Goal: Task Accomplishment & Management: Manage account settings

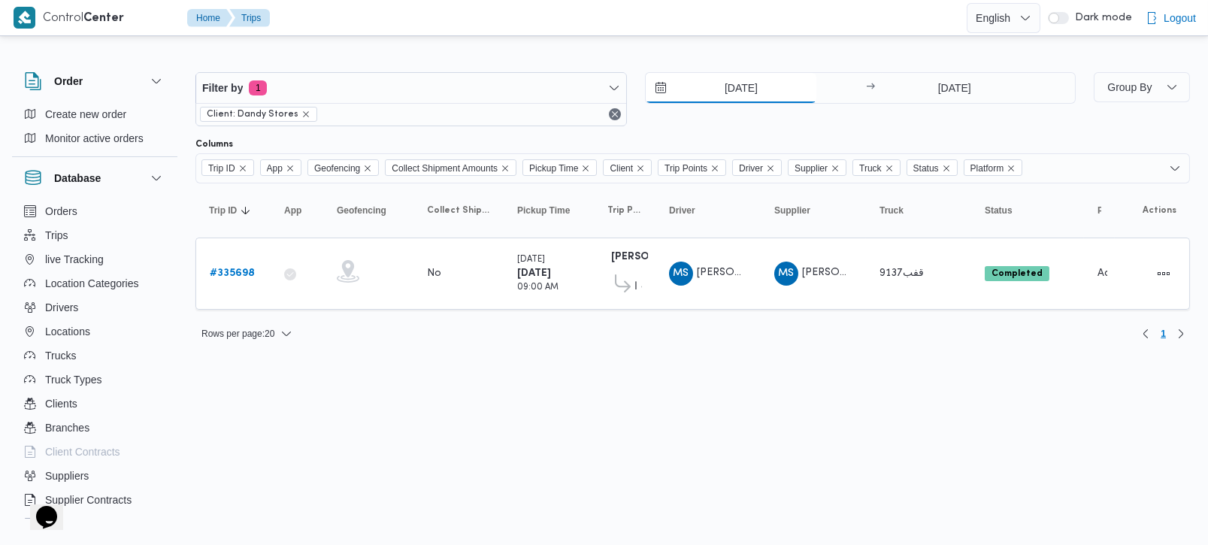
click at [727, 96] on input "[DATE]" at bounding box center [731, 88] width 171 height 30
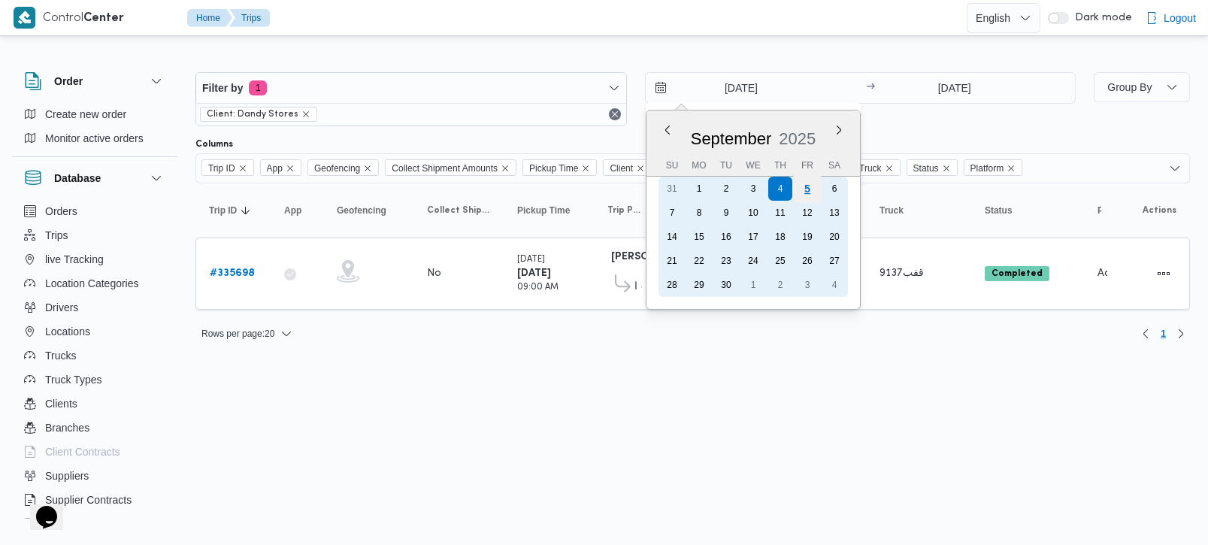
click at [805, 182] on div "5" at bounding box center [806, 188] width 29 height 29
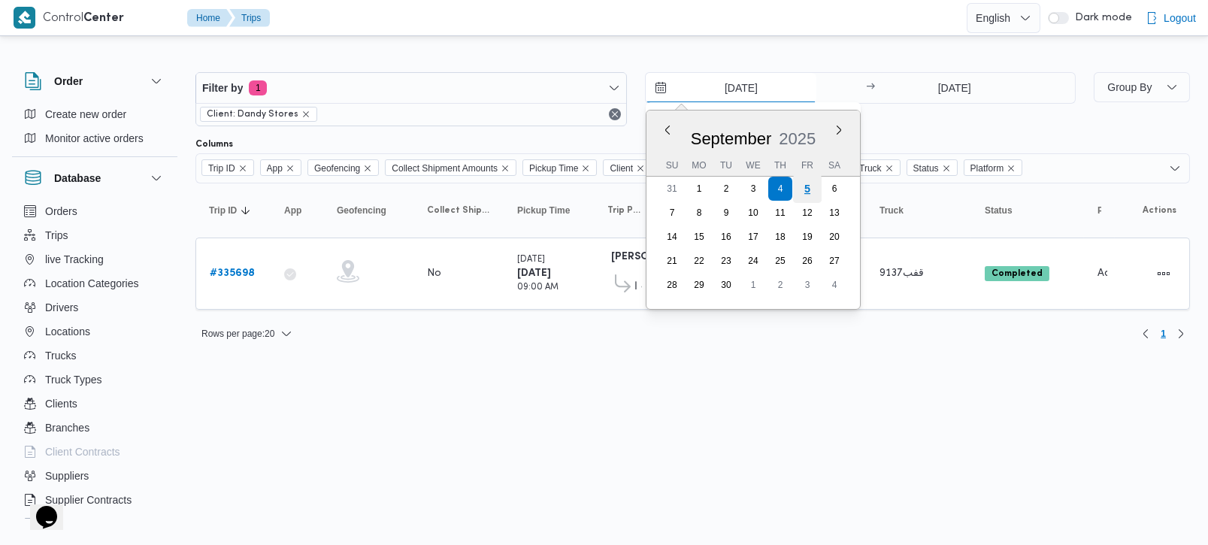
type input "5/9/2025"
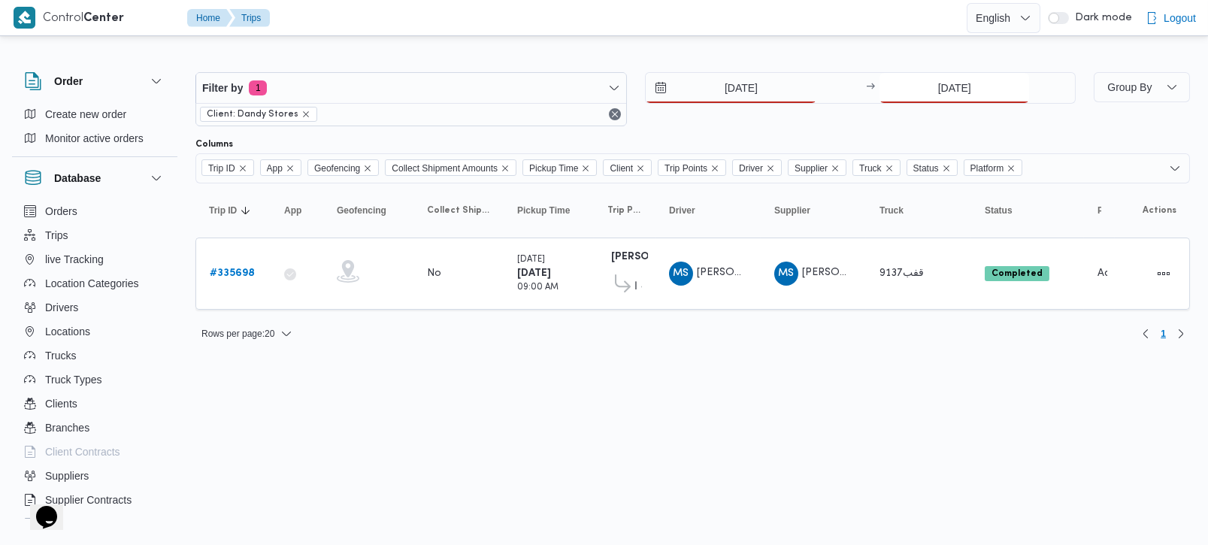
click at [943, 86] on input "4/9/2025" at bounding box center [954, 88] width 150 height 30
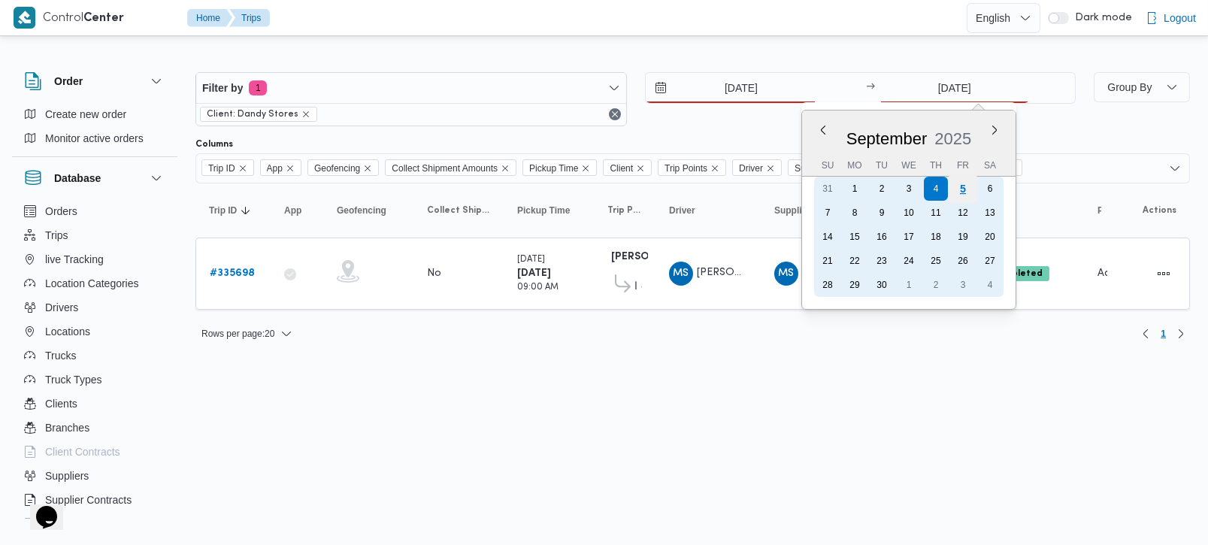
click at [969, 193] on div "5" at bounding box center [963, 188] width 29 height 29
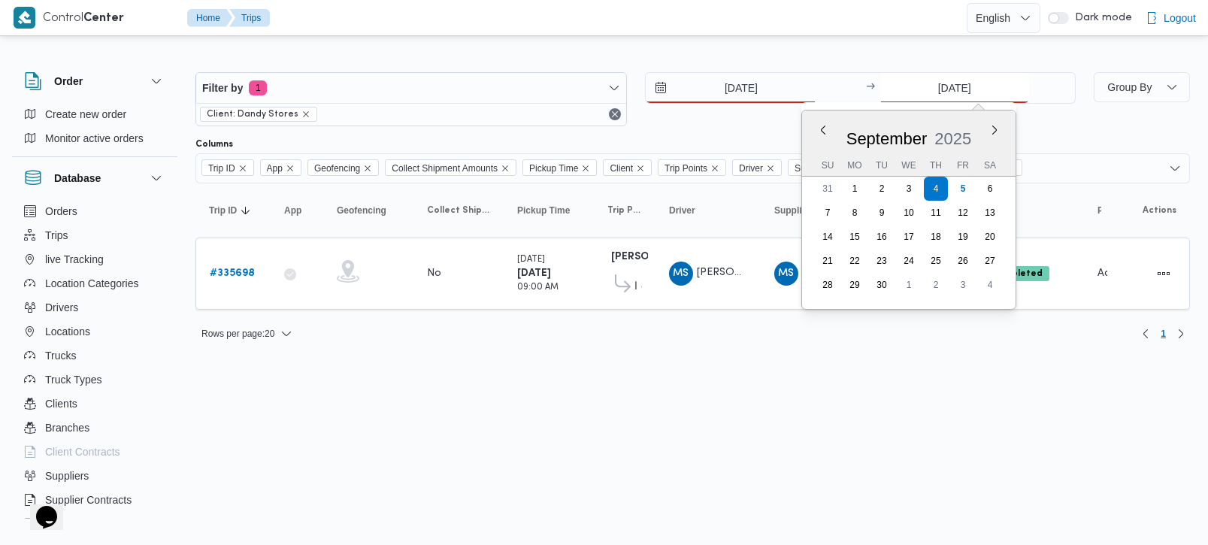
type input "5/9/2025"
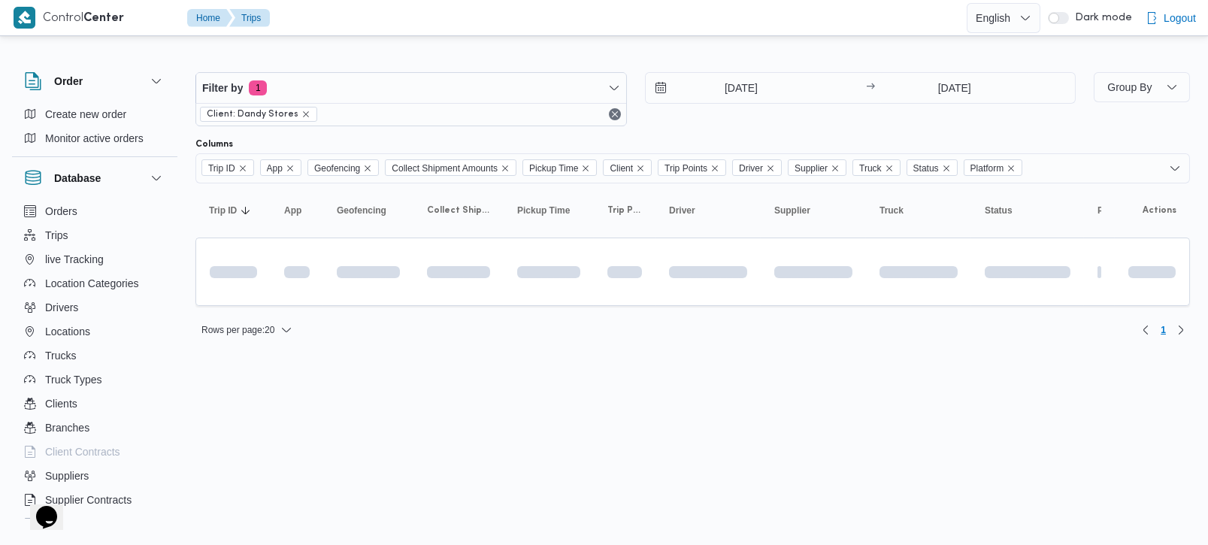
click at [528, 404] on html "Control Center Home Trips English عربي Dark mode Logout Order Create new order …" at bounding box center [604, 272] width 1208 height 545
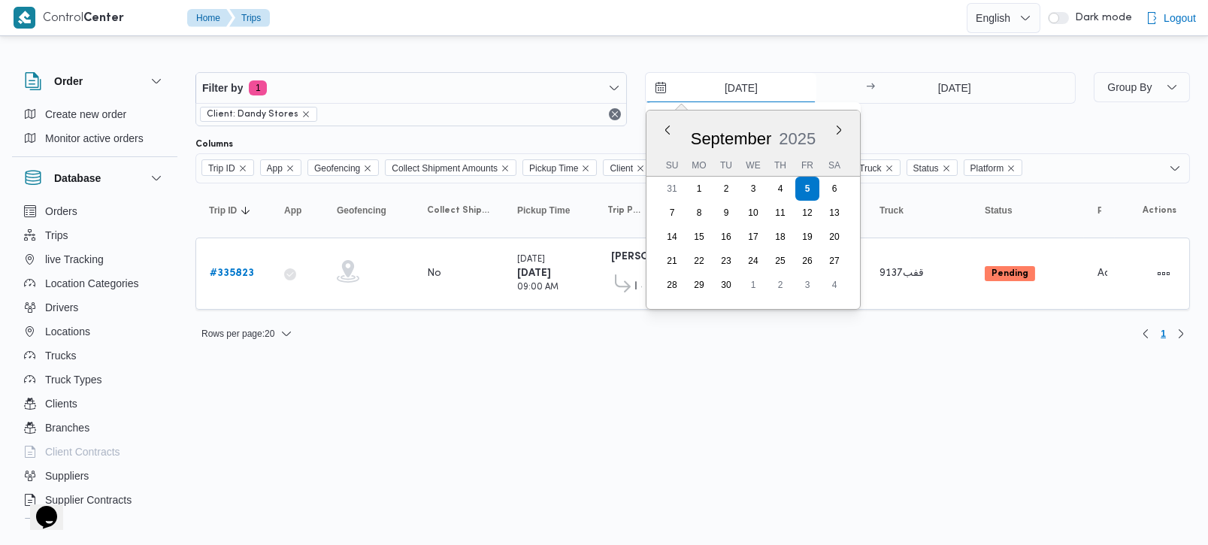
click at [743, 89] on input "5/9/2025" at bounding box center [731, 88] width 171 height 30
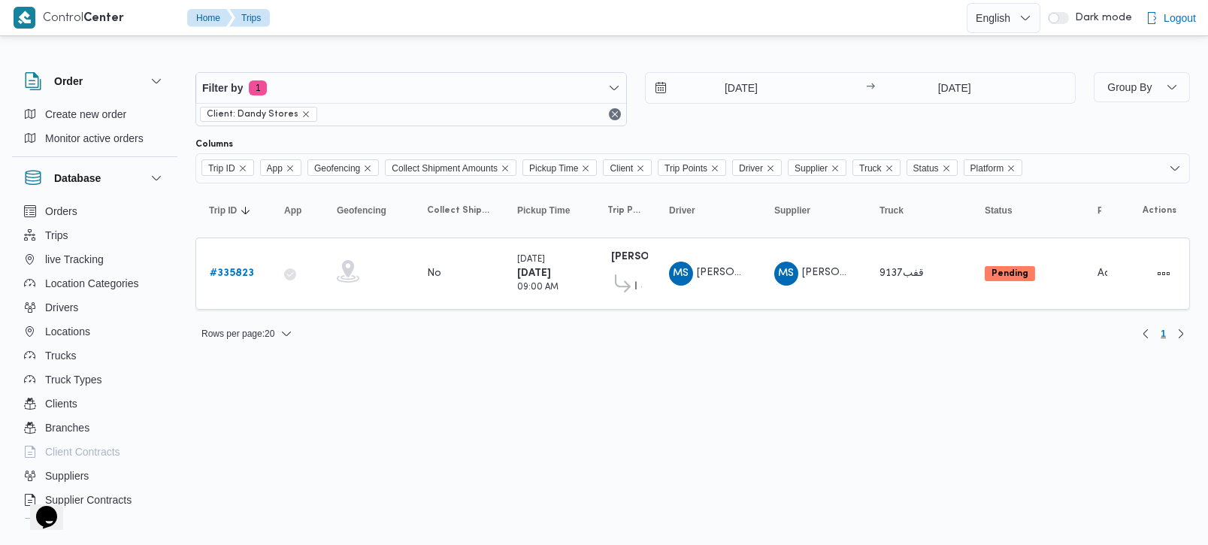
click at [597, 367] on html "Control Center Home Trips English عربي Dark mode Logout Order Create new order …" at bounding box center [604, 272] width 1208 height 545
click at [731, 79] on input "5/9/2025" at bounding box center [731, 88] width 171 height 30
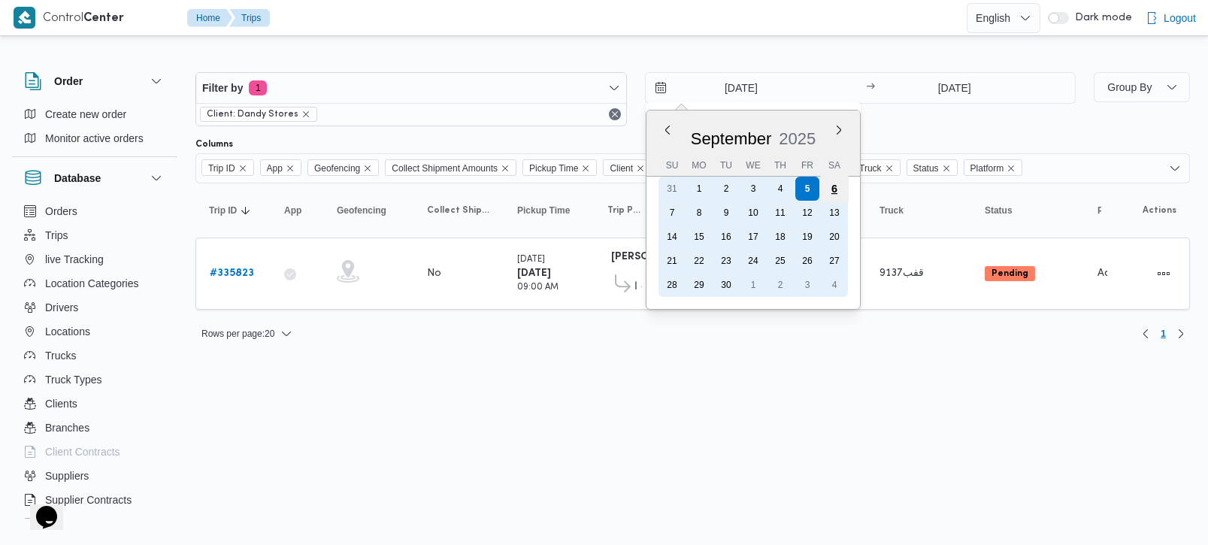
click at [832, 182] on div "6" at bounding box center [833, 188] width 29 height 29
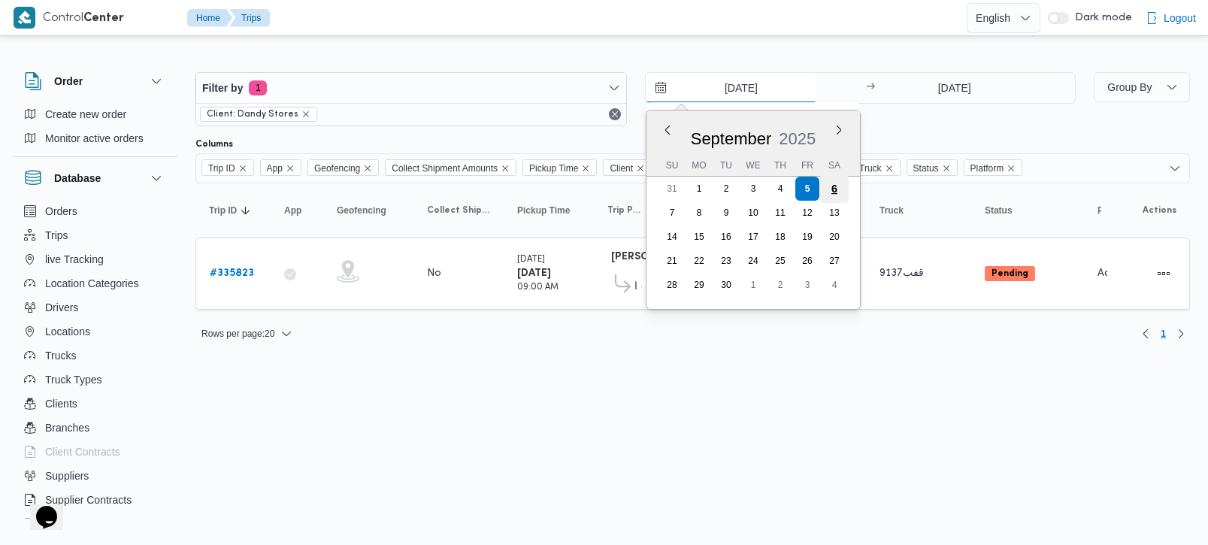
type input "6/9/2025"
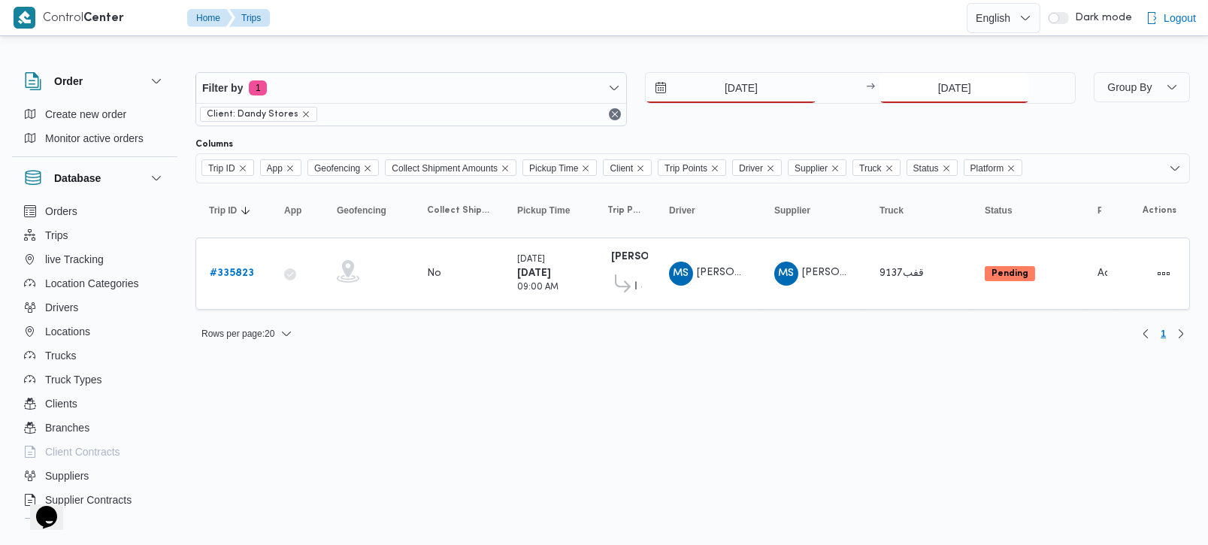
click at [928, 88] on input "5/9/2025" at bounding box center [954, 88] width 150 height 30
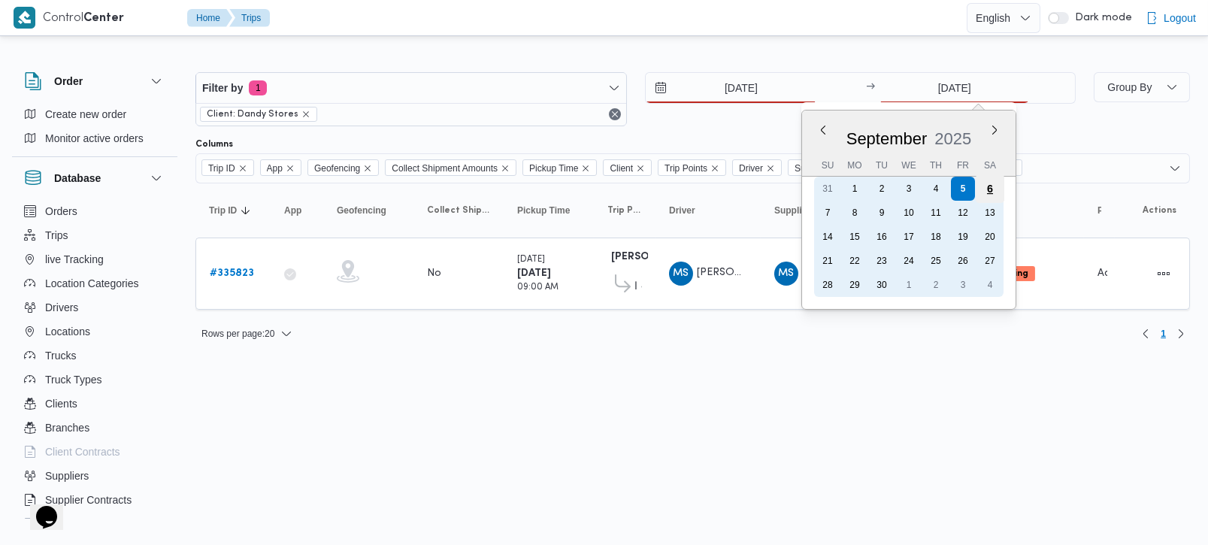
click at [991, 193] on div "6" at bounding box center [990, 188] width 29 height 29
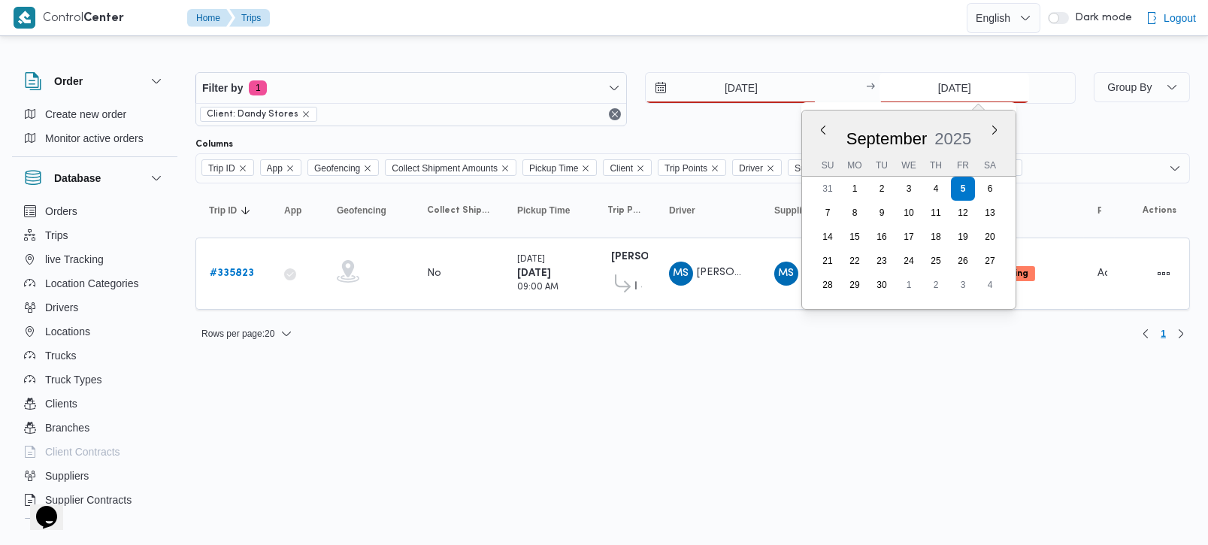
type input "6/9/2025"
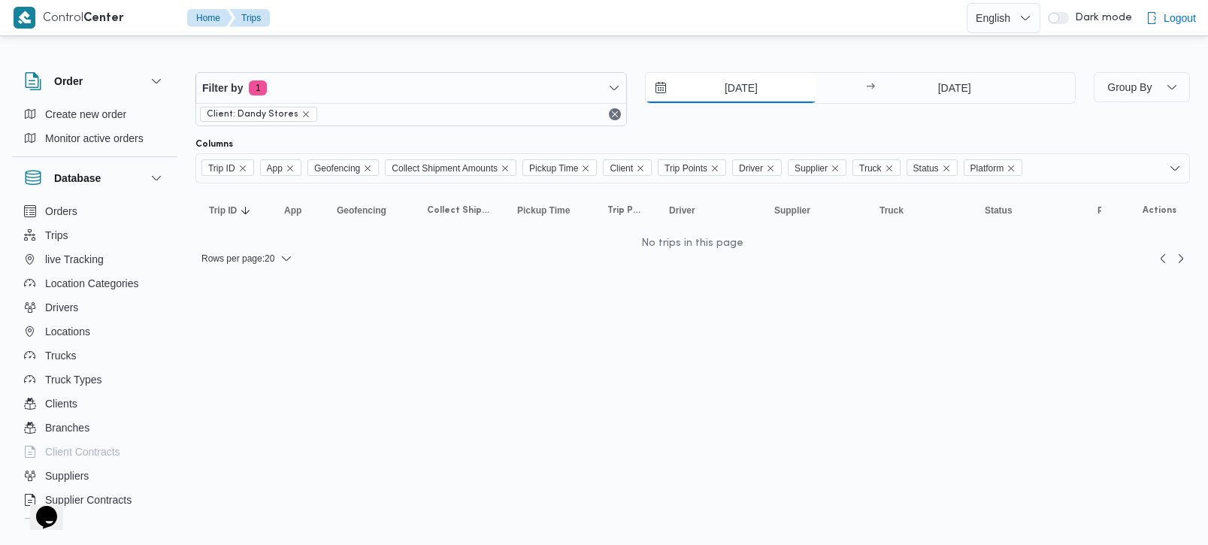
click at [739, 86] on input "6/9/2025" at bounding box center [731, 88] width 171 height 30
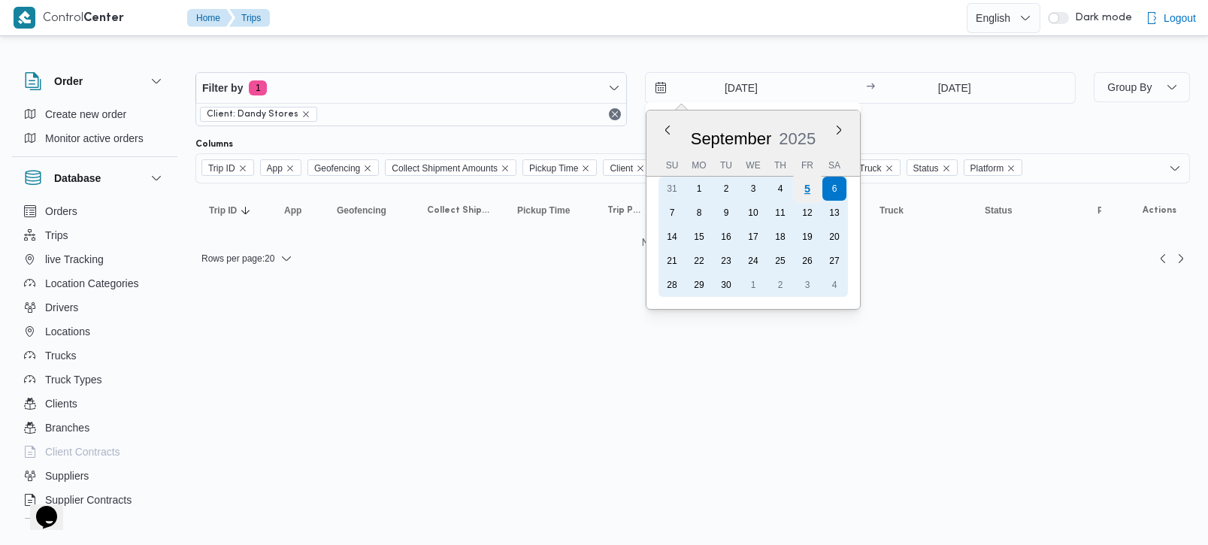
click at [806, 192] on div "5" at bounding box center [806, 188] width 29 height 29
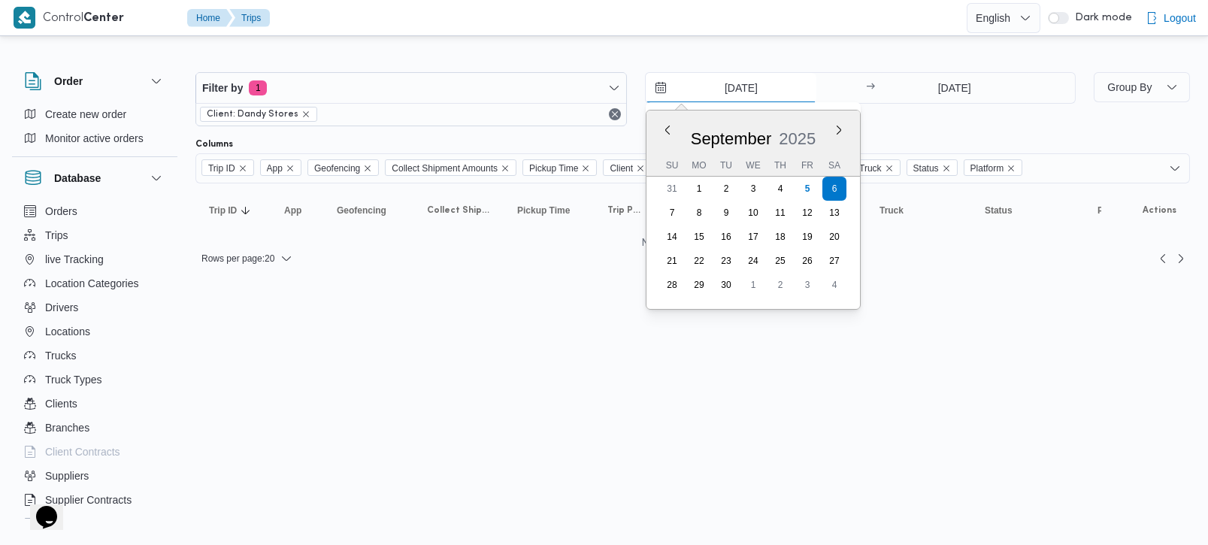
type input "5/9/2025"
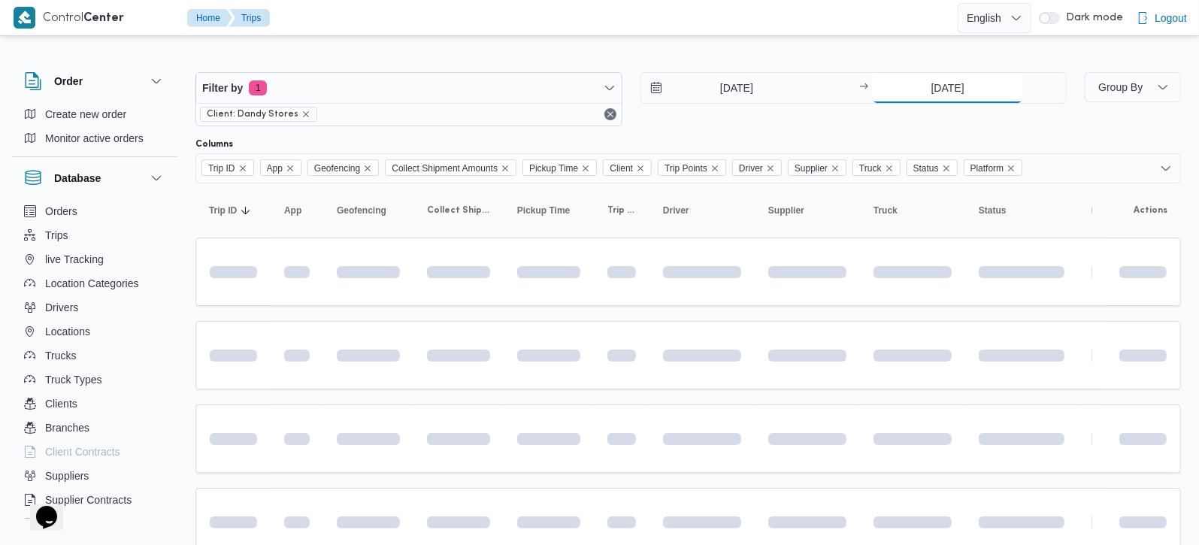
click at [938, 86] on input "6/9/2025" at bounding box center [948, 88] width 150 height 30
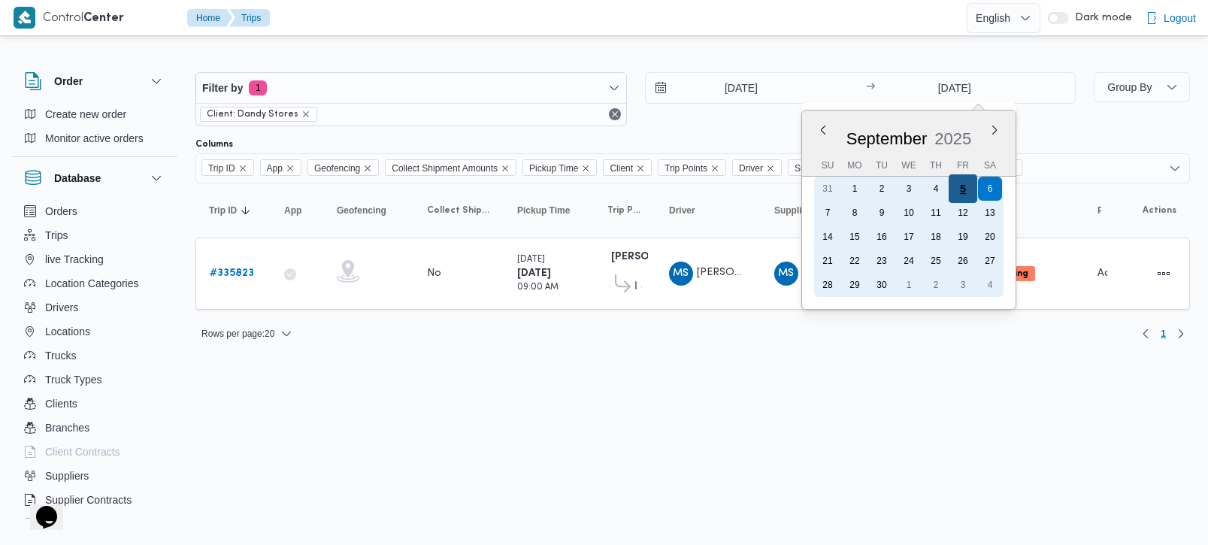
click at [964, 191] on div "5" at bounding box center [963, 188] width 29 height 29
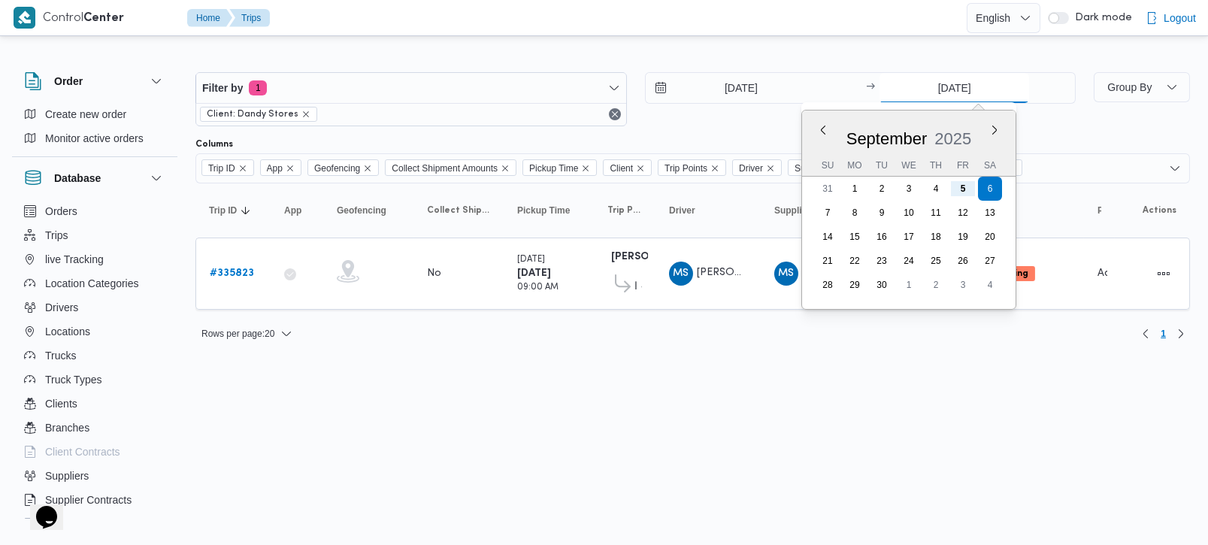
type input "5/9/2025"
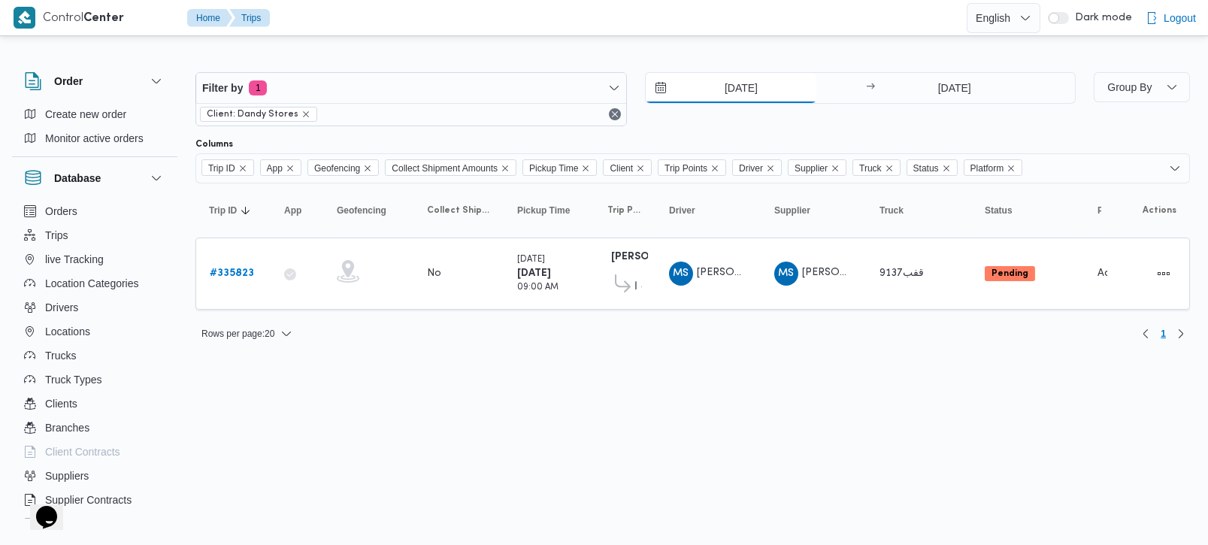
click at [735, 82] on input "5/9/2025" at bounding box center [731, 88] width 171 height 30
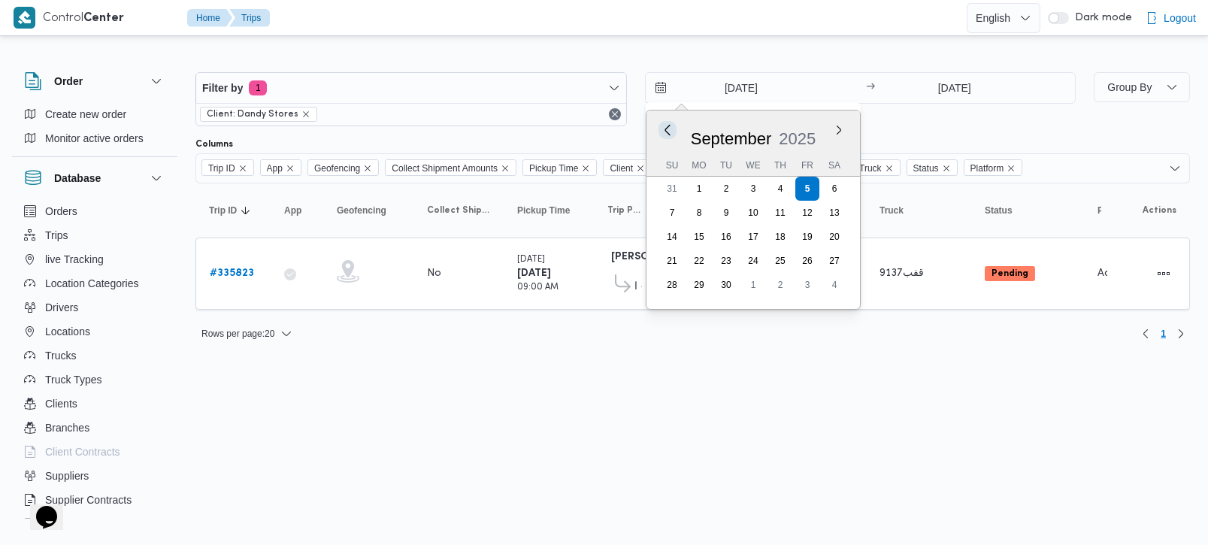
click at [667, 131] on button "Previous Month" at bounding box center [667, 130] width 14 height 14
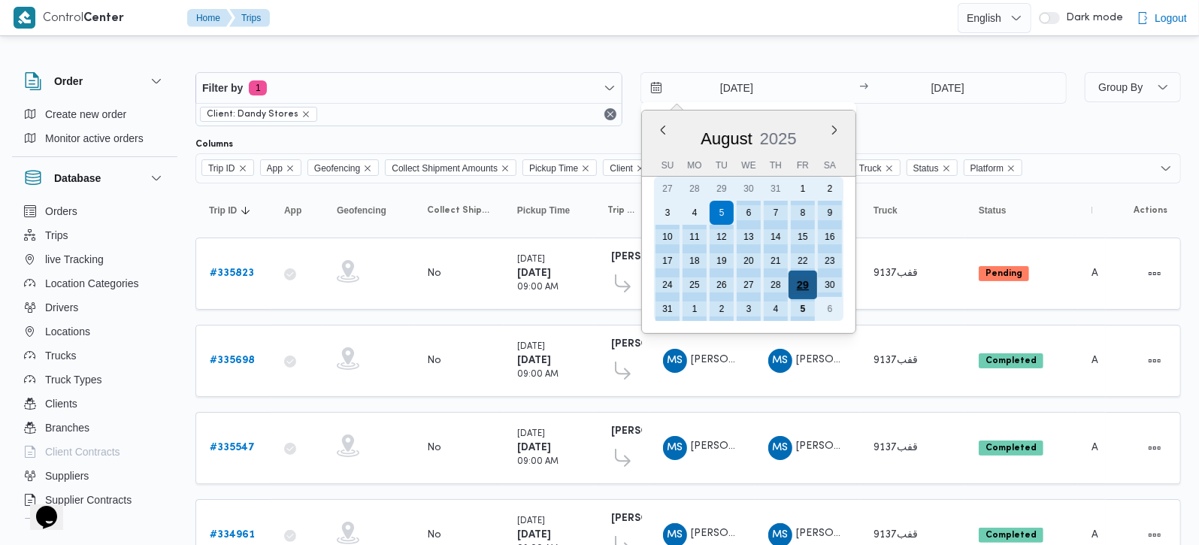
click at [801, 284] on div "29" at bounding box center [802, 285] width 29 height 29
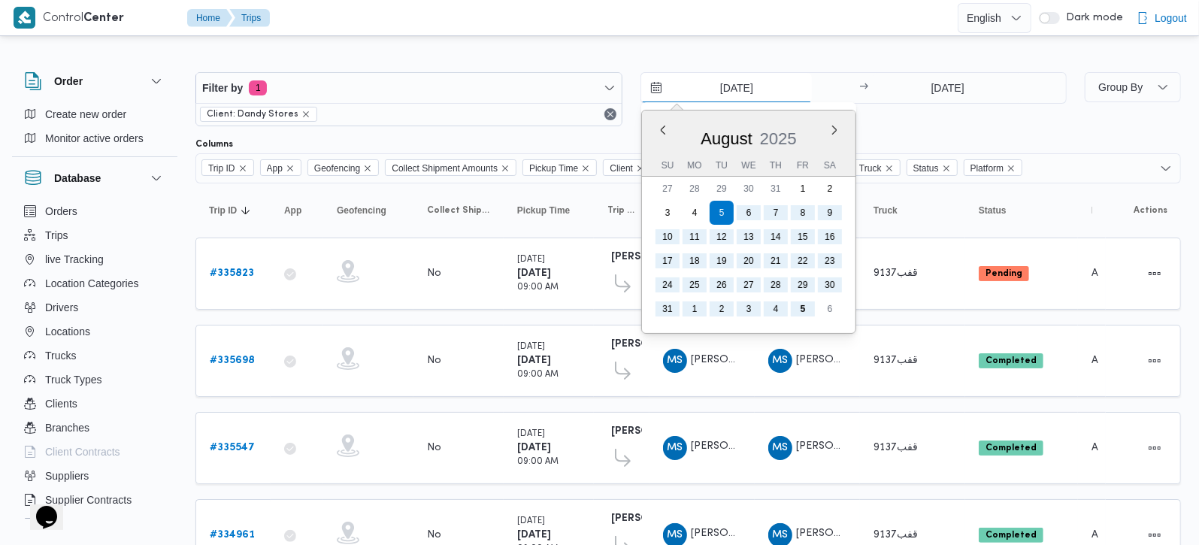
type input "29/8/2025"
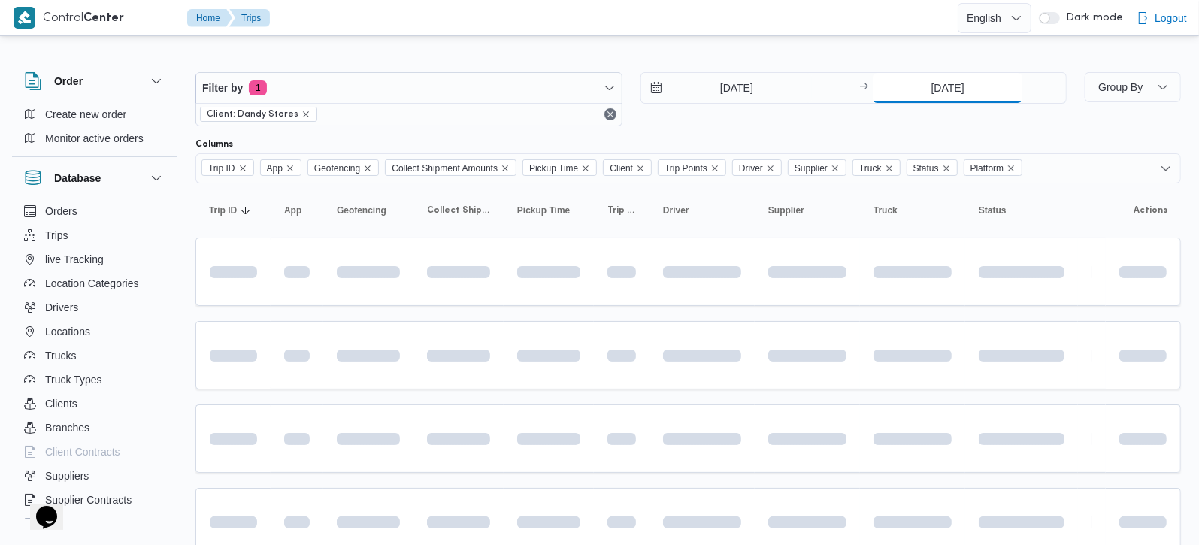
click at [934, 88] on input "5/9/2025" at bounding box center [948, 88] width 150 height 30
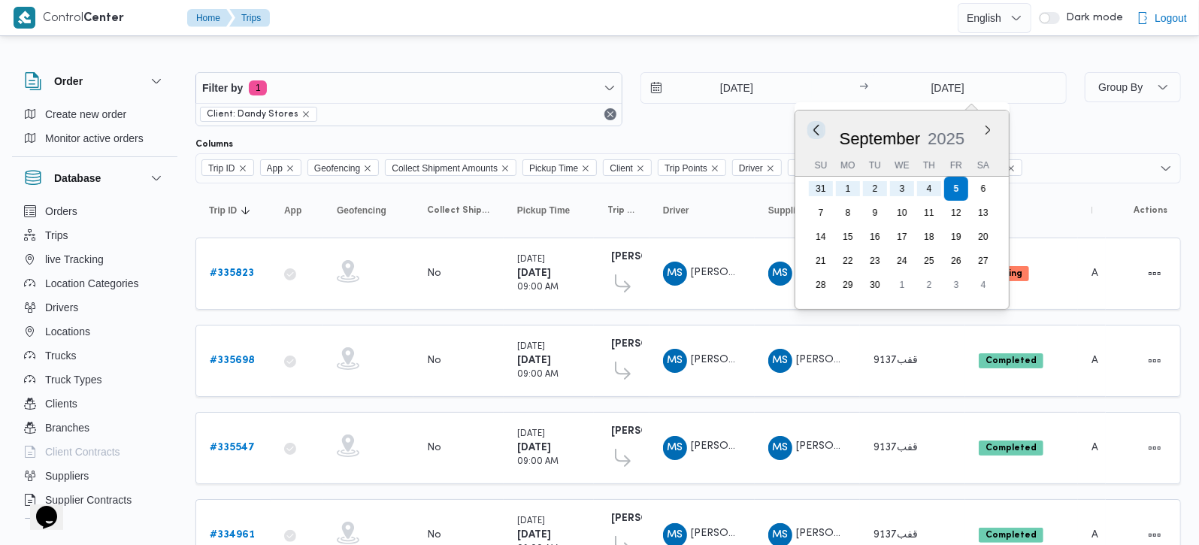
click at [817, 132] on button "Previous Month" at bounding box center [817, 130] width 14 height 14
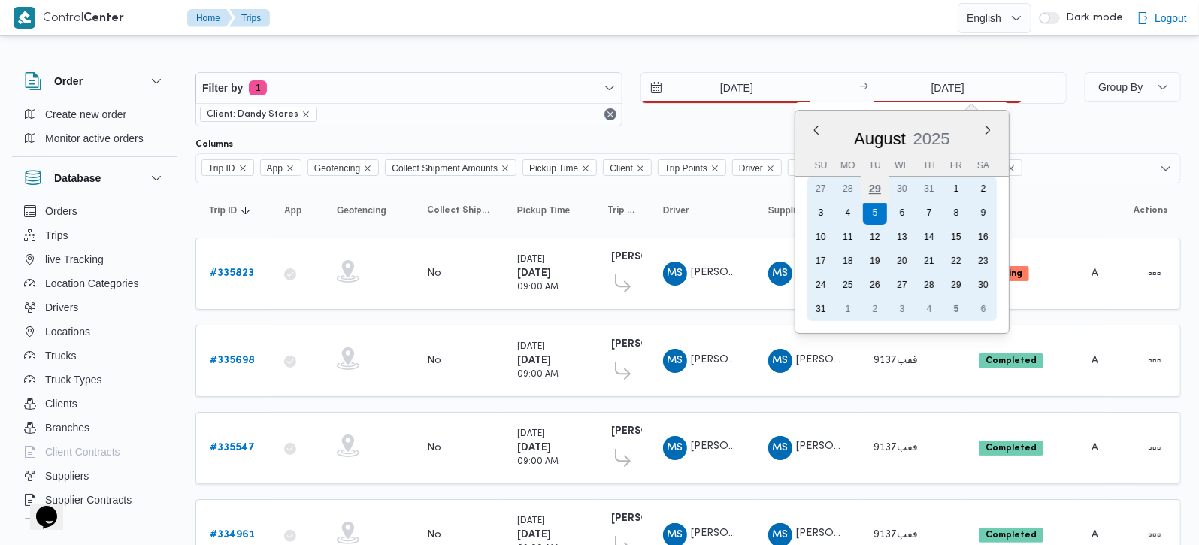
click at [883, 189] on div "29" at bounding box center [875, 188] width 29 height 29
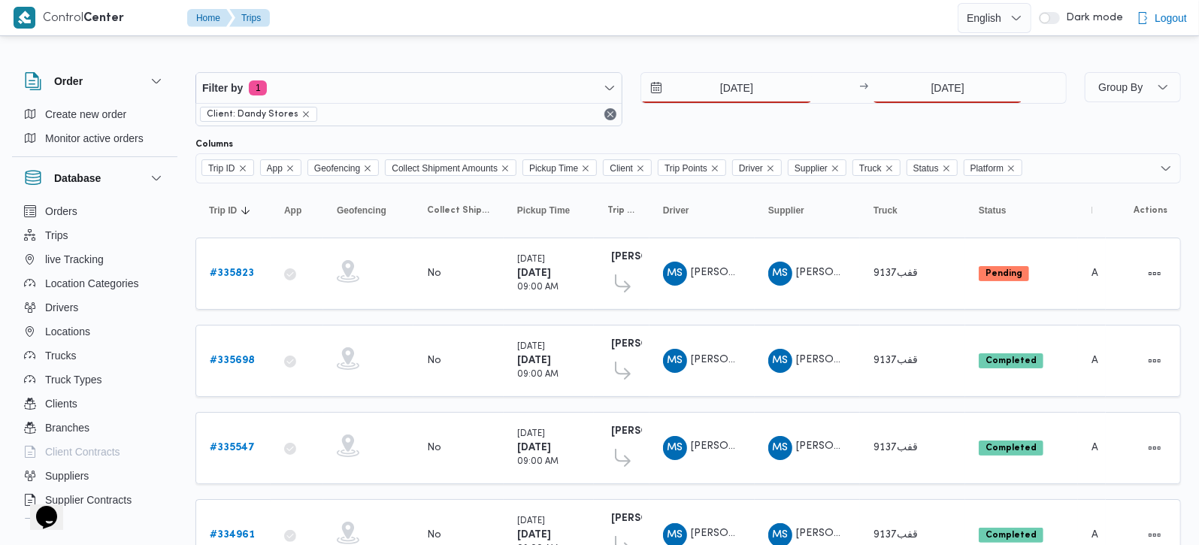
click at [789, 49] on div at bounding box center [687, 60] width 985 height 24
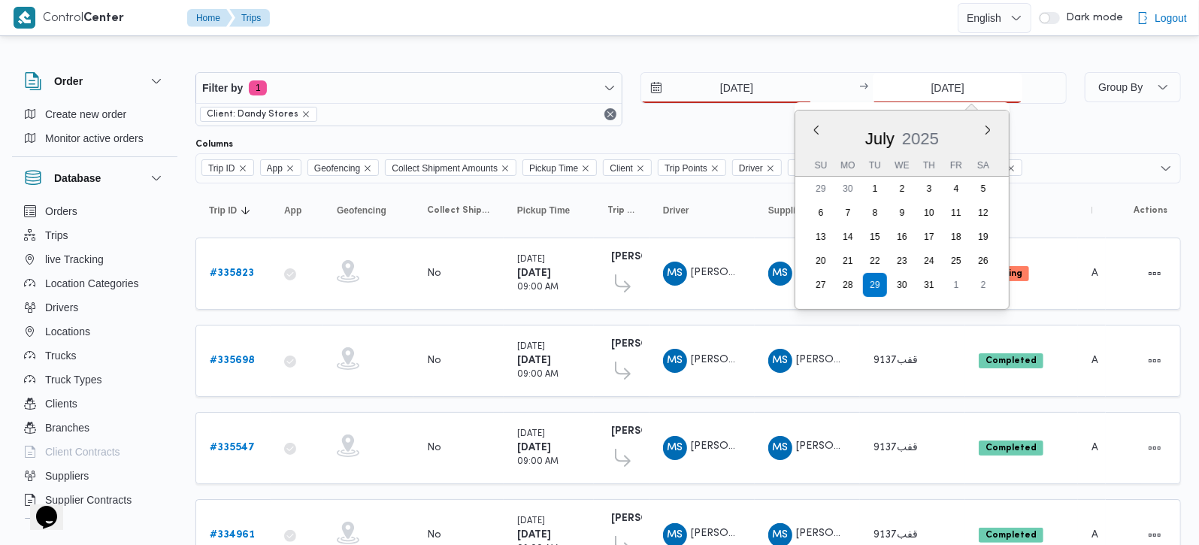
click at [935, 82] on input "29/7/2025" at bounding box center [948, 88] width 150 height 30
click at [984, 134] on button "Next month" at bounding box center [988, 130] width 14 height 14
type input "29/8/2025"
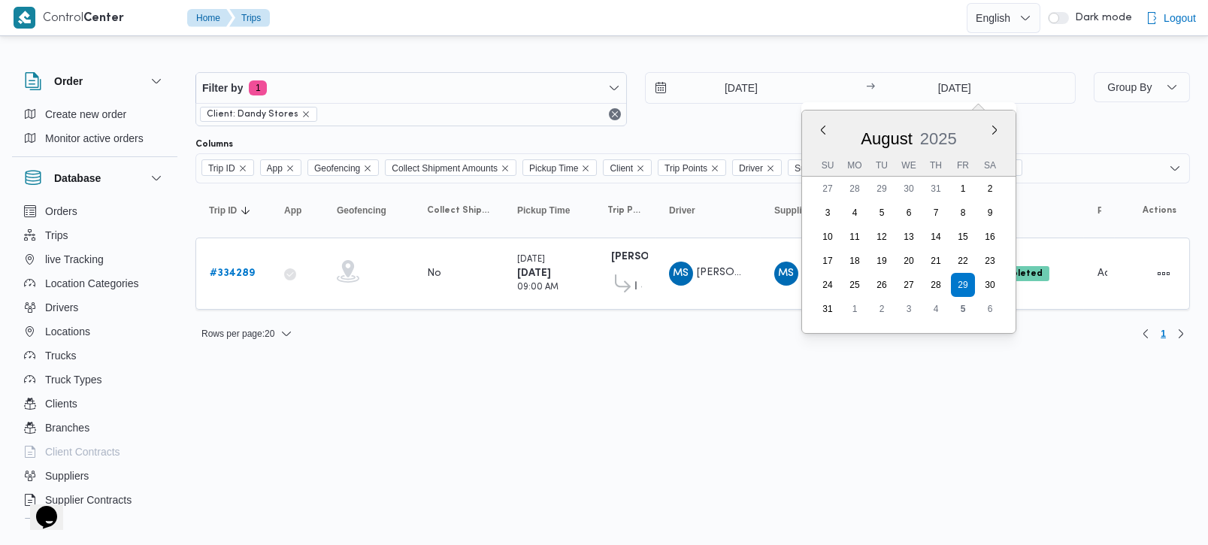
click at [775, 369] on html "Control Center Home Trips English عربي Dark mode Logout Order Create new order …" at bounding box center [604, 272] width 1208 height 545
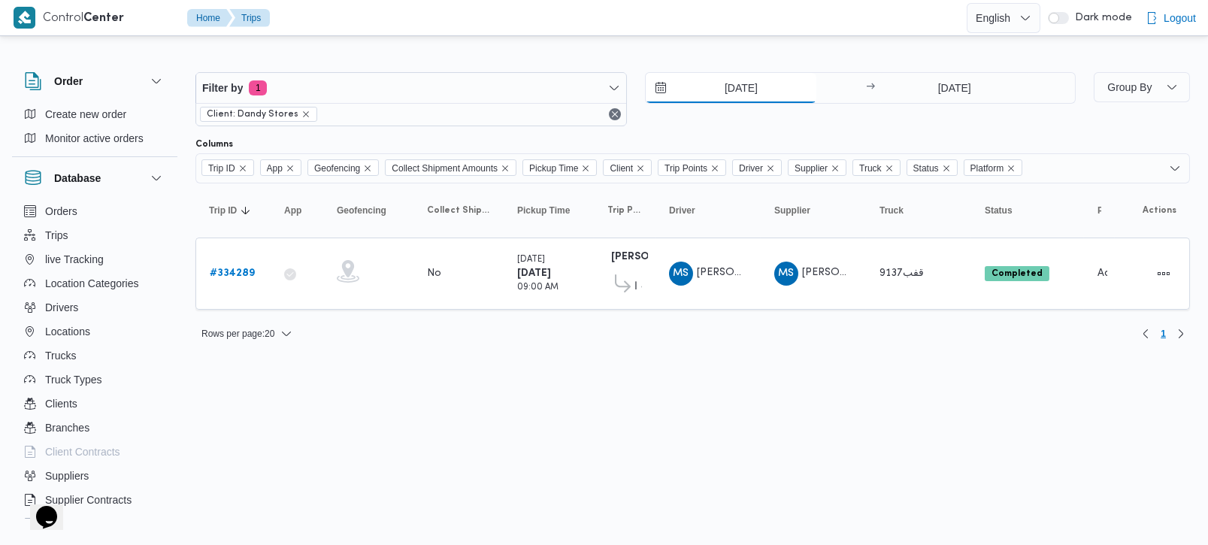
click at [727, 77] on input "29/8/2025" at bounding box center [731, 88] width 171 height 30
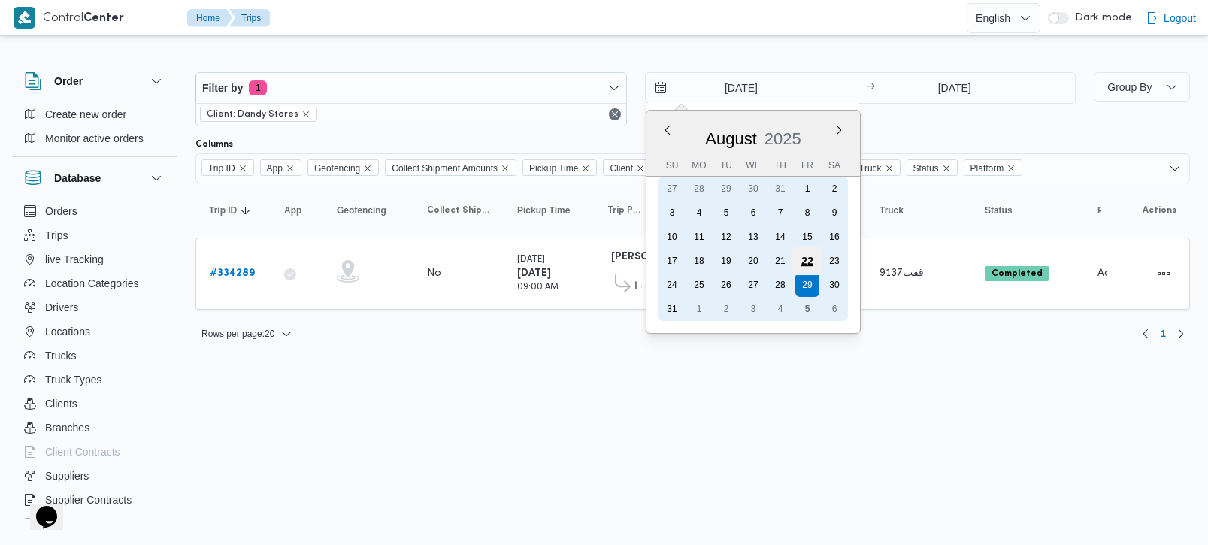
click at [806, 256] on div "22" at bounding box center [806, 261] width 29 height 29
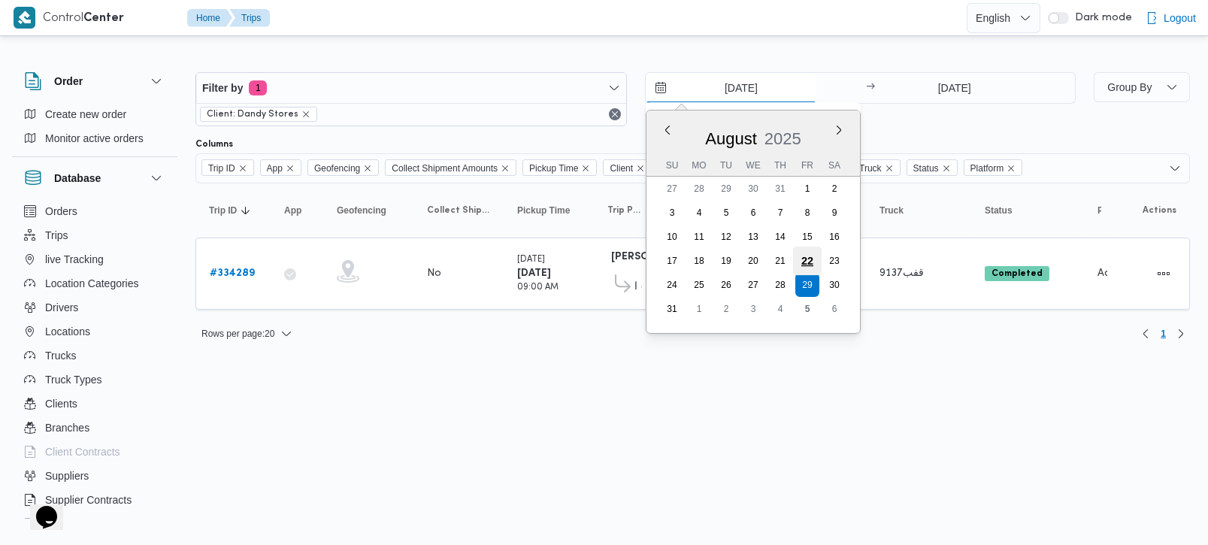
type input "22/8/2025"
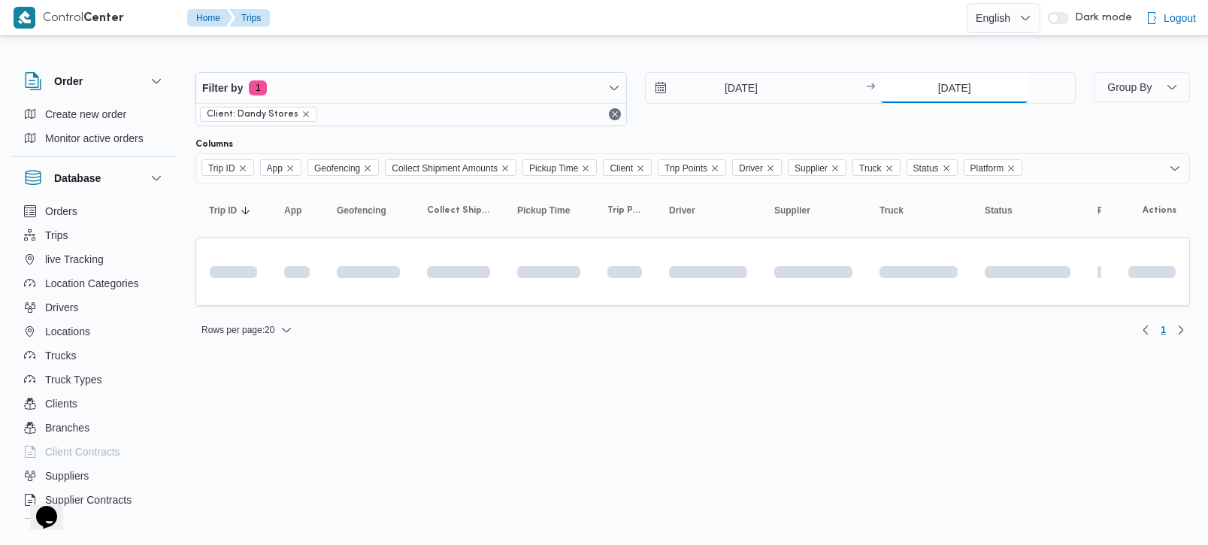
click at [937, 89] on input "29/8/2025" at bounding box center [954, 88] width 150 height 30
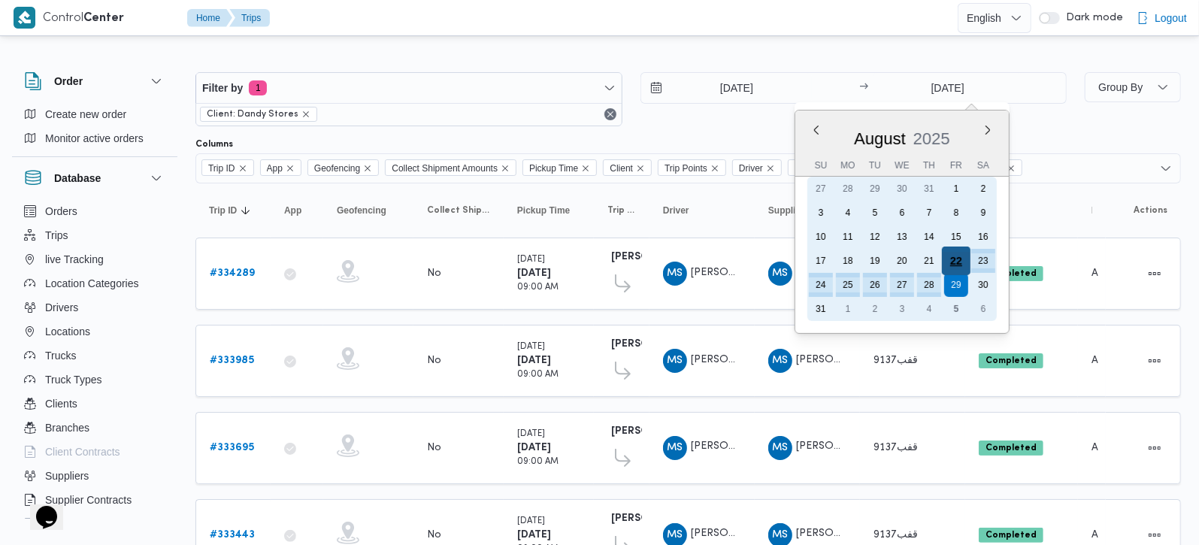
click at [955, 261] on div "22" at bounding box center [956, 261] width 29 height 29
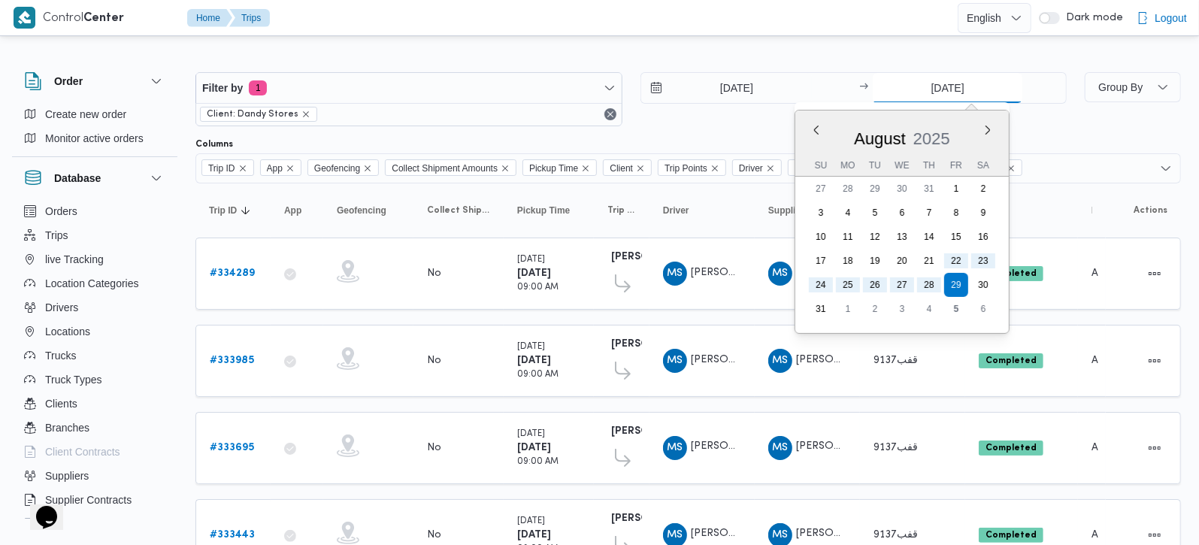
type input "22/8/2025"
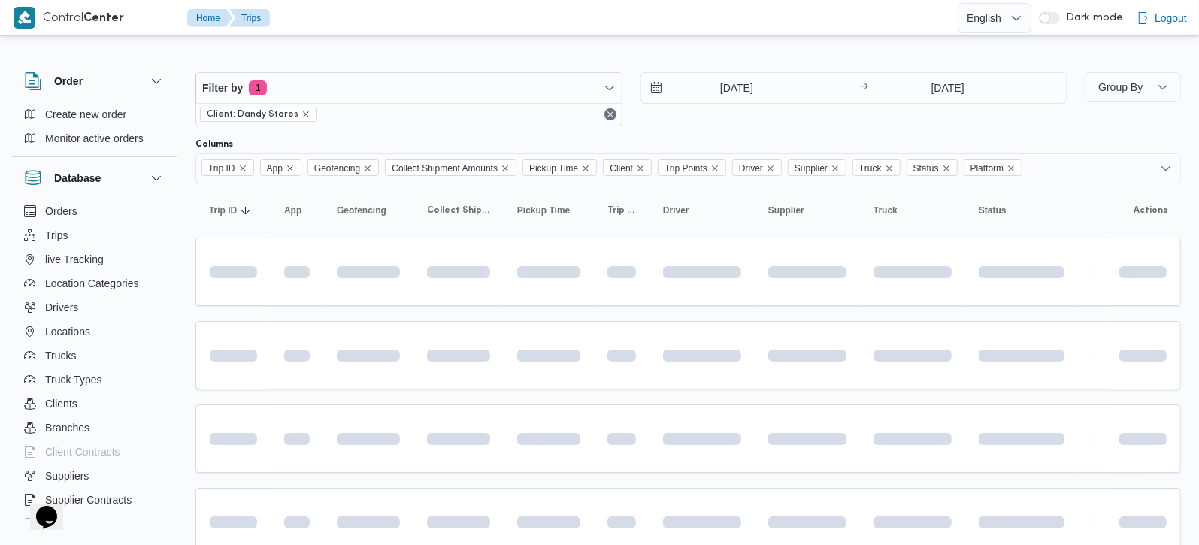
click at [745, 64] on div "Filter by 1 Client: Dandy Stores 22/8/2025 → 22/8/2025" at bounding box center [630, 99] width 889 height 72
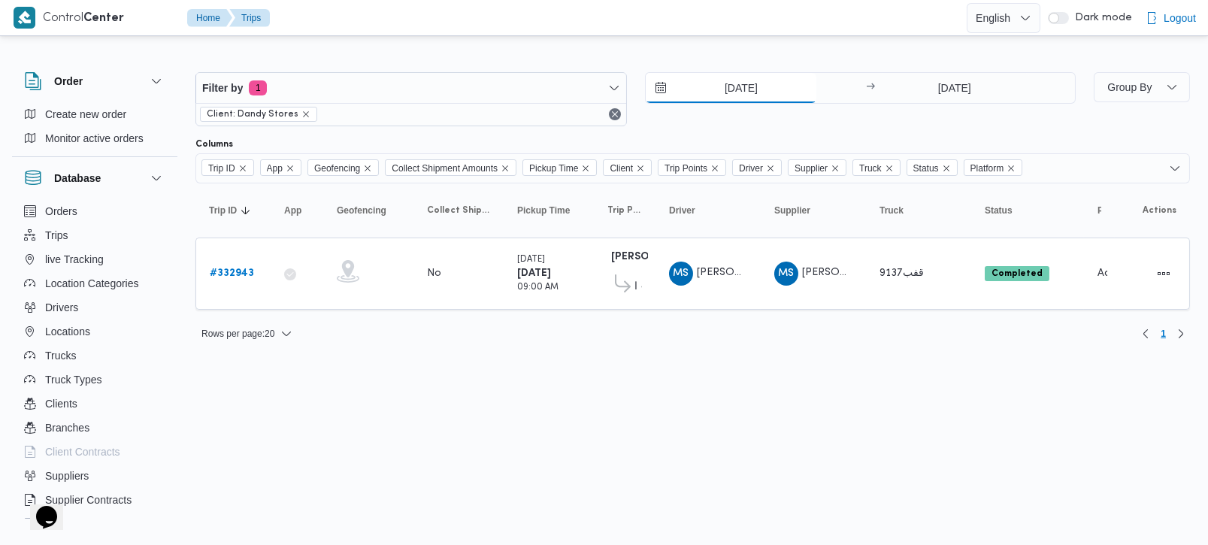
click at [740, 86] on input "22/8/2025" at bounding box center [731, 88] width 171 height 30
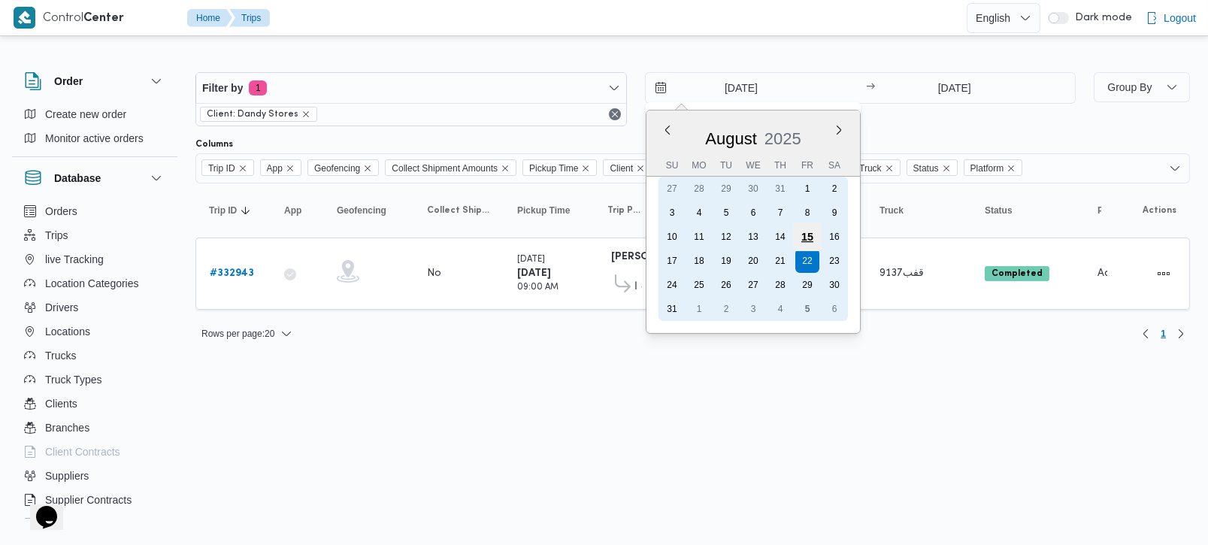
click at [811, 237] on div "15" at bounding box center [806, 236] width 29 height 29
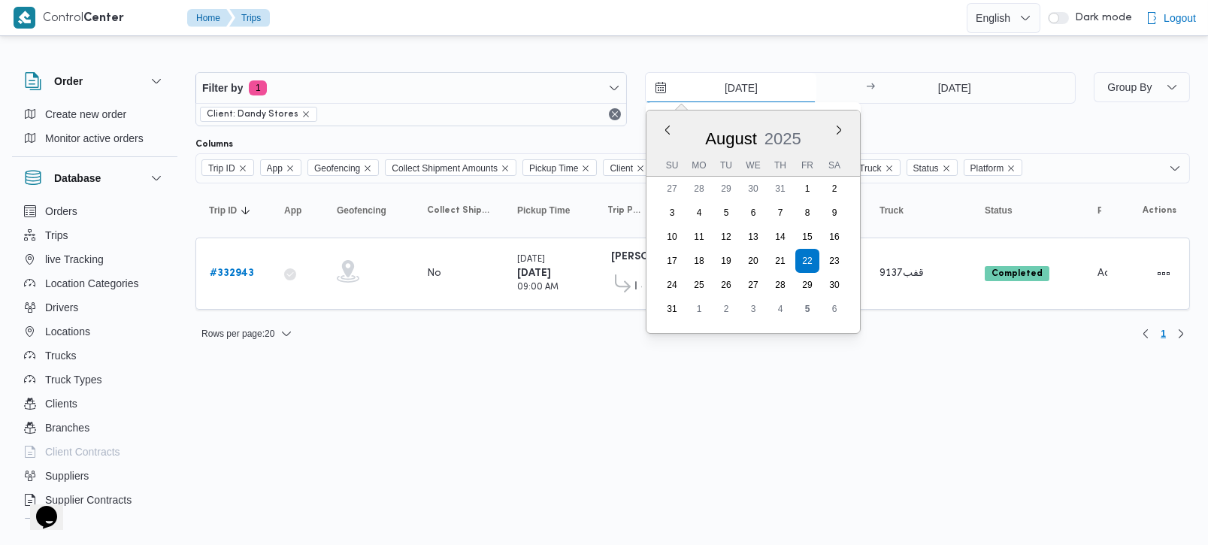
type input "15/8/2025"
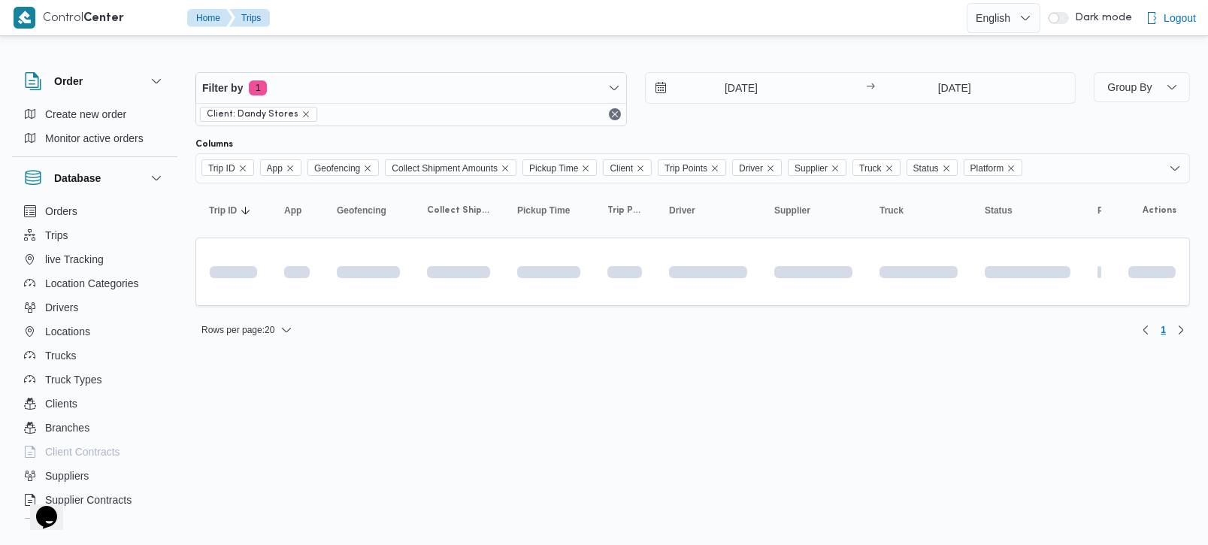
click at [949, 68] on div "Filter by 1 Client: Dandy Stores 15/8/2025 → 22/8/2025" at bounding box center [635, 99] width 898 height 72
click at [949, 86] on input "22/8/2025" at bounding box center [954, 88] width 150 height 30
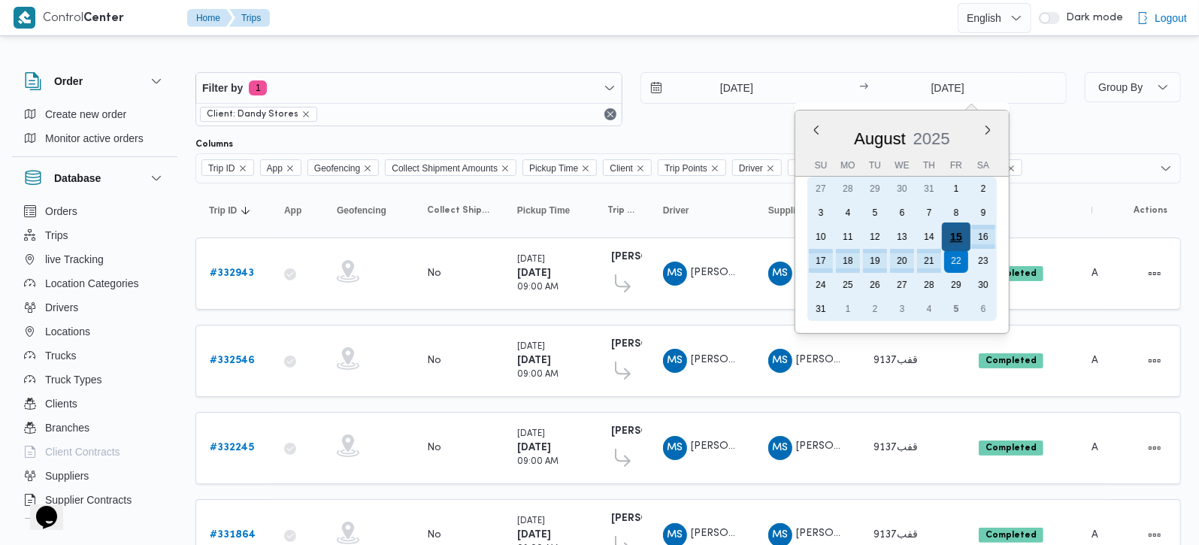
click at [959, 237] on div "15" at bounding box center [956, 236] width 29 height 29
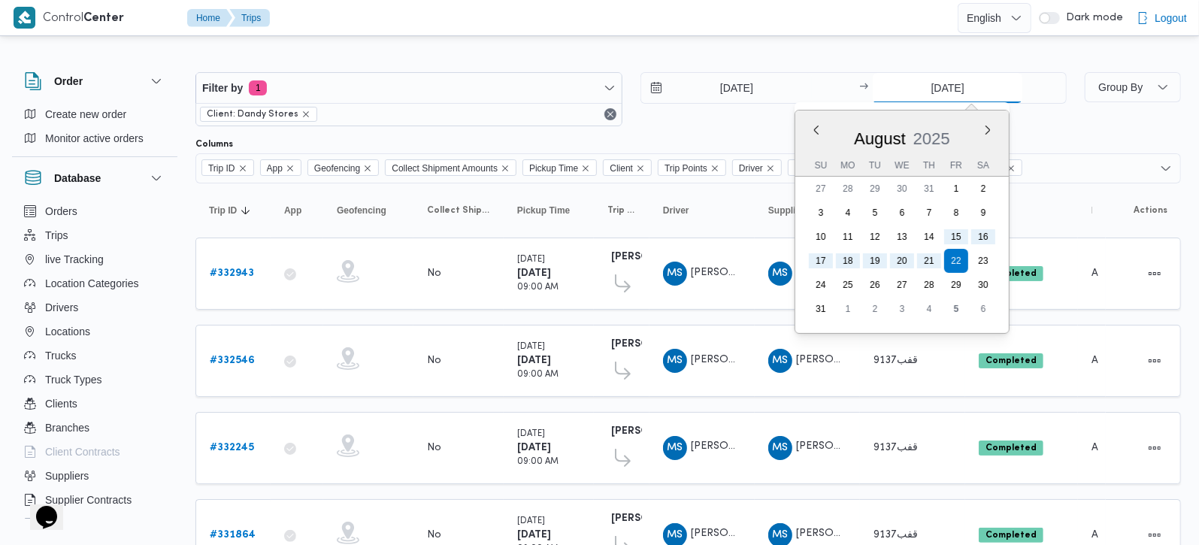
type input "15/8/2025"
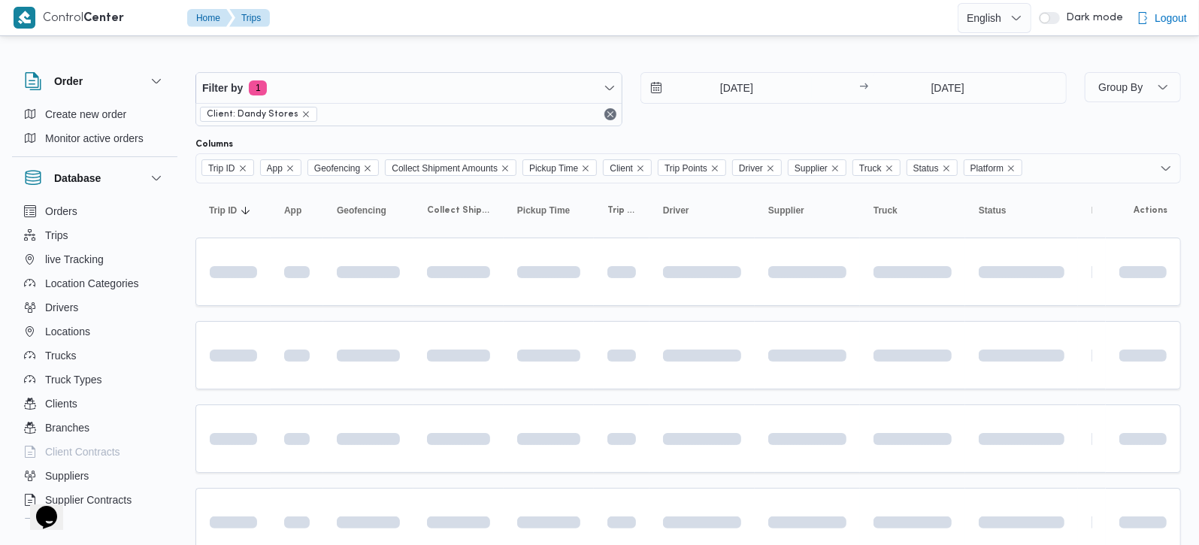
click at [787, 54] on div at bounding box center [687, 60] width 985 height 24
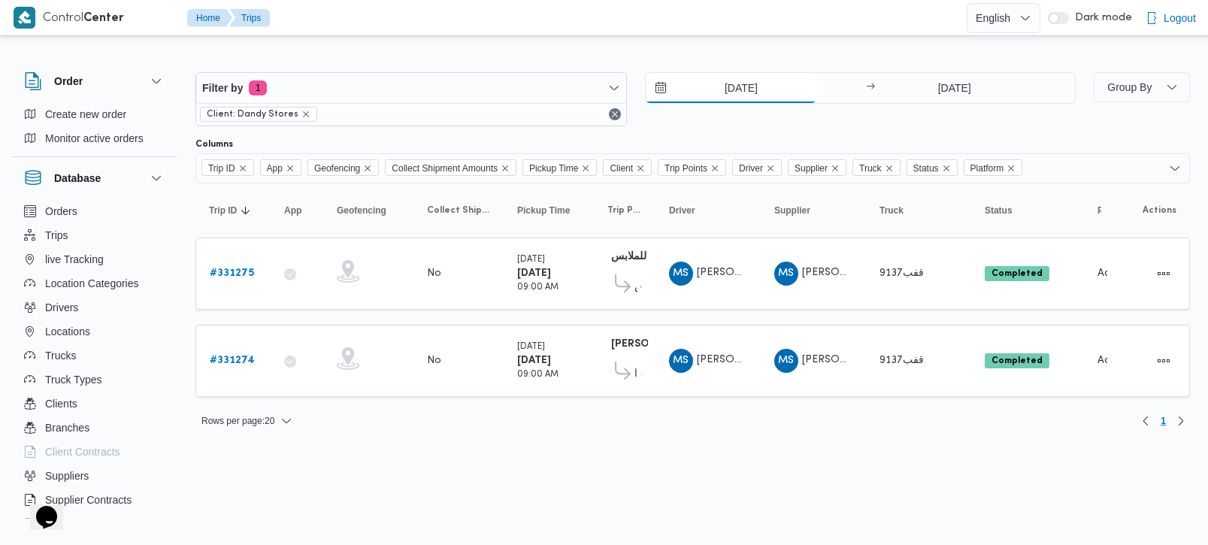
click at [743, 86] on input "15/8/2025" at bounding box center [731, 88] width 171 height 30
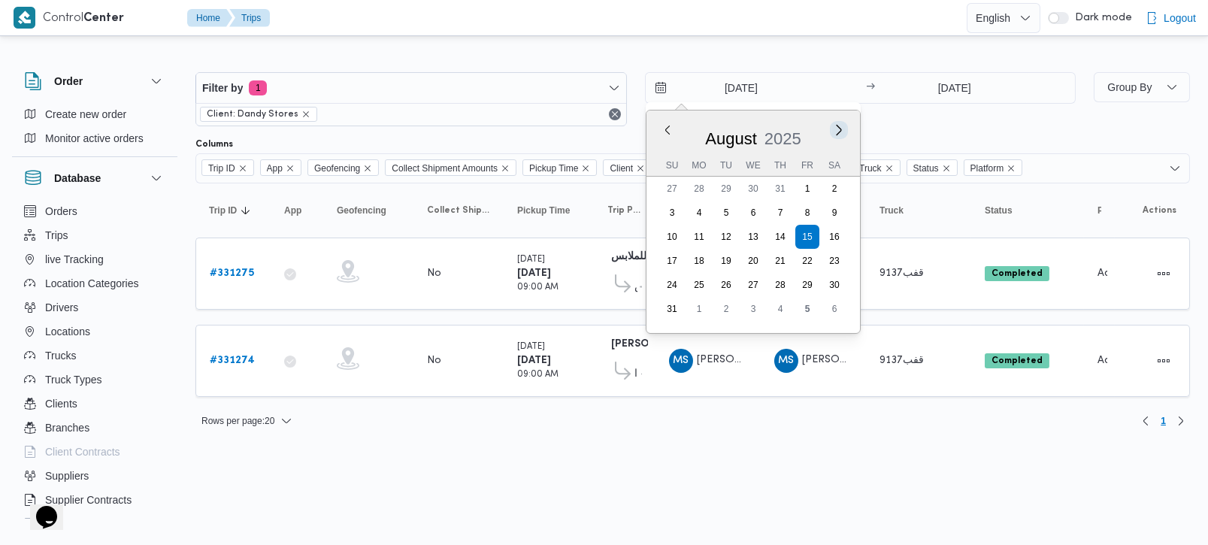
click at [843, 133] on button "Next month" at bounding box center [838, 130] width 14 height 14
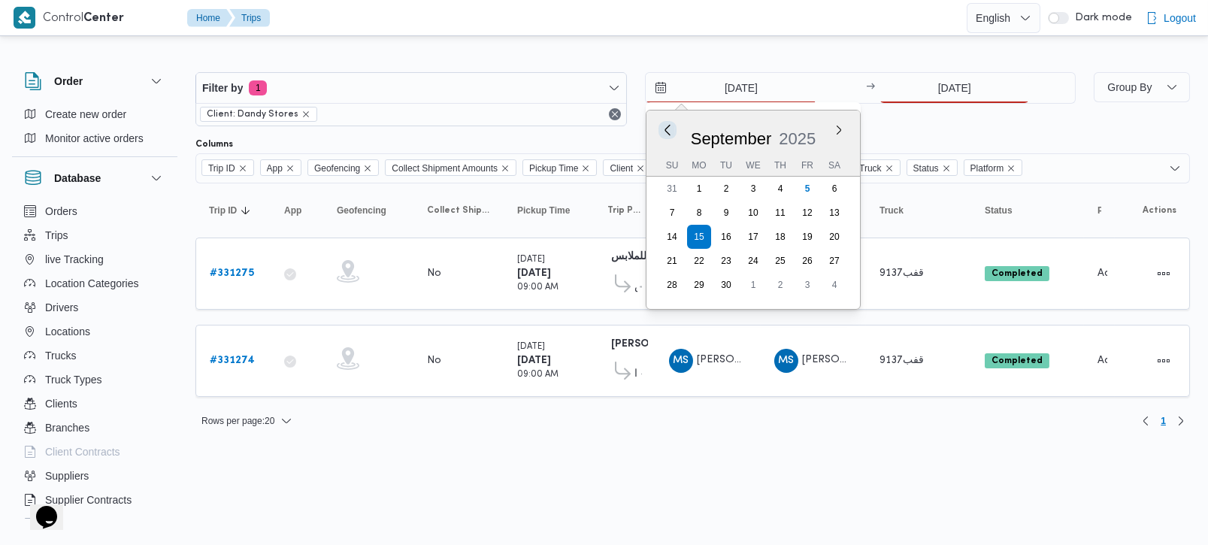
click at [664, 126] on button "Previous Month" at bounding box center [667, 130] width 14 height 14
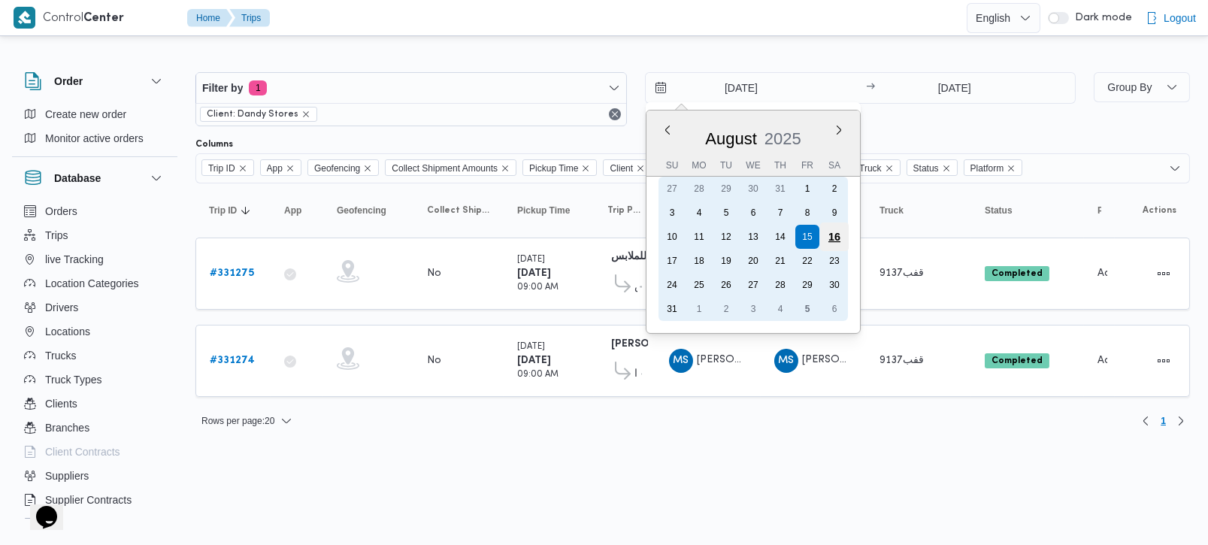
click at [835, 234] on div "16" at bounding box center [833, 236] width 29 height 29
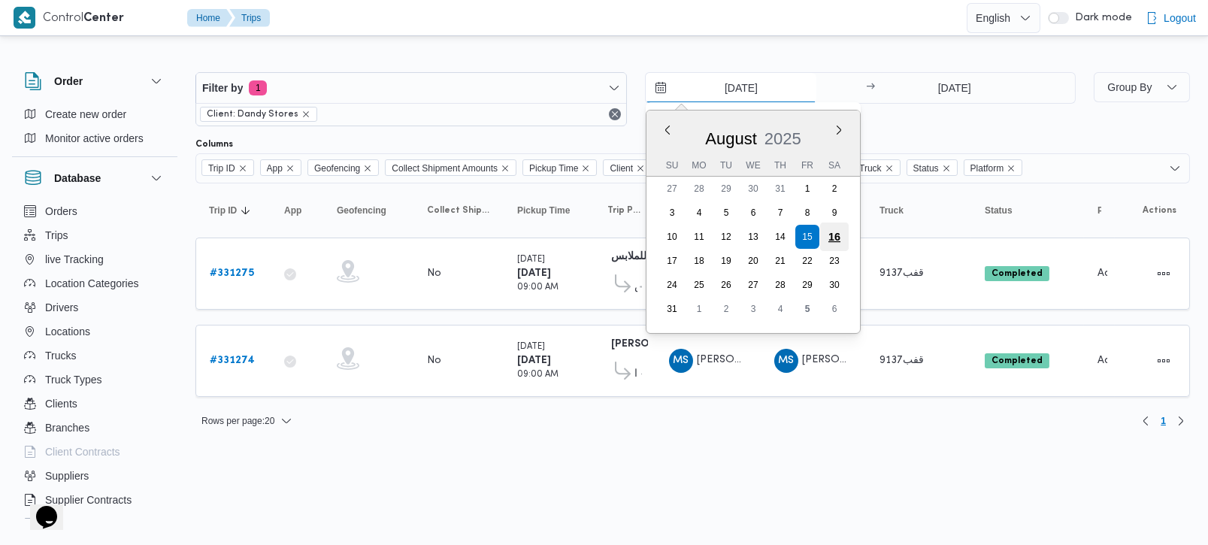
type input "16/8/2025"
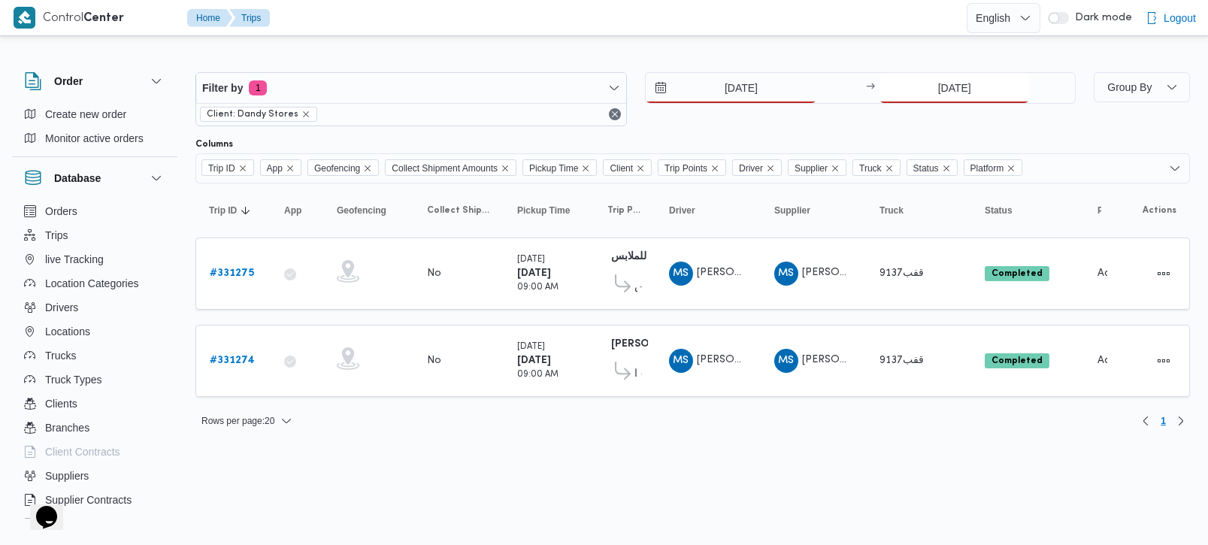
click at [937, 101] on div "15/8/2025" at bounding box center [976, 88] width 195 height 30
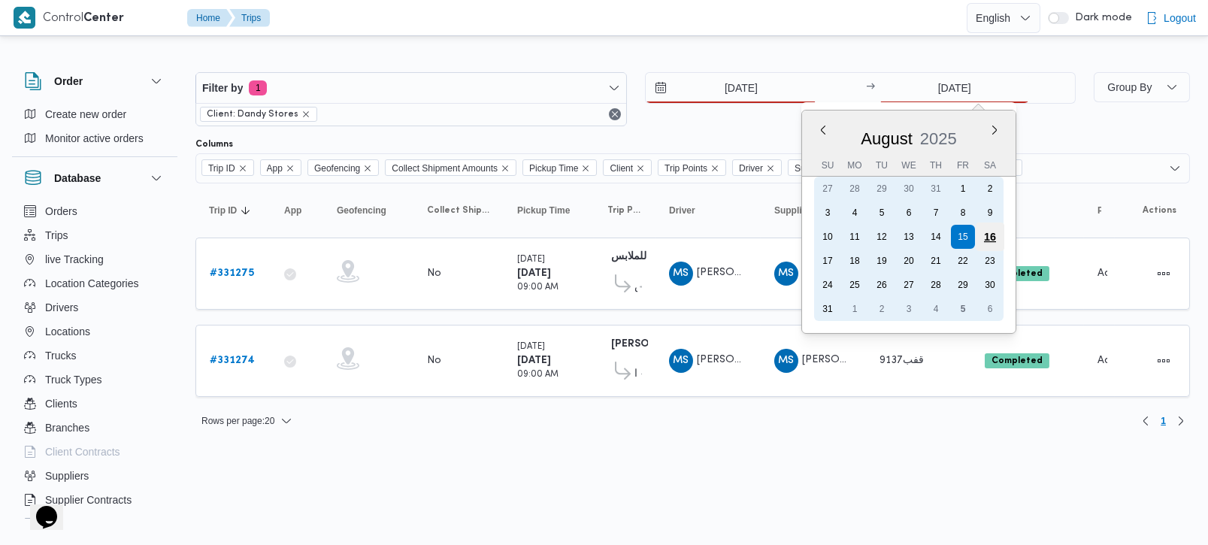
click at [986, 232] on div "16" at bounding box center [990, 236] width 29 height 29
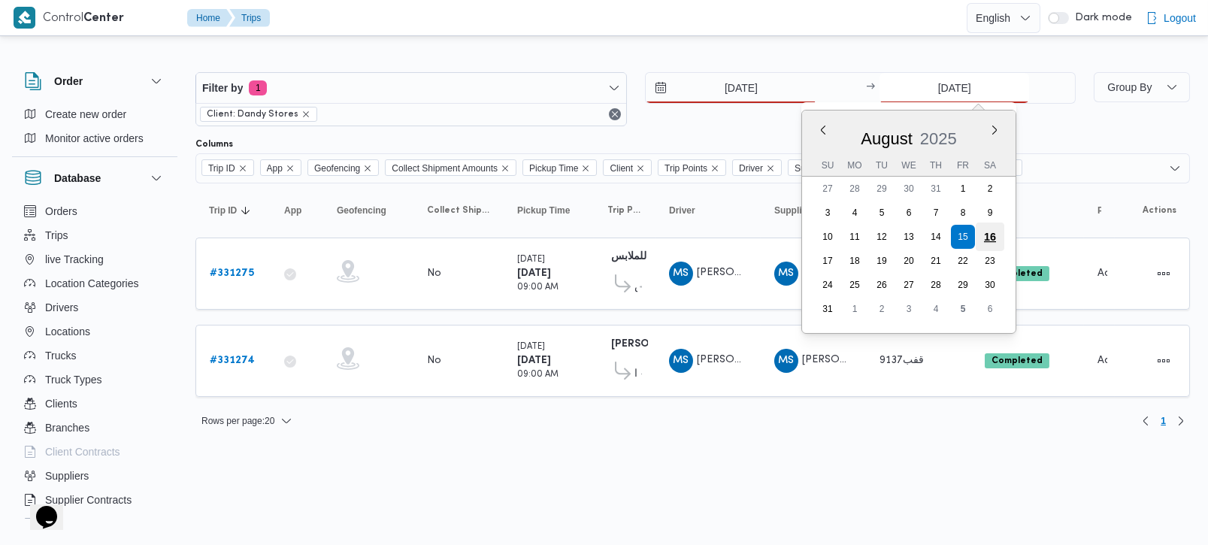
type input "16/8/2025"
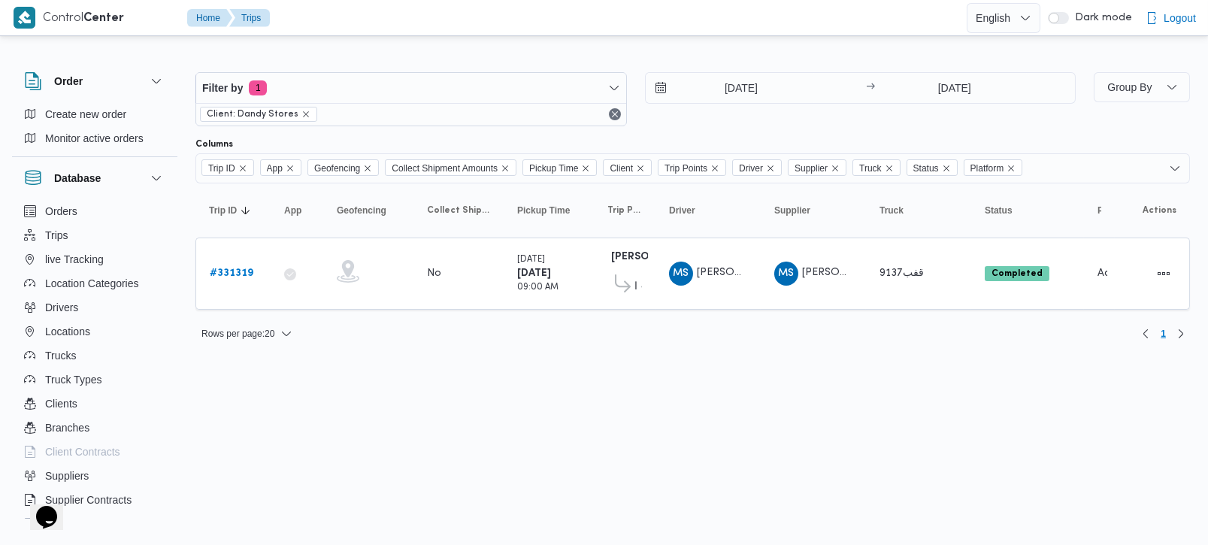
click at [638, 494] on html "Control Center Home Trips English عربي Dark mode Logout Order Create new order …" at bounding box center [604, 272] width 1208 height 545
click at [734, 96] on input "16/8/2025" at bounding box center [731, 88] width 171 height 30
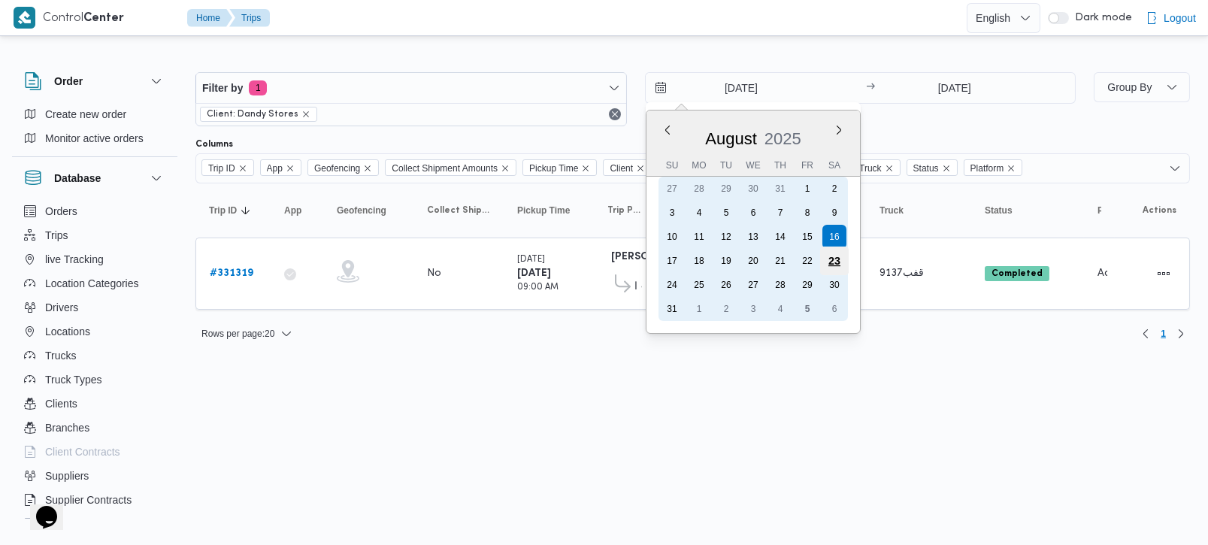
click at [841, 259] on div "23" at bounding box center [833, 261] width 29 height 29
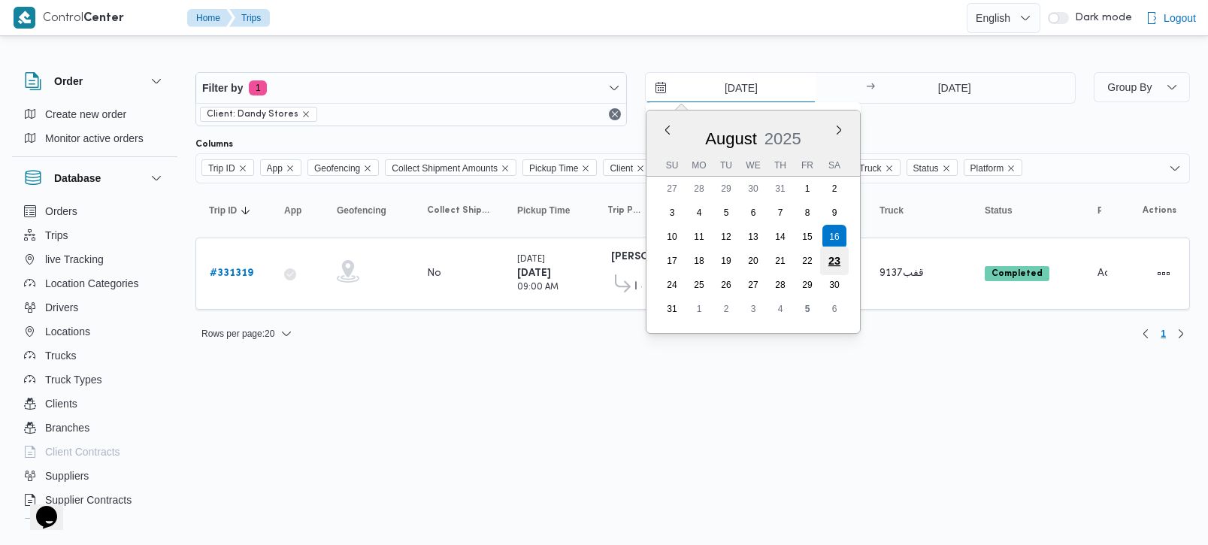
type input "23/8/2025"
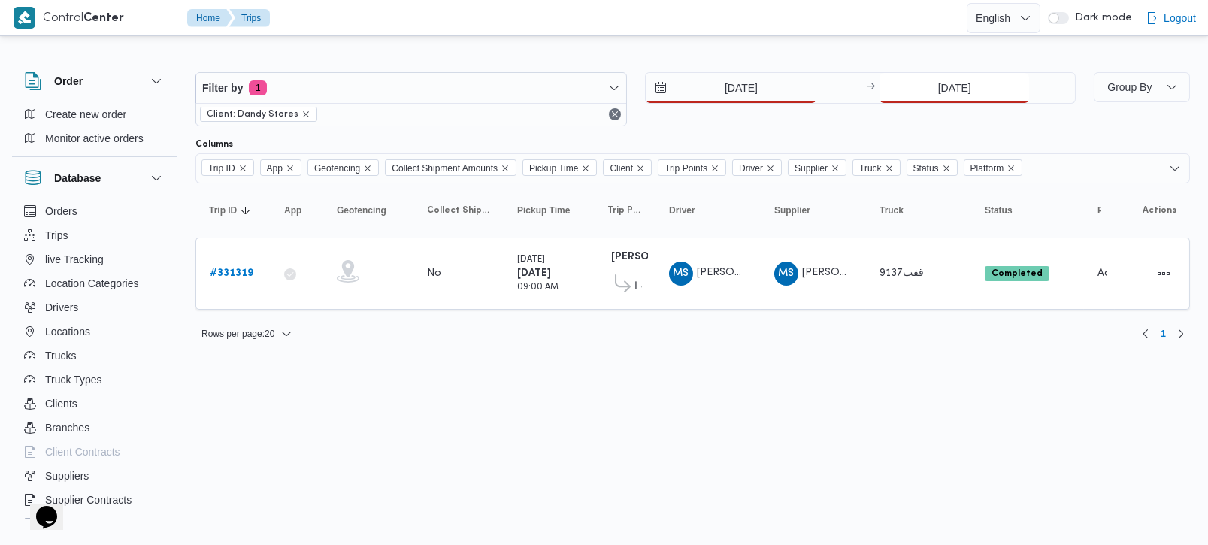
click at [940, 86] on input "16/8/2025" at bounding box center [954, 88] width 150 height 30
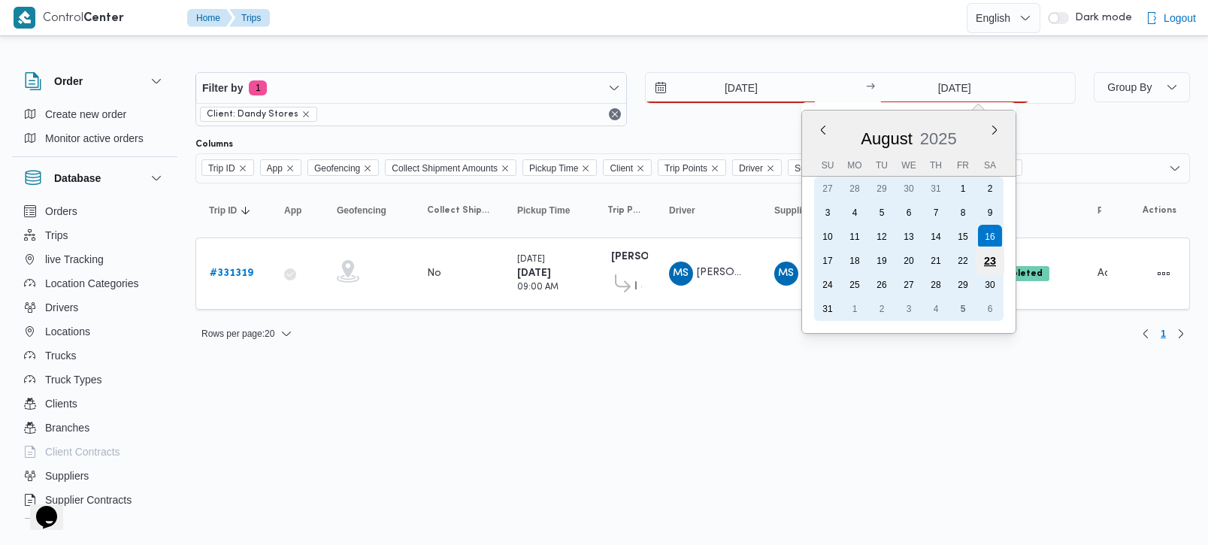
click at [991, 254] on div "23" at bounding box center [990, 261] width 29 height 29
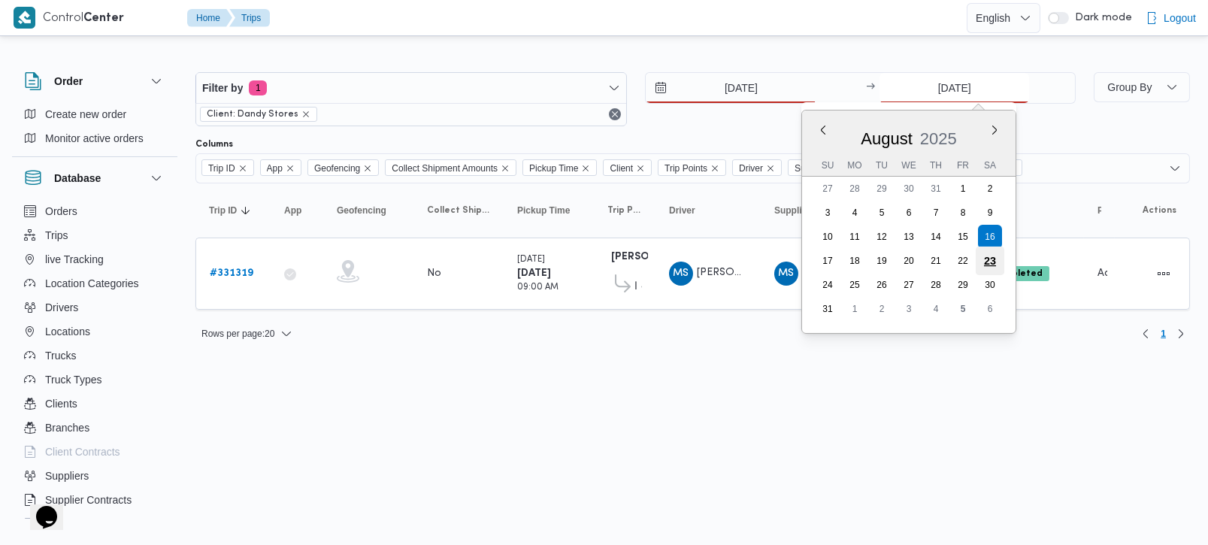
type input "23/8/2025"
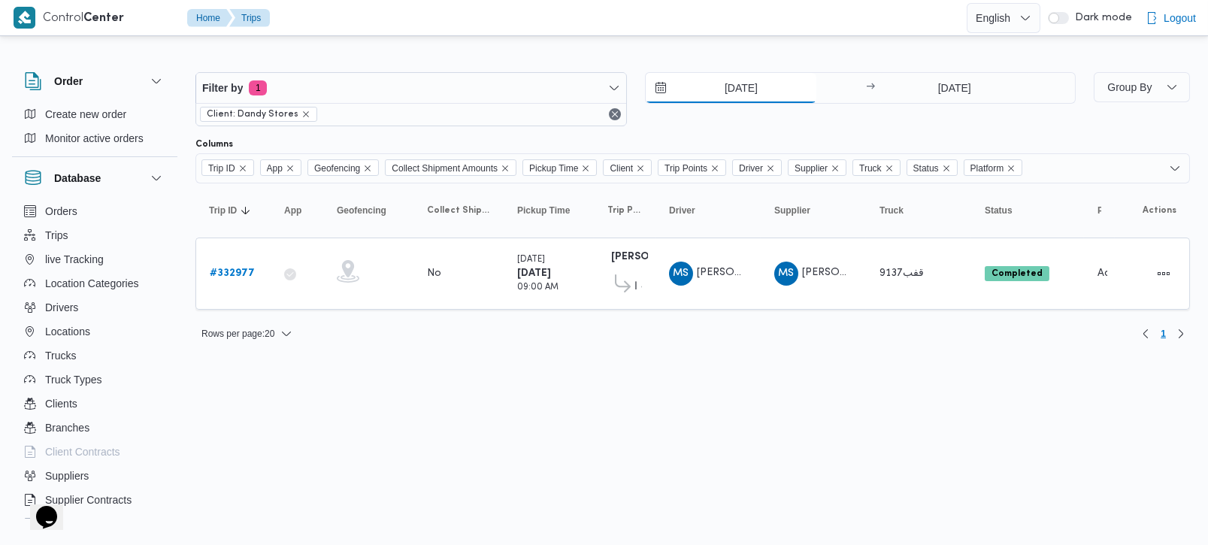
click at [742, 86] on input "23/8/2025" at bounding box center [731, 88] width 171 height 30
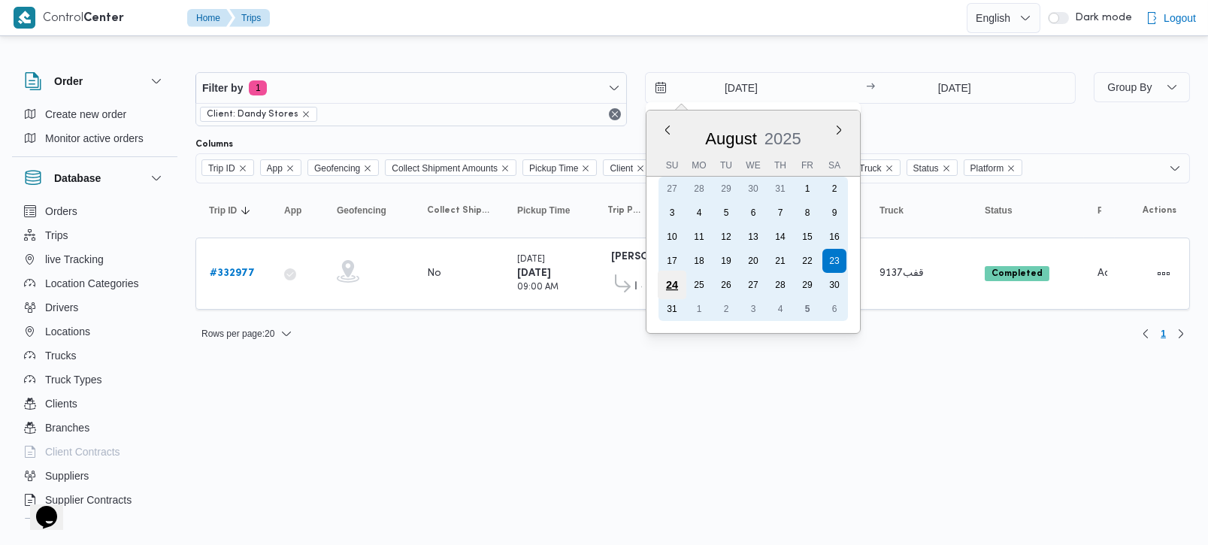
click at [670, 288] on div "24" at bounding box center [671, 285] width 29 height 29
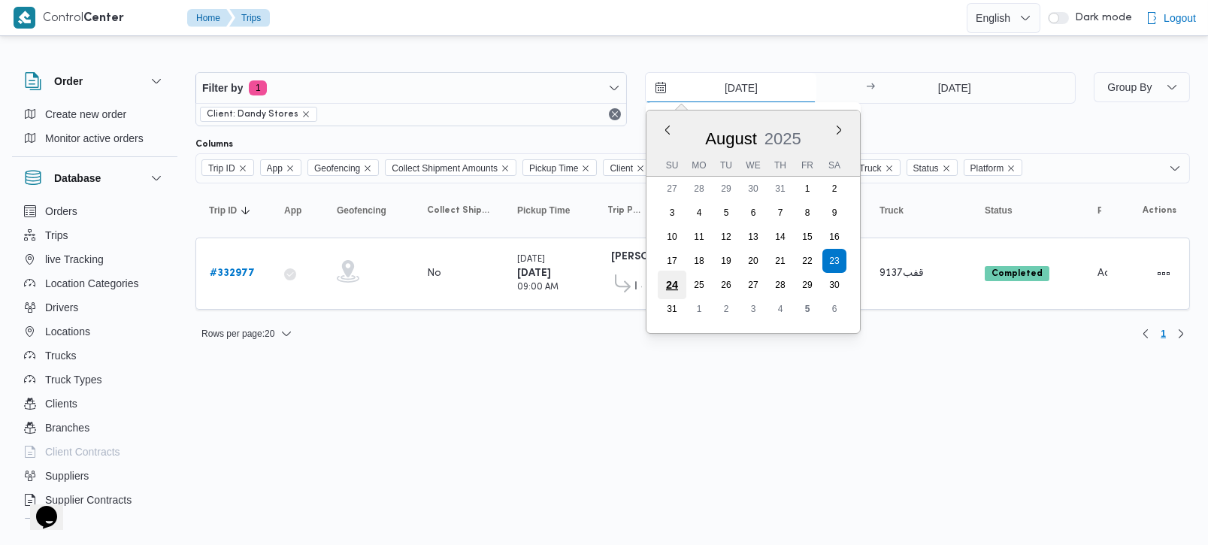
type input "24/8/2025"
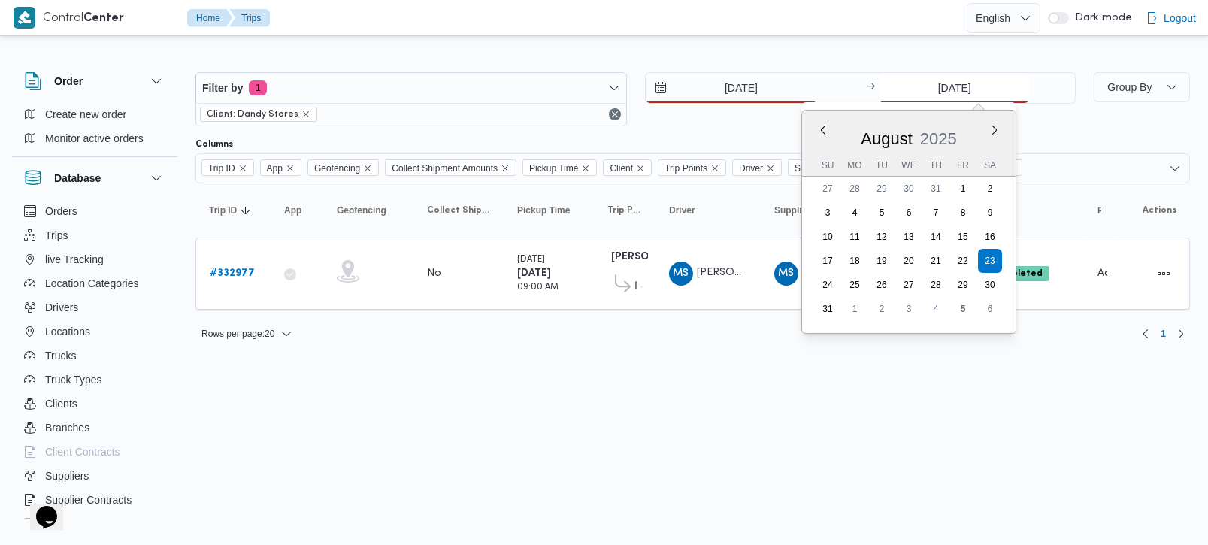
click at [945, 86] on input "23/8/2025" at bounding box center [954, 88] width 150 height 30
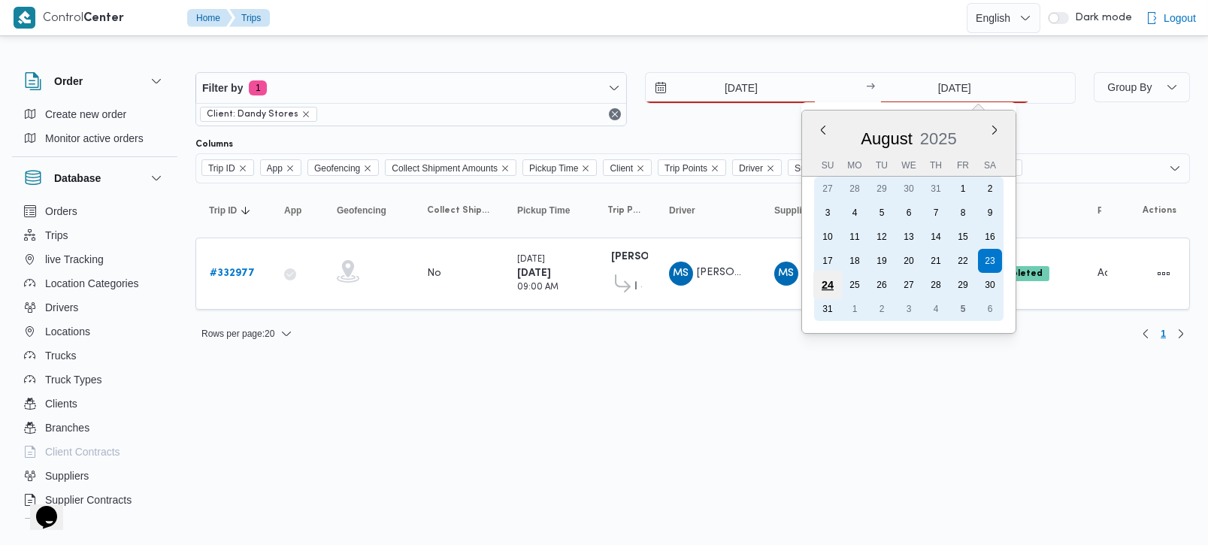
click at [830, 272] on div "24" at bounding box center [827, 285] width 29 height 29
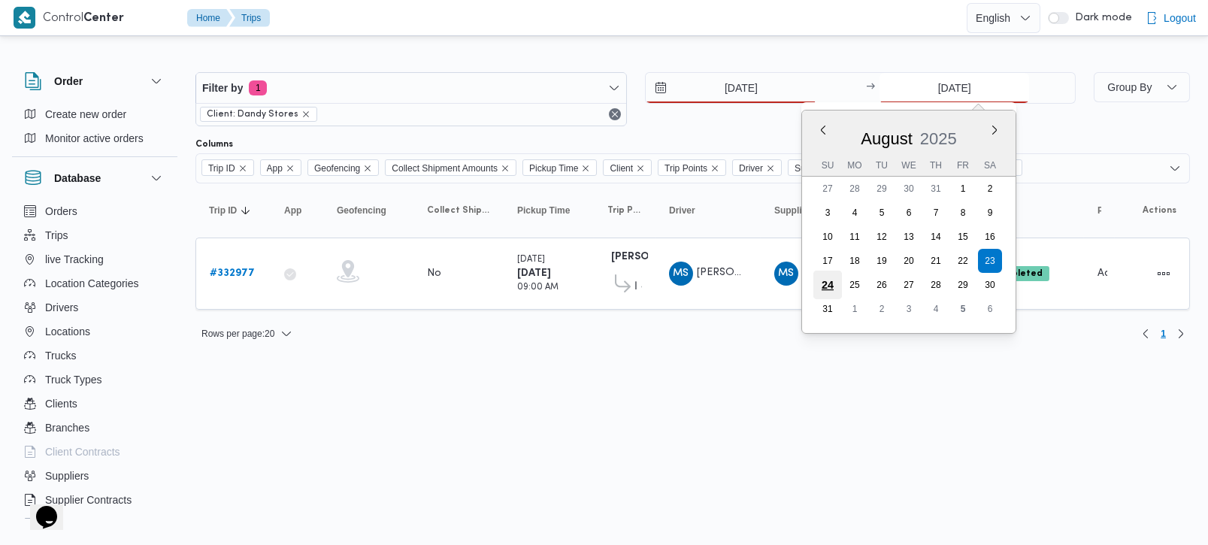
type input "24/8/2025"
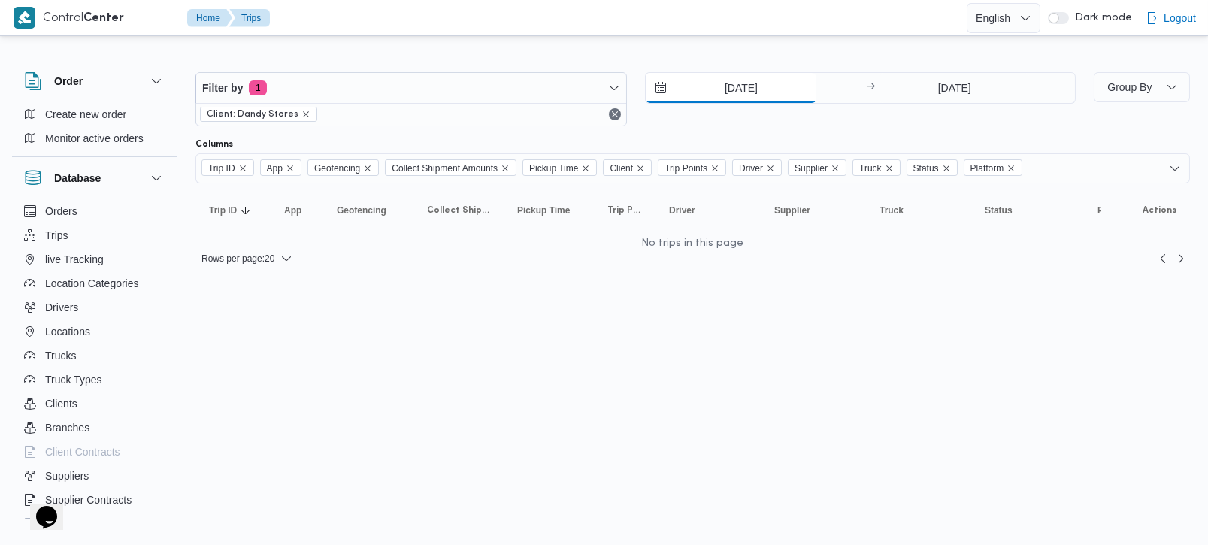
click at [718, 86] on input "24/8/2025" at bounding box center [731, 88] width 171 height 30
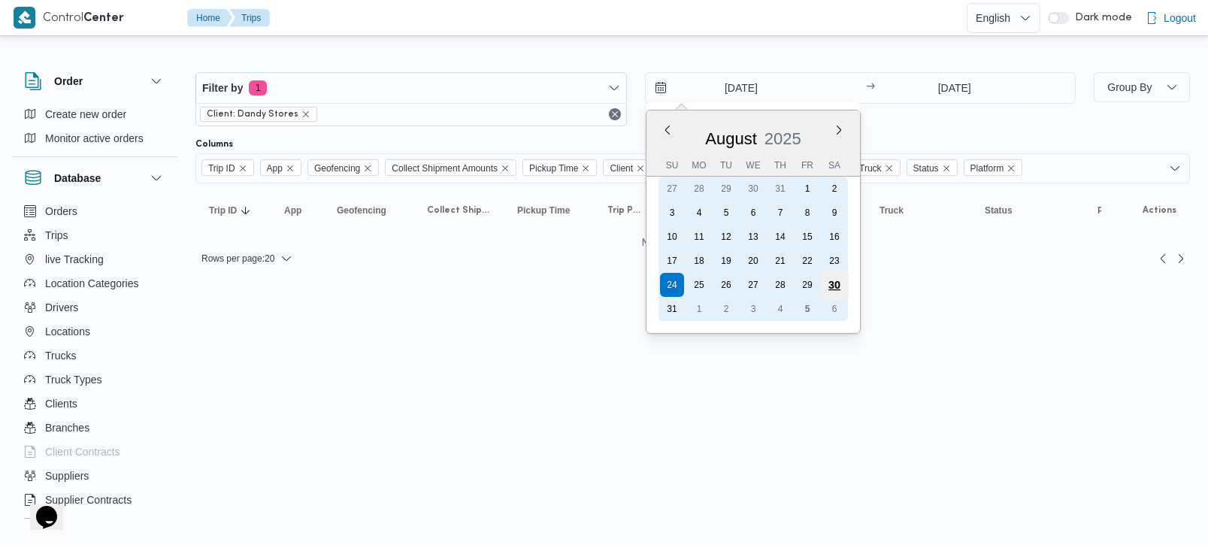
click at [834, 279] on div "30" at bounding box center [833, 285] width 29 height 29
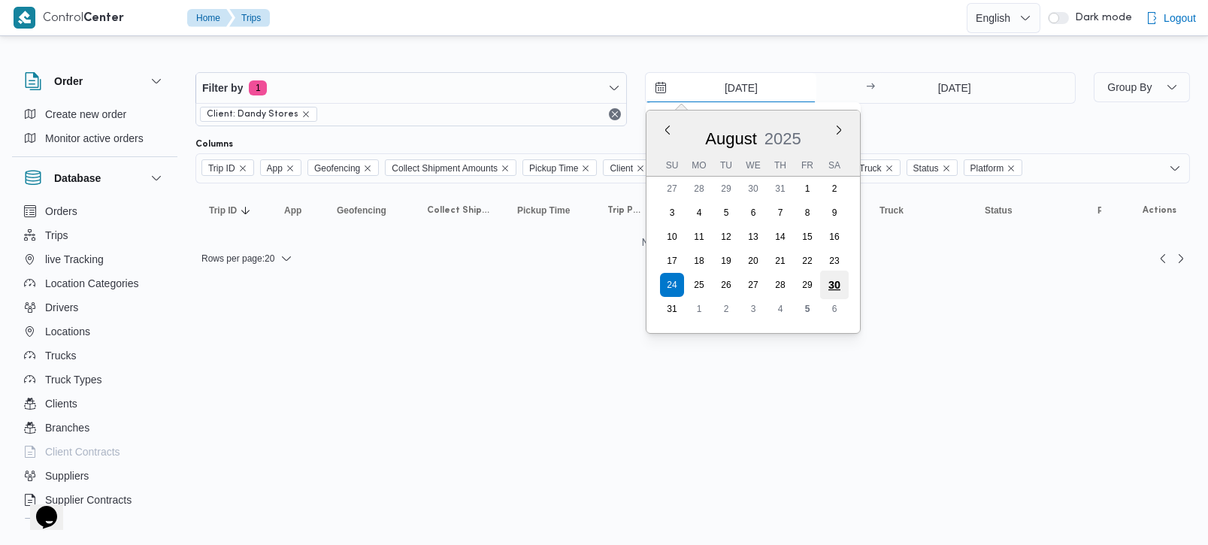
type input "30/8/2025"
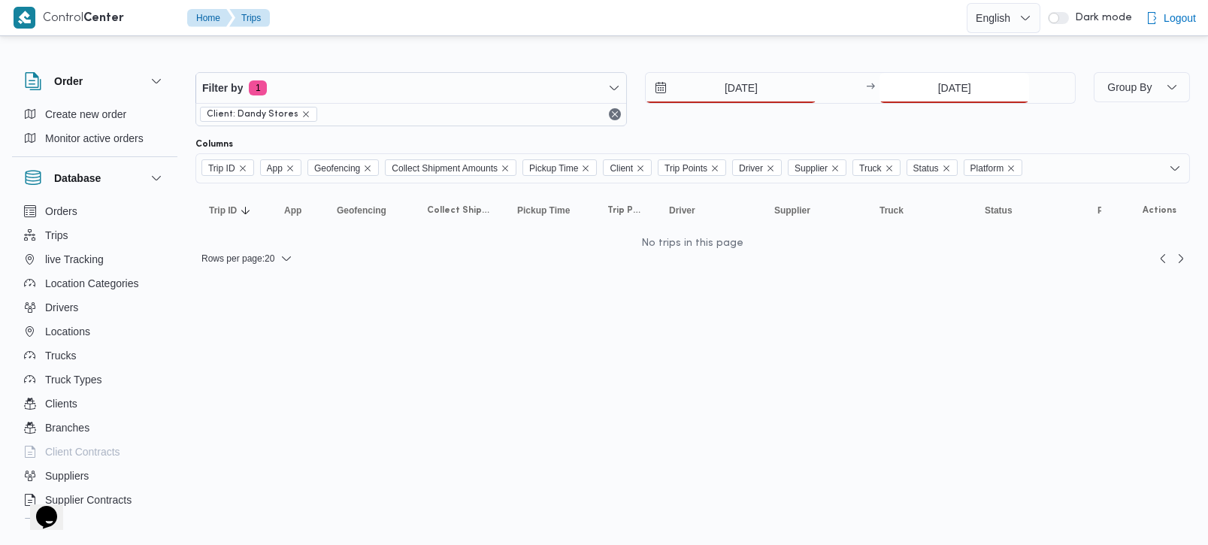
click at [934, 101] on input "24/8/2025" at bounding box center [954, 88] width 150 height 30
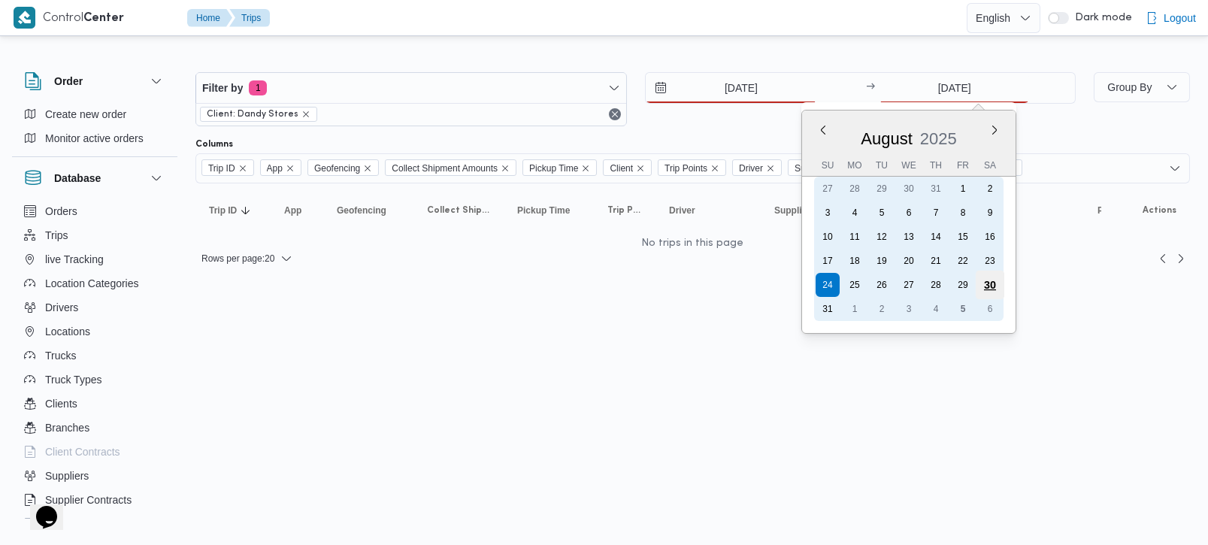
click at [991, 273] on div "30" at bounding box center [990, 285] width 29 height 29
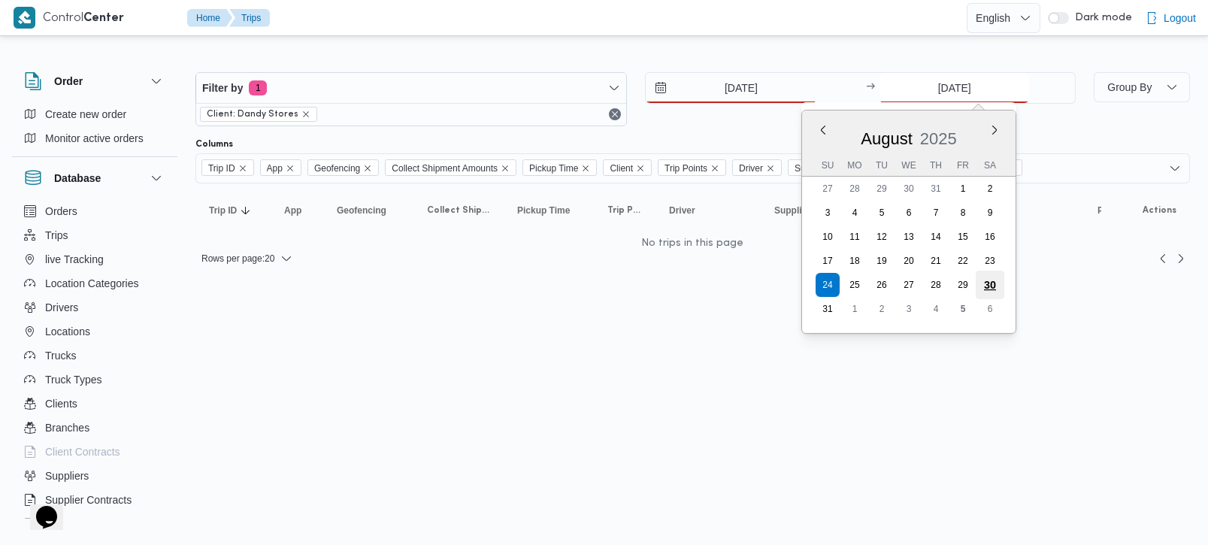
type input "30/8/2025"
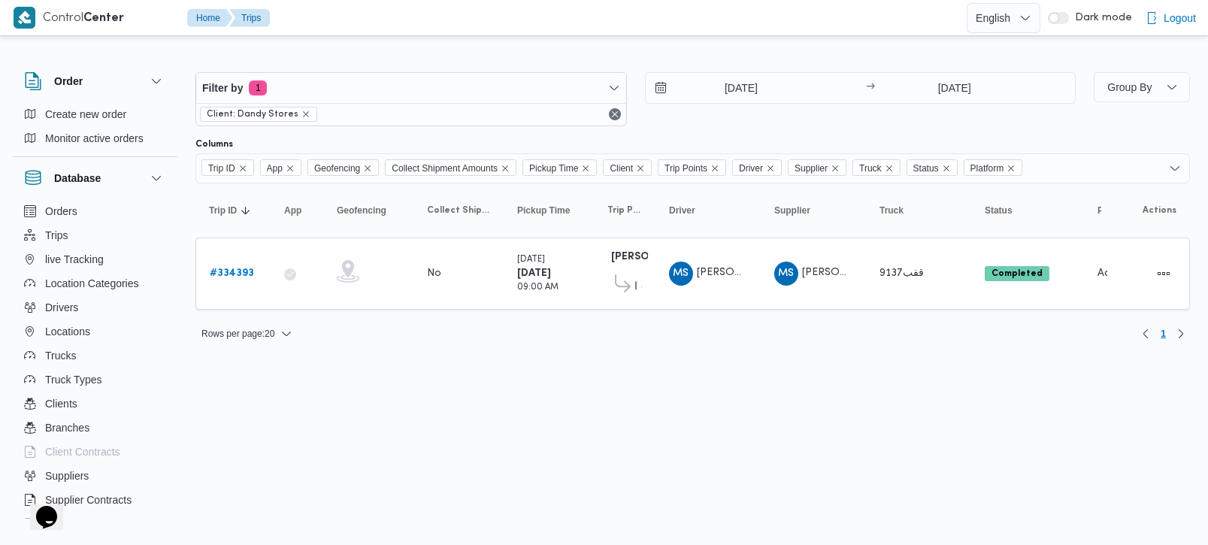
click at [643, 57] on div at bounding box center [692, 60] width 994 height 24
click at [745, 83] on input "30/8/2025" at bounding box center [731, 88] width 171 height 30
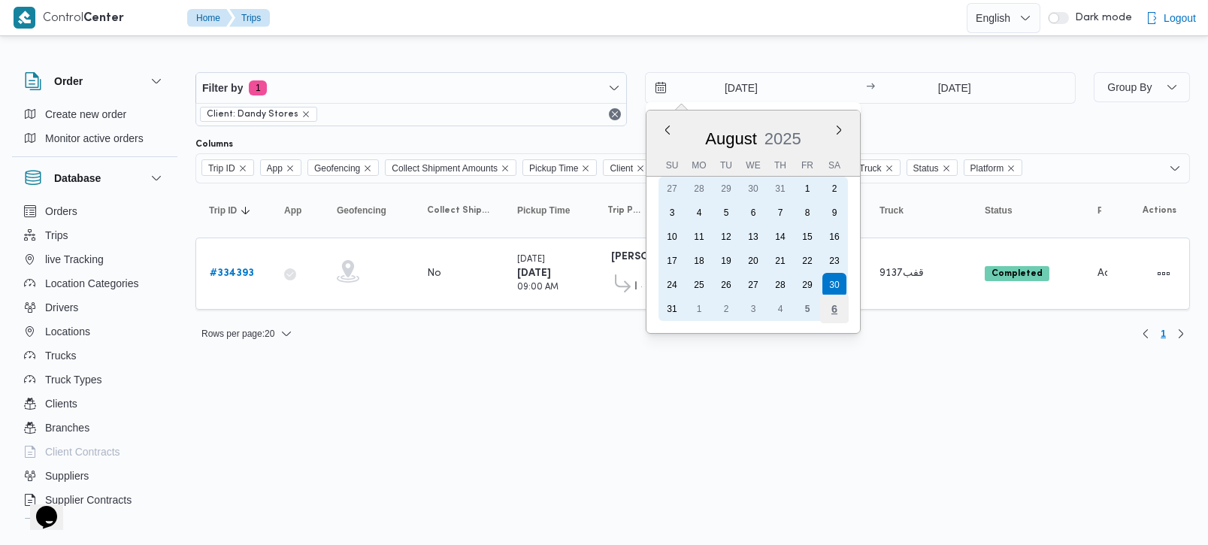
click at [837, 300] on div "6" at bounding box center [833, 309] width 29 height 29
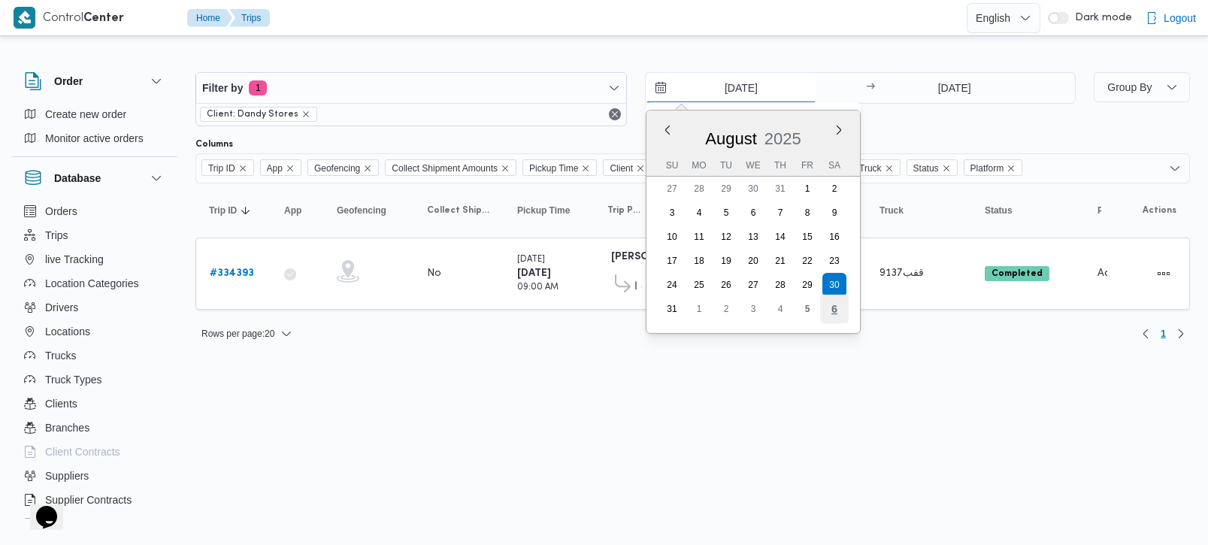
type input "6/9/2025"
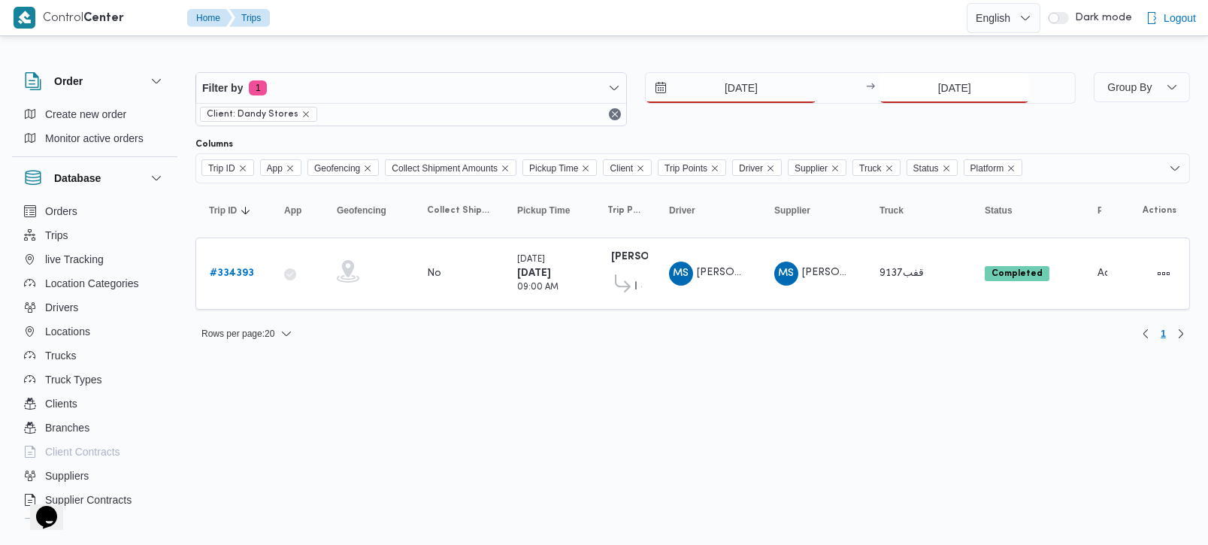
click at [943, 88] on input "30/8/2025" at bounding box center [954, 88] width 150 height 30
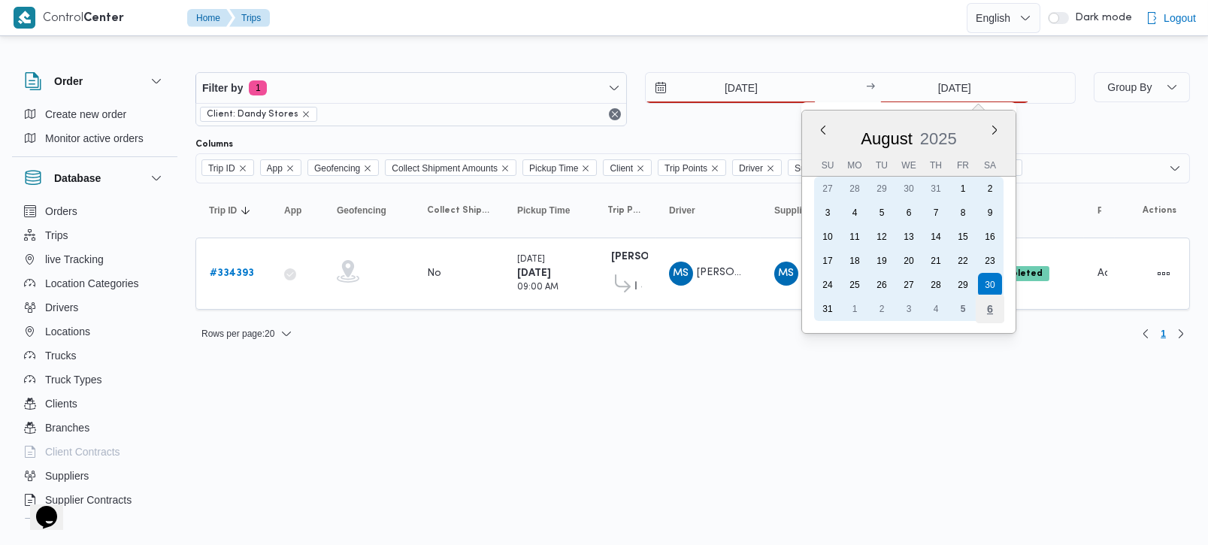
click at [984, 304] on div "6" at bounding box center [990, 309] width 29 height 29
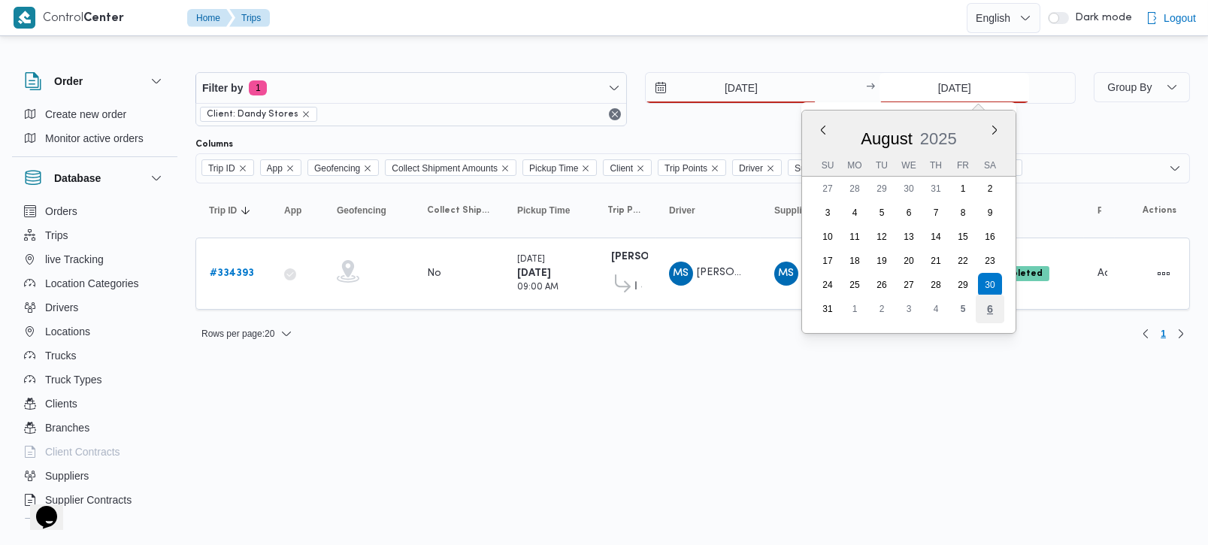
type input "6/9/2025"
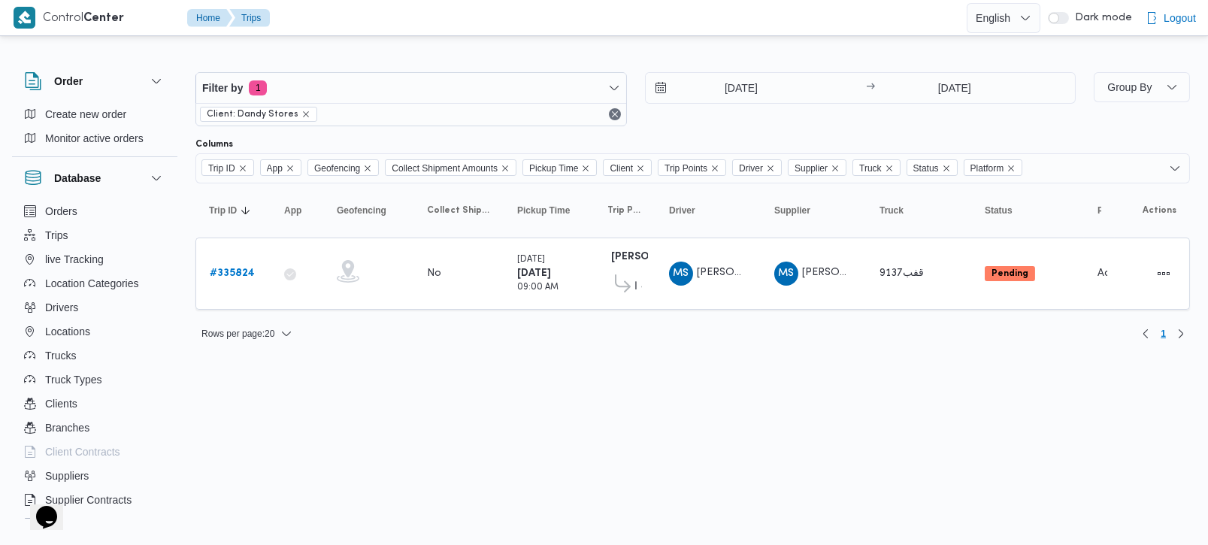
click at [589, 412] on html "Control Center Home Trips English عربي Dark mode Logout Order Create new order …" at bounding box center [604, 272] width 1208 height 545
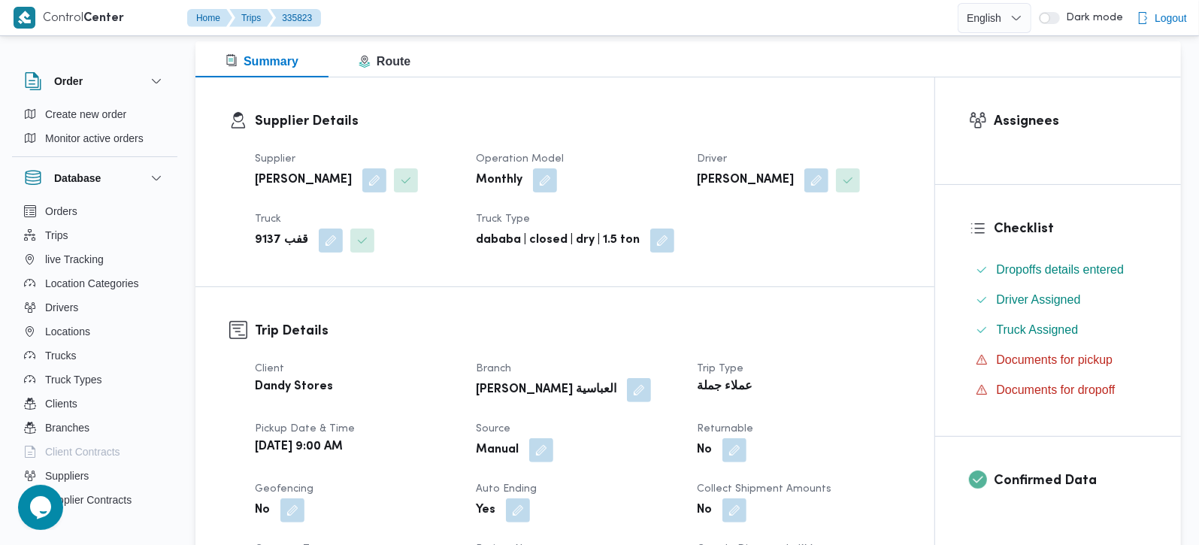
scroll to position [530, 0]
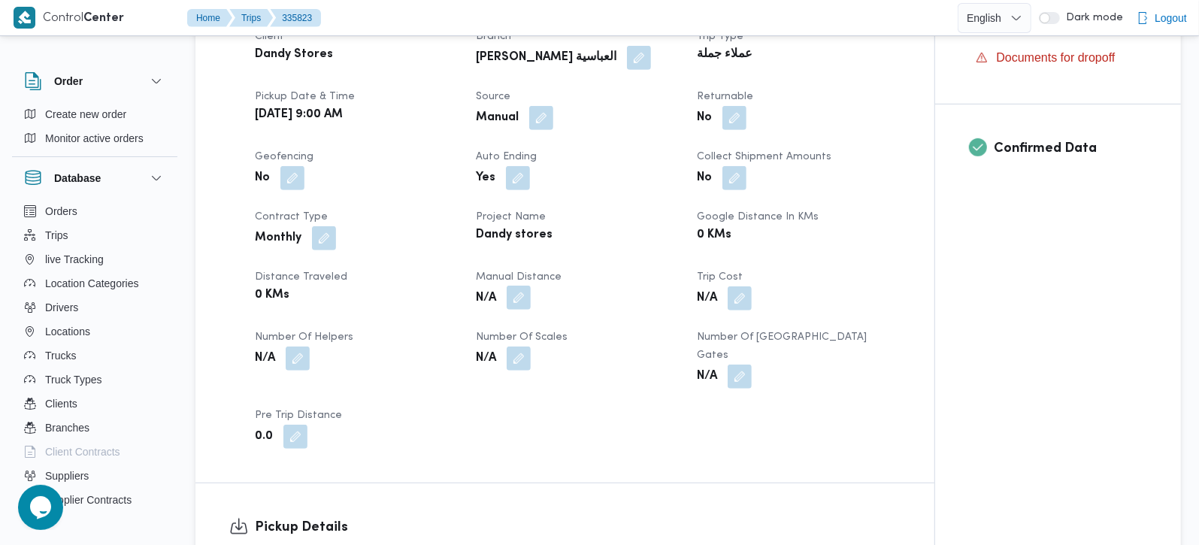
click at [520, 297] on button "button" at bounding box center [519, 298] width 24 height 24
click at [507, 348] on span at bounding box center [515, 359] width 32 height 24
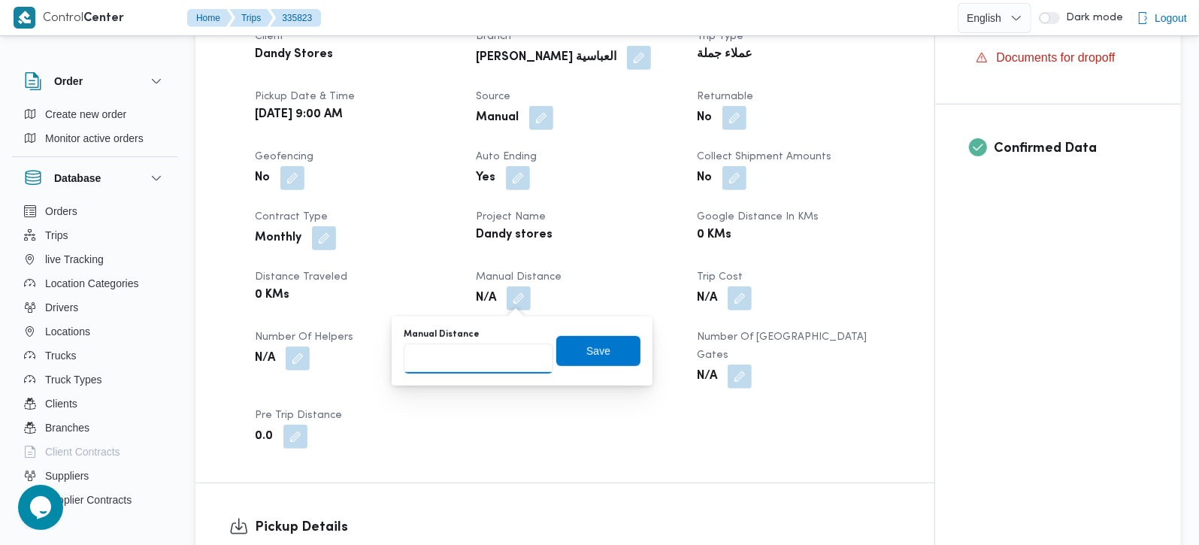
click at [486, 355] on input "Manual Distance" at bounding box center [479, 359] width 150 height 30
type input "170"
click at [592, 355] on span "Save" at bounding box center [598, 350] width 24 height 18
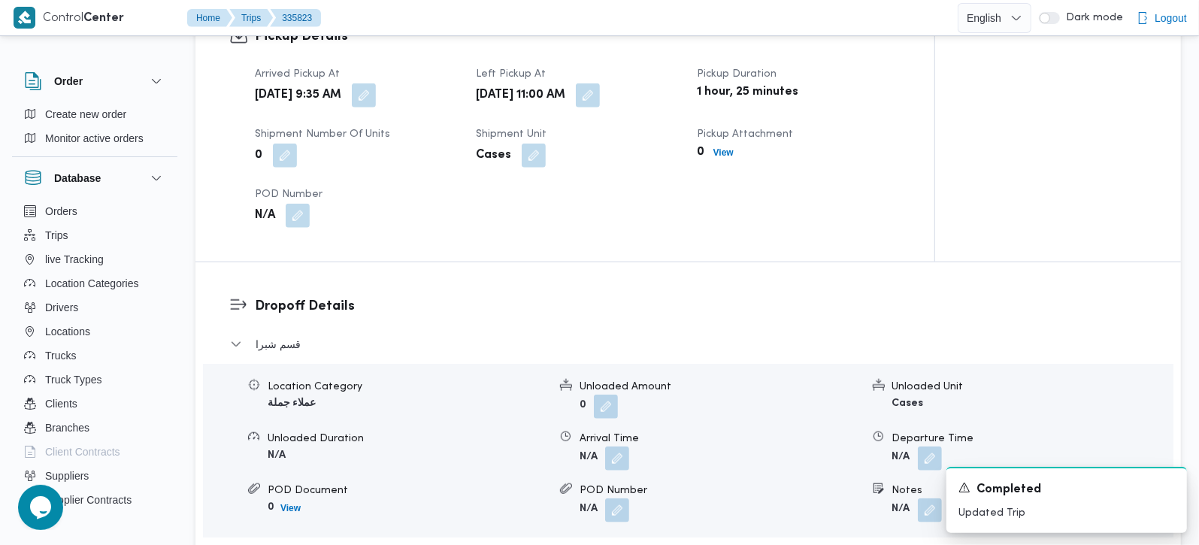
scroll to position [1061, 0]
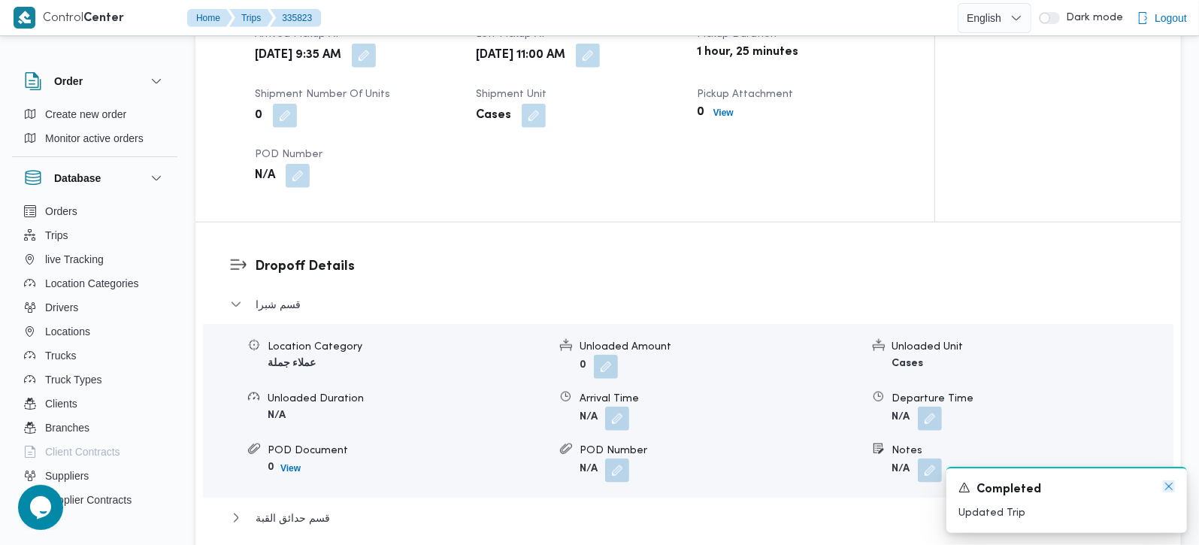
click at [1173, 488] on icon "Dismiss toast" at bounding box center [1169, 486] width 12 height 12
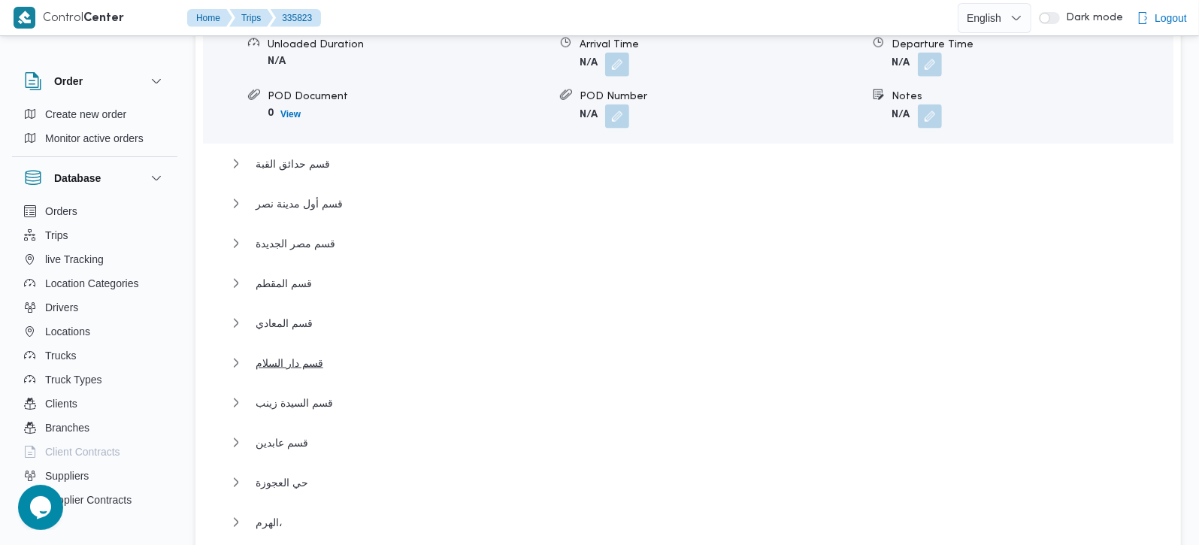
scroll to position [1503, 0]
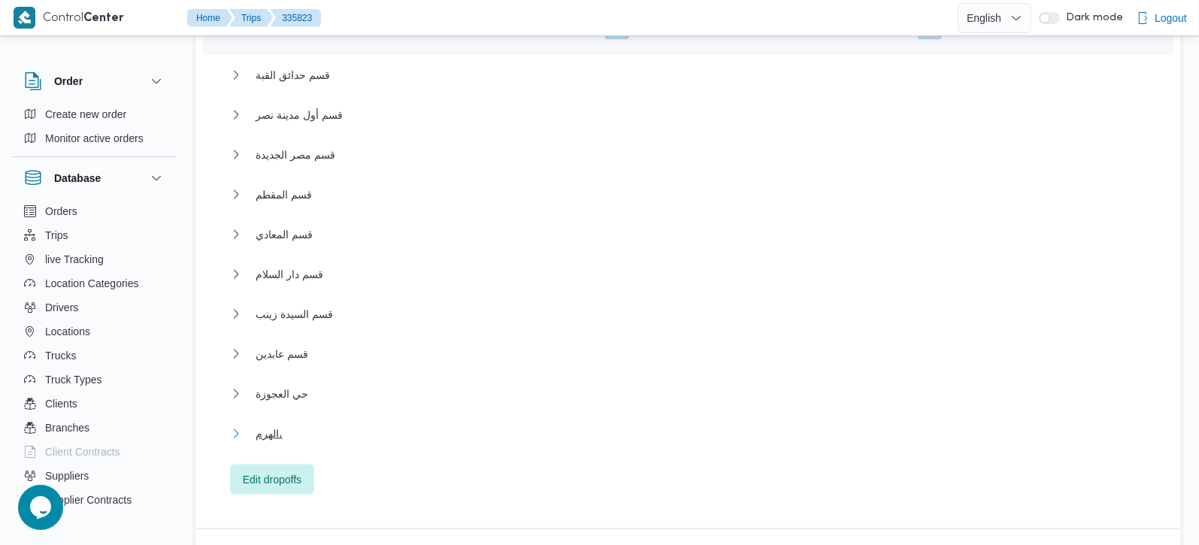
click at [279, 425] on button "الهرم،" at bounding box center [688, 434] width 917 height 18
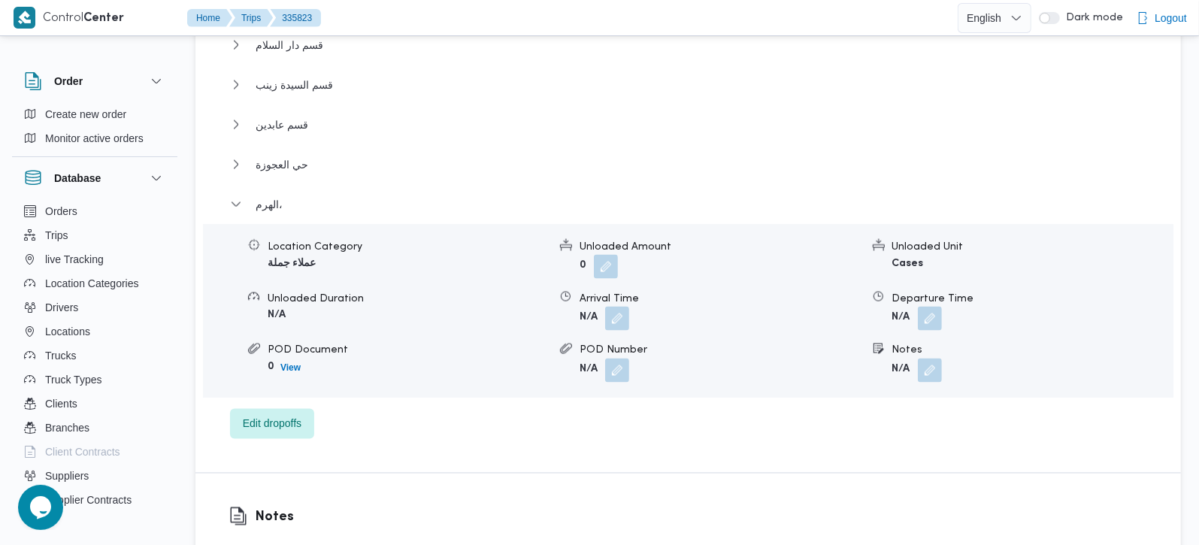
scroll to position [1680, 0]
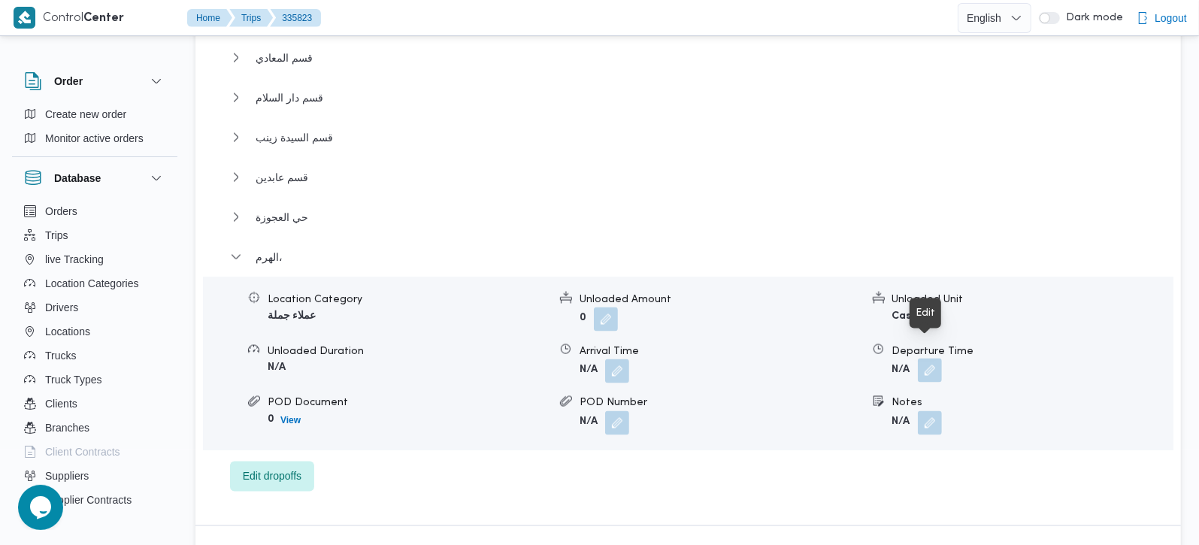
click at [928, 363] on button "button" at bounding box center [930, 371] width 24 height 24
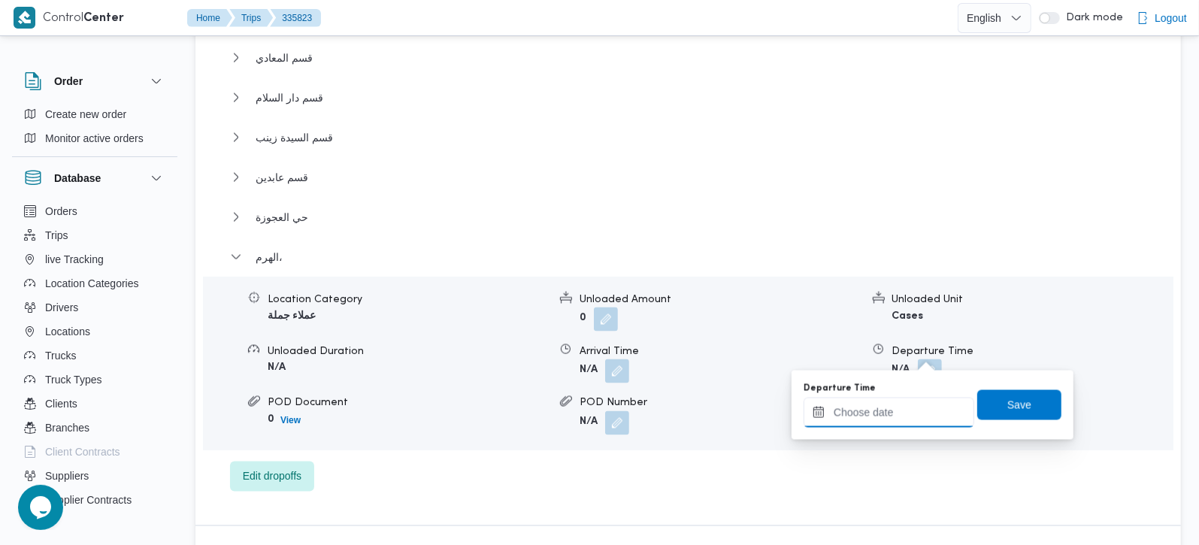
click at [924, 415] on input "Departure Time" at bounding box center [889, 413] width 171 height 30
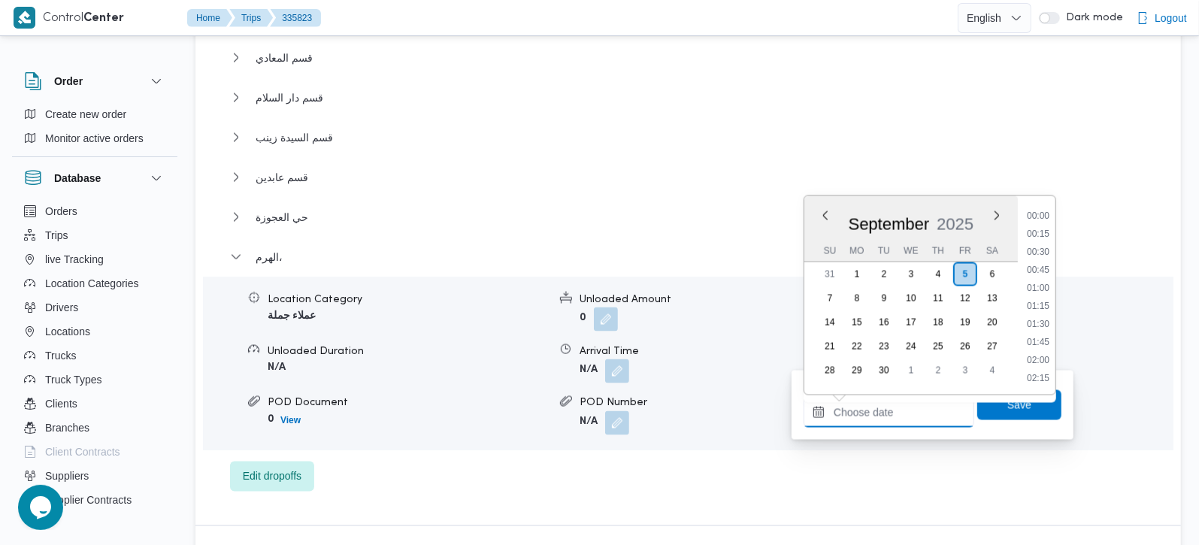
scroll to position [1173, 0]
click at [1035, 231] on li "16:30" at bounding box center [1038, 233] width 35 height 15
type input "05/09/2025 16:30"
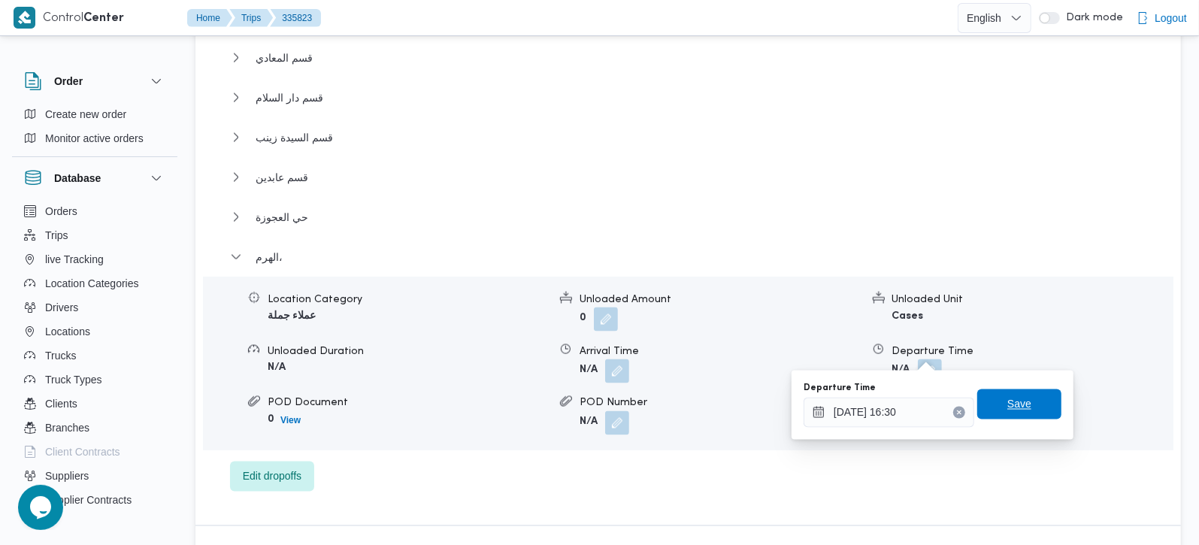
click at [1019, 412] on span "Save" at bounding box center [1019, 404] width 84 height 30
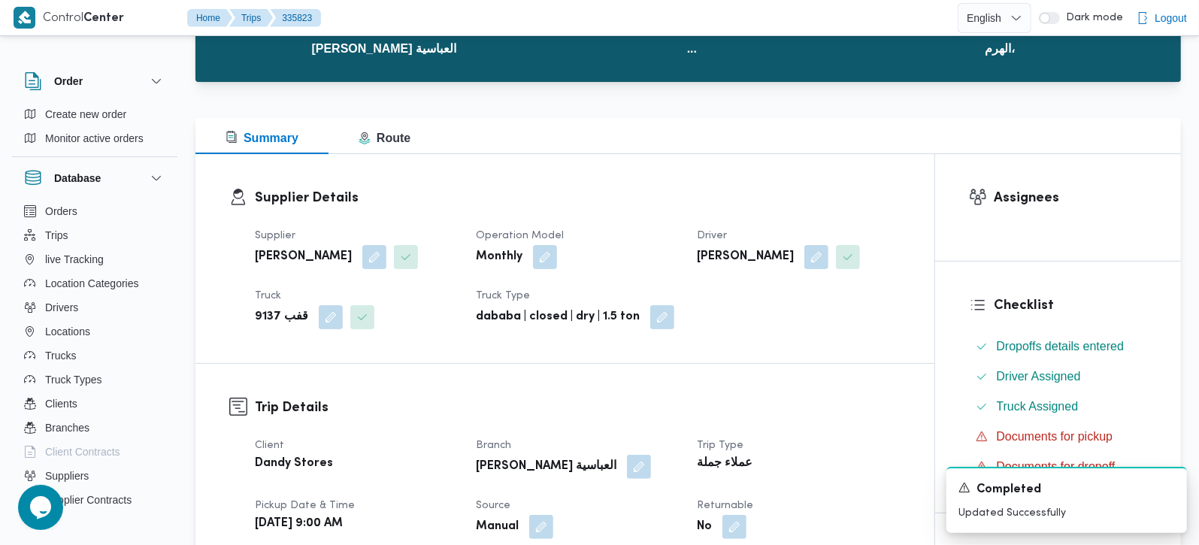
scroll to position [0, 0]
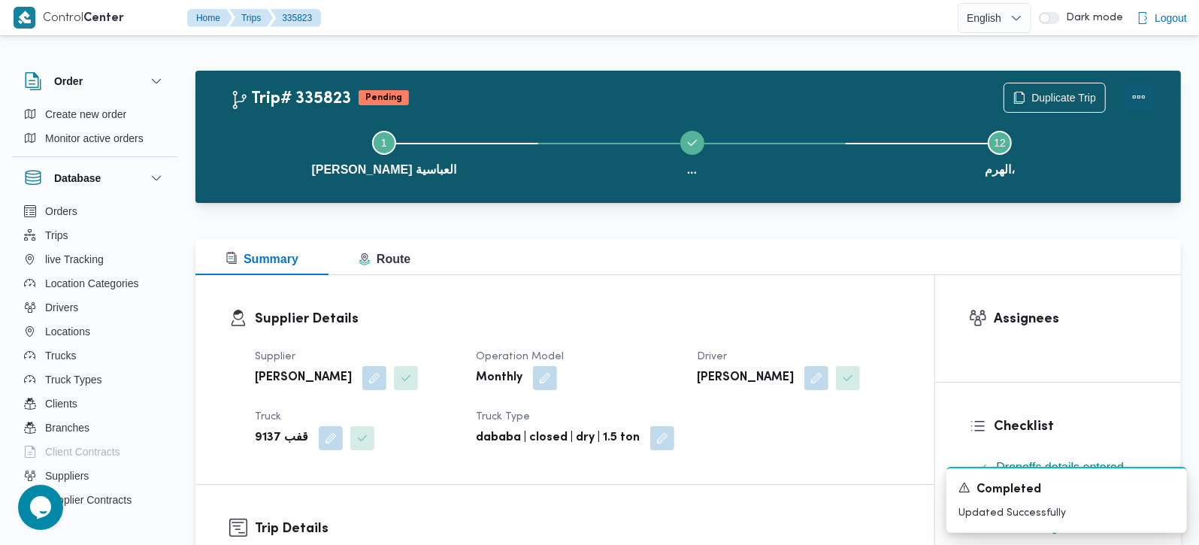
click at [1139, 93] on button "Actions" at bounding box center [1139, 97] width 30 height 30
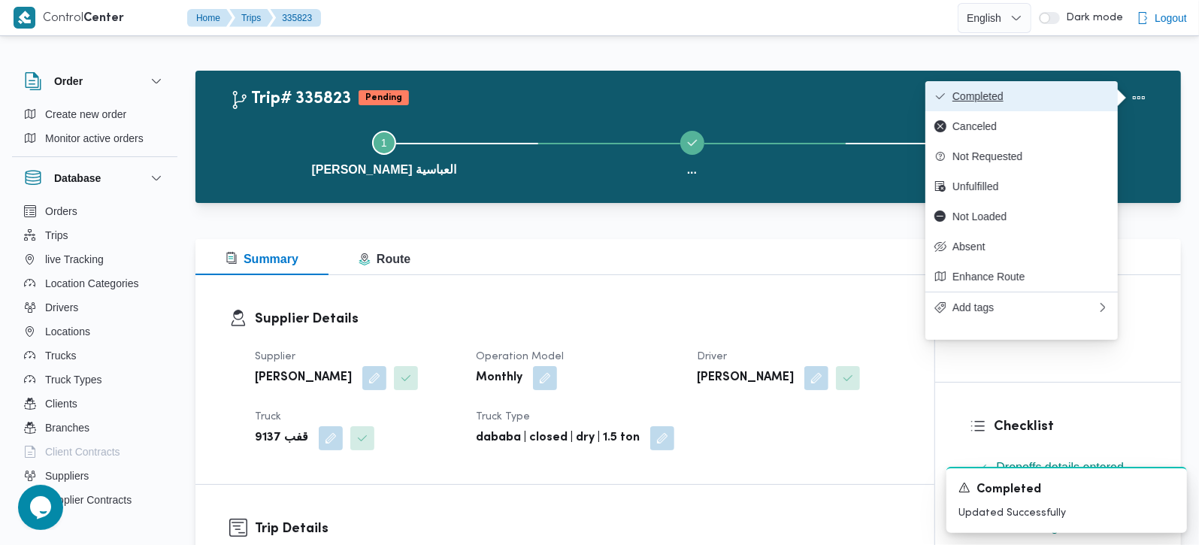
click at [1040, 94] on span "Completed" at bounding box center [1030, 96] width 156 height 12
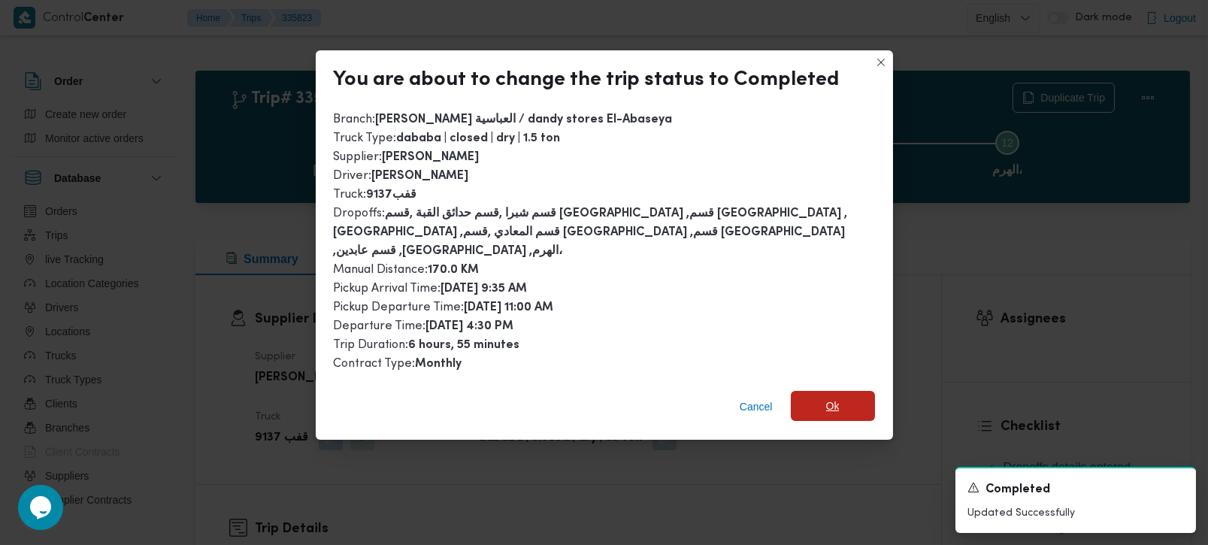
click at [851, 391] on span "Ok" at bounding box center [833, 406] width 84 height 30
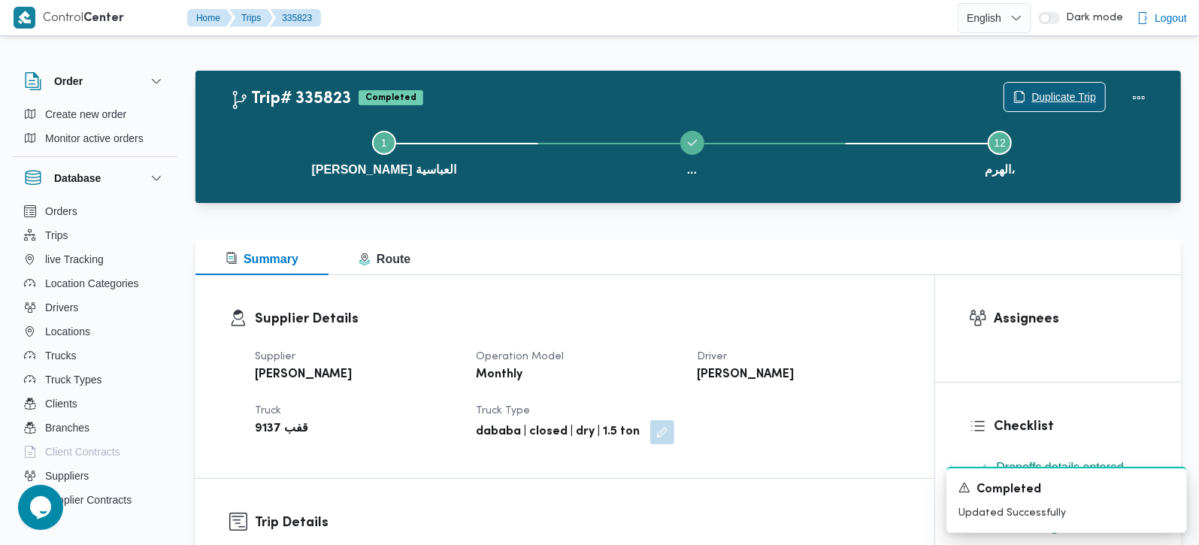
click at [1046, 88] on span "Duplicate Trip" at bounding box center [1054, 97] width 101 height 29
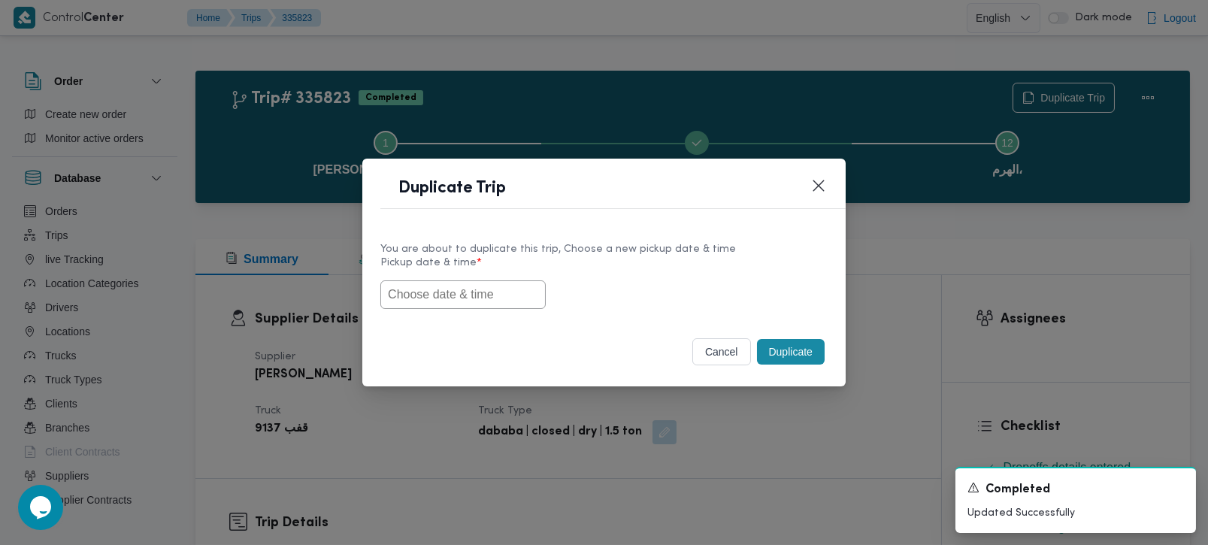
click at [429, 308] on div at bounding box center [603, 294] width 447 height 29
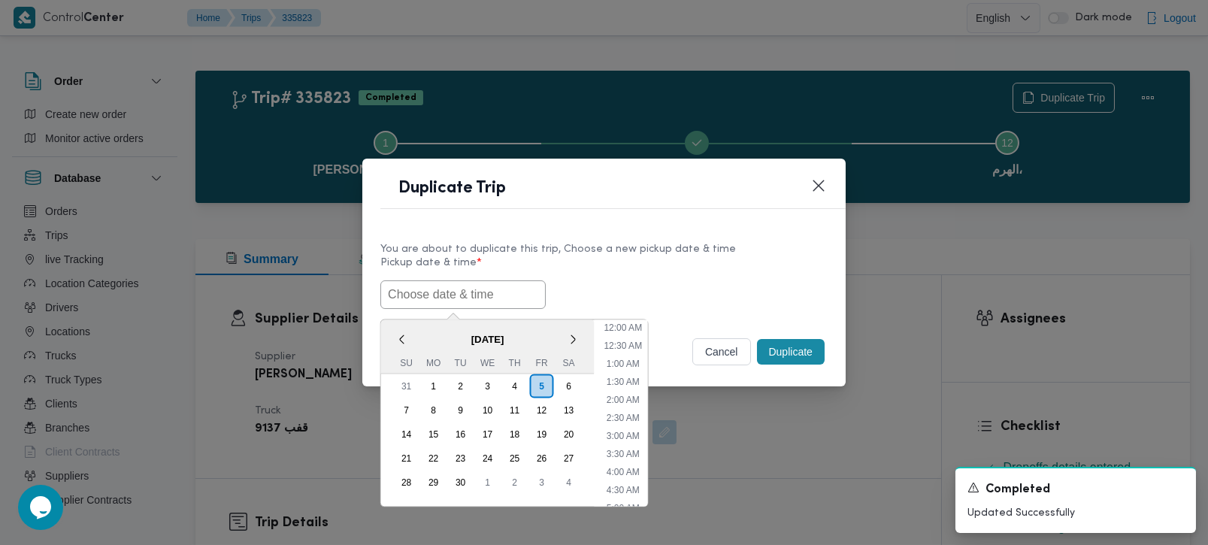
scroll to position [548, 0]
click at [419, 325] on span "September 2025" at bounding box center [487, 338] width 213 height 26
click at [569, 387] on div "6" at bounding box center [568, 385] width 29 height 29
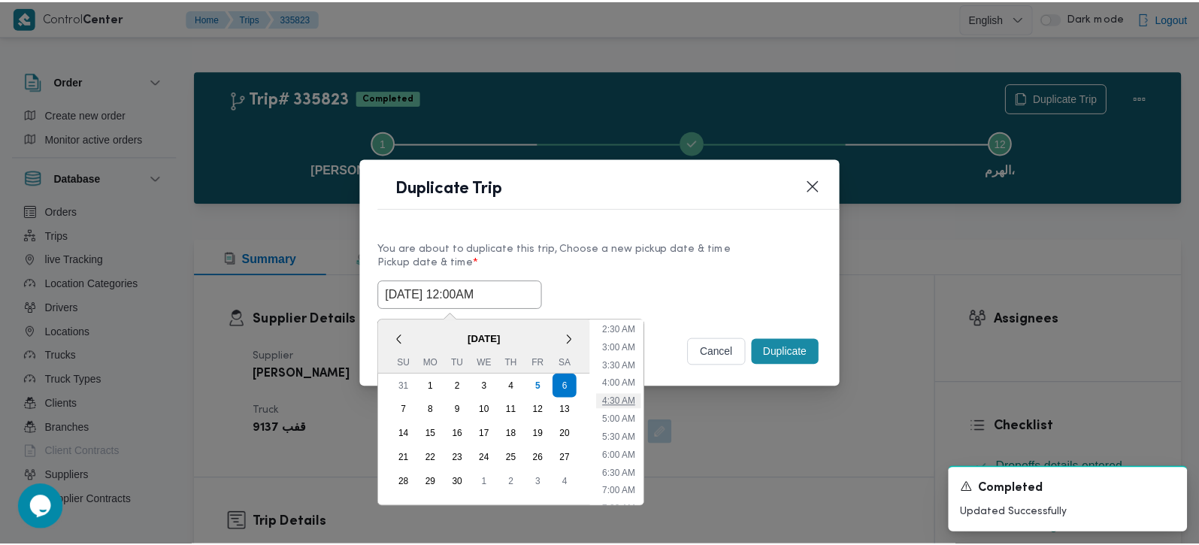
scroll to position [177, 0]
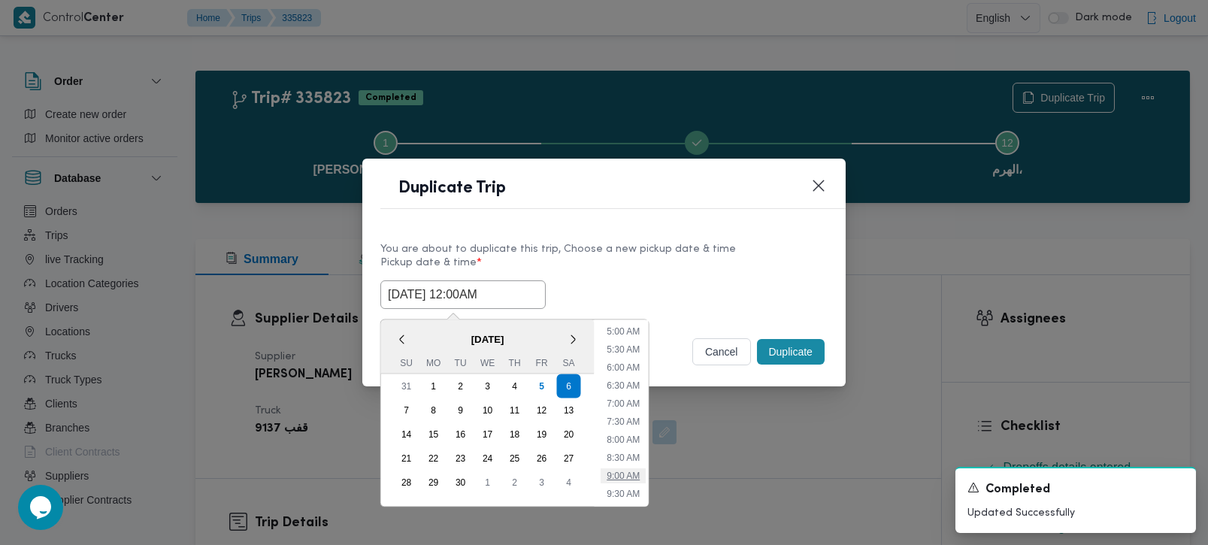
click at [635, 474] on li "9:00 AM" at bounding box center [623, 475] width 45 height 15
type input "[DATE] 9:00AM"
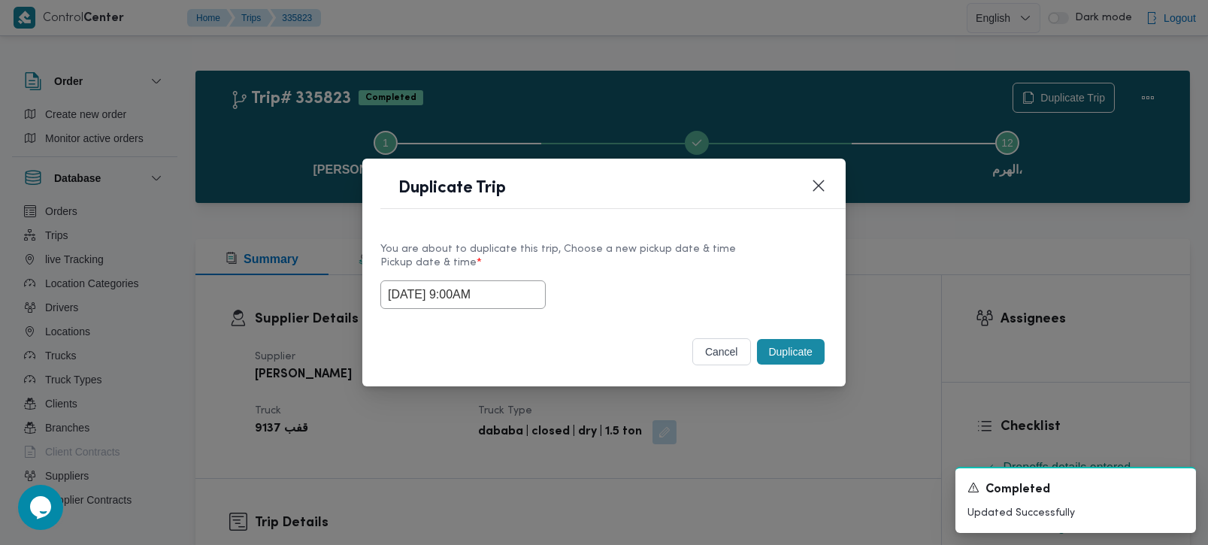
click at [760, 351] on button "Duplicate" at bounding box center [791, 352] width 68 height 26
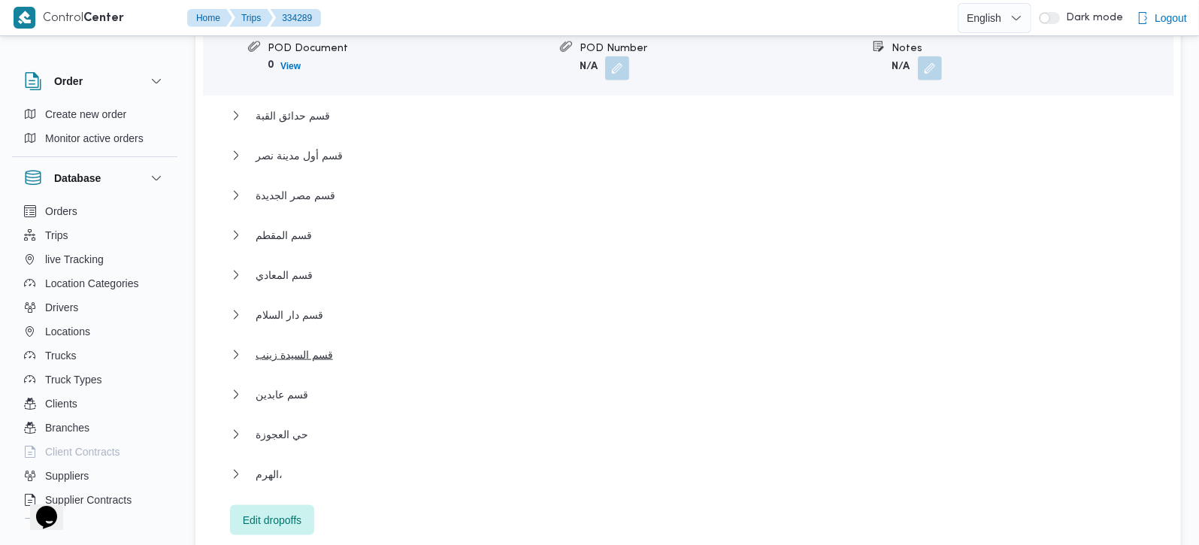
scroll to position [1591, 0]
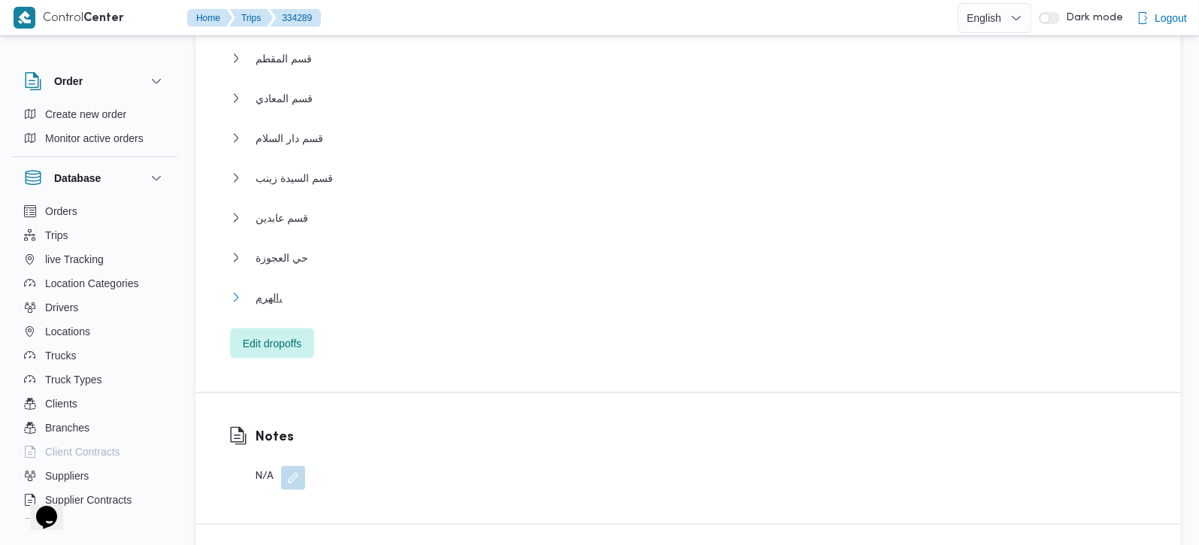
click at [274, 289] on span "الهرم،" at bounding box center [269, 298] width 27 height 18
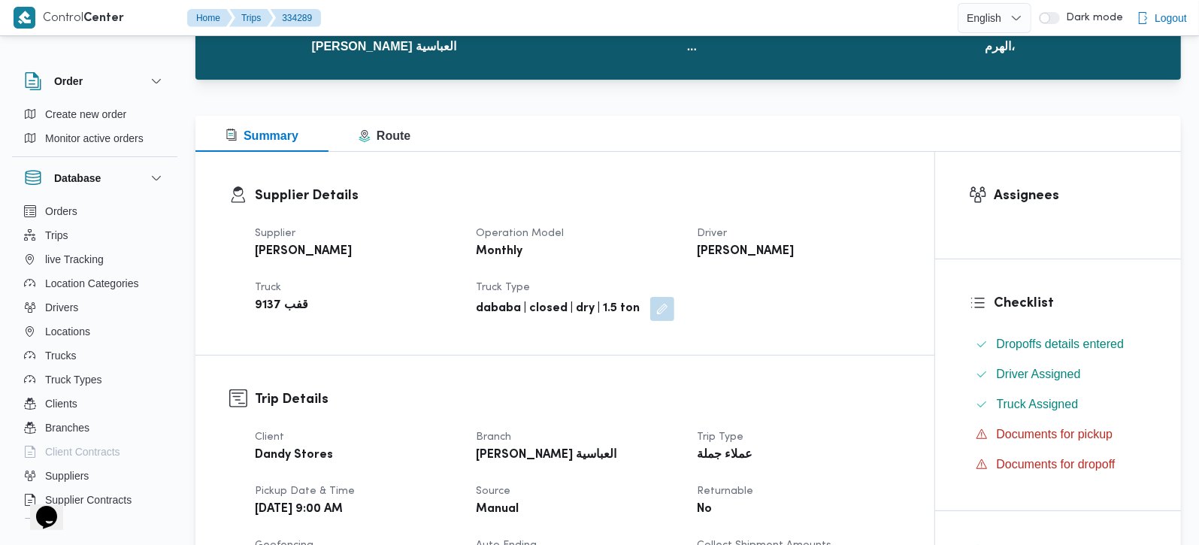
scroll to position [0, 0]
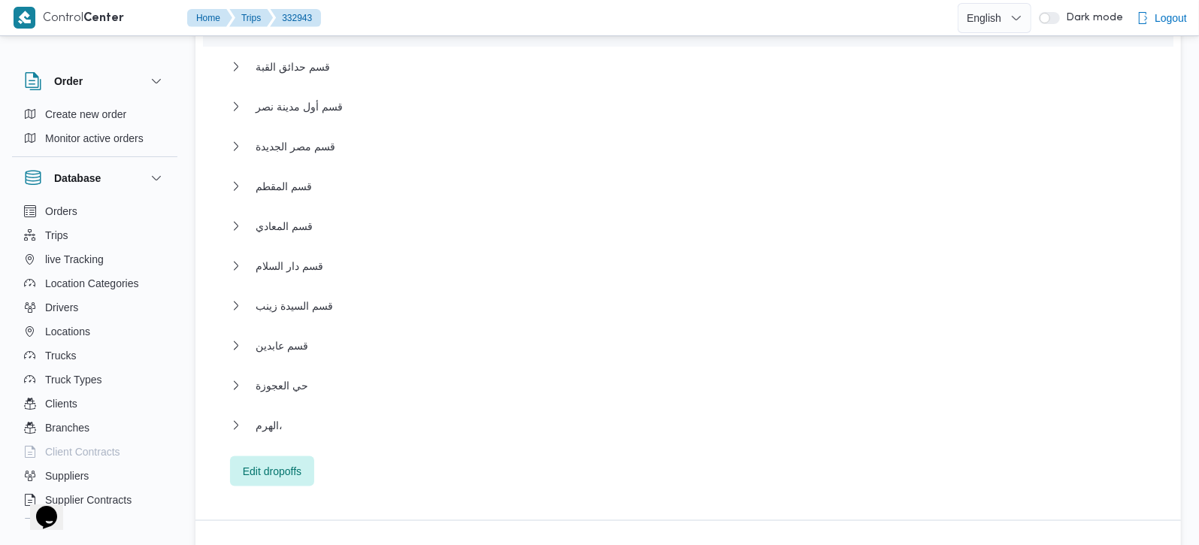
scroll to position [1503, 0]
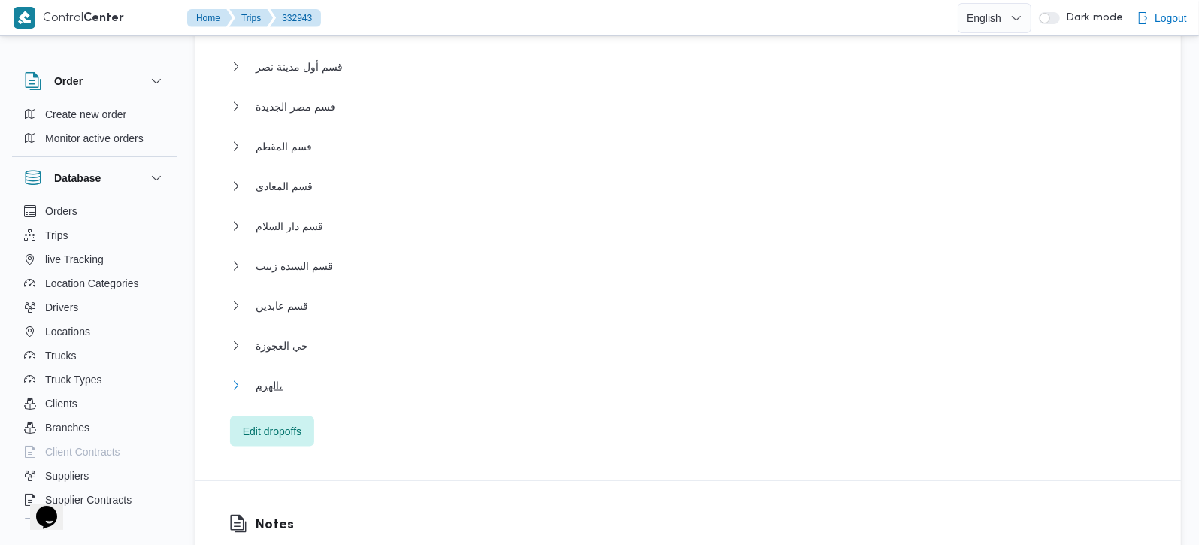
click at [279, 377] on button "الهرم،" at bounding box center [688, 386] width 917 height 18
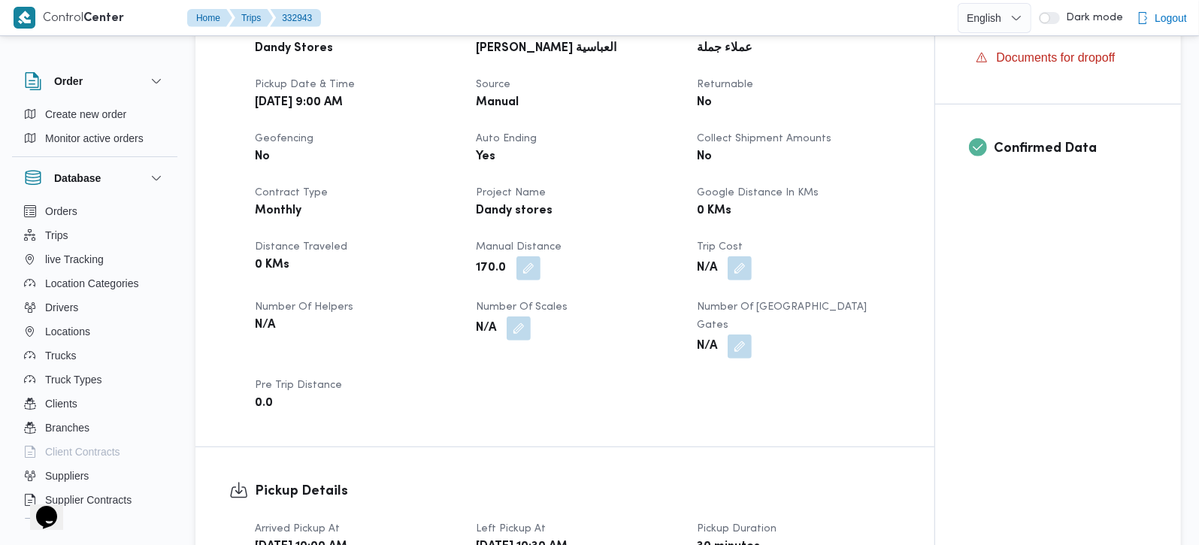
scroll to position [0, 0]
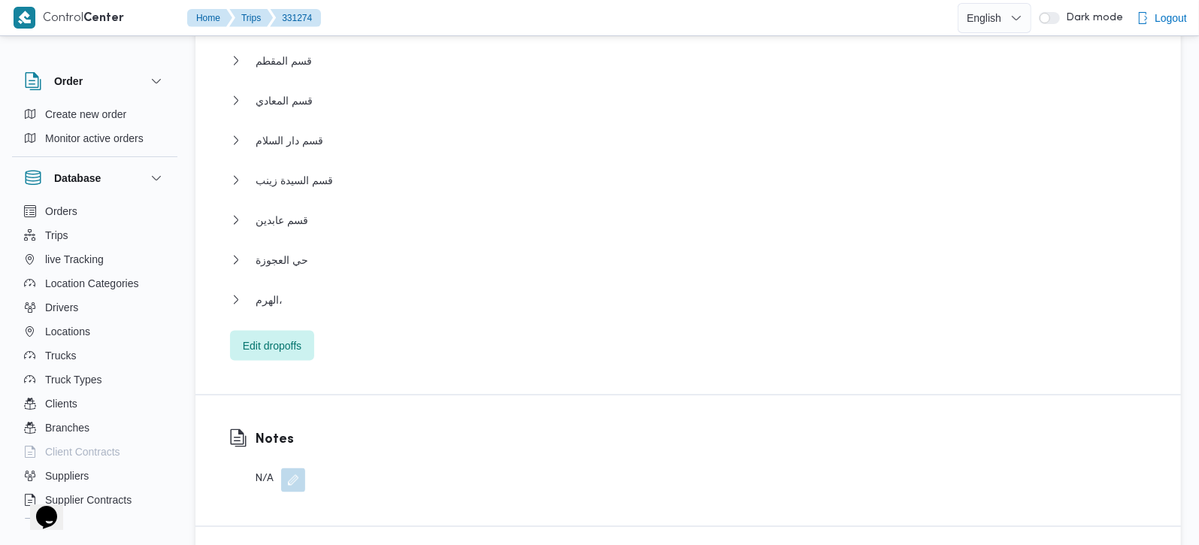
scroll to position [1591, 0]
click at [271, 289] on span "الهرم،" at bounding box center [269, 298] width 27 height 18
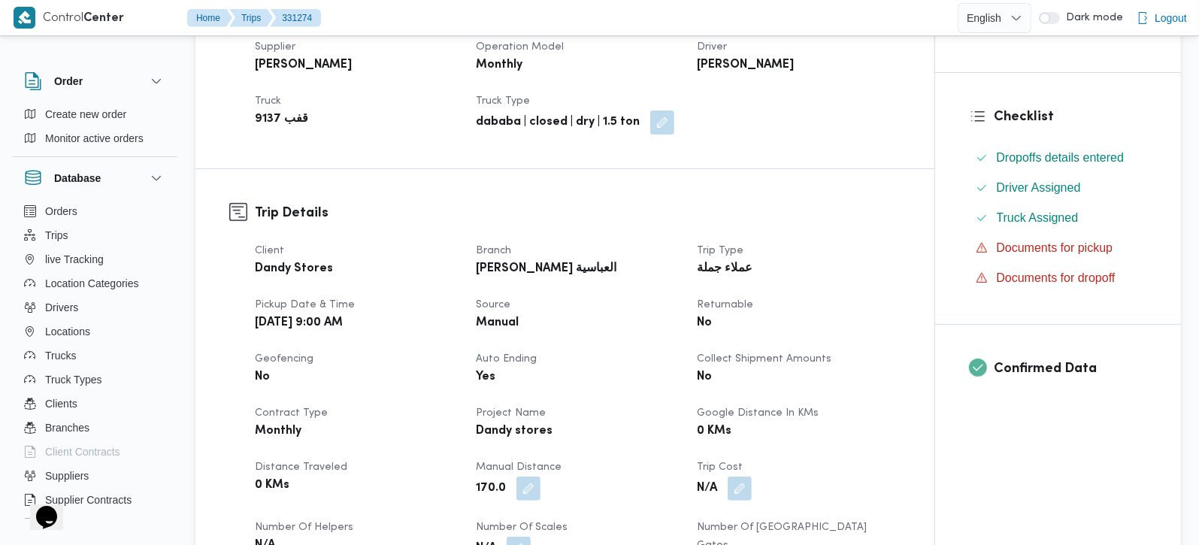
scroll to position [265, 0]
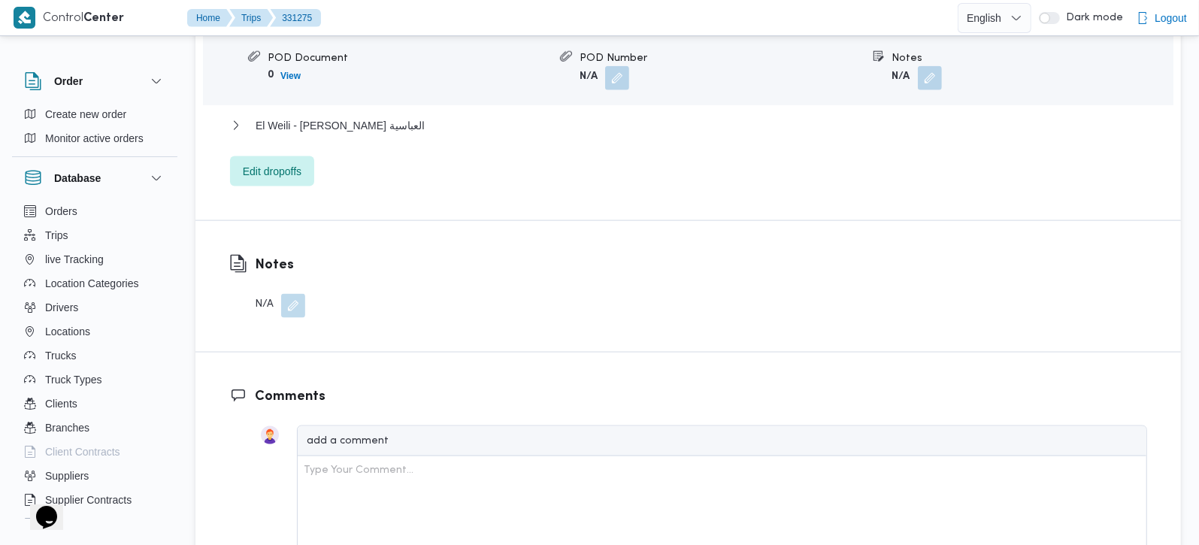
scroll to position [1403, 0]
click at [314, 118] on span "El Weili - [PERSON_NAME] العباسية" at bounding box center [340, 127] width 169 height 18
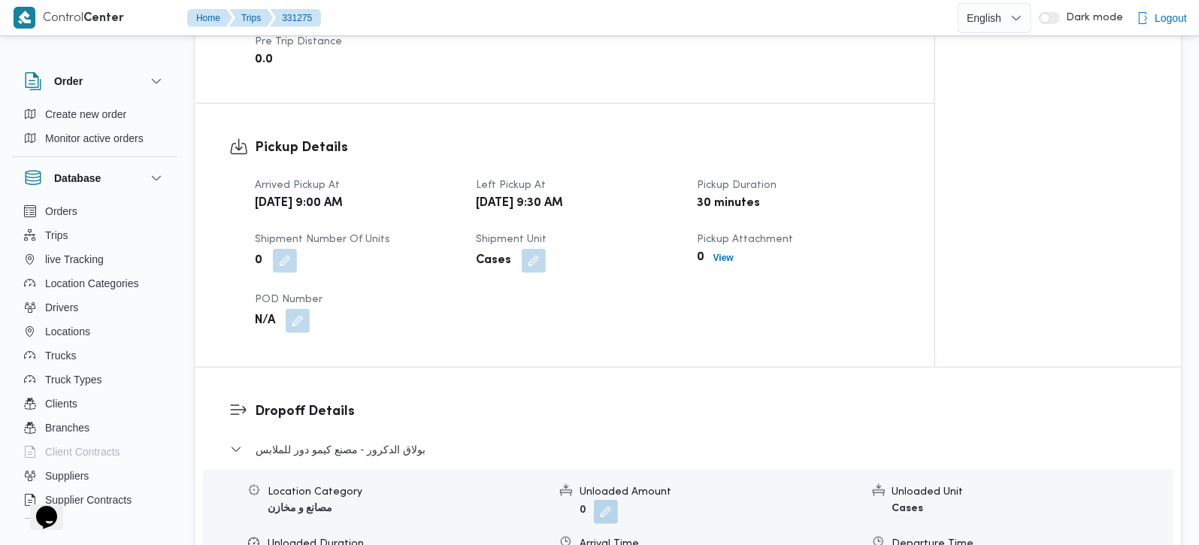
scroll to position [873, 0]
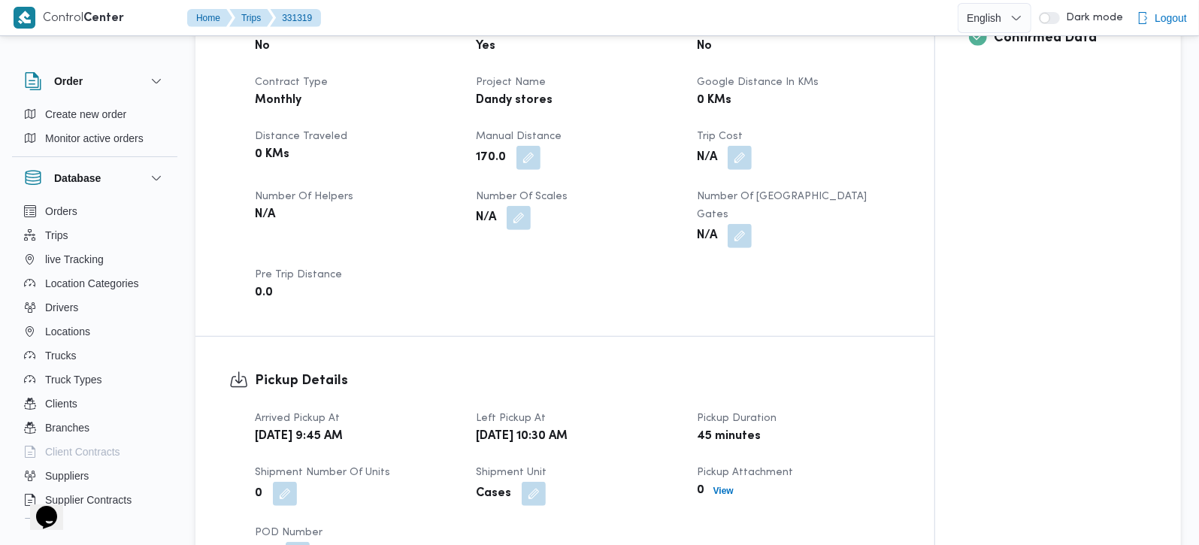
scroll to position [110, 0]
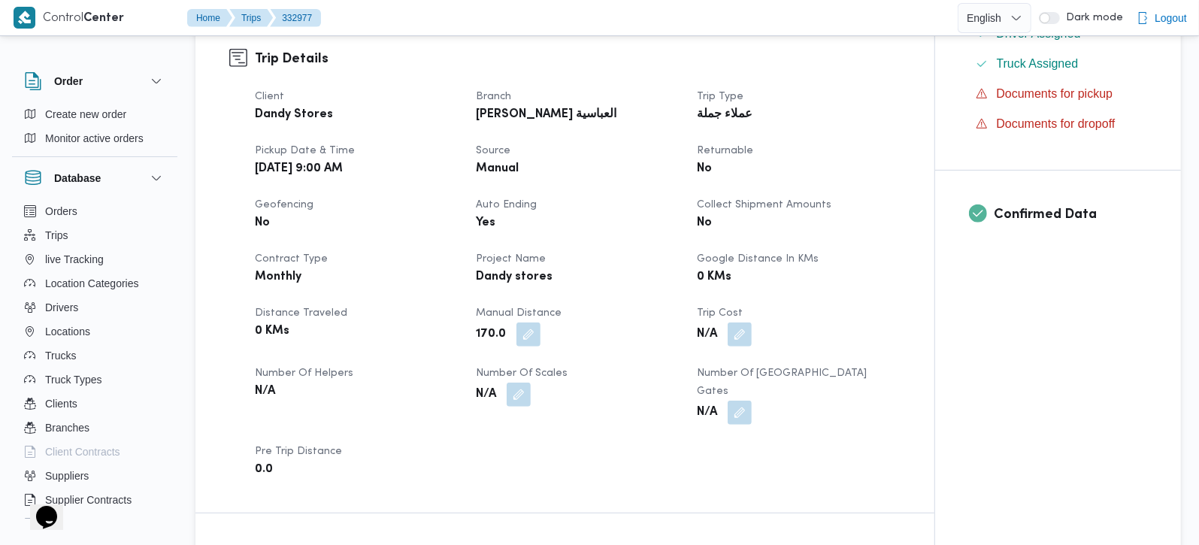
scroll to position [818, 0]
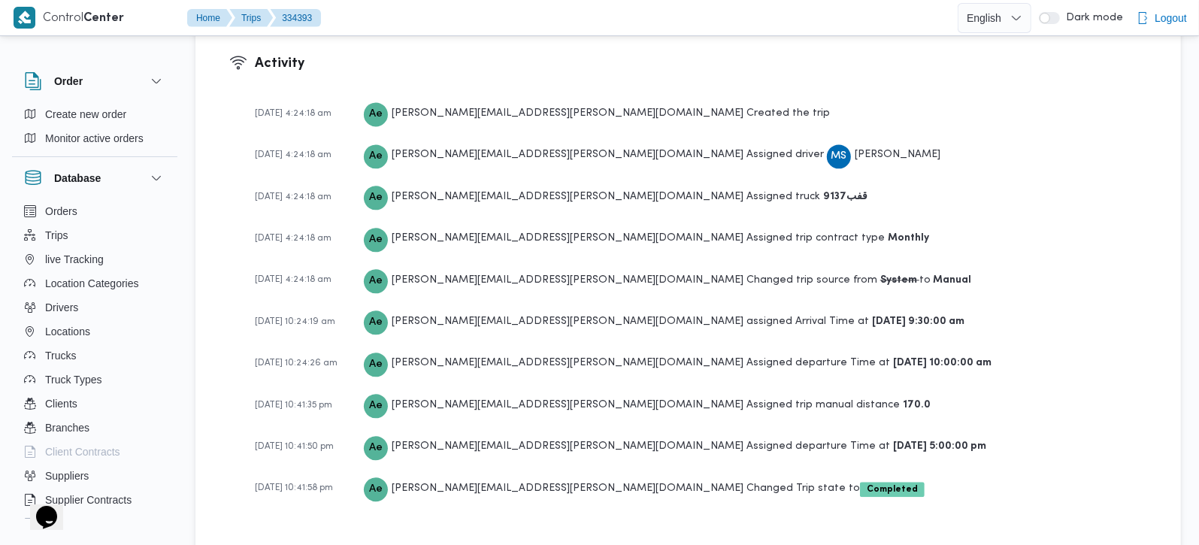
scroll to position [2409, 0]
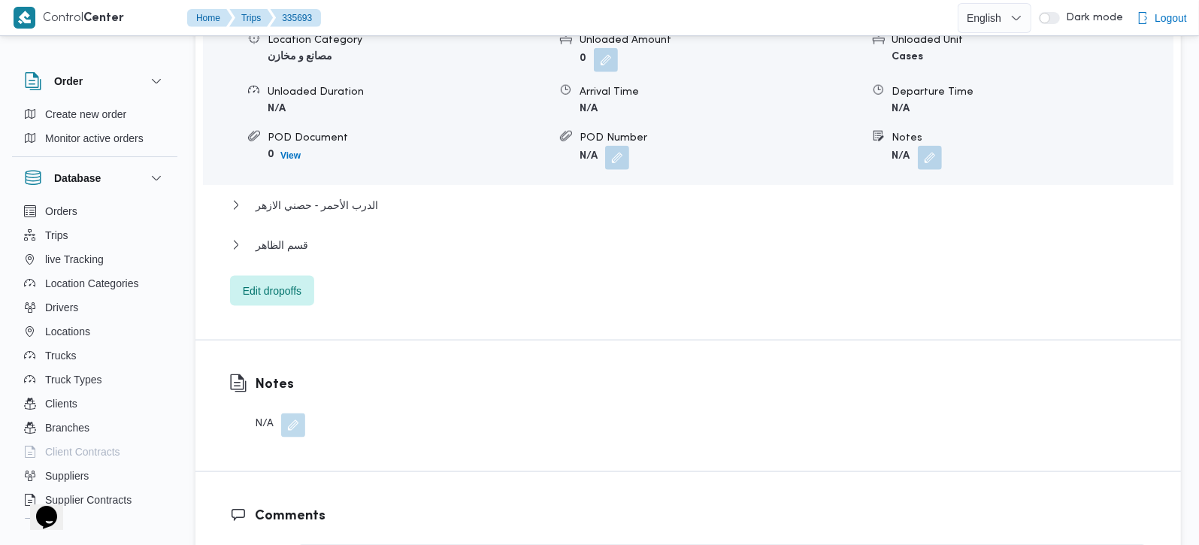
scroll to position [1326, 0]
click at [298, 235] on span "قسم الظاهر" at bounding box center [282, 244] width 53 height 18
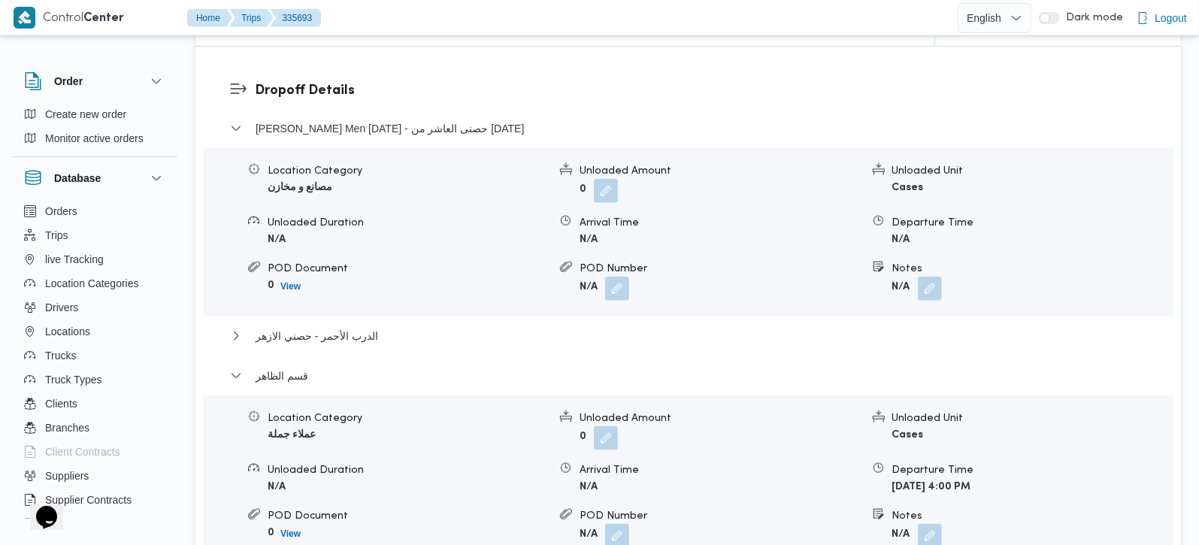
scroll to position [1238, 0]
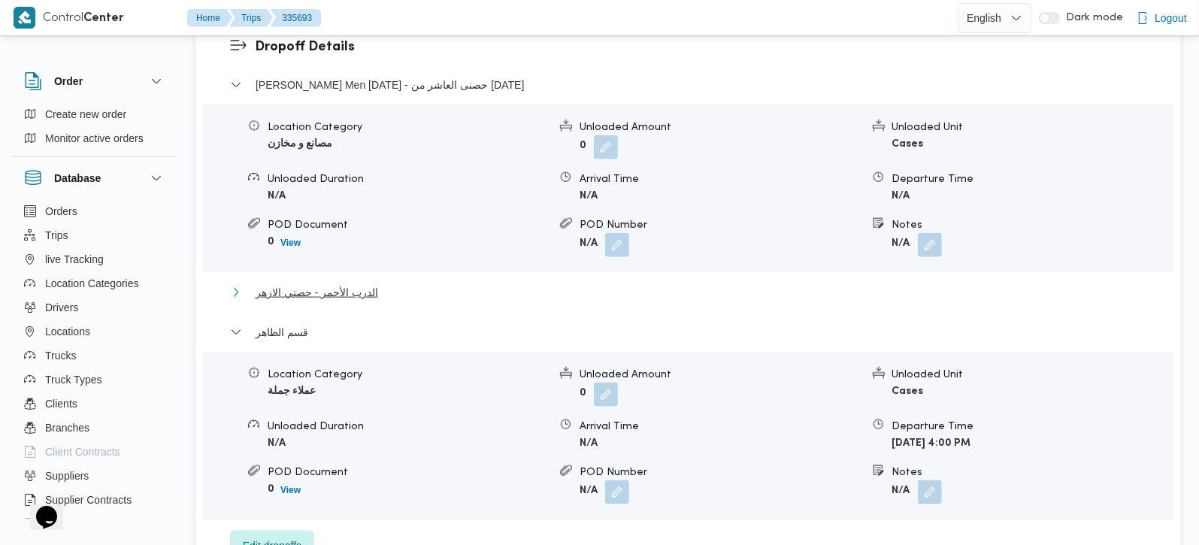
click at [350, 283] on span "الدرب الأحمر - حصني الازهر" at bounding box center [317, 292] width 123 height 18
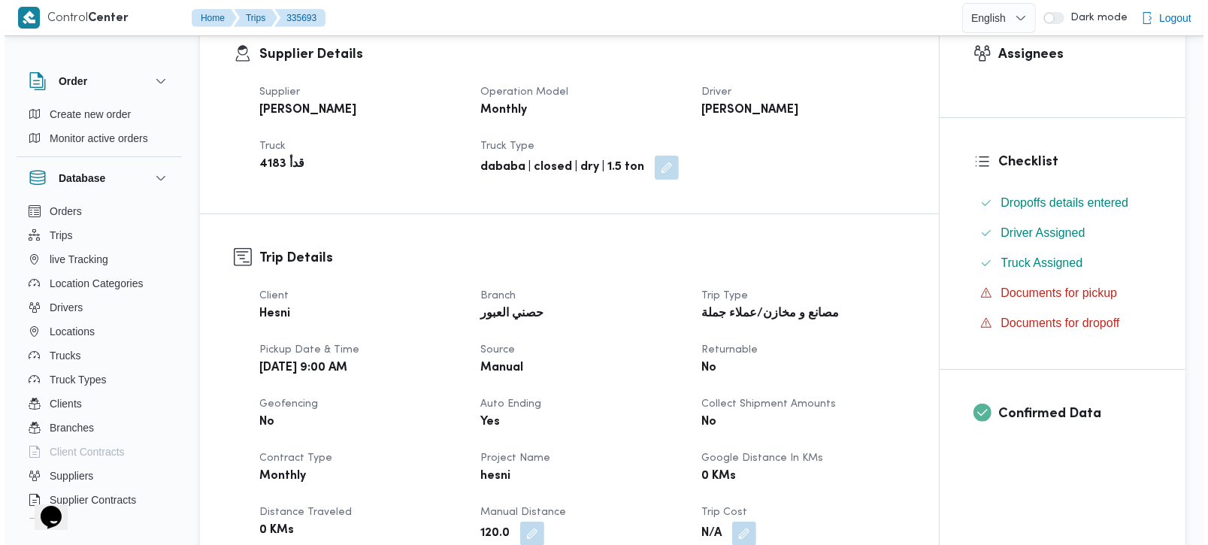
scroll to position [0, 0]
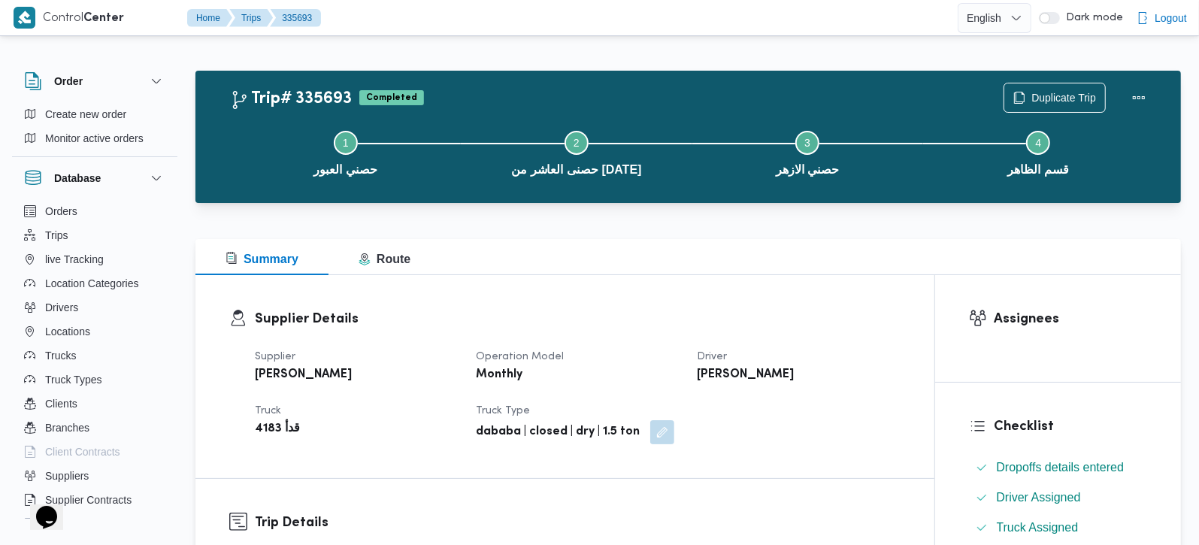
click at [757, 369] on b "[PERSON_NAME] [PERSON_NAME] السيد" at bounding box center [745, 375] width 97 height 18
copy div "[PERSON_NAME] [PERSON_NAME] السيد"
click at [709, 289] on div "Supplier Details Supplier عبدالحافظ السيد عبد الحافظ السيد Operation Model Mont…" at bounding box center [564, 376] width 739 height 203
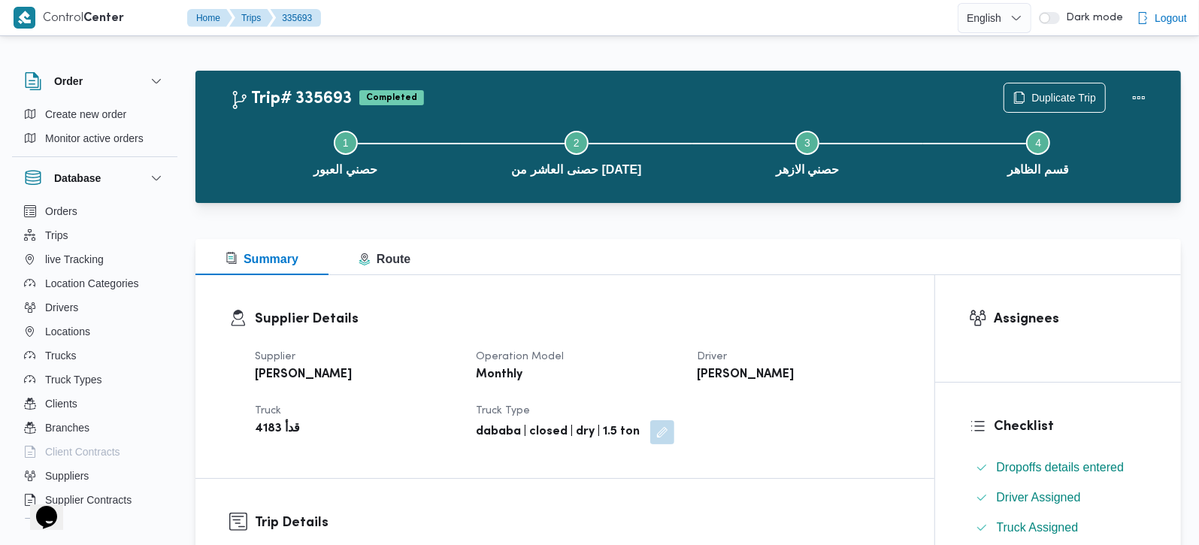
click at [754, 377] on b "عبد الحافظ السيد عبدالحافظ السيد" at bounding box center [745, 375] width 97 height 18
copy div "عبد الحافظ السيد عبدالحافظ السيد"
click at [1056, 96] on span "Duplicate Trip" at bounding box center [1063, 97] width 65 height 18
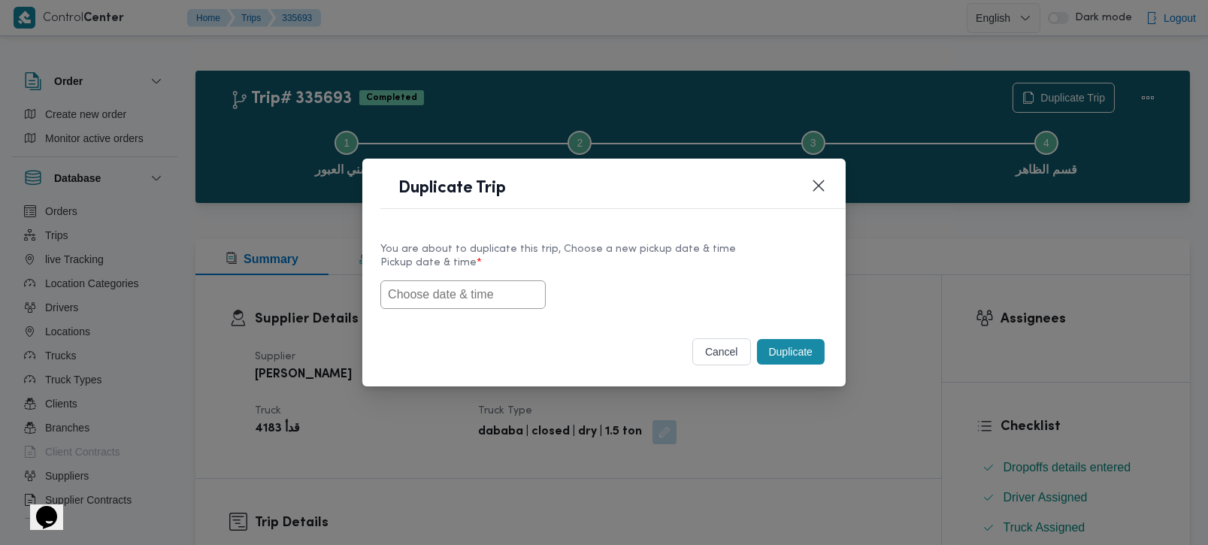
click at [500, 296] on input "text" at bounding box center [462, 294] width 165 height 29
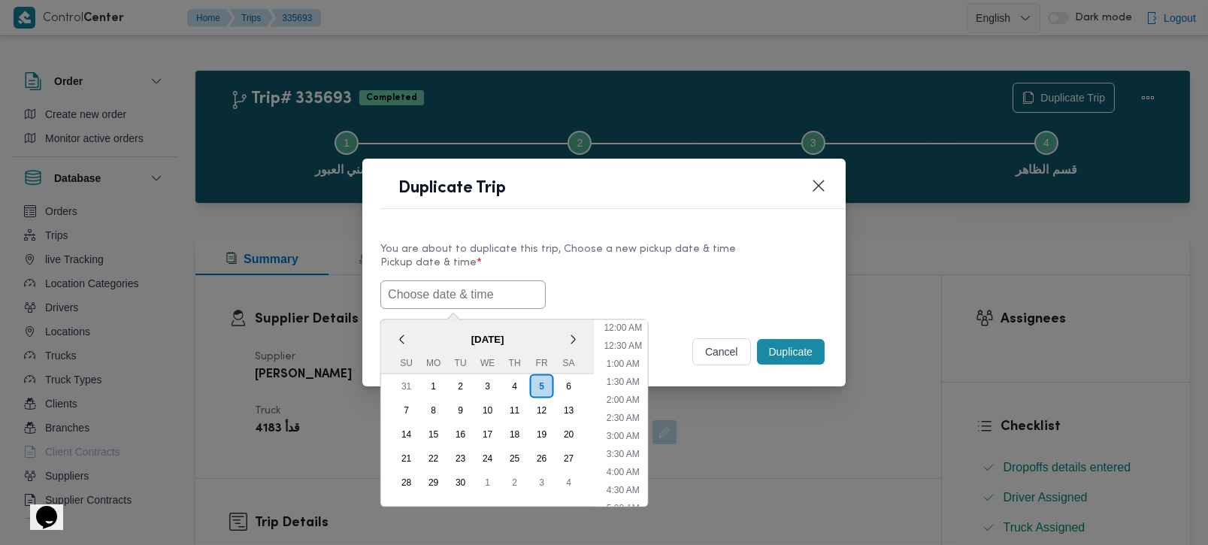
paste input "06/09/2025 9:00AM"
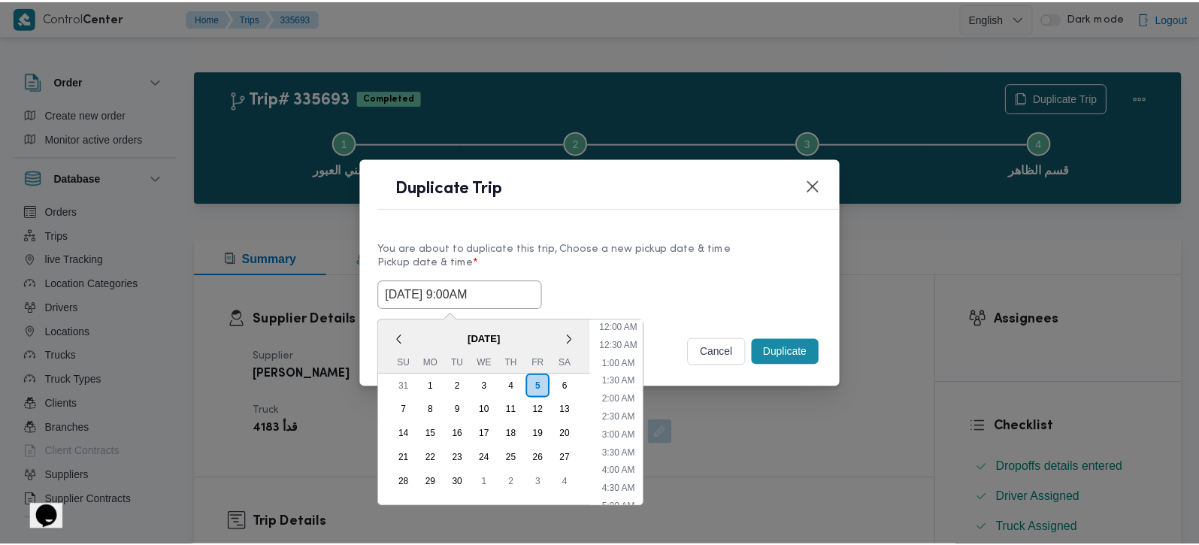
scroll to position [548, 0]
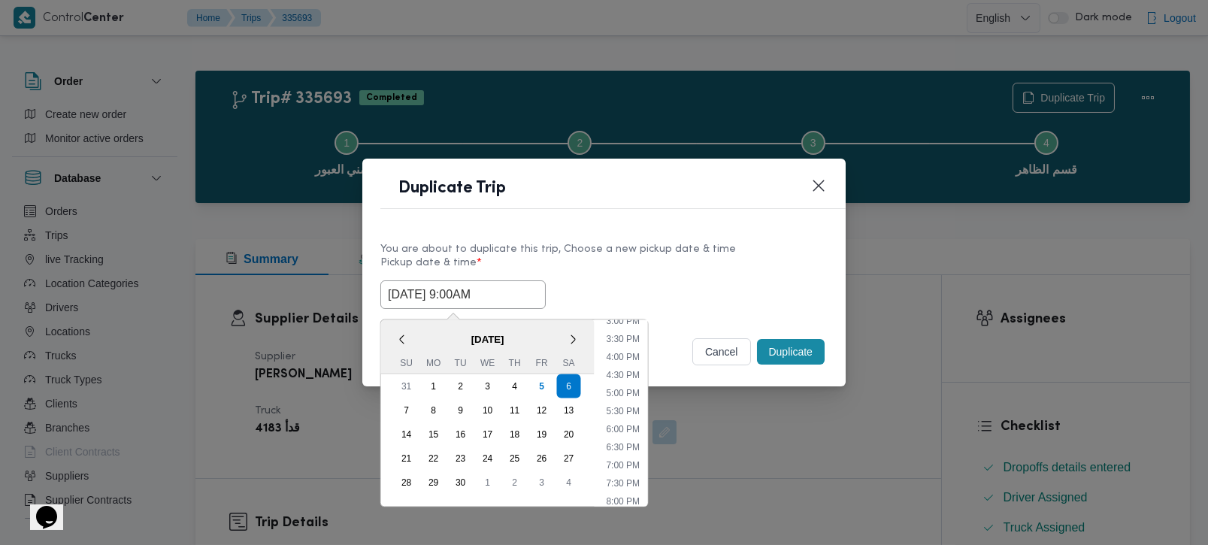
type input "06/09/2025 9:00AM"
click at [634, 281] on div "06/09/2025 9:00AM < September 2025 > Su Mo Tu We Th Fr Sa 31 1 2 3 4 5 6 7 8 9 …" at bounding box center [603, 294] width 447 height 29
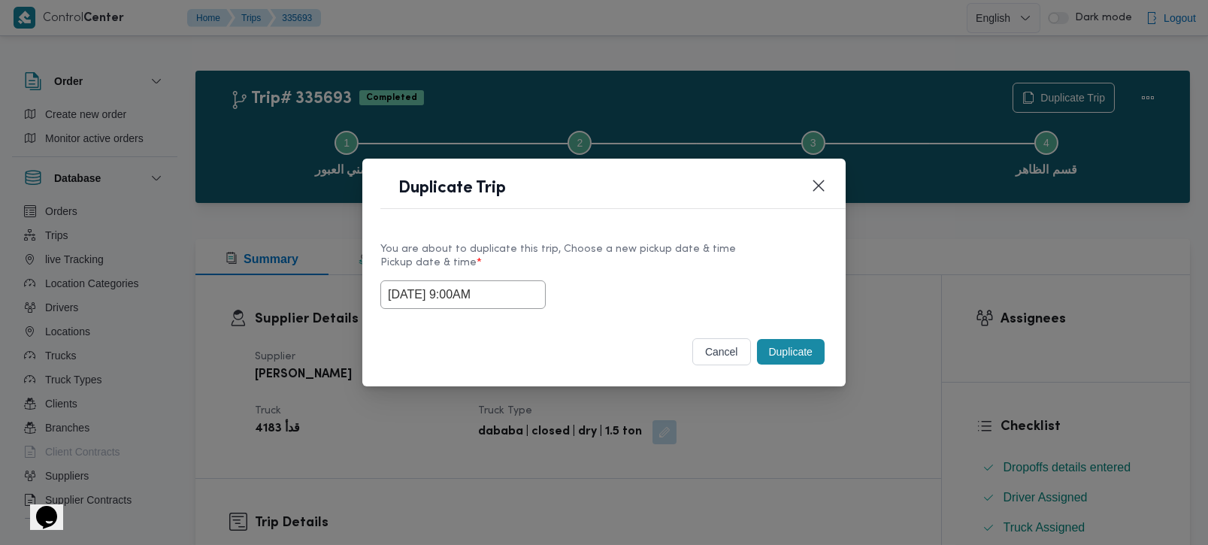
click at [785, 354] on button "Duplicate" at bounding box center [791, 352] width 68 height 26
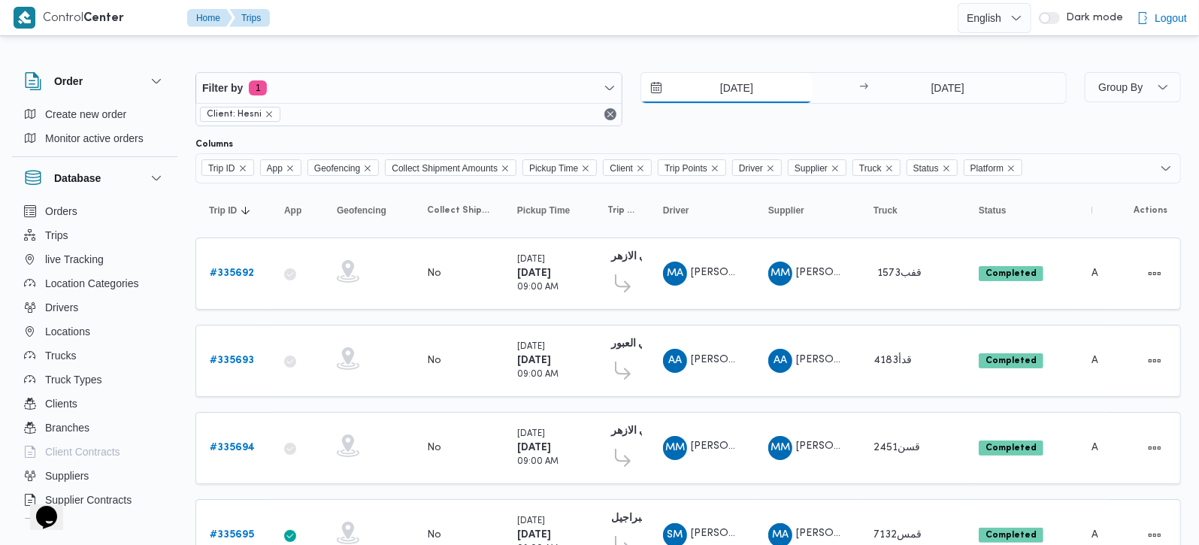
click at [736, 93] on input "4/9/2025" at bounding box center [726, 88] width 171 height 30
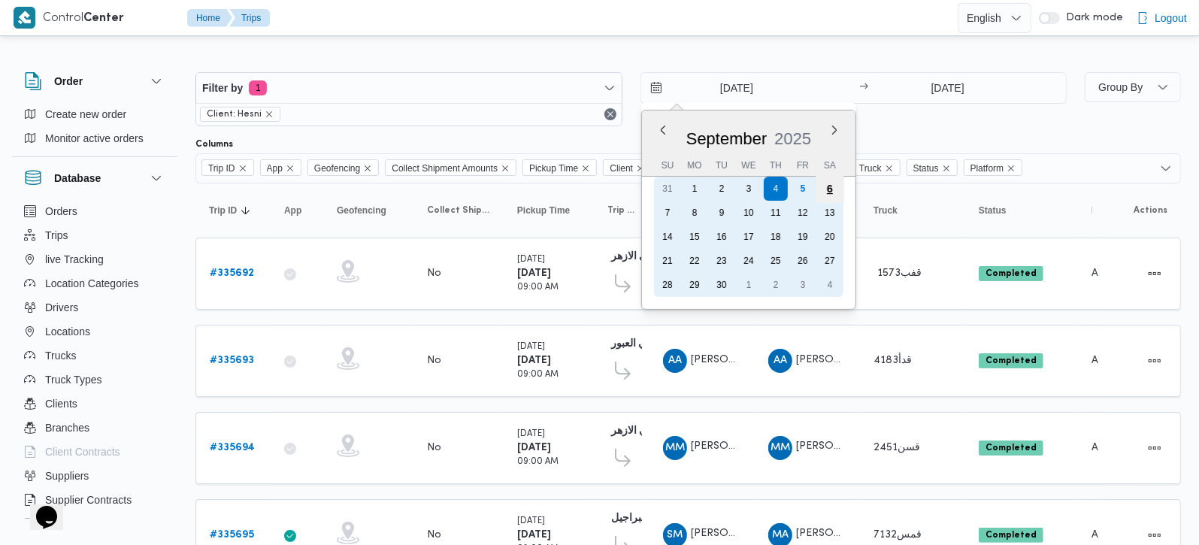
click at [828, 184] on div "6" at bounding box center [829, 188] width 29 height 29
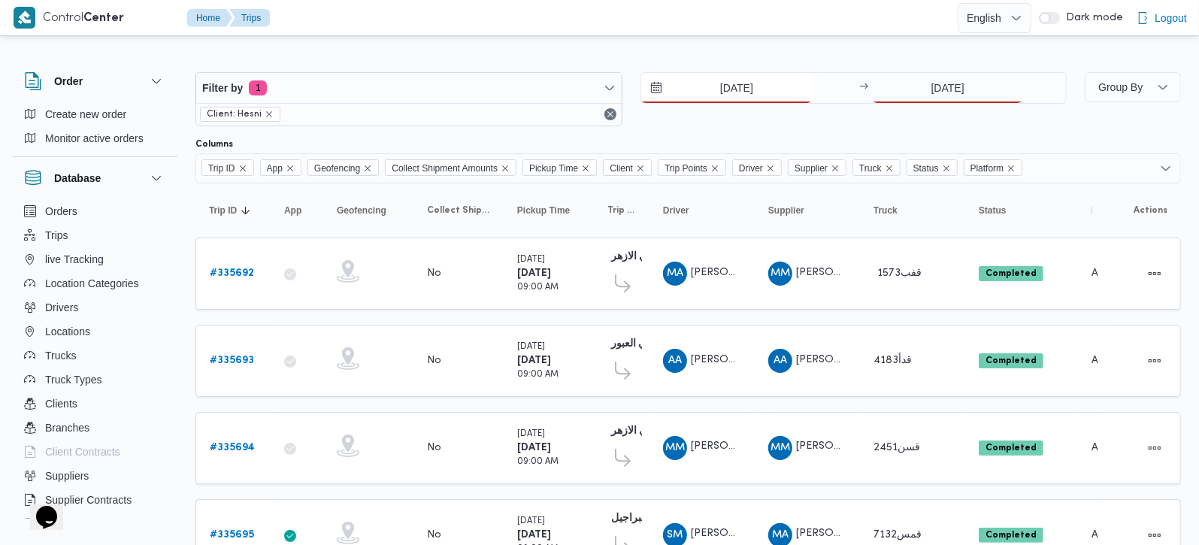
type input "6/9/2025"
click at [925, 78] on input "4/9/2025" at bounding box center [948, 88] width 150 height 30
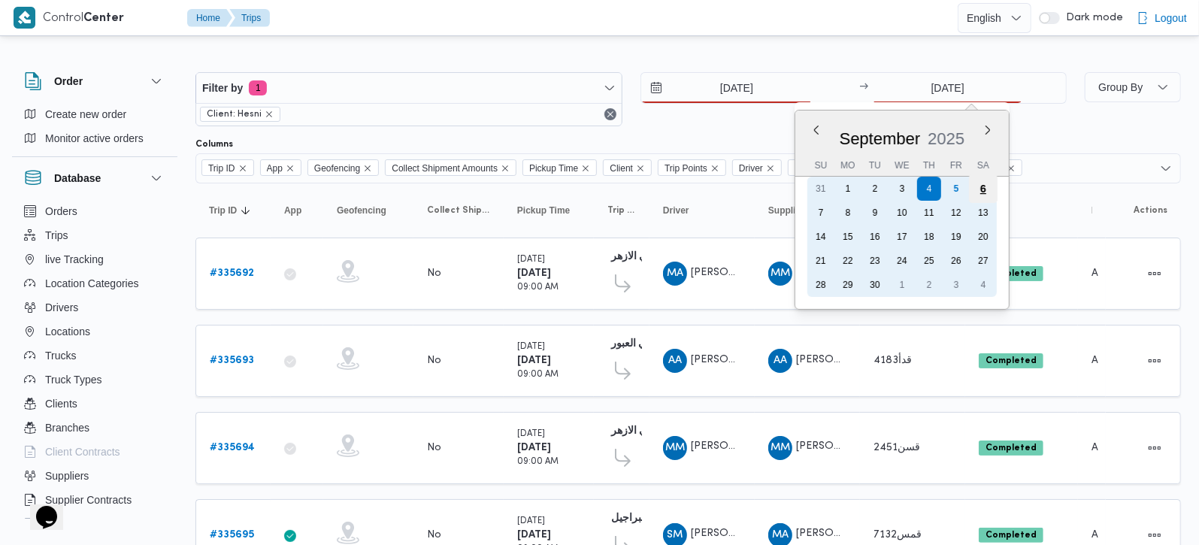
click at [986, 192] on div "6" at bounding box center [983, 188] width 29 height 29
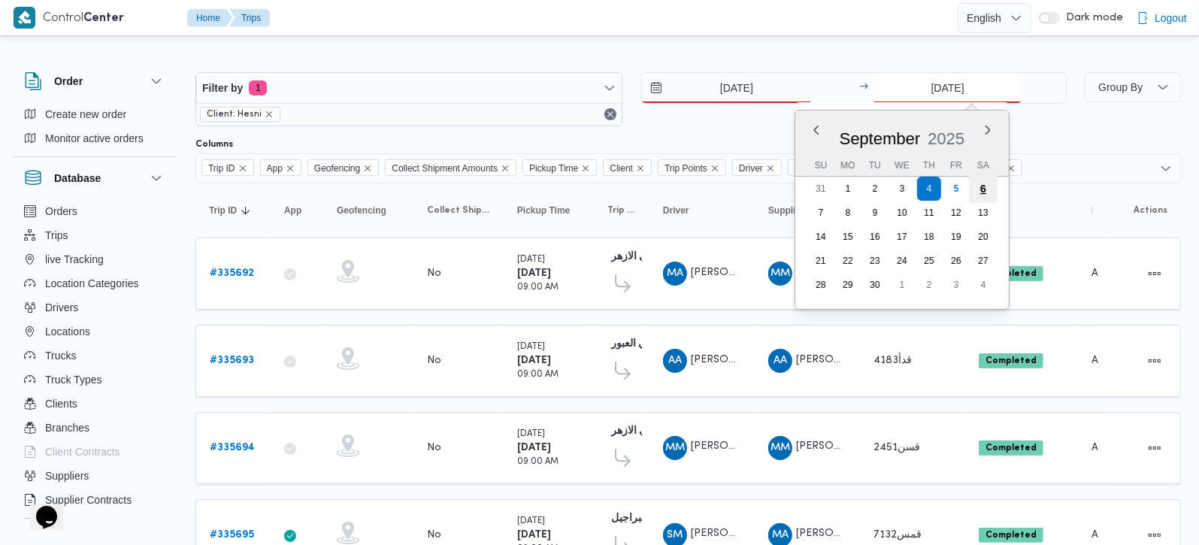
type input "6/9/2025"
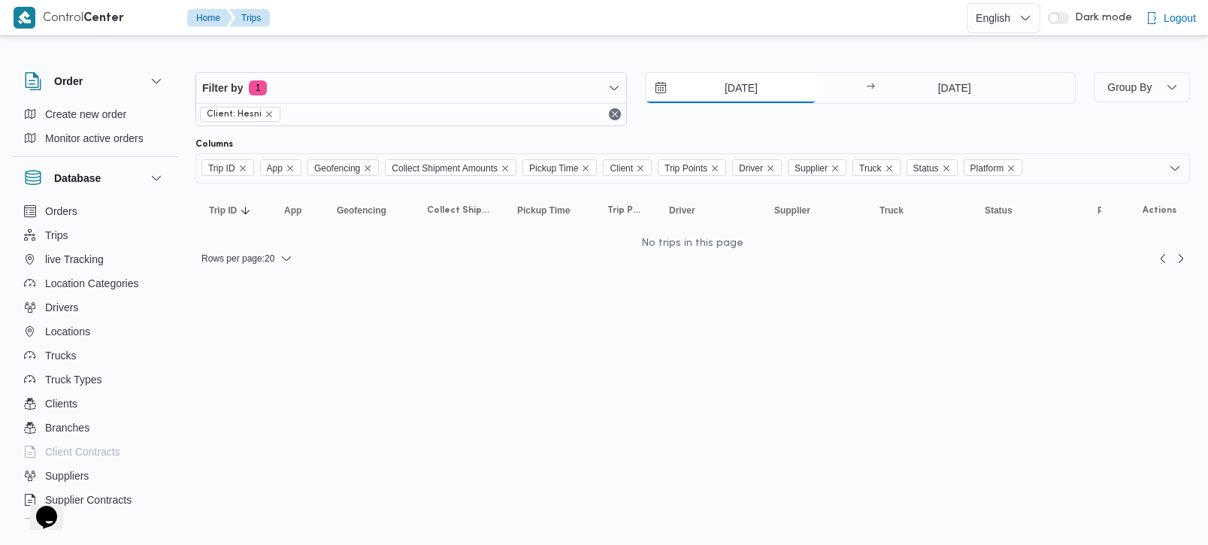
click at [716, 86] on input "6/9/2025" at bounding box center [731, 88] width 171 height 30
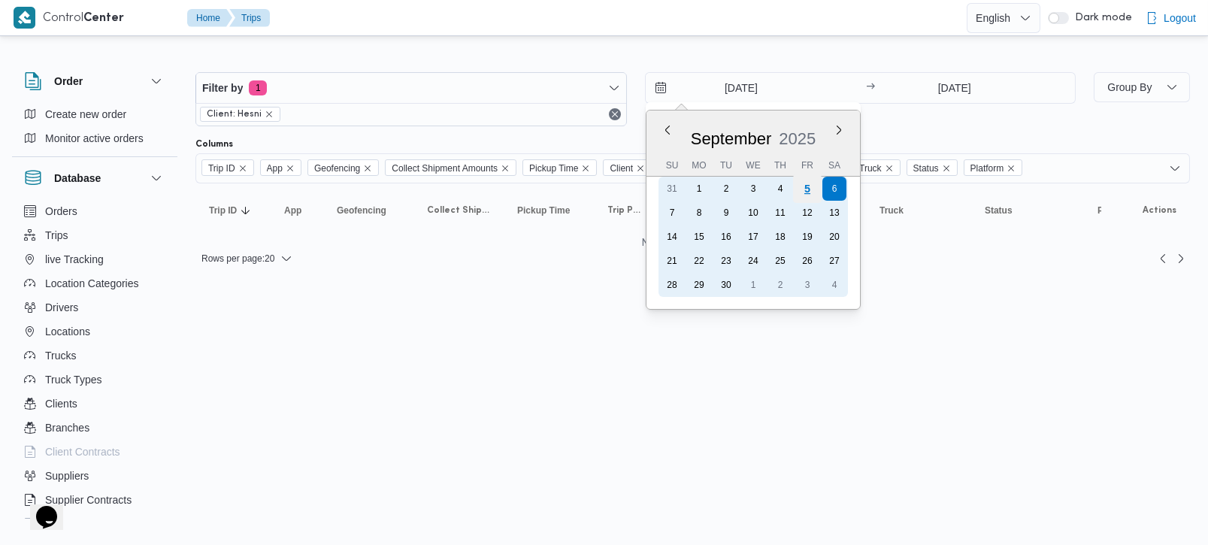
click at [815, 182] on div "5" at bounding box center [806, 188] width 29 height 29
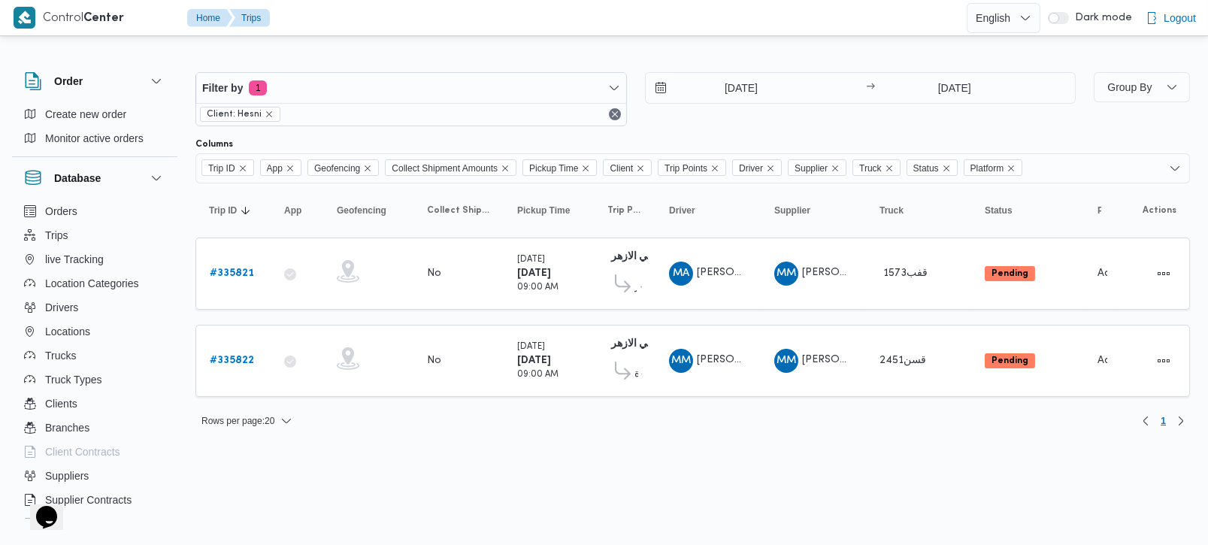
click at [881, 61] on div at bounding box center [692, 60] width 994 height 24
click at [718, 84] on input "5/9/2025" at bounding box center [731, 88] width 171 height 30
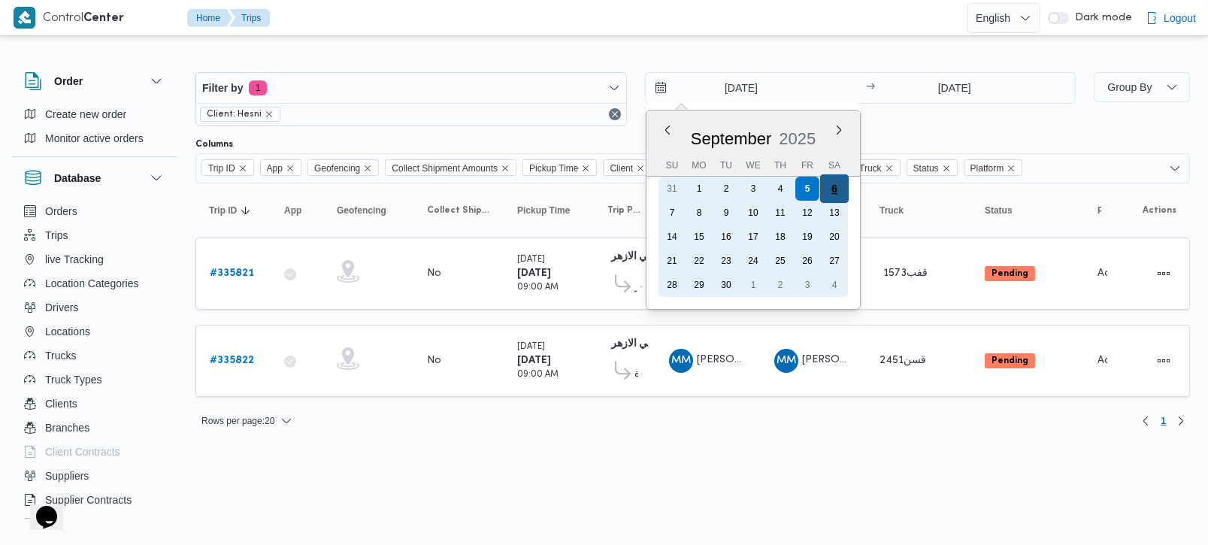
click at [837, 187] on div "6" at bounding box center [833, 188] width 29 height 29
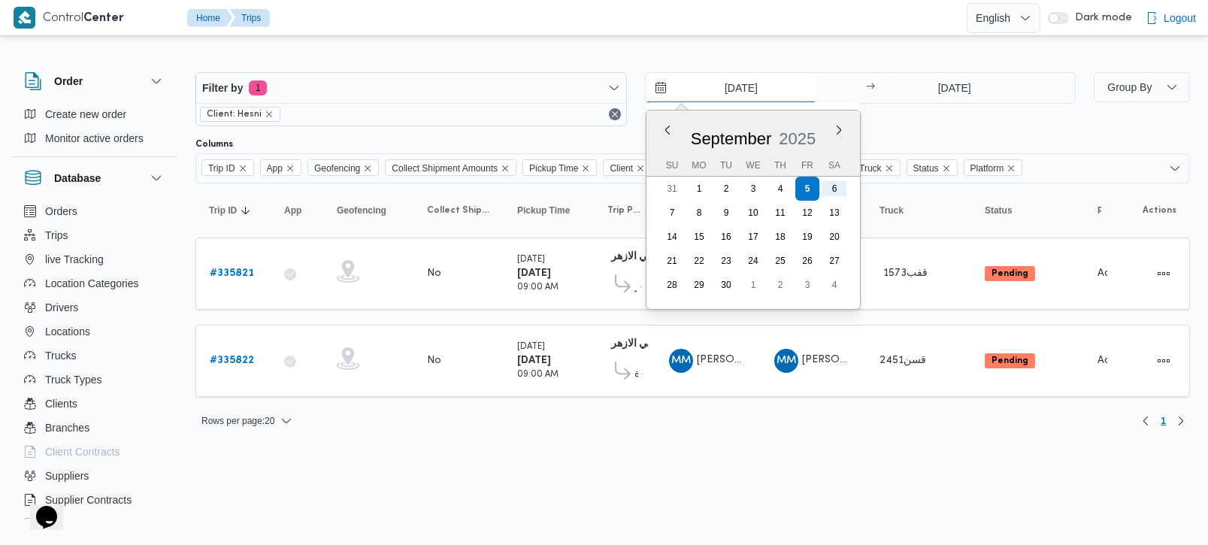
type input "6/9/2025"
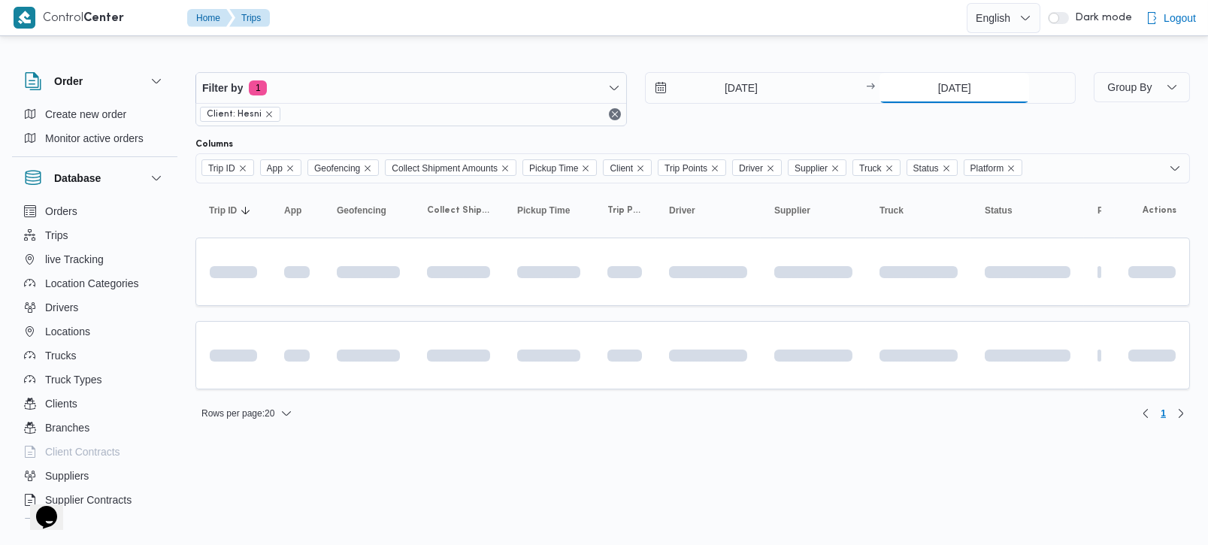
click at [931, 86] on input "6/9/2025" at bounding box center [954, 88] width 150 height 30
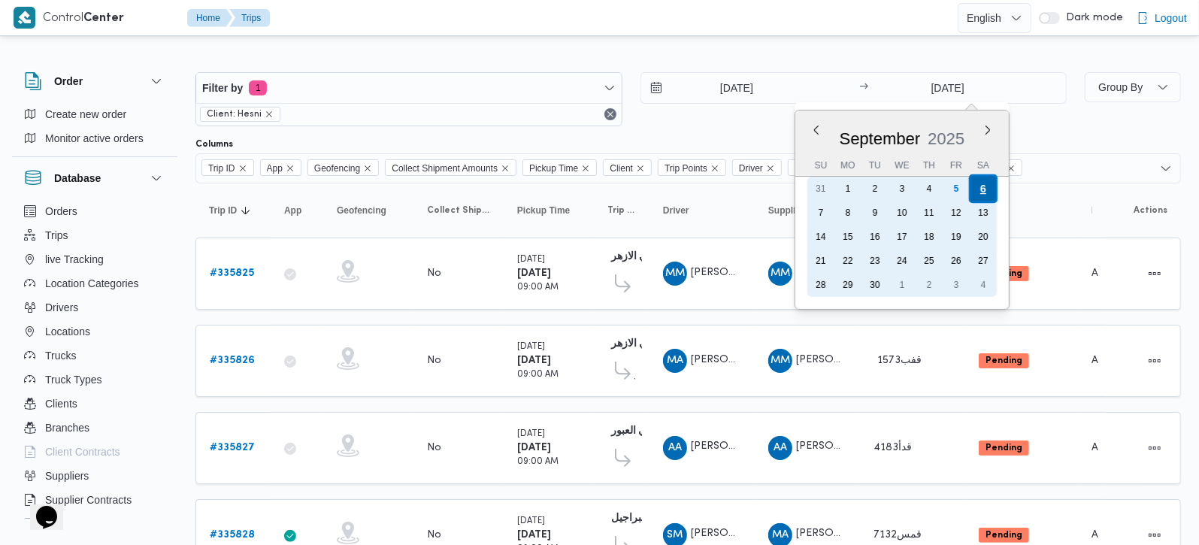
click at [986, 193] on div "6" at bounding box center [983, 188] width 29 height 29
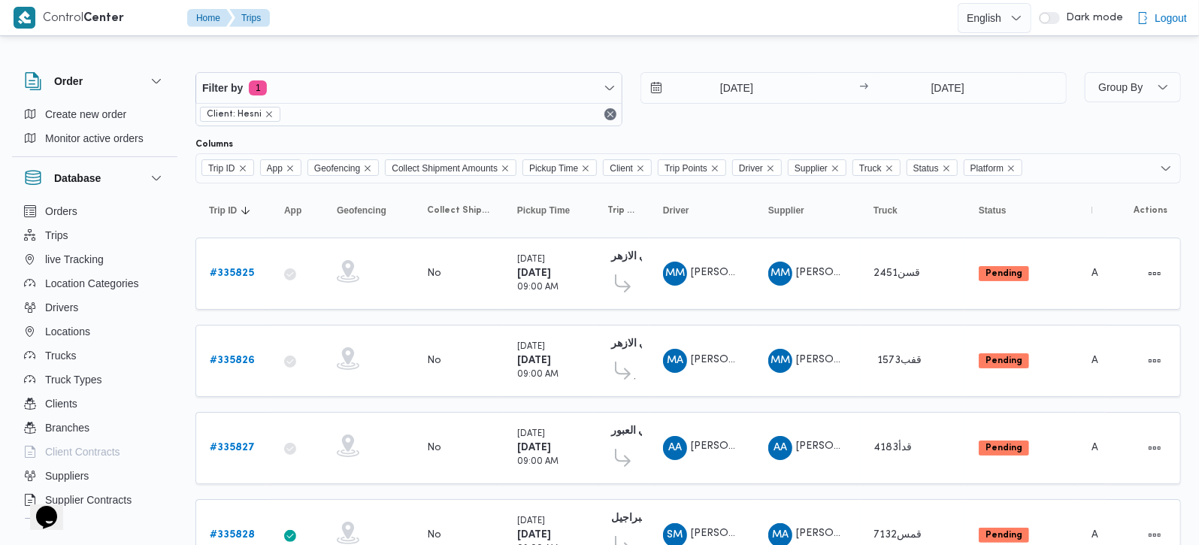
click at [760, 52] on div at bounding box center [687, 60] width 985 height 24
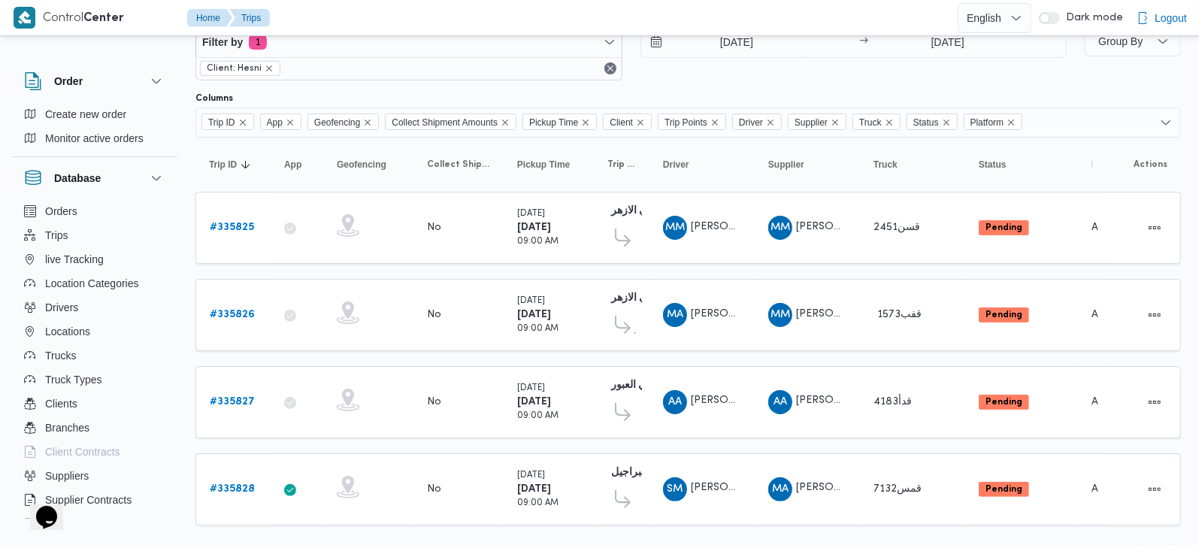
scroll to position [71, 0]
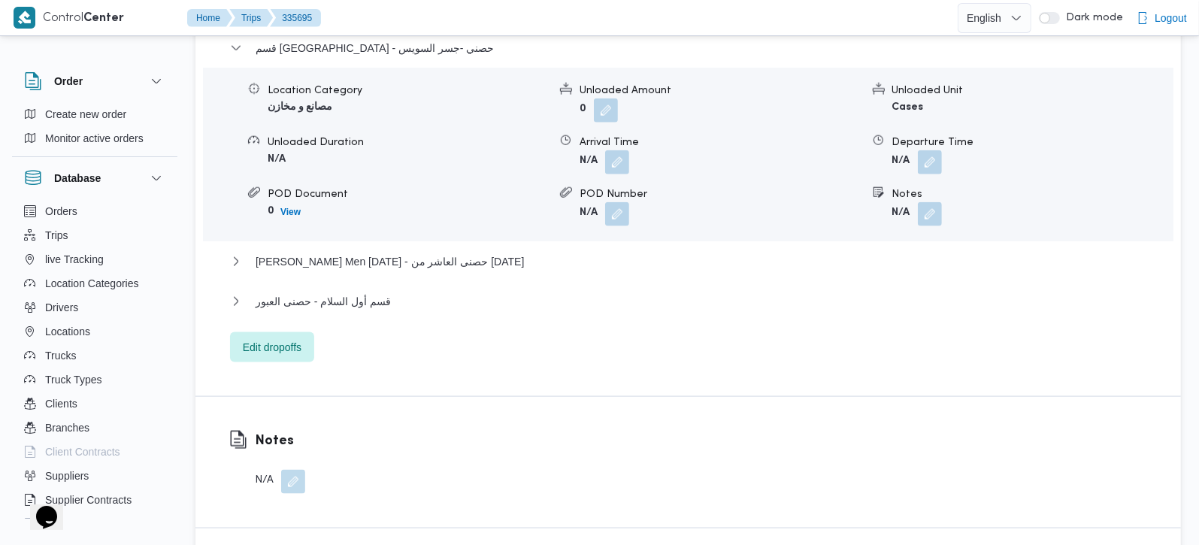
scroll to position [1326, 0]
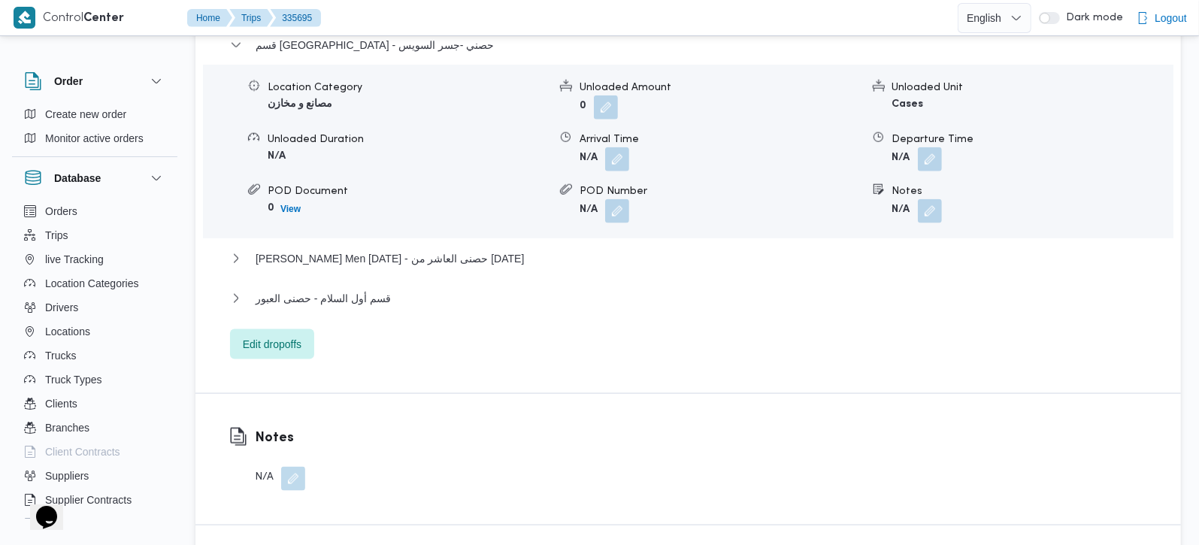
click at [319, 289] on div "قسم أول السلام - حصنى العبور" at bounding box center [688, 303] width 917 height 29
click at [318, 289] on span "قسم أول السلام - حصنى العبور" at bounding box center [323, 298] width 135 height 18
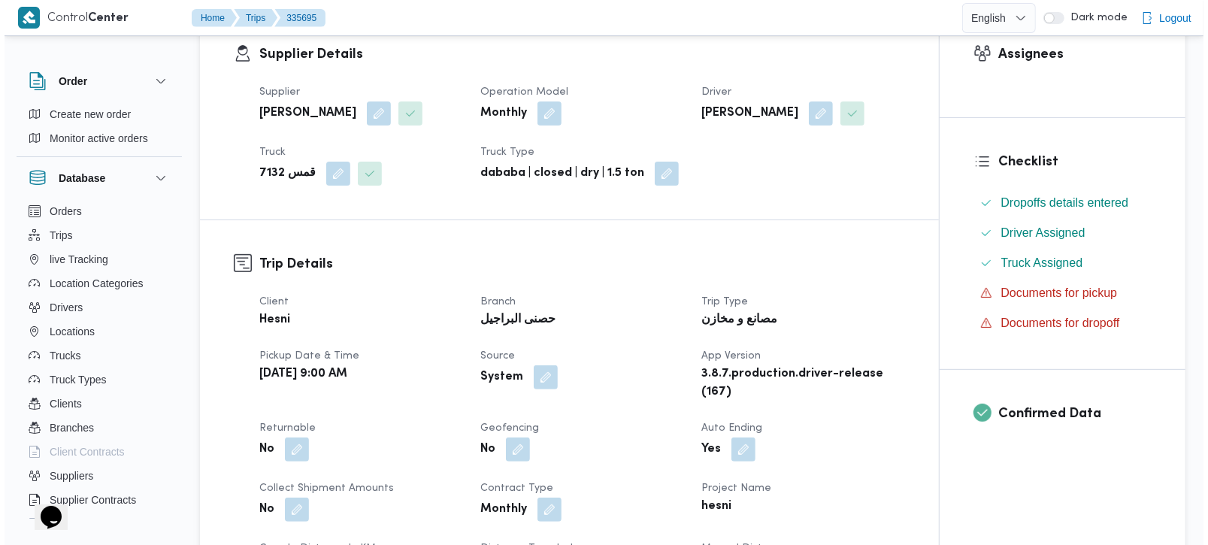
scroll to position [0, 0]
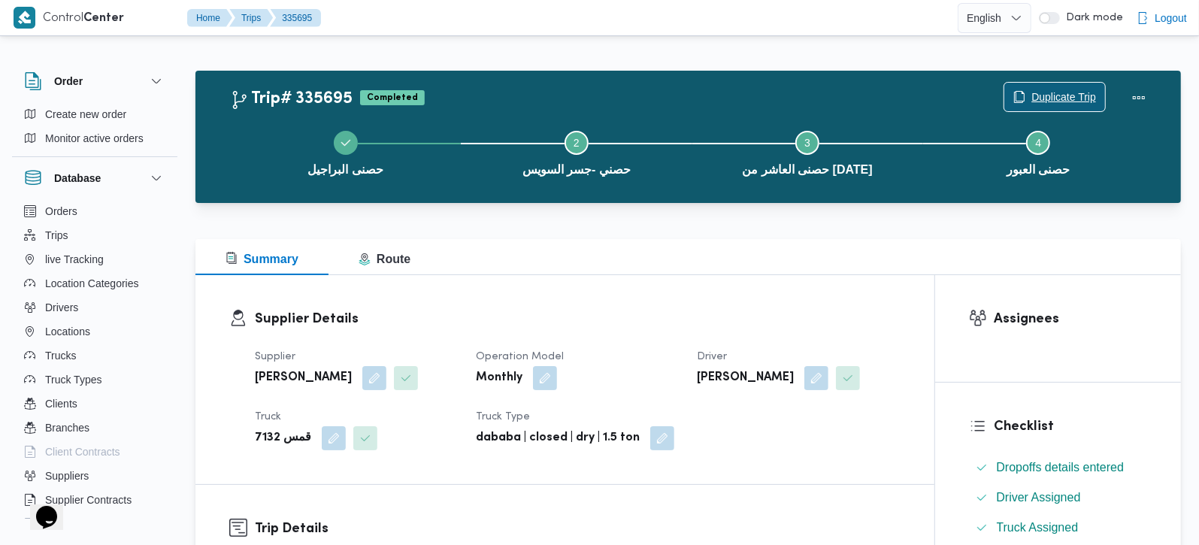
click at [1061, 95] on span "Duplicate Trip" at bounding box center [1063, 97] width 65 height 18
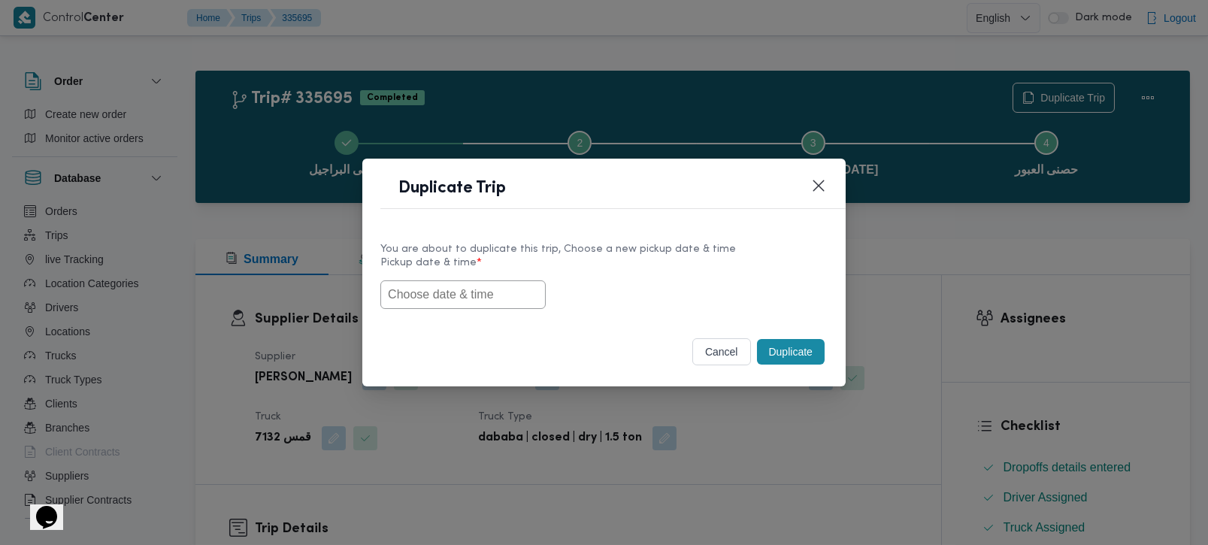
click at [448, 294] on input "text" at bounding box center [462, 294] width 165 height 29
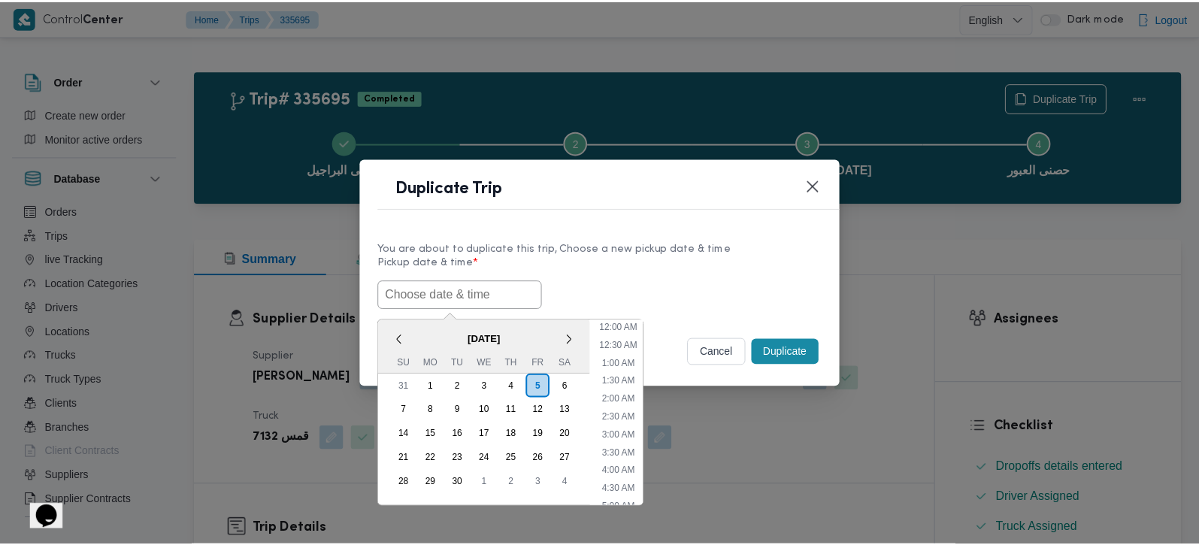
scroll to position [548, 0]
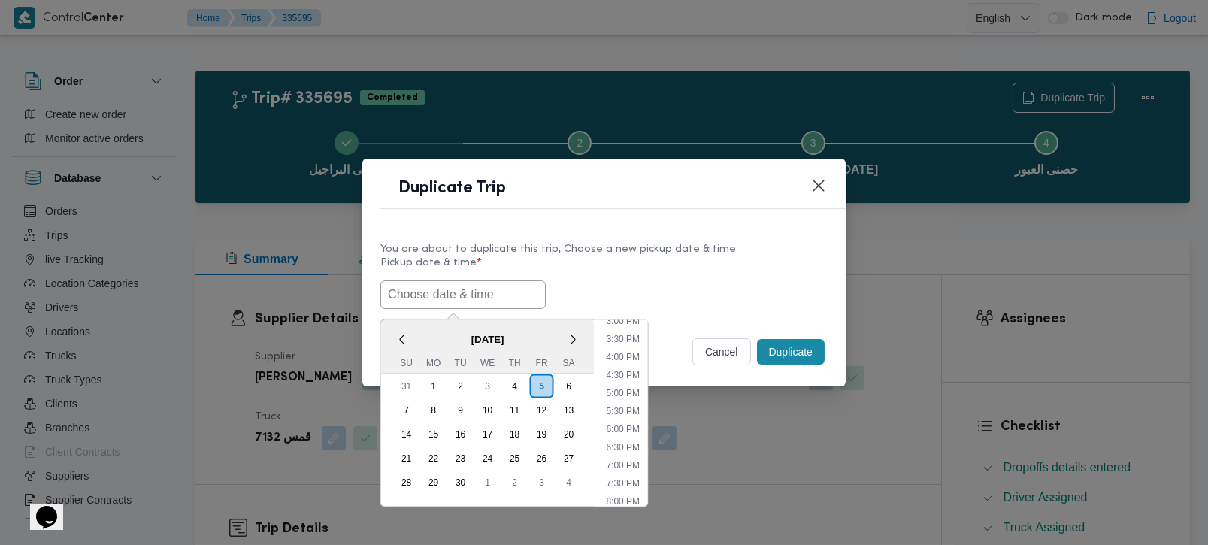
paste input "06/09/2025 9:00AM"
type input "06/09/2025 9:00AM"
click at [603, 291] on div "06/09/2025 9:00AM < September 2025 > Su Mo Tu We Th Fr Sa 31 1 2 3 4 5 6 7 8 9 …" at bounding box center [603, 294] width 447 height 29
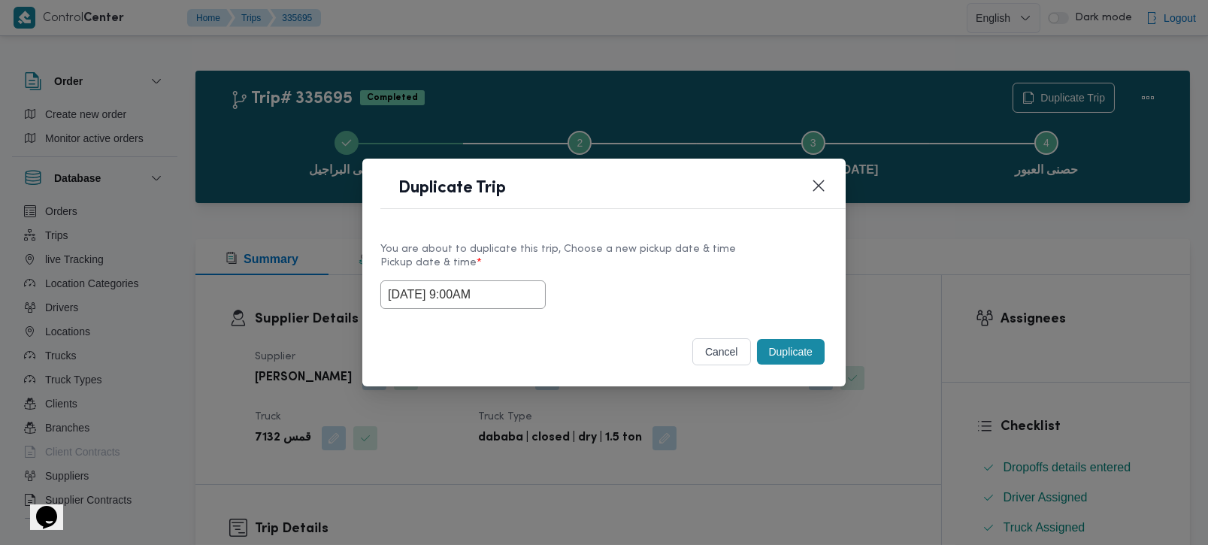
click at [778, 344] on button "Duplicate" at bounding box center [791, 352] width 68 height 26
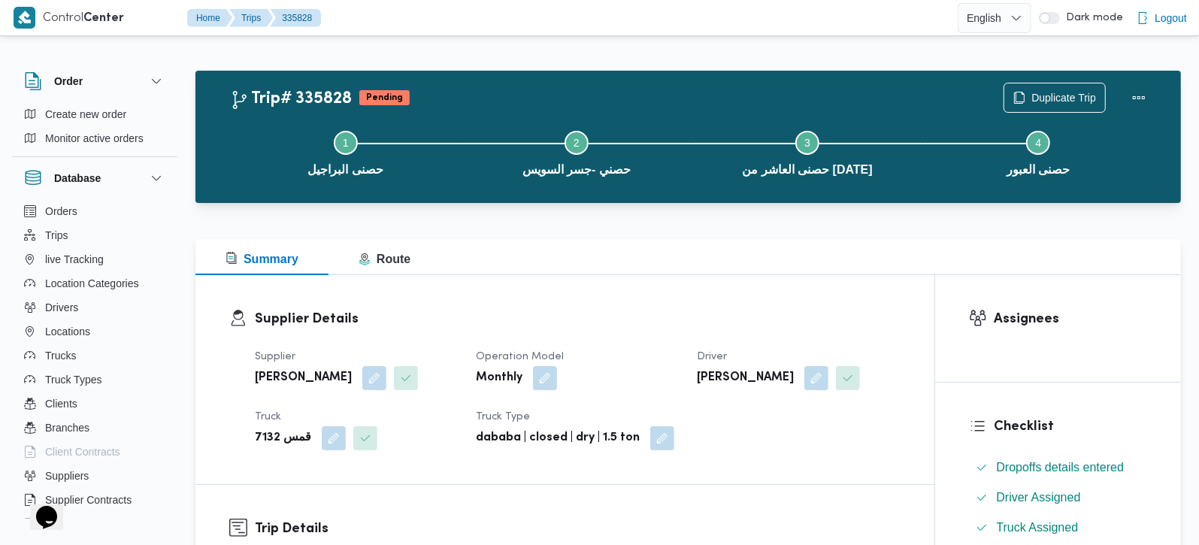
click at [768, 369] on b "سالم محمد عبداللطيف سالم" at bounding box center [745, 378] width 97 height 18
click at [768, 369] on b "[PERSON_NAME]" at bounding box center [745, 378] width 97 height 18
copy div "[PERSON_NAME]"
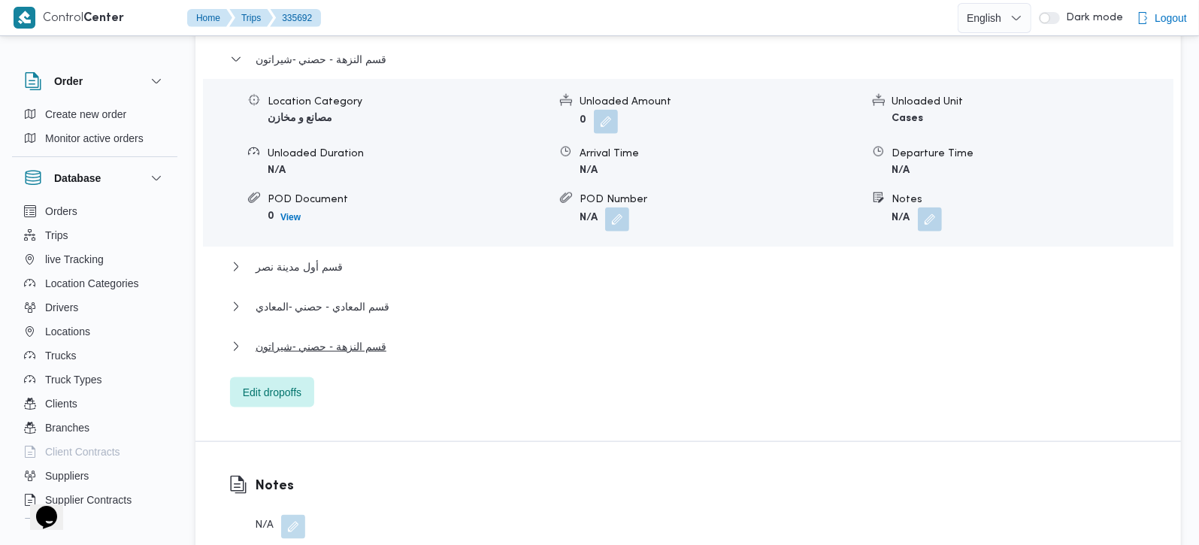
scroll to position [1279, 0]
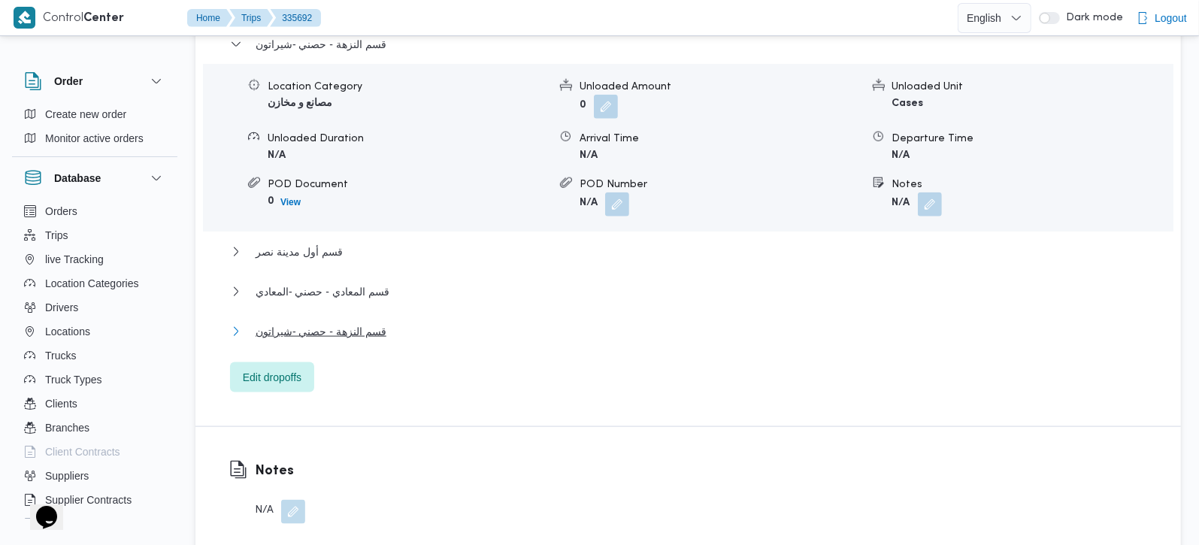
click at [368, 322] on span "قسم النزهة - حصني -شيراتون" at bounding box center [321, 331] width 131 height 18
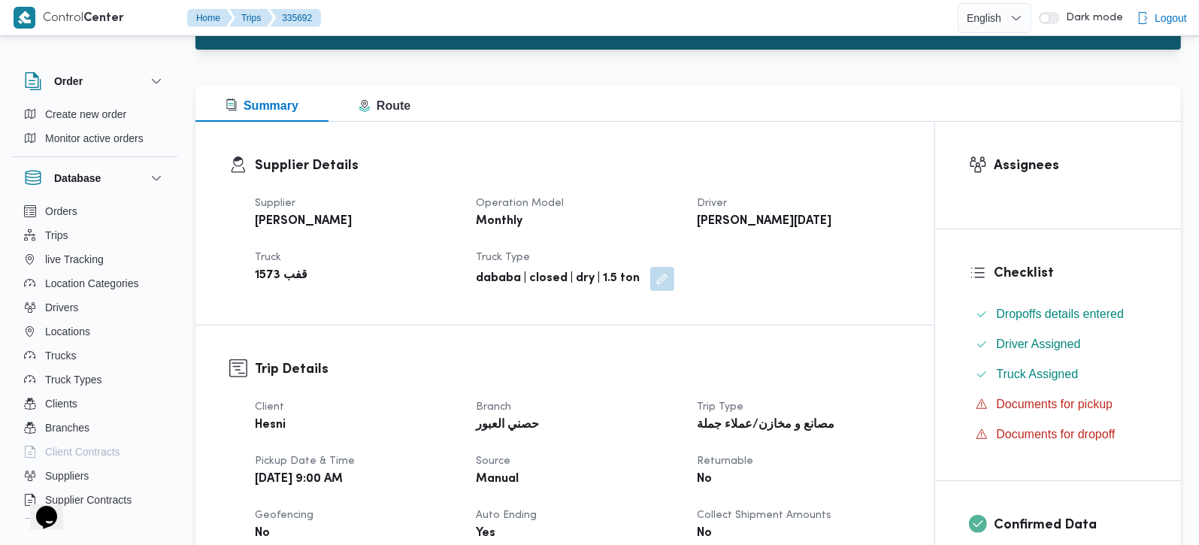
scroll to position [0, 0]
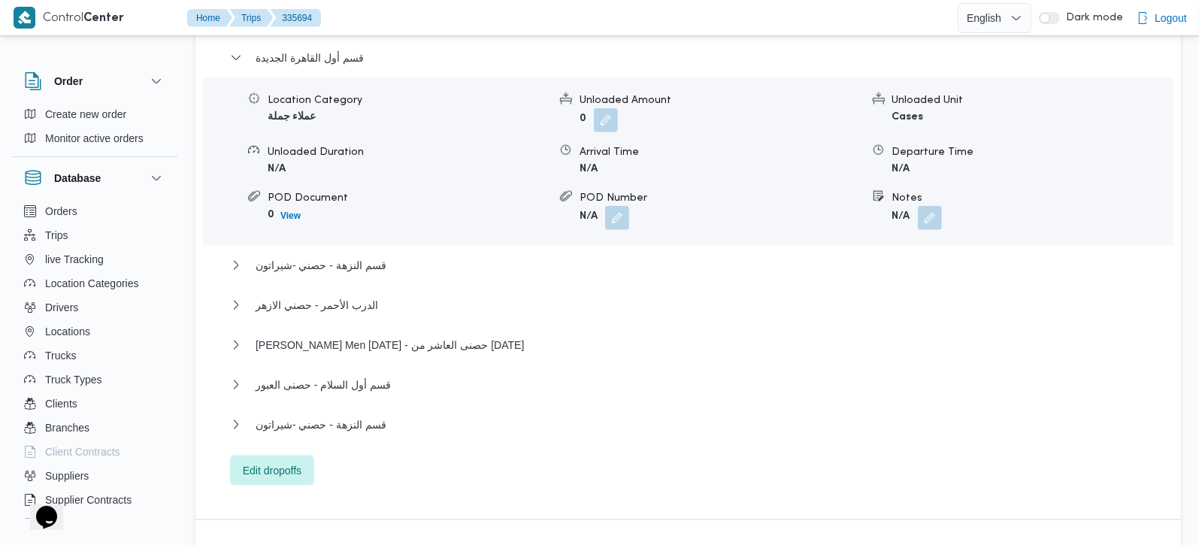
scroll to position [1326, 0]
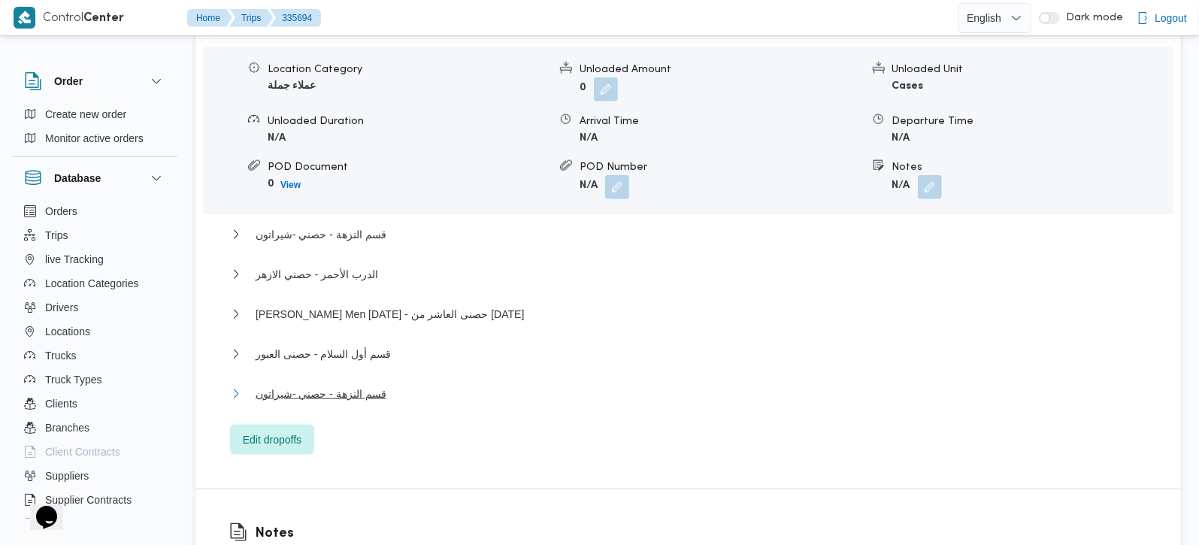
click at [343, 385] on span "قسم النزهة - حصني -شيراتون" at bounding box center [321, 394] width 131 height 18
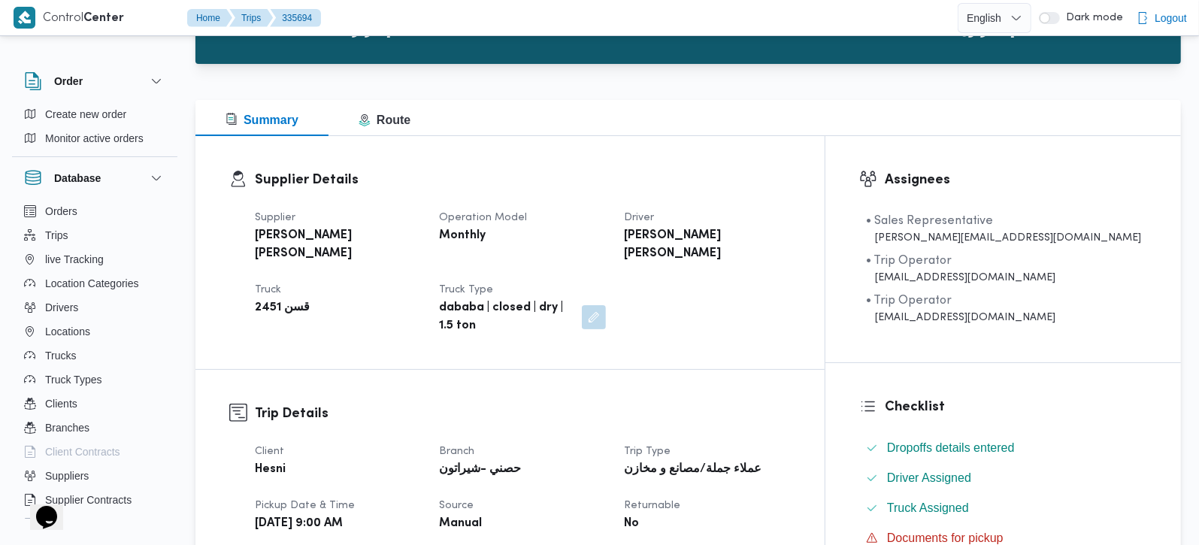
scroll to position [0, 0]
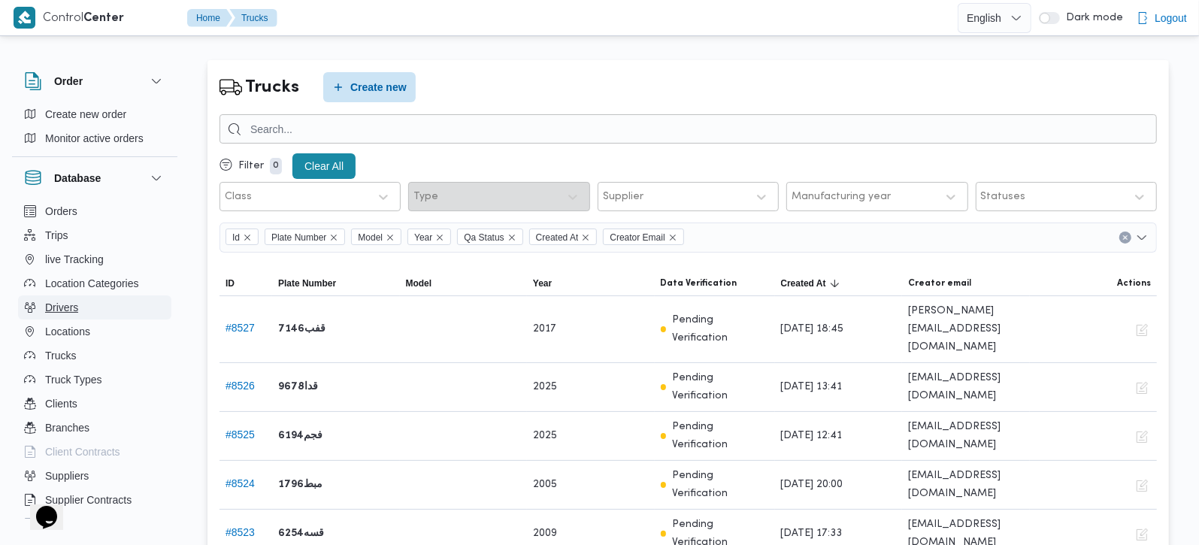
click at [71, 313] on span "Drivers" at bounding box center [61, 307] width 33 height 18
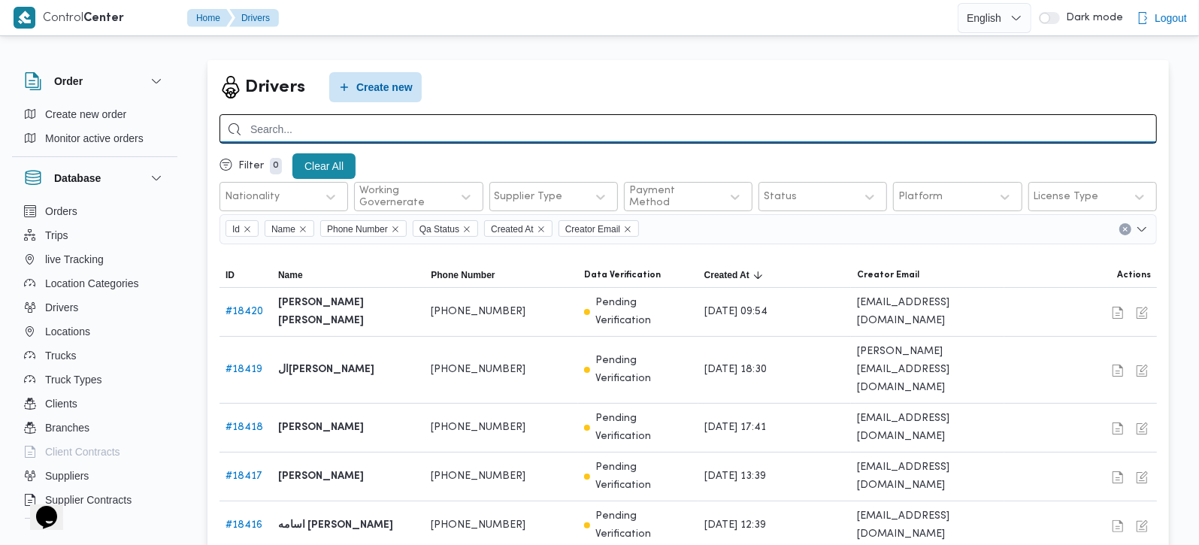
click at [377, 142] on input "search" at bounding box center [687, 128] width 937 height 29
paste input "[PERSON_NAME] [PERSON_NAME] السيد"
type input "[PERSON_NAME] [PERSON_NAME] السيد"
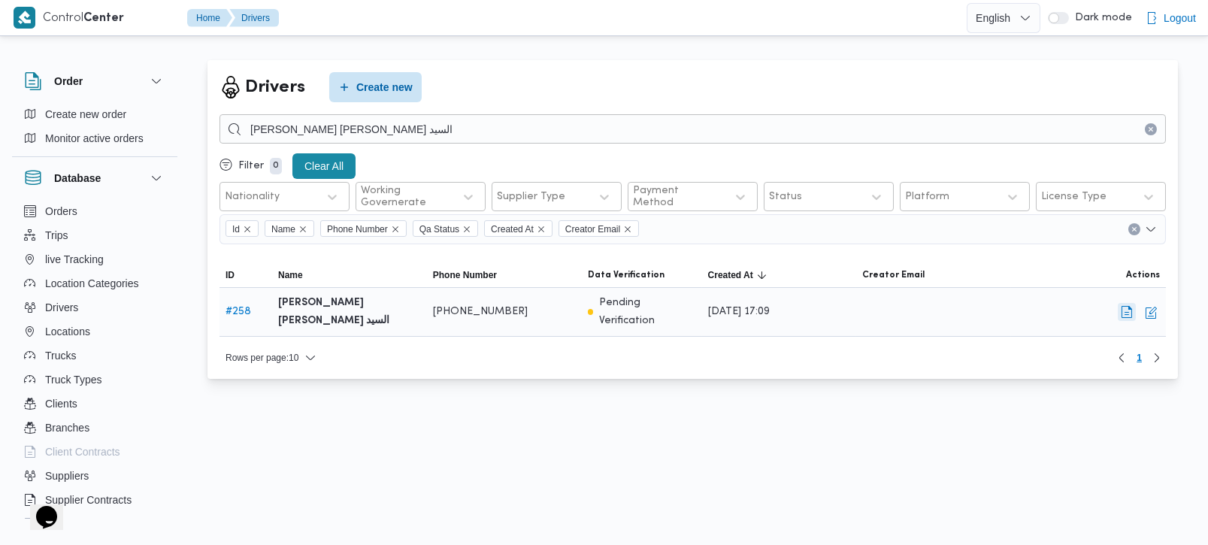
click at [1127, 317] on button "button" at bounding box center [1127, 312] width 18 height 18
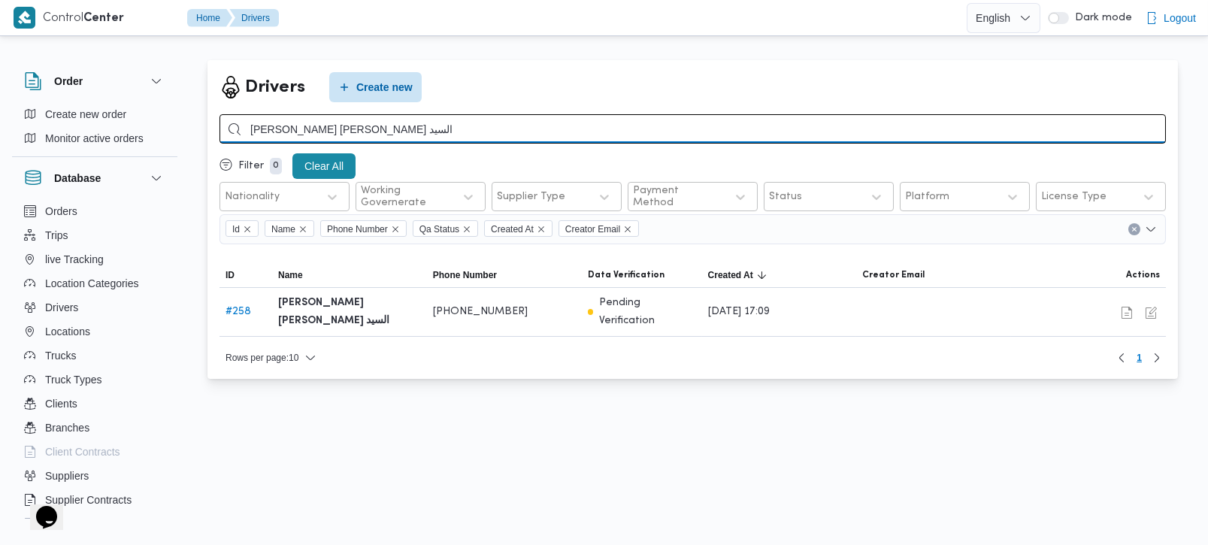
click at [349, 132] on input "[PERSON_NAME] [PERSON_NAME] السيد" at bounding box center [692, 128] width 946 height 29
paste input "الم [PERSON_NAME]"
type input "[PERSON_NAME]"
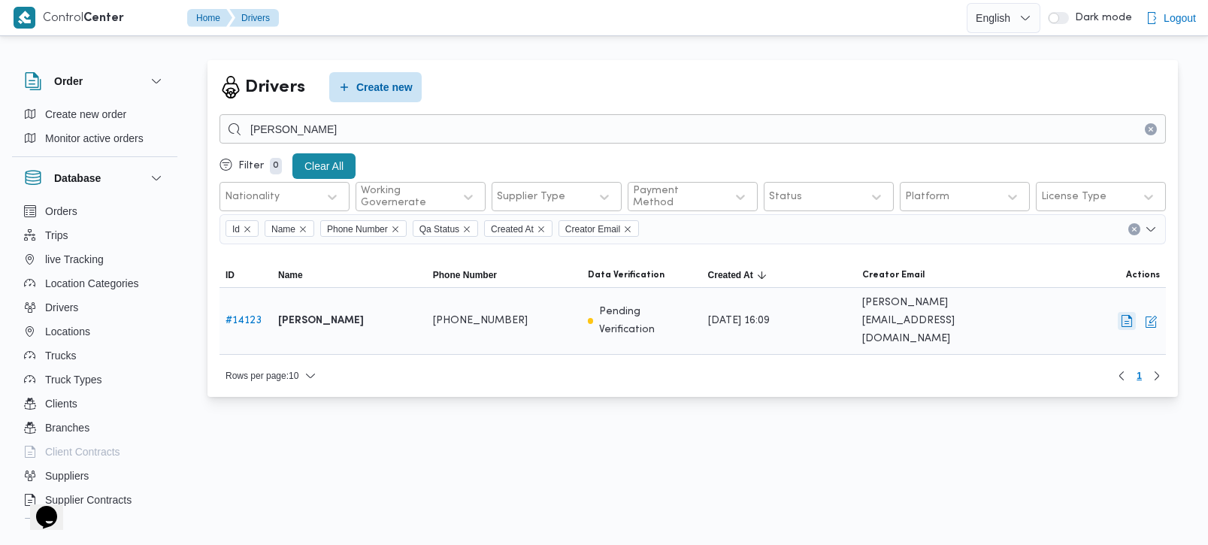
click at [1129, 312] on button "button" at bounding box center [1127, 321] width 18 height 18
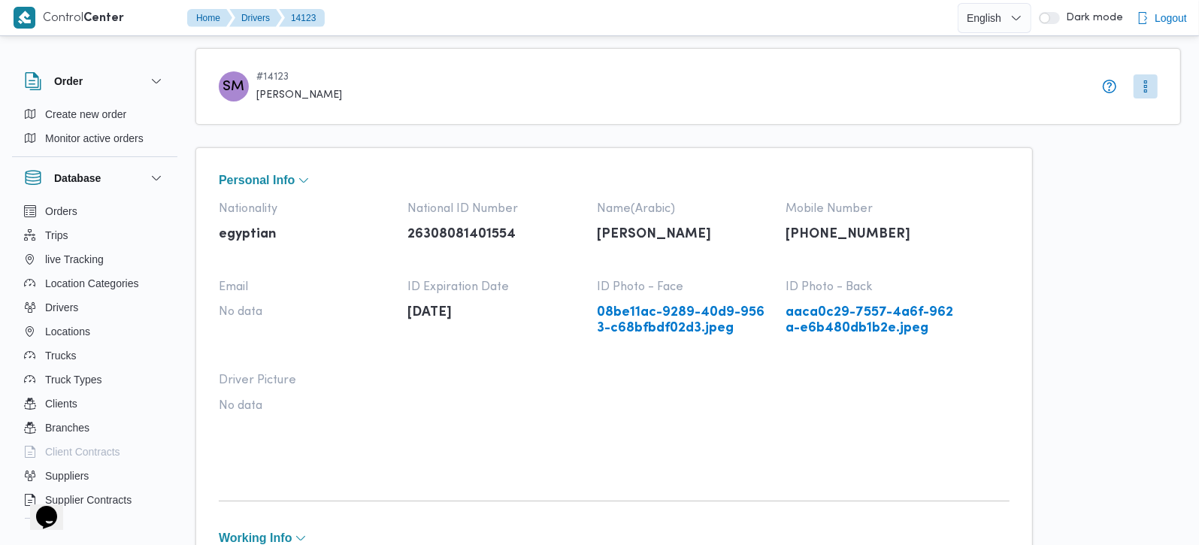
click at [619, 318] on link "08be11ac-9289-40d9-9563-c68bfbdf02d3.jpeg" at bounding box center [684, 320] width 174 height 31
click at [1149, 86] on button "More" at bounding box center [1145, 86] width 24 height 24
click at [1115, 122] on icon "button" at bounding box center [1115, 118] width 12 height 12
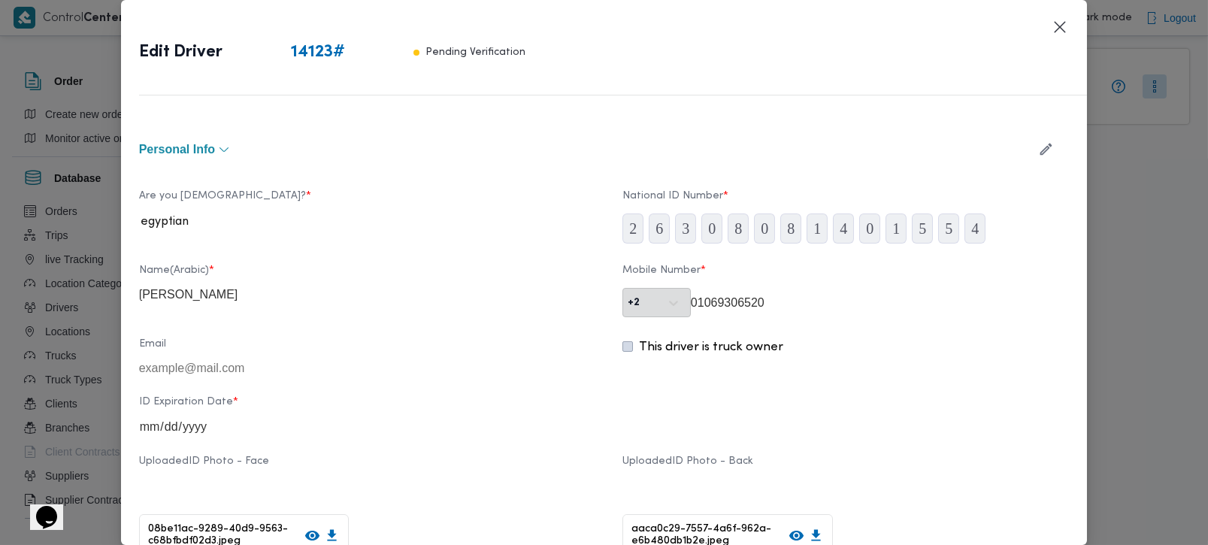
click at [1069, 23] on header "Edit Driver 14123 # Pending Verification" at bounding box center [622, 56] width 967 height 77
click at [1059, 20] on button "Closes this modal window" at bounding box center [1060, 26] width 18 height 18
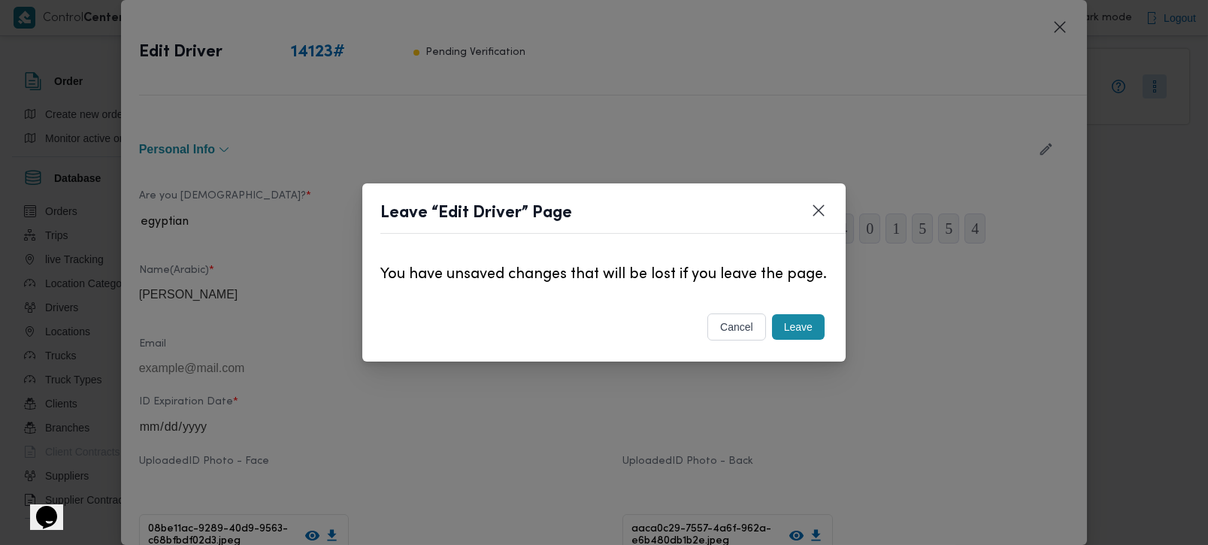
click at [824, 328] on button "Leave" at bounding box center [798, 327] width 53 height 26
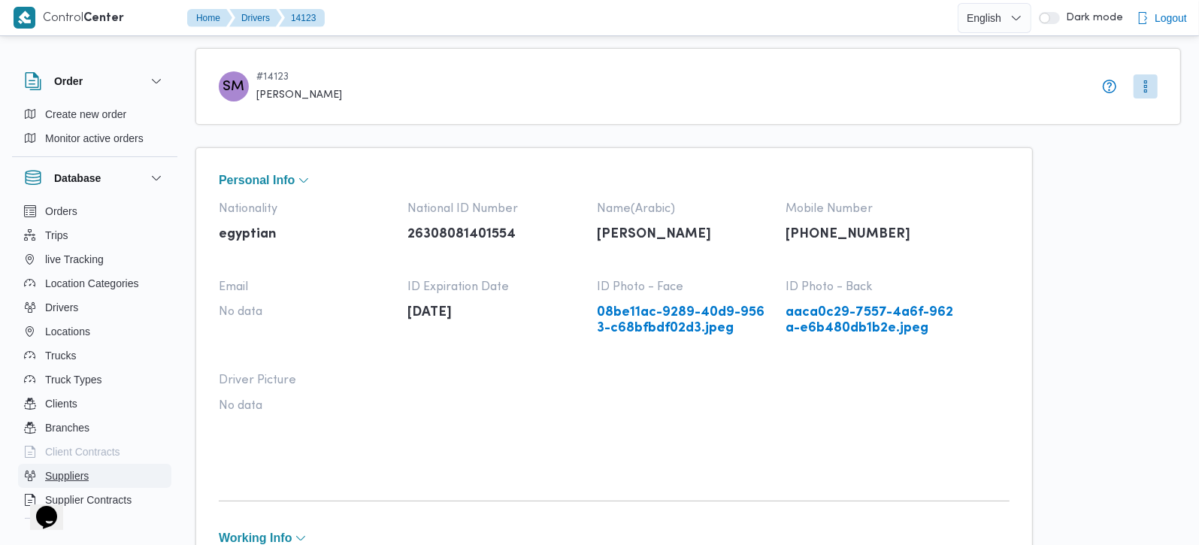
click at [71, 474] on span "Suppliers" at bounding box center [67, 476] width 44 height 18
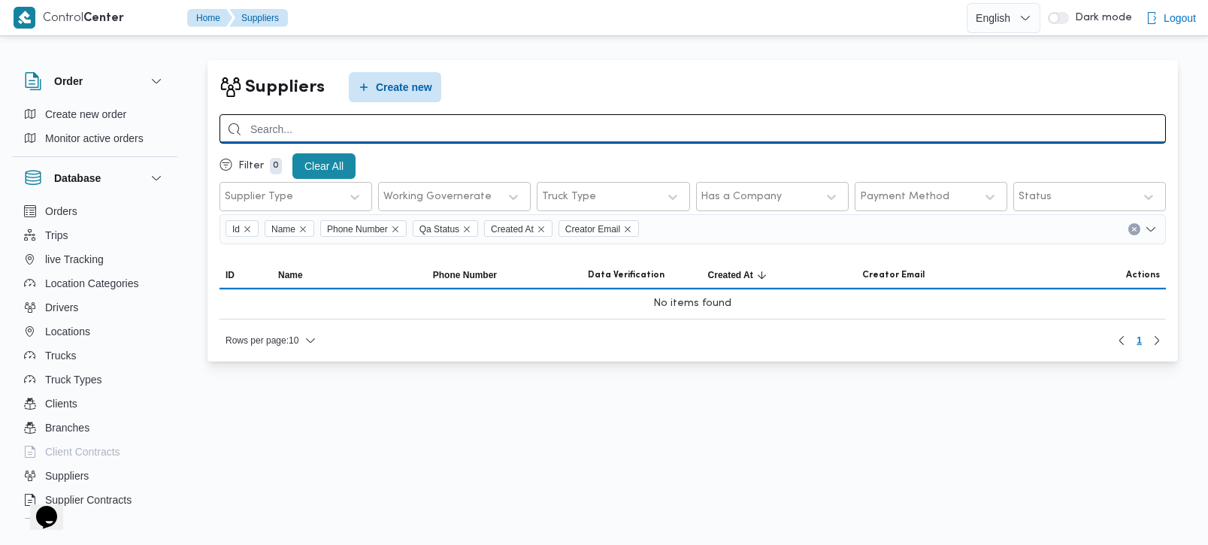
click at [402, 133] on input "search" at bounding box center [692, 128] width 946 height 29
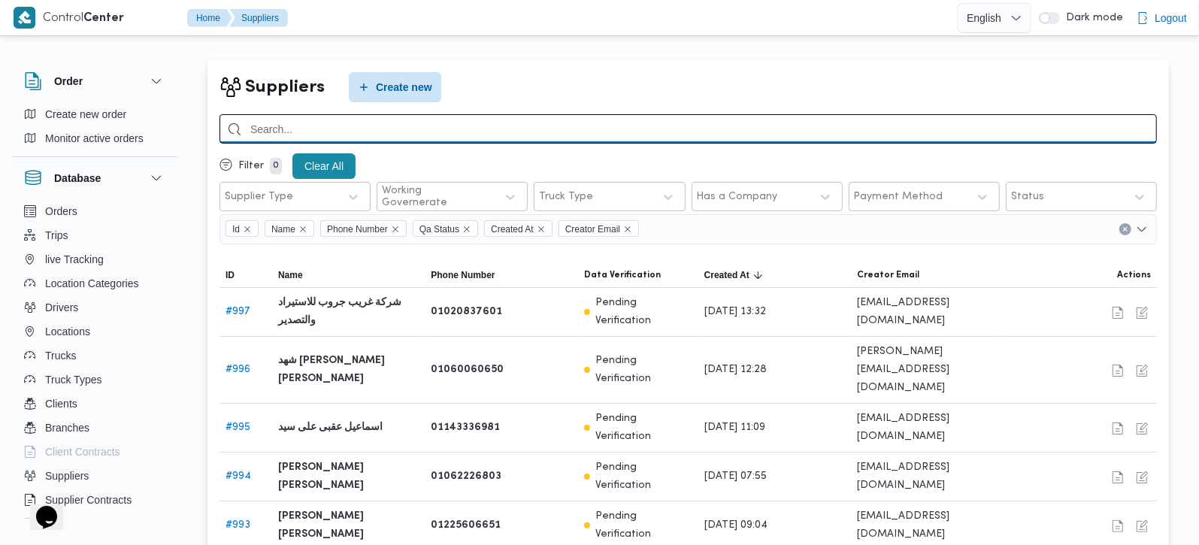
paste input "شهد مصطفي احمد عبدة عباس حمودة"
type input "شهد مصطفي احمد عبدة عباس حمودة"
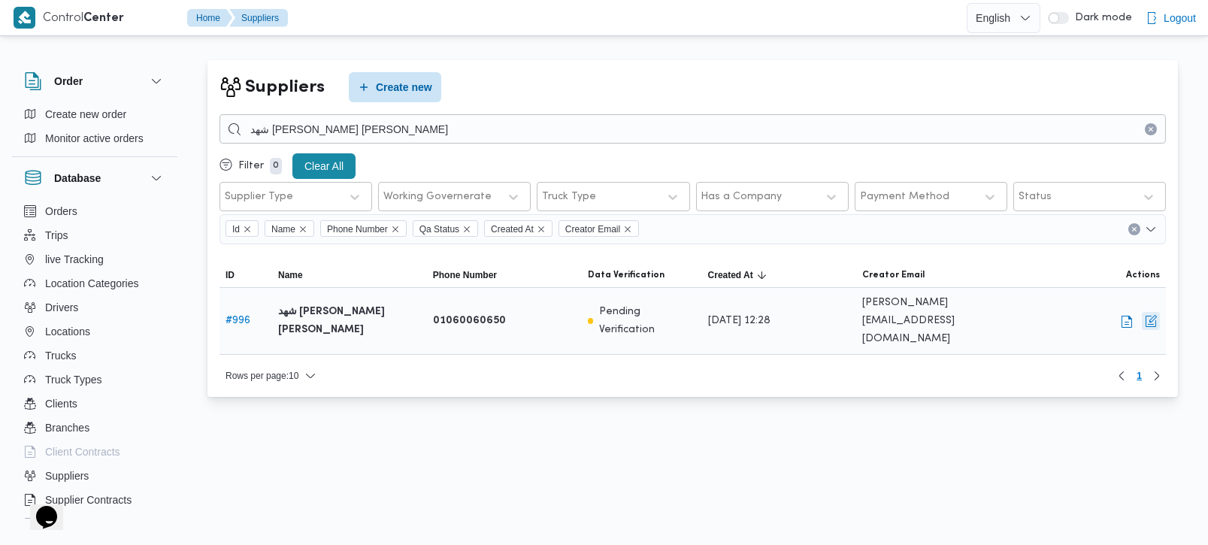
click at [1146, 319] on button "button" at bounding box center [1151, 321] width 18 height 18
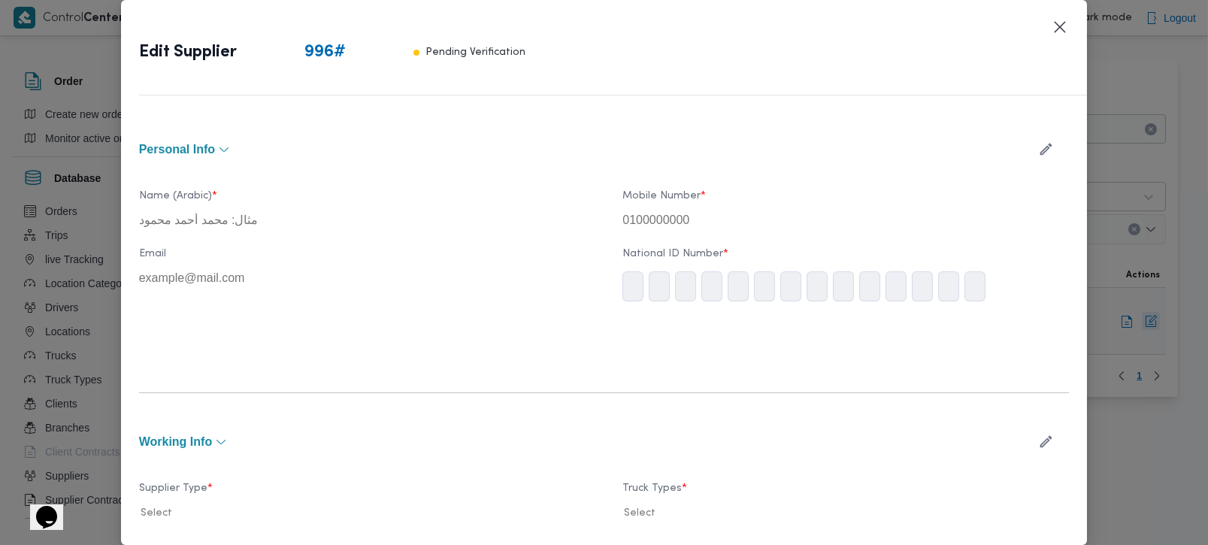
type input "شهد مصطفي احمد عبدة عباس حمودة"
type input "01060060650"
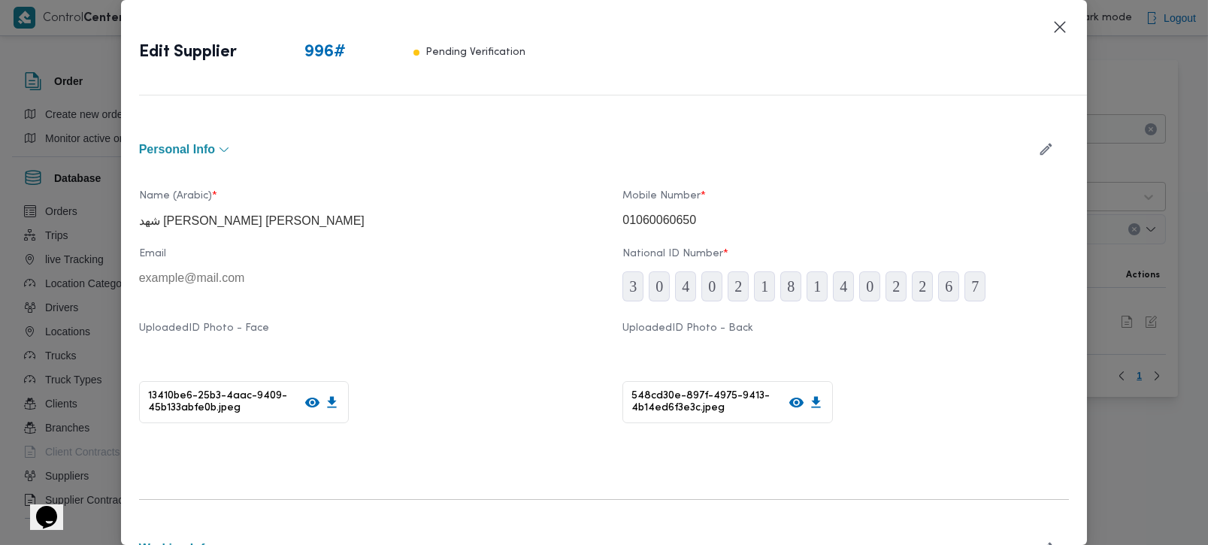
scroll to position [88, 0]
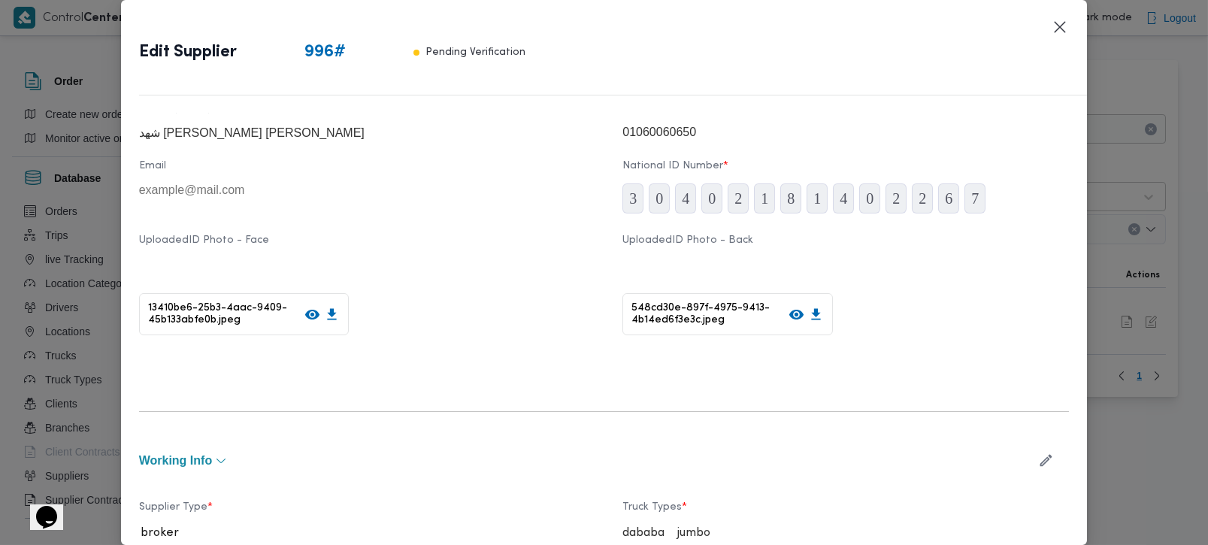
click at [306, 318] on icon at bounding box center [312, 315] width 14 height 10
click at [788, 322] on icon at bounding box center [796, 315] width 16 height 16
click at [1053, 29] on button "Closes this modal window" at bounding box center [1060, 26] width 18 height 18
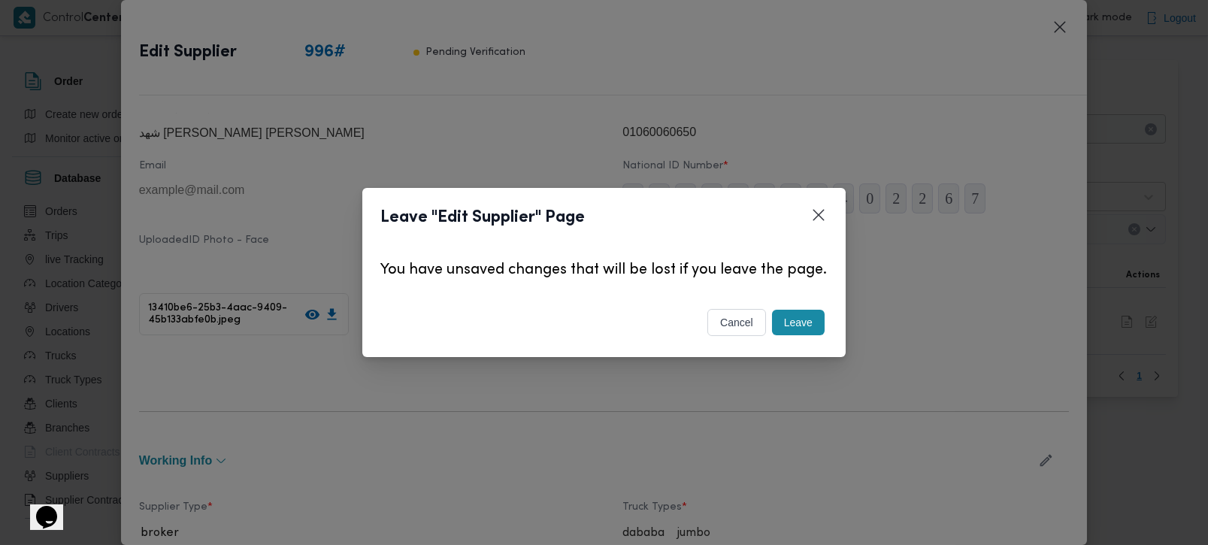
click at [817, 328] on button "Leave" at bounding box center [798, 323] width 53 height 26
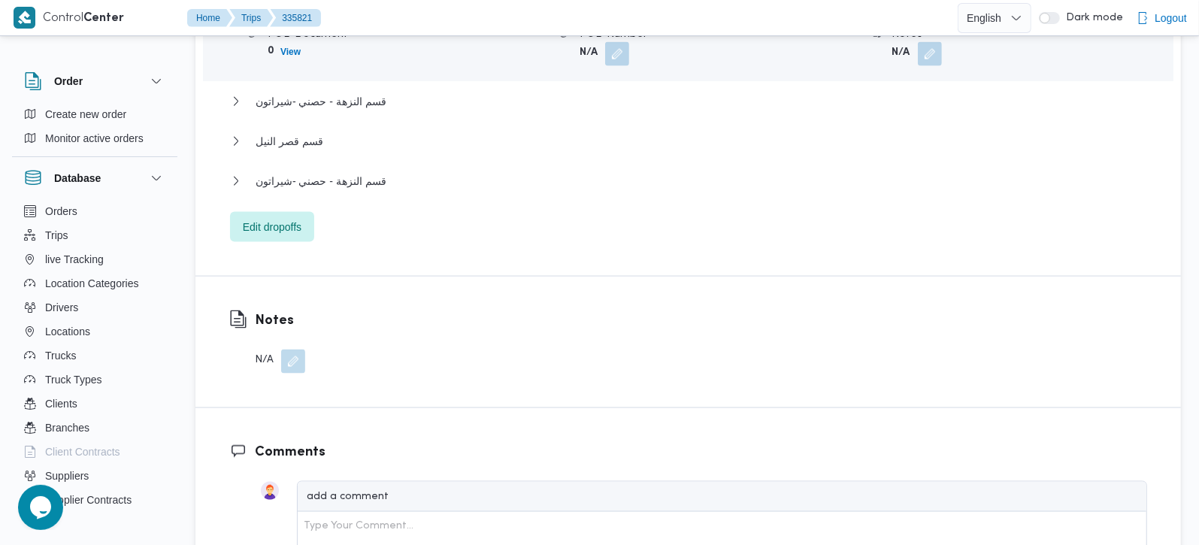
scroll to position [1503, 0]
click at [281, 130] on span "قسم قصر النيل" at bounding box center [290, 139] width 68 height 18
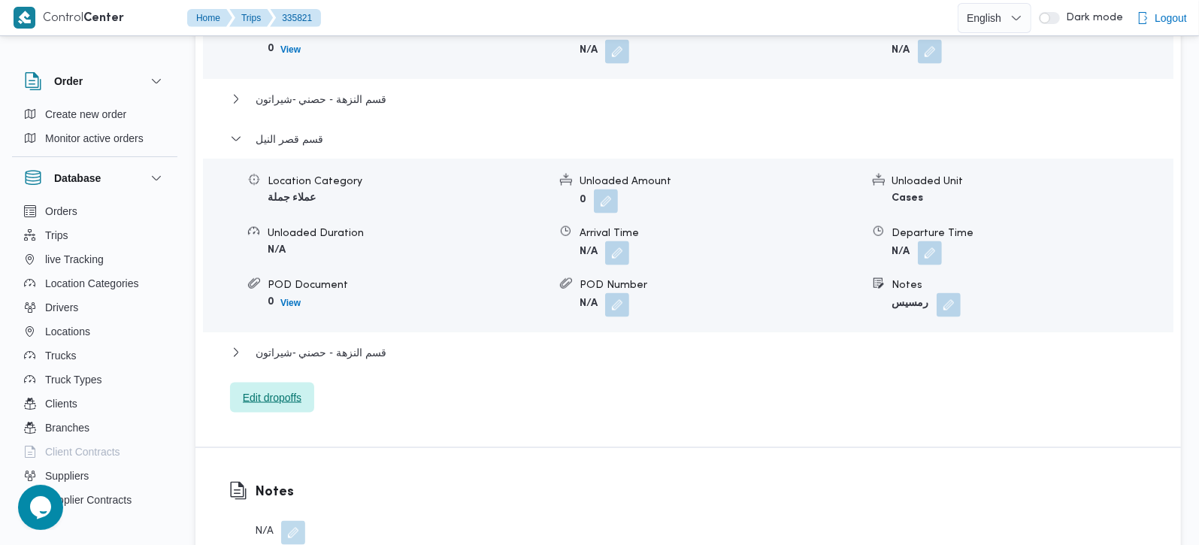
click at [299, 389] on span "Edit dropoffs" at bounding box center [272, 398] width 59 height 18
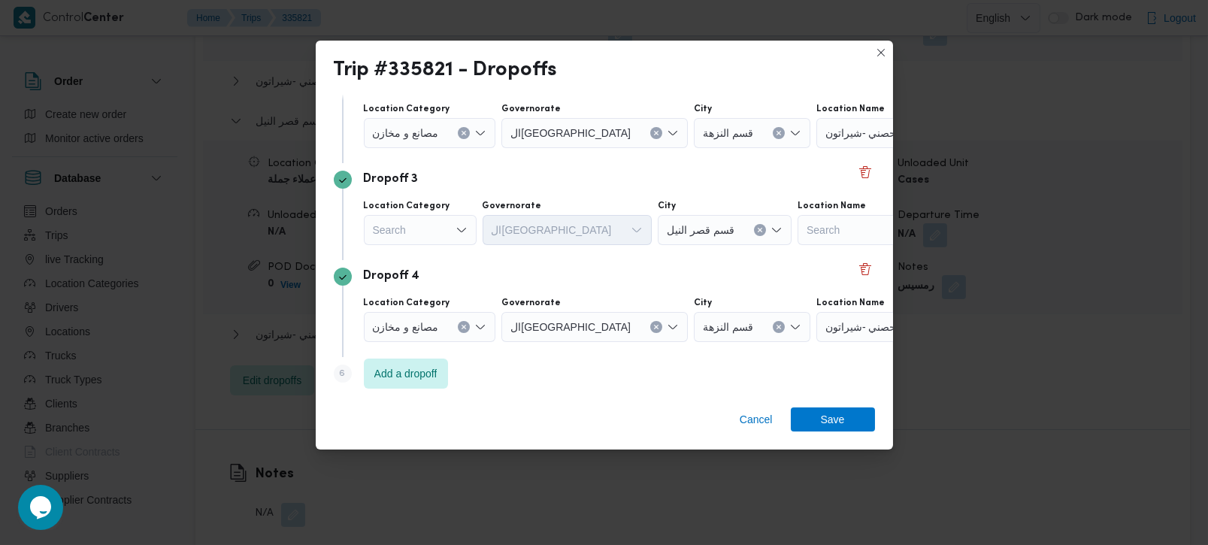
scroll to position [234, 0]
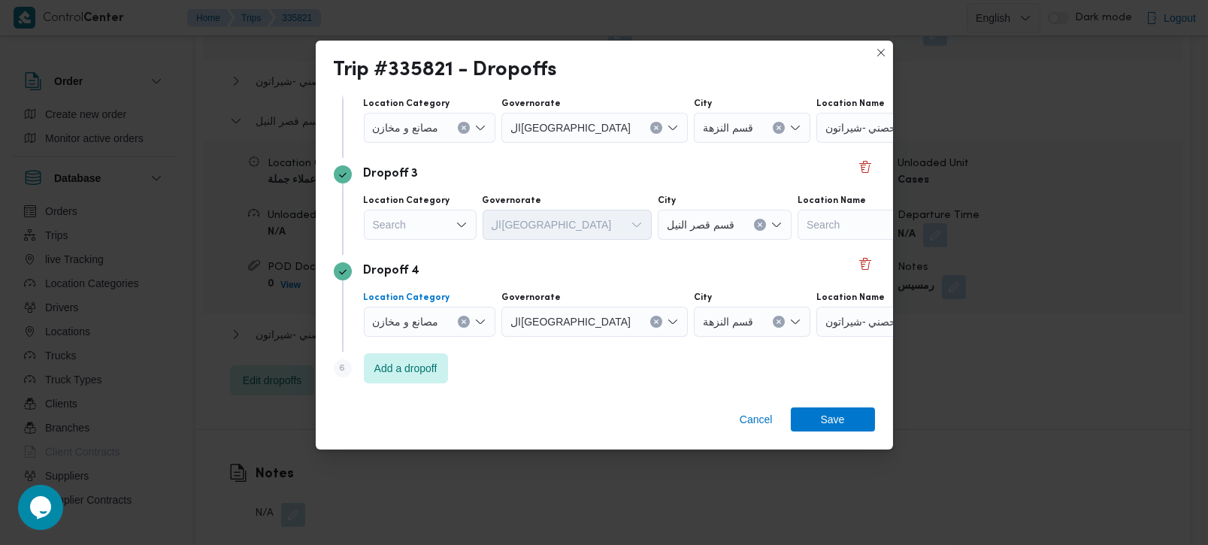
click at [464, 324] on button "Clear input" at bounding box center [464, 322] width 12 height 12
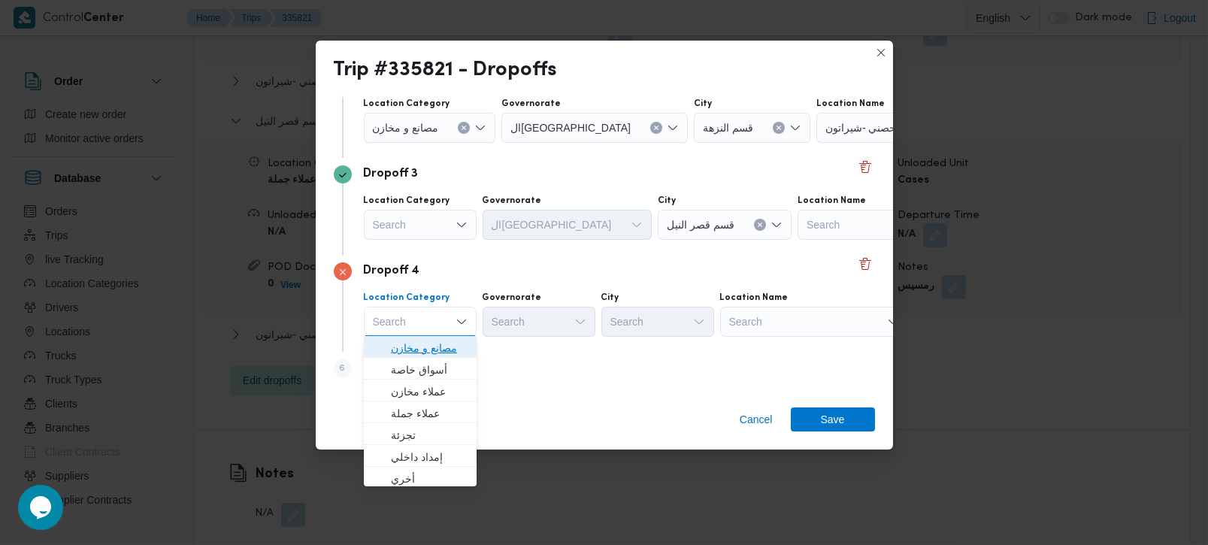
click at [419, 347] on span "مصانع و مخازن" at bounding box center [429, 348] width 77 height 18
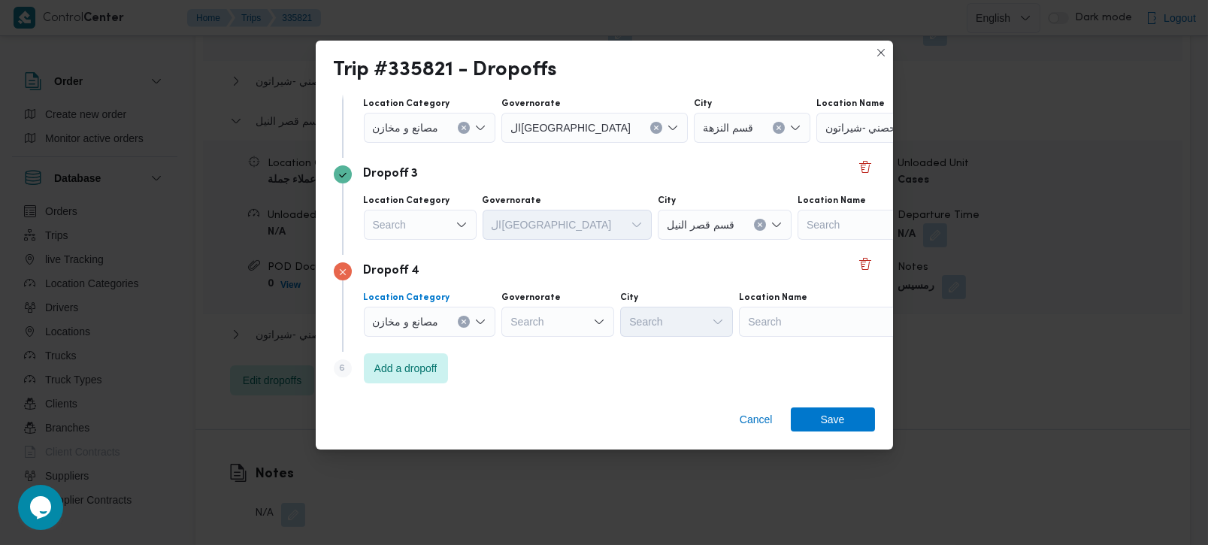
click at [825, 323] on div "Search" at bounding box center [833, 322] width 188 height 30
type input "الق"
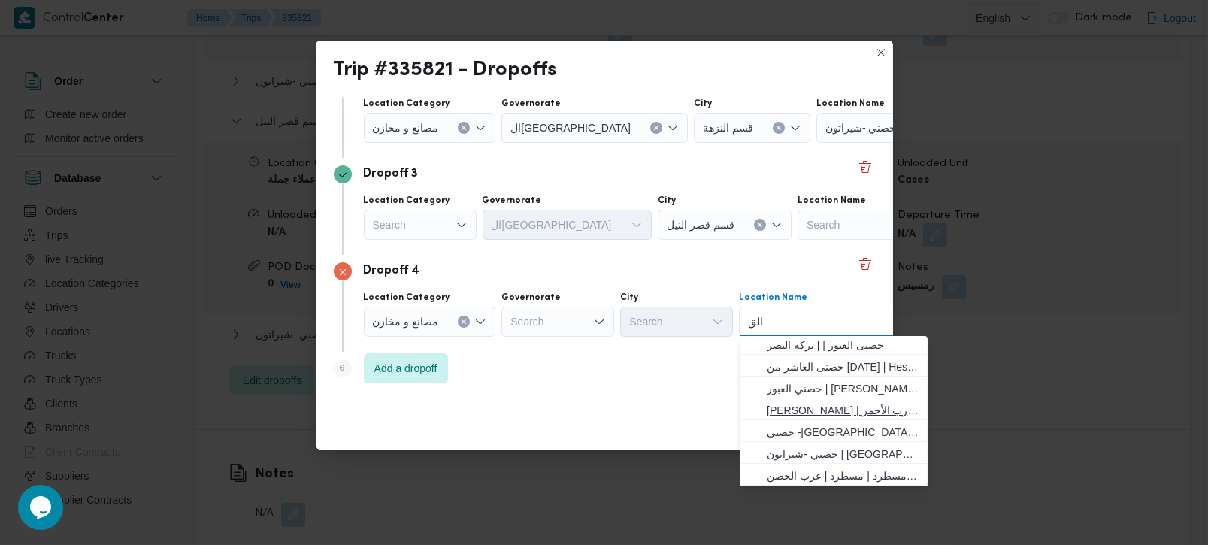
scroll to position [0, 0]
click at [758, 322] on input "الق" at bounding box center [756, 322] width 16 height 18
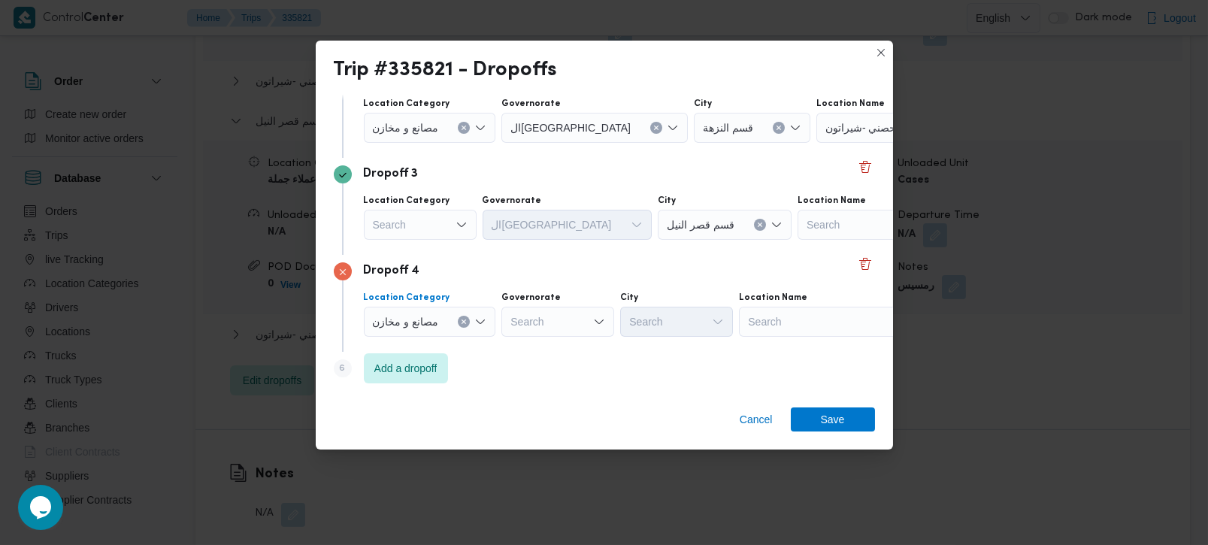
click at [467, 319] on icon "Clear input" at bounding box center [464, 322] width 6 height 6
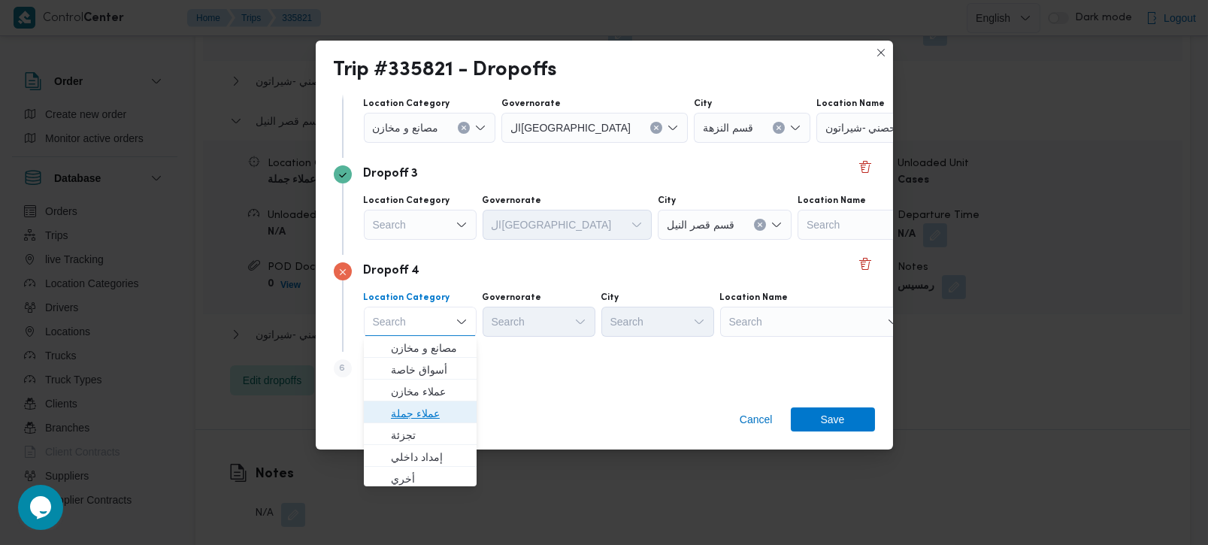
click at [426, 414] on span "عملاء جملة" at bounding box center [429, 413] width 77 height 18
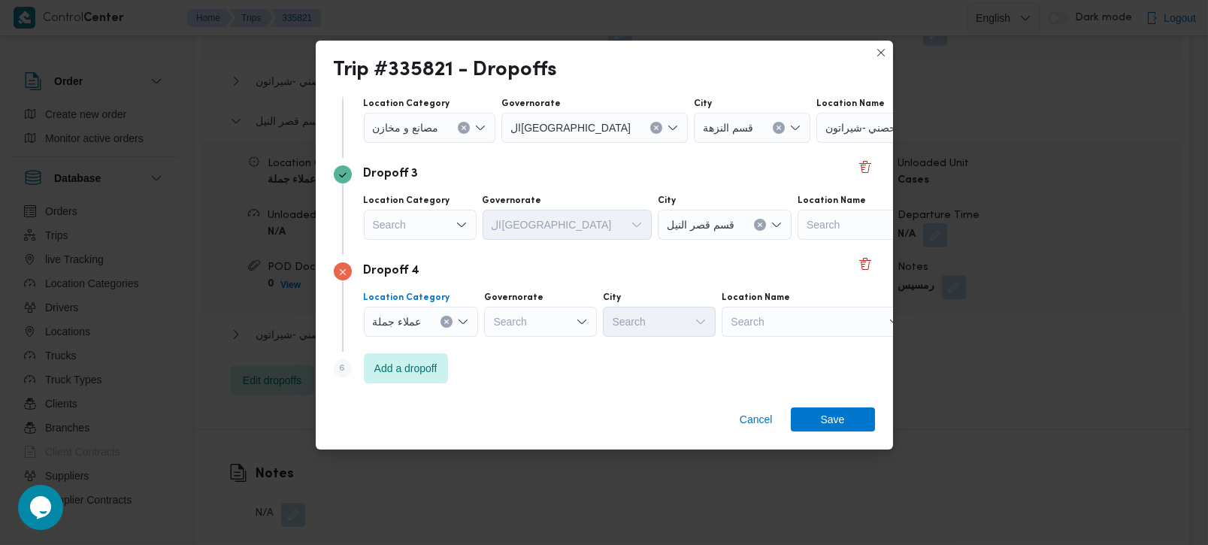
click at [560, 319] on div "Search" at bounding box center [540, 322] width 113 height 30
type input "[DEMOGRAPHIC_DATA]"
click at [548, 344] on span "الجي زة" at bounding box center [548, 348] width 77 height 18
click at [629, 328] on div "Search" at bounding box center [659, 322] width 113 height 30
type input "لاق"
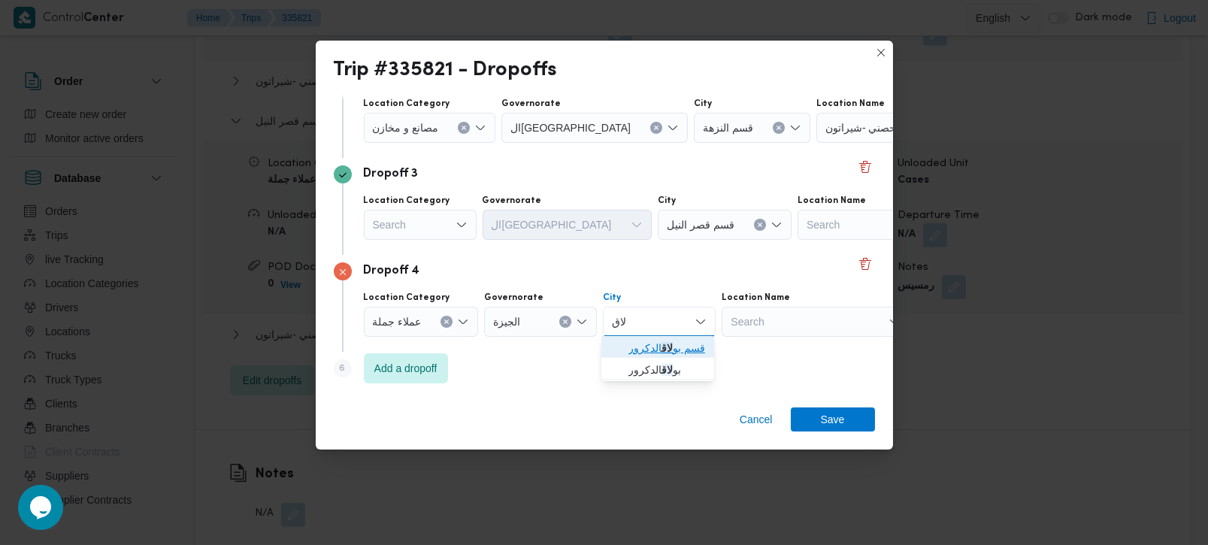
click at [669, 350] on mark "لاق" at bounding box center [666, 348] width 11 height 12
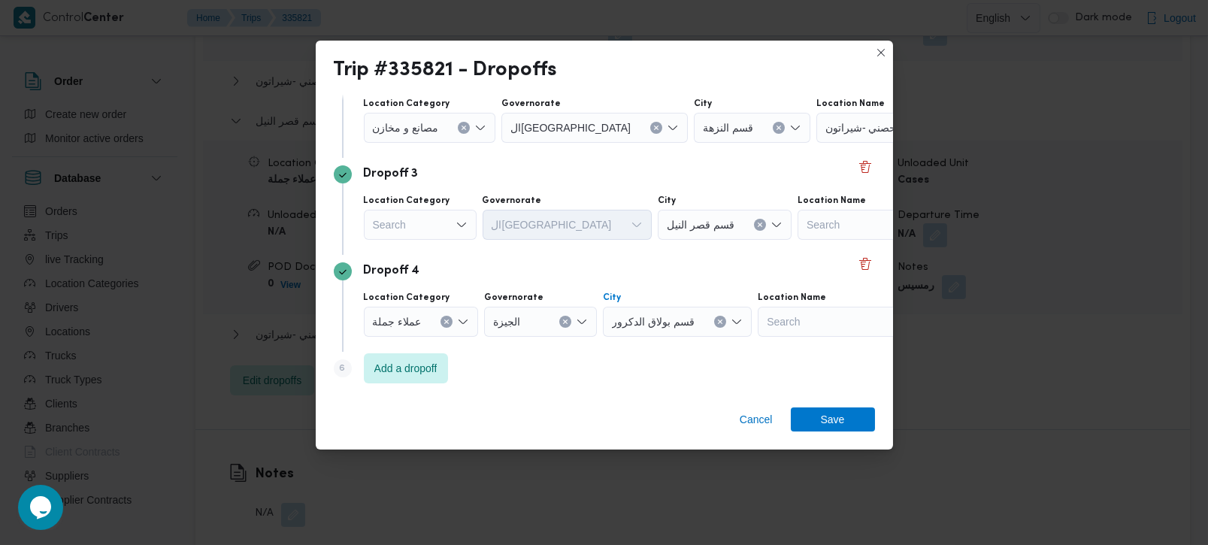
click at [714, 325] on button "Clear input" at bounding box center [720, 322] width 12 height 12
type input "لاق"
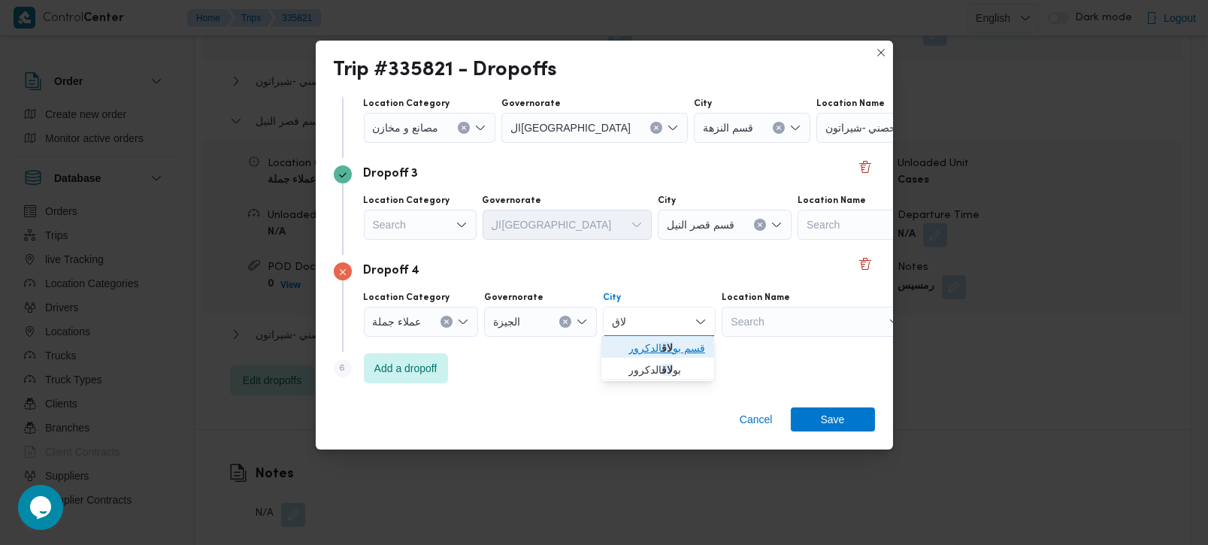
click at [667, 344] on mark "لاق" at bounding box center [666, 348] width 11 height 12
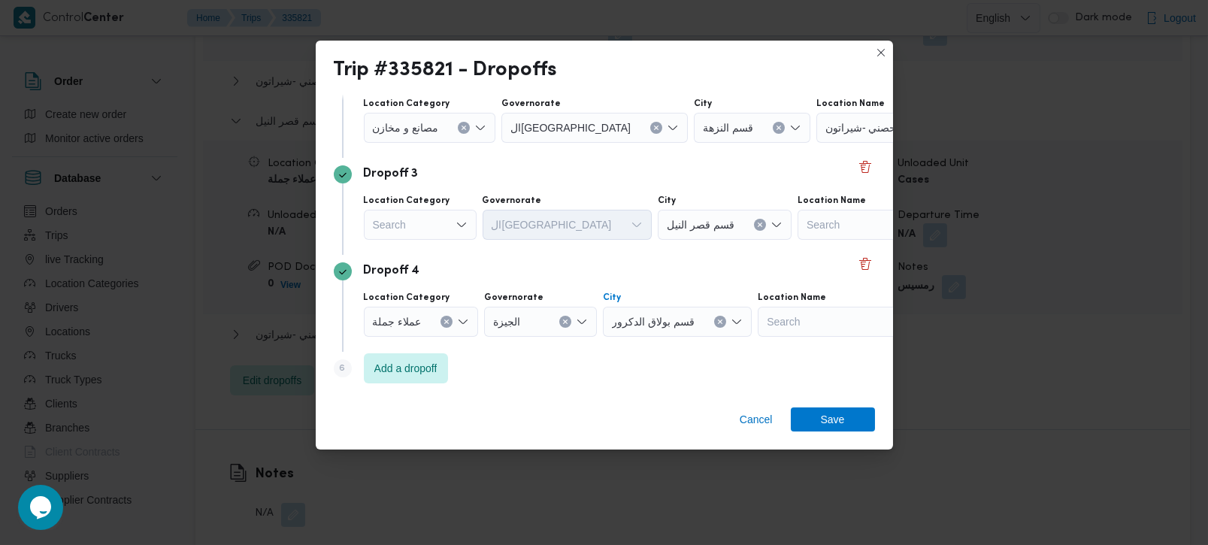
click at [558, 363] on div "Step 6 is disabled 6 Add a dropoff" at bounding box center [604, 371] width 541 height 39
click at [431, 366] on span "Add a dropoff" at bounding box center [405, 368] width 63 height 18
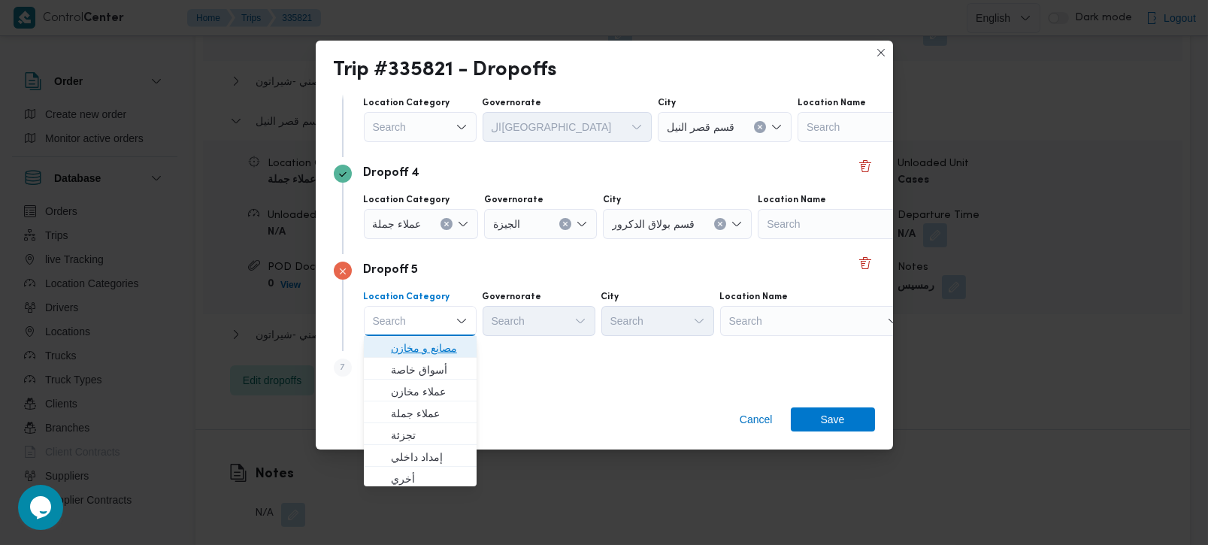
click at [437, 344] on span "مصانع و مخازن" at bounding box center [429, 348] width 77 height 18
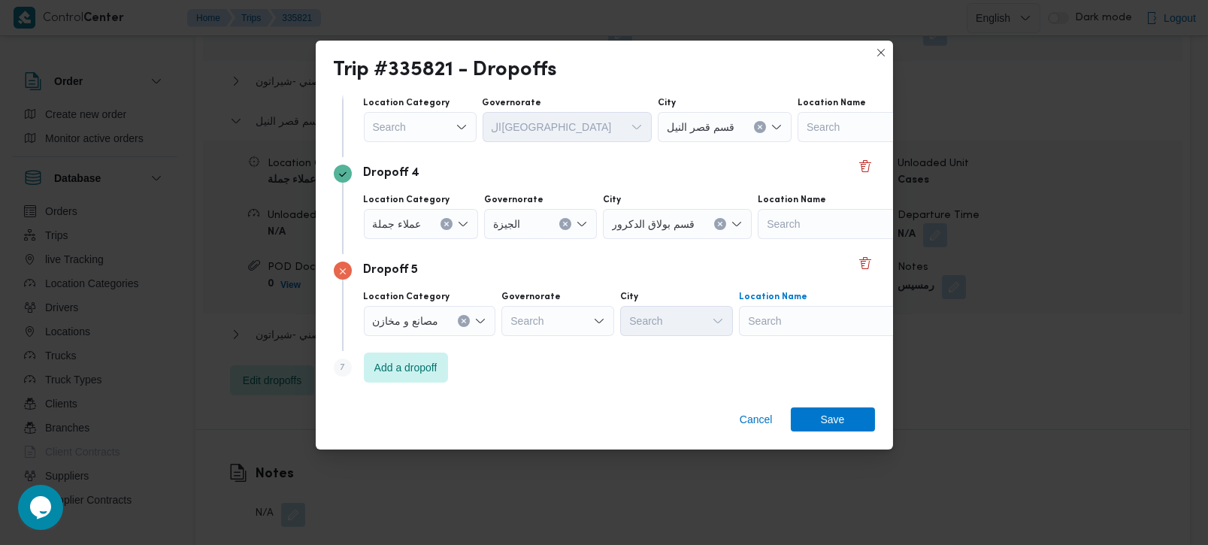
click at [775, 334] on div "Search" at bounding box center [833, 321] width 188 height 30
type input "شي"
click at [834, 352] on span "حصني - شي راتون | 7 الخليلي | شيراتون المطار" at bounding box center [843, 348] width 152 height 18
click at [705, 362] on div "Step 7 is disabled 7 Add a dropoff" at bounding box center [604, 370] width 541 height 39
click at [493, 388] on div "Step 7 is disabled 7 Add a dropoff" at bounding box center [604, 370] width 541 height 39
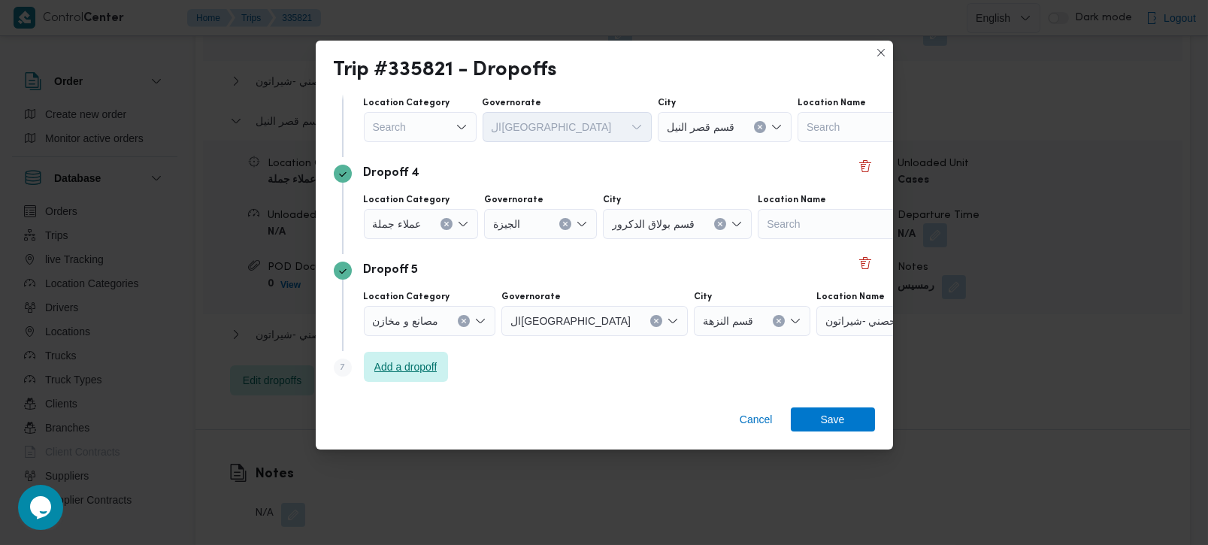
click at [425, 362] on span "Add a dropoff" at bounding box center [405, 367] width 63 height 18
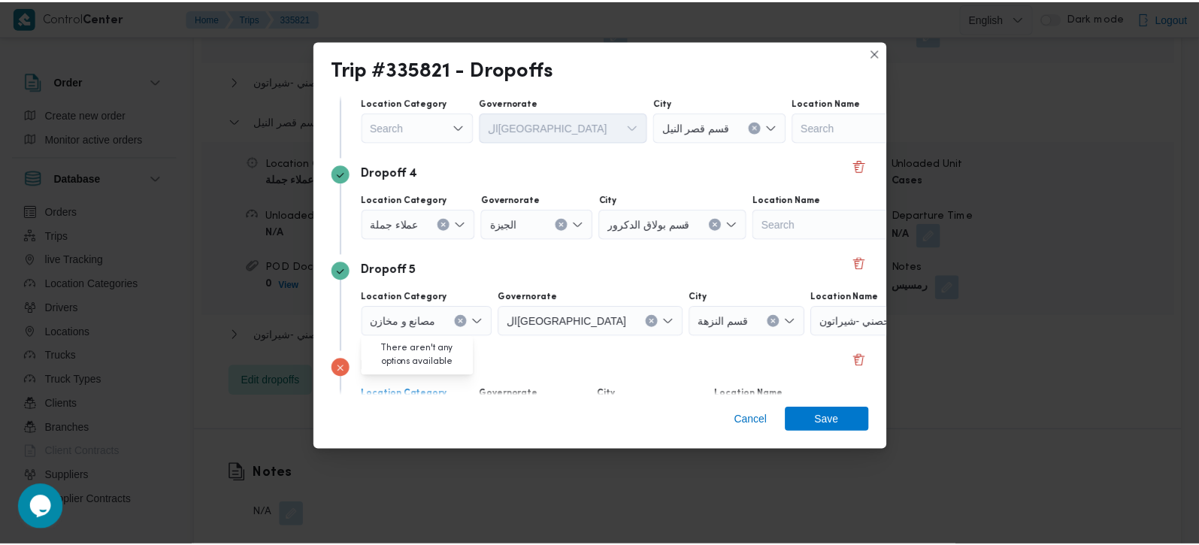
scroll to position [428, 0]
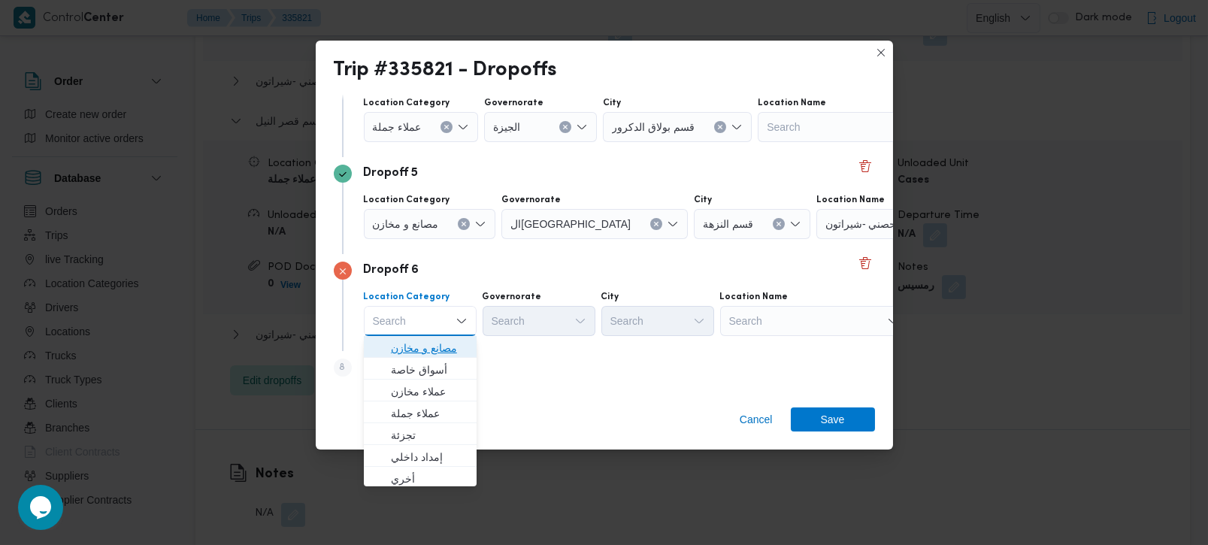
click at [448, 354] on span "مصانع و مخازن" at bounding box center [429, 348] width 77 height 18
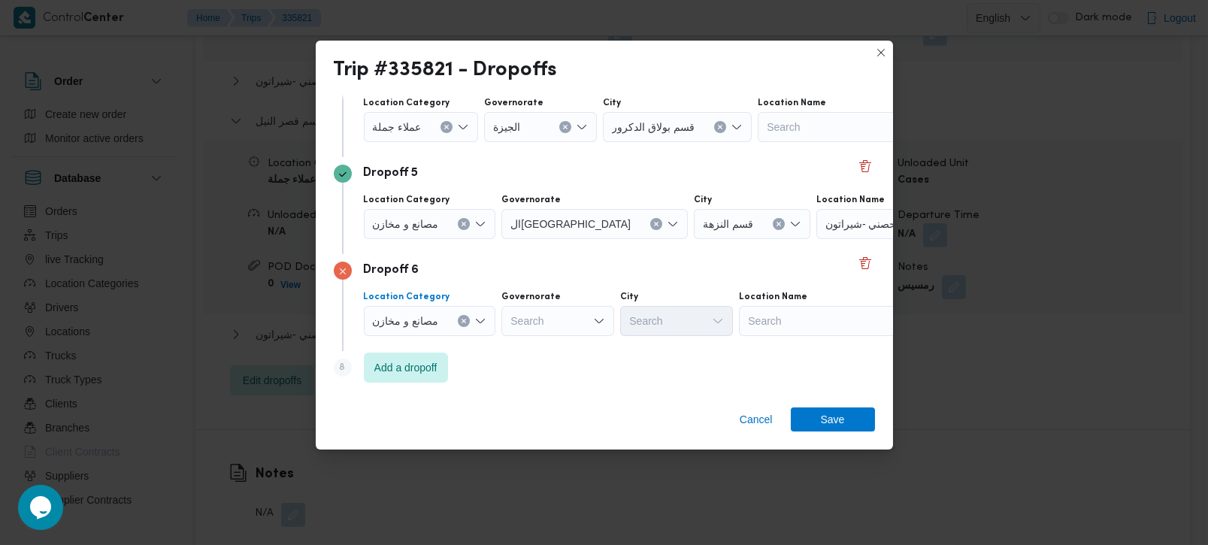
click at [794, 322] on div "Search" at bounding box center [833, 321] width 188 height 30
type input "مسط"
click at [813, 345] on span "حصني - مسط رد | مسطرد | عرب الحصن" at bounding box center [843, 348] width 152 height 18
click at [807, 420] on span "Save" at bounding box center [833, 419] width 84 height 24
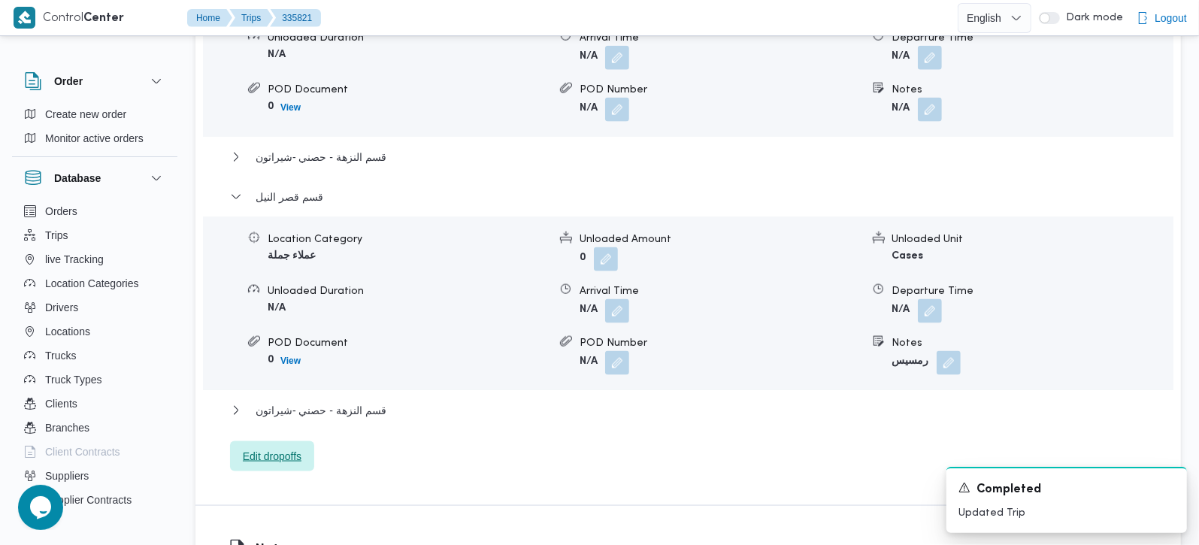
scroll to position [1415, 0]
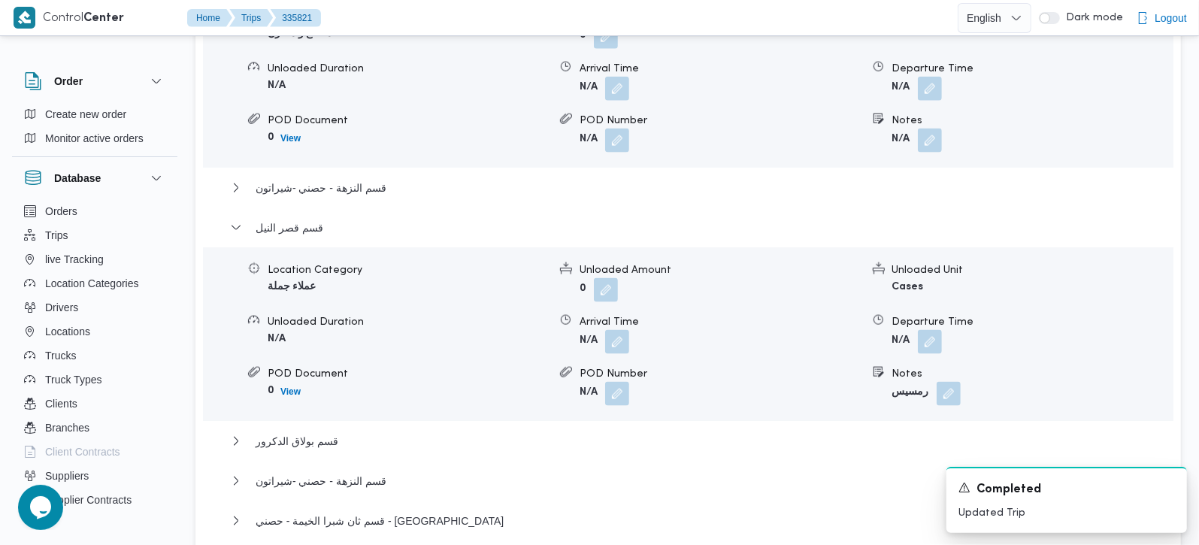
click at [328, 432] on div "قسم بولاق الدكرور" at bounding box center [688, 446] width 917 height 29
click at [326, 432] on span "قسم بولاق الدكرور" at bounding box center [297, 441] width 83 height 18
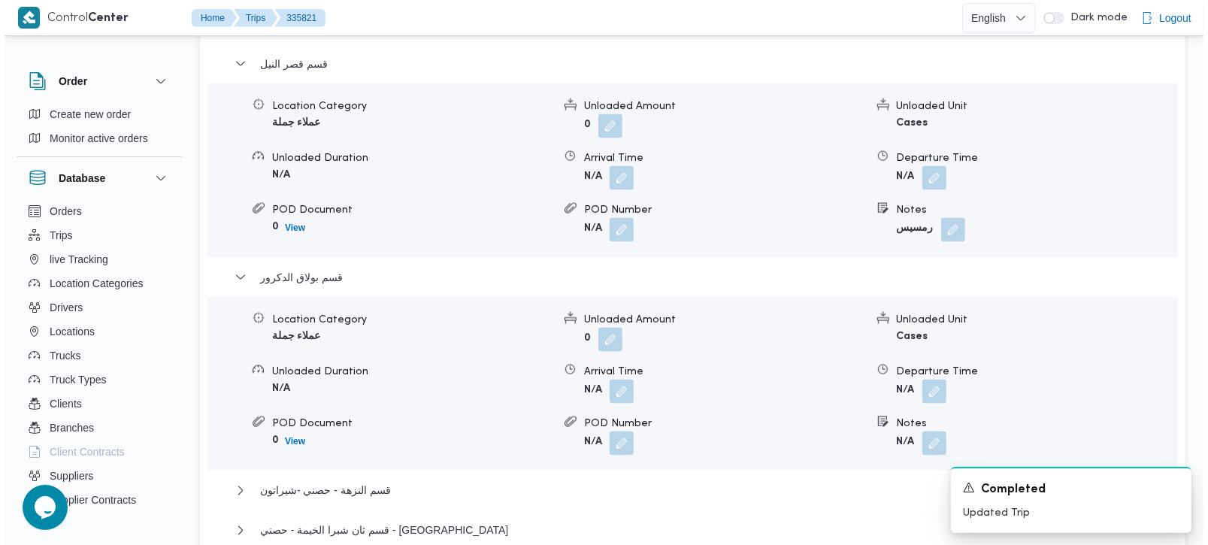
scroll to position [1680, 0]
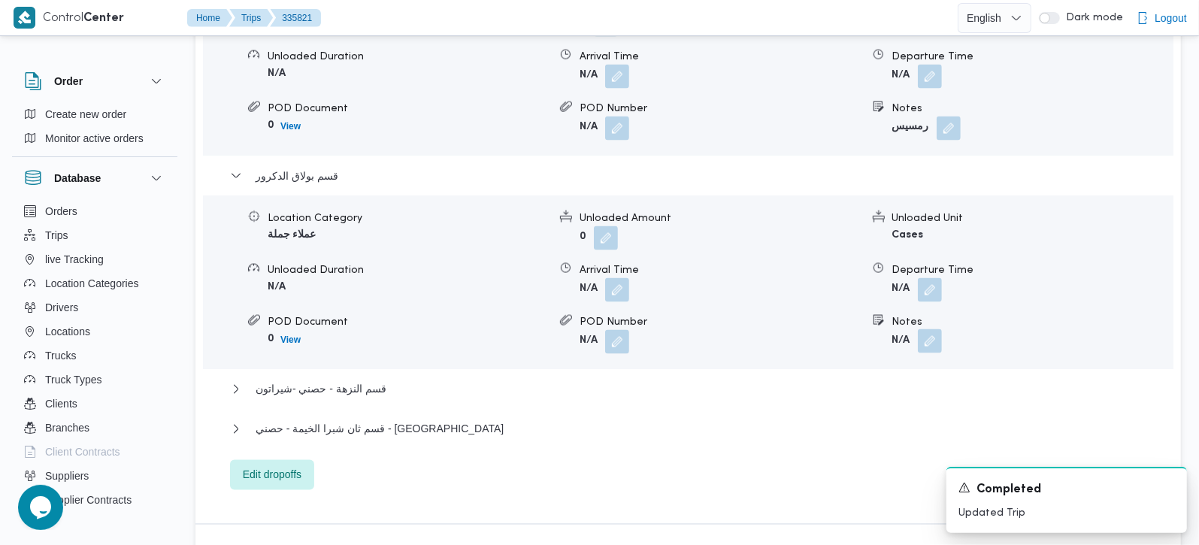
click at [937, 329] on button "button" at bounding box center [930, 341] width 24 height 24
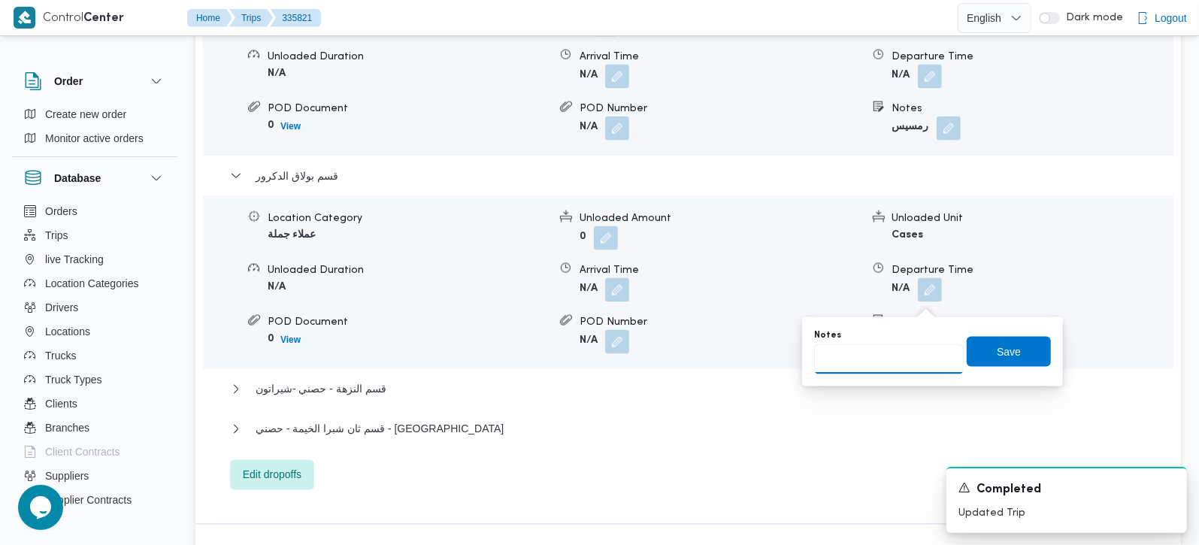
click at [908, 355] on input "Notes" at bounding box center [889, 359] width 150 height 30
type input "القومية"
click at [1008, 355] on span "Save" at bounding box center [1009, 351] width 84 height 30
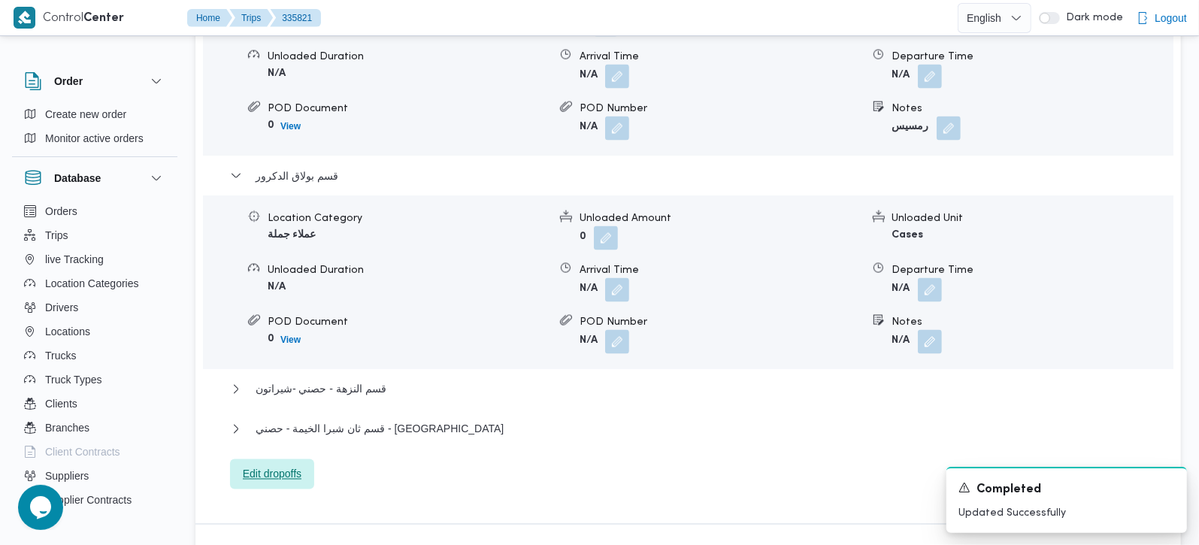
click at [278, 465] on span "Edit dropoffs" at bounding box center [272, 474] width 59 height 18
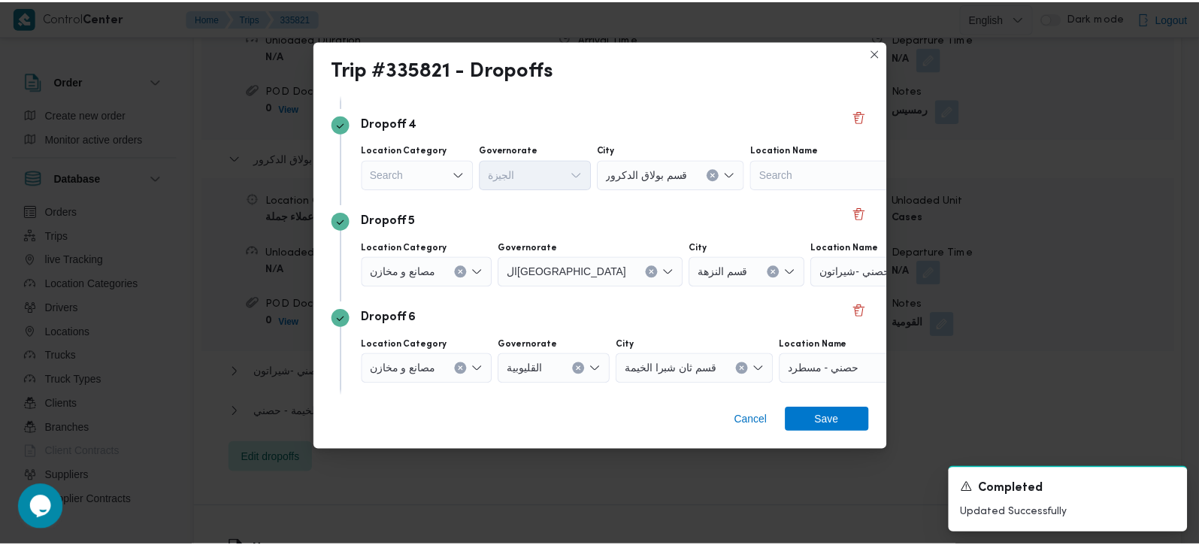
scroll to position [340, 0]
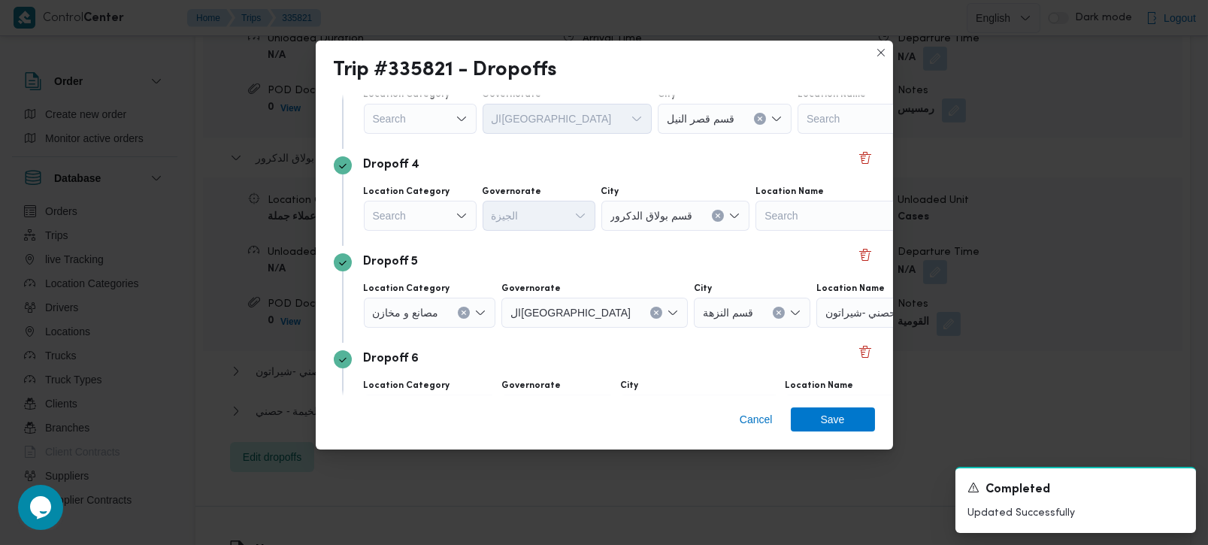
click at [460, 210] on icon "Open list of options" at bounding box center [461, 216] width 12 height 12
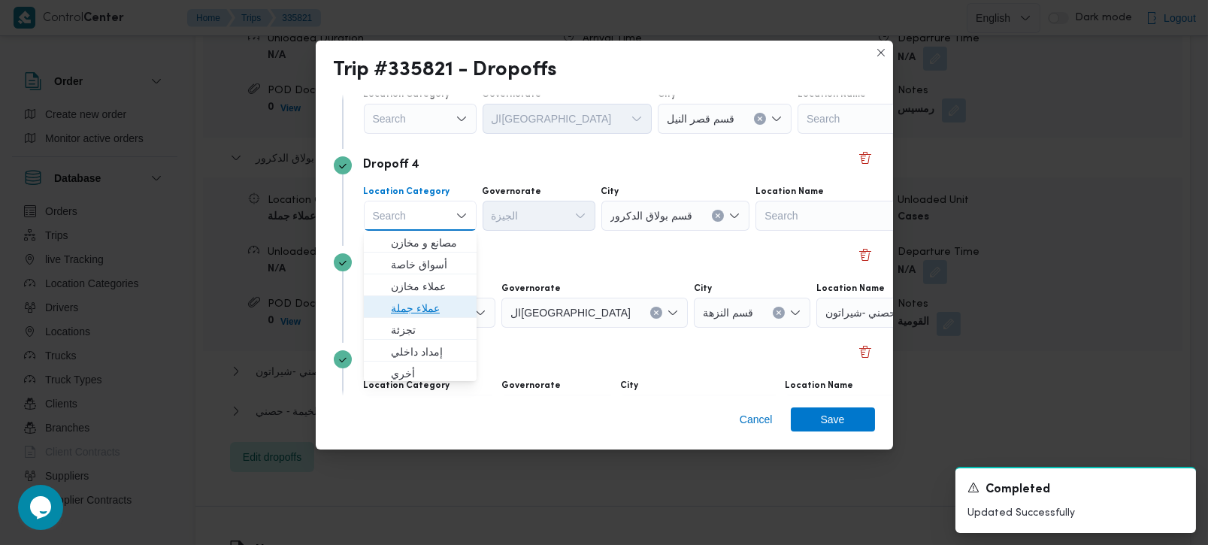
click at [411, 312] on span "عملاء جملة" at bounding box center [429, 308] width 77 height 18
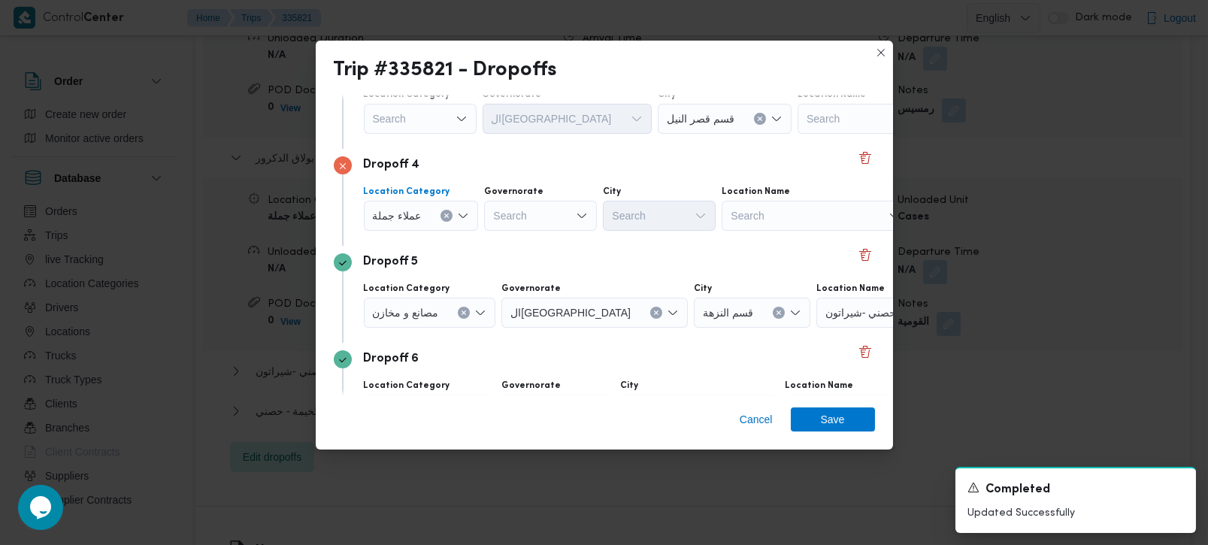
click at [510, 224] on div "Search" at bounding box center [540, 216] width 113 height 30
type input "[DEMOGRAPHIC_DATA]"
click at [522, 241] on span "الجي زة" at bounding box center [548, 243] width 77 height 18
click at [649, 223] on div "Search" at bounding box center [659, 216] width 113 height 30
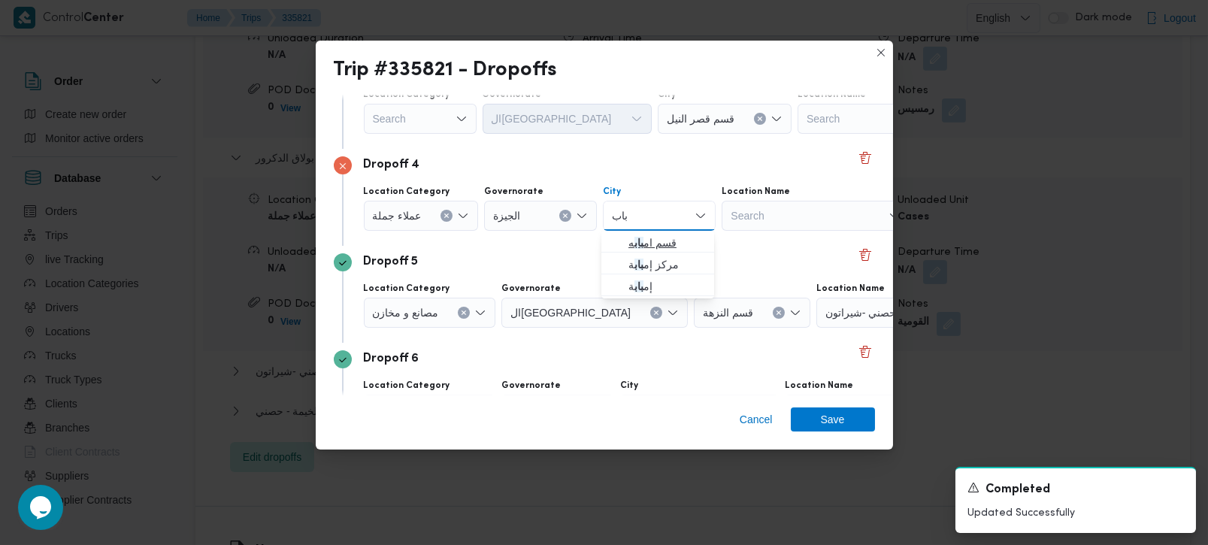
type input "باب"
click at [659, 236] on span "قسم ام باب ه" at bounding box center [666, 243] width 77 height 18
click at [831, 417] on span "Save" at bounding box center [833, 419] width 24 height 24
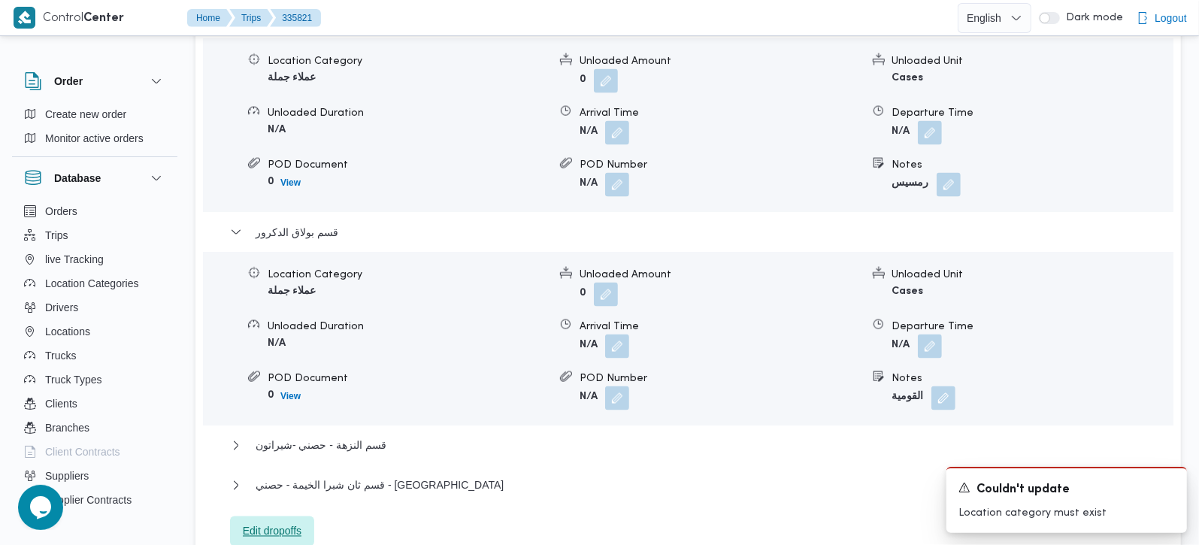
scroll to position [1591, 0]
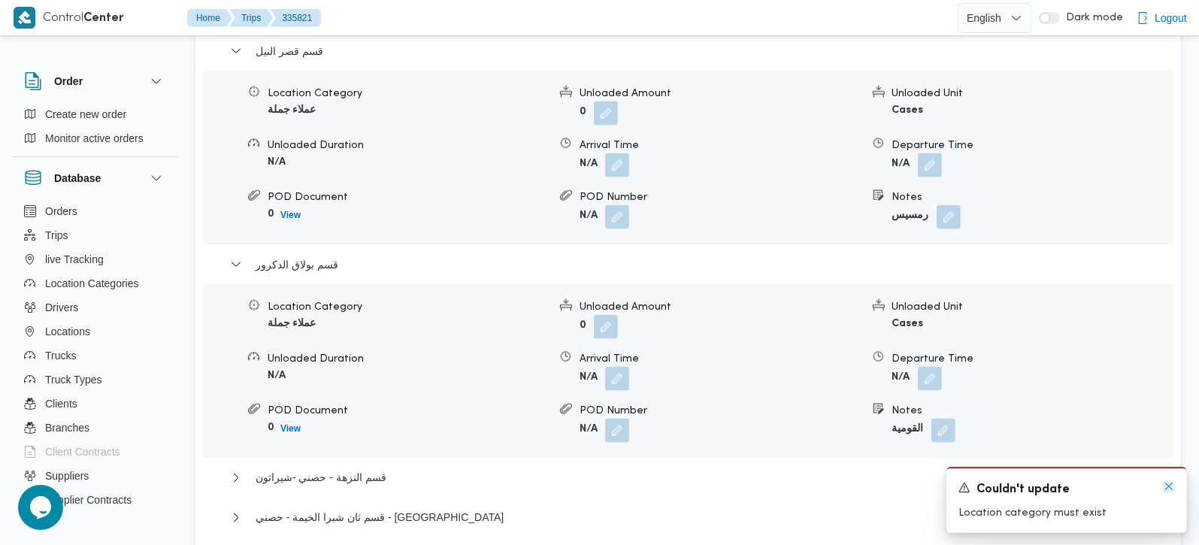
click at [1165, 488] on icon "Dismiss toast" at bounding box center [1169, 486] width 12 height 12
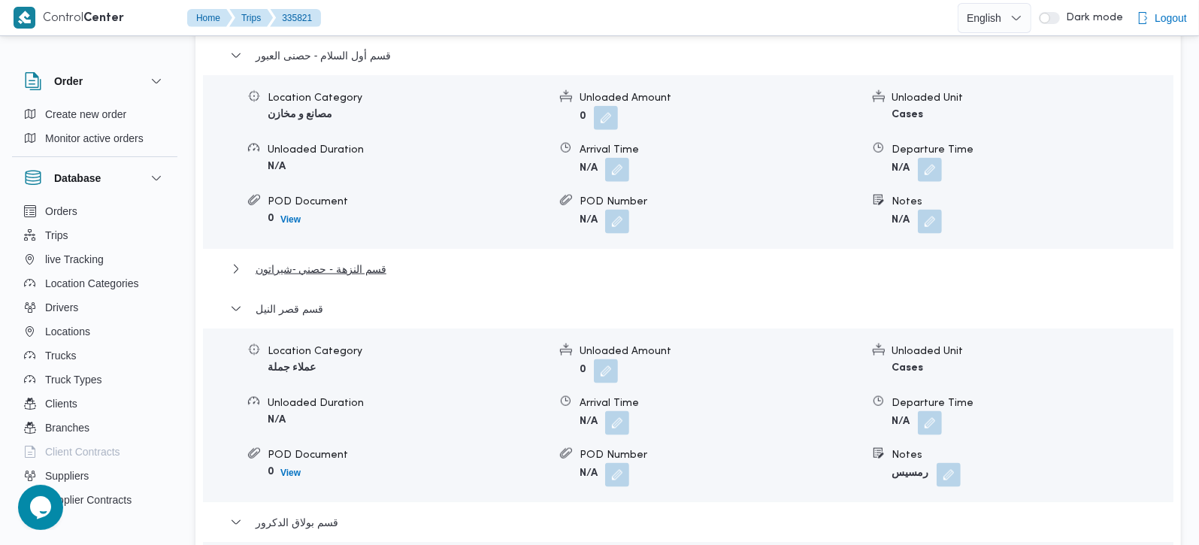
scroll to position [1238, 0]
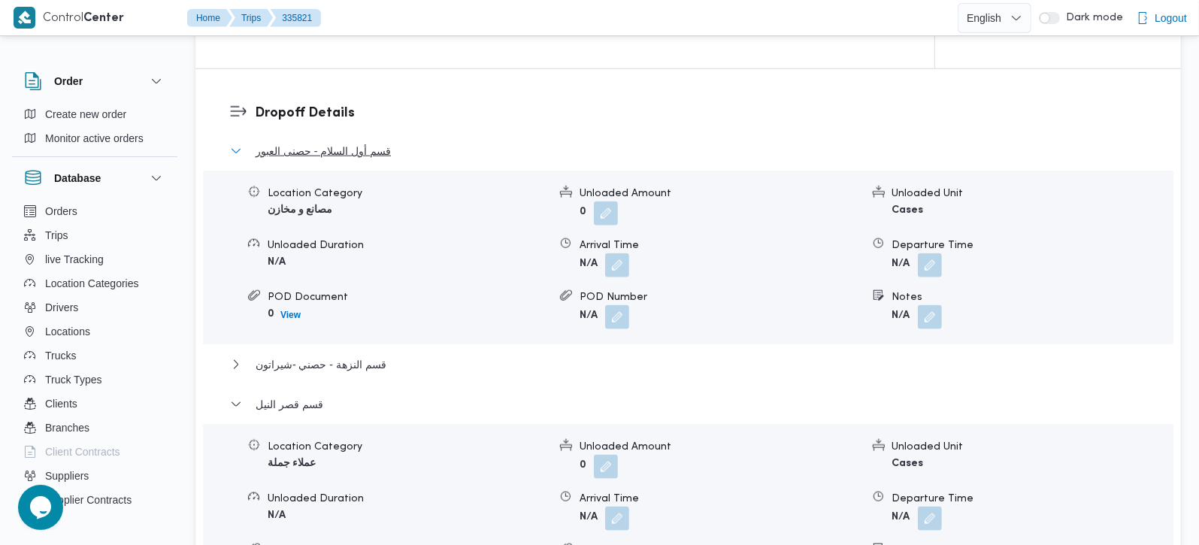
click at [317, 142] on span "قسم أول السلام - حصنى العبور" at bounding box center [323, 151] width 135 height 18
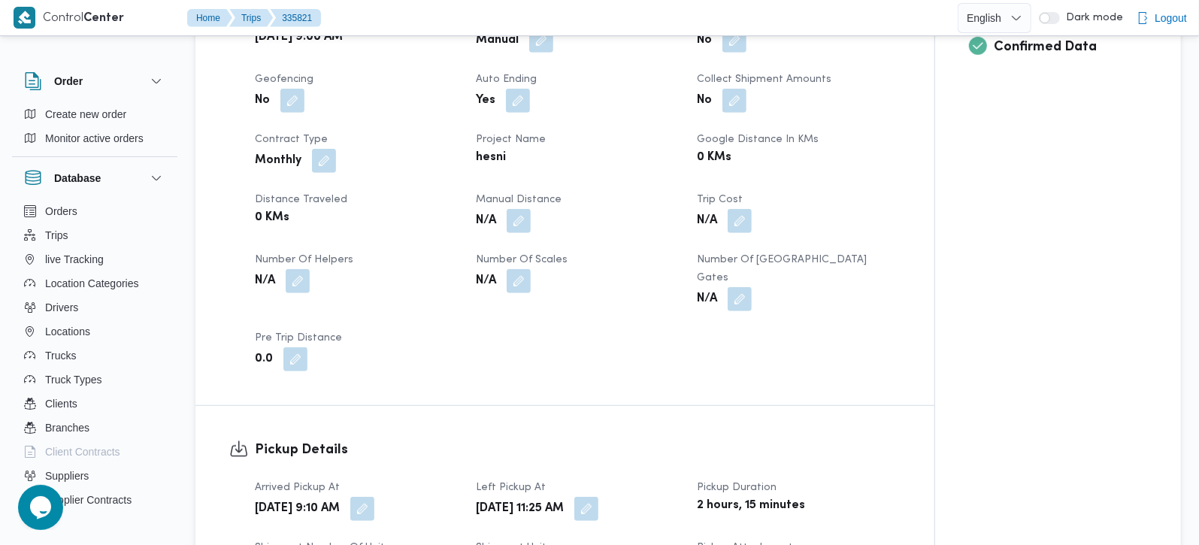
scroll to position [619, 0]
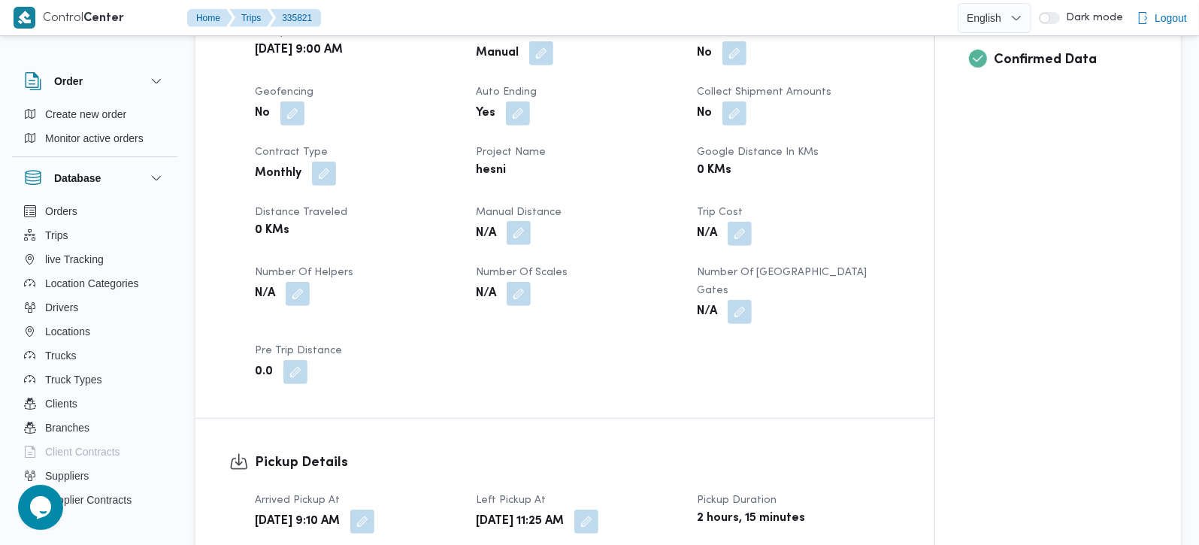
click at [524, 221] on button "button" at bounding box center [519, 233] width 24 height 24
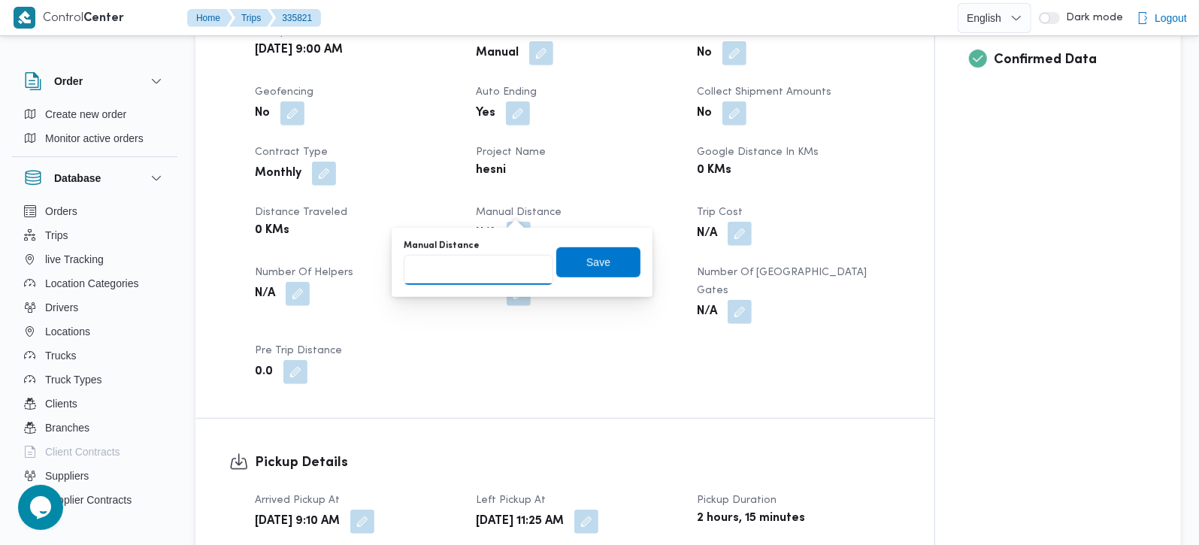
click at [488, 268] on input "Manual Distance" at bounding box center [479, 270] width 150 height 30
type input "162"
click at [586, 266] on span "Save" at bounding box center [598, 262] width 24 height 18
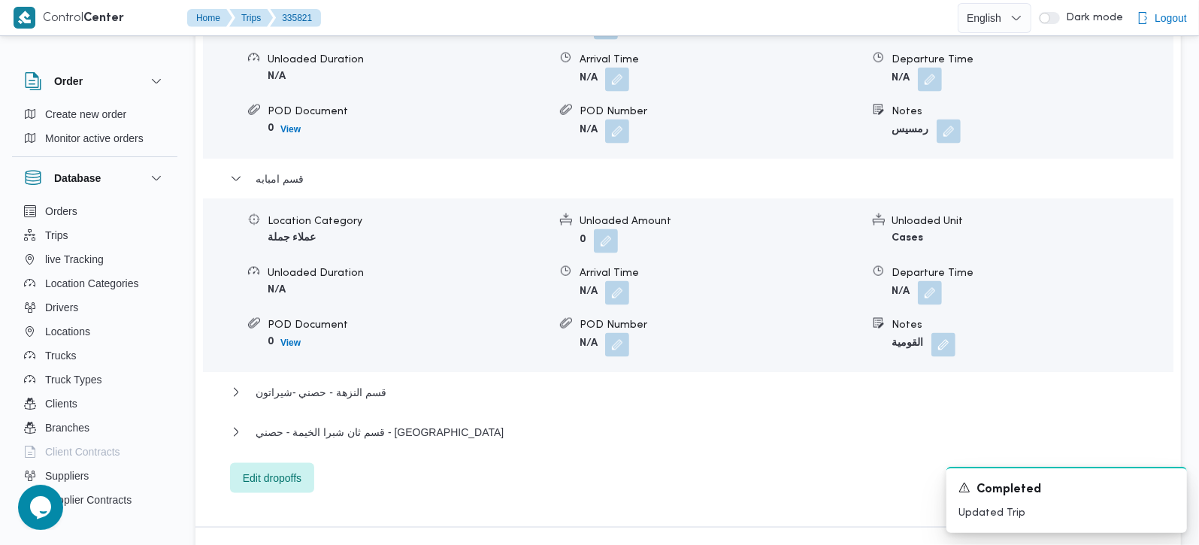
scroll to position [1591, 0]
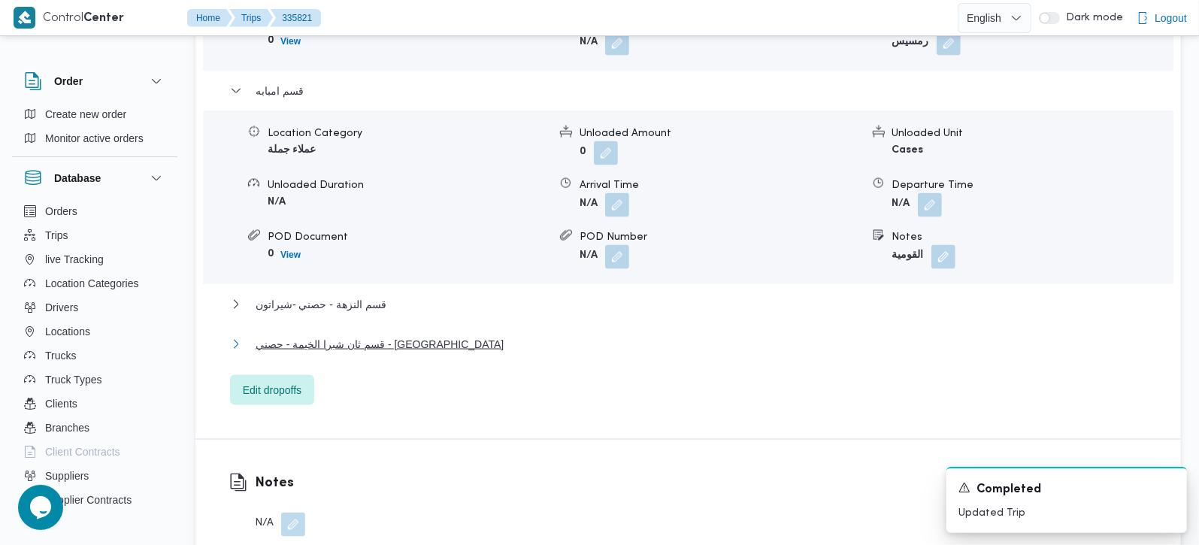
click at [307, 335] on span "قسم ثان شبرا الخيمة - حصني - مسطرد" at bounding box center [380, 344] width 248 height 18
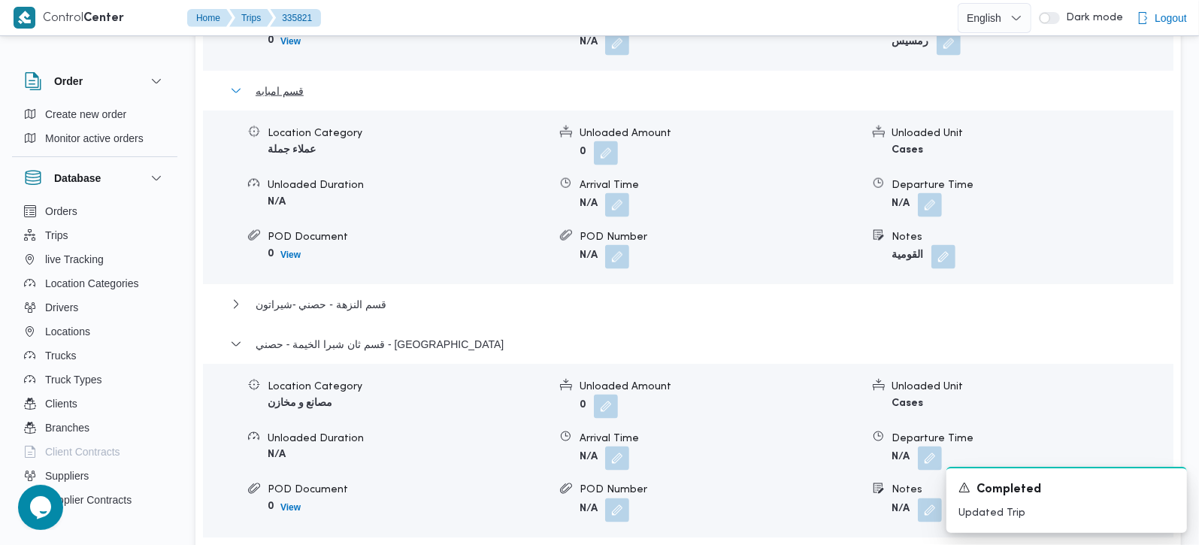
click at [277, 82] on span "قسم امبابه" at bounding box center [280, 91] width 48 height 18
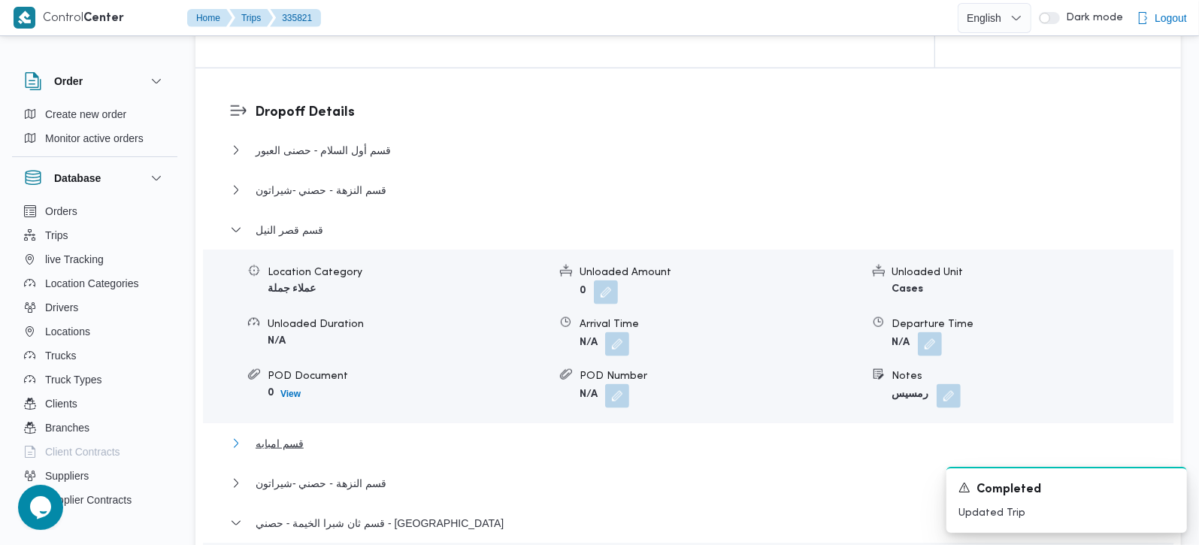
scroll to position [1238, 0]
click at [292, 222] on span "قسم قصر النيل" at bounding box center [290, 231] width 68 height 18
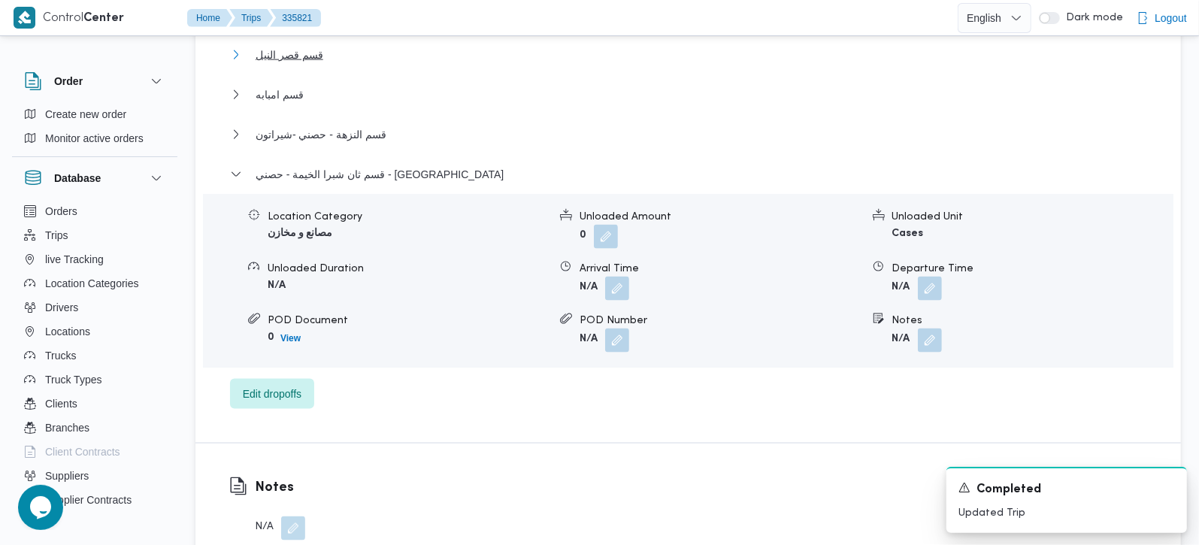
scroll to position [1415, 0]
click at [934, 276] on span at bounding box center [926, 288] width 32 height 24
click at [929, 275] on button "button" at bounding box center [930, 287] width 24 height 24
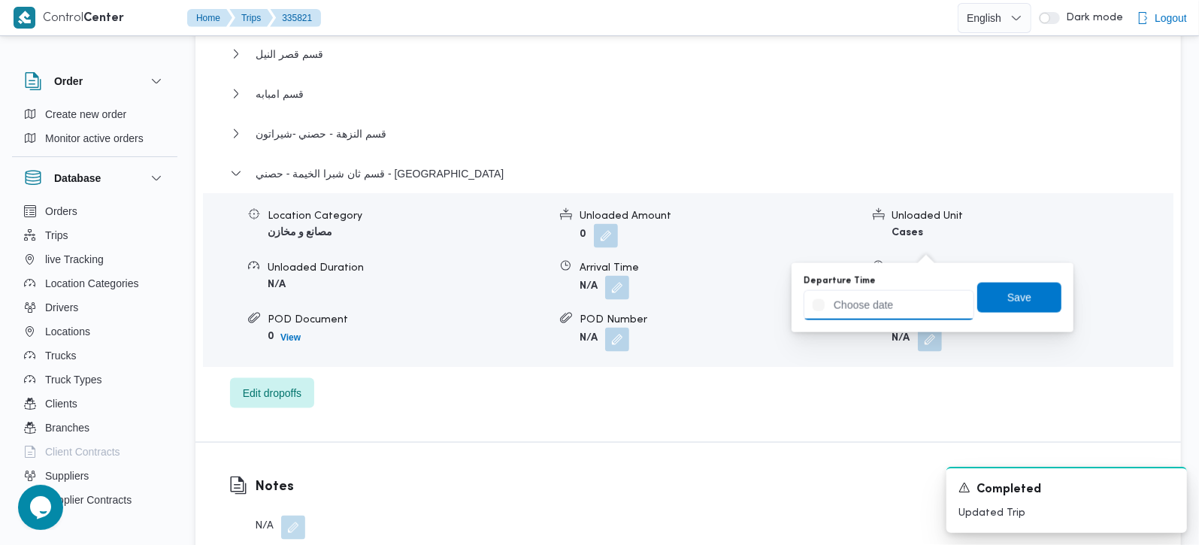
click at [915, 301] on input "Departure Time" at bounding box center [889, 305] width 171 height 30
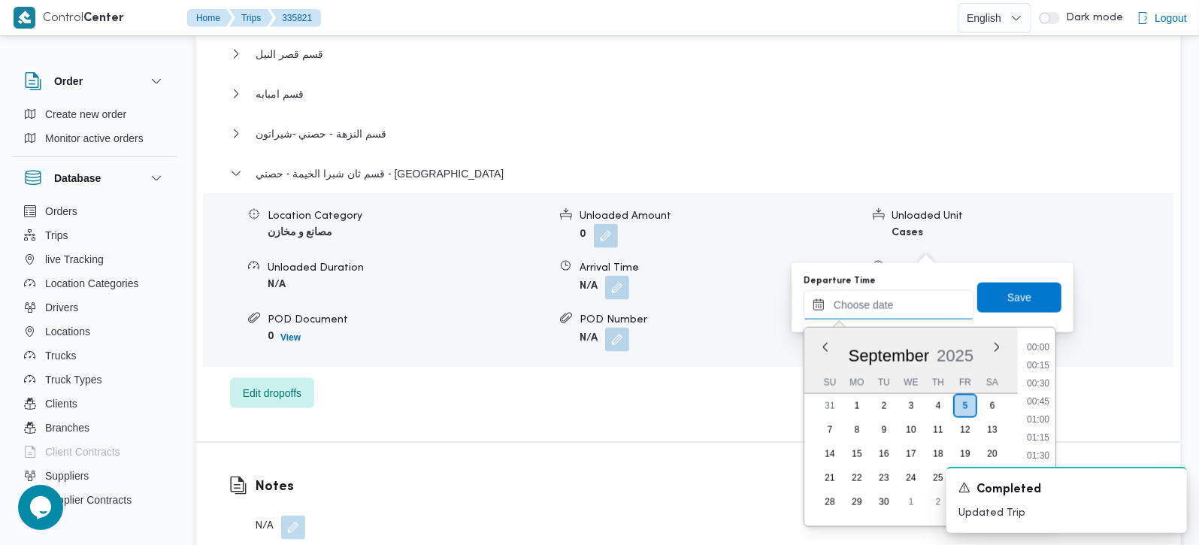
scroll to position [1190, 0]
drag, startPoint x: 1048, startPoint y: 435, endPoint x: 1040, endPoint y: 342, distance: 93.5
click at [1048, 435] on li "17:45" at bounding box center [1038, 438] width 35 height 15
type input "05/09/2025 17:45"
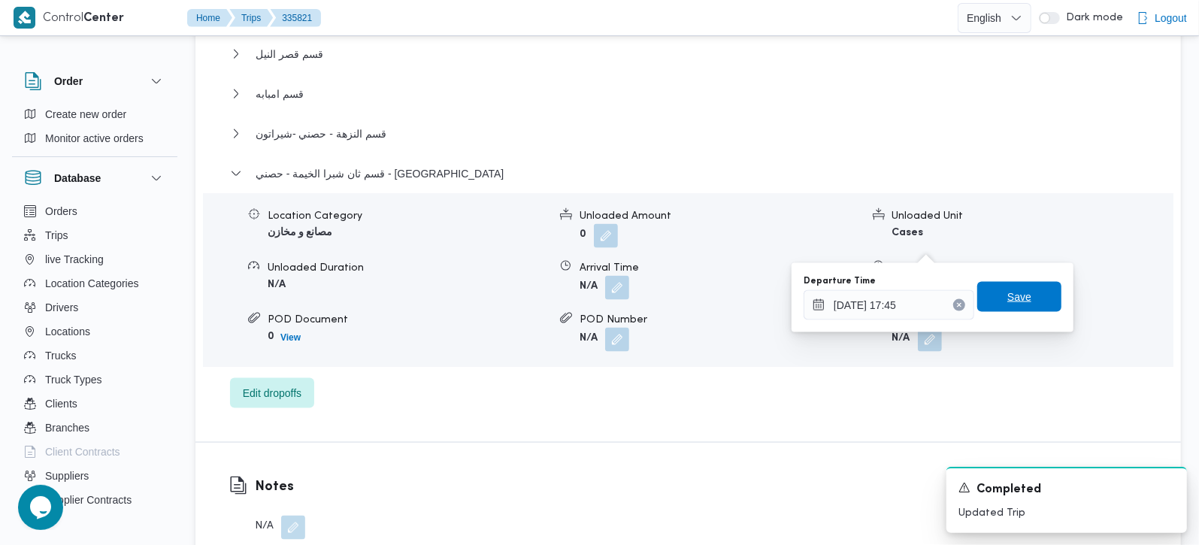
click at [1031, 299] on span "Save" at bounding box center [1019, 297] width 84 height 30
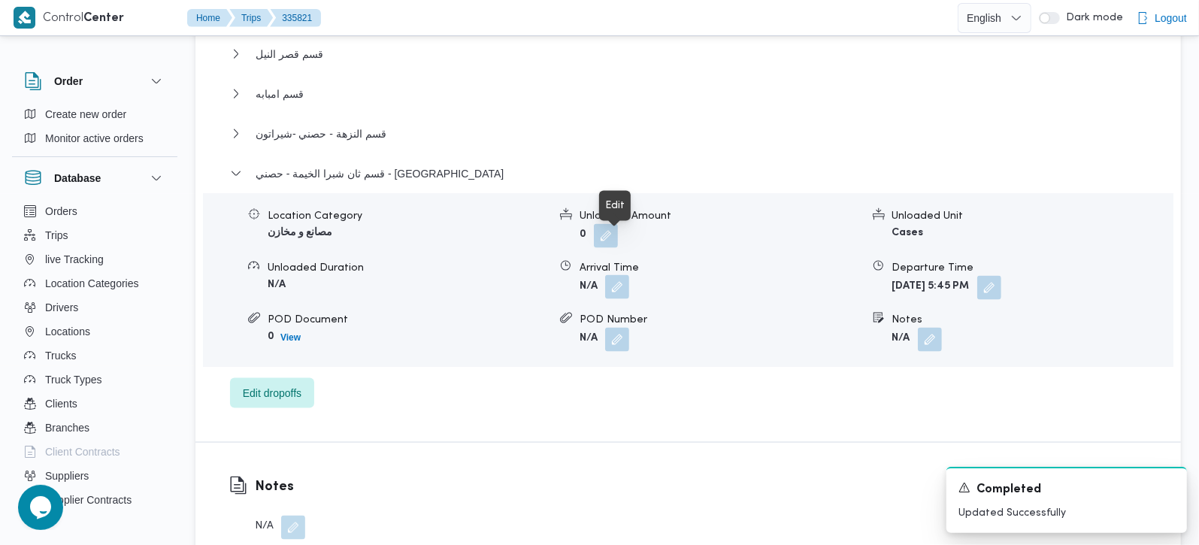
click at [623, 275] on button "button" at bounding box center [617, 287] width 24 height 24
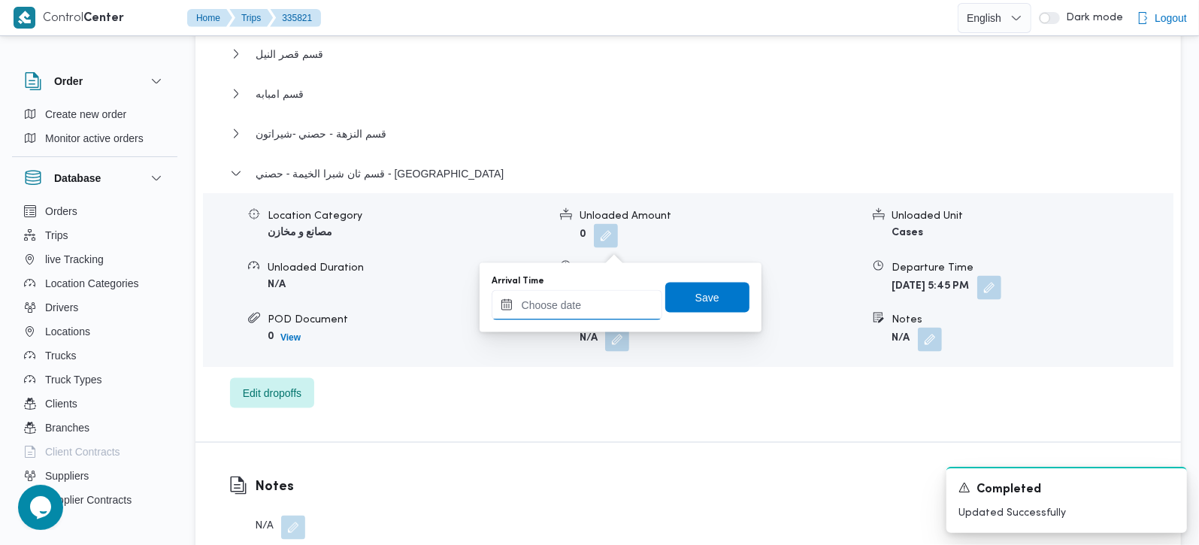
click at [572, 306] on input "Arrival Time" at bounding box center [577, 305] width 171 height 30
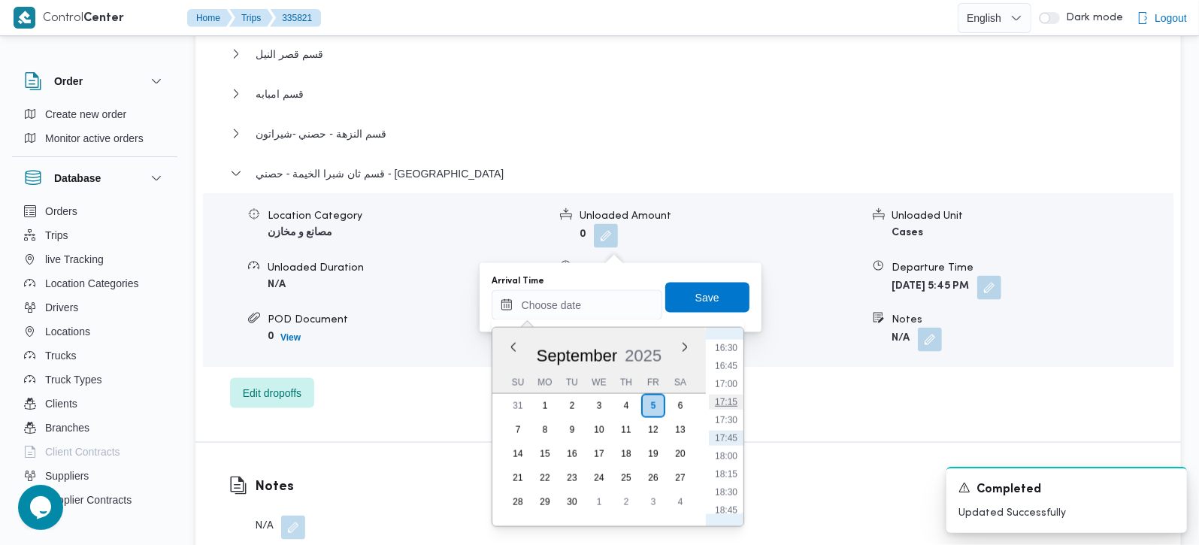
click at [734, 398] on li "17:15" at bounding box center [726, 402] width 35 height 15
type input "05/09/2025 17:15"
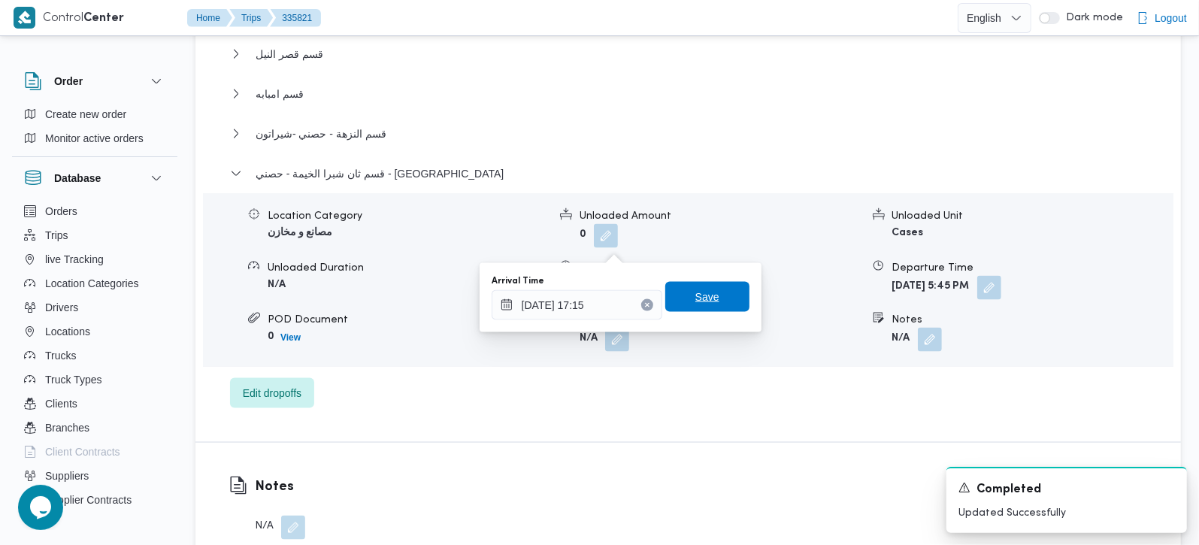
click at [721, 291] on span "Save" at bounding box center [707, 297] width 84 height 30
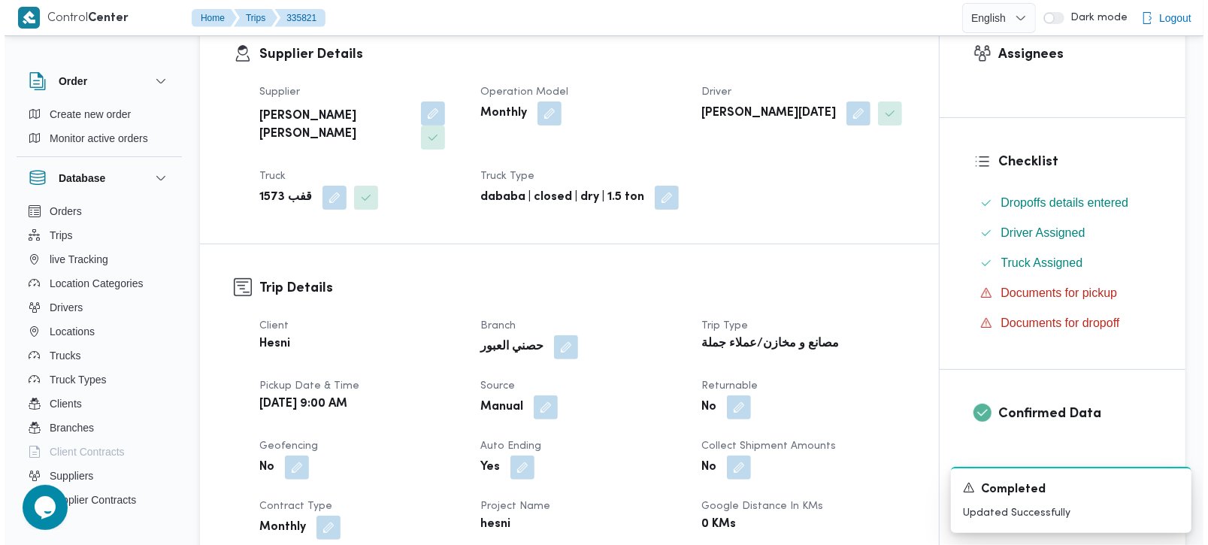
scroll to position [0, 0]
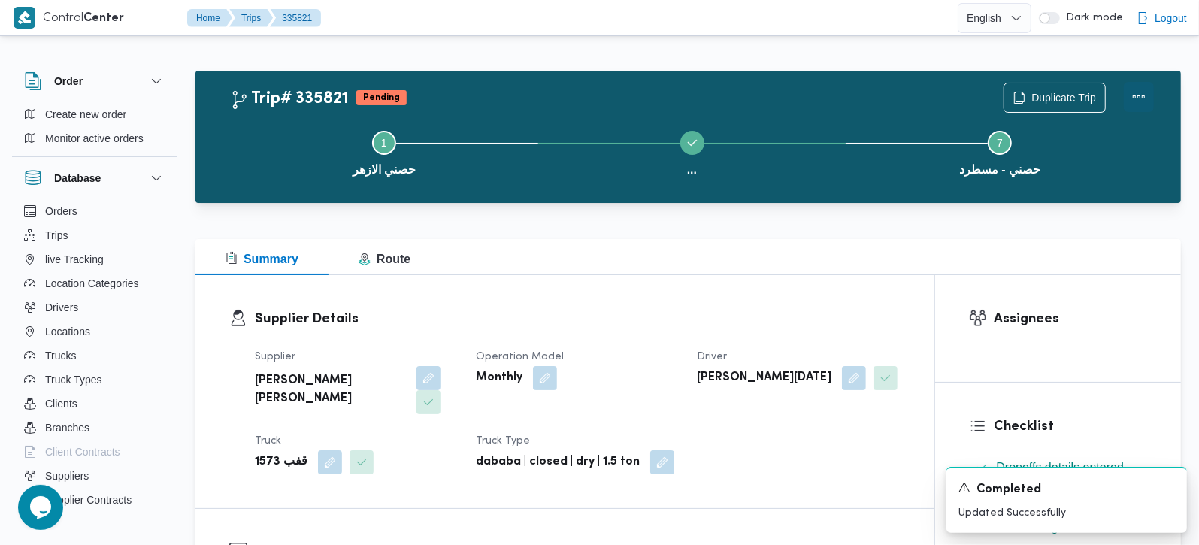
click at [1136, 97] on button "Actions" at bounding box center [1139, 97] width 30 height 30
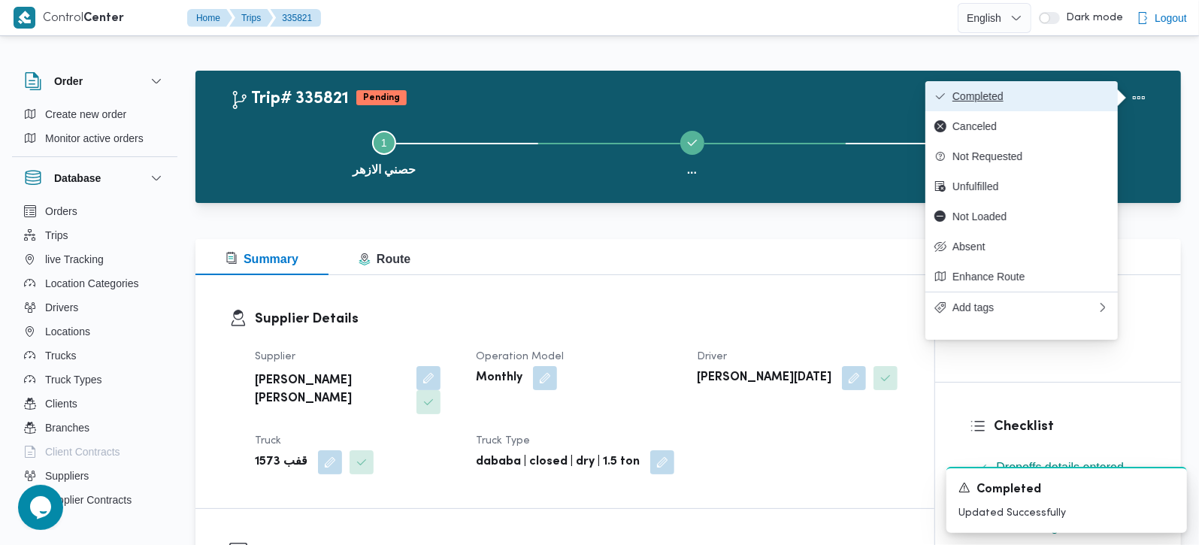
click at [1028, 92] on span "Completed" at bounding box center [1030, 96] width 156 height 12
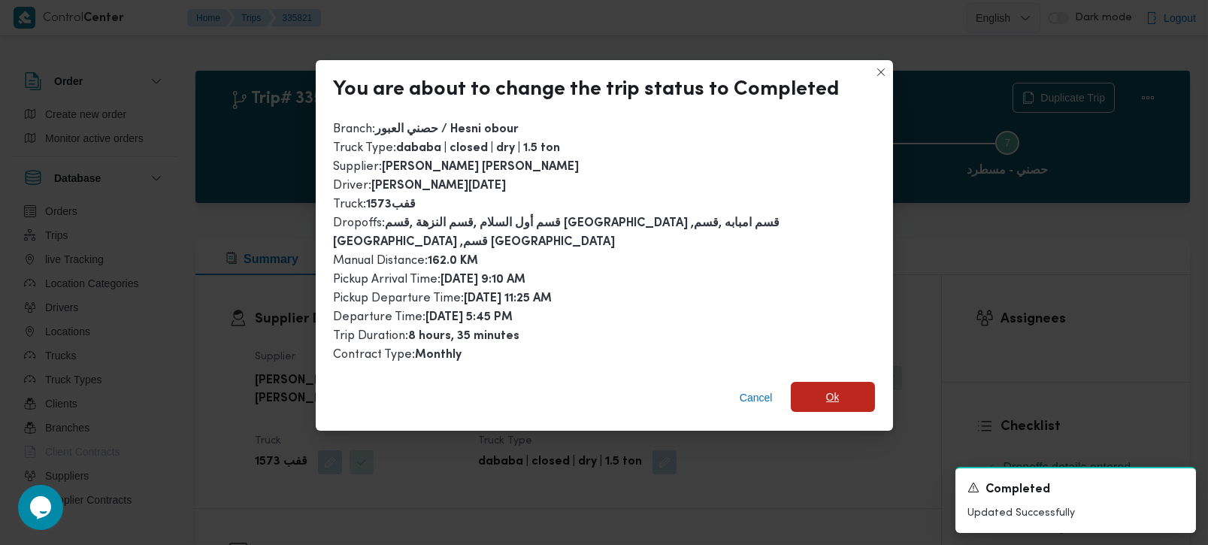
click at [834, 382] on span "Ok" at bounding box center [833, 397] width 84 height 30
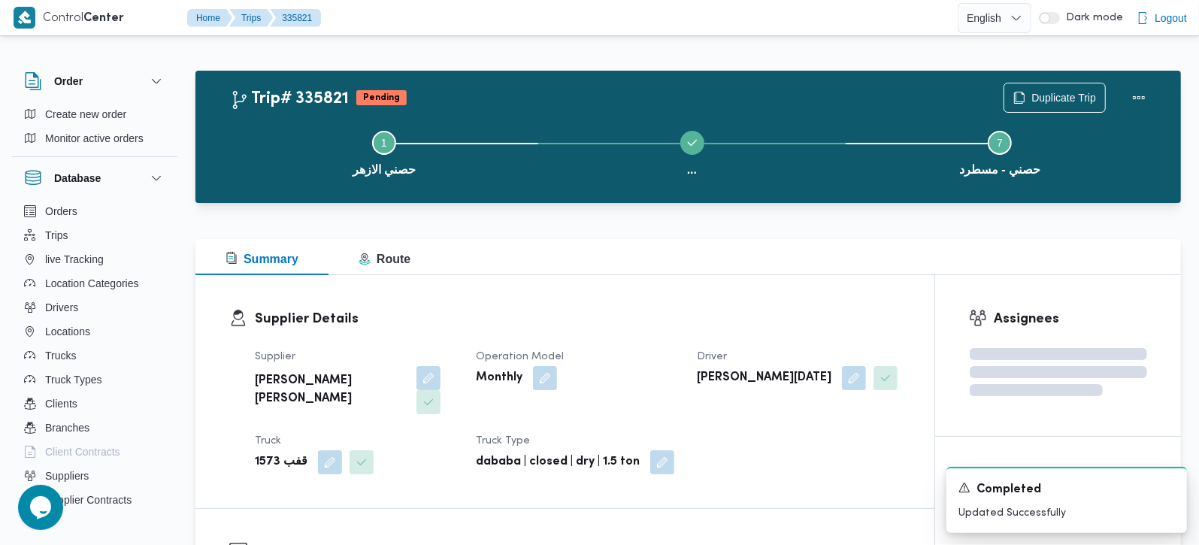
click at [777, 298] on div "Supplier Details Supplier محمود محمد احمد محمود خشان Operation Model Monthly Dr…" at bounding box center [564, 391] width 739 height 233
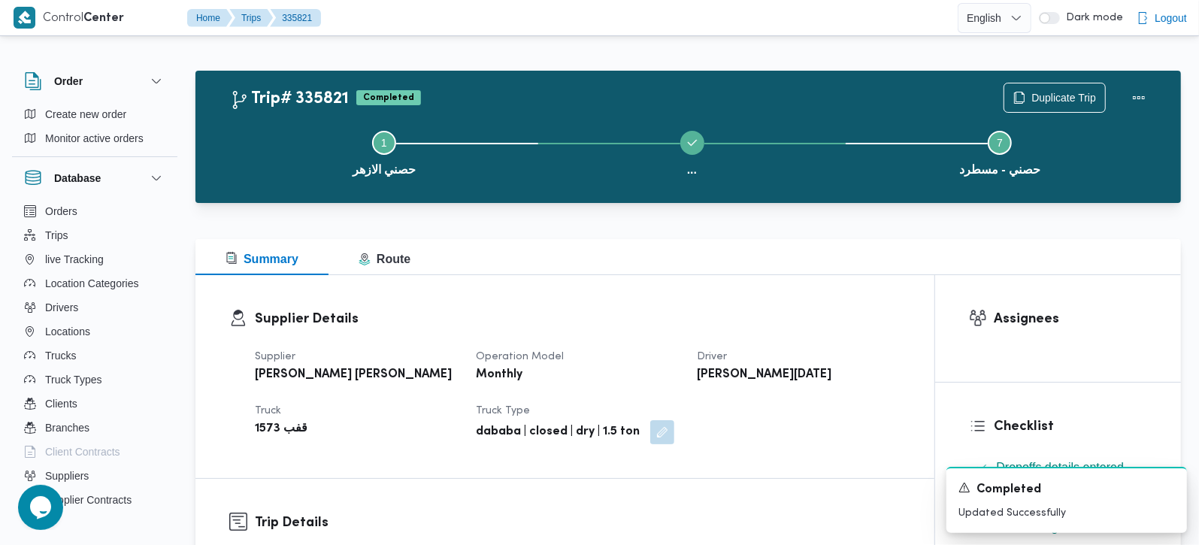
click at [1051, 81] on div "Duplicate Trip" at bounding box center [1078, 98] width 168 height 48
click at [1051, 104] on span "Duplicate Trip" at bounding box center [1063, 97] width 65 height 18
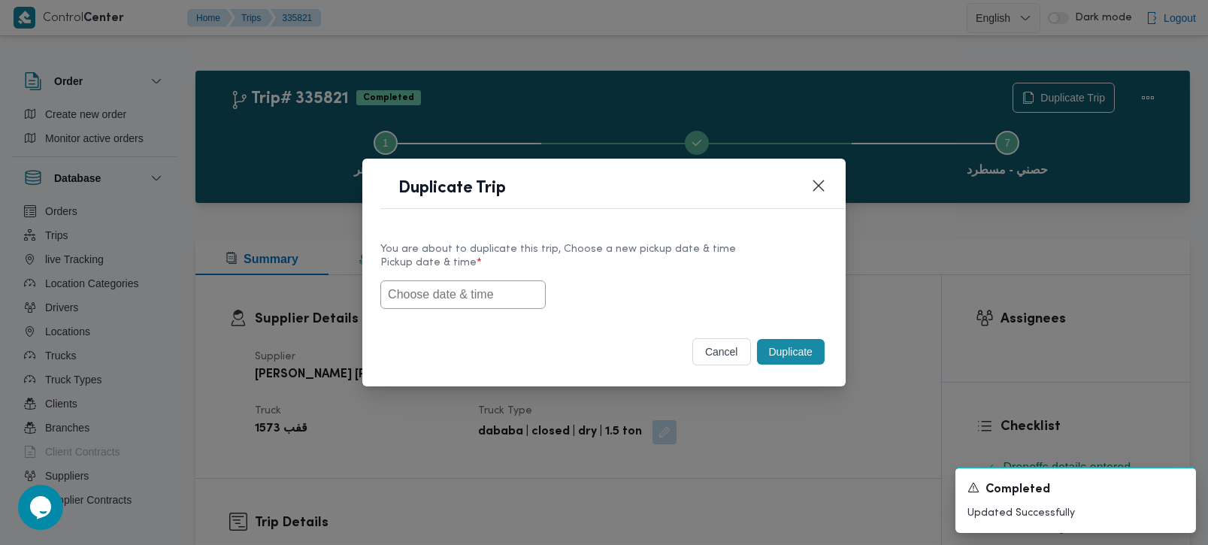
click at [412, 298] on input "text" at bounding box center [462, 294] width 165 height 29
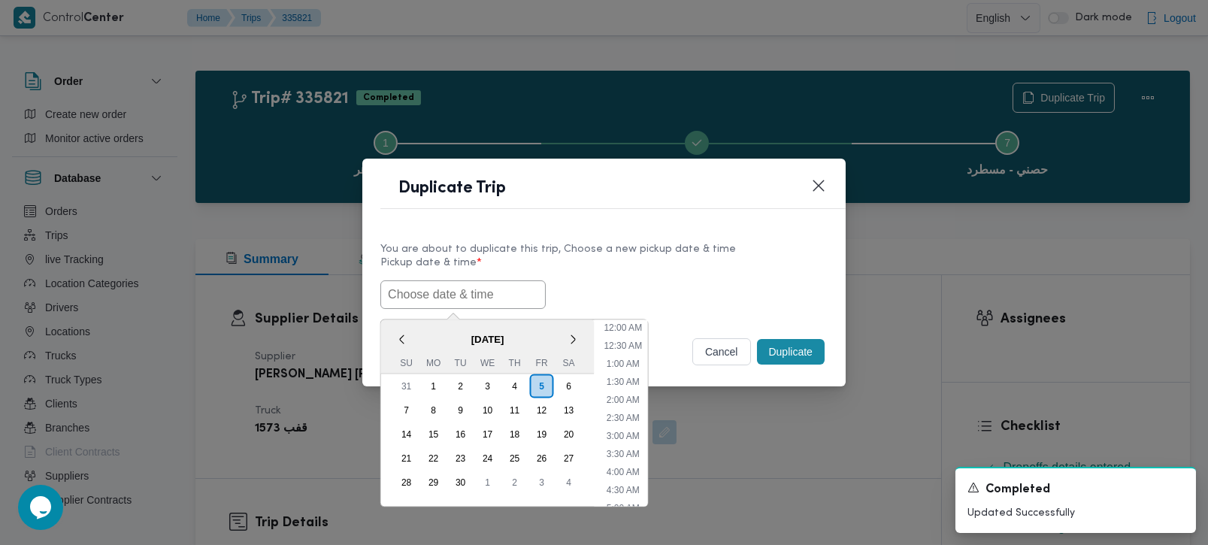
paste input "06/09/2025 9:00AM"
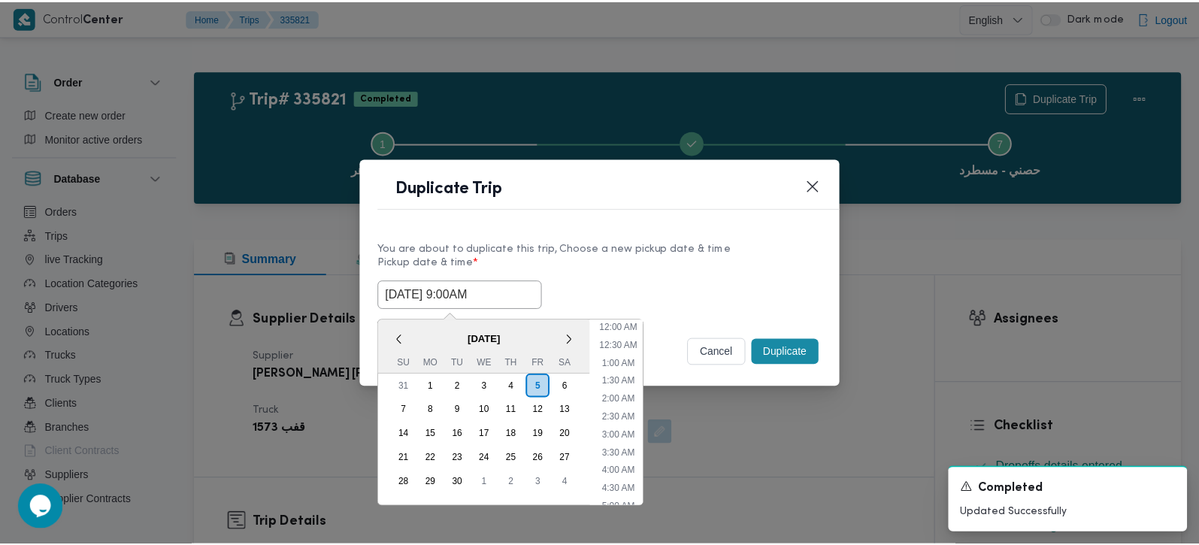
scroll to position [548, 0]
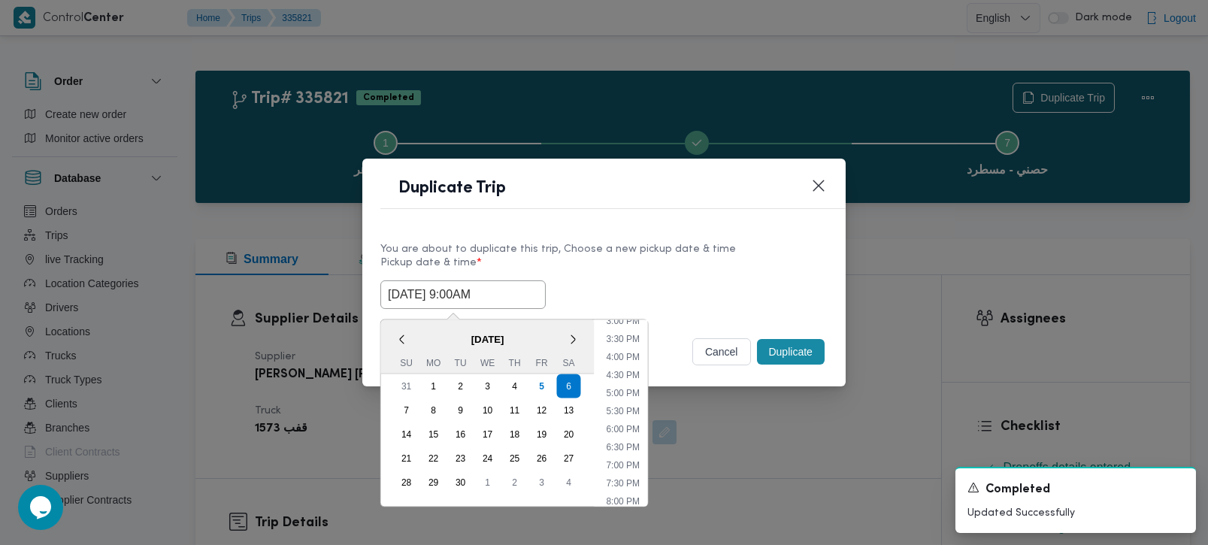
type input "06/09/2025 9:00AM"
click at [682, 274] on label "Pickup date & time *" at bounding box center [603, 268] width 447 height 23
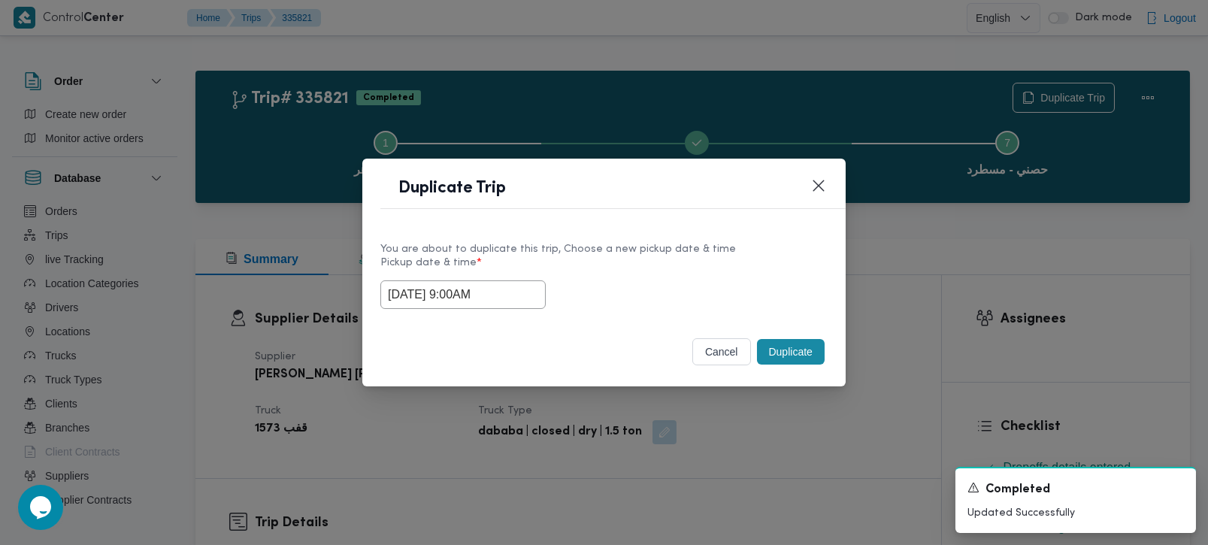
click at [779, 344] on button "Duplicate" at bounding box center [791, 352] width 68 height 26
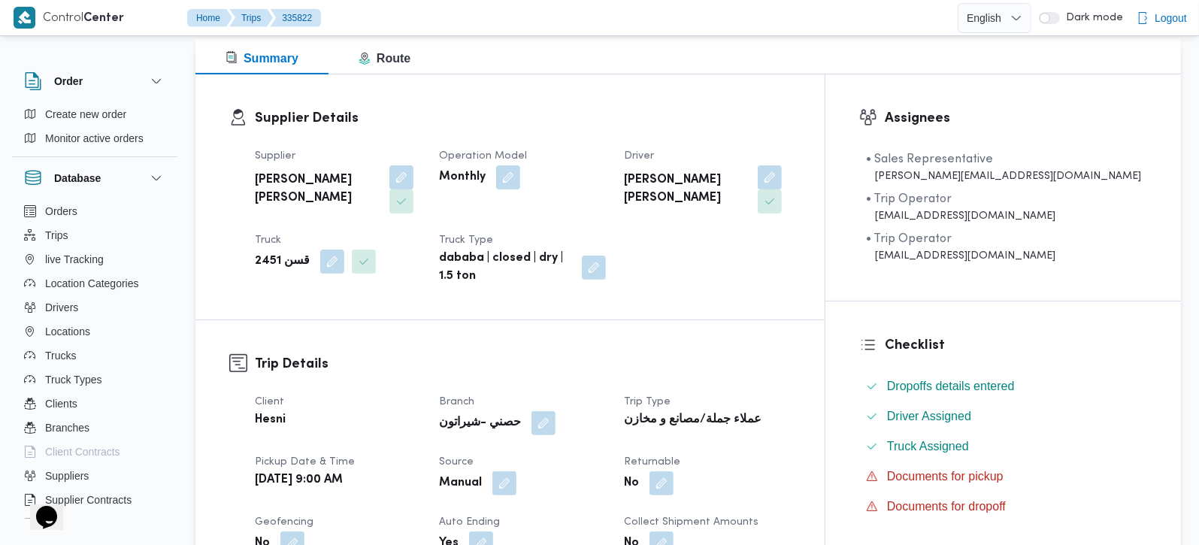
scroll to position [442, 0]
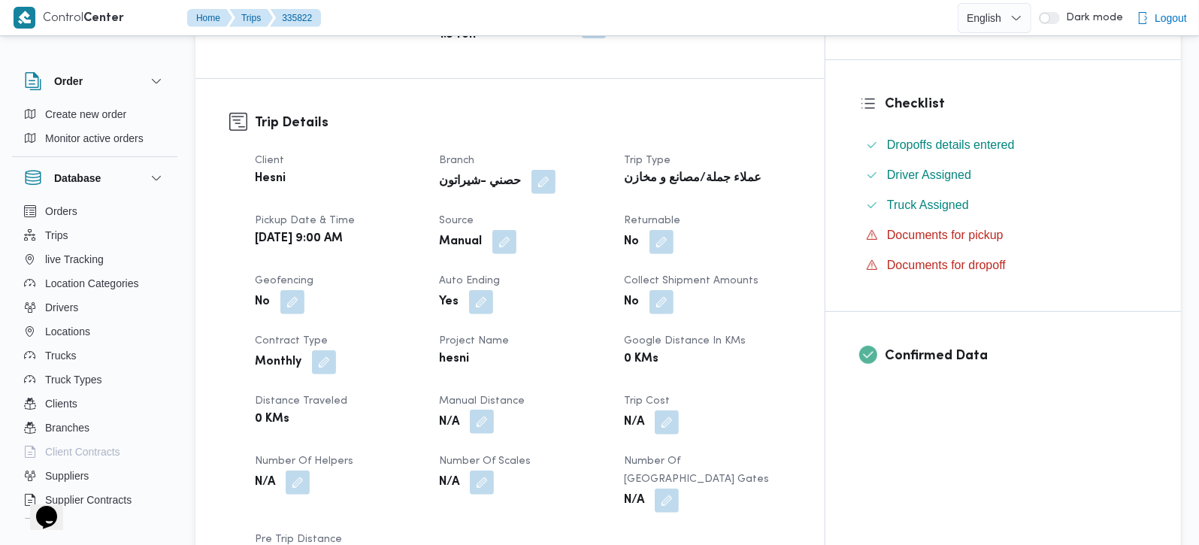
click at [494, 410] on button "button" at bounding box center [482, 422] width 24 height 24
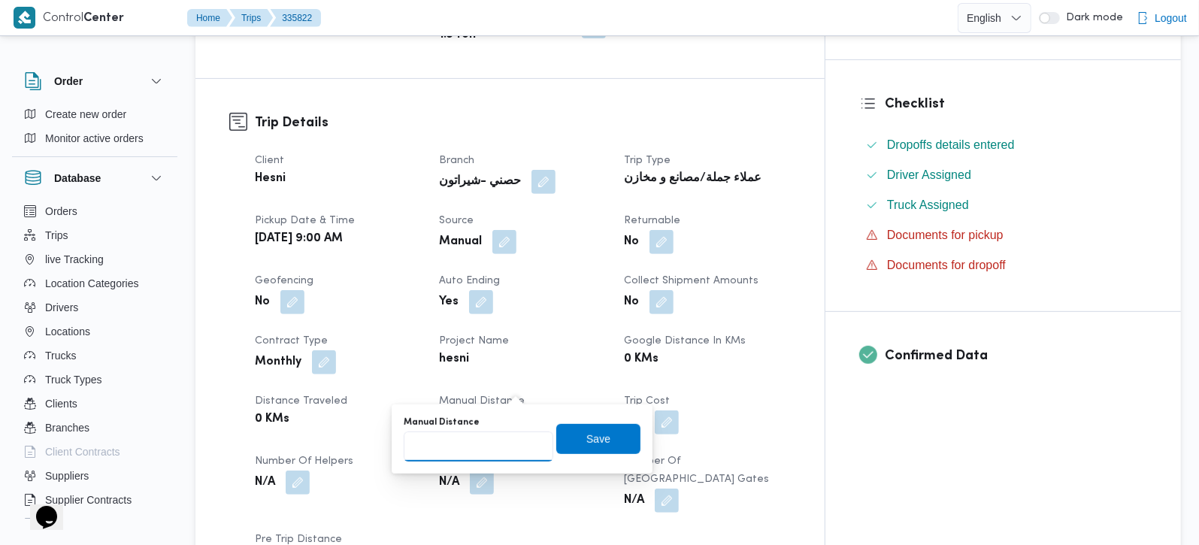
click at [493, 455] on input "Manual Distance" at bounding box center [479, 446] width 150 height 30
type input "137"
click at [598, 428] on span "Save" at bounding box center [598, 438] width 84 height 30
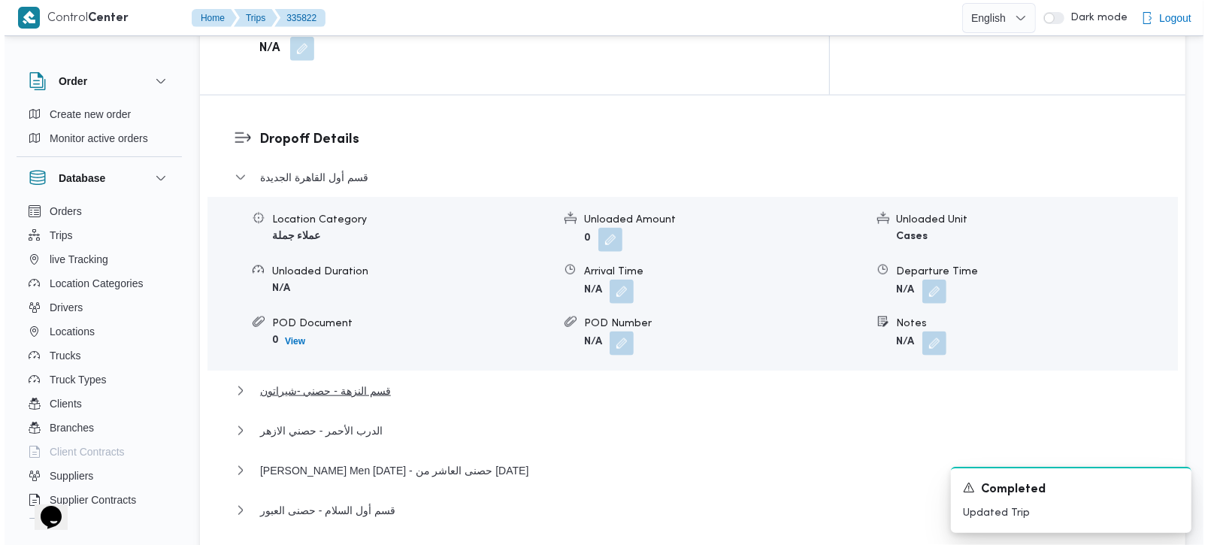
scroll to position [1238, 0]
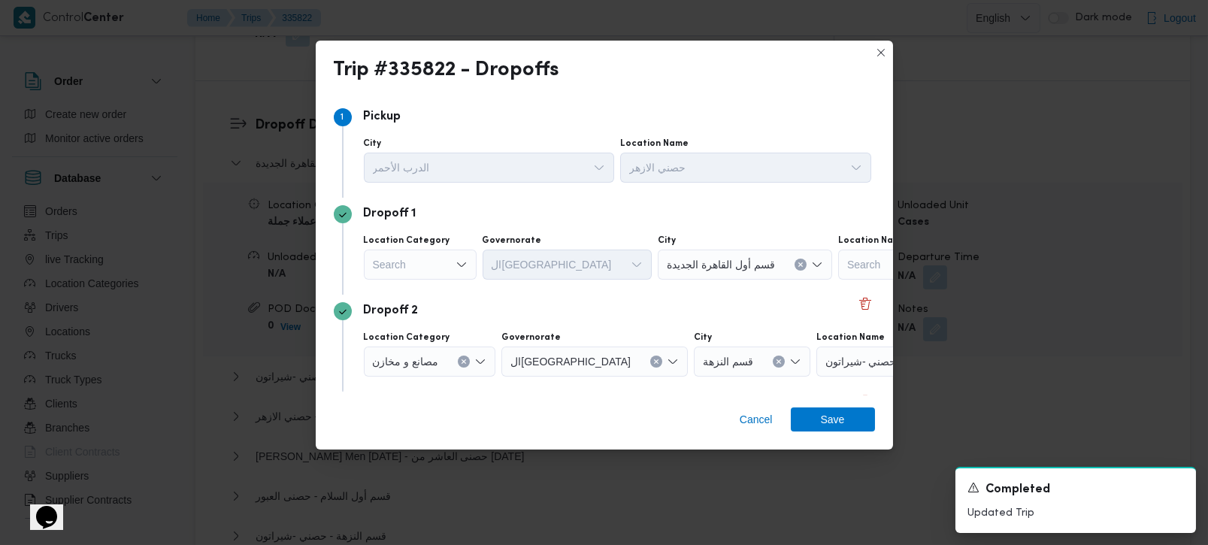
click at [459, 273] on div "Search" at bounding box center [420, 265] width 113 height 30
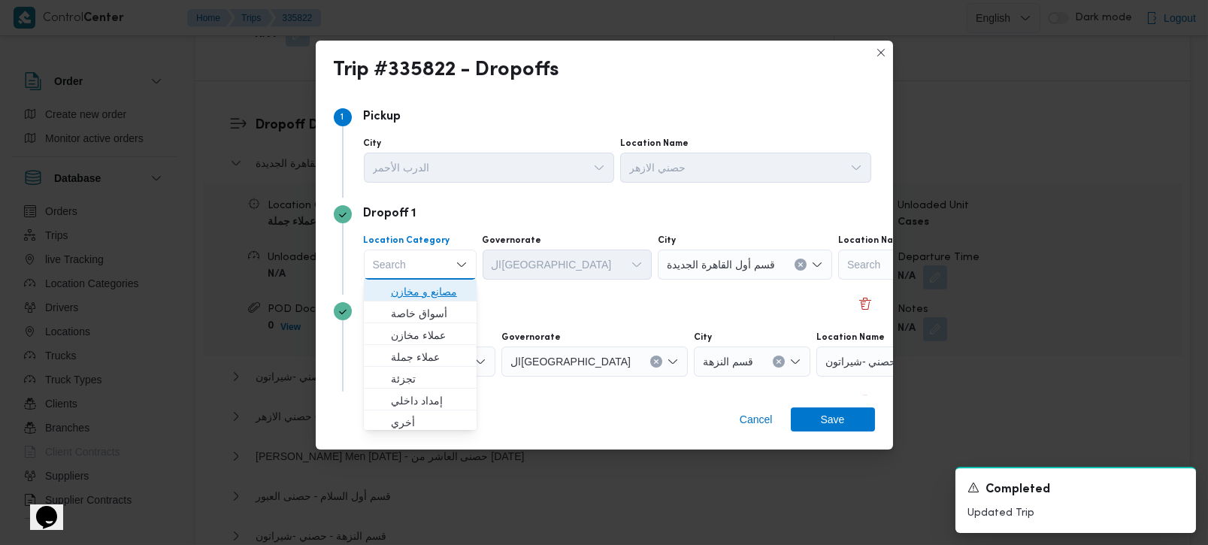
click at [428, 294] on span "مصانع و مخازن" at bounding box center [429, 292] width 77 height 18
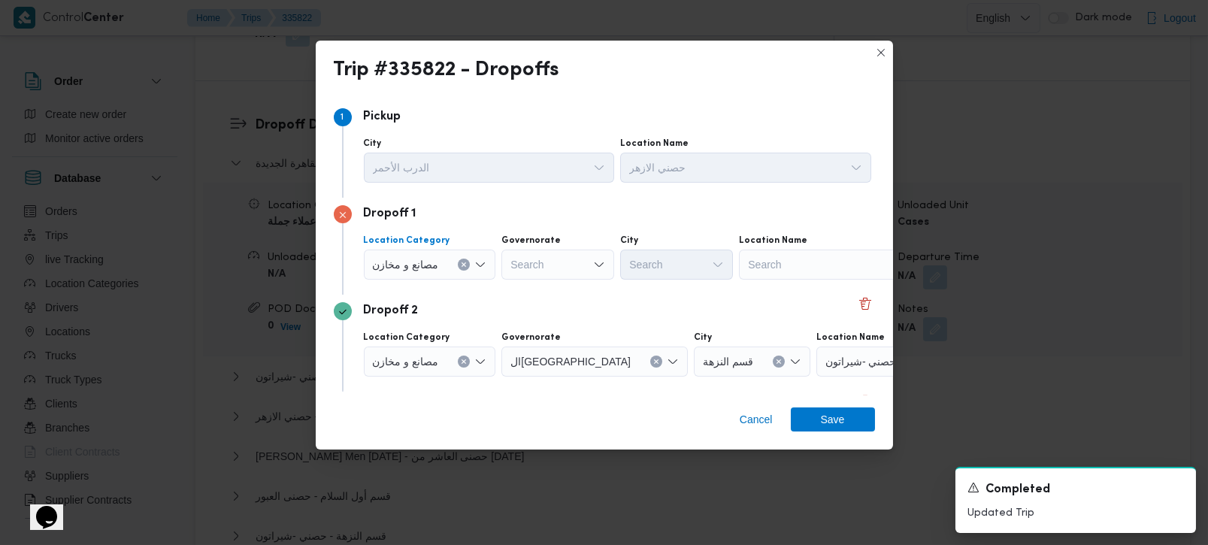
click at [519, 262] on div "Search" at bounding box center [557, 265] width 113 height 30
click at [798, 259] on div "Search" at bounding box center [833, 265] width 188 height 30
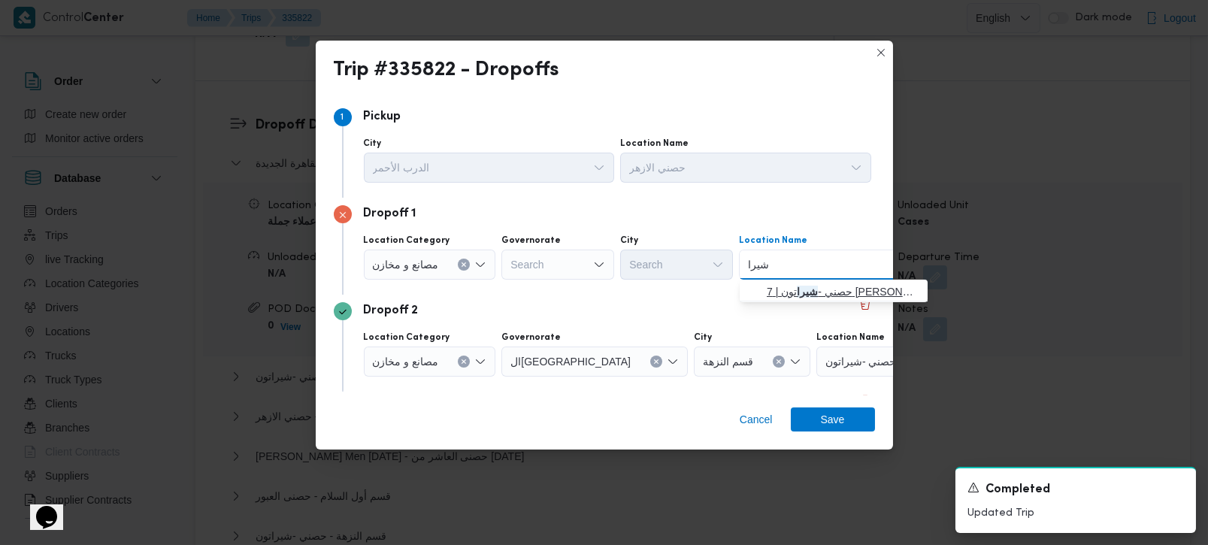
type input "شيرا"
click at [825, 292] on span "حصني - شيرا تون | 7 الخليلي | شيراتون المطار" at bounding box center [843, 292] width 152 height 18
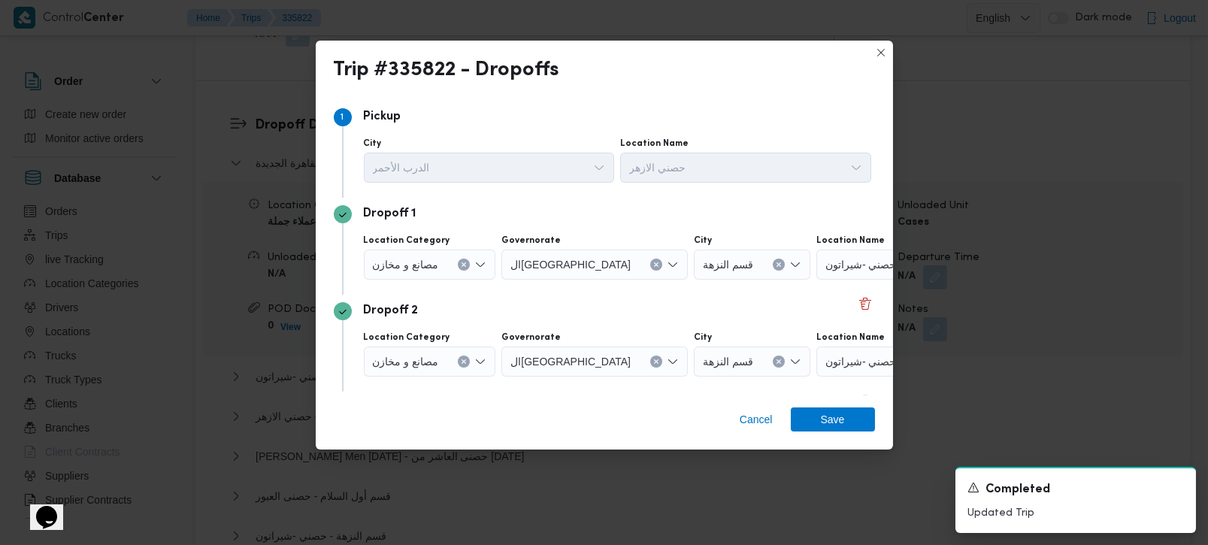
click at [455, 308] on div "Dropoff 2" at bounding box center [604, 311] width 541 height 18
click at [655, 360] on icon "Clear input" at bounding box center [657, 362] width 4 height 4
click at [825, 364] on div "Search" at bounding box center [833, 362] width 188 height 30
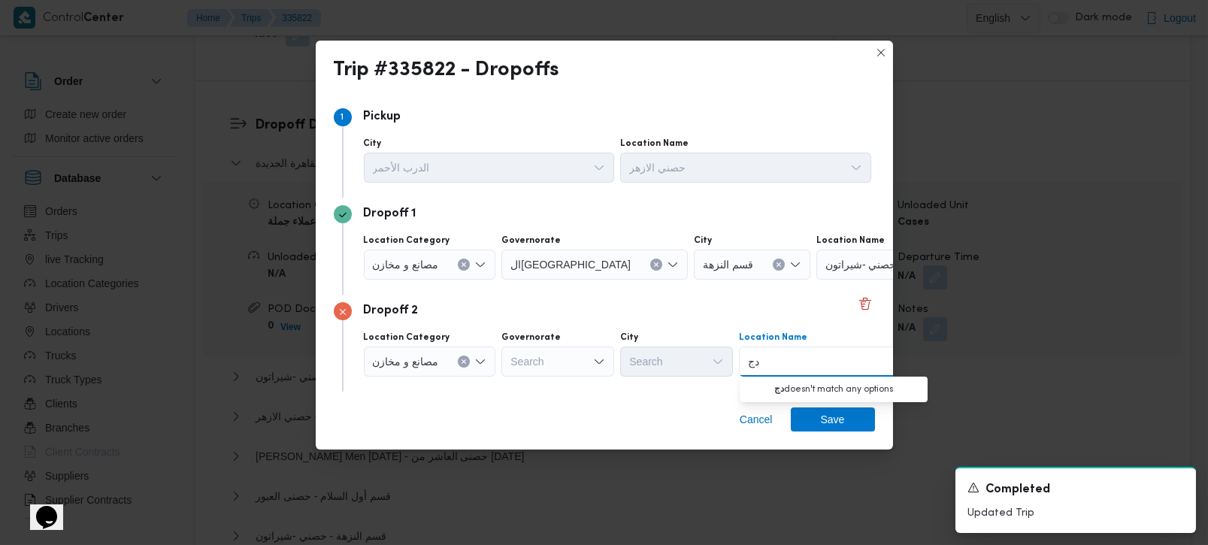
type input "د"
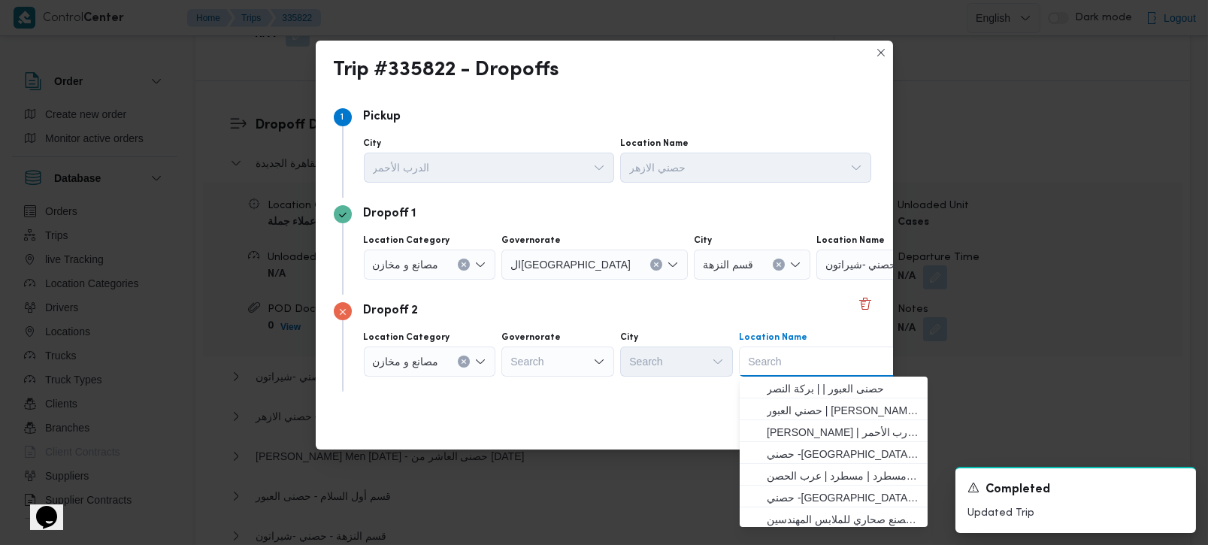
click at [485, 362] on icon "Open list of options" at bounding box center [480, 362] width 12 height 12
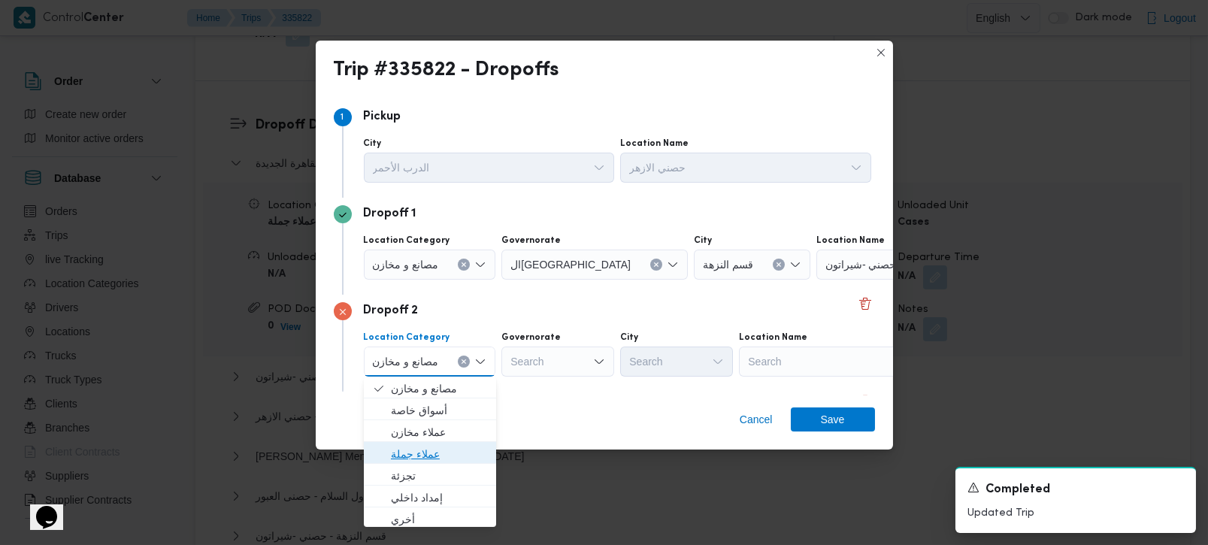
click at [423, 456] on span "عملاء جملة" at bounding box center [439, 454] width 96 height 18
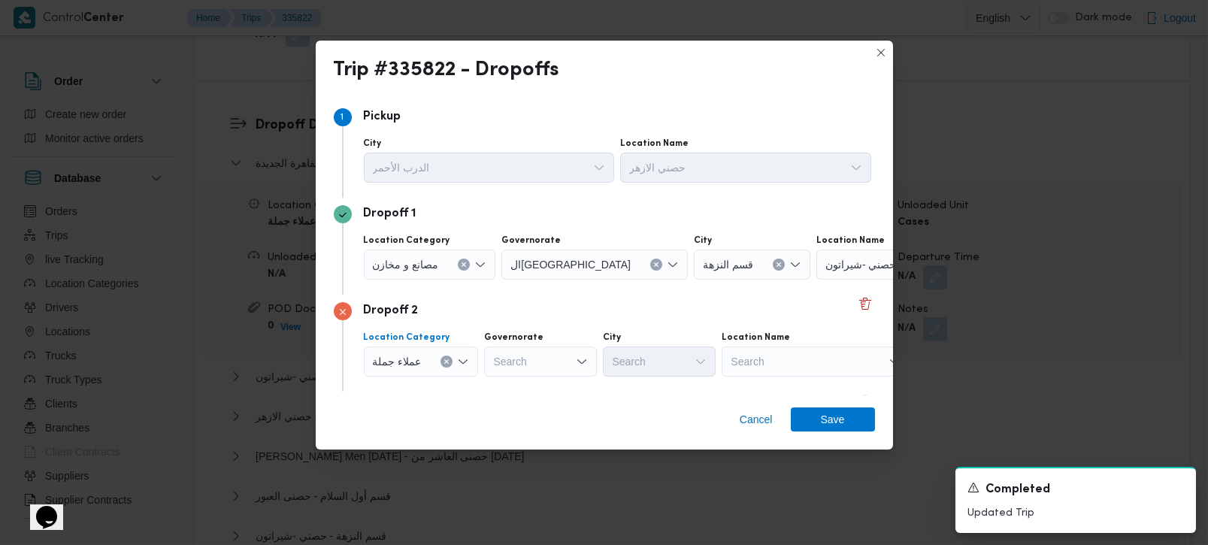
click at [569, 369] on div "Search" at bounding box center [540, 362] width 113 height 30
type input "رة"
click at [523, 417] on span "القاه رة" at bounding box center [548, 410] width 77 height 18
click at [676, 363] on div "Search" at bounding box center [732, 362] width 113 height 30
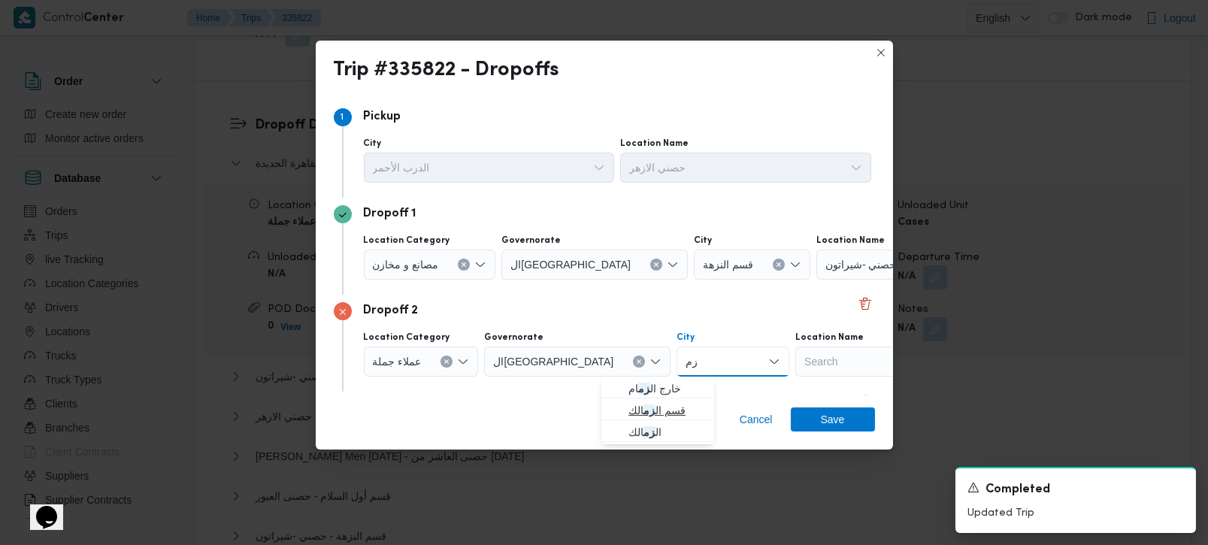
type input "زم"
click at [652, 407] on span "قسم ال زم الك" at bounding box center [666, 410] width 77 height 18
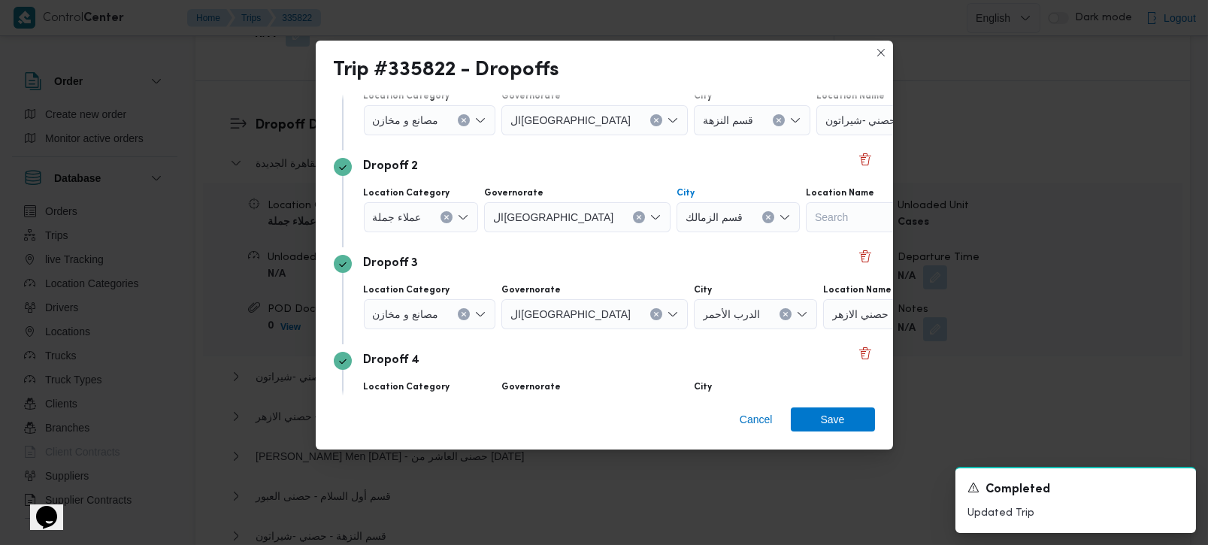
scroll to position [177, 0]
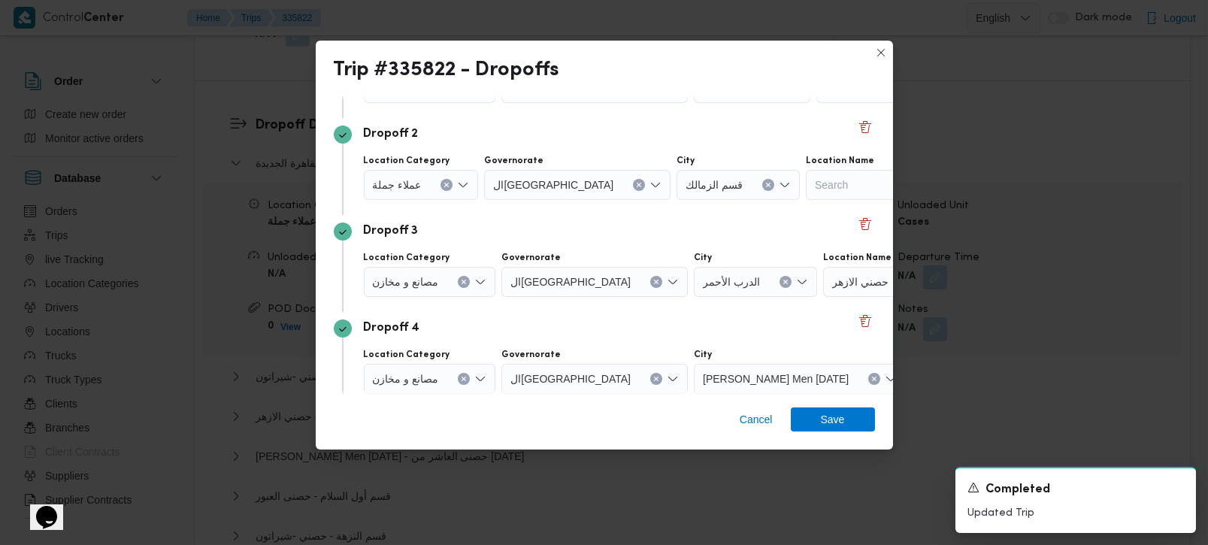
click at [614, 228] on div "Dropoff 3" at bounding box center [604, 231] width 541 height 18
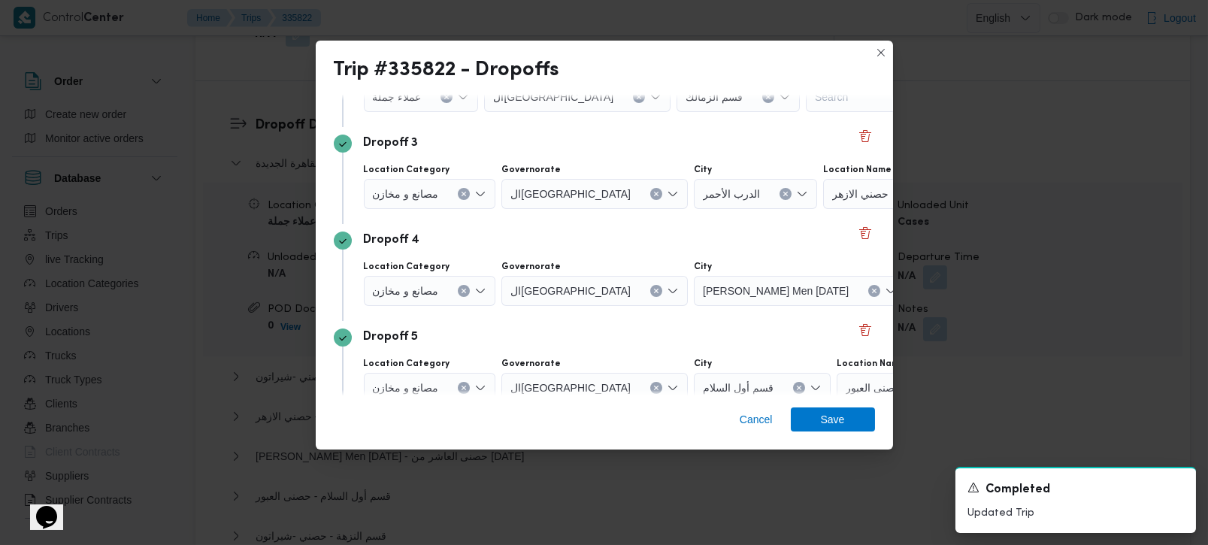
click at [572, 241] on div "Dropoff 4" at bounding box center [604, 241] width 541 height 18
click at [653, 191] on icon "Clear input" at bounding box center [656, 194] width 6 height 6
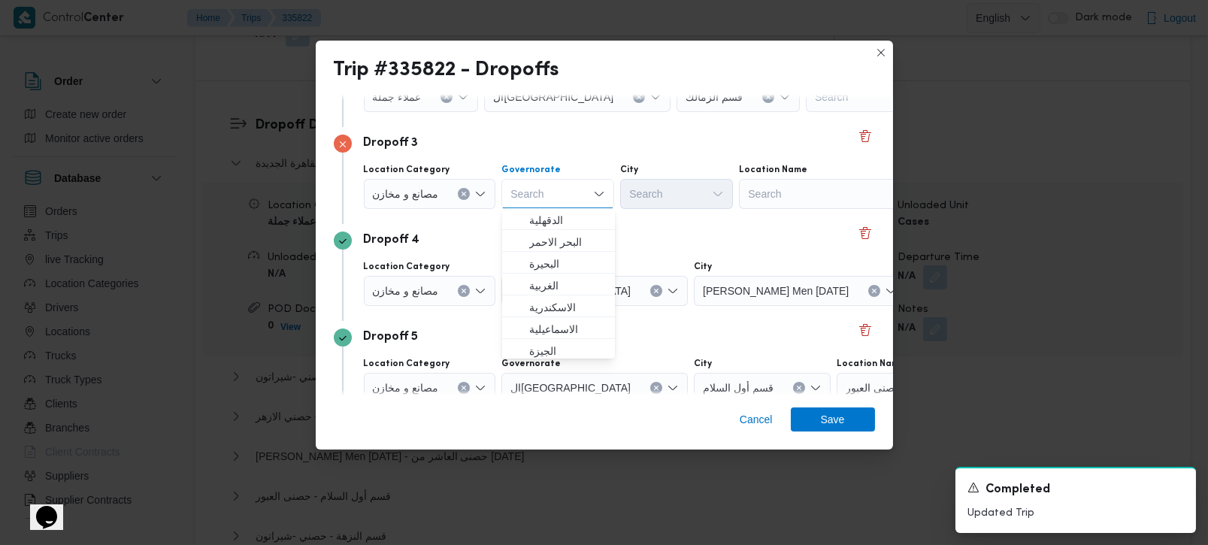
click at [810, 198] on div "Search" at bounding box center [833, 194] width 188 height 30
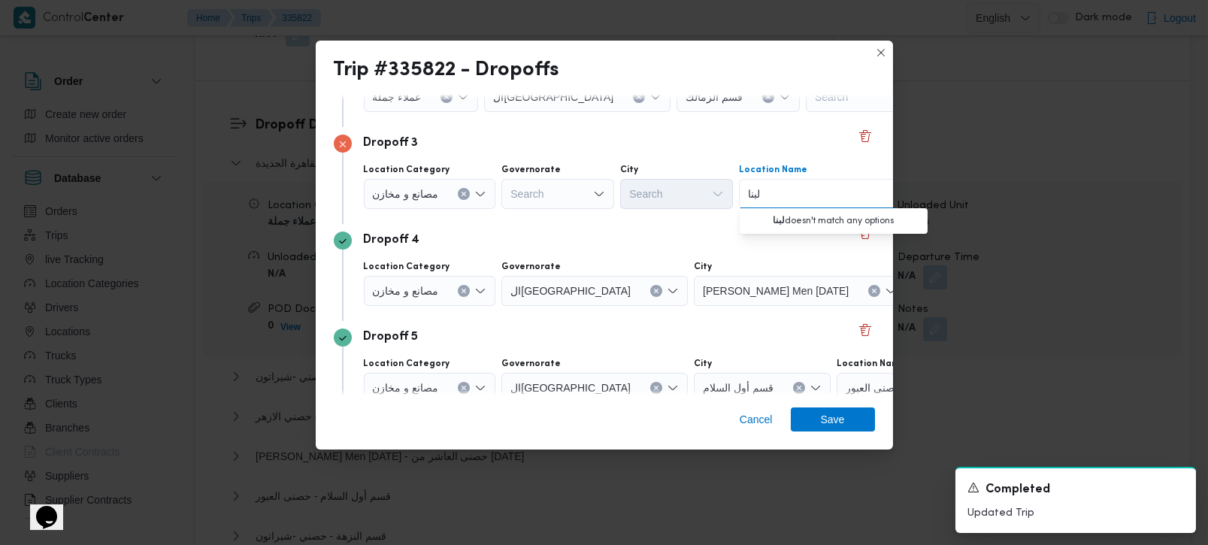
click at [460, 188] on button "Clear input" at bounding box center [464, 194] width 12 height 12
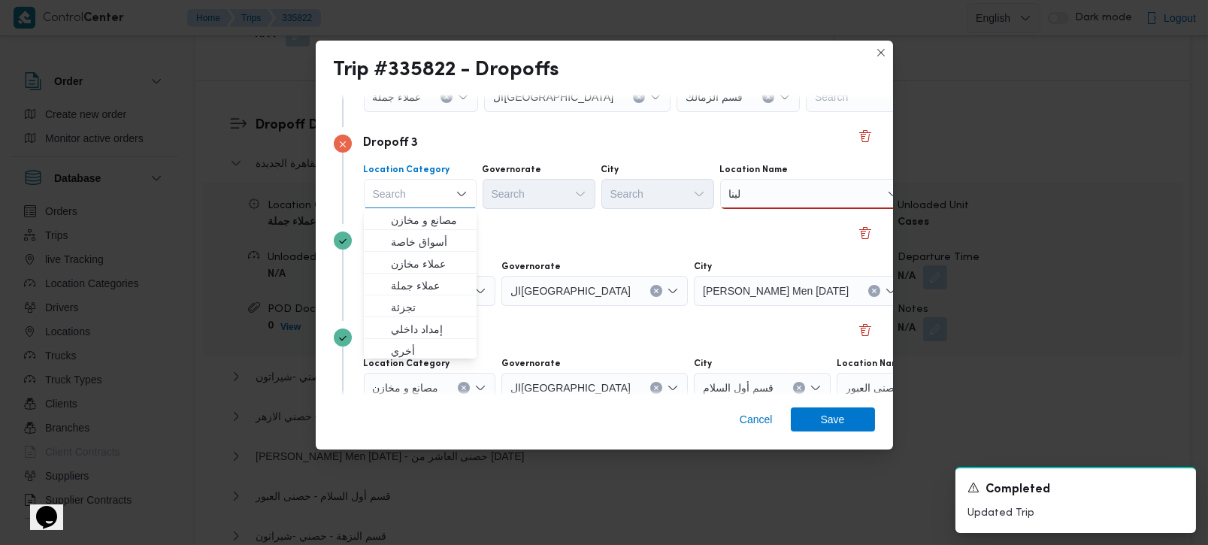
click at [795, 192] on div "لبنا لبنا" at bounding box center [814, 194] width 188 height 30
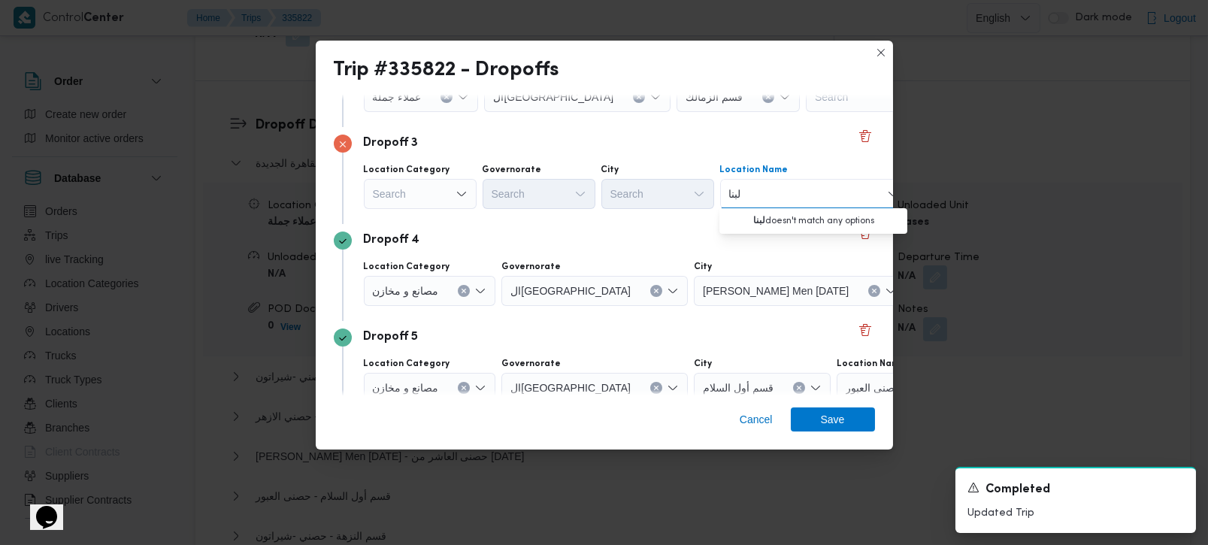
type input "لبنان"
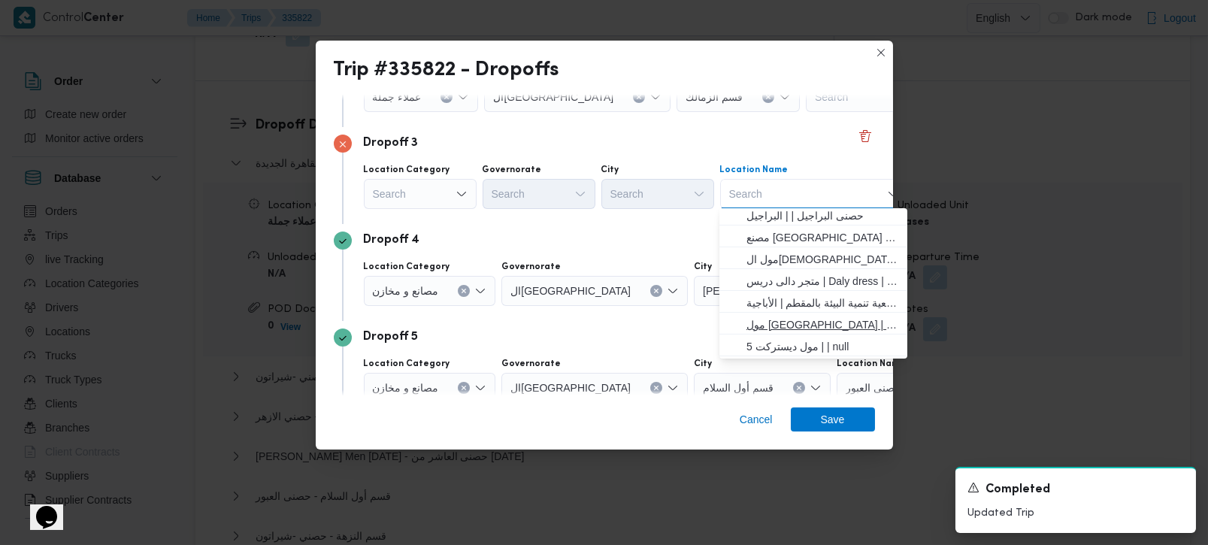
scroll to position [397, 0]
click at [455, 196] on icon "Open list of options" at bounding box center [461, 194] width 12 height 12
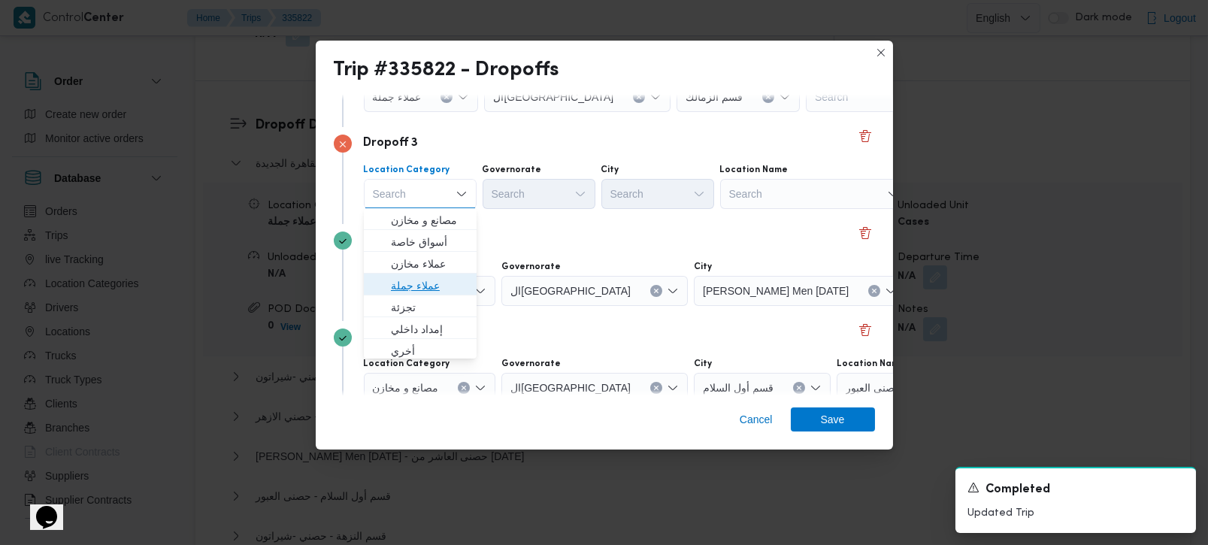
click at [409, 292] on span "عملاء جملة" at bounding box center [429, 286] width 77 height 18
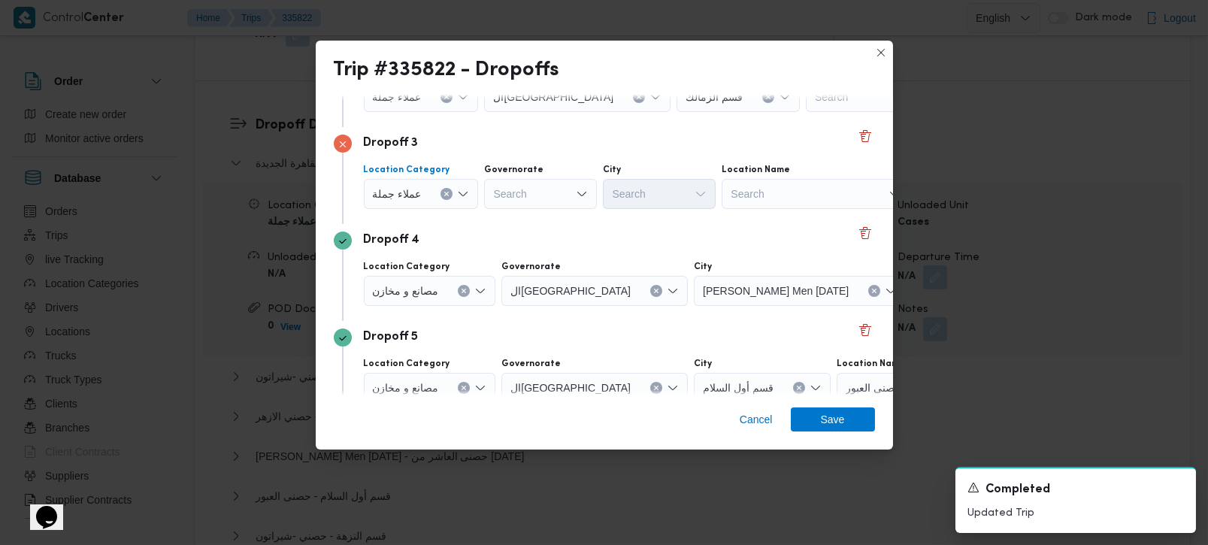
click at [523, 192] on div "Search" at bounding box center [540, 194] width 113 height 30
type input "زة"
click at [527, 210] on span "الجي زة" at bounding box center [539, 220] width 101 height 24
click at [652, 192] on div "Search" at bounding box center [659, 194] width 113 height 30
type input "وزة"
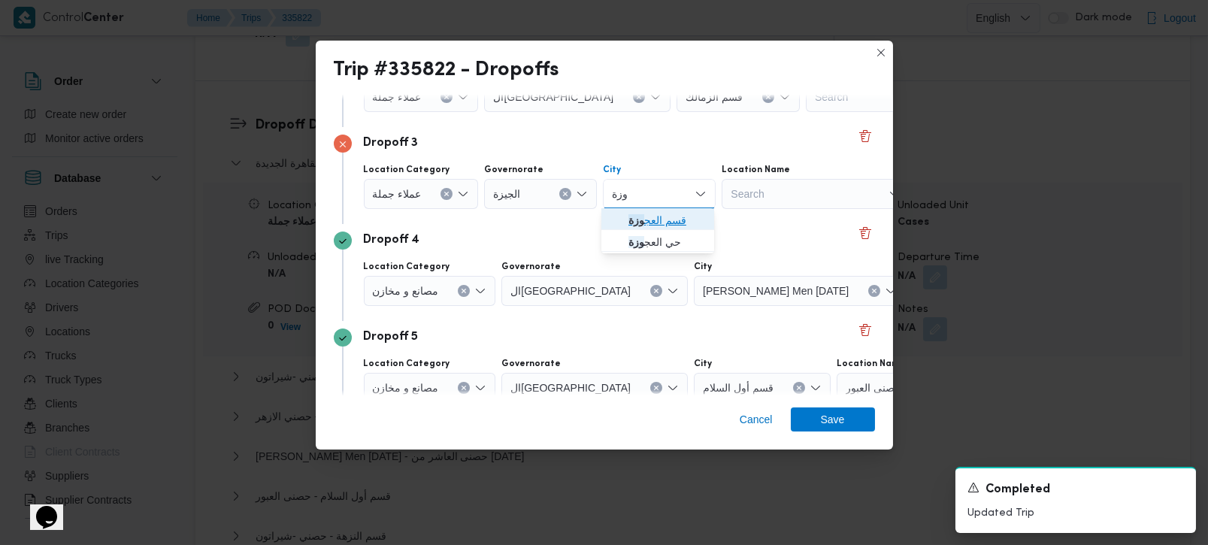
click at [659, 216] on span "قسم العج وزة" at bounding box center [666, 220] width 77 height 18
click at [622, 232] on div "Dropoff 4" at bounding box center [604, 241] width 541 height 18
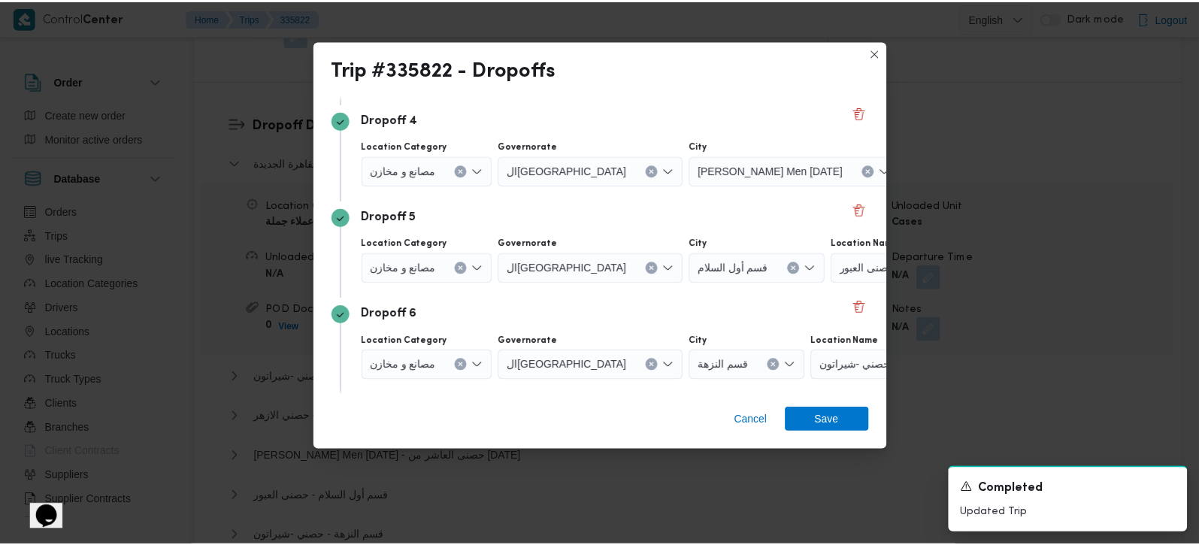
scroll to position [428, 0]
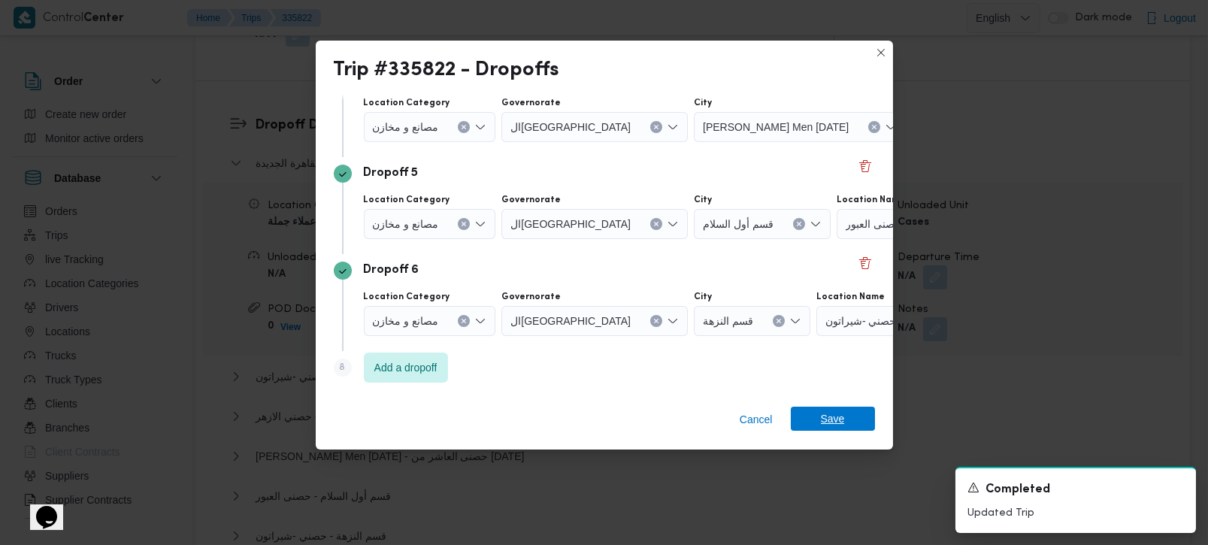
click at [814, 420] on span "Save" at bounding box center [833, 419] width 84 height 24
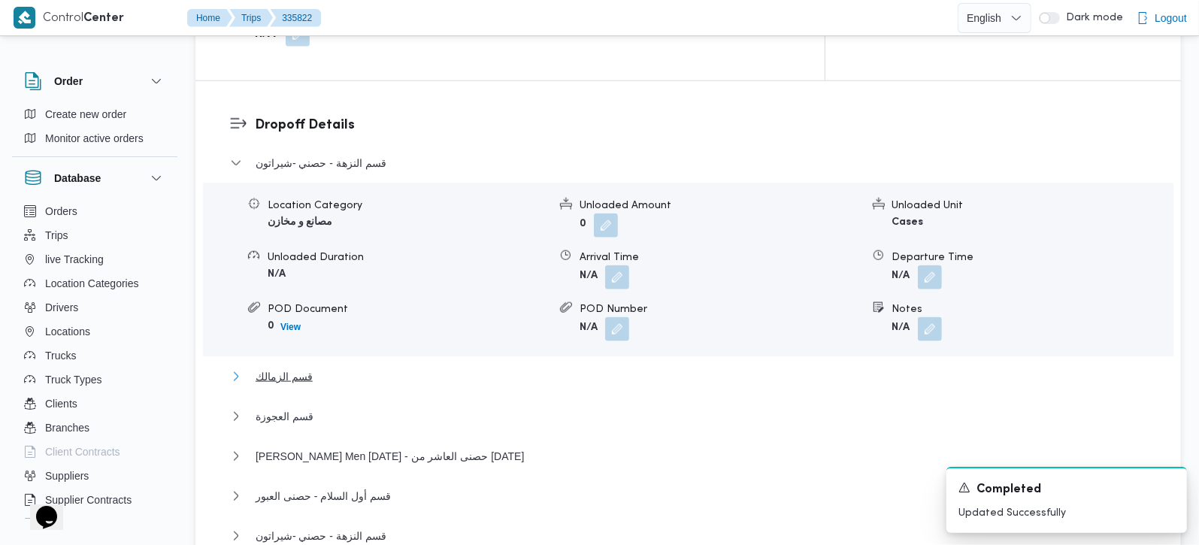
click at [279, 368] on span "قسم الزمالك" at bounding box center [284, 377] width 57 height 18
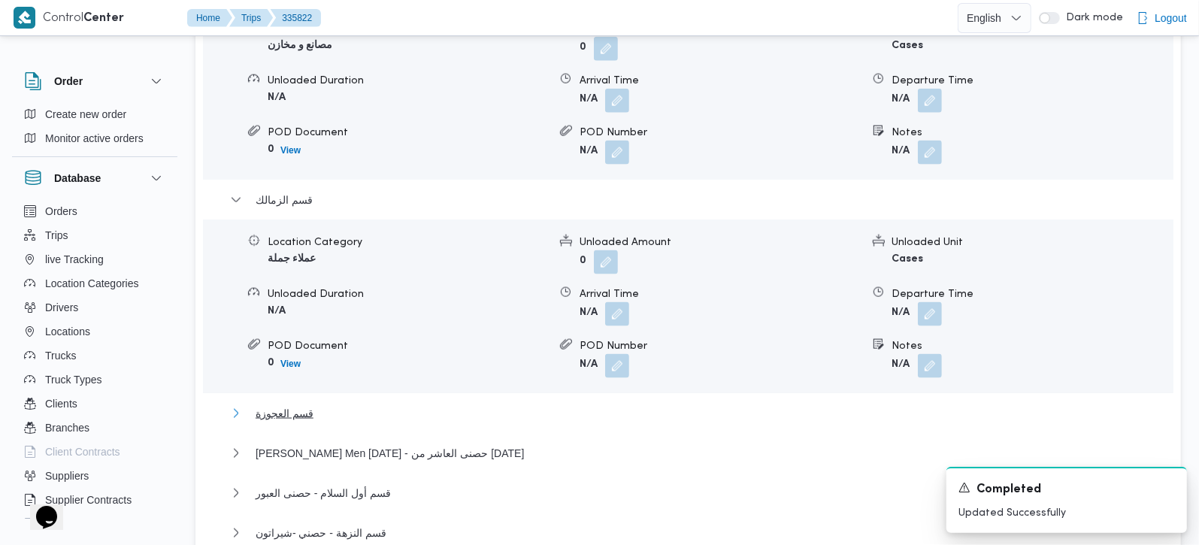
click at [289, 404] on span "قسم العجوزة" at bounding box center [285, 413] width 58 height 18
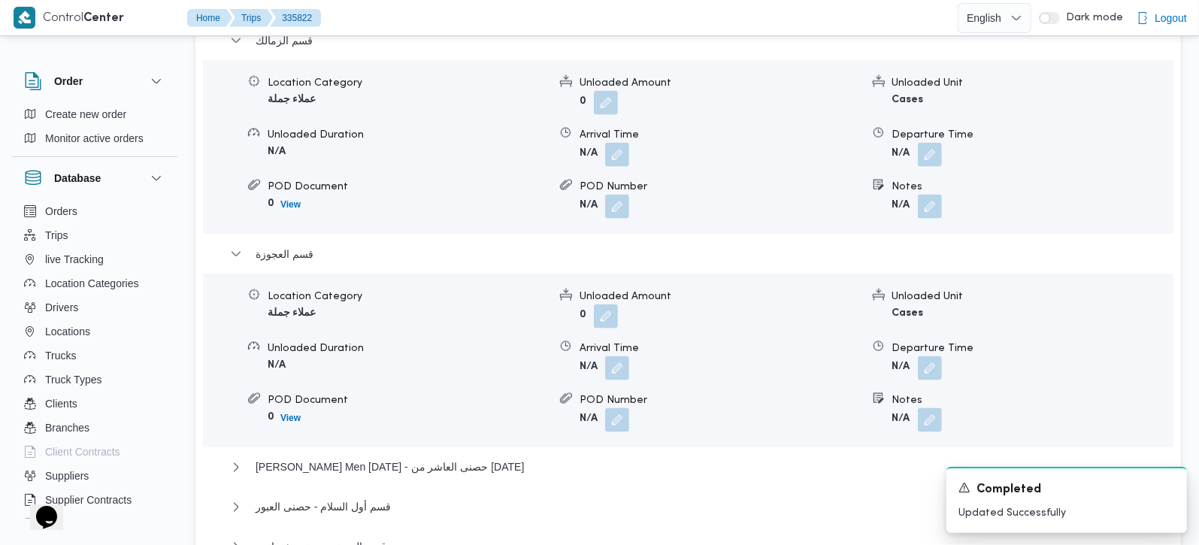
scroll to position [1591, 0]
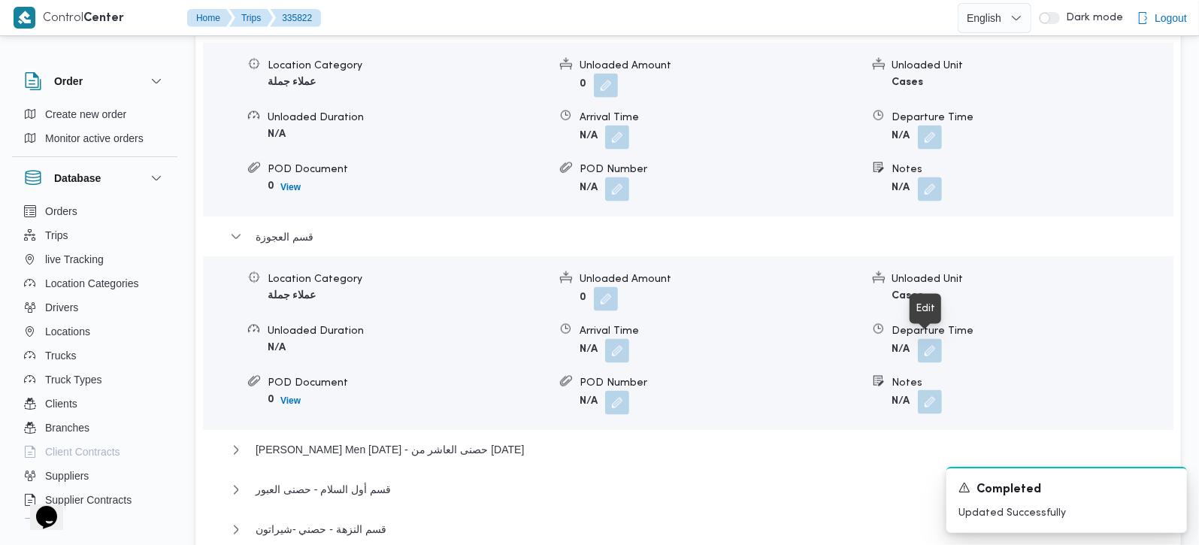
click at [930, 390] on button "button" at bounding box center [930, 402] width 24 height 24
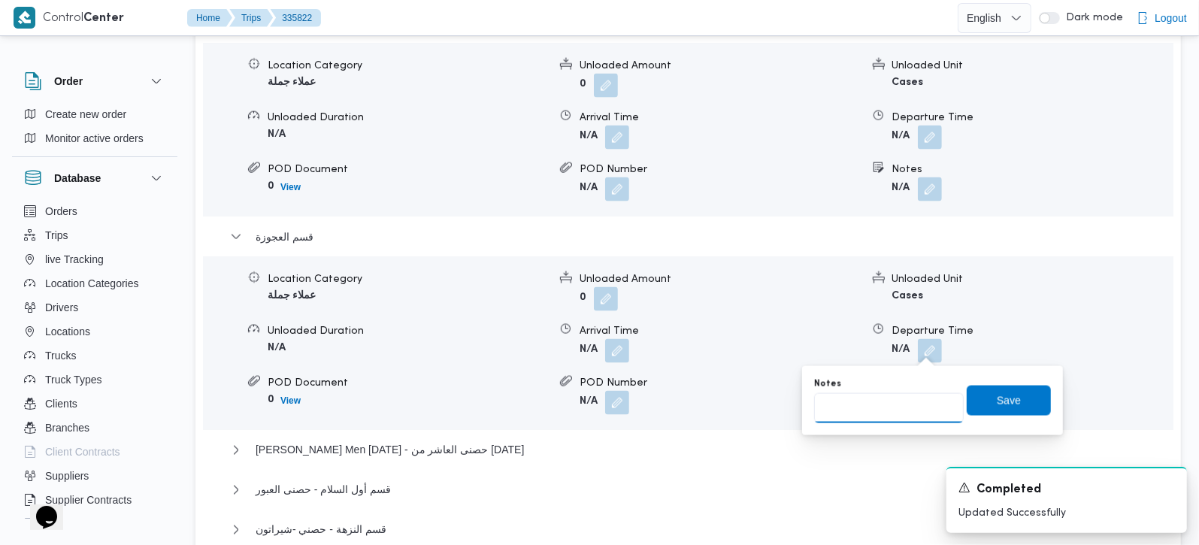
click at [905, 399] on input "Notes" at bounding box center [889, 408] width 150 height 30
type input "ميدان لبنان"
click at [997, 392] on span "Save" at bounding box center [1009, 400] width 24 height 18
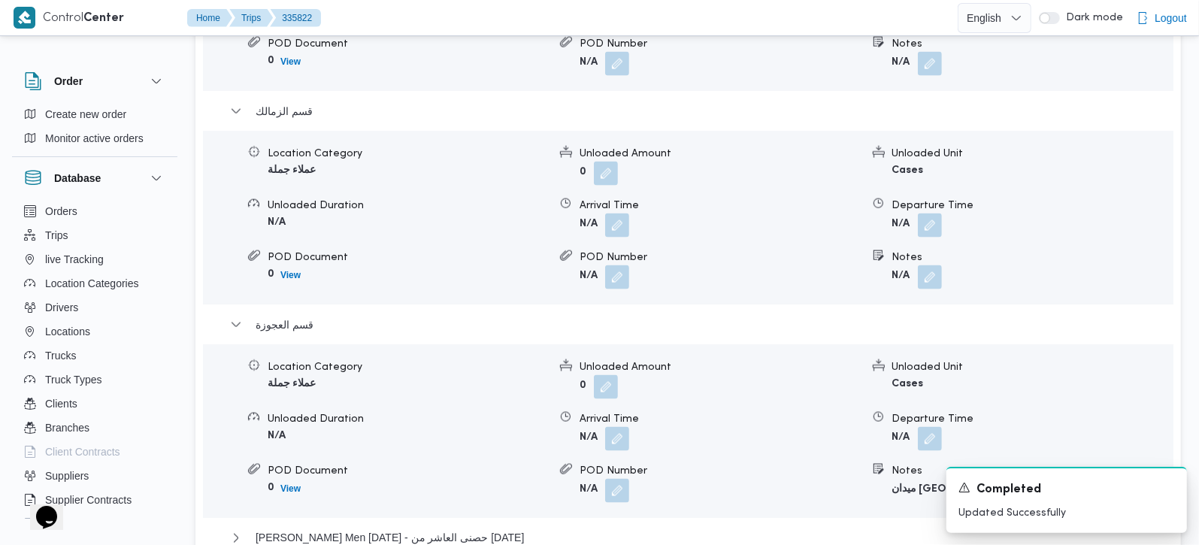
scroll to position [1415, 0]
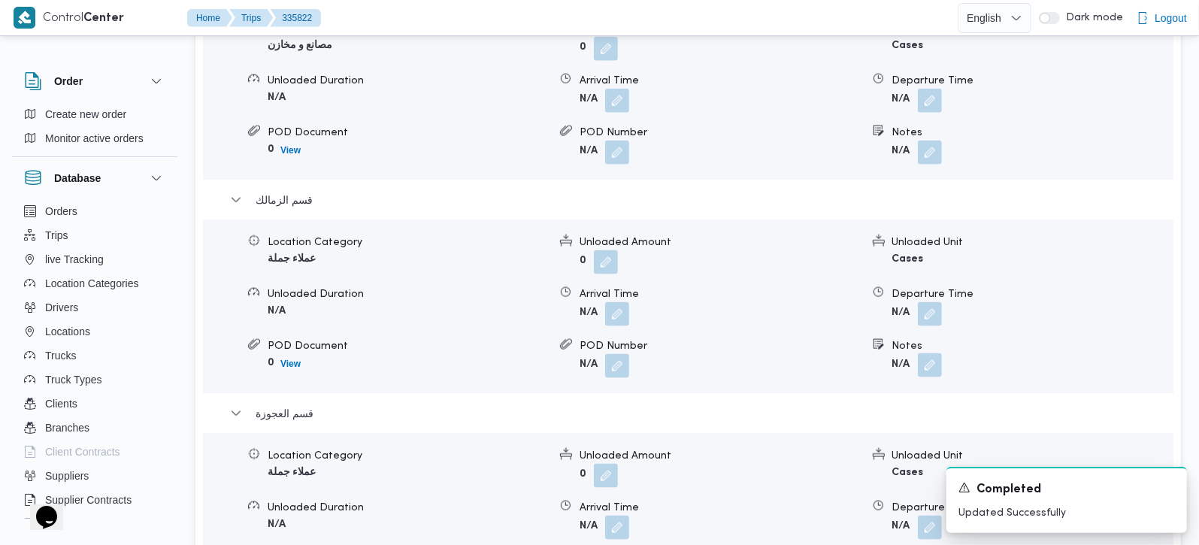
click at [936, 353] on button "button" at bounding box center [930, 365] width 24 height 24
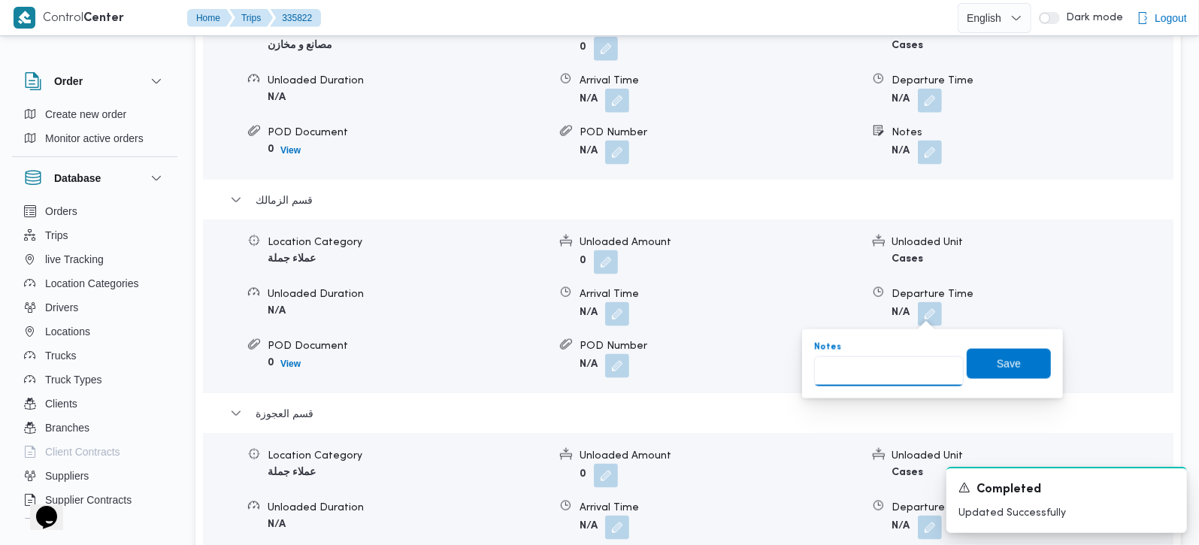
click at [896, 374] on input "Notes" at bounding box center [889, 371] width 150 height 30
paste input "دجله الزمالك وحسن صبري الزمالك وانيو الزمالك الجديد وانيو الزمالك القديم"
type input "دجله الزمالك وحسن صبري الزمالك وانيو الزمالك الجديد وانيو الزمالك القديم"
click at [983, 366] on span "Save" at bounding box center [1009, 363] width 84 height 30
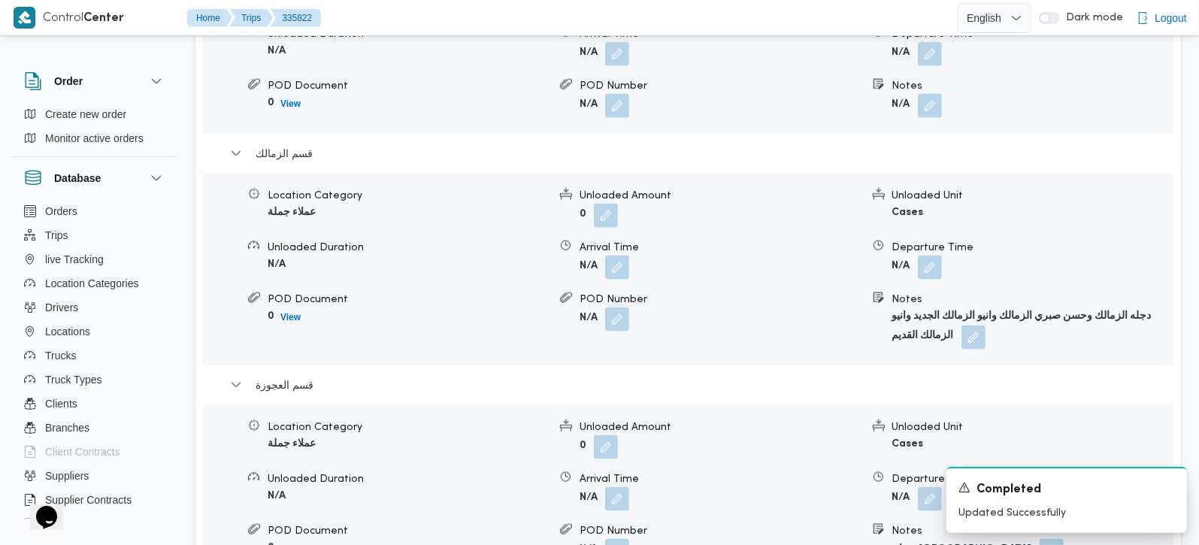
scroll to position [1503, 0]
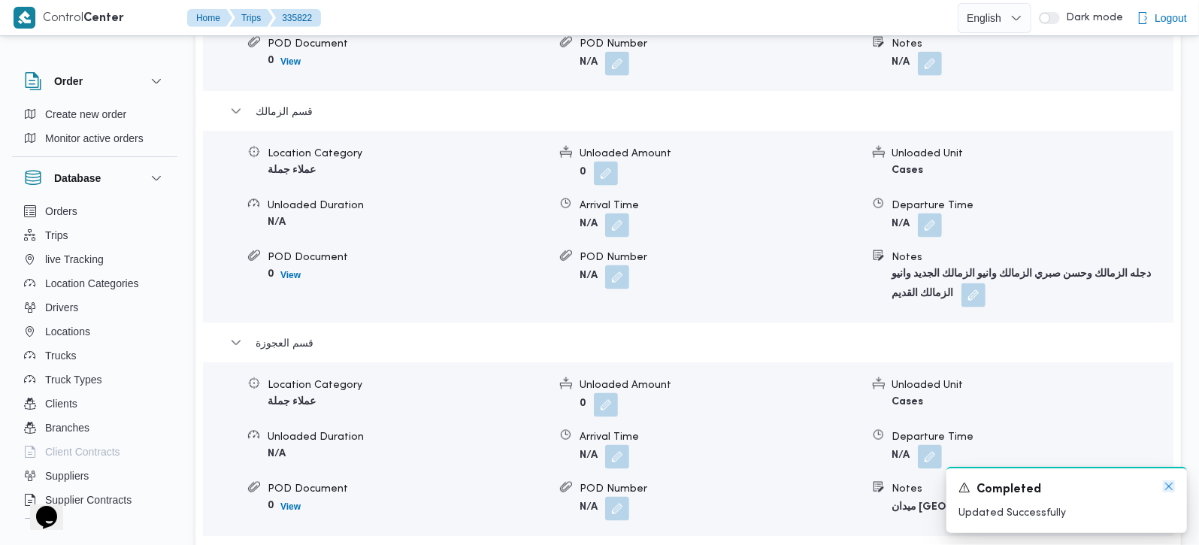
click at [1169, 486] on icon "Dismiss toast" at bounding box center [1169, 486] width 12 height 12
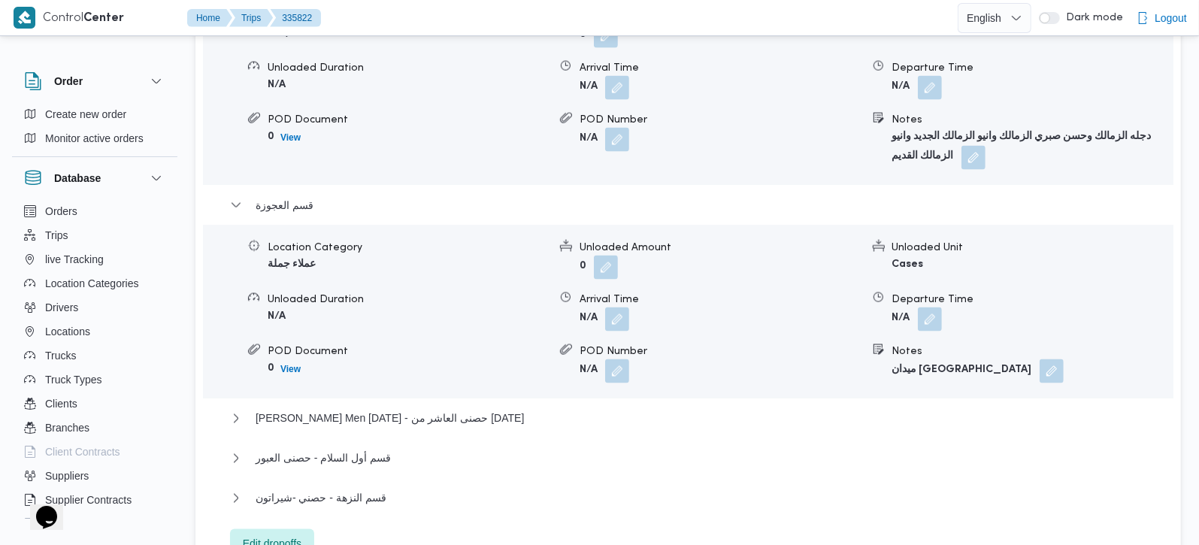
scroll to position [1680, 0]
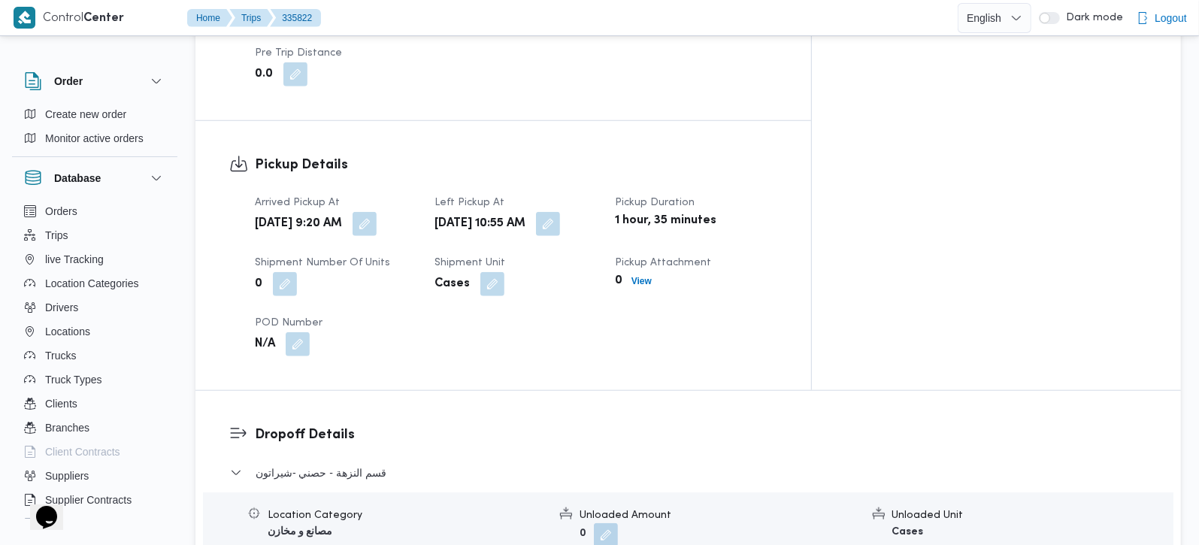
scroll to position [1190, 0]
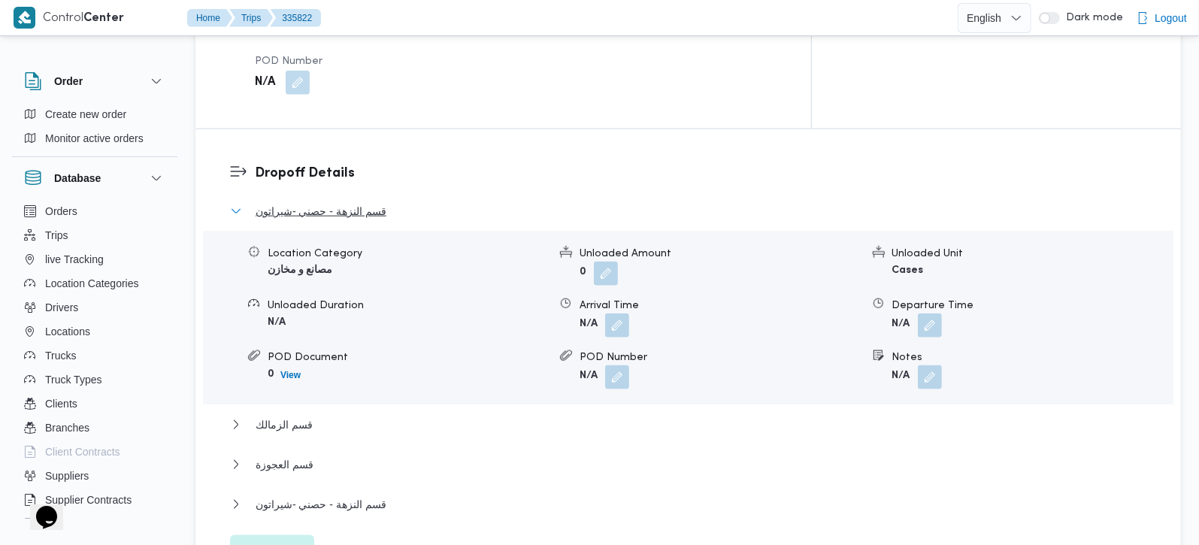
click at [327, 202] on span "قسم النزهة - حصني -شيراتون" at bounding box center [321, 211] width 131 height 18
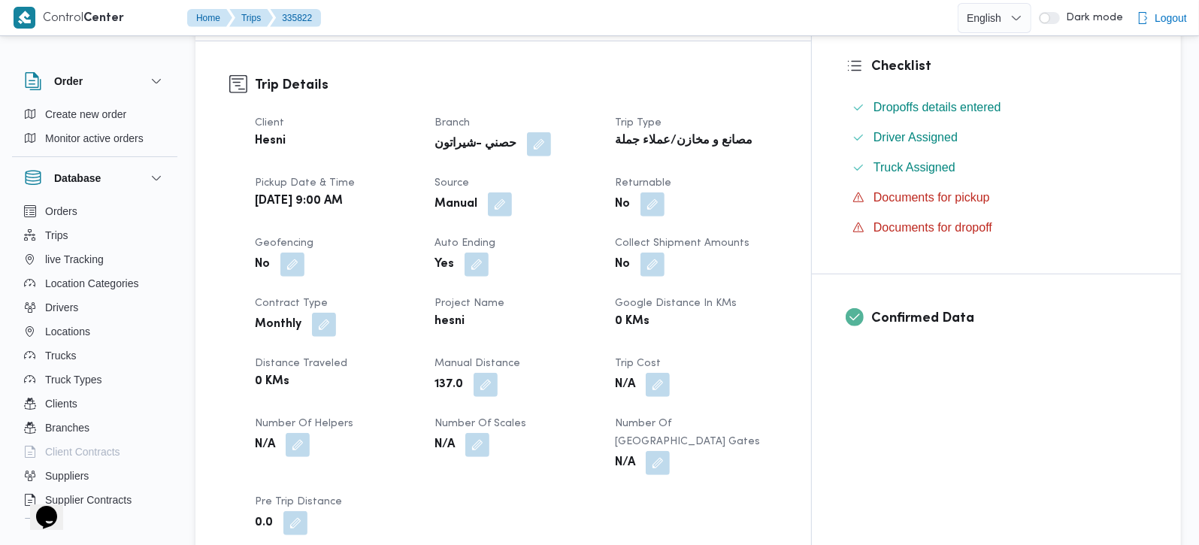
scroll to position [483, 0]
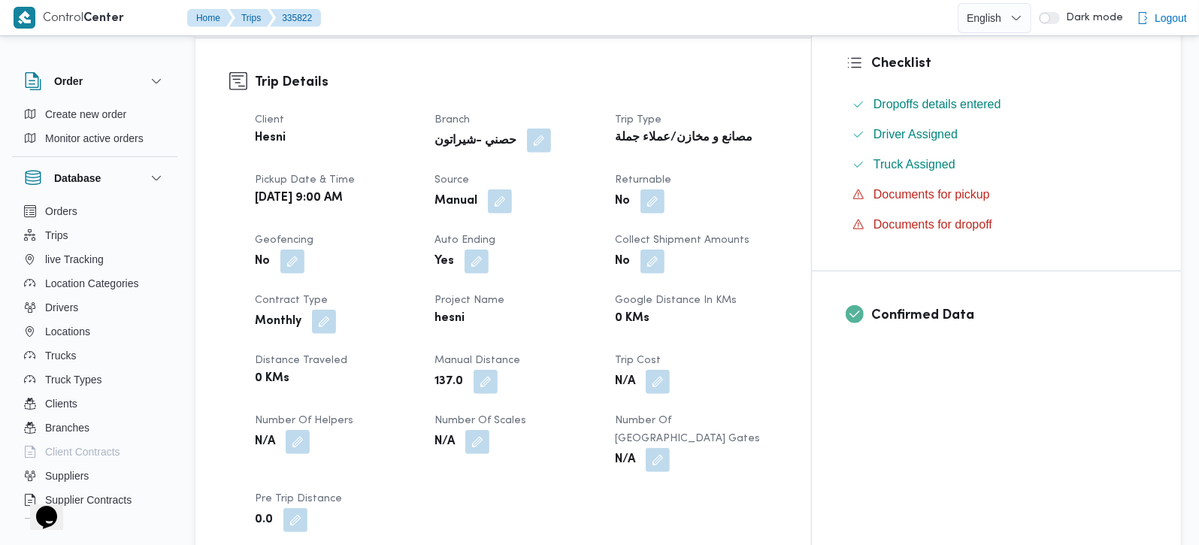
click at [551, 129] on button "button" at bounding box center [539, 141] width 24 height 24
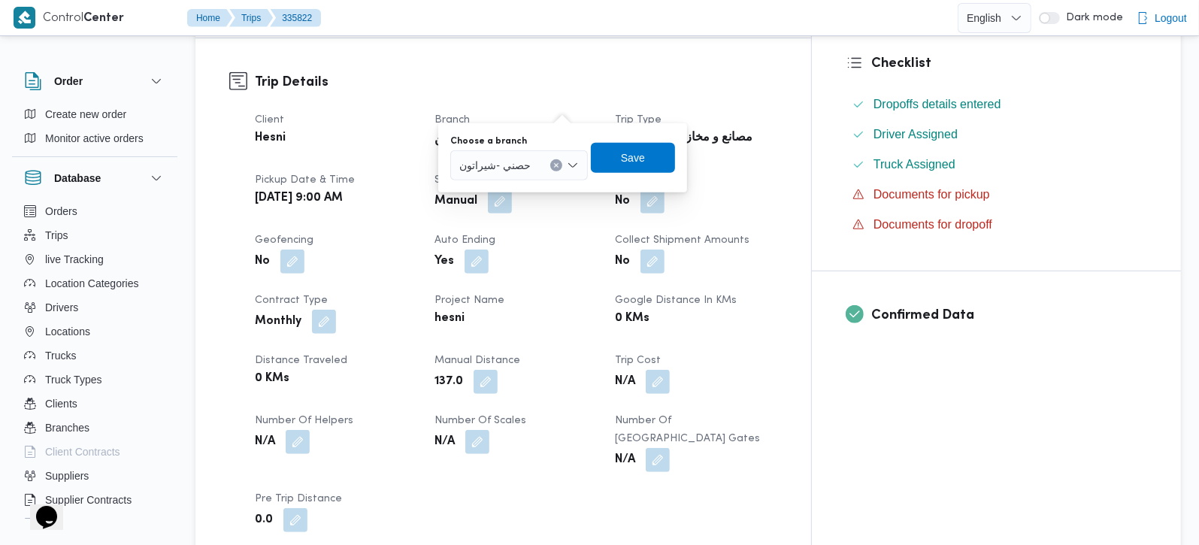
click at [418, 248] on div "No" at bounding box center [335, 261] width 165 height 27
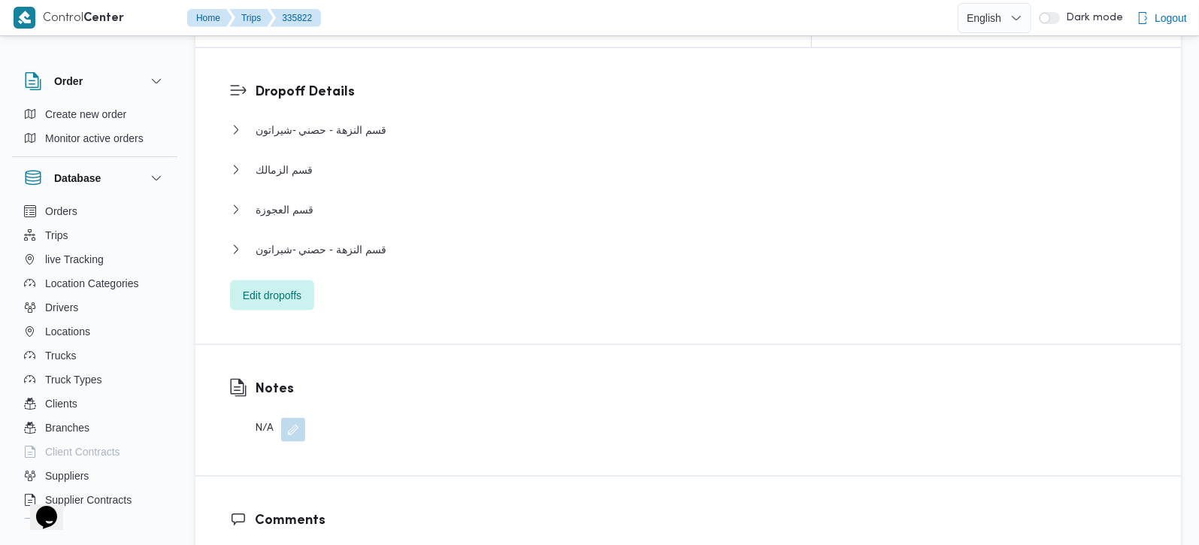
scroll to position [1279, 0]
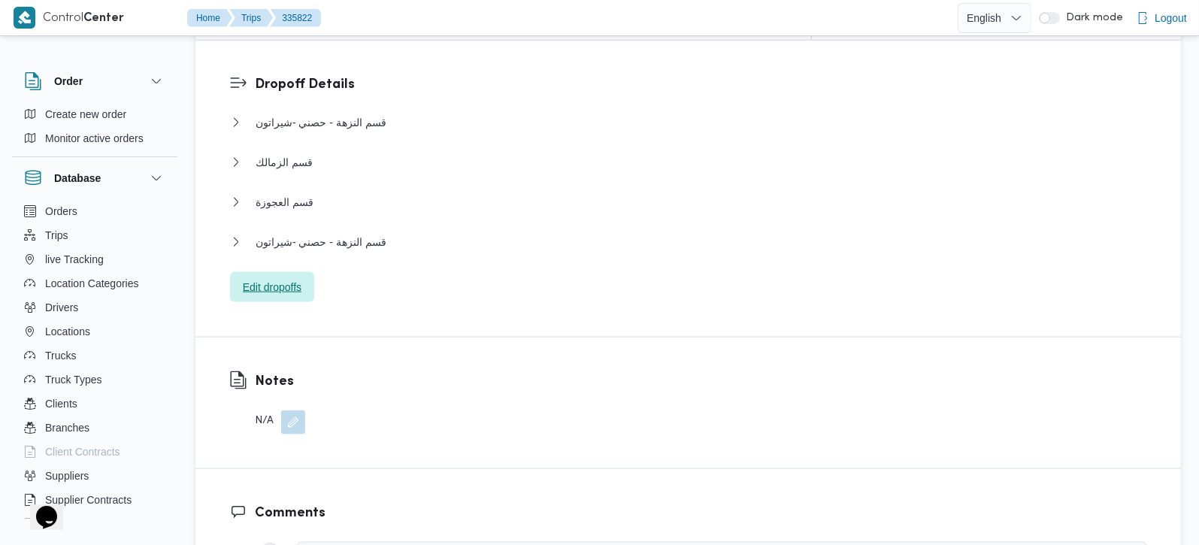
click at [272, 278] on span "Edit dropoffs" at bounding box center [272, 287] width 59 height 18
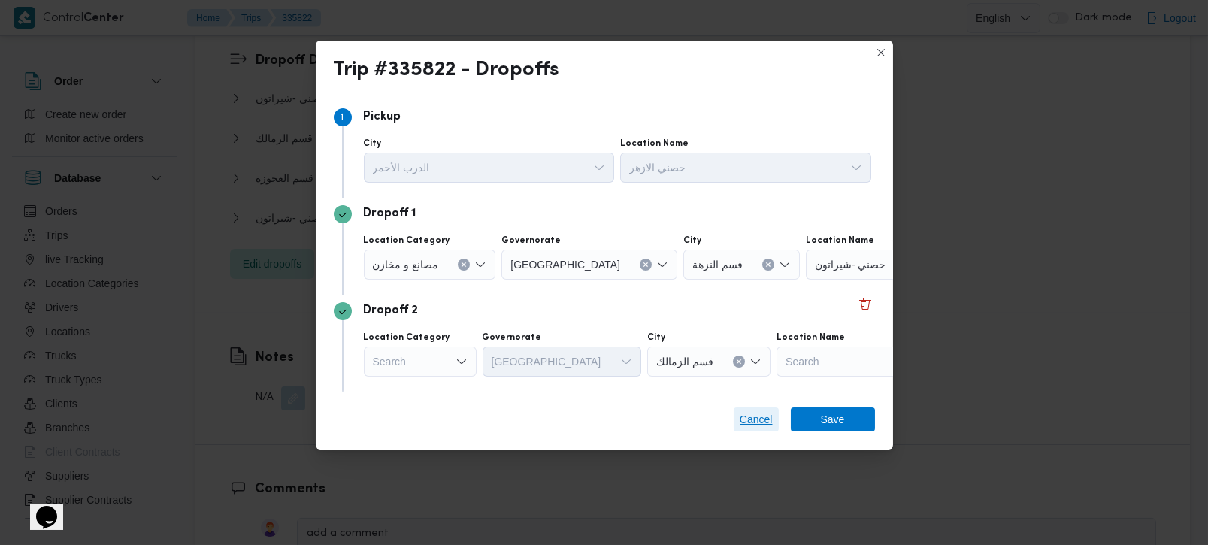
click at [737, 414] on span "Cancel" at bounding box center [756, 419] width 45 height 24
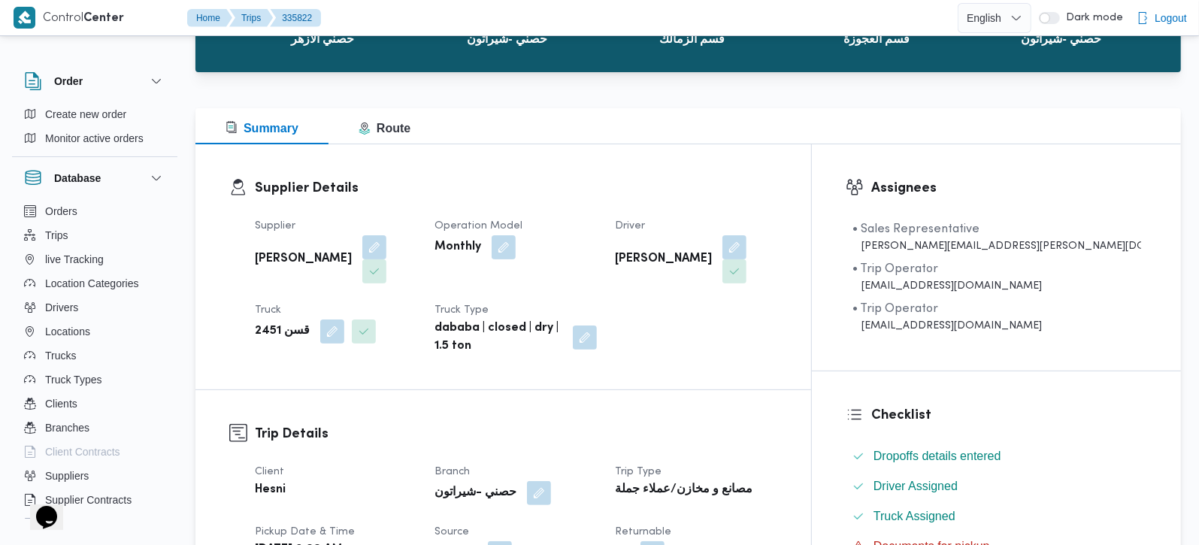
scroll to position [0, 0]
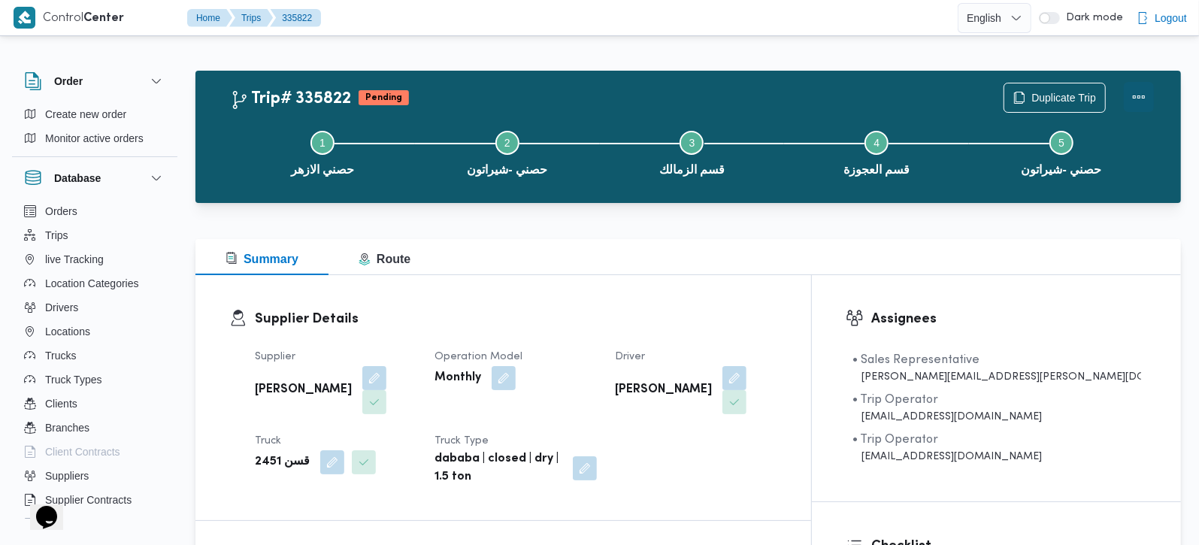
click at [1142, 93] on button "Actions" at bounding box center [1139, 97] width 30 height 30
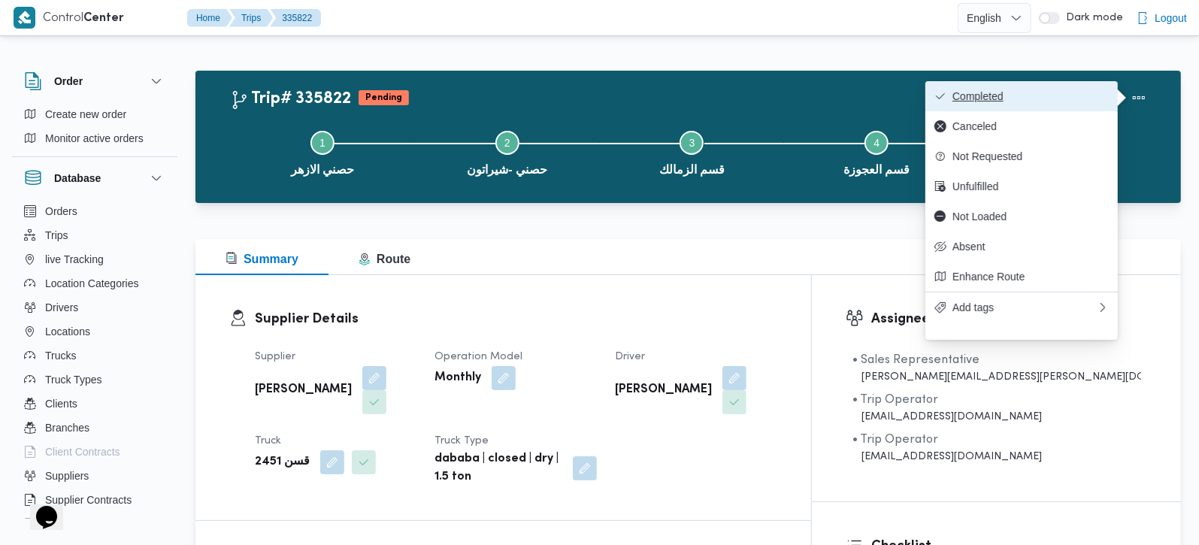
click at [1049, 94] on span "Completed" at bounding box center [1030, 96] width 156 height 12
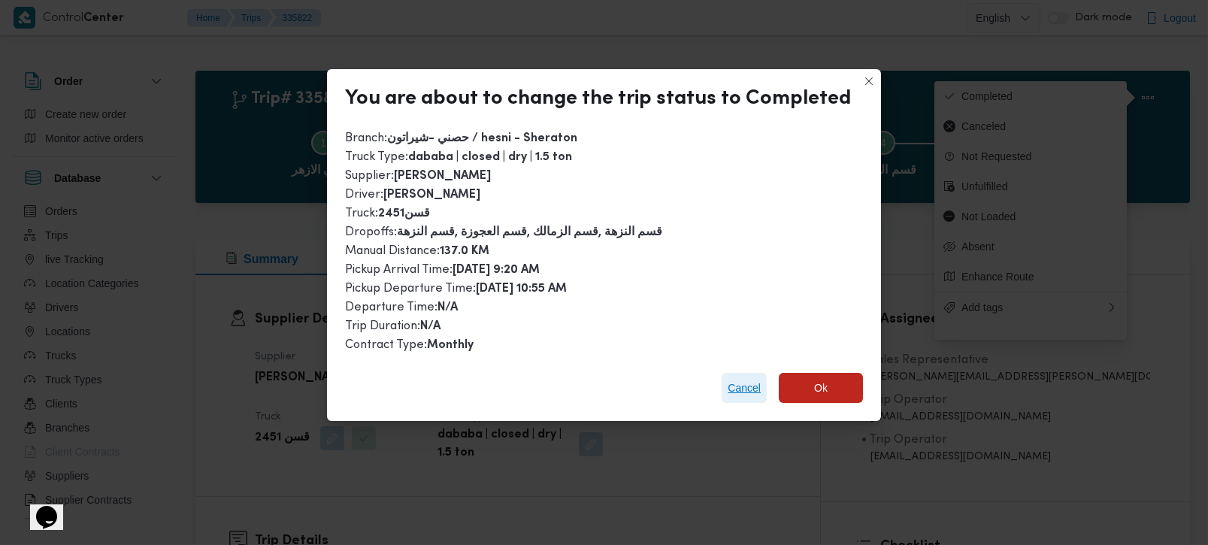
click at [749, 392] on span "Cancel" at bounding box center [744, 388] width 33 height 18
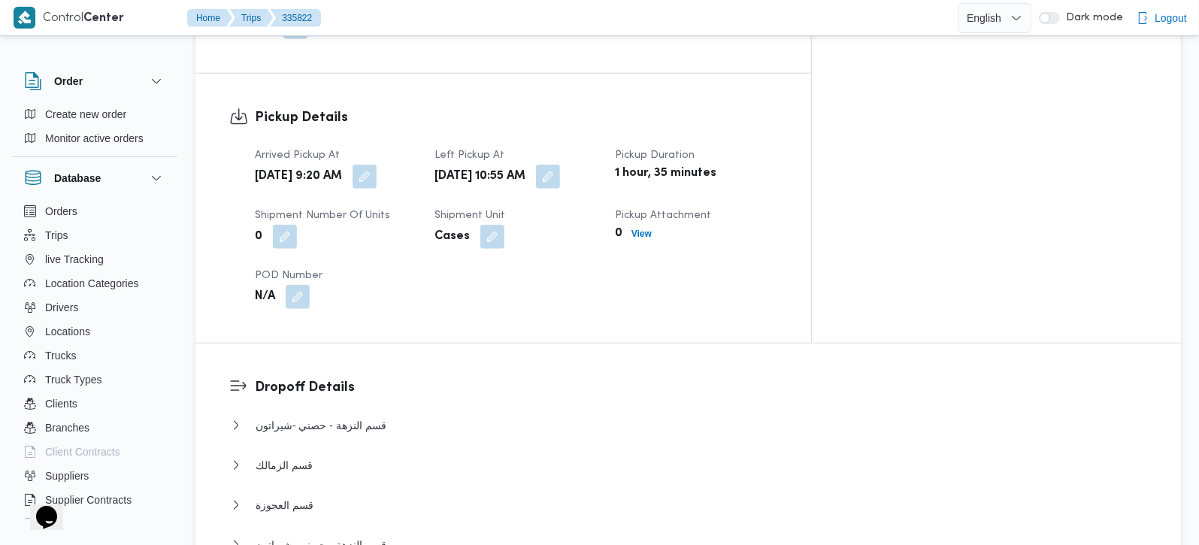
scroll to position [1238, 0]
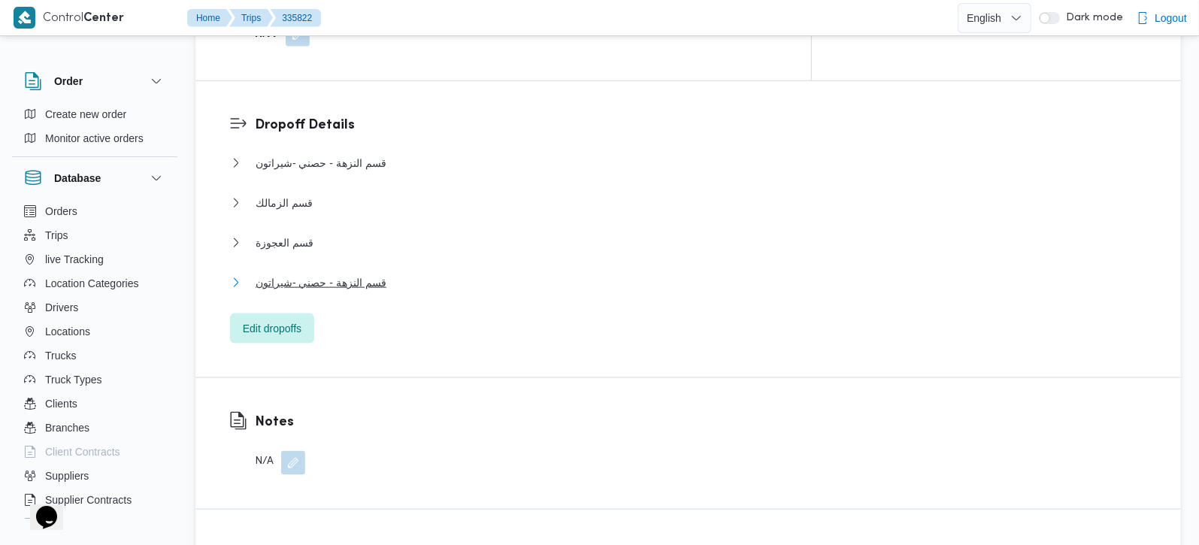
click at [307, 274] on span "قسم النزهة - حصني -شيراتون" at bounding box center [321, 283] width 131 height 18
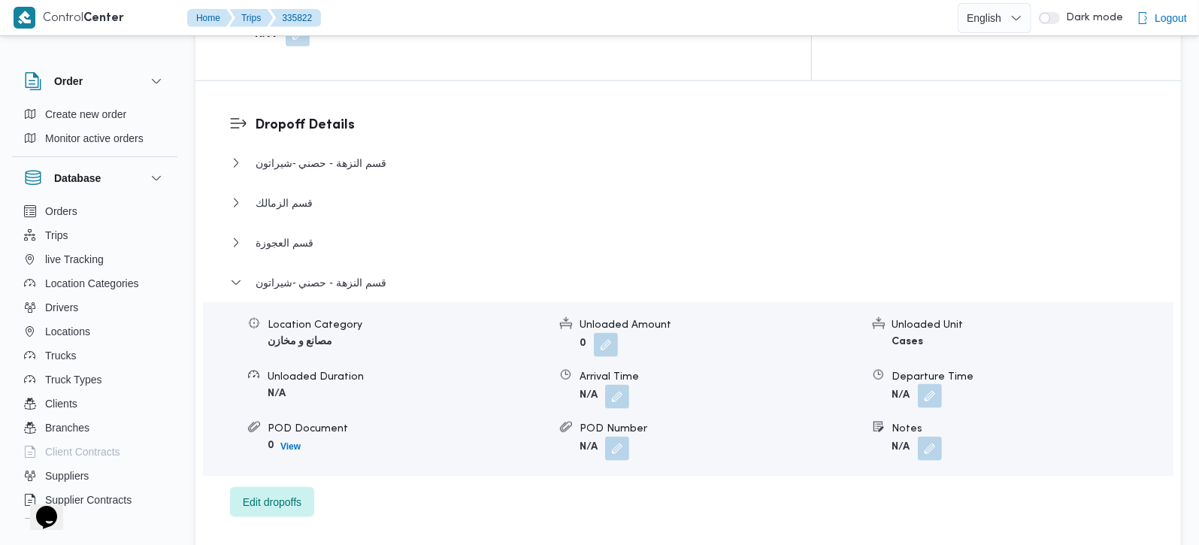
drag, startPoint x: 934, startPoint y: 336, endPoint x: 925, endPoint y: 353, distance: 18.8
click at [934, 384] on button "button" at bounding box center [930, 396] width 24 height 24
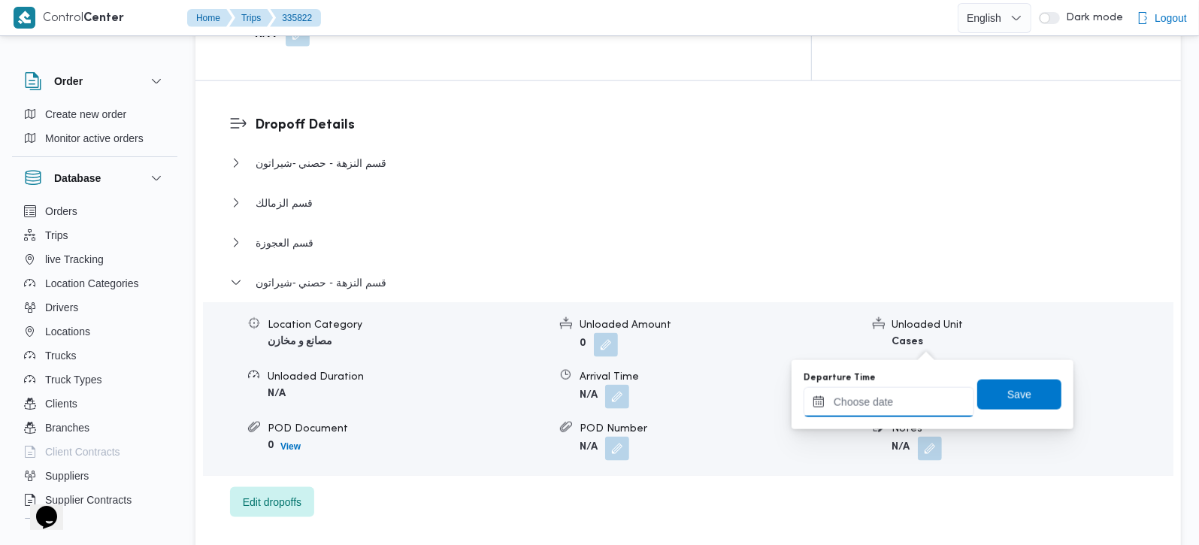
drag, startPoint x: 925, startPoint y: 353, endPoint x: 919, endPoint y: 396, distance: 44.0
click at [899, 401] on input "Departure Time" at bounding box center [889, 402] width 171 height 30
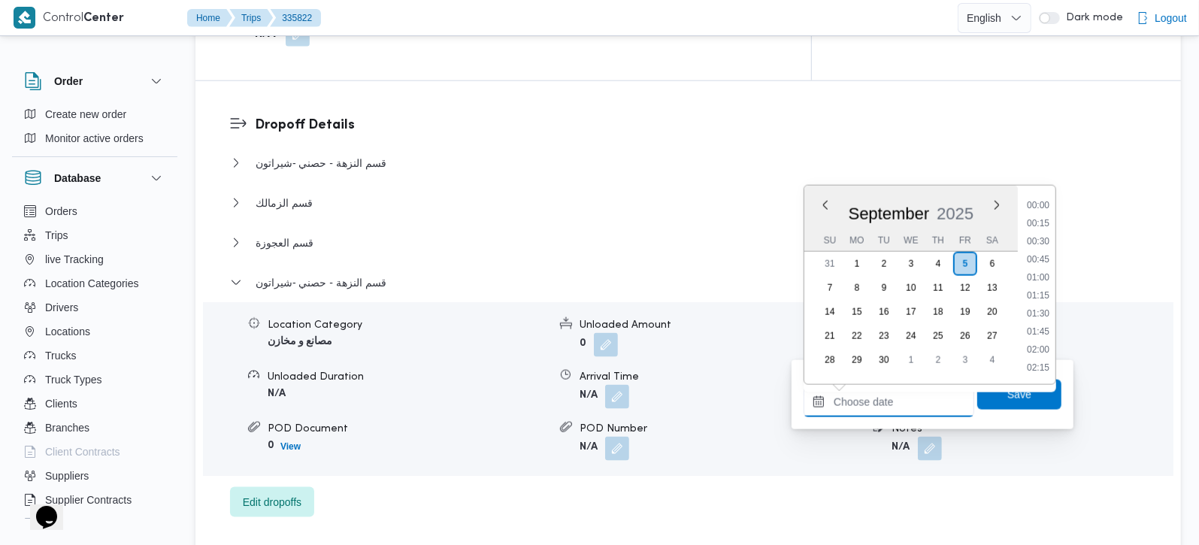
scroll to position [1190, 0]
click at [1041, 262] on li "17:15" at bounding box center [1038, 260] width 35 height 15
type input "[DATE] 17:15"
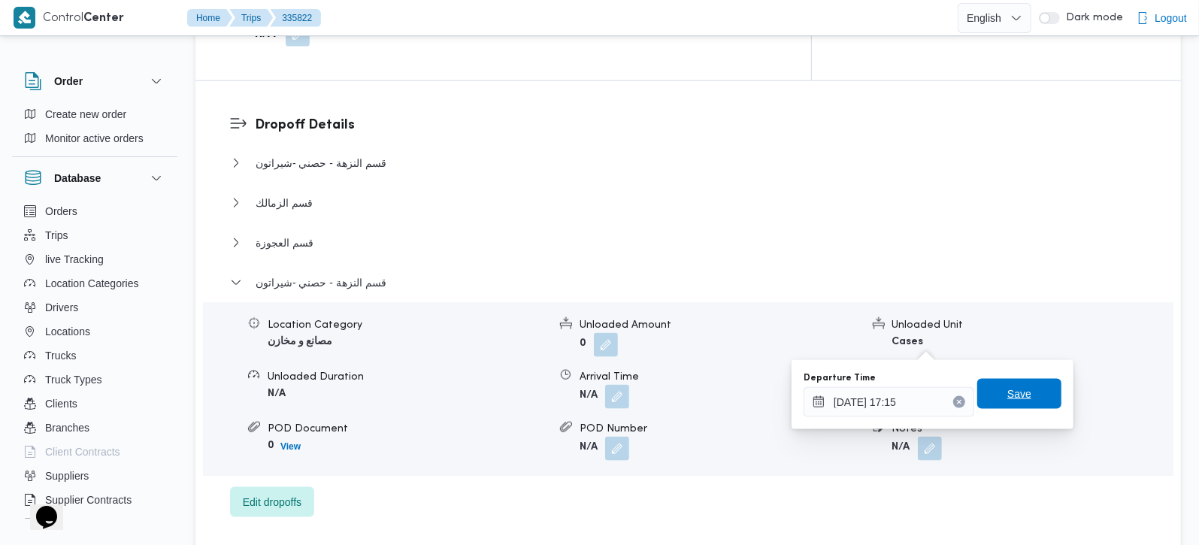
click at [1028, 389] on span "Save" at bounding box center [1019, 394] width 84 height 30
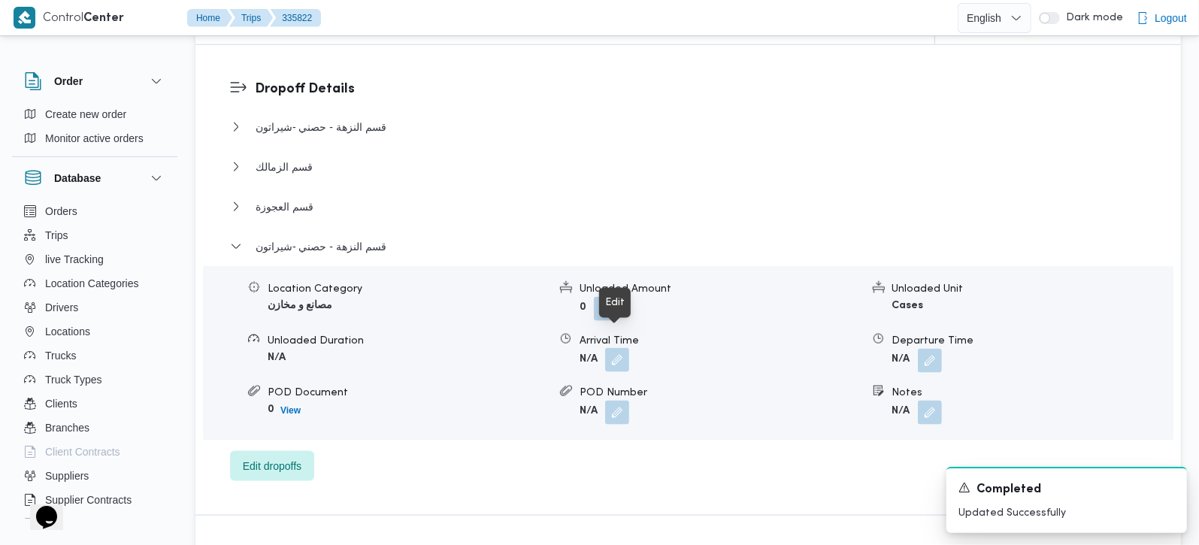
click at [614, 348] on button "button" at bounding box center [617, 360] width 24 height 24
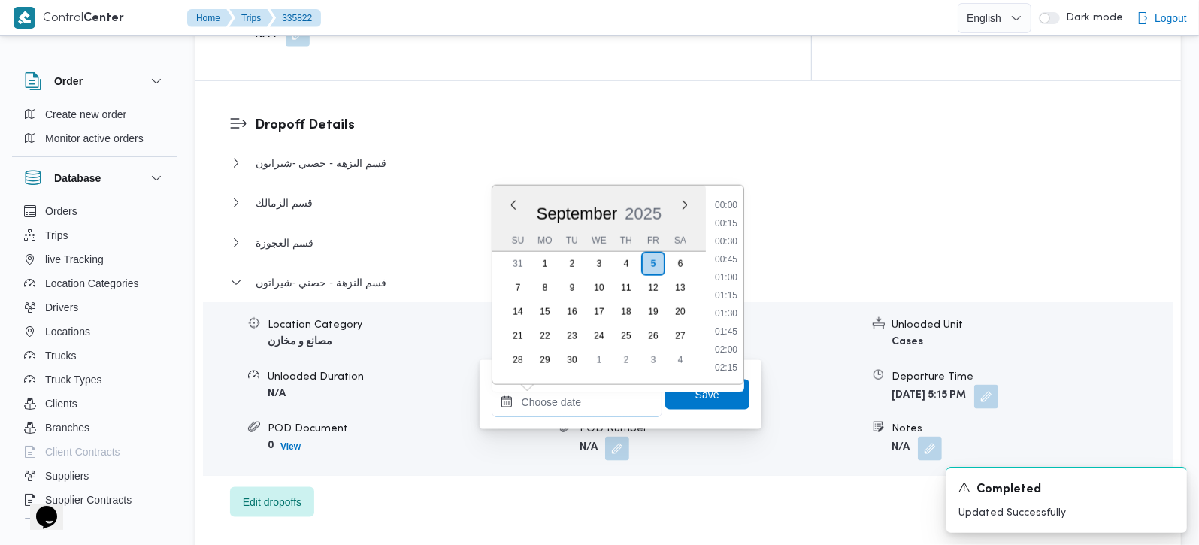
click at [592, 413] on input "Arrival Time" at bounding box center [577, 402] width 171 height 30
click at [722, 210] on li "16:30" at bounding box center [726, 205] width 35 height 15
type input "[DATE] 16:30"
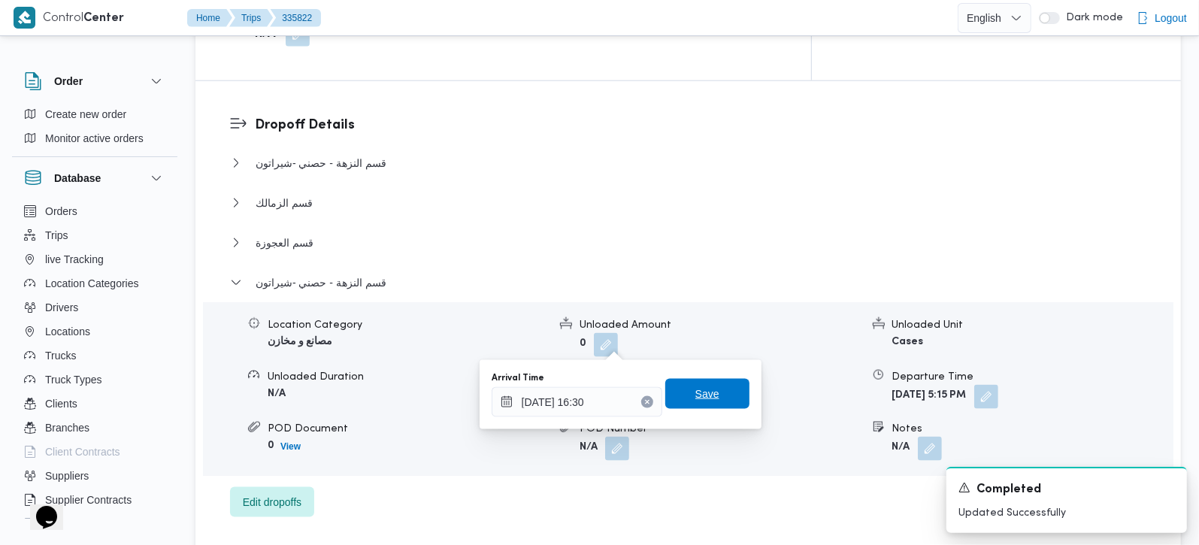
click at [697, 400] on span "Save" at bounding box center [707, 394] width 24 height 18
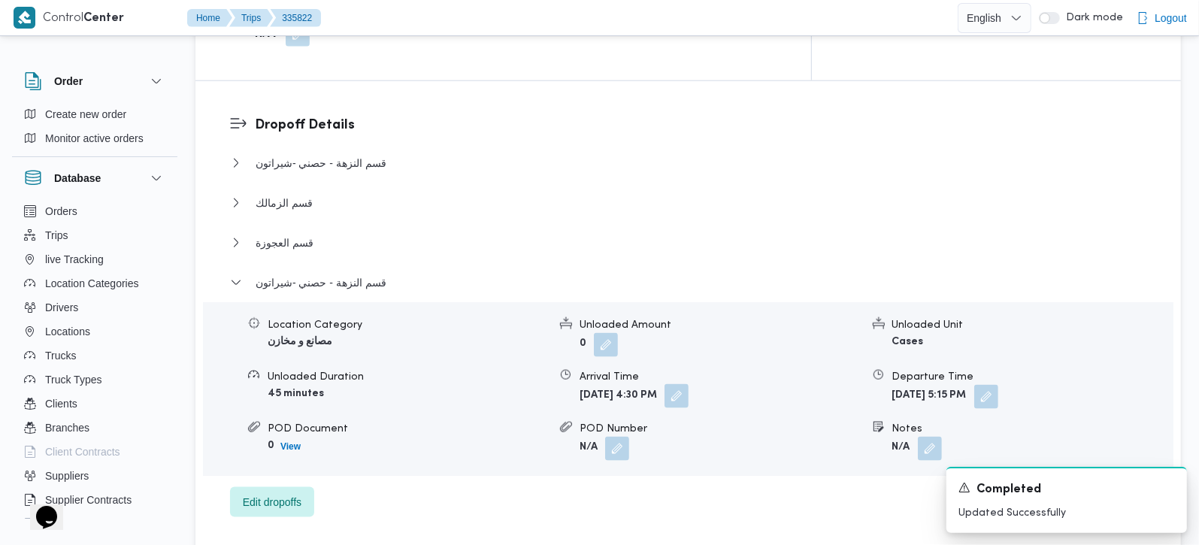
click at [689, 384] on button "button" at bounding box center [676, 396] width 24 height 24
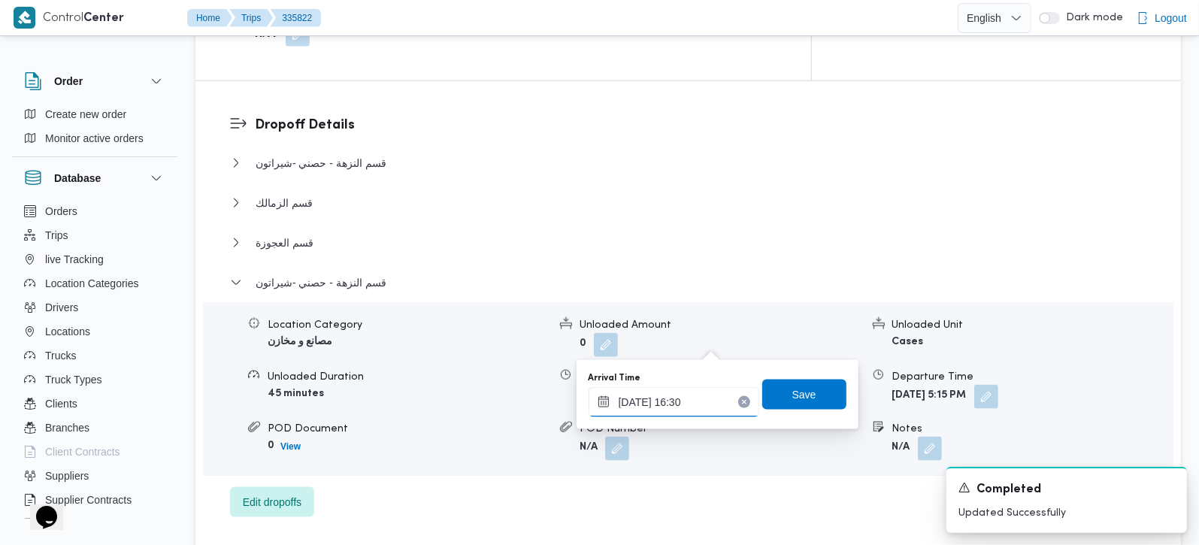
click at [685, 401] on input "[DATE] 16:30" at bounding box center [674, 402] width 171 height 30
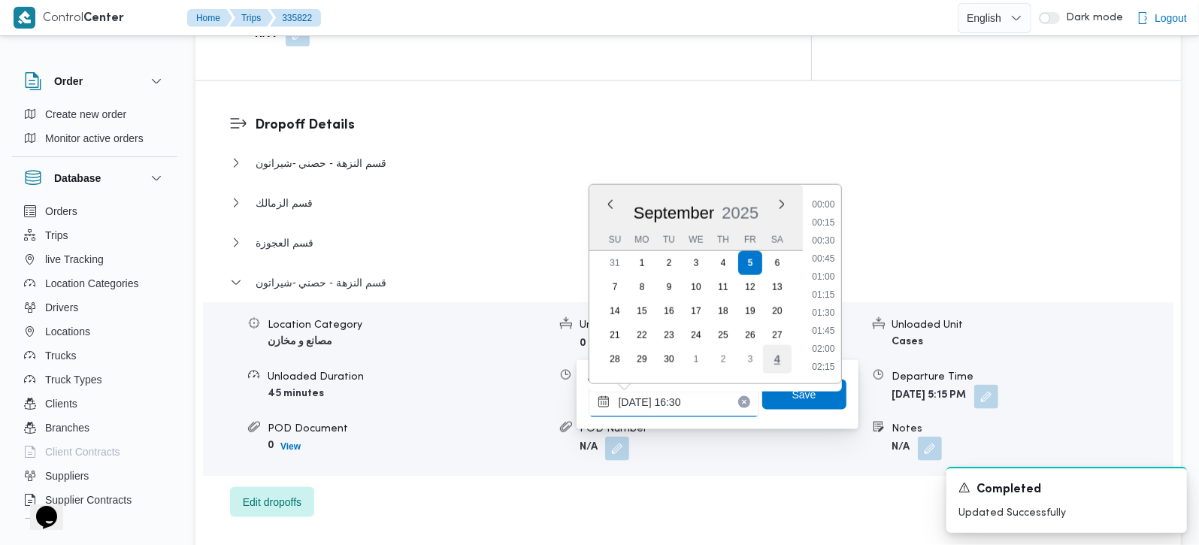
scroll to position [1100, 0]
click at [825, 331] on li "17:00" at bounding box center [823, 331] width 35 height 15
type input "[DATE] 17:00"
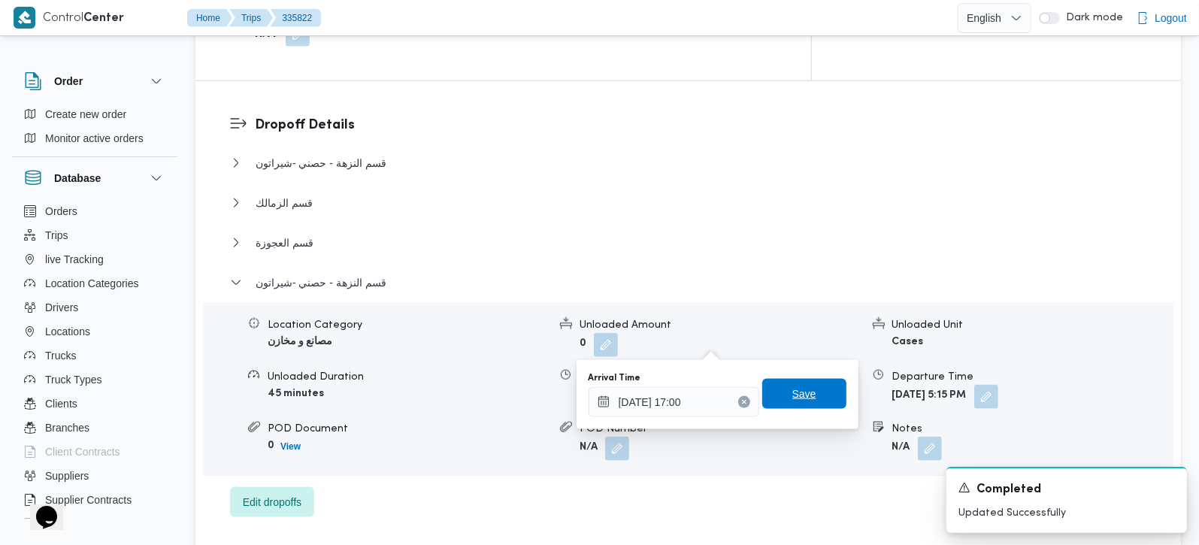
click at [799, 398] on span "Save" at bounding box center [804, 394] width 24 height 18
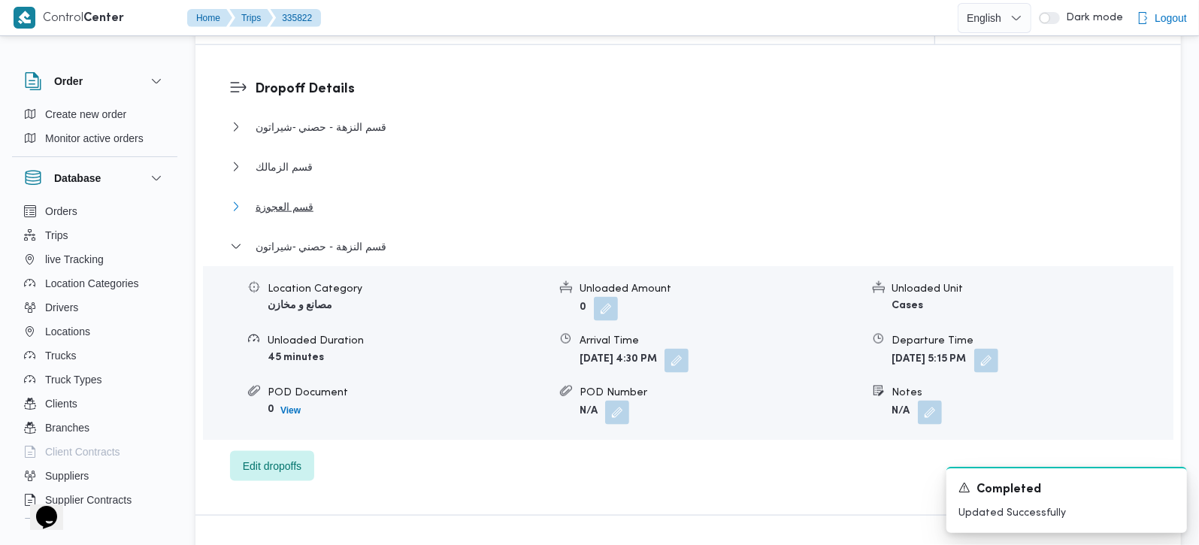
click at [302, 198] on span "قسم العجوزة" at bounding box center [285, 207] width 58 height 18
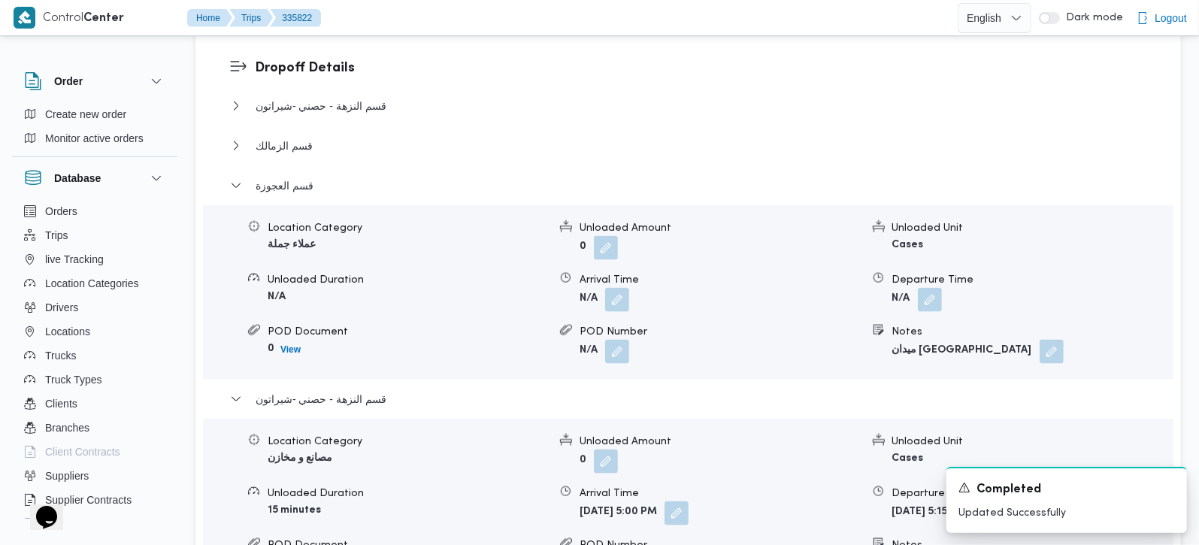
scroll to position [1326, 0]
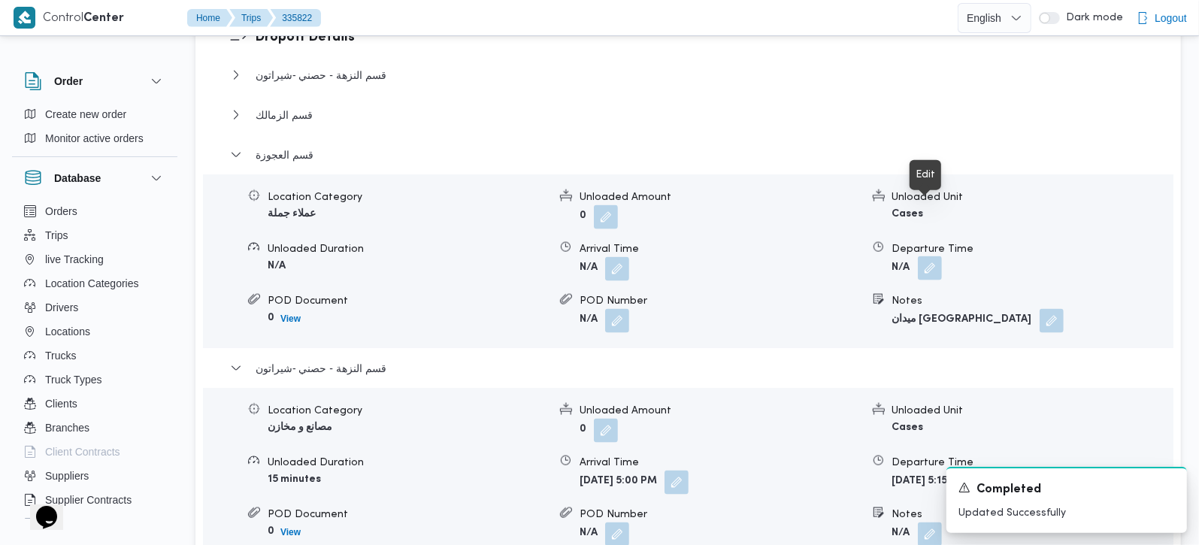
click at [931, 256] on button "button" at bounding box center [930, 268] width 24 height 24
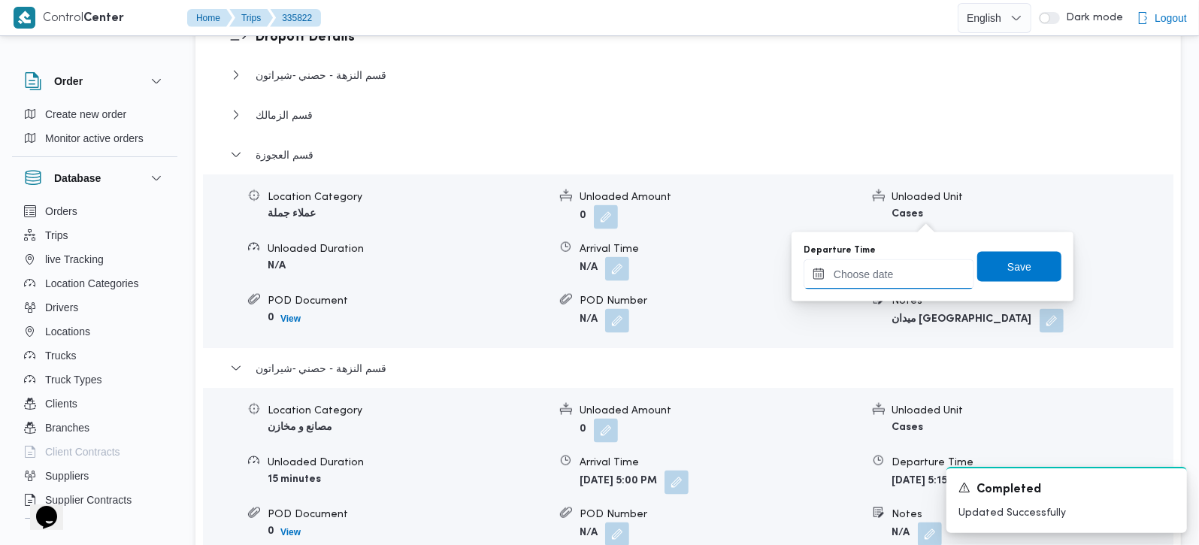
click at [889, 274] on input "Departure Time" at bounding box center [889, 274] width 171 height 30
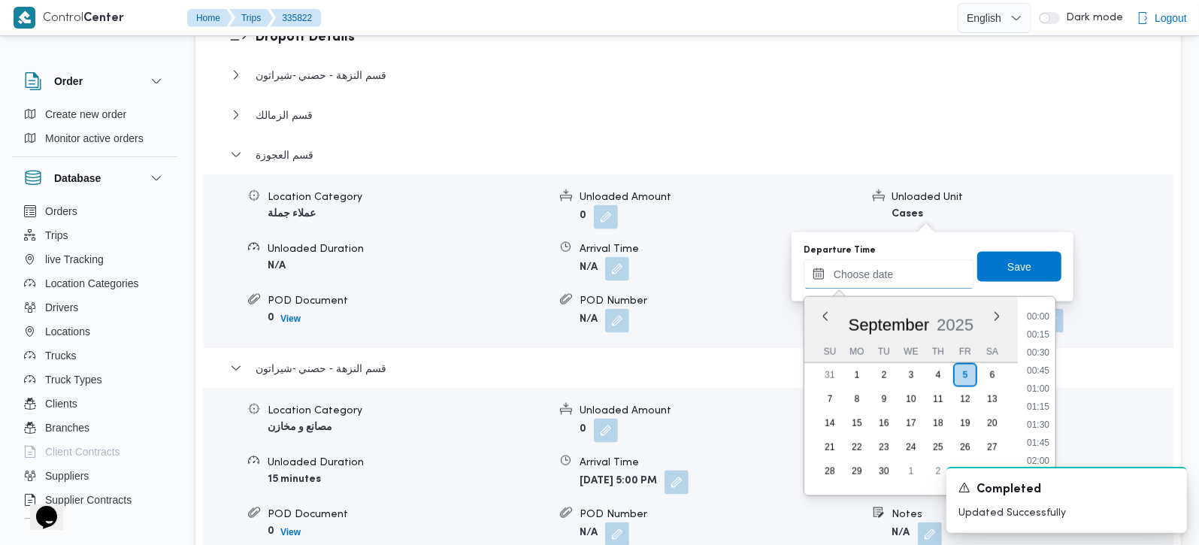
scroll to position [1190, 0]
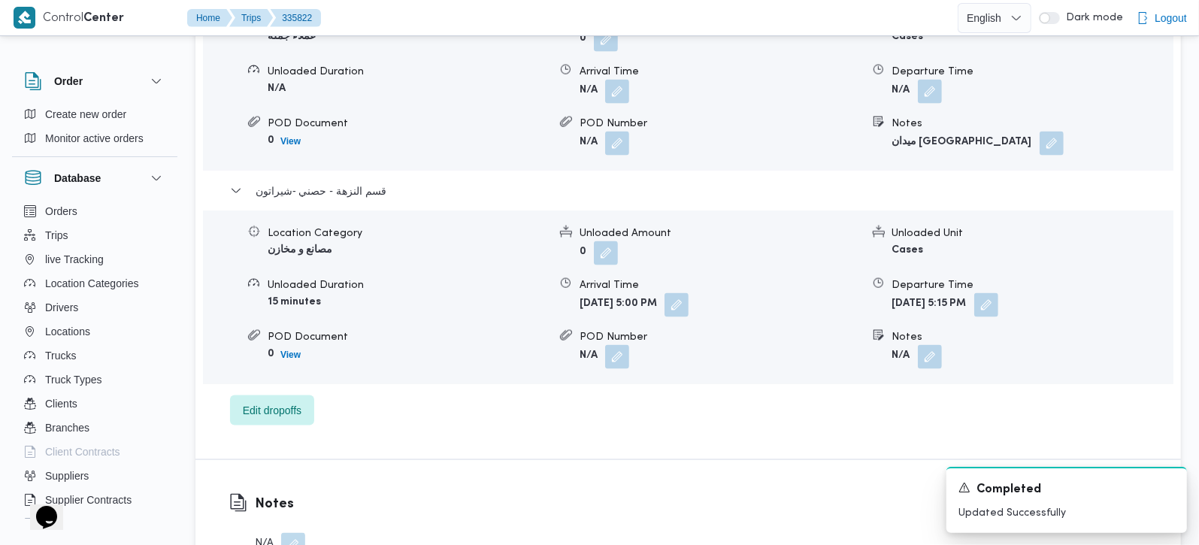
click at [695, 460] on div "Notes N/A" at bounding box center [687, 525] width 985 height 131
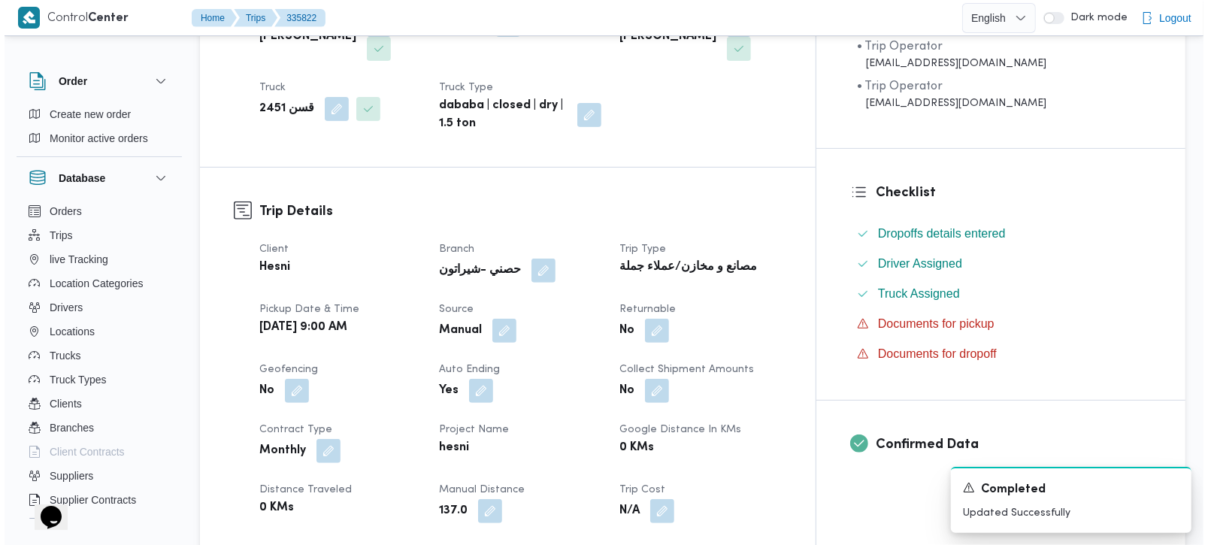
scroll to position [0, 0]
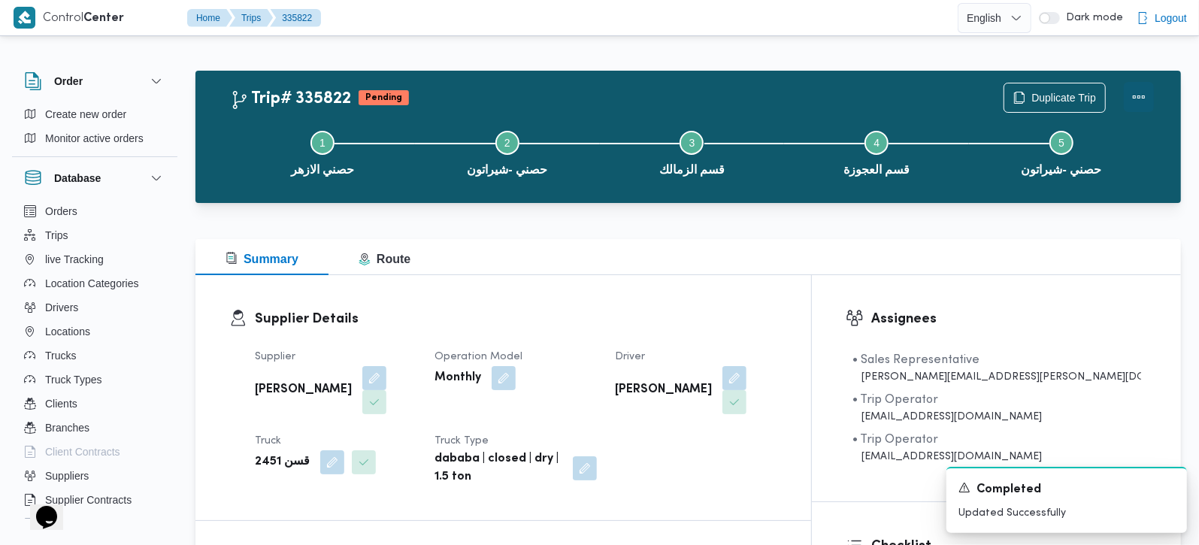
click at [1138, 88] on button "Actions" at bounding box center [1139, 97] width 30 height 30
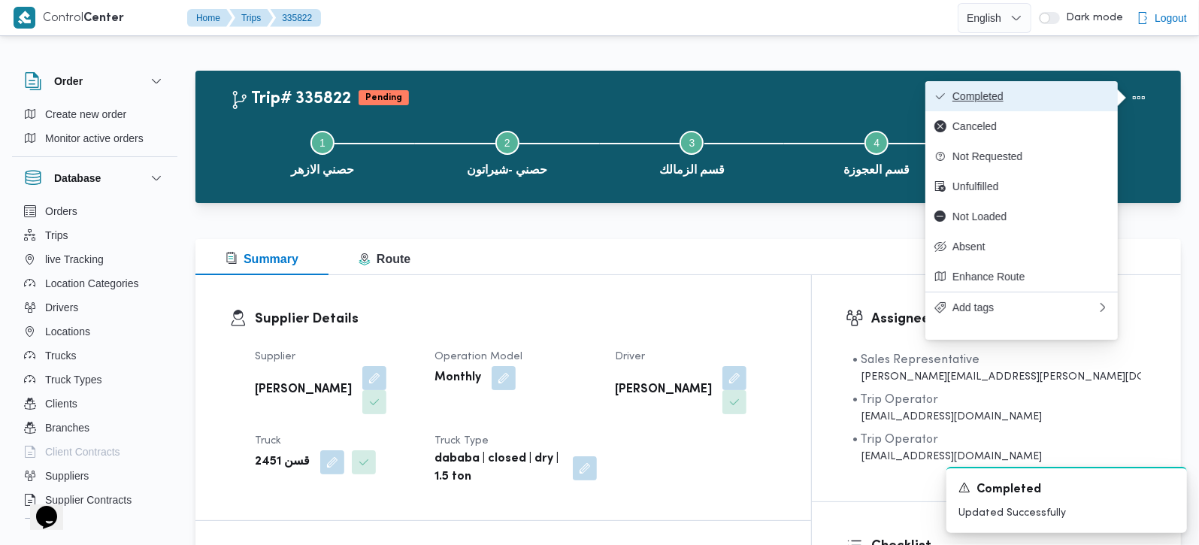
click at [1021, 97] on span "Completed" at bounding box center [1030, 96] width 156 height 12
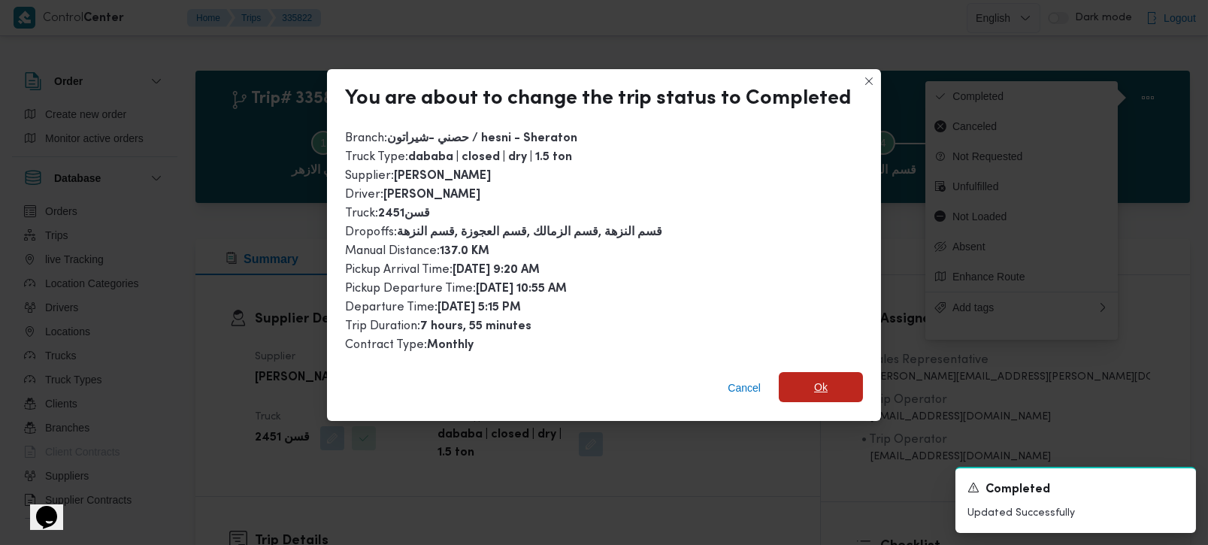
click at [794, 388] on span "Ok" at bounding box center [821, 387] width 84 height 30
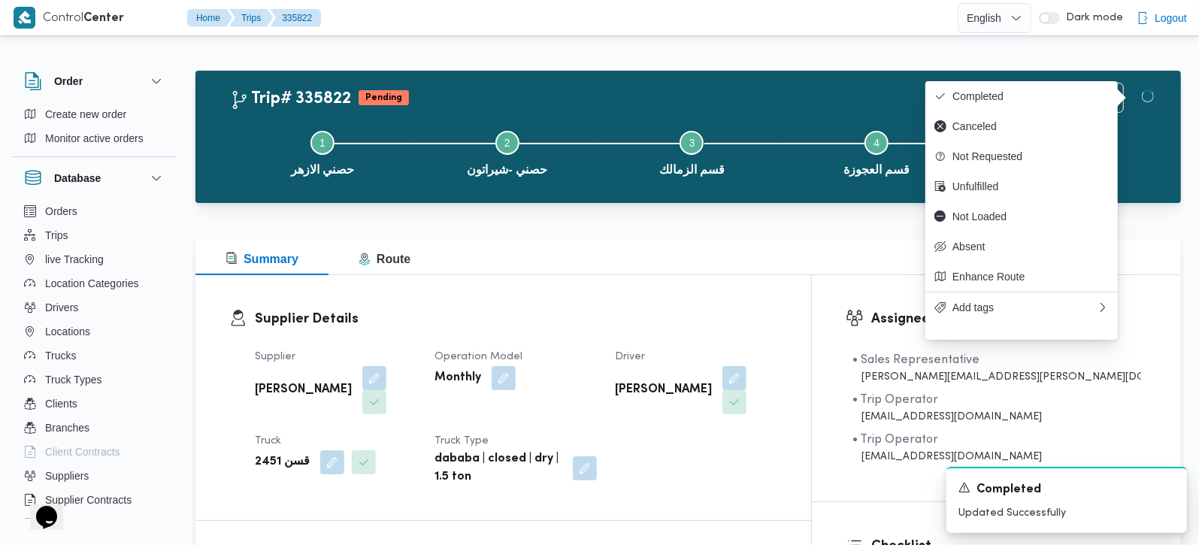
click at [499, 243] on div "Summary Route" at bounding box center [687, 257] width 985 height 36
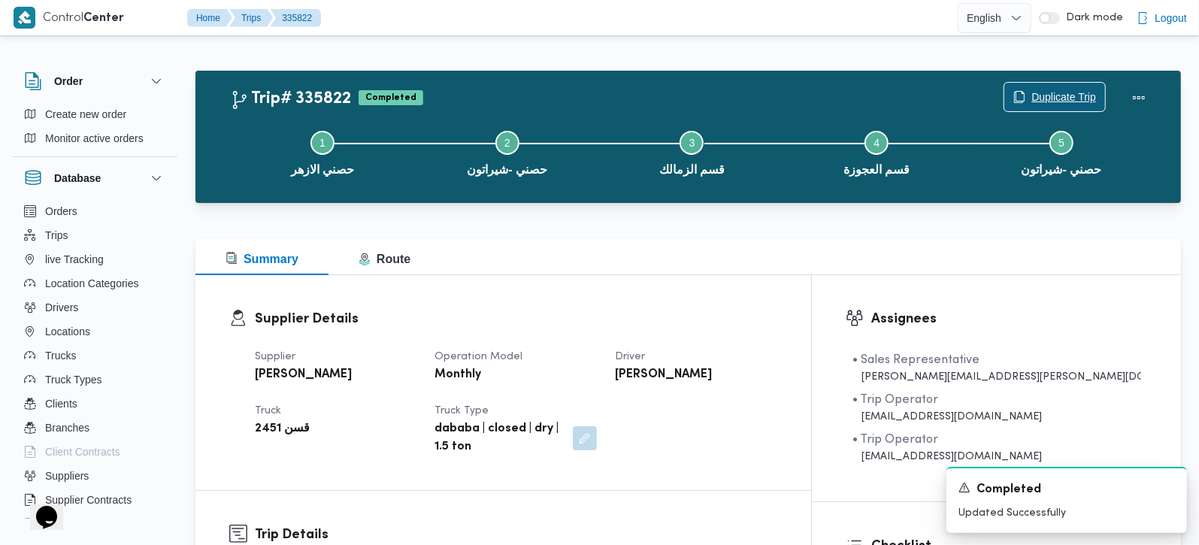
click at [1066, 97] on span "Duplicate Trip" at bounding box center [1063, 97] width 65 height 18
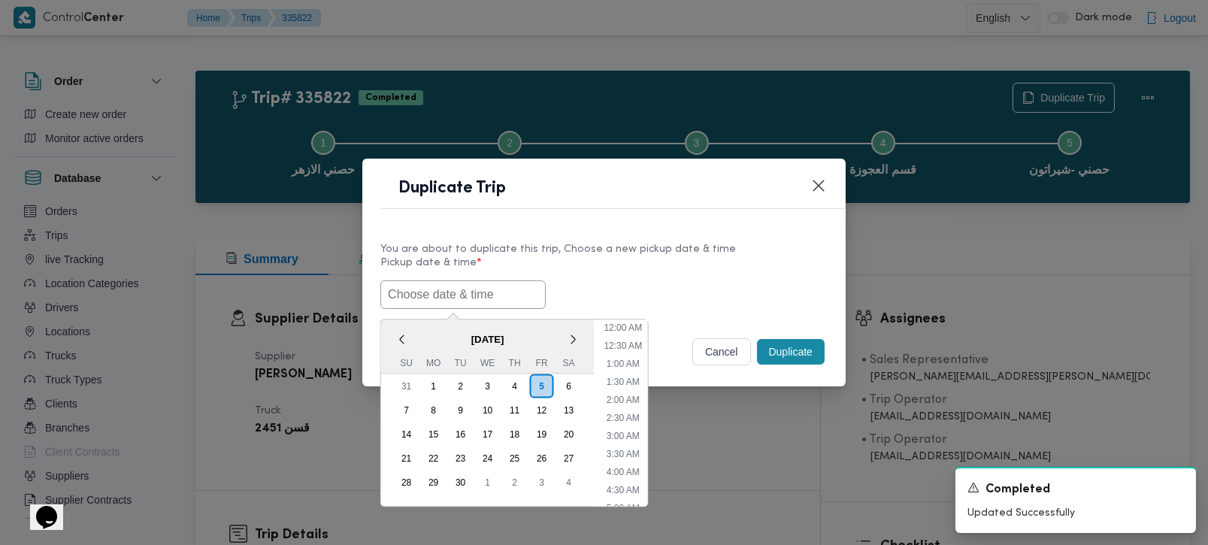
click at [474, 281] on input "text" at bounding box center [462, 294] width 165 height 29
click at [414, 329] on span "[DATE]" at bounding box center [487, 338] width 213 height 26
click at [560, 386] on div "6" at bounding box center [568, 385] width 29 height 29
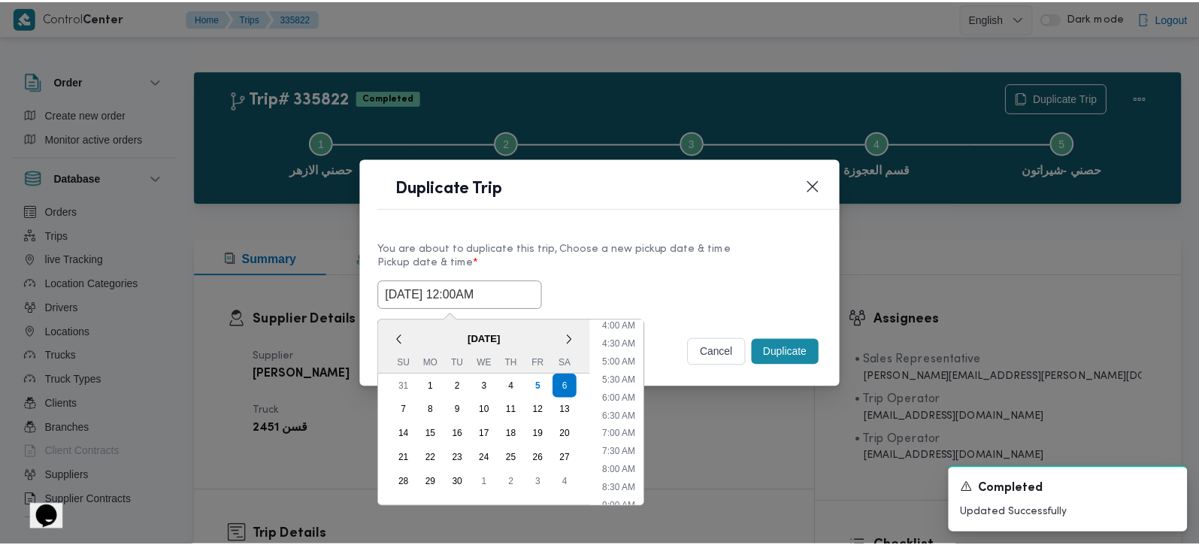
scroll to position [177, 0]
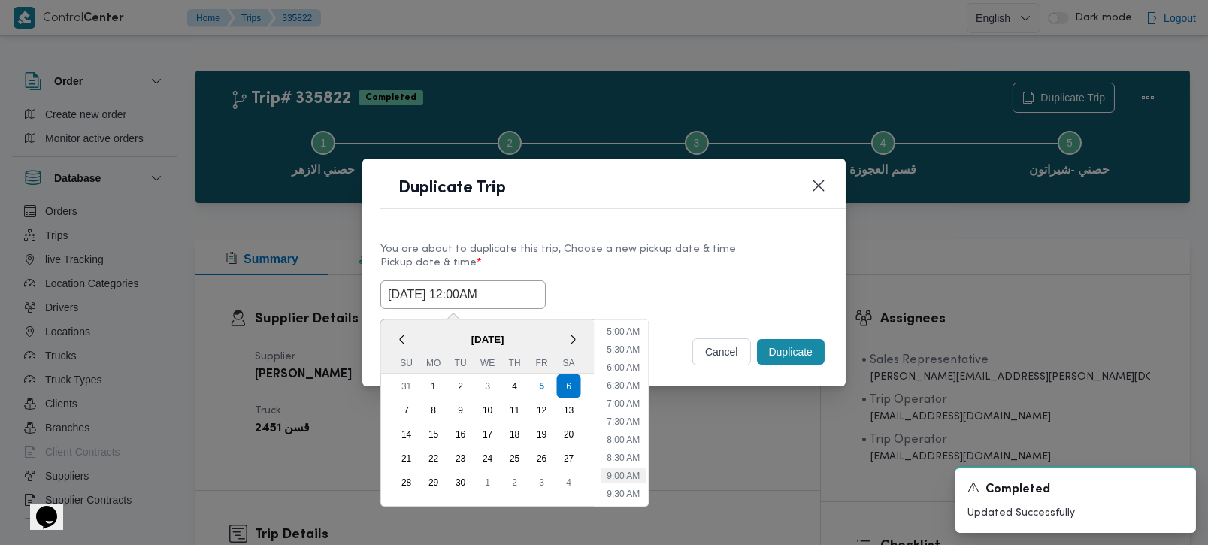
click at [634, 470] on li "9:00 AM" at bounding box center [623, 475] width 45 height 15
type input "06/09/2025 9:00AM"
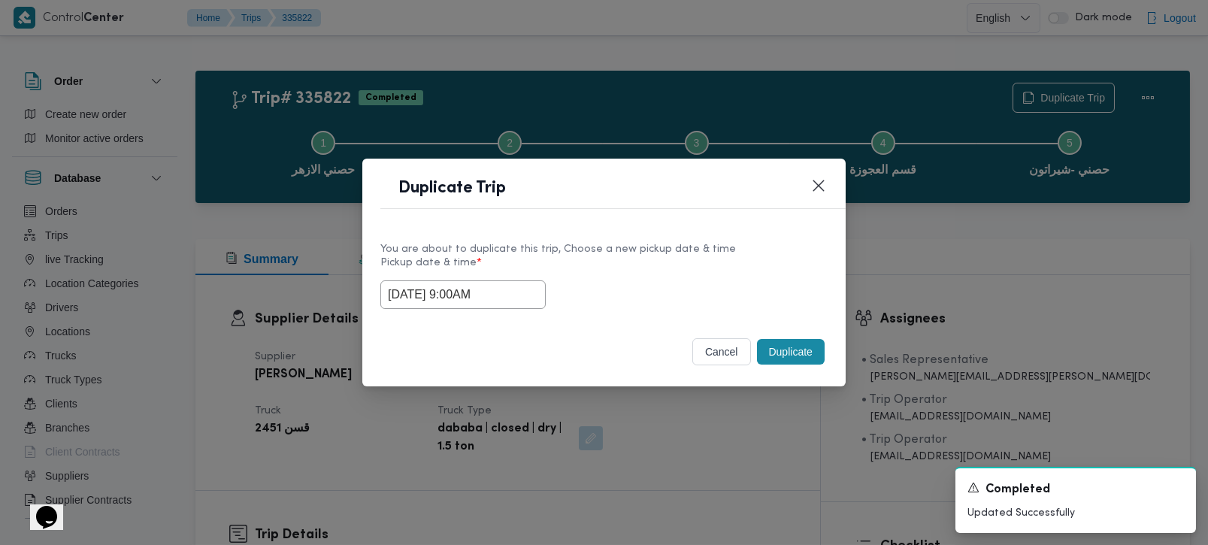
drag, startPoint x: 508, startPoint y: 299, endPoint x: 313, endPoint y: 317, distance: 196.3
click at [313, 317] on div "Duplicate Trip You are about to duplicate this trip, Choose a new pickup date &…" at bounding box center [604, 272] width 1208 height 545
click at [714, 359] on button "cancel" at bounding box center [721, 351] width 59 height 27
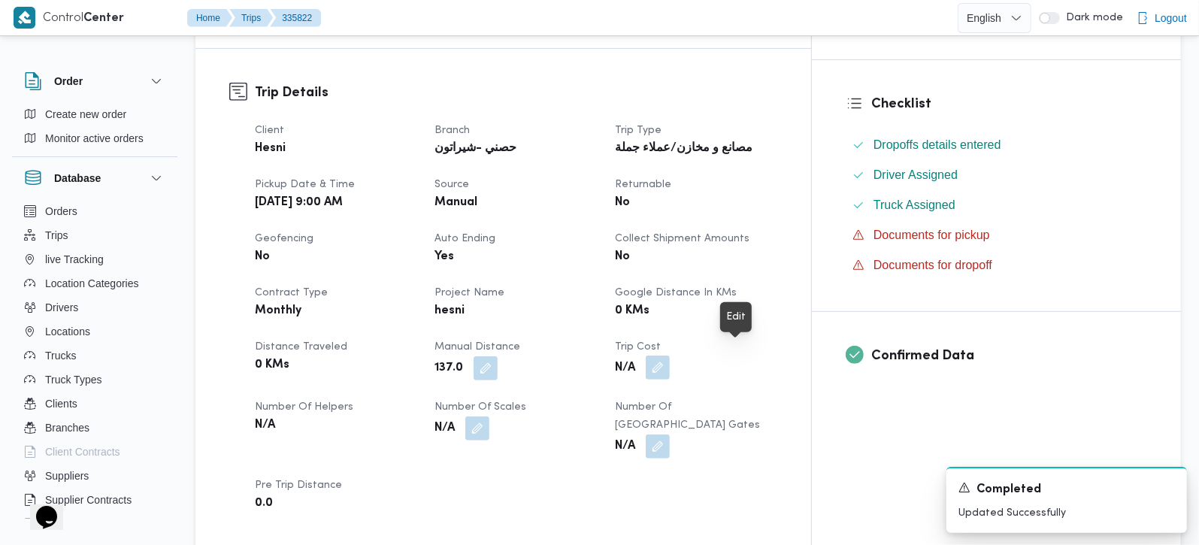
scroll to position [0, 0]
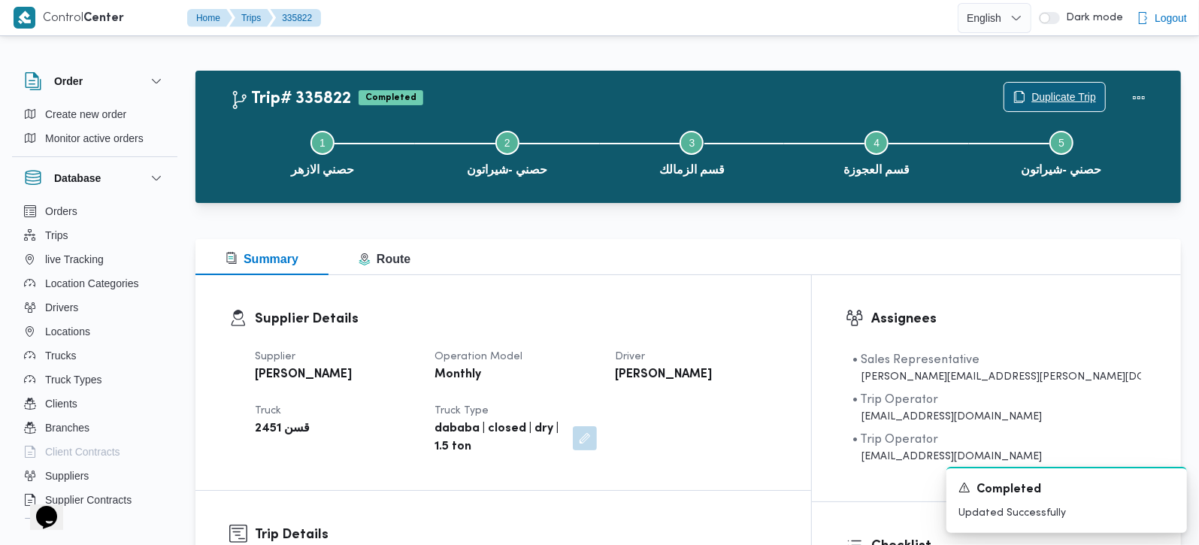
click at [1058, 95] on span "Duplicate Trip" at bounding box center [1063, 97] width 65 height 18
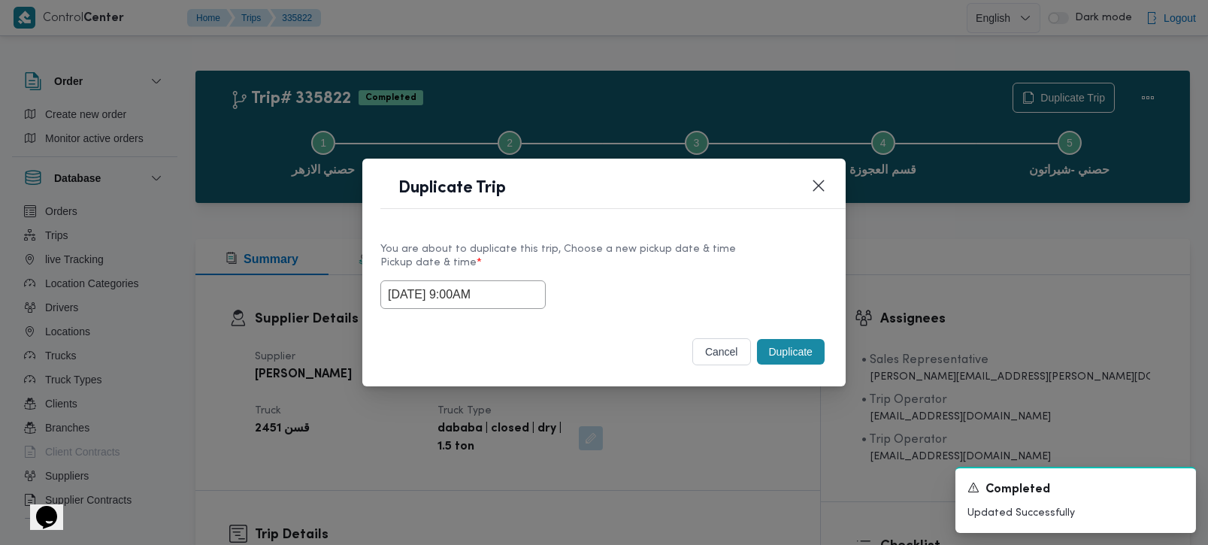
click at [801, 347] on button "Duplicate" at bounding box center [791, 352] width 68 height 26
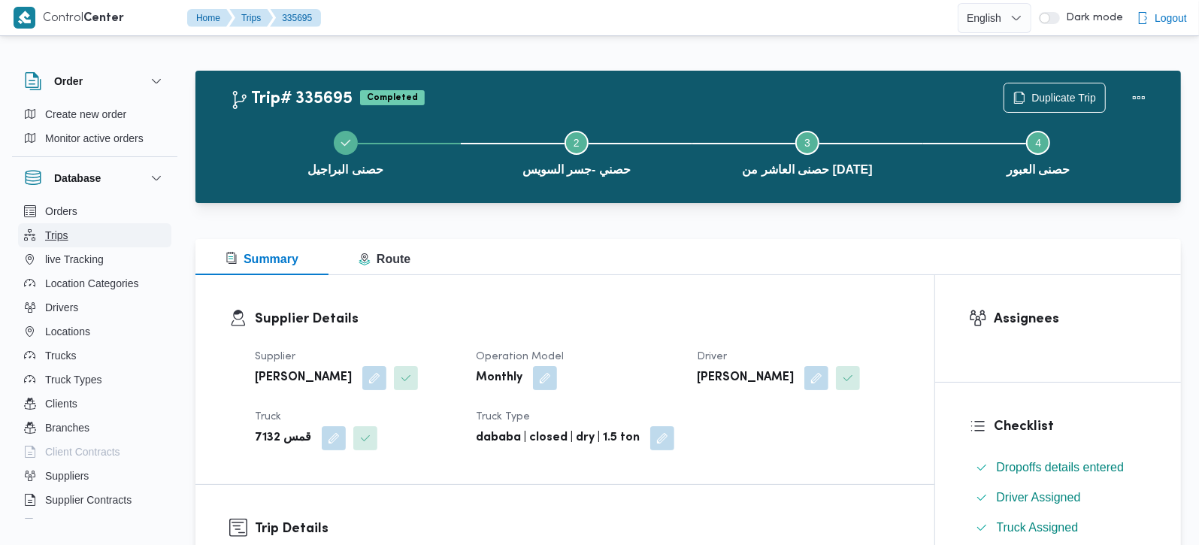
click at [62, 232] on span "Trips" at bounding box center [56, 235] width 23 height 18
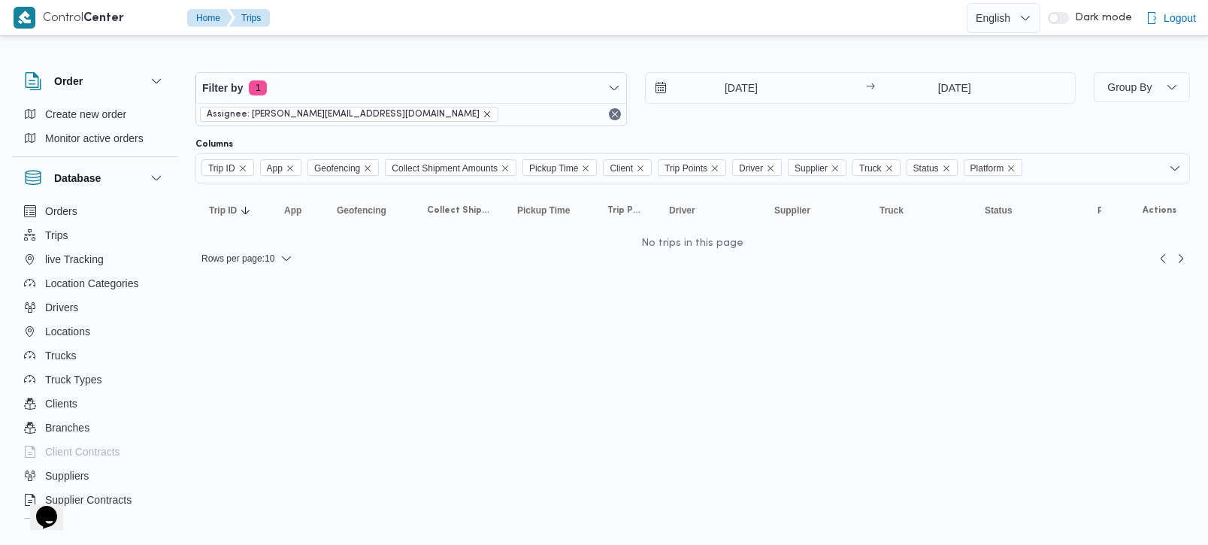
click at [483, 114] on icon "remove selected entity" at bounding box center [487, 114] width 9 height 9
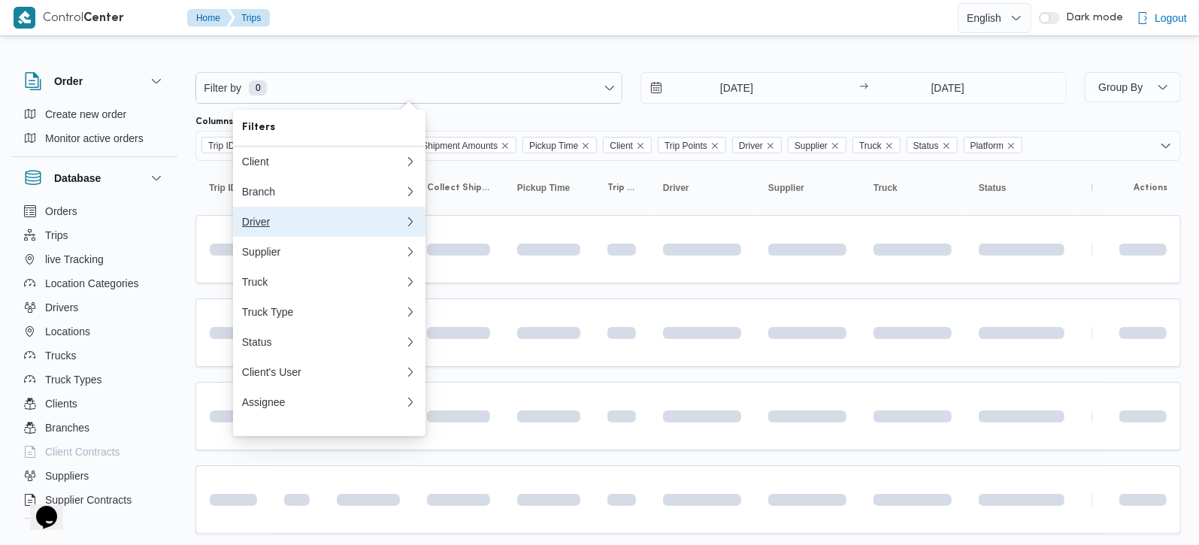
click at [262, 226] on div "Driver" at bounding box center [323, 222] width 162 height 12
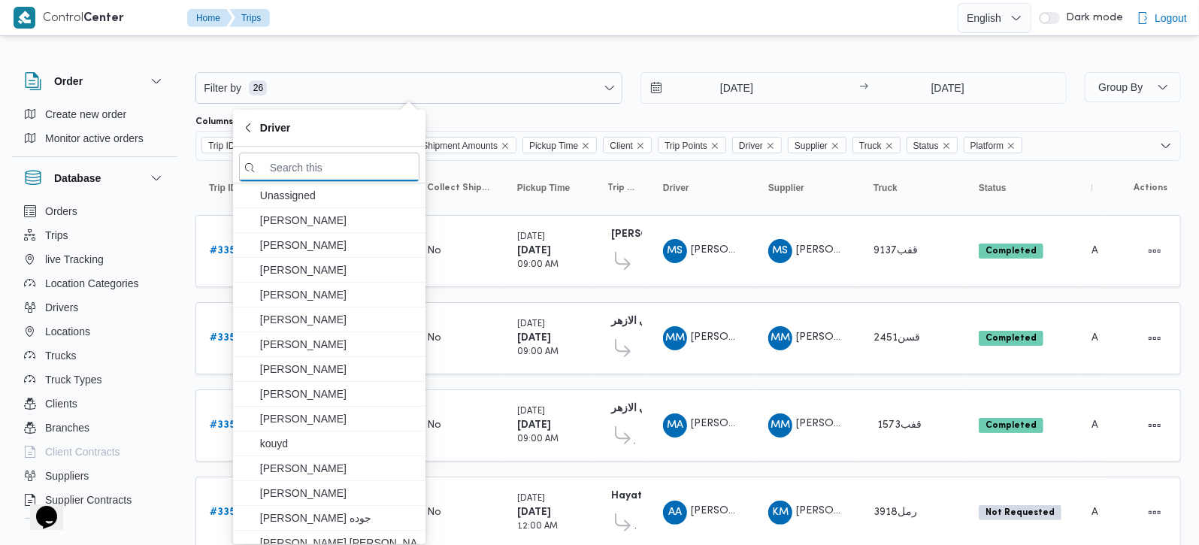
paste input "عبد الحافظ السيد عبدالحافظ السيد"
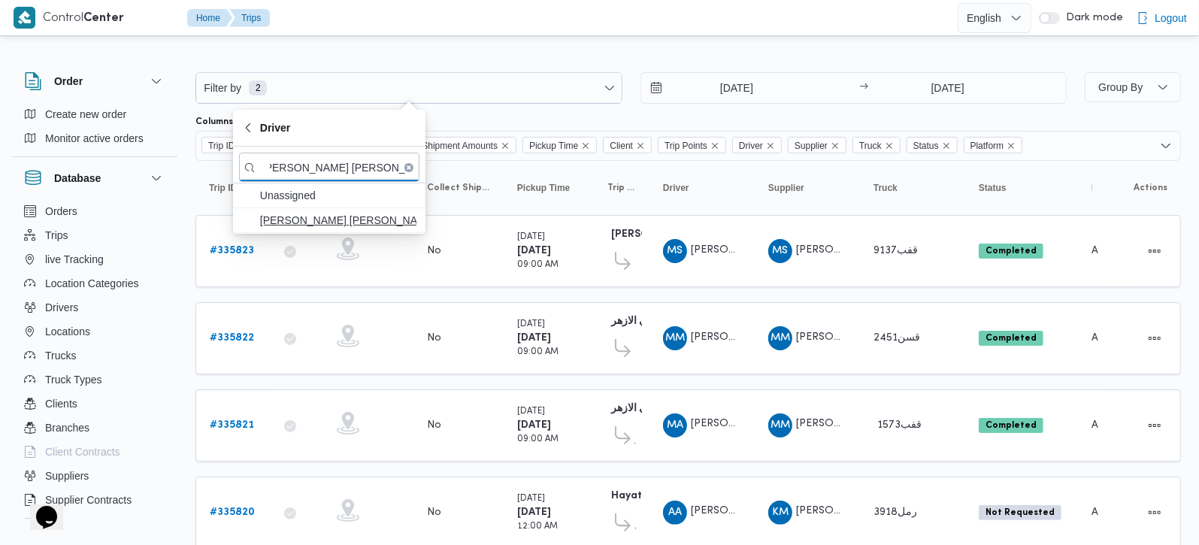
type input "عبد الحافظ السيد عبدالحافظ السيد"
click at [347, 216] on span "عبد الحافظ السيد عبدالحافظ السيد" at bounding box center [338, 220] width 156 height 18
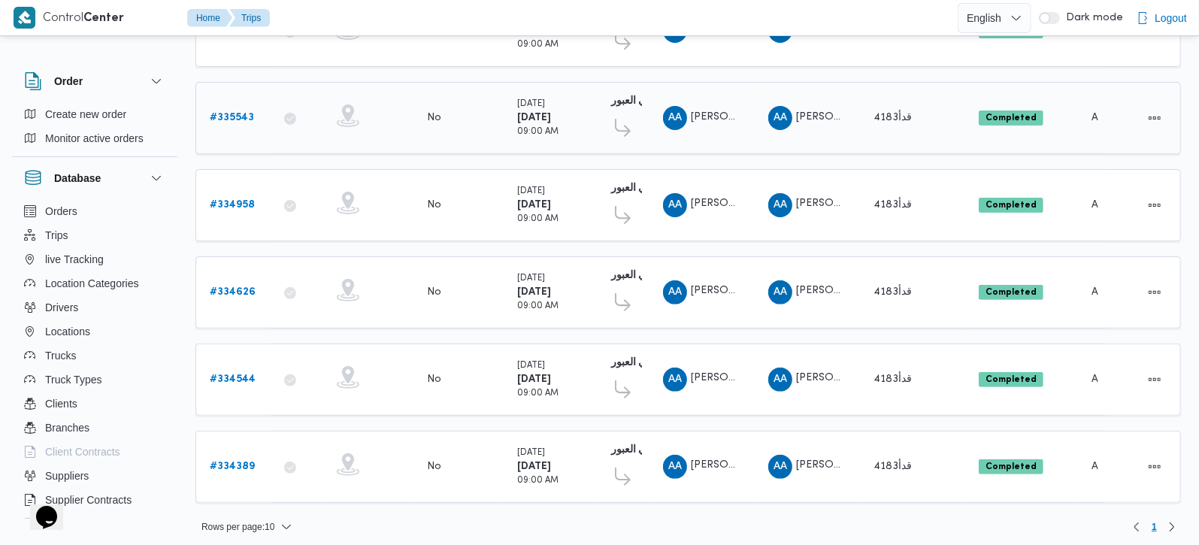
scroll to position [154, 0]
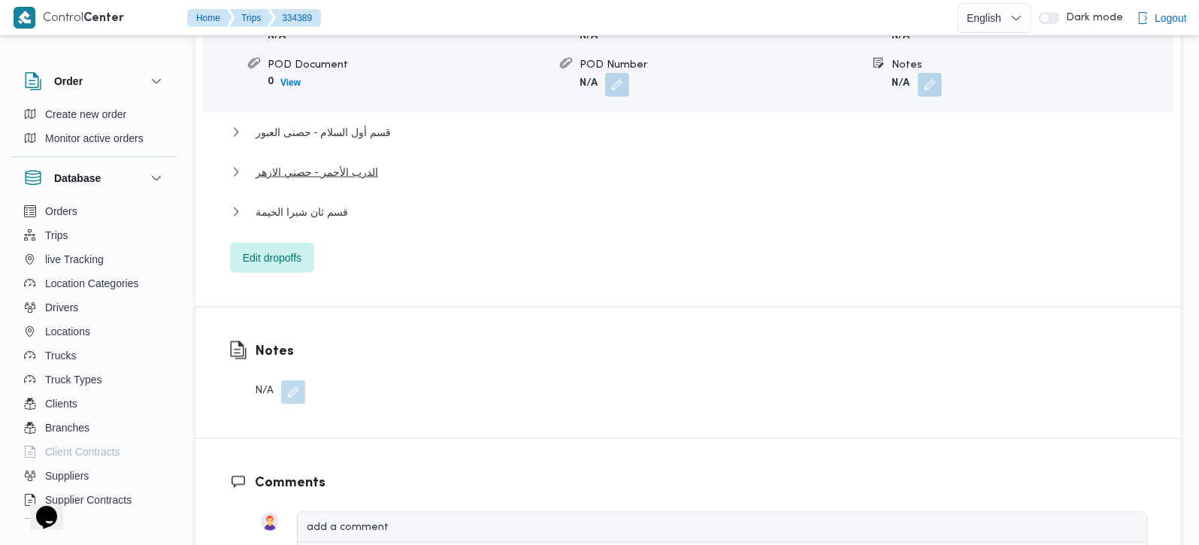
scroll to position [1415, 0]
click at [310, 204] on span "قسم ثان شبرا الخيمة" at bounding box center [302, 213] width 92 height 18
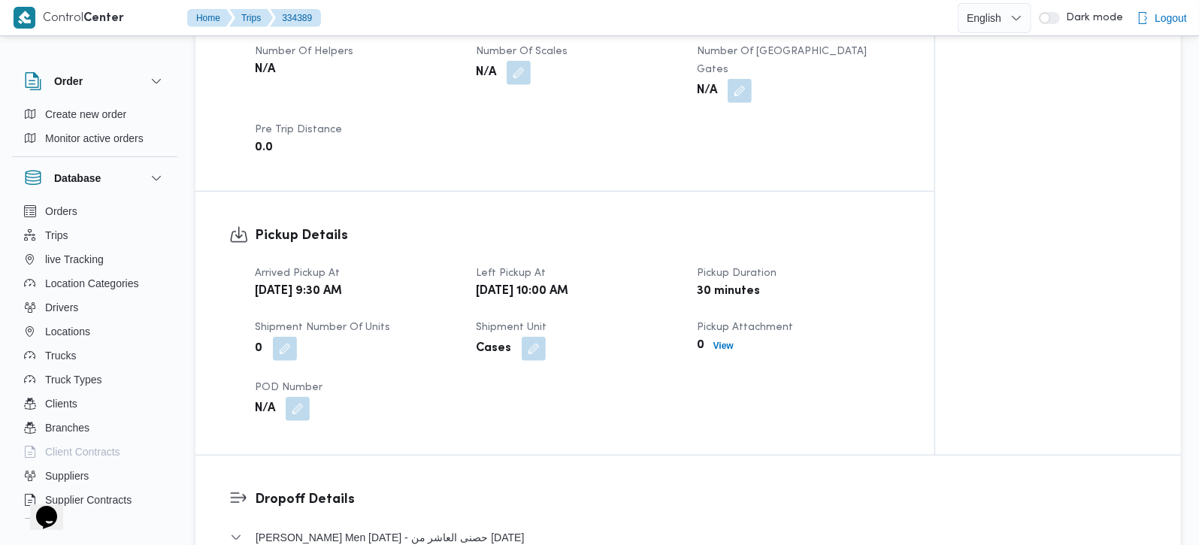
scroll to position [795, 0]
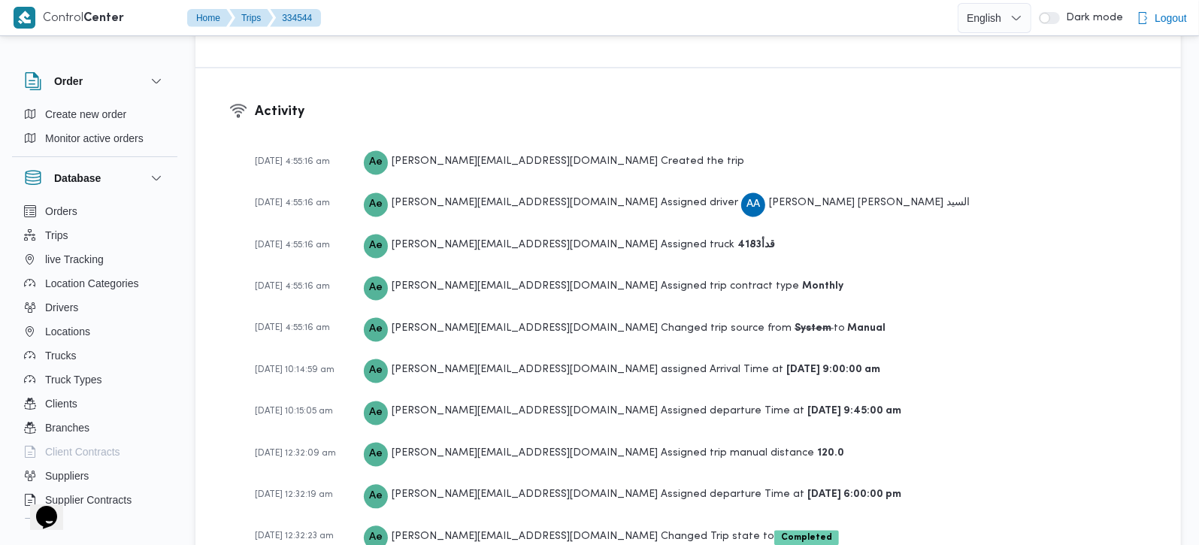
scroll to position [2122, 0]
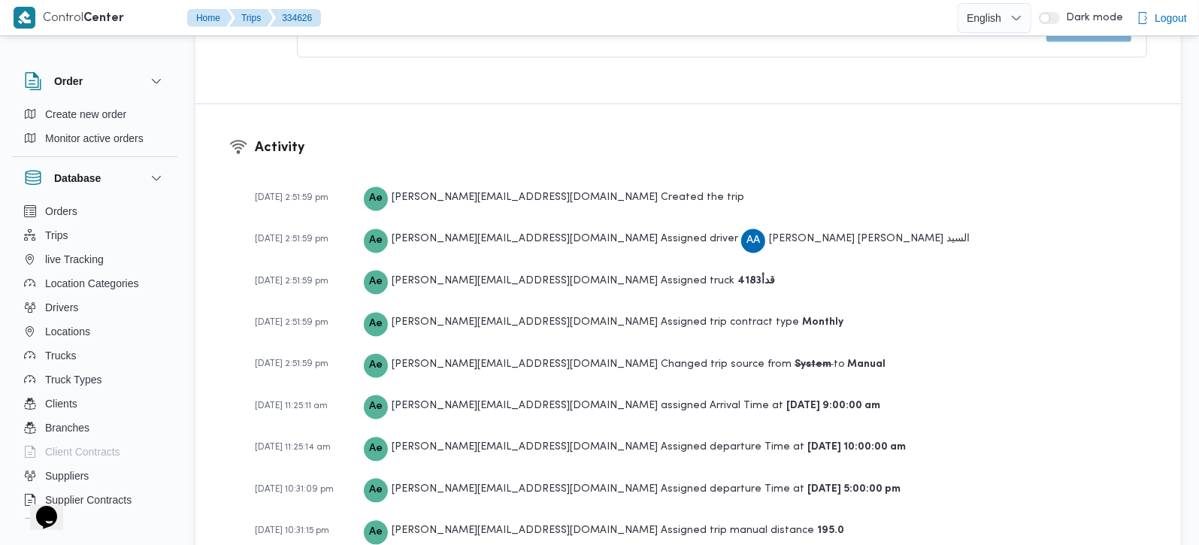
scroll to position [2211, 0]
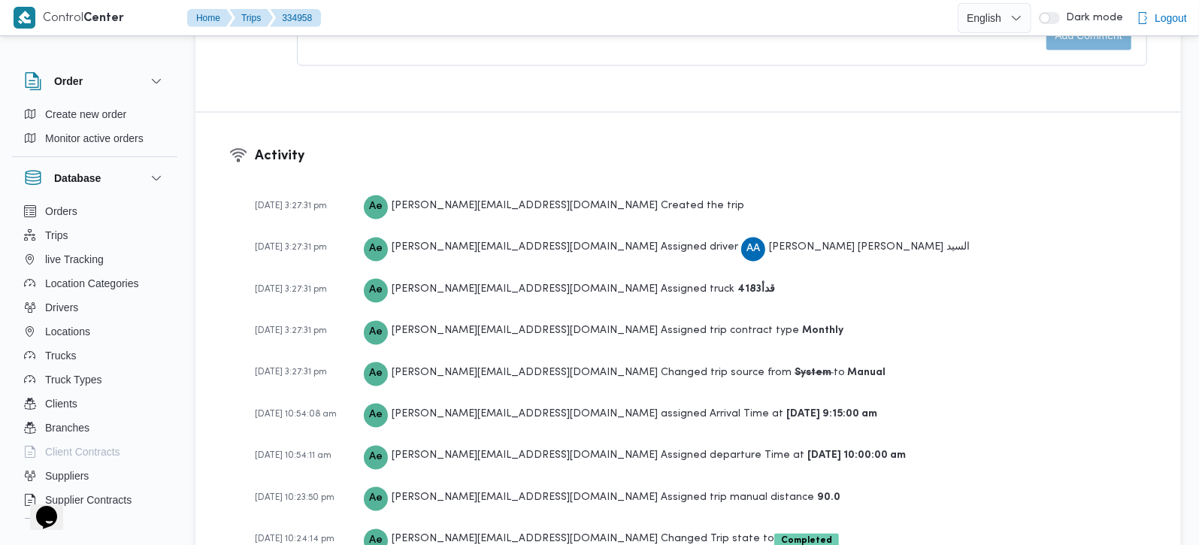
scroll to position [2033, 0]
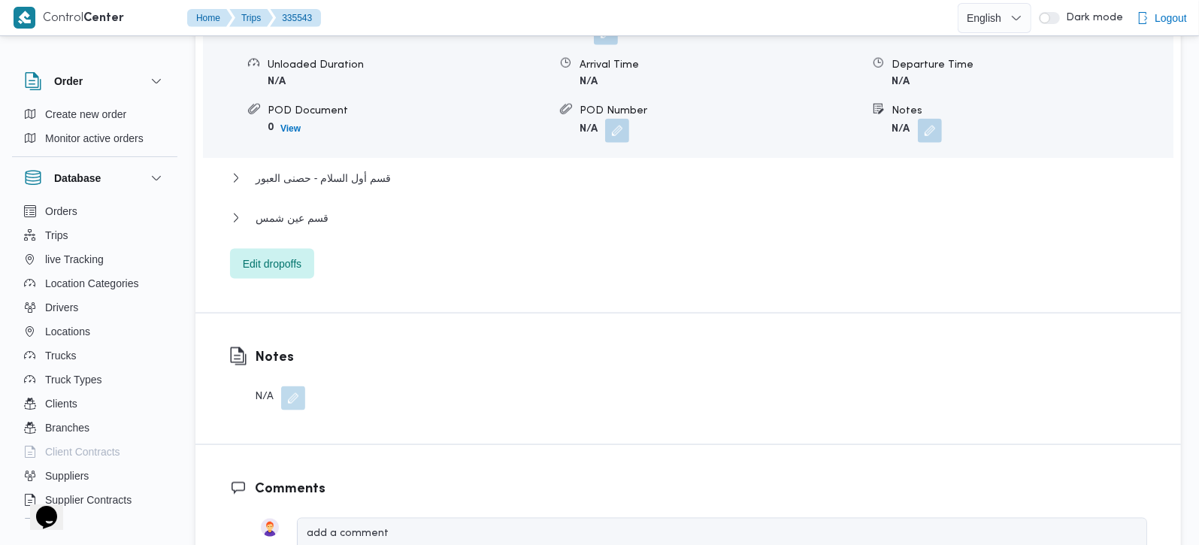
scroll to position [853, 0]
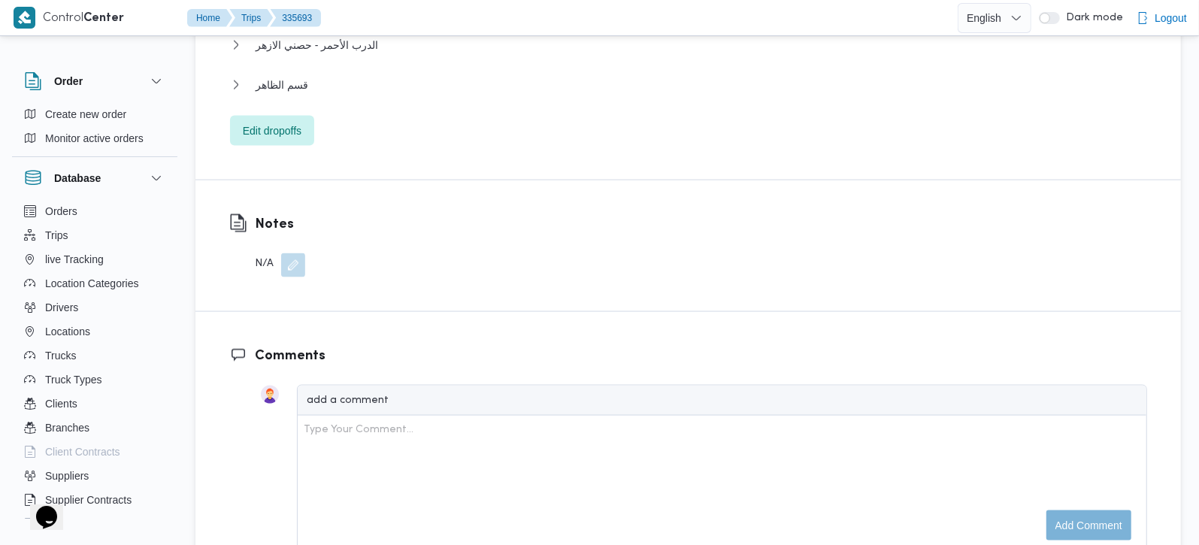
scroll to position [2091, 0]
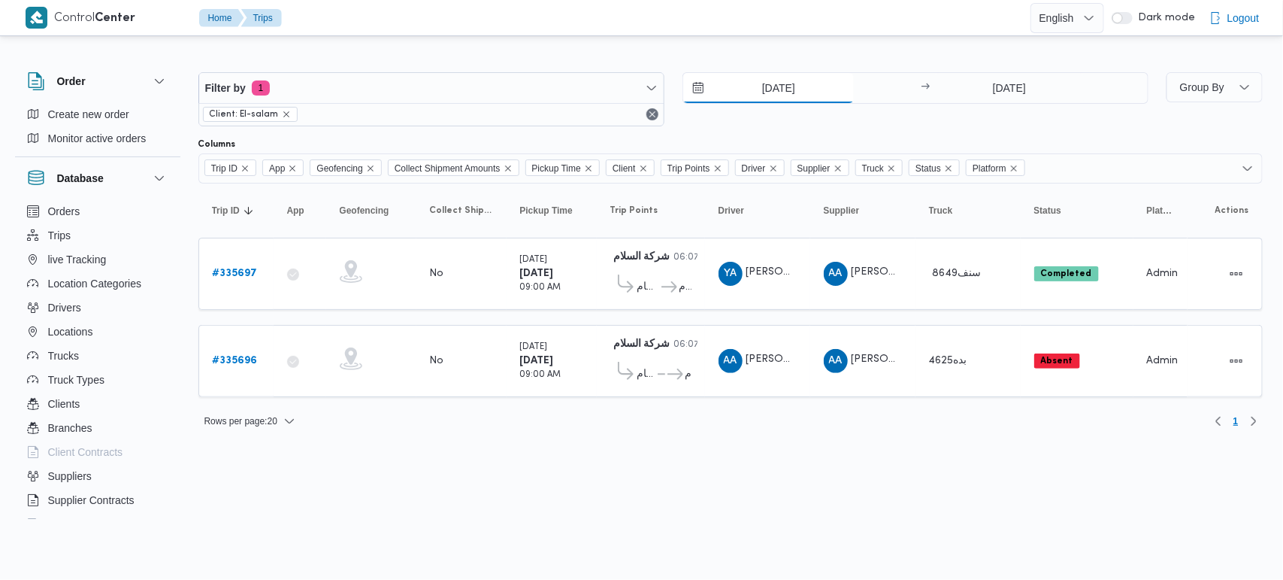
click at [760, 92] on input "[DATE]" at bounding box center [768, 88] width 171 height 30
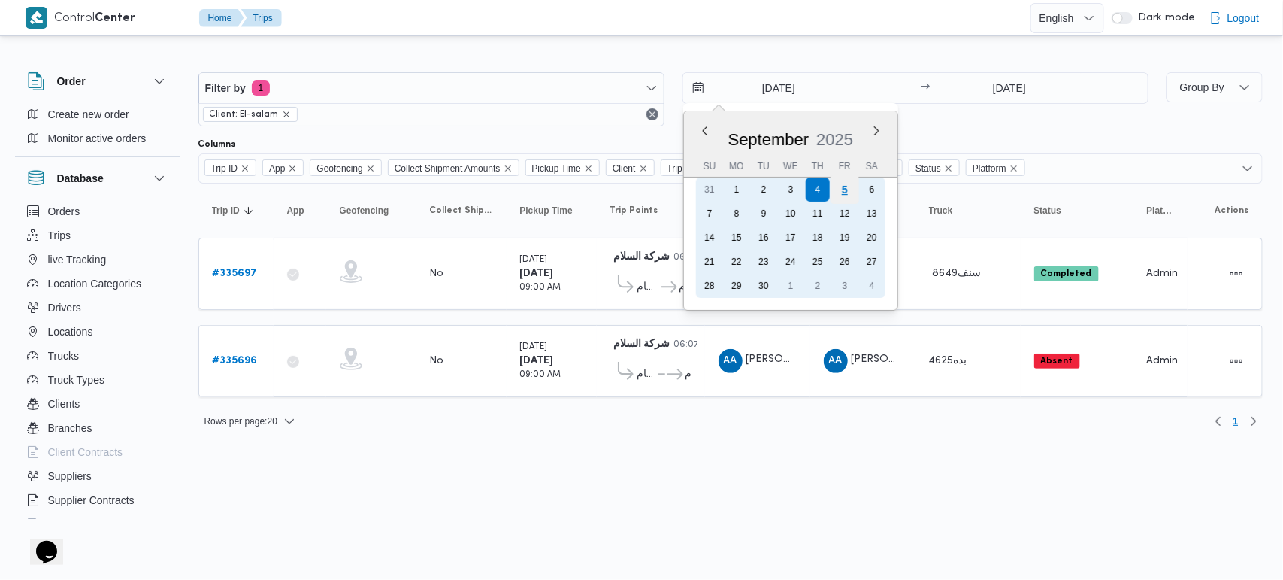
click at [842, 193] on div "5" at bounding box center [844, 189] width 29 height 29
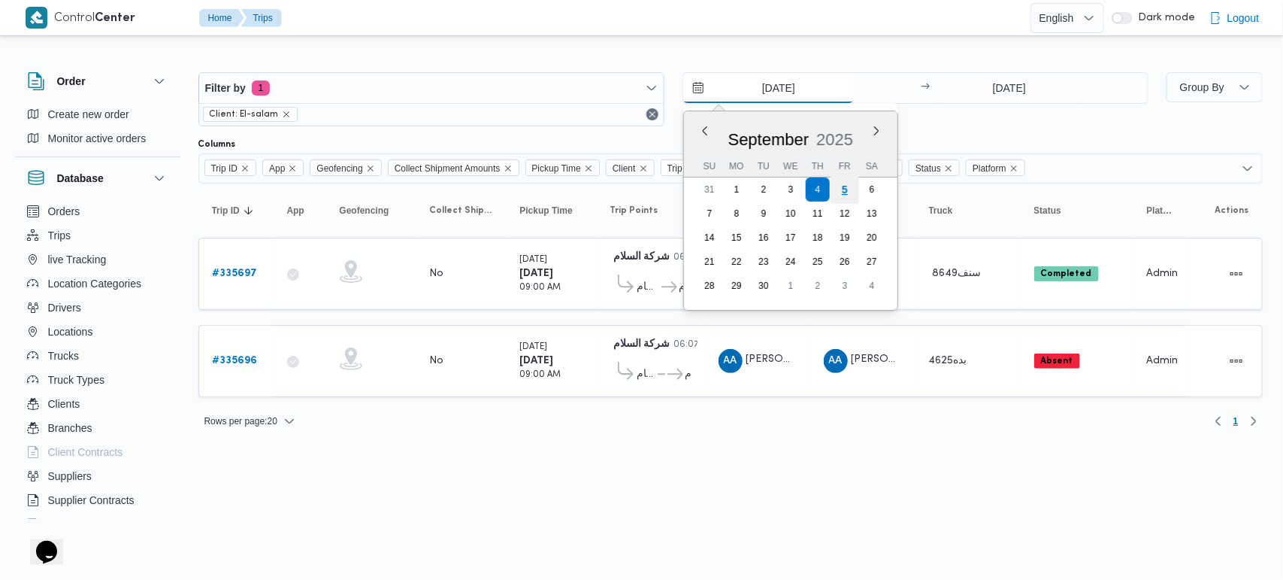
type input "5/9/2025"
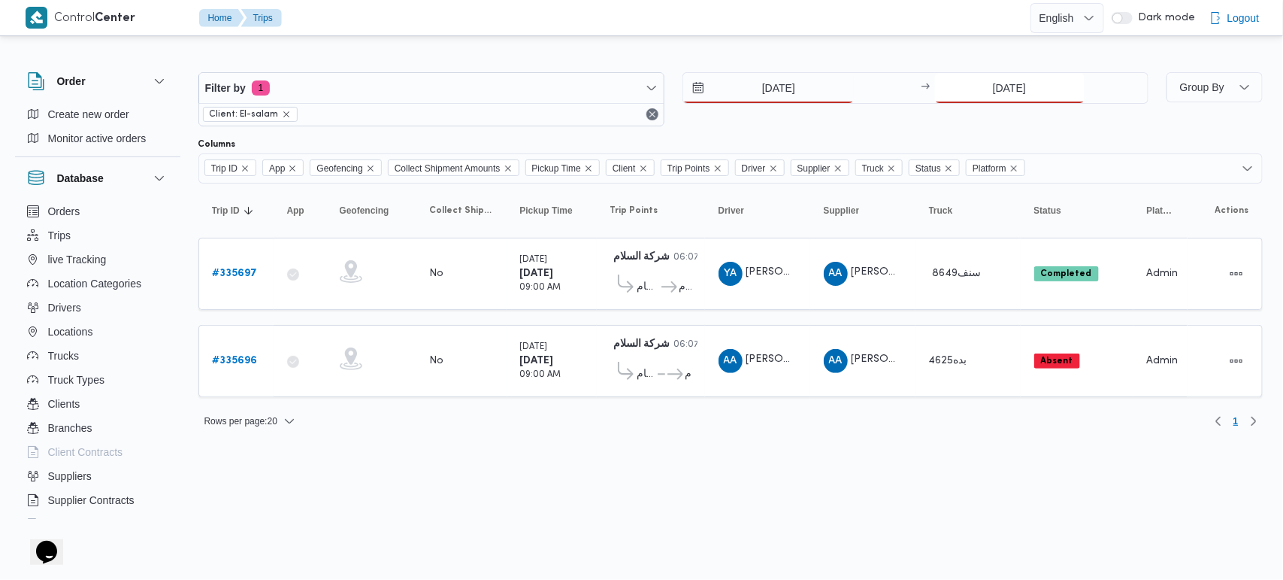
click at [972, 94] on input "[DATE]" at bounding box center [1010, 88] width 150 height 30
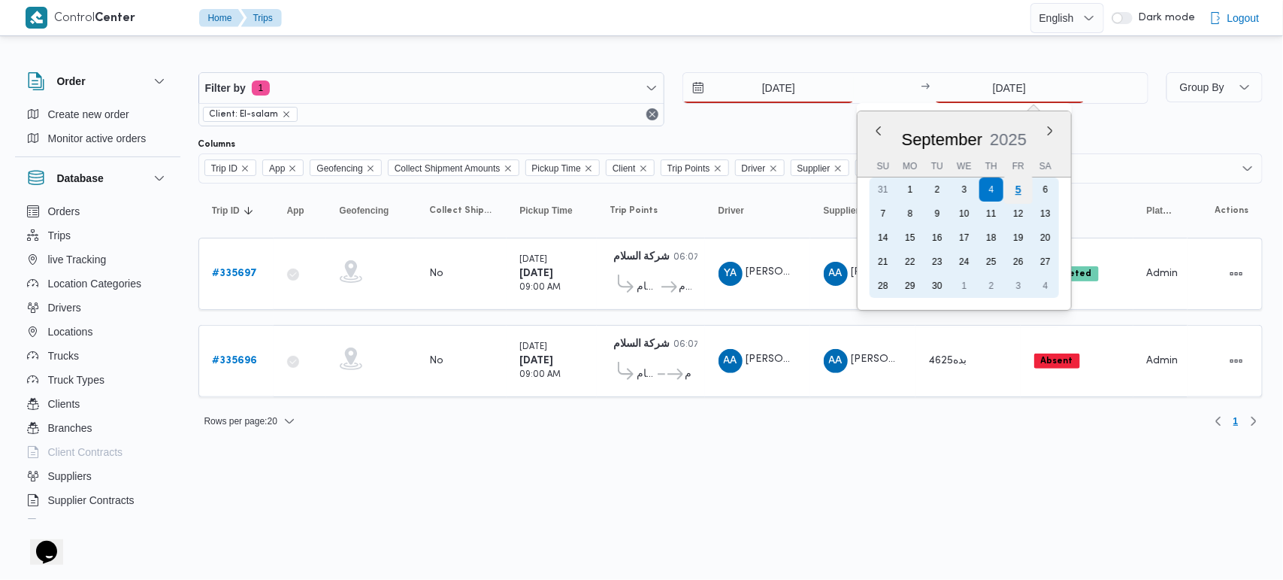
click at [1017, 190] on div "5" at bounding box center [1017, 189] width 29 height 29
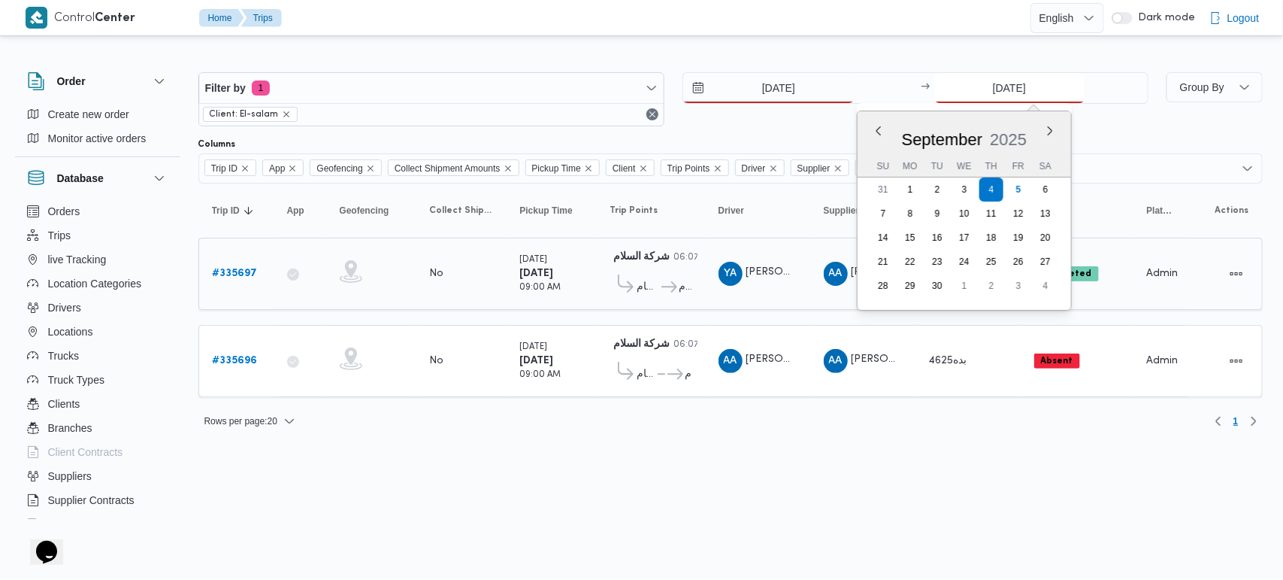
type input "5/9/2025"
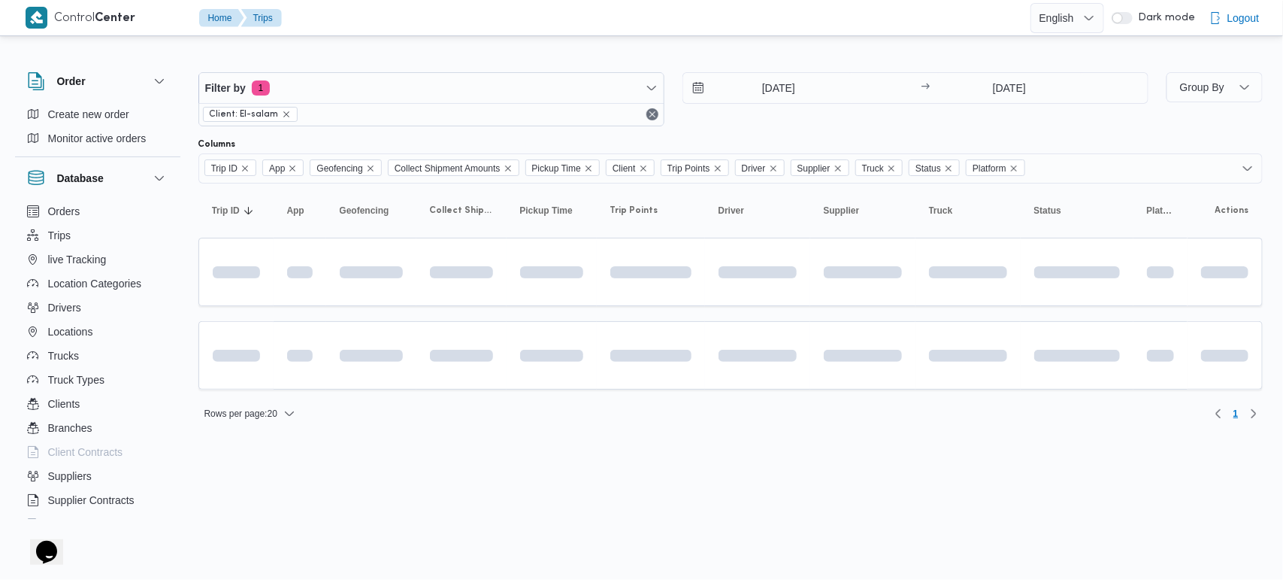
click at [850, 392] on html "Control Center Home Trips English عربي Dark mode Logout Order Create new order …" at bounding box center [641, 290] width 1283 height 580
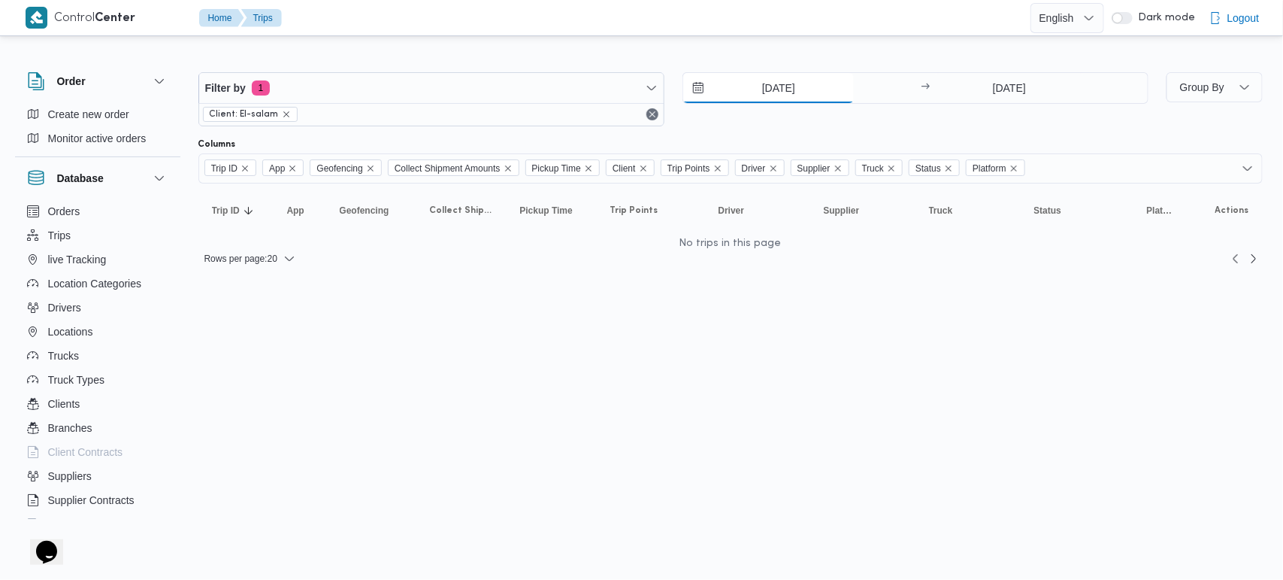
click at [768, 90] on input "5/9/2025" at bounding box center [768, 88] width 171 height 30
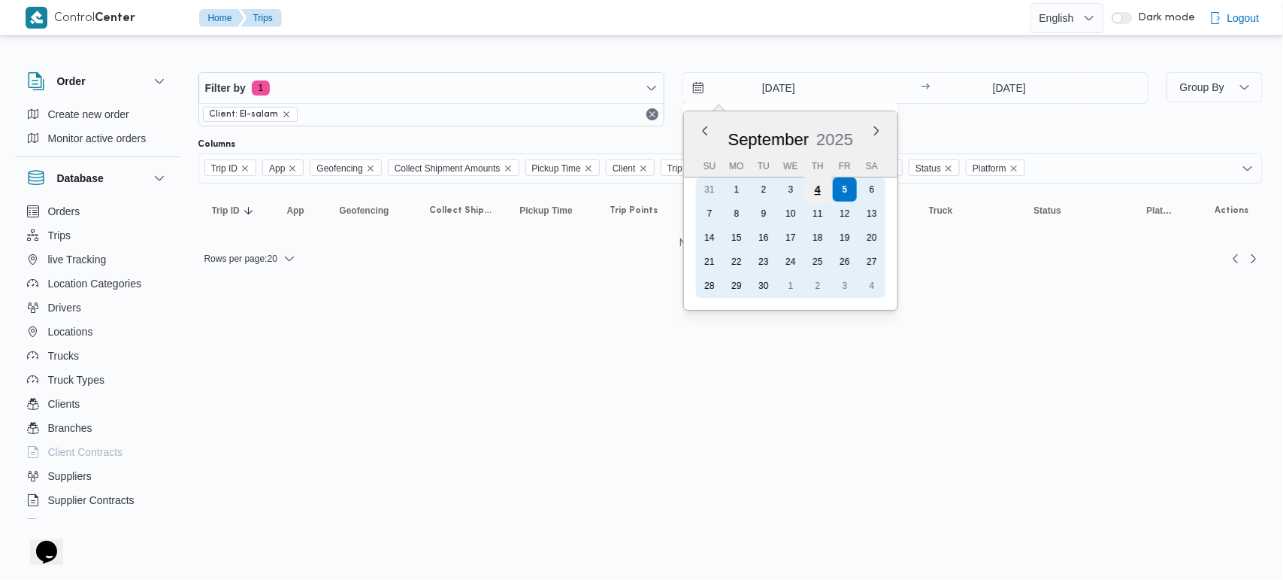
click at [814, 186] on div "4" at bounding box center [817, 189] width 29 height 29
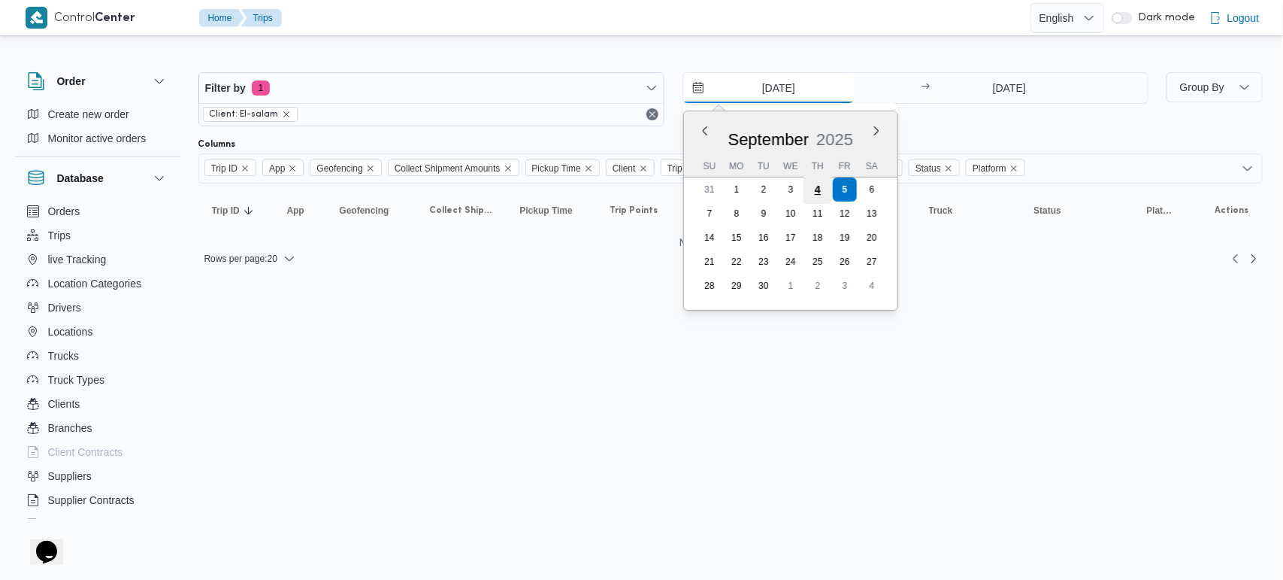
type input "[DATE]"
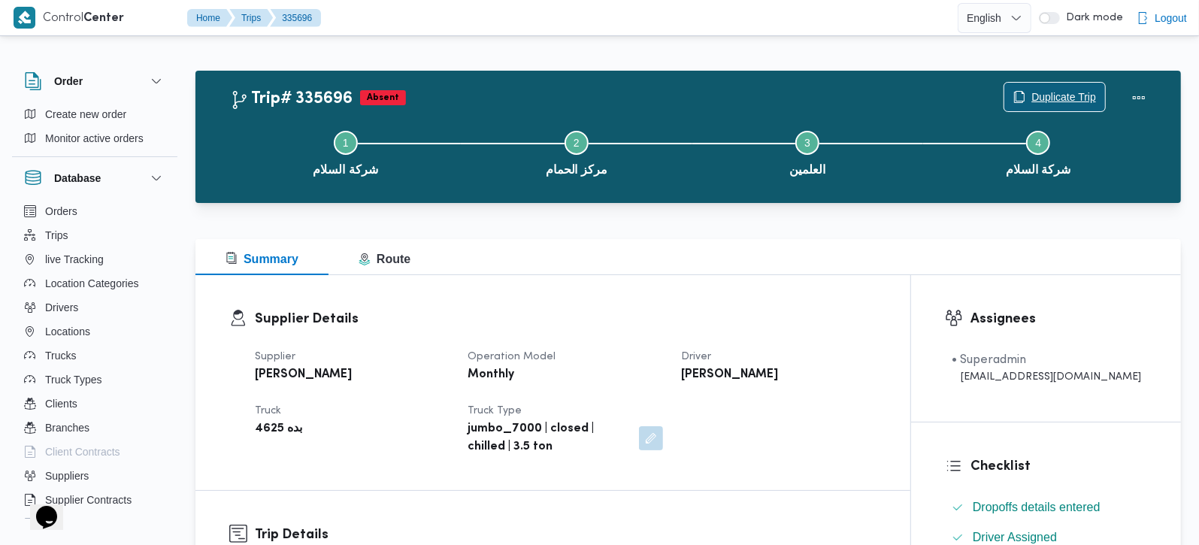
click at [1046, 92] on span "Duplicate Trip" at bounding box center [1063, 97] width 65 height 18
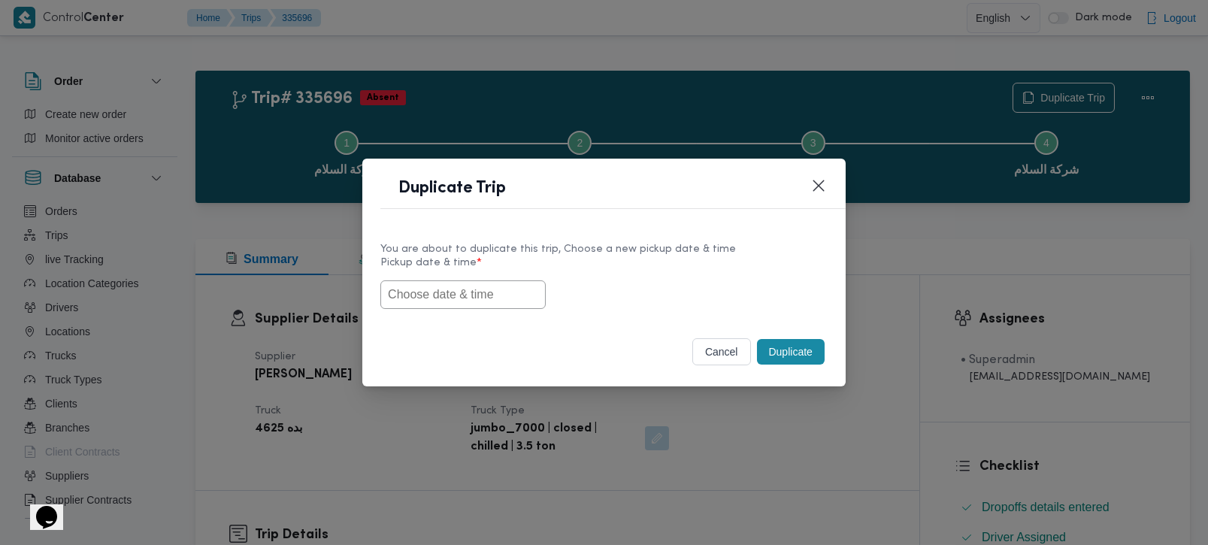
click at [754, 353] on div "Duplicate" at bounding box center [791, 352] width 74 height 32
click at [729, 352] on button "cancel" at bounding box center [721, 351] width 59 height 27
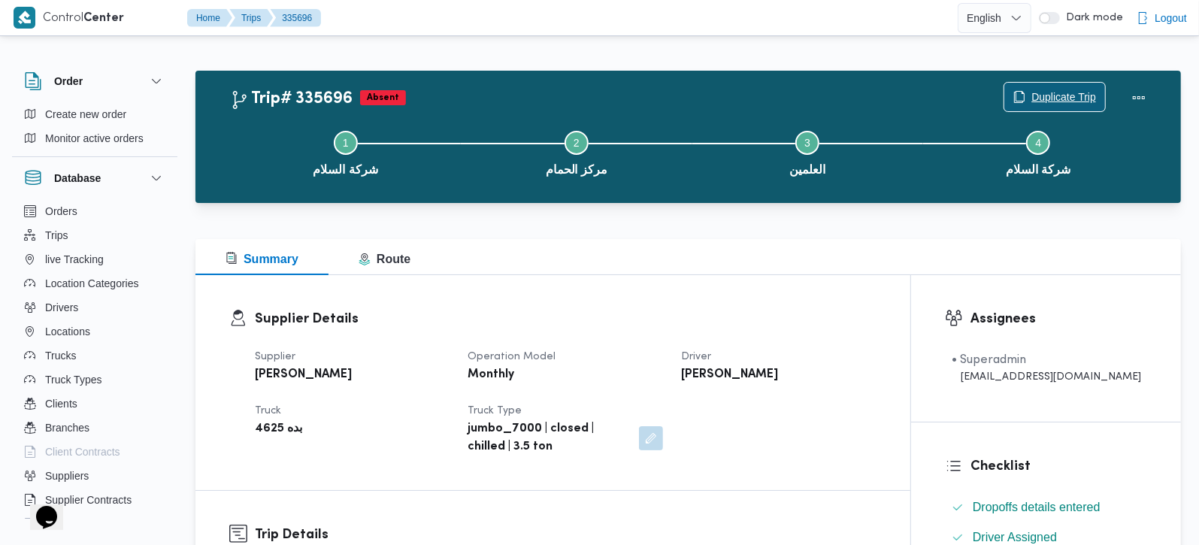
click at [1043, 101] on span "Duplicate Trip" at bounding box center [1063, 97] width 65 height 18
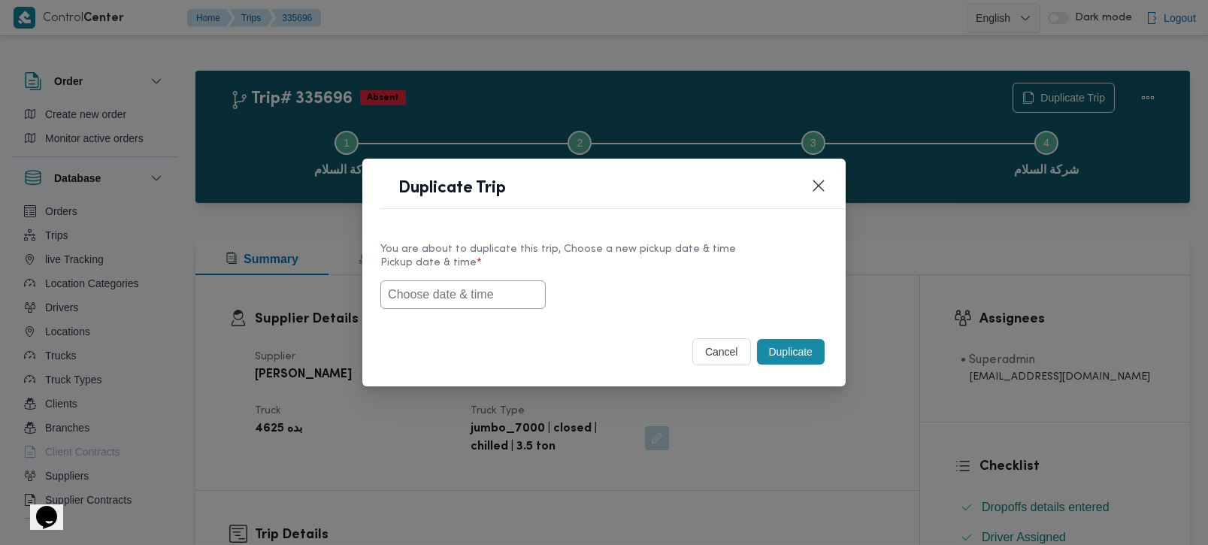
click at [504, 292] on input "text" at bounding box center [462, 294] width 165 height 29
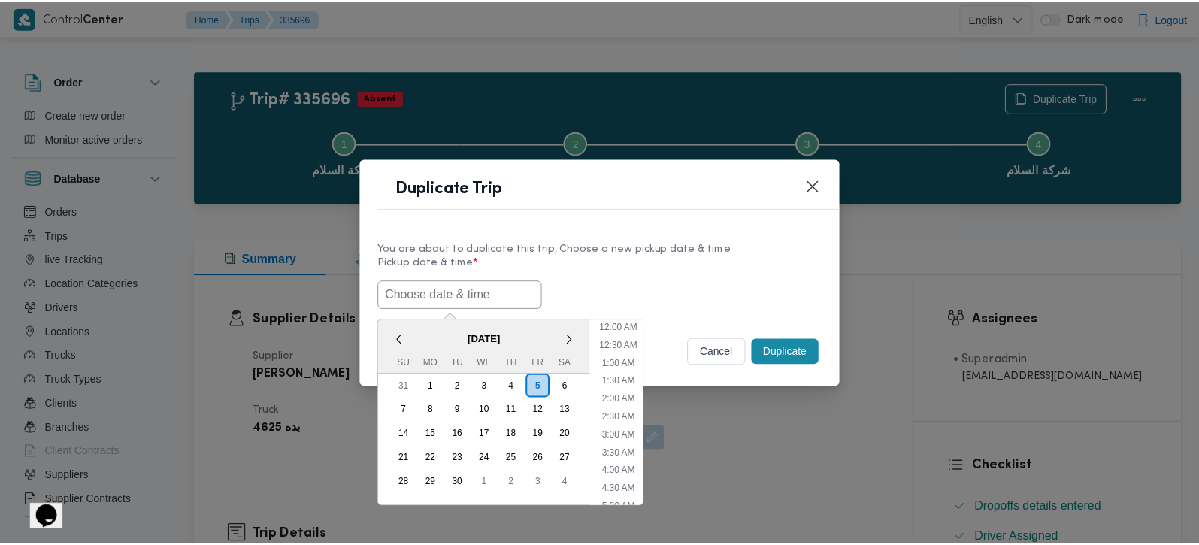
scroll to position [565, 0]
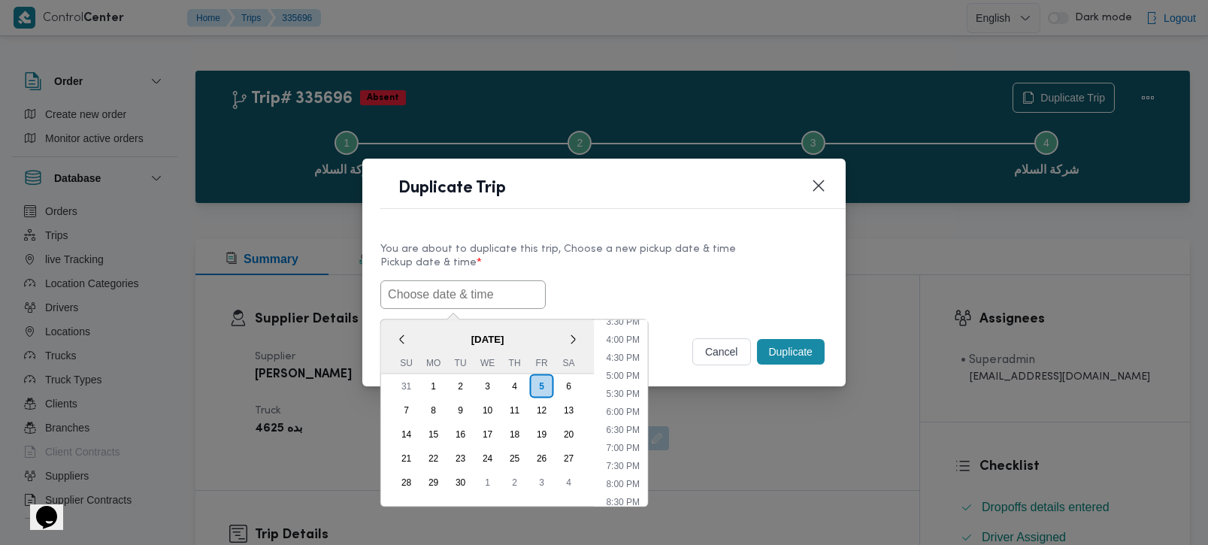
paste input "06/09/2025 9:00AM"
type input "06/09/2025 9:00AM"
click at [643, 262] on label "Pickup date & time *" at bounding box center [603, 268] width 447 height 23
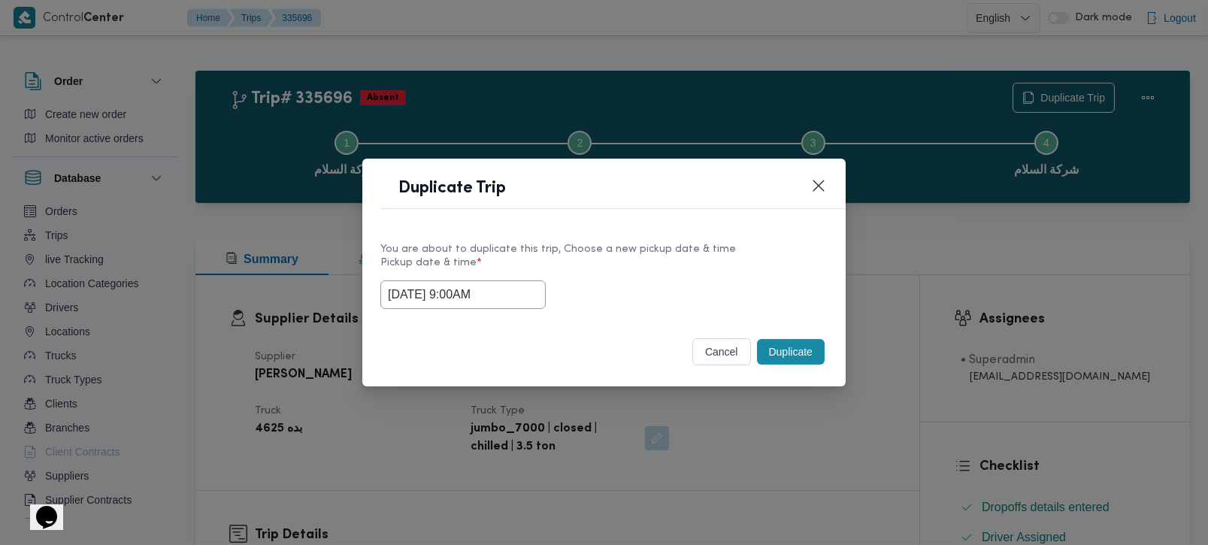
click at [793, 344] on button "Duplicate" at bounding box center [791, 352] width 68 height 26
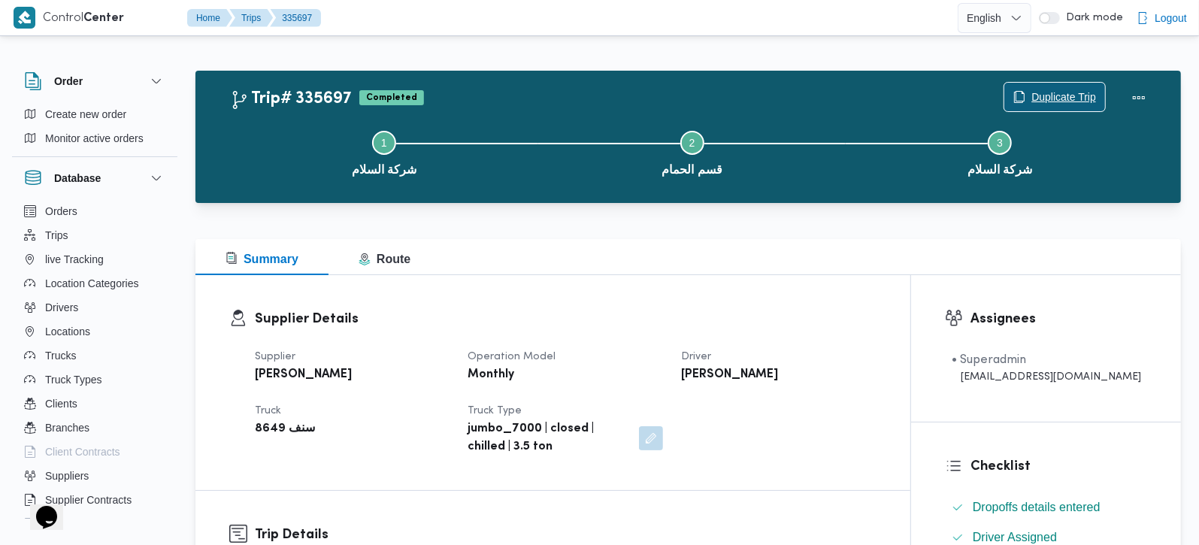
click at [1061, 86] on span "Duplicate Trip" at bounding box center [1054, 97] width 101 height 29
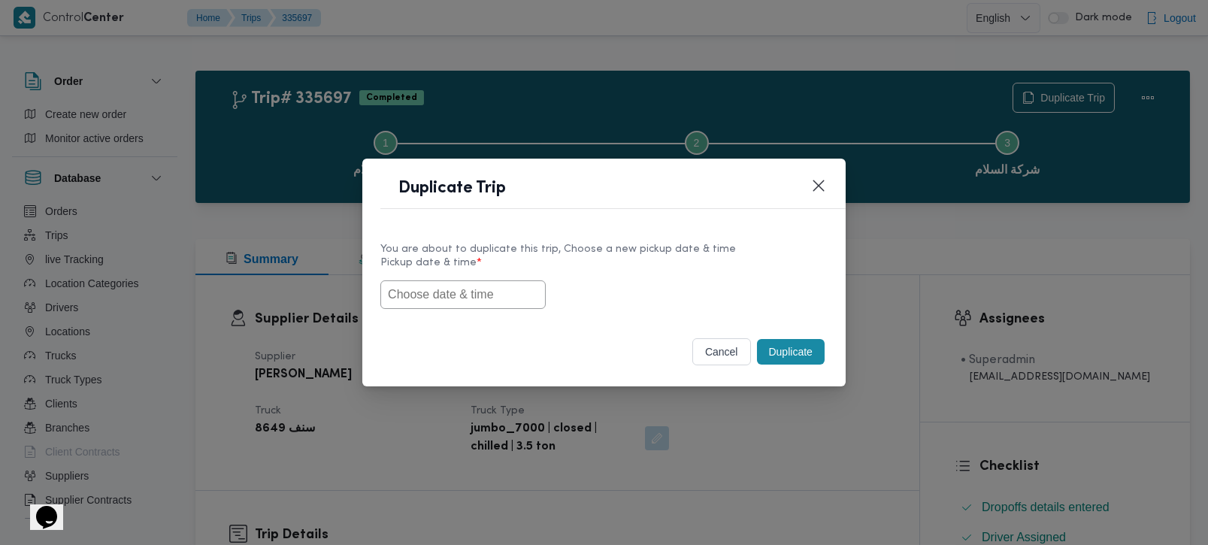
click at [498, 284] on input "text" at bounding box center [462, 294] width 165 height 29
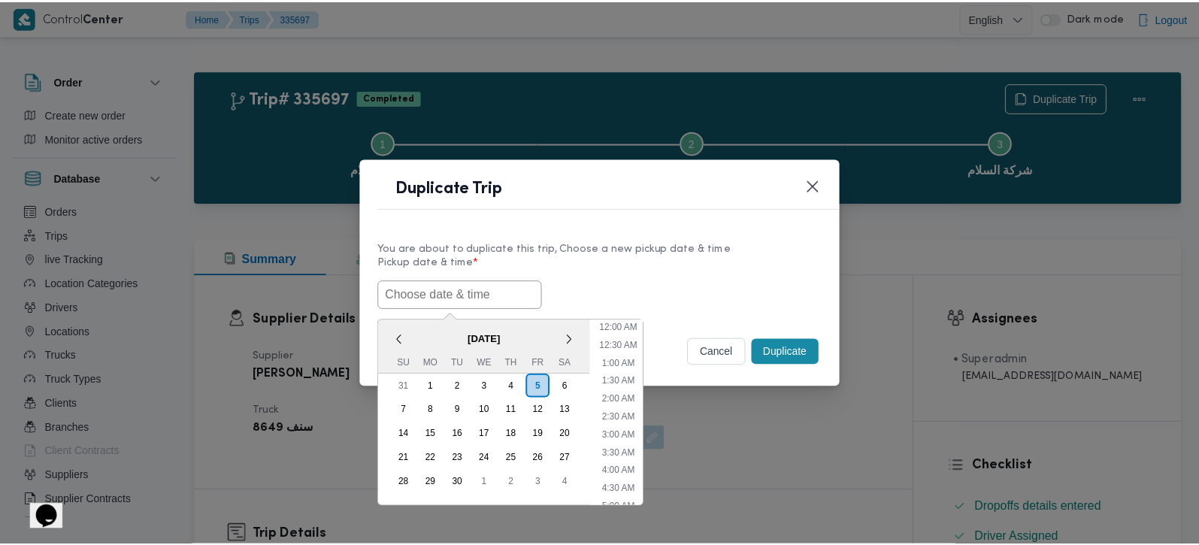
scroll to position [565, 0]
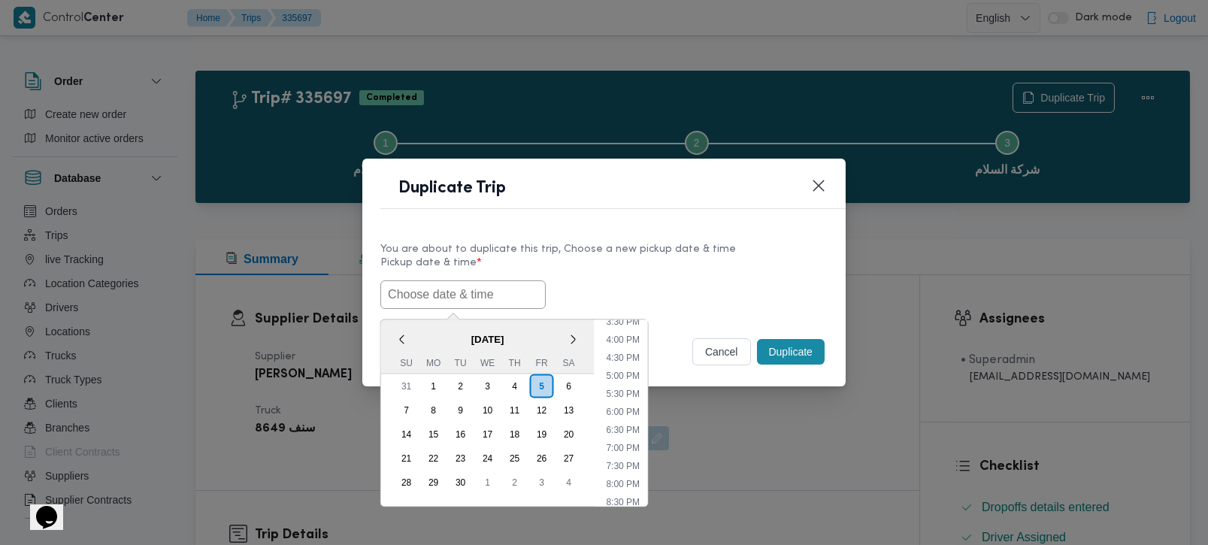
paste input "[DATE] 9:00AM"
type input "[DATE] 9:00AM"
click at [693, 257] on label "Pickup date & time *" at bounding box center [603, 268] width 447 height 23
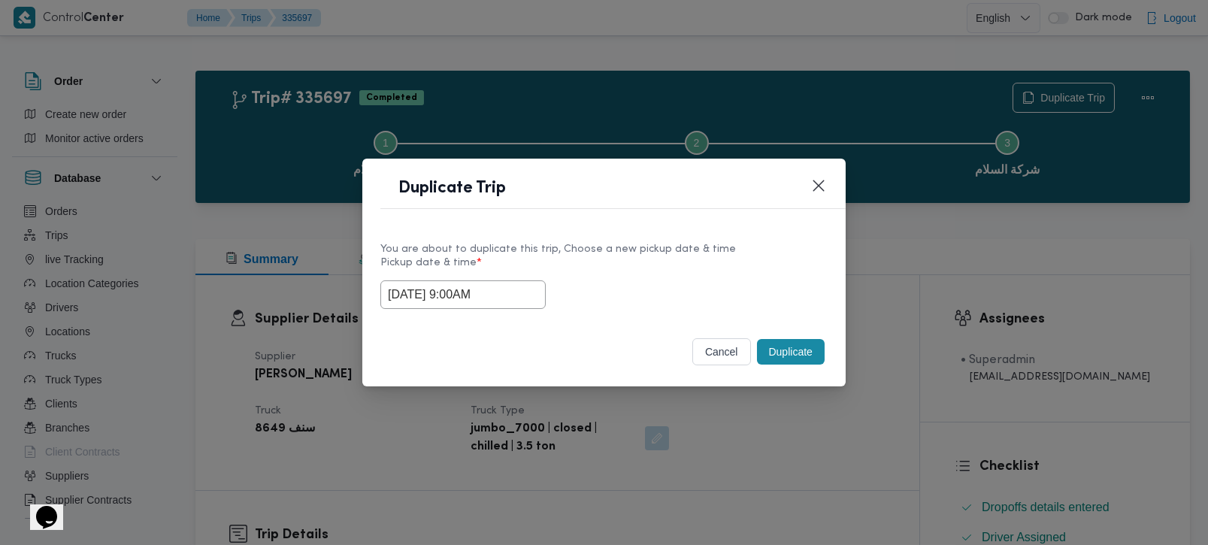
click at [807, 347] on button "Duplicate" at bounding box center [791, 352] width 68 height 26
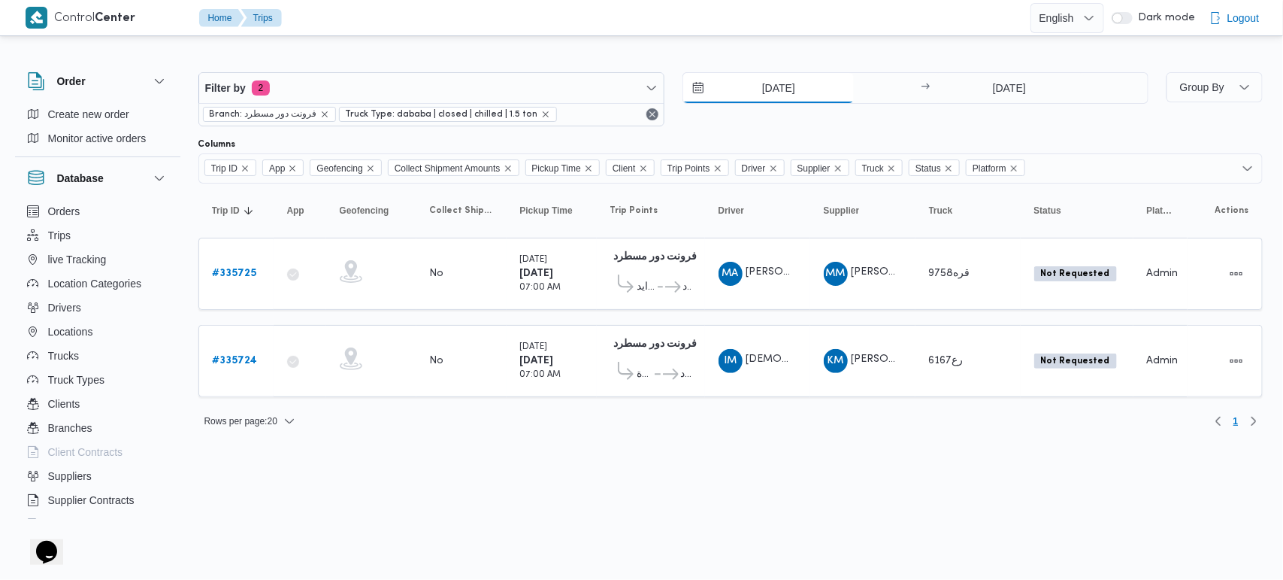
click at [775, 86] on input "[DATE]" at bounding box center [768, 88] width 171 height 30
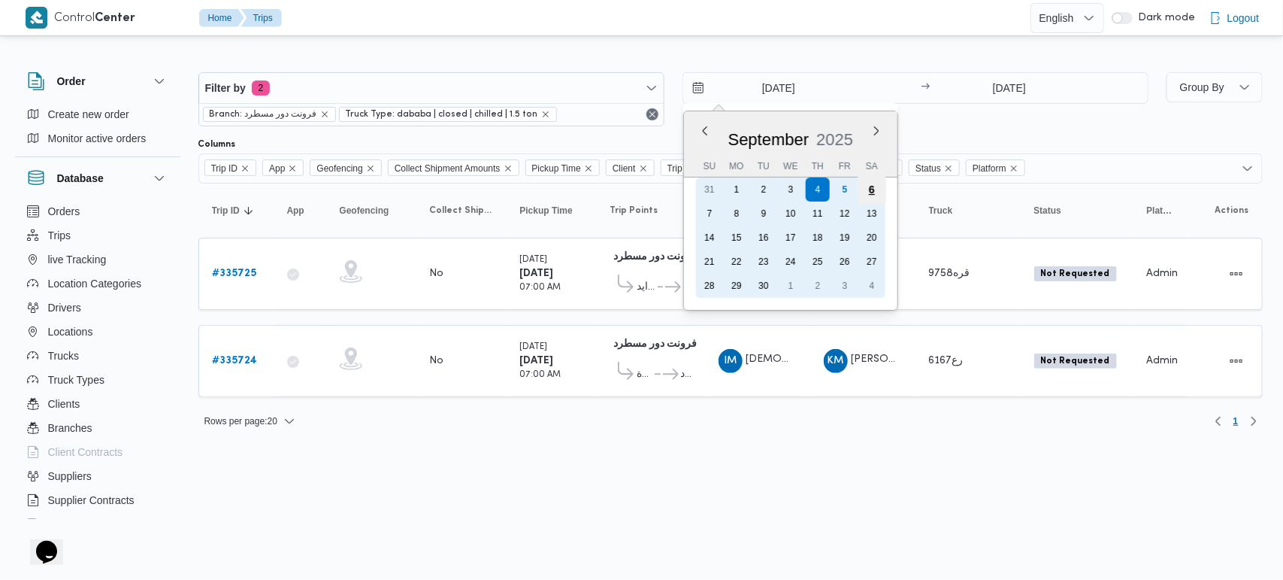
click at [872, 192] on div "6" at bounding box center [871, 189] width 29 height 29
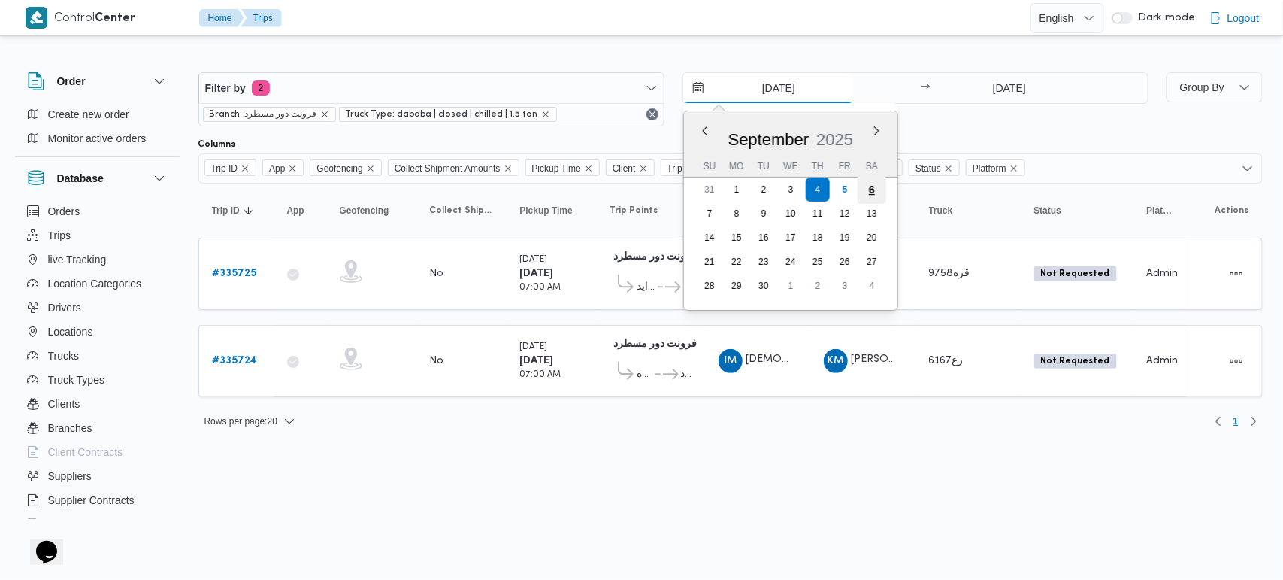
type input "[DATE]"
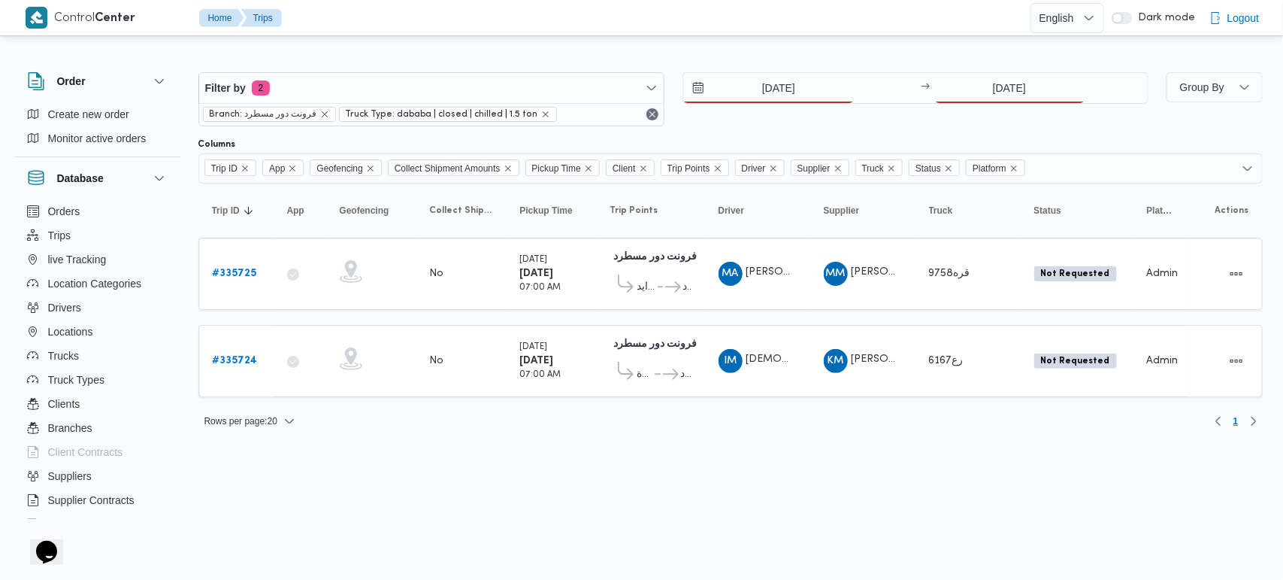
click at [1001, 103] on div "[DATE] → [DATE]" at bounding box center [915, 88] width 466 height 32
click at [1002, 96] on input "[DATE]" at bounding box center [1010, 88] width 150 height 30
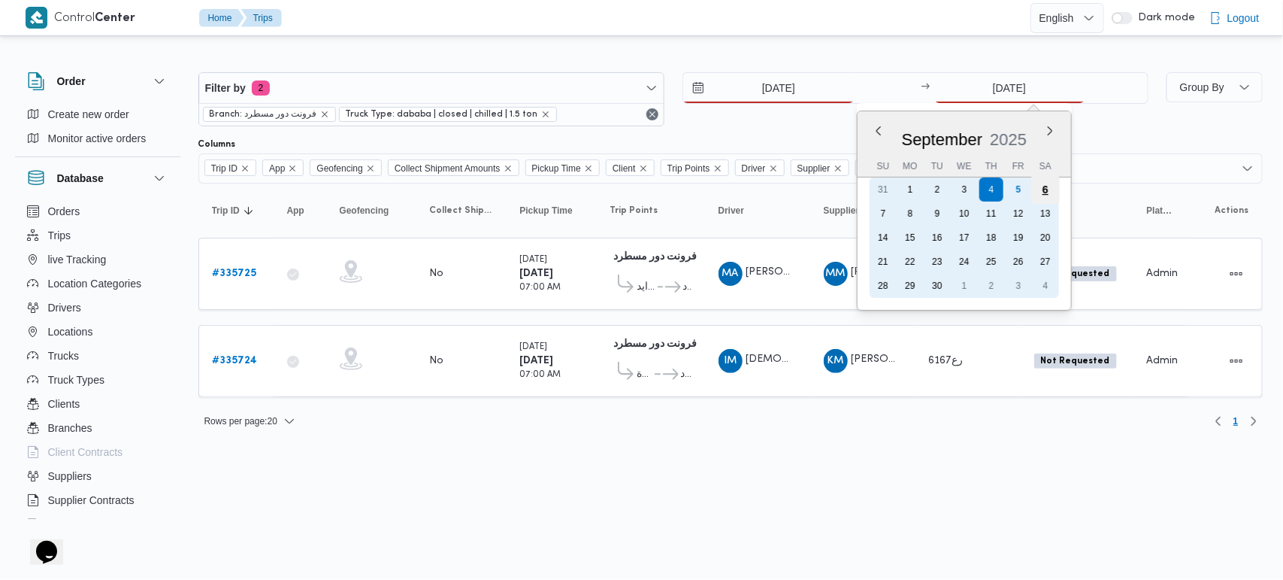
click at [1037, 180] on div "6" at bounding box center [1045, 189] width 29 height 29
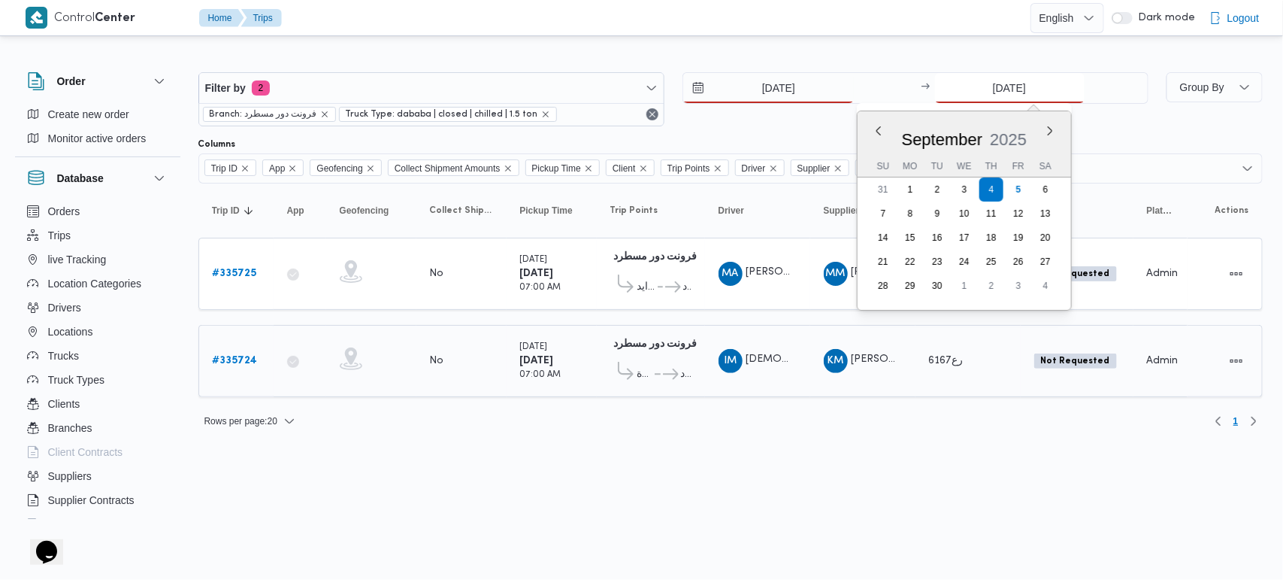
type input "[DATE]"
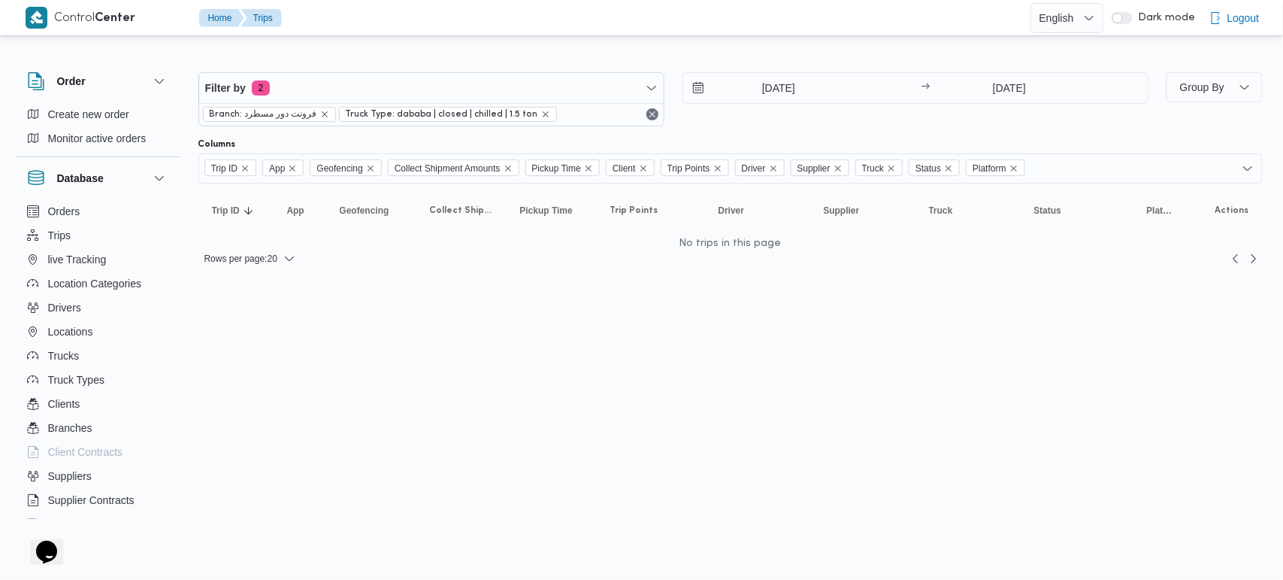
click at [644, 446] on html "Control Center Home Trips English عربي Dark mode Logout Order Create new order …" at bounding box center [641, 290] width 1283 height 580
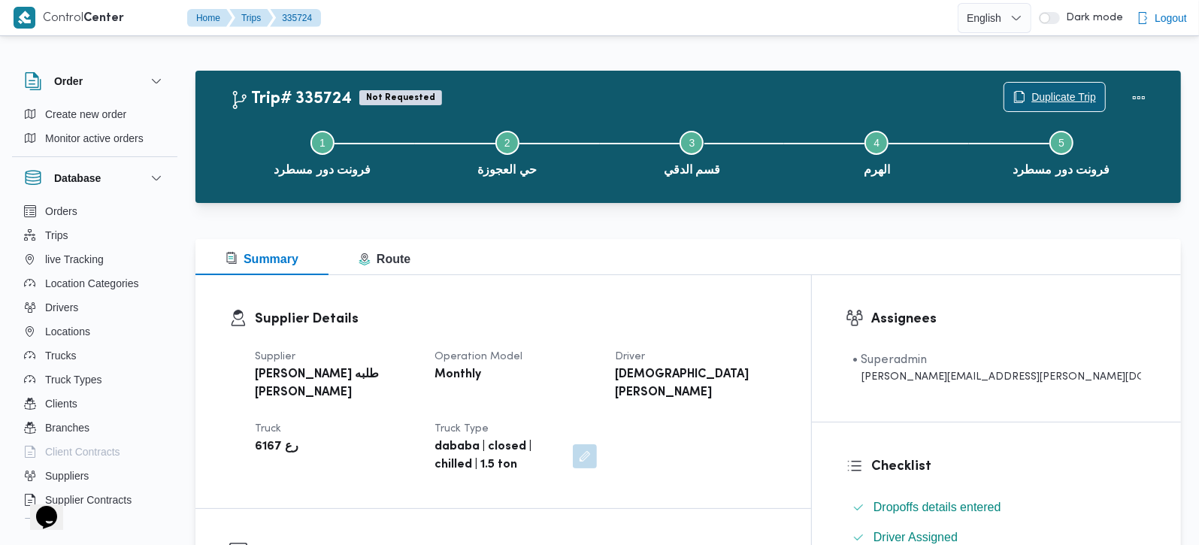
click at [1046, 95] on span "Duplicate Trip" at bounding box center [1063, 97] width 65 height 18
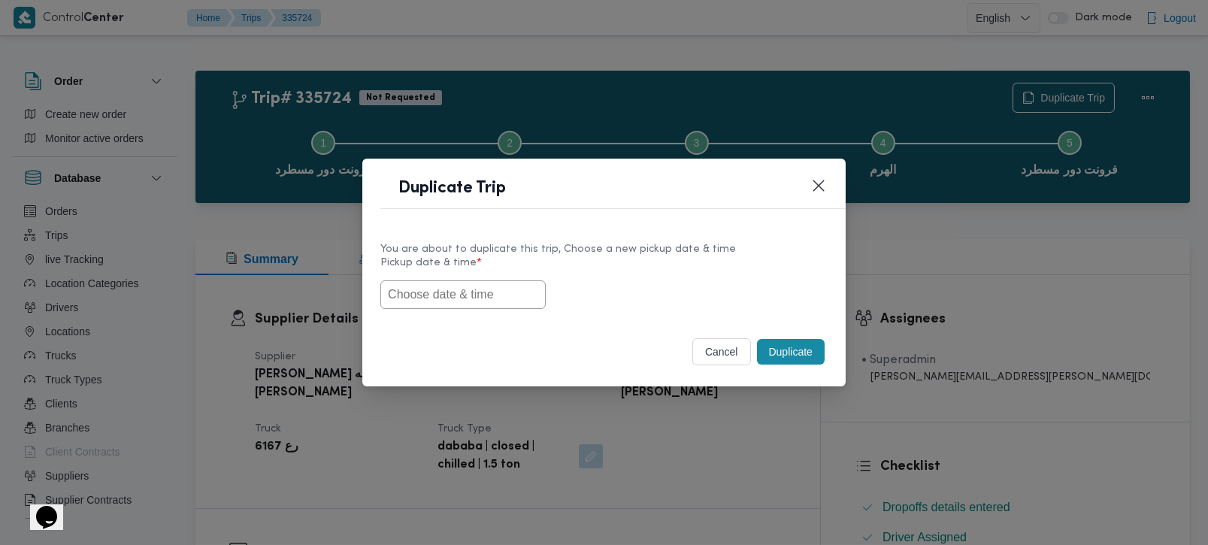
click at [478, 301] on input "text" at bounding box center [462, 294] width 165 height 29
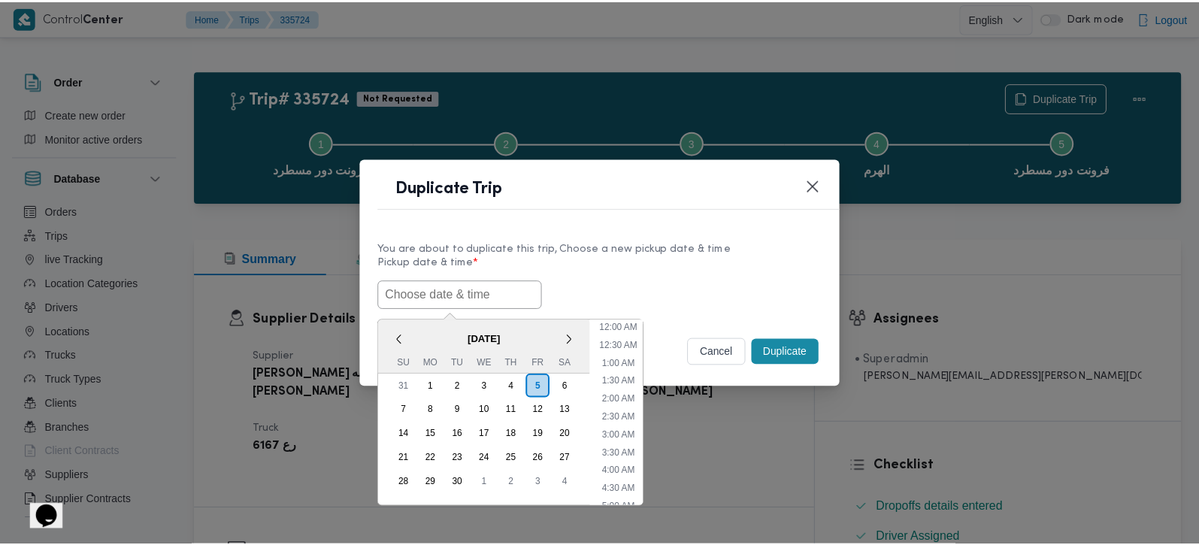
scroll to position [565, 0]
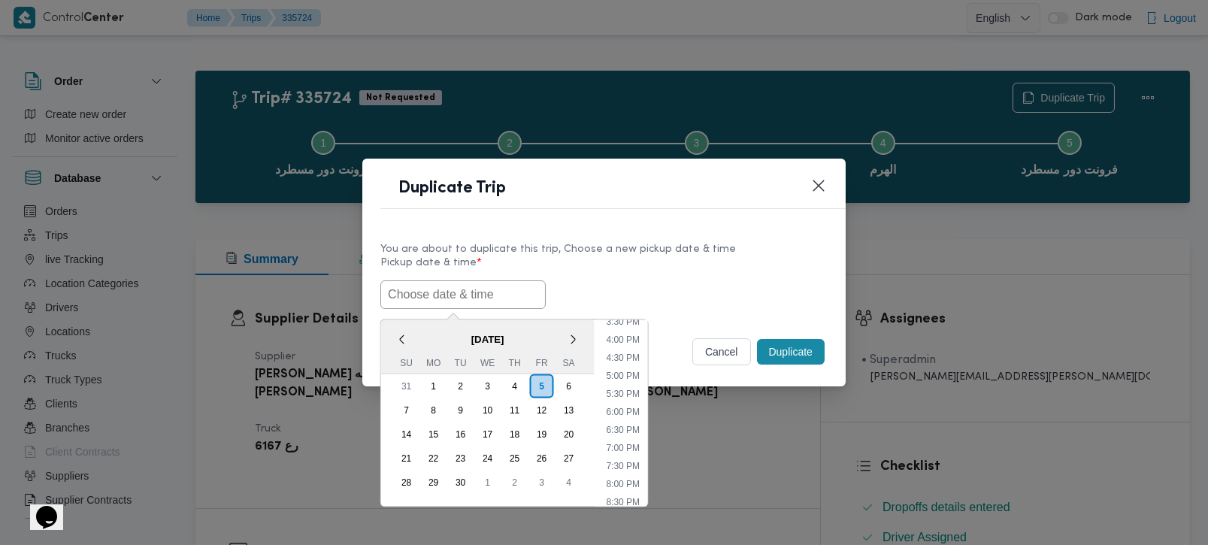
paste input "[DATE] 7:00AM"
type input "[DATE] 7:00AM"
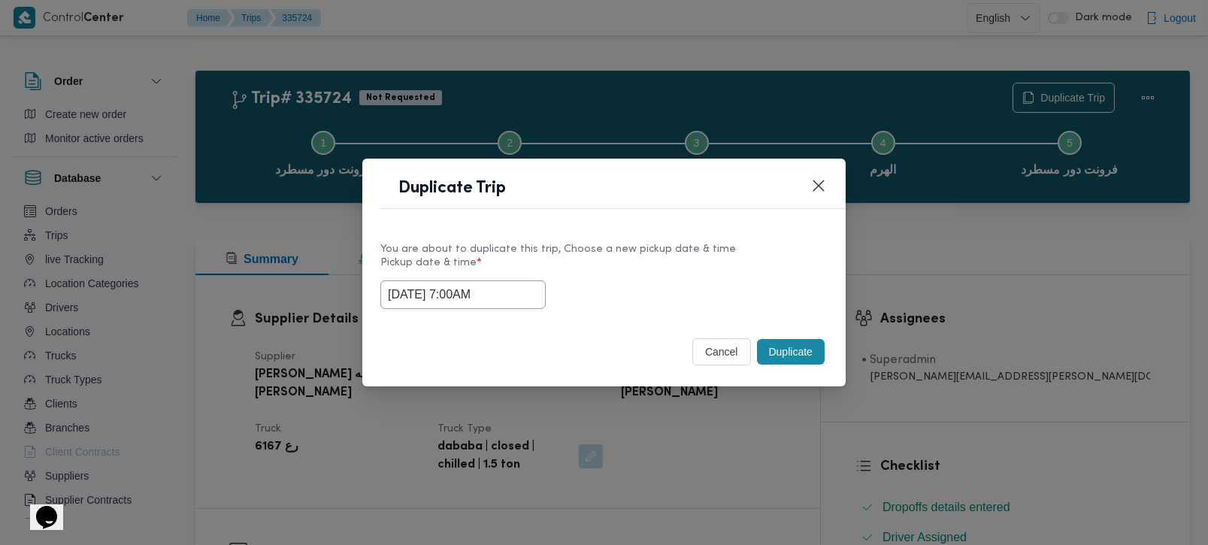
click at [637, 280] on div "[DATE] 7:00AM" at bounding box center [603, 294] width 447 height 29
click at [796, 345] on button "Duplicate" at bounding box center [791, 352] width 68 height 26
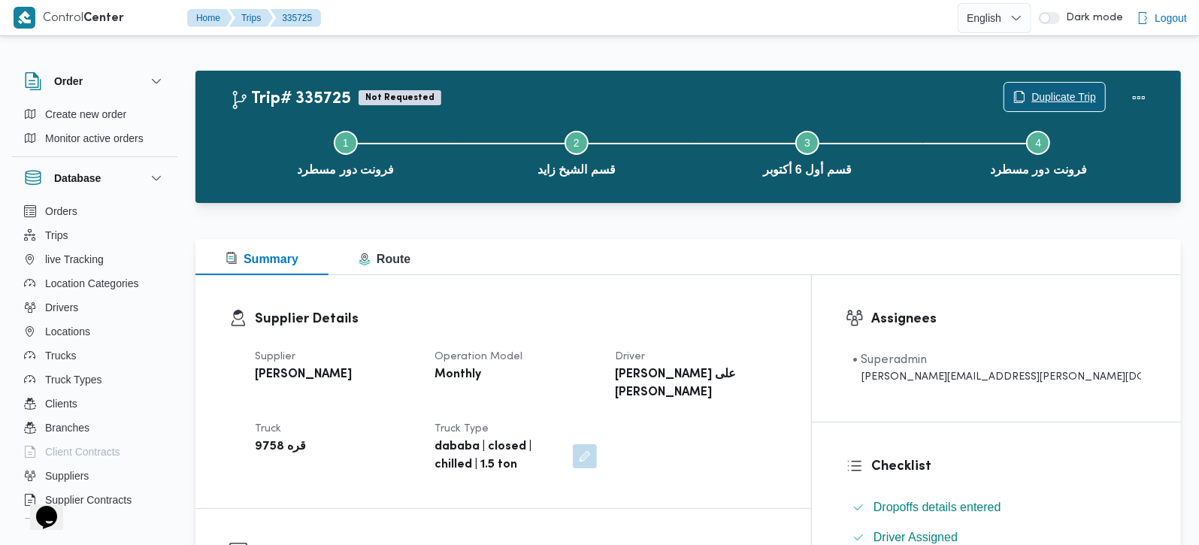
click at [1064, 98] on span "Duplicate Trip" at bounding box center [1063, 97] width 65 height 18
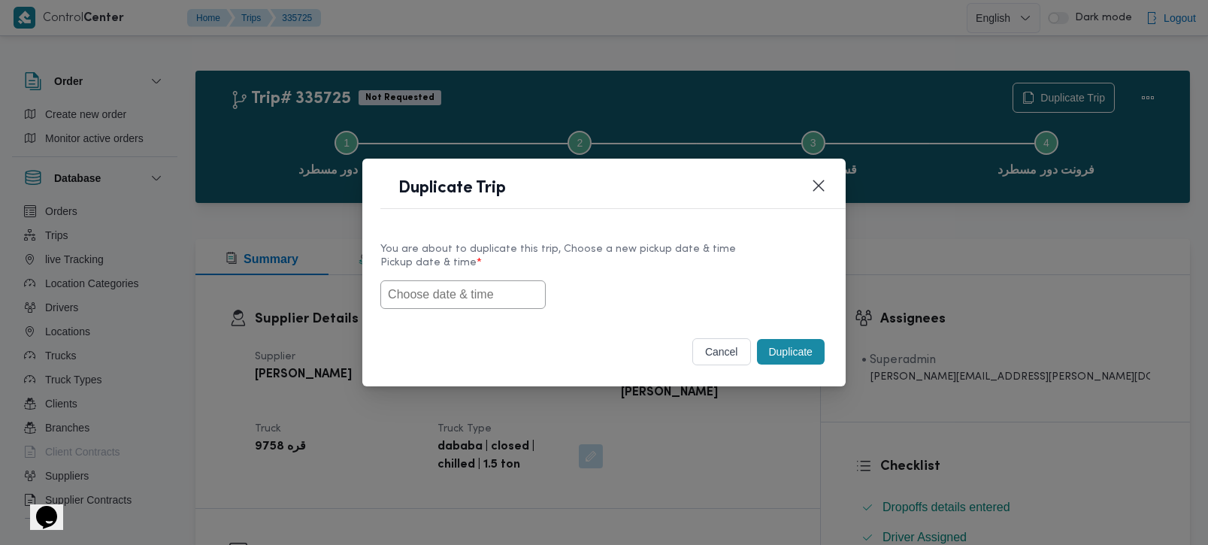
click at [464, 295] on input "text" at bounding box center [462, 294] width 165 height 29
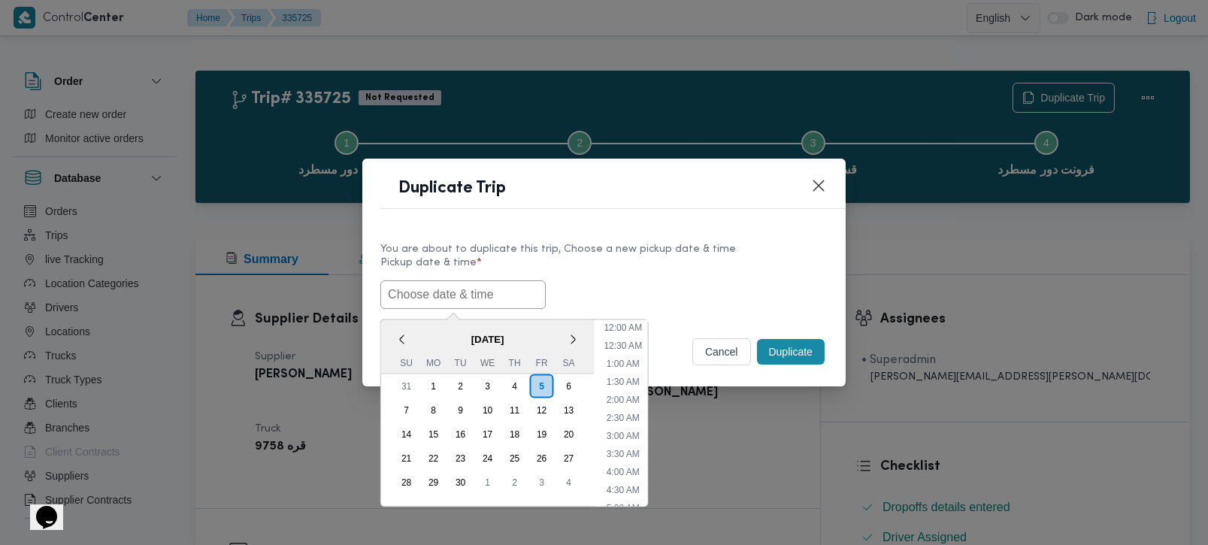
scroll to position [565, 0]
click at [425, 328] on span "[DATE]" at bounding box center [487, 338] width 213 height 26
click at [567, 383] on div "6" at bounding box center [568, 385] width 29 height 29
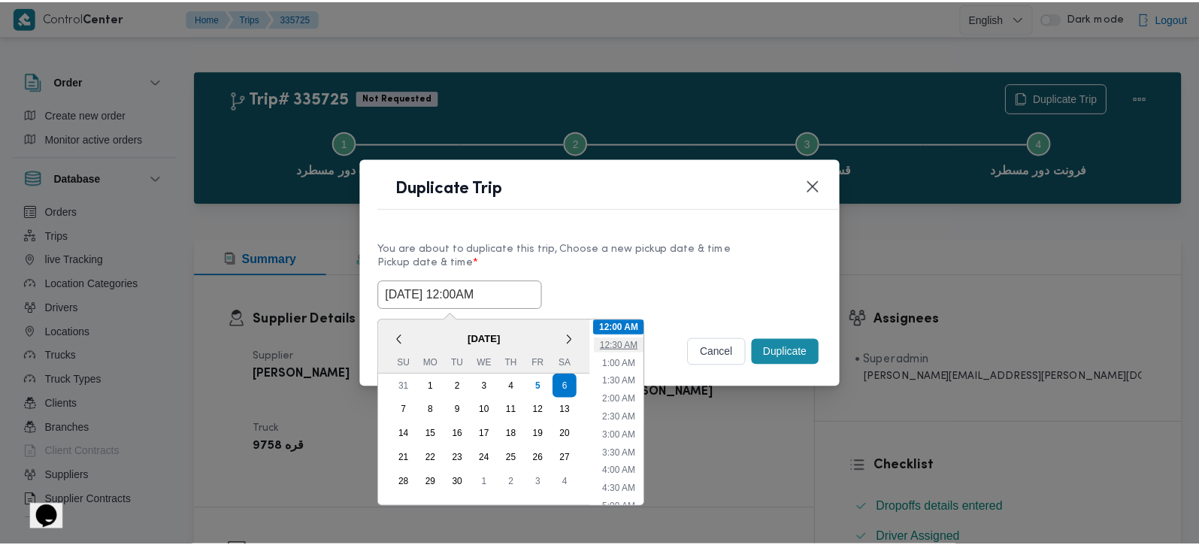
scroll to position [88, 0]
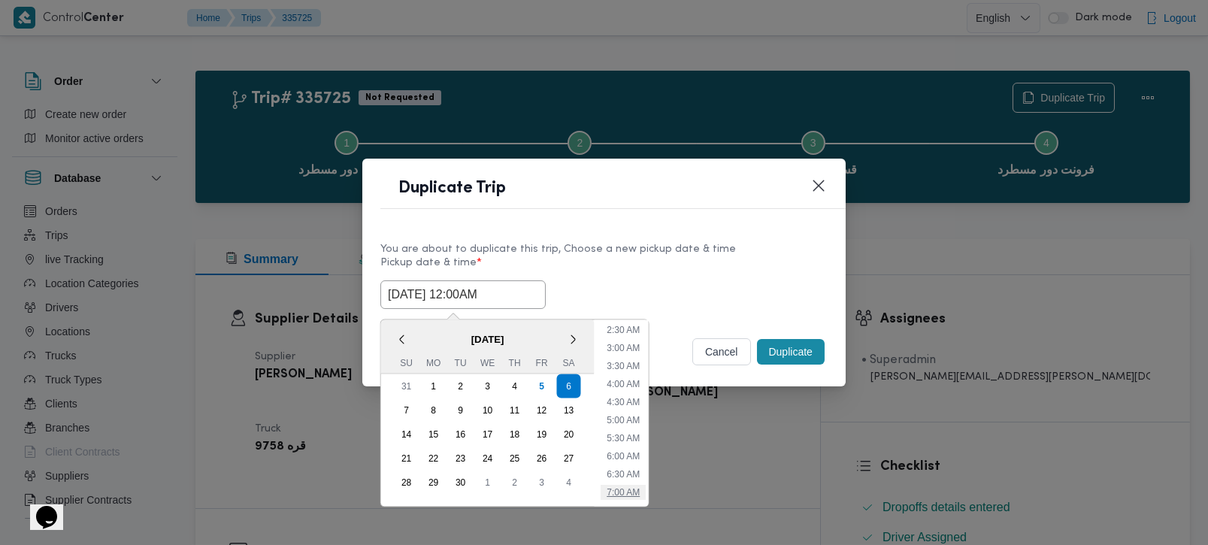
click at [628, 485] on li "7:00 AM" at bounding box center [623, 491] width 45 height 15
type input "[DATE] 7:00AM"
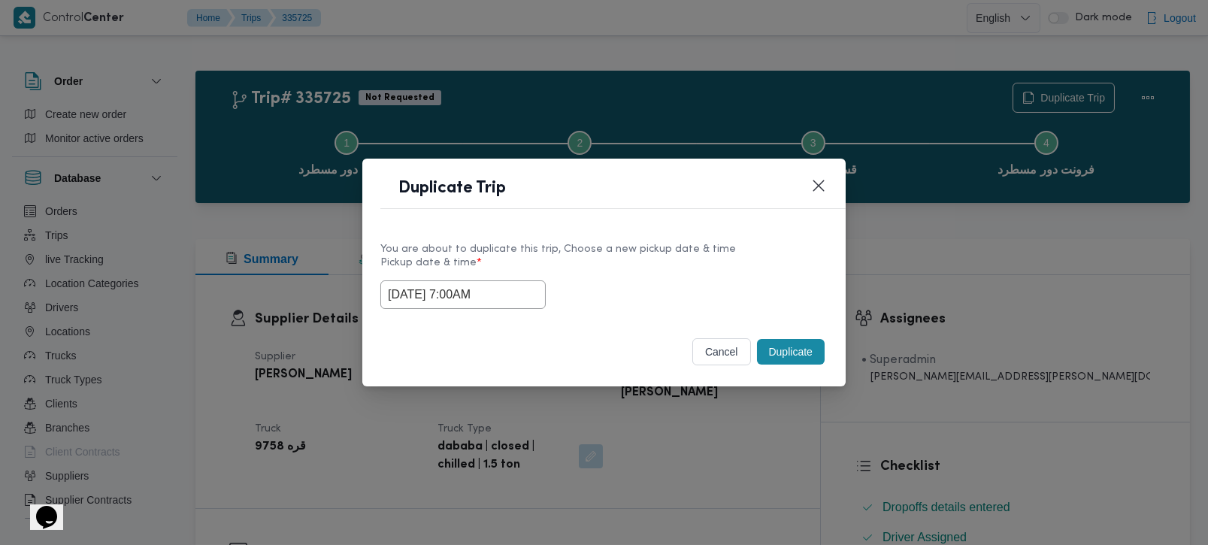
drag, startPoint x: 494, startPoint y: 294, endPoint x: 328, endPoint y: 301, distance: 165.5
click at [329, 301] on div "Duplicate Trip You are about to duplicate this trip, Choose a new pickup date &…" at bounding box center [604, 272] width 1208 height 545
click at [781, 339] on button "Duplicate" at bounding box center [791, 352] width 68 height 26
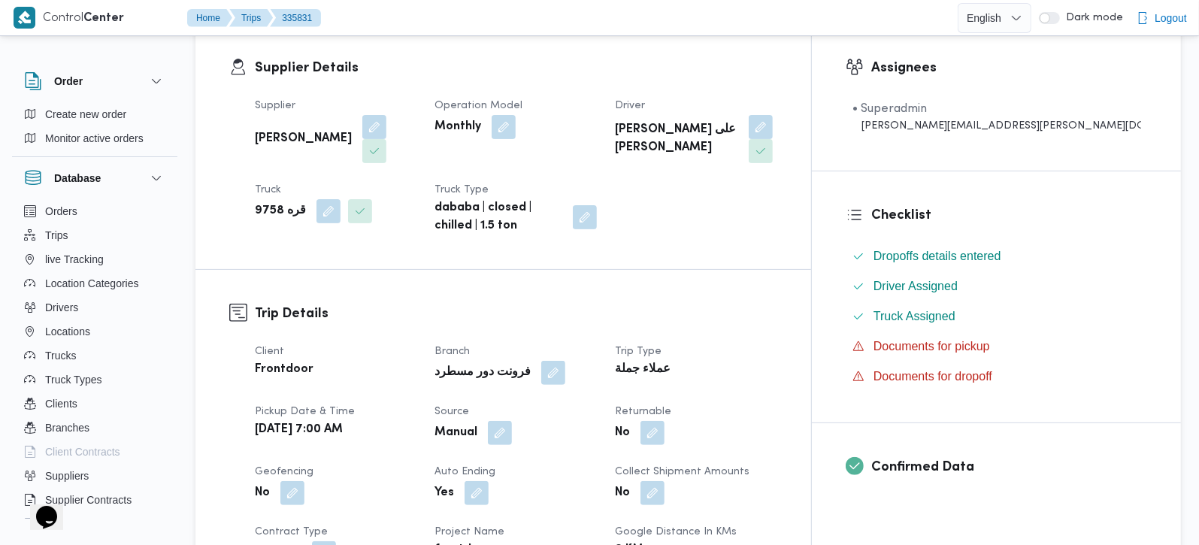
scroll to position [265, 0]
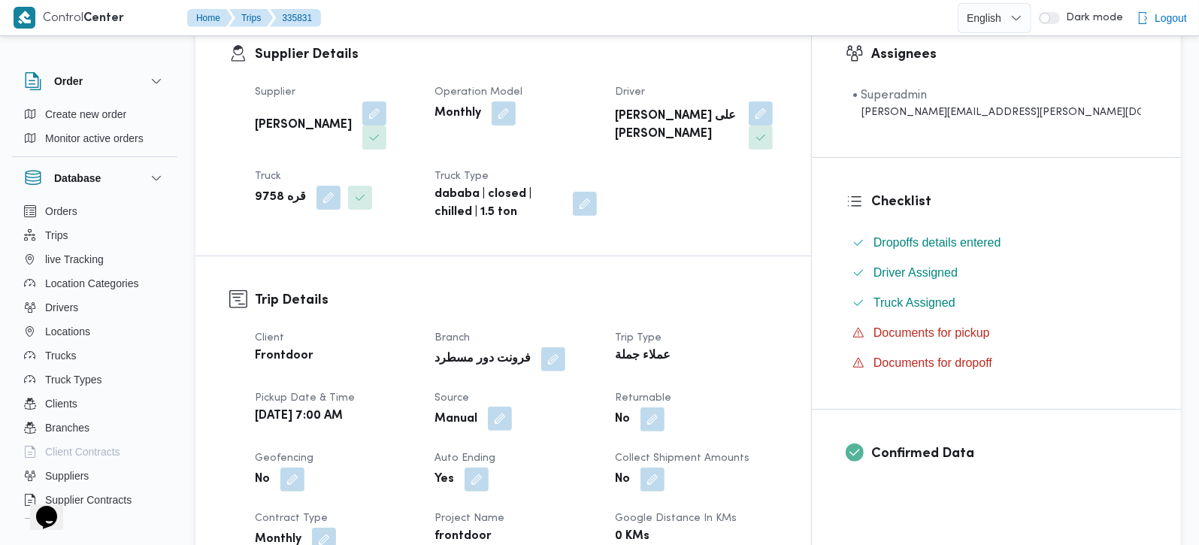
click at [512, 407] on button "button" at bounding box center [500, 419] width 24 height 24
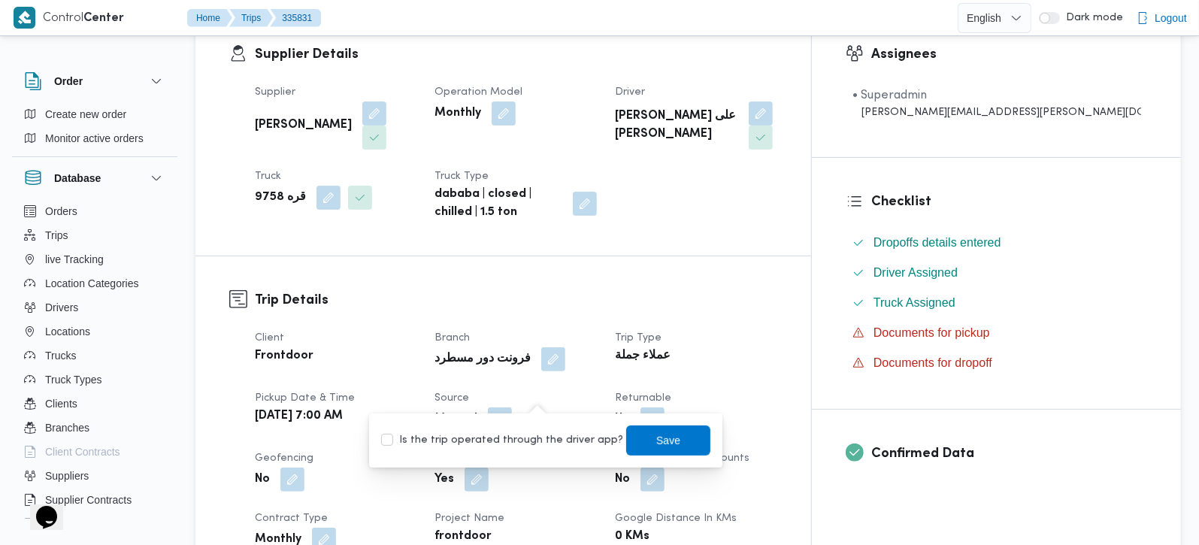
click at [534, 444] on label "Is the trip operated through the driver app?" at bounding box center [502, 440] width 242 height 18
checkbox input "true"
click at [626, 445] on span "Save" at bounding box center [668, 440] width 84 height 30
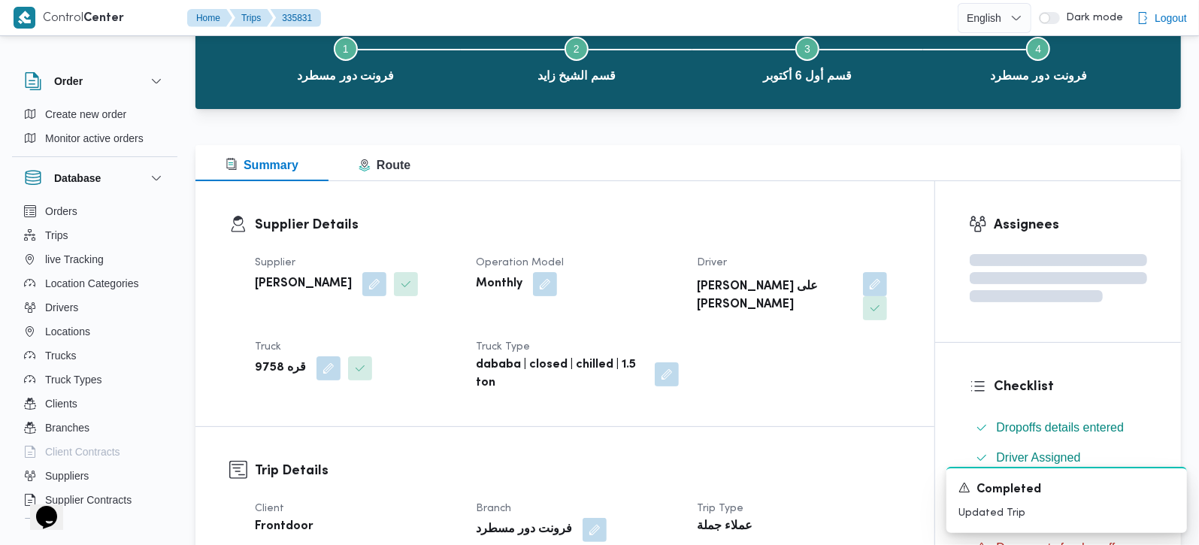
scroll to position [0, 0]
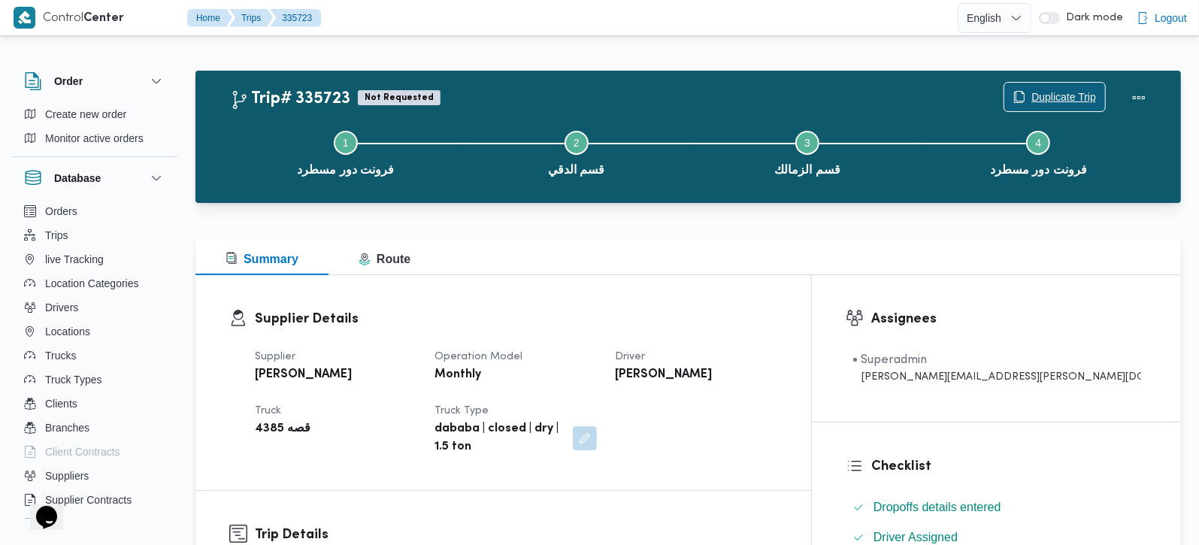
click at [1064, 96] on span "Duplicate Trip" at bounding box center [1063, 97] width 65 height 18
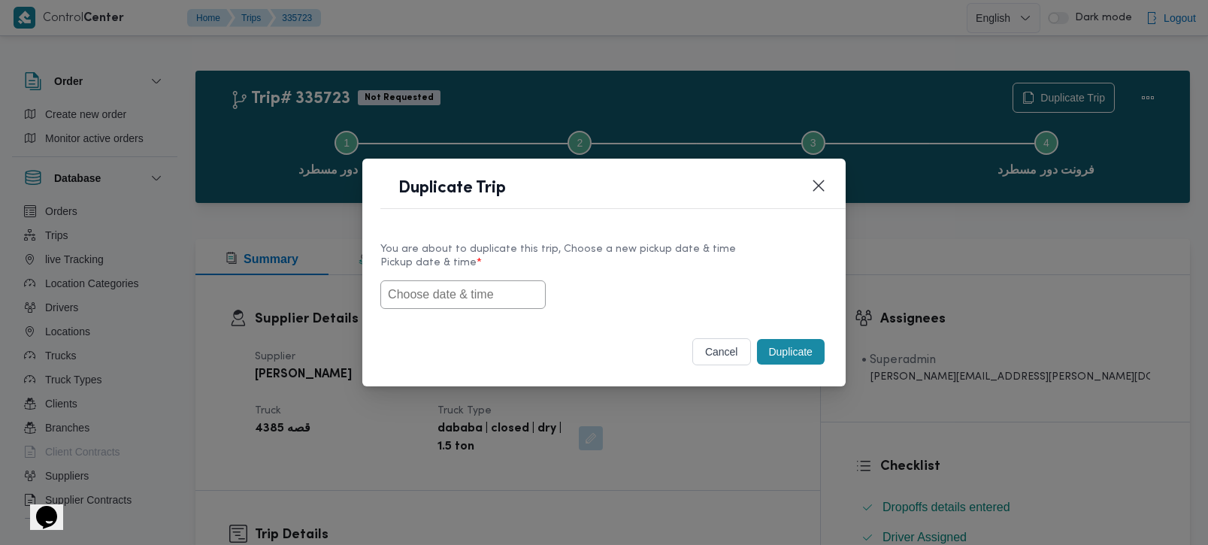
click at [449, 292] on input "text" at bounding box center [462, 294] width 165 height 29
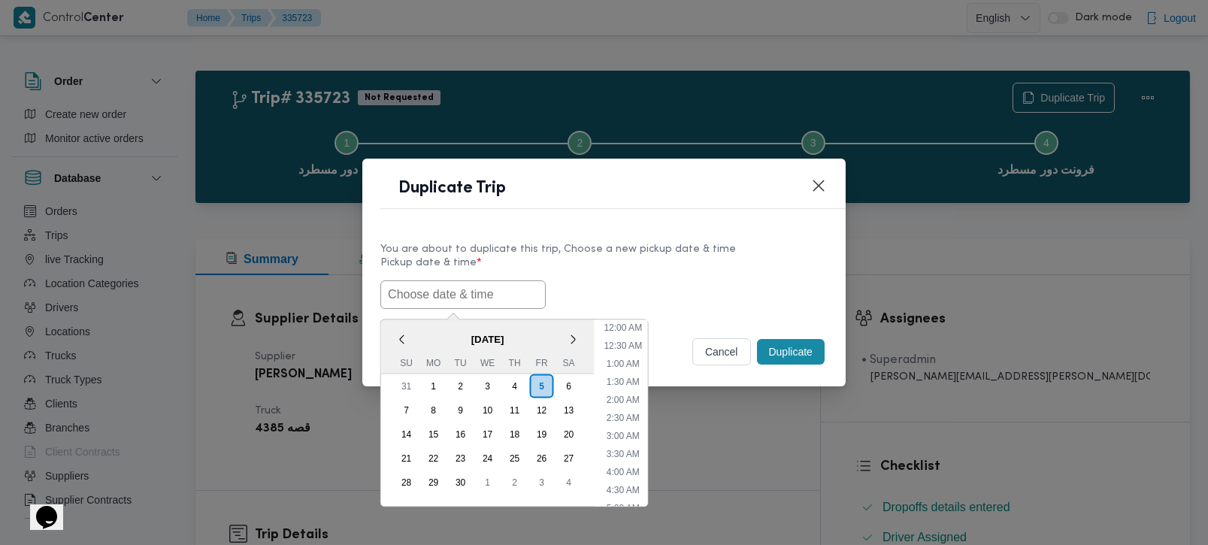
paste input "[DATE] 7:00AM"
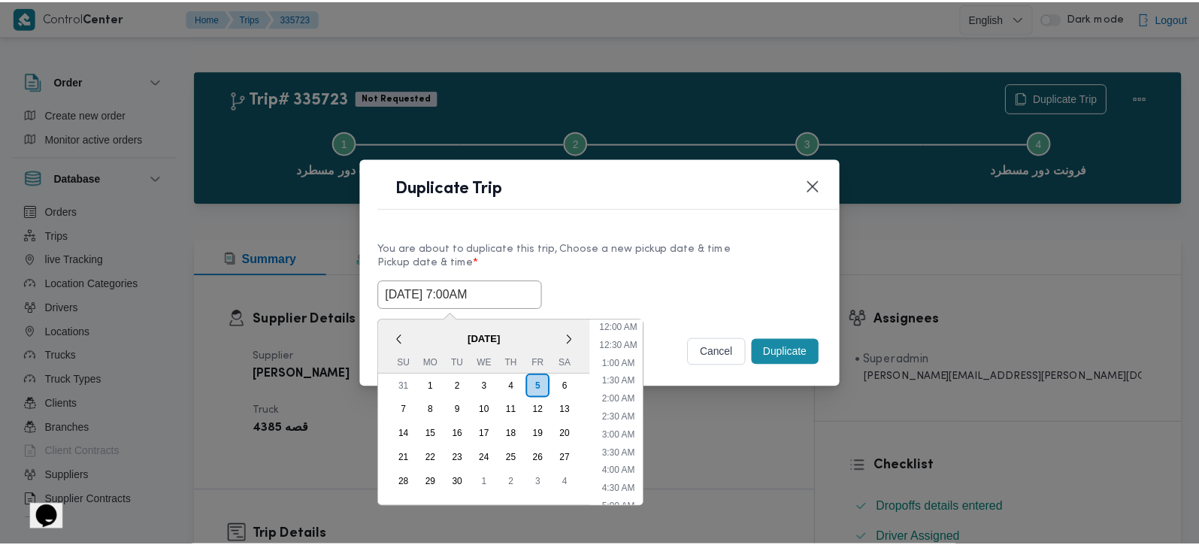
scroll to position [565, 0]
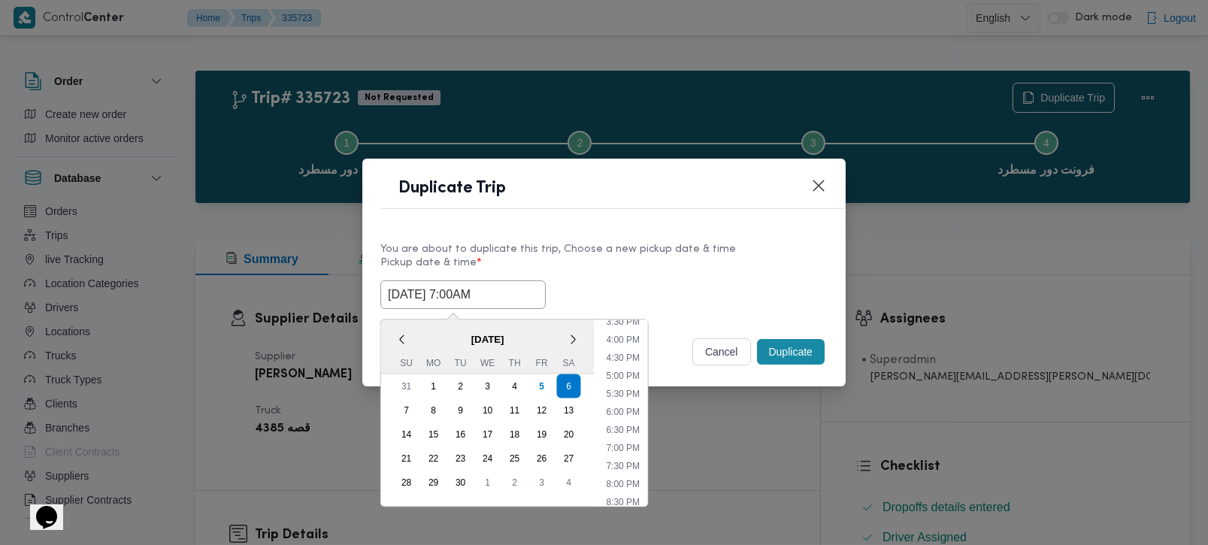
type input "[DATE] 7:00AM"
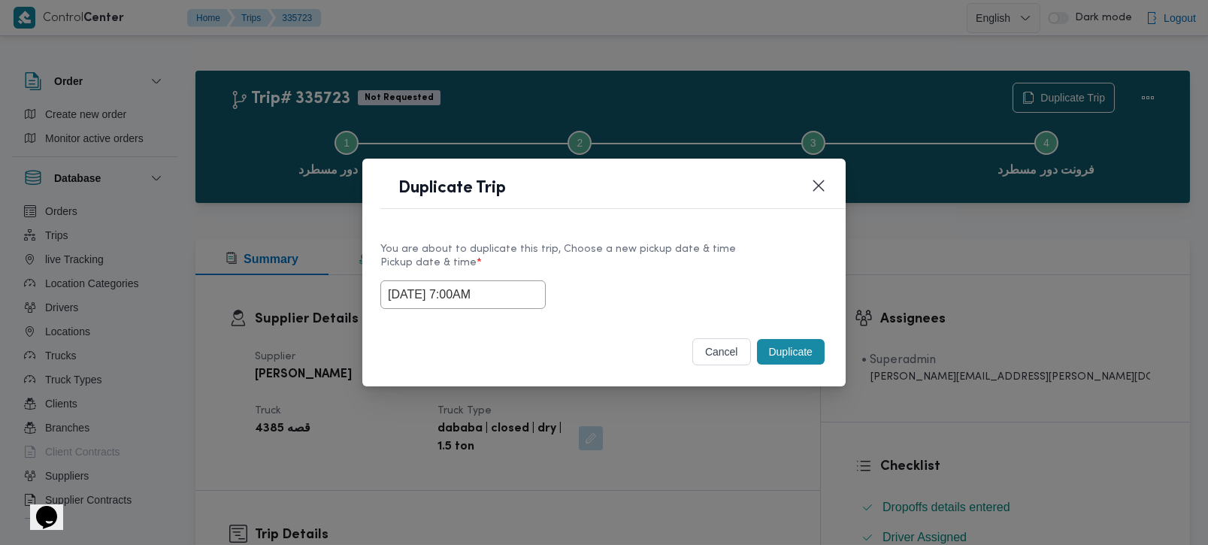
click at [580, 272] on label "Pickup date & time *" at bounding box center [603, 268] width 447 height 23
click at [776, 357] on button "Duplicate" at bounding box center [791, 352] width 68 height 26
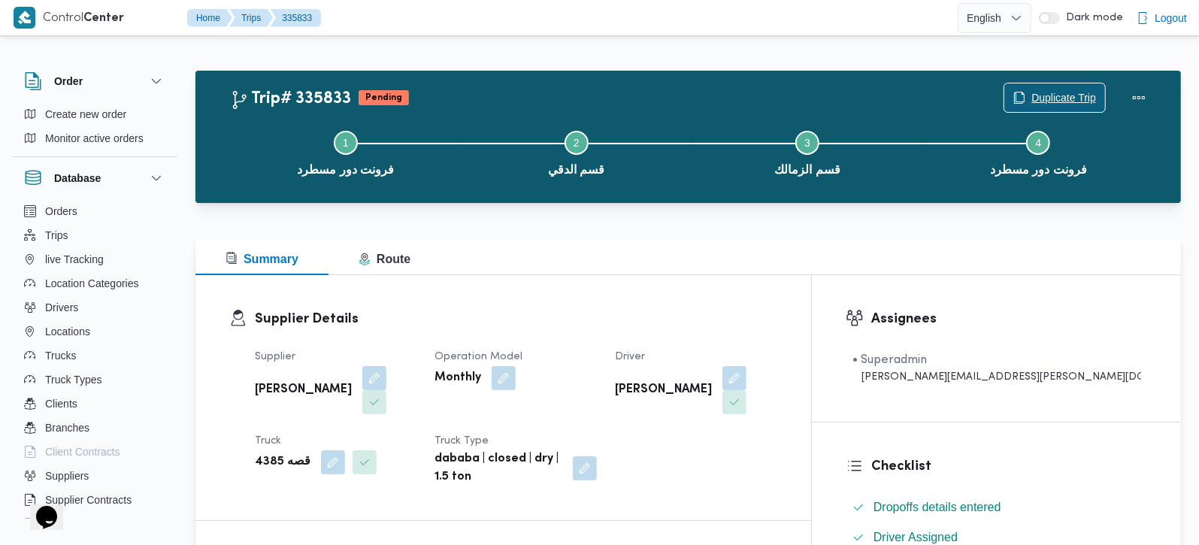
scroll to position [265, 0]
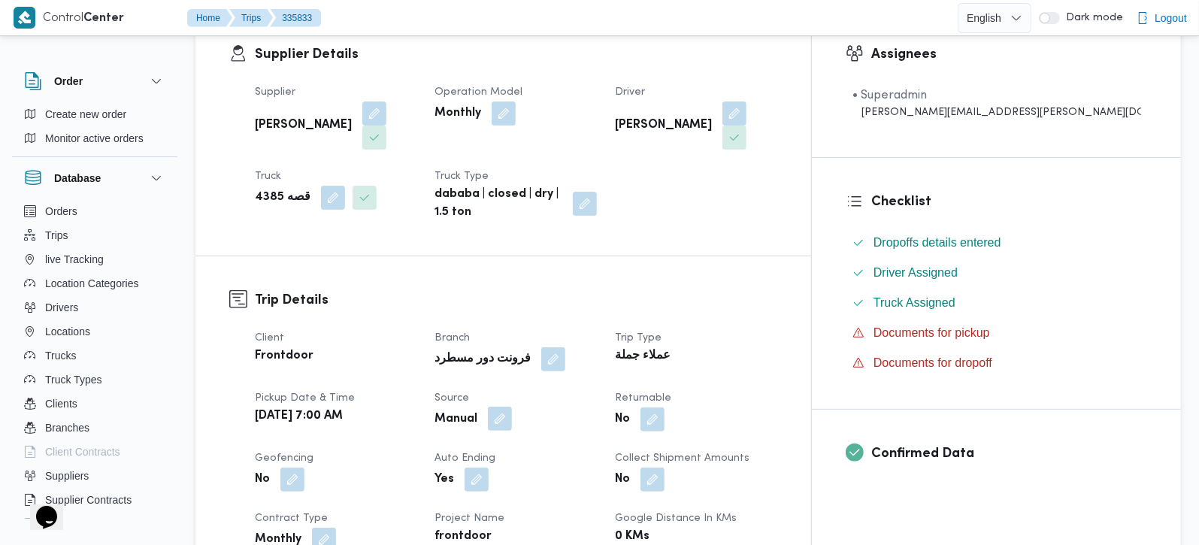
click at [512, 407] on button "button" at bounding box center [500, 419] width 24 height 24
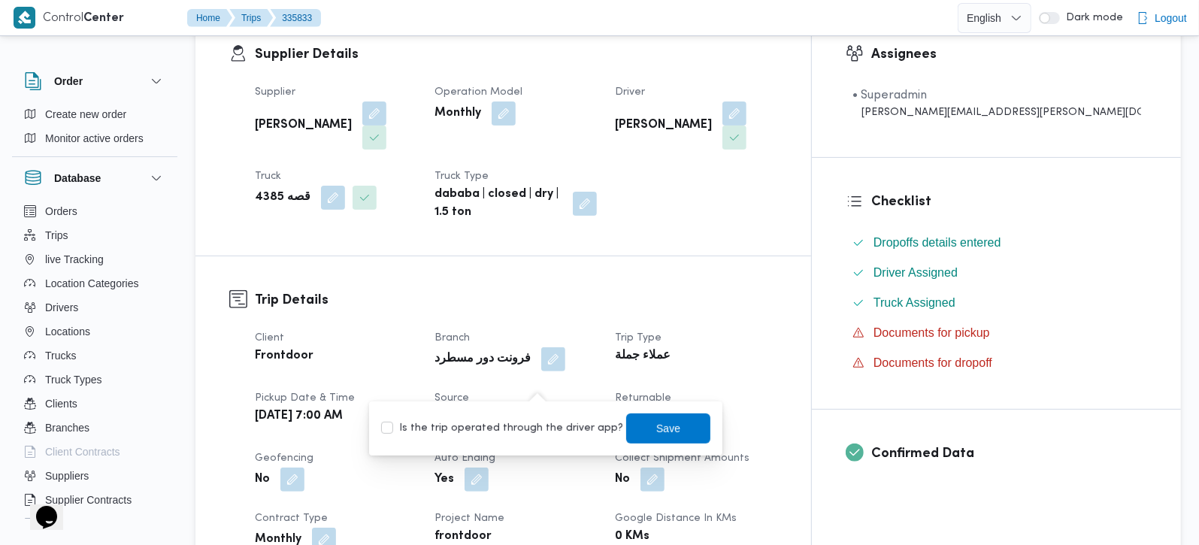
click at [528, 432] on label "Is the trip operated through the driver app?" at bounding box center [502, 428] width 242 height 18
checkbox input "true"
click at [656, 432] on span "Save" at bounding box center [668, 428] width 24 height 18
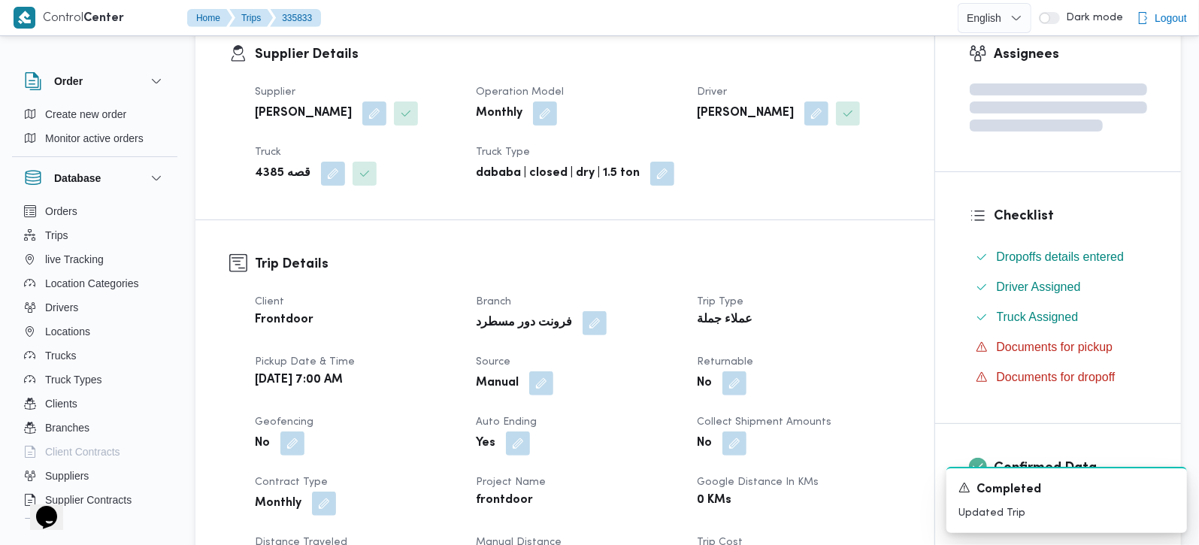
scroll to position [0, 0]
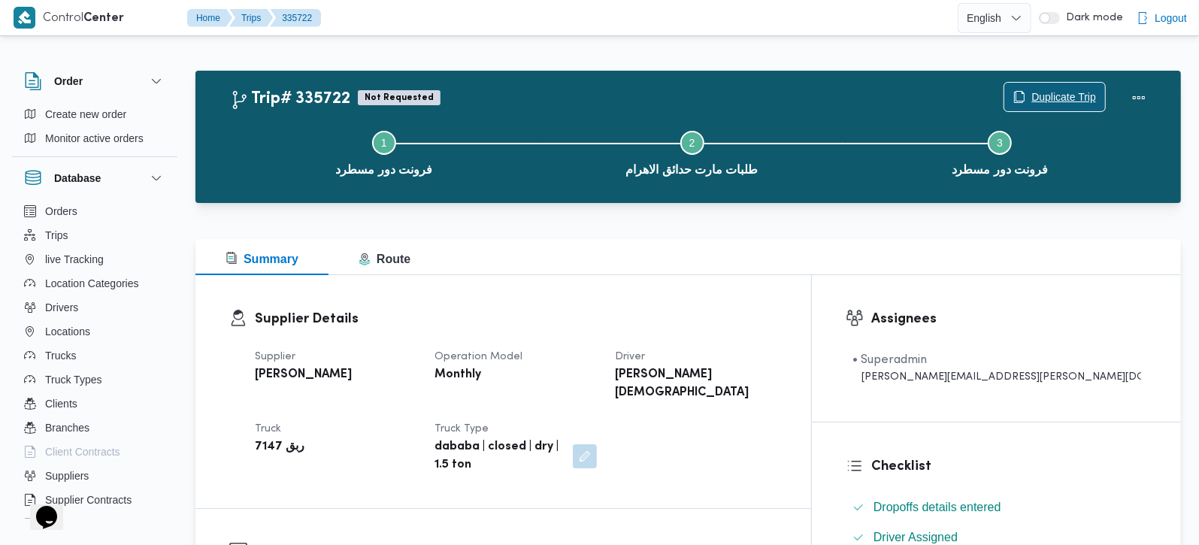
click at [1061, 88] on span "Duplicate Trip" at bounding box center [1054, 97] width 101 height 29
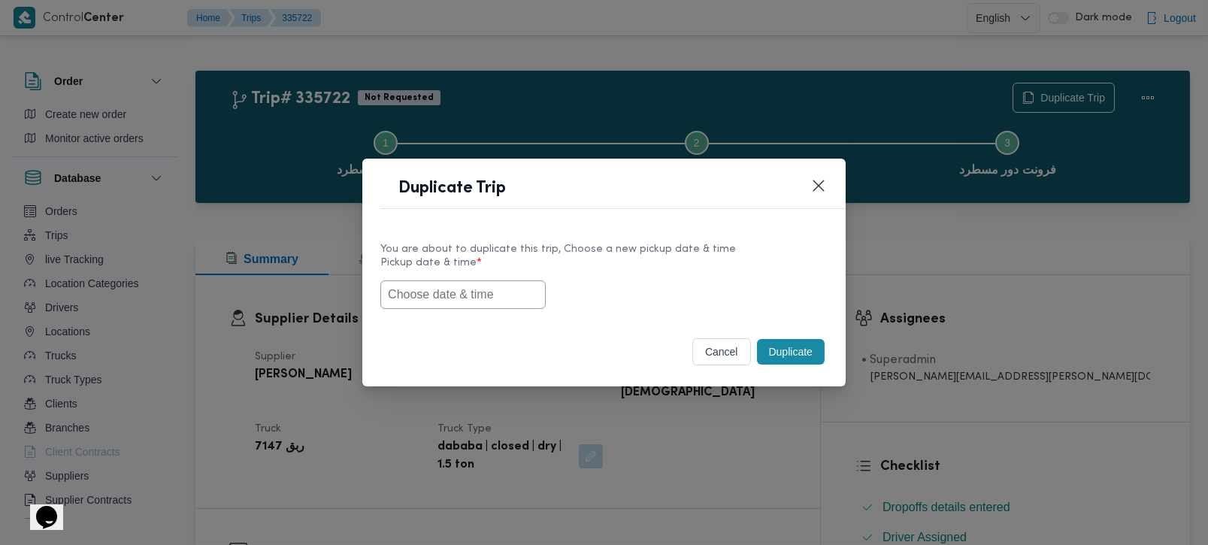
click at [501, 286] on input "text" at bounding box center [462, 294] width 165 height 29
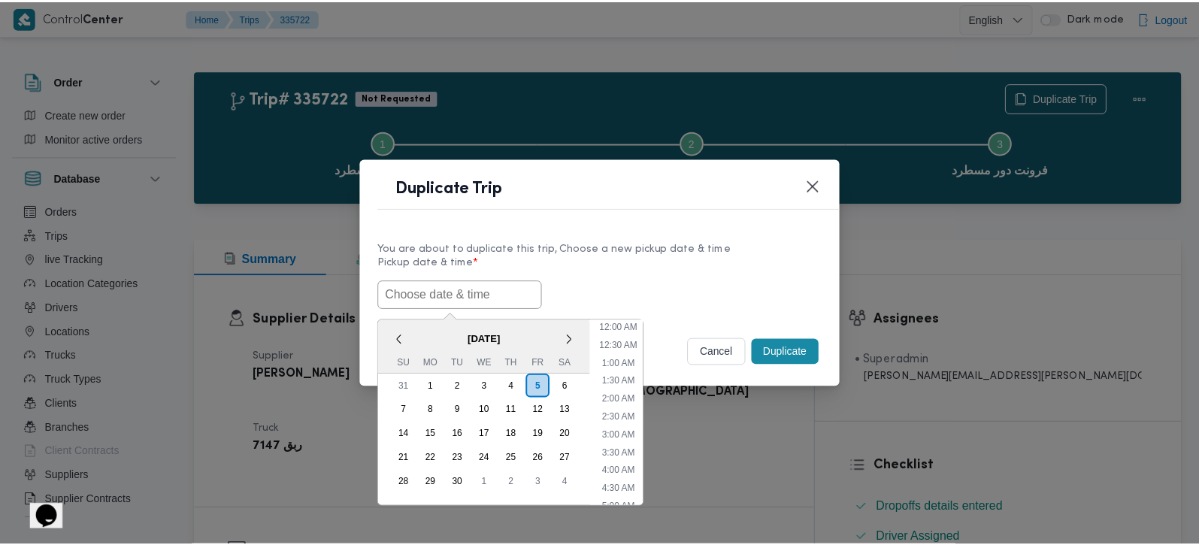
scroll to position [565, 0]
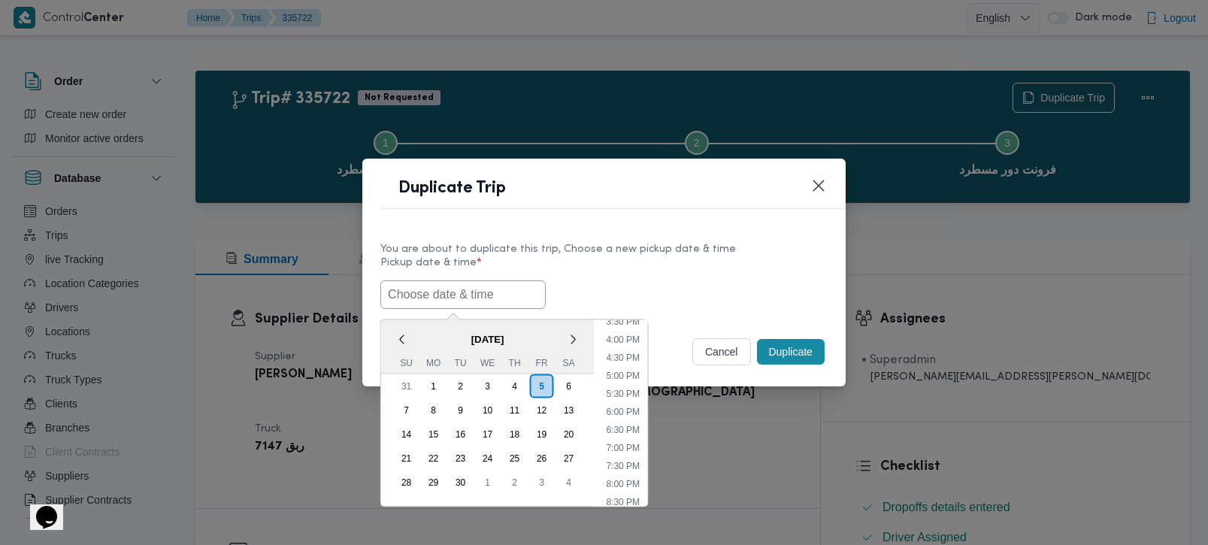
paste input "[DATE] 7:00AM"
type input "[DATE] 7:00AM"
click at [704, 280] on div "[DATE] 7:00AM < [DATE] > Su Mo Tu We Th Fr Sa 31 1 2 3 4 5 6 7 8 9 10 11 12 13 …" at bounding box center [603, 294] width 447 height 29
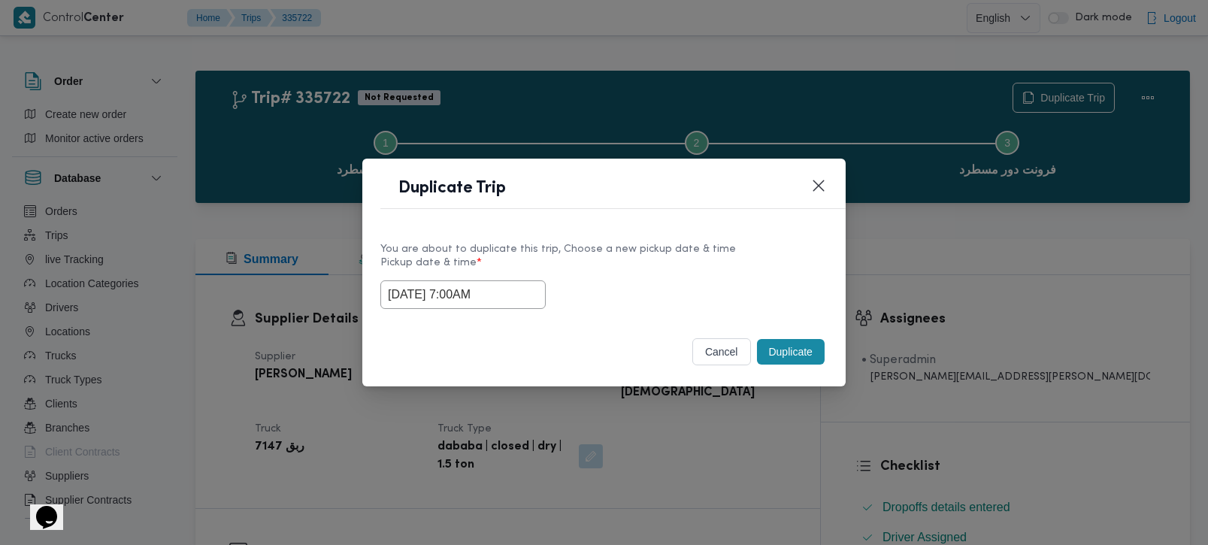
click at [819, 359] on button "Duplicate" at bounding box center [791, 352] width 68 height 26
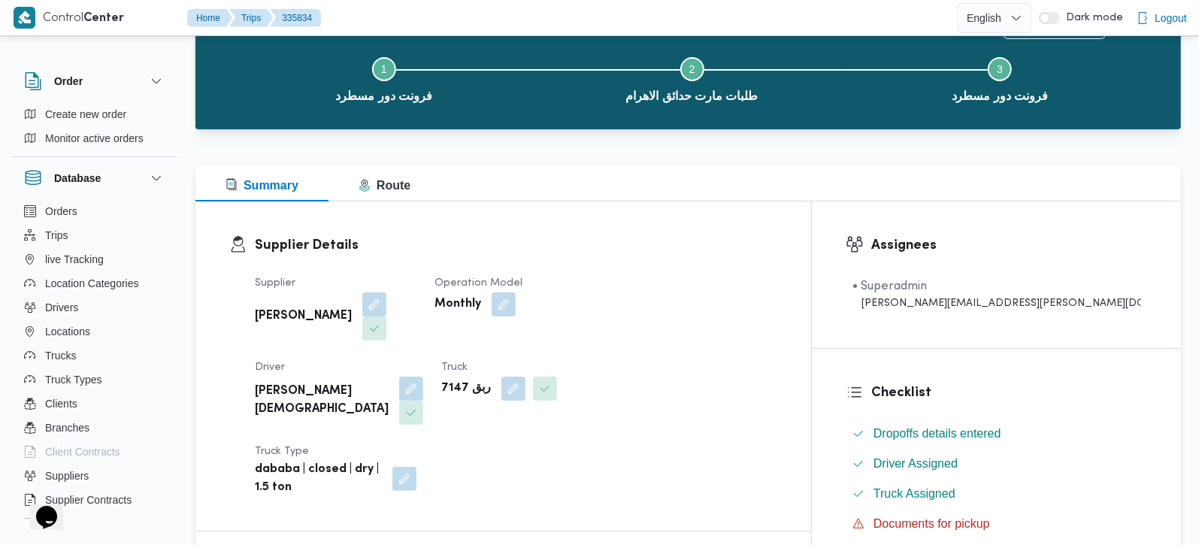
scroll to position [265, 0]
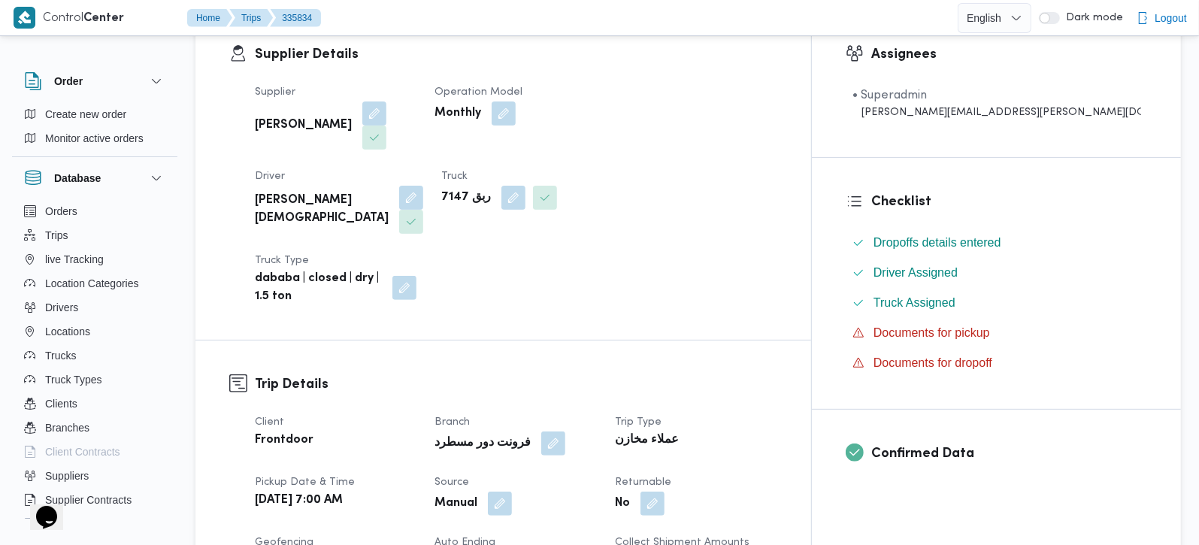
click at [512, 492] on span at bounding box center [496, 504] width 32 height 24
click at [512, 491] on button "button" at bounding box center [500, 503] width 24 height 24
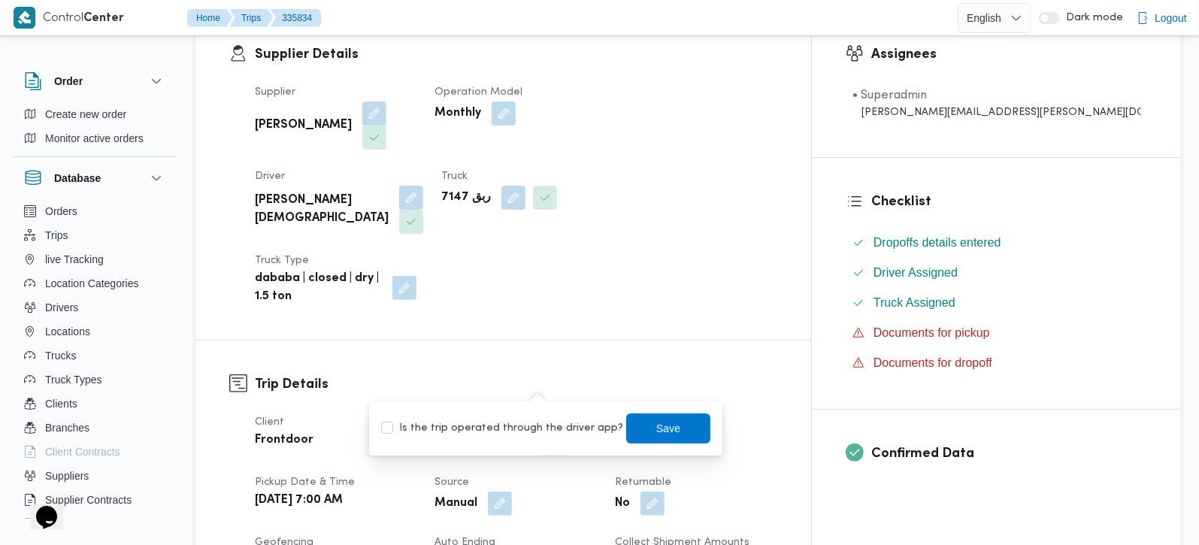
click at [544, 423] on label "Is the trip operated through the driver app?" at bounding box center [502, 428] width 242 height 18
checkbox input "true"
click at [637, 424] on span "Save" at bounding box center [668, 428] width 84 height 30
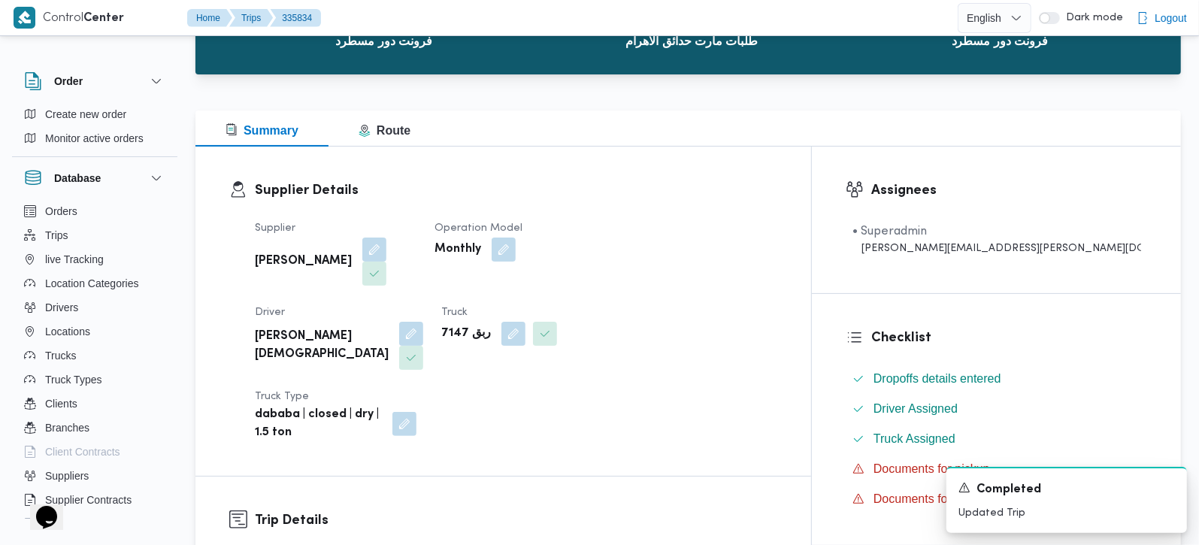
scroll to position [0, 0]
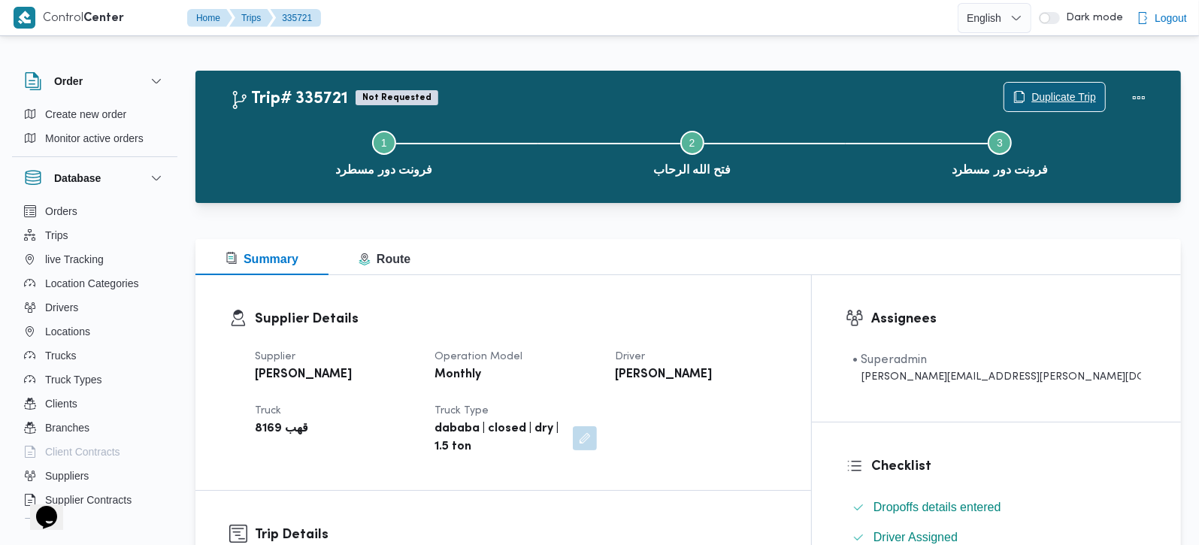
click at [1049, 86] on span "Duplicate Trip" at bounding box center [1054, 97] width 101 height 29
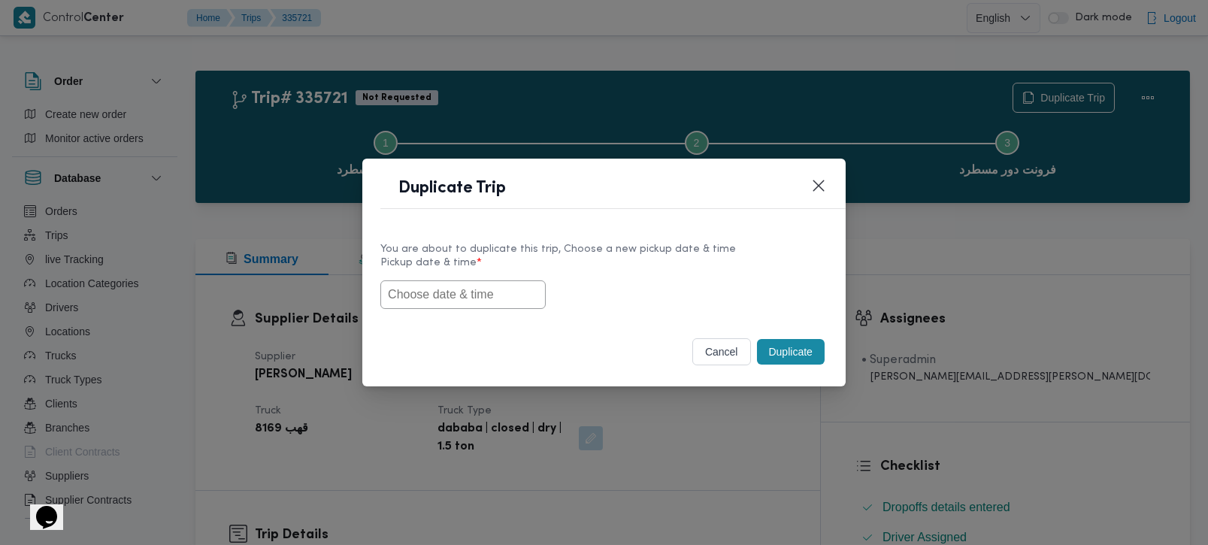
click at [478, 291] on input "text" at bounding box center [462, 294] width 165 height 29
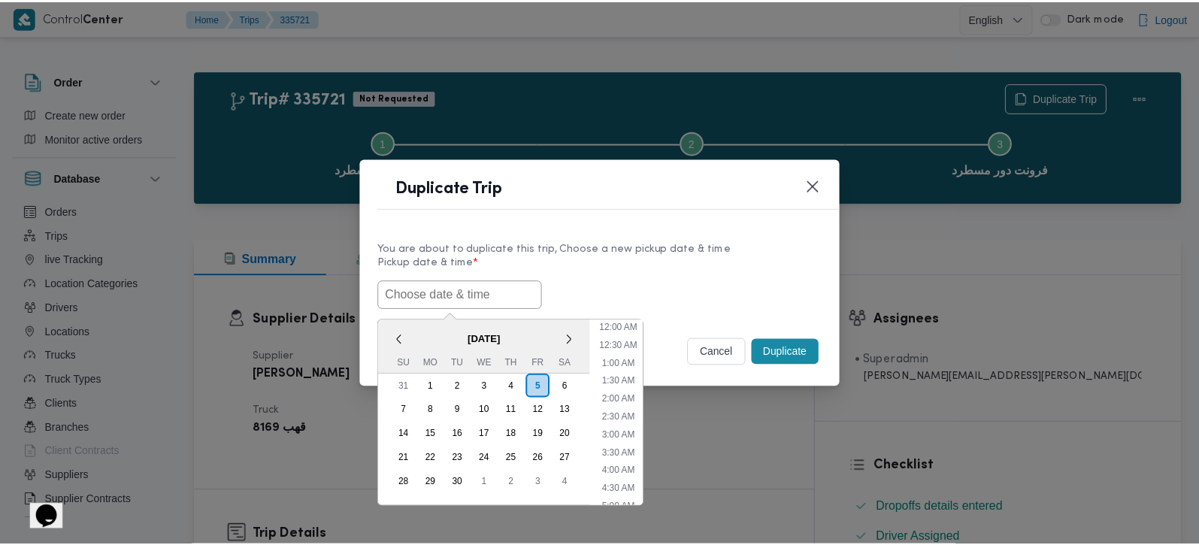
scroll to position [565, 0]
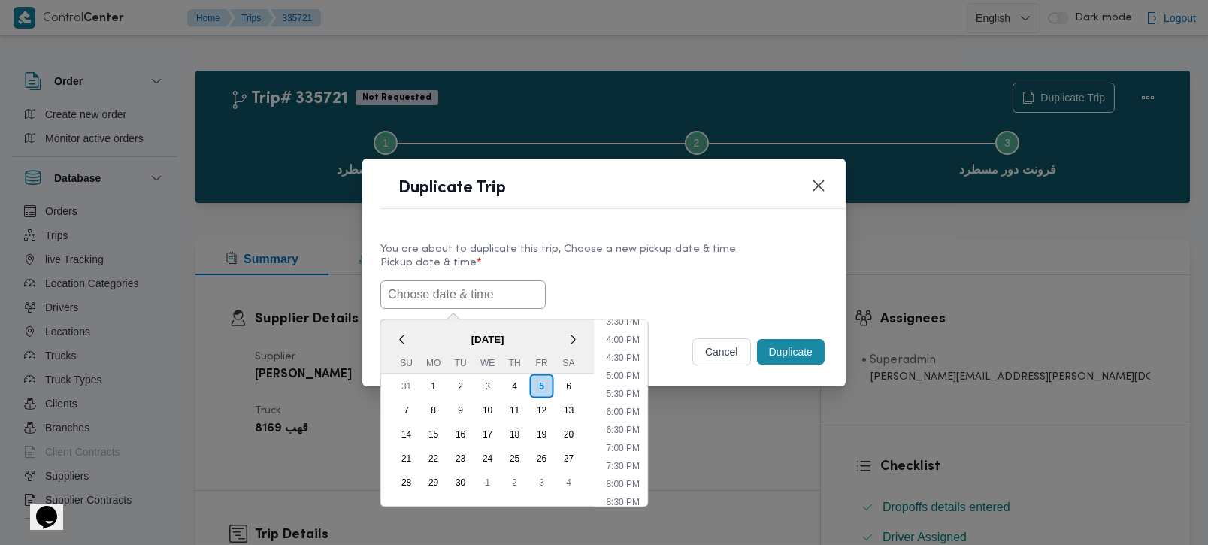
paste input "[DATE] 7:00AM"
type input "[DATE] 7:00AM"
click at [643, 277] on label "Pickup date & time *" at bounding box center [603, 268] width 447 height 23
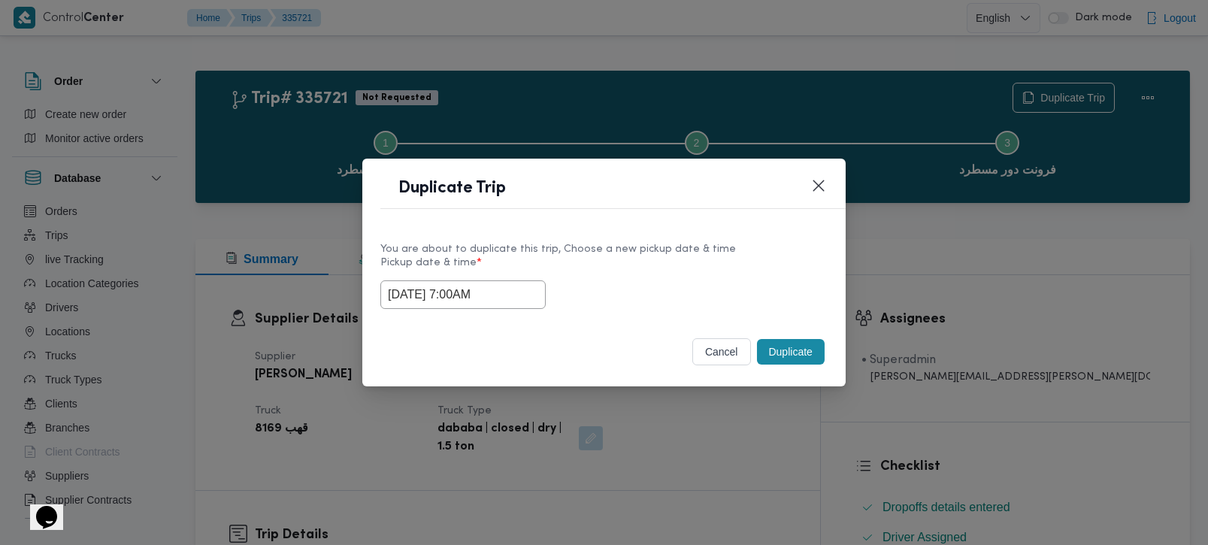
click at [797, 357] on button "Duplicate" at bounding box center [791, 352] width 68 height 26
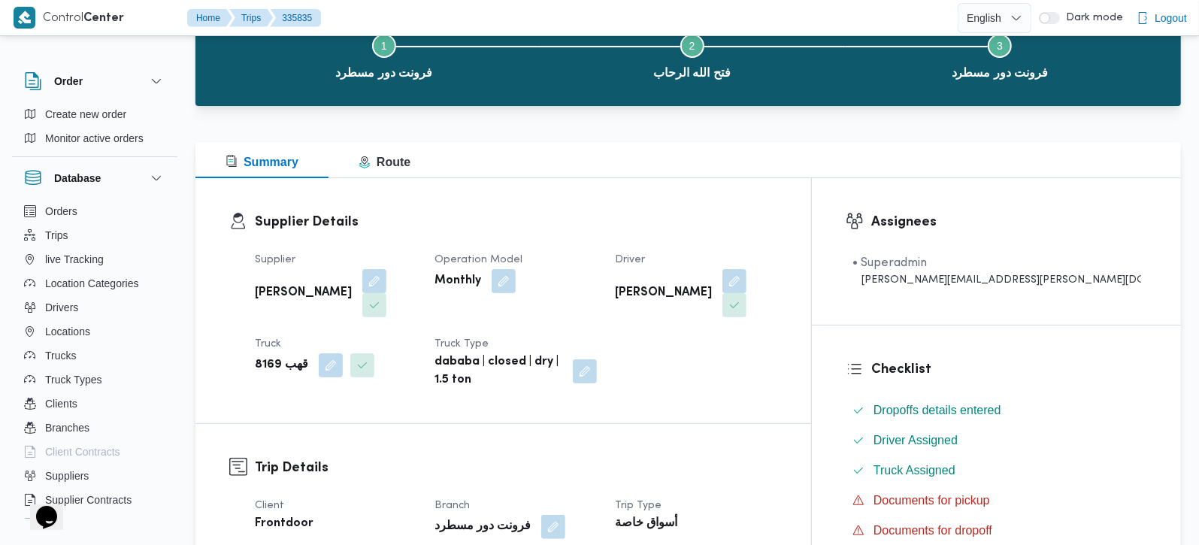
scroll to position [353, 0]
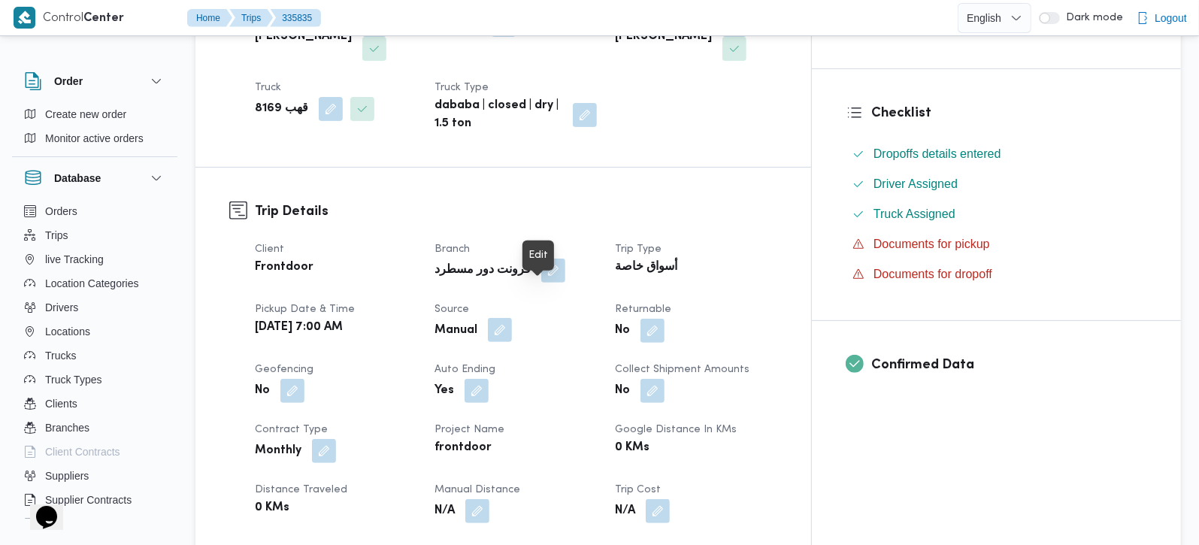
click at [512, 318] on button "button" at bounding box center [500, 330] width 24 height 24
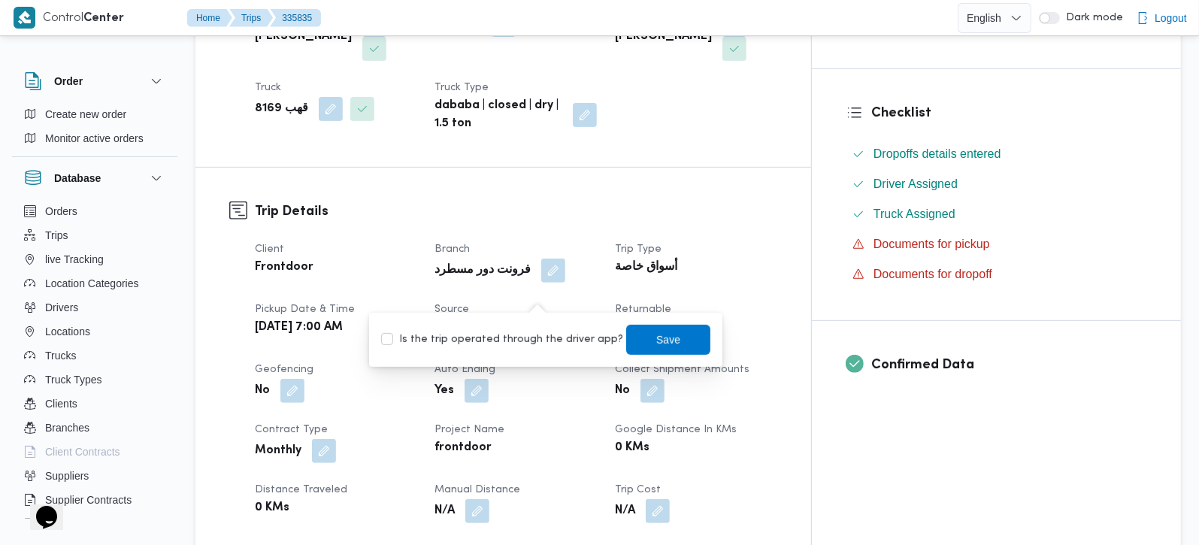
click at [540, 334] on label "Is the trip operated through the driver app?" at bounding box center [502, 340] width 242 height 18
checkbox input "true"
click at [656, 337] on span "Save" at bounding box center [668, 339] width 24 height 18
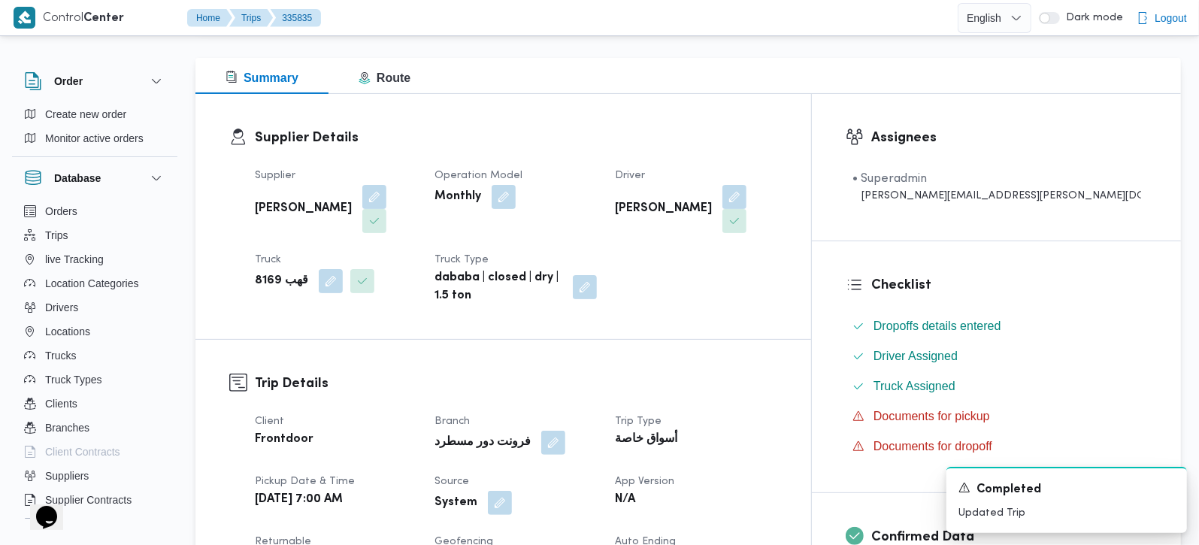
scroll to position [0, 0]
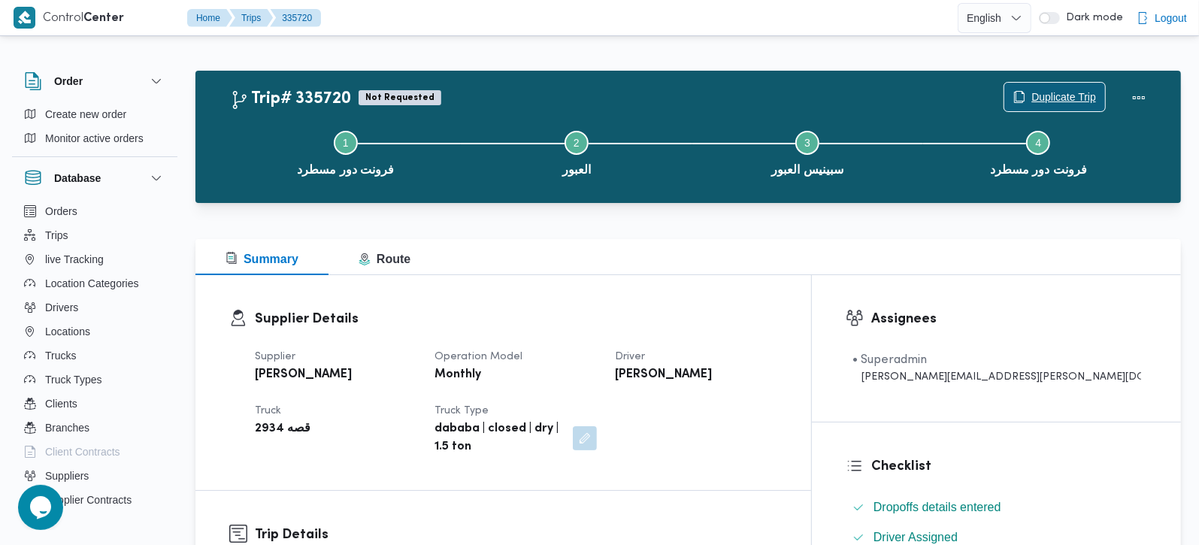
click at [1033, 97] on span "Duplicate Trip" at bounding box center [1063, 97] width 65 height 18
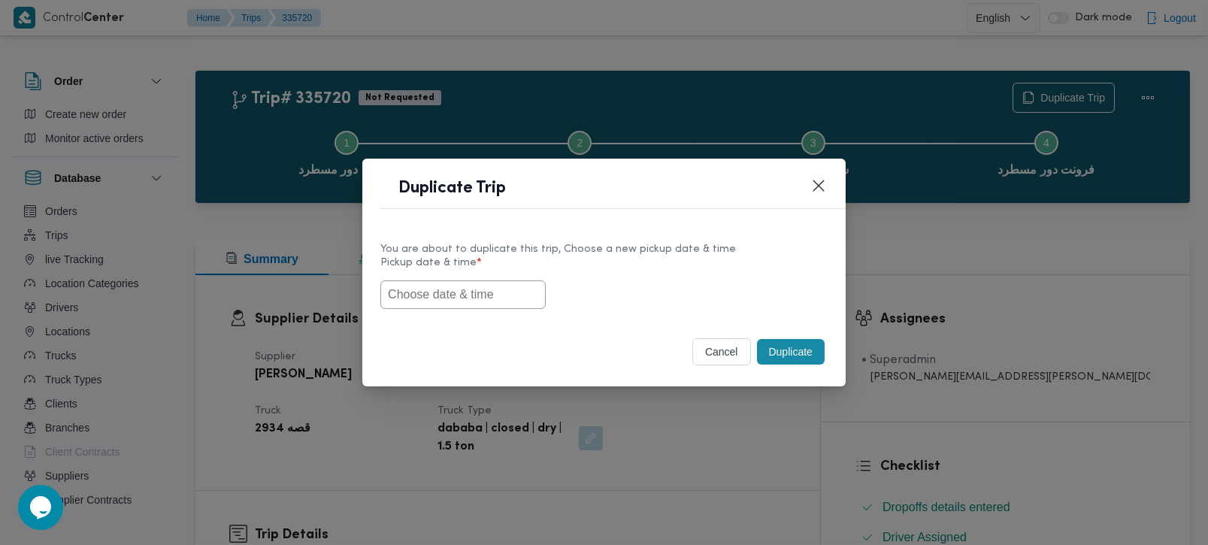
click at [486, 281] on input "text" at bounding box center [462, 294] width 165 height 29
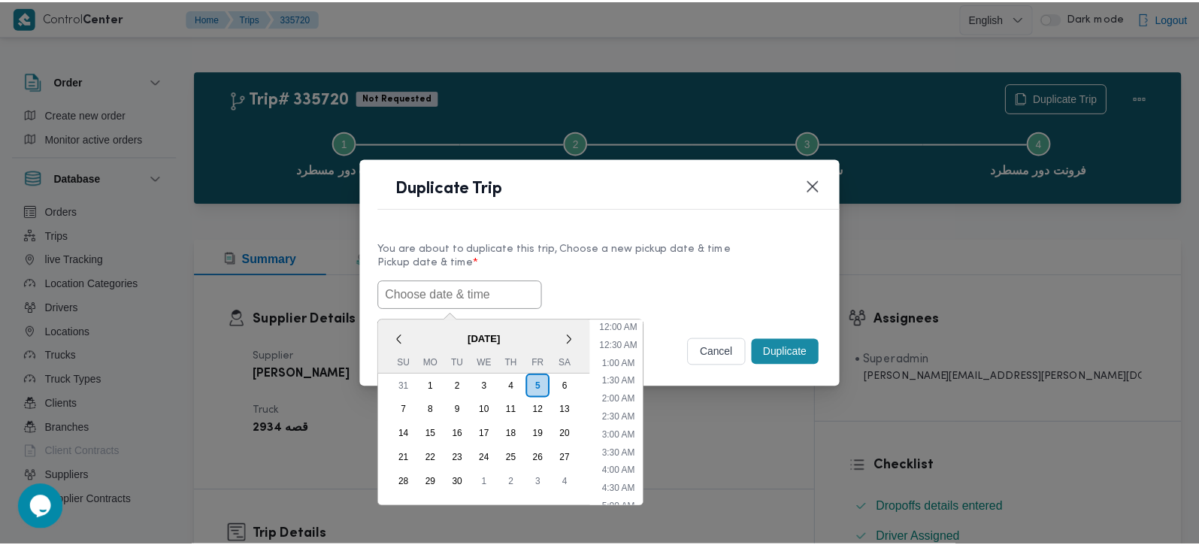
scroll to position [565, 0]
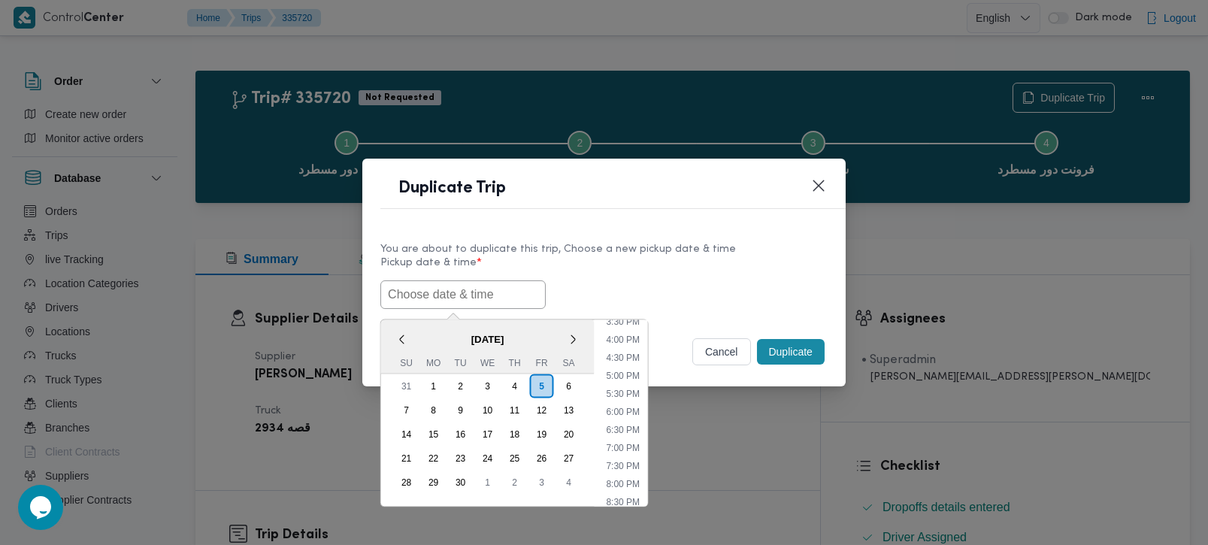
paste input "[DATE] 7:00AM"
type input "[DATE] 7:00AM"
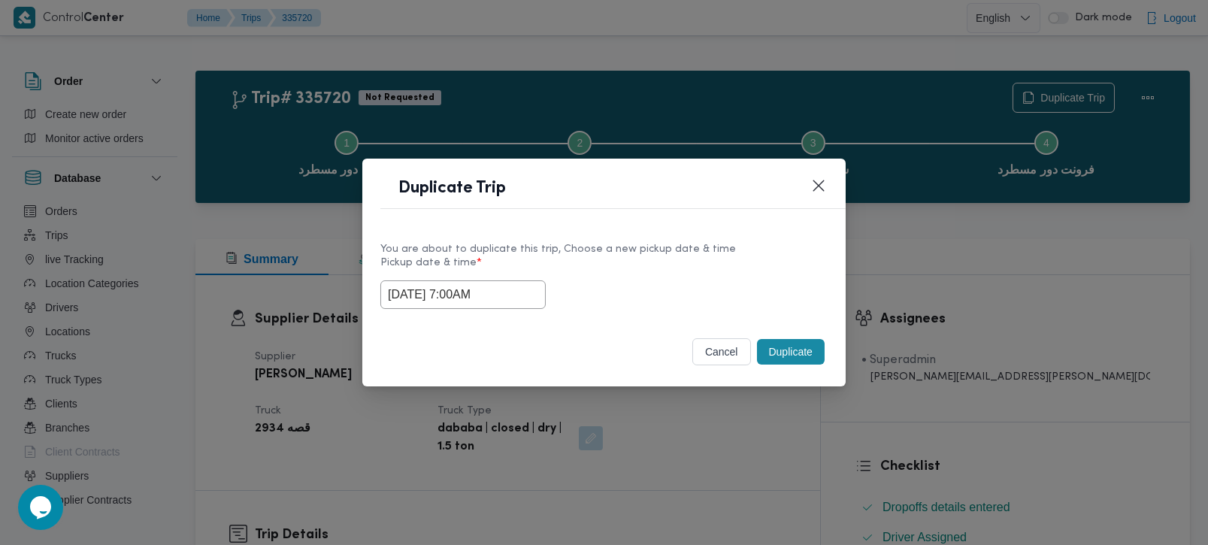
click at [619, 258] on label "Pickup date & time *" at bounding box center [603, 268] width 447 height 23
click at [779, 349] on button "Duplicate" at bounding box center [791, 352] width 68 height 26
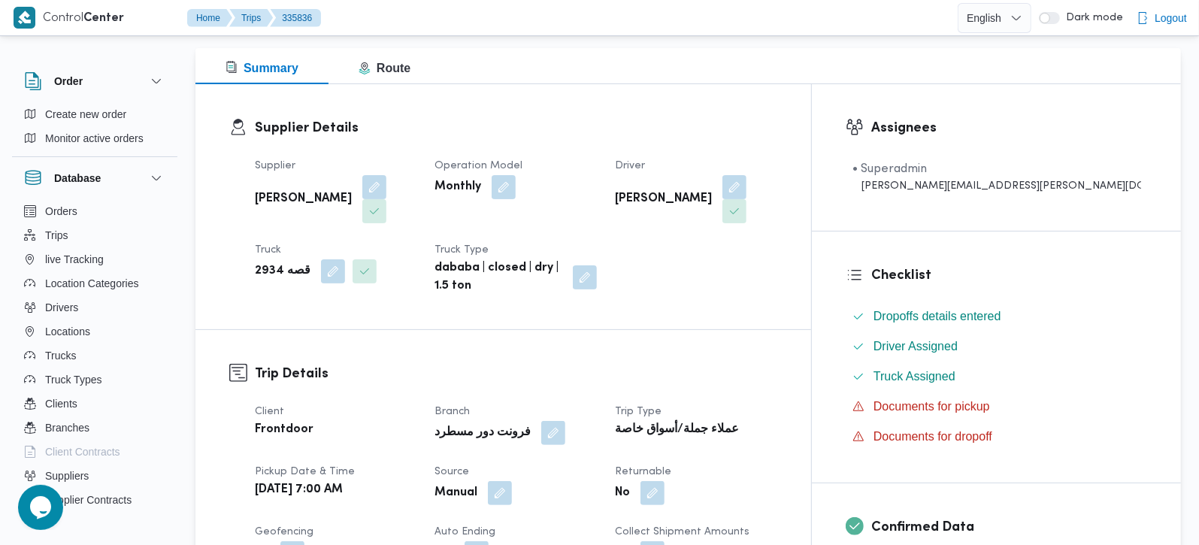
scroll to position [265, 0]
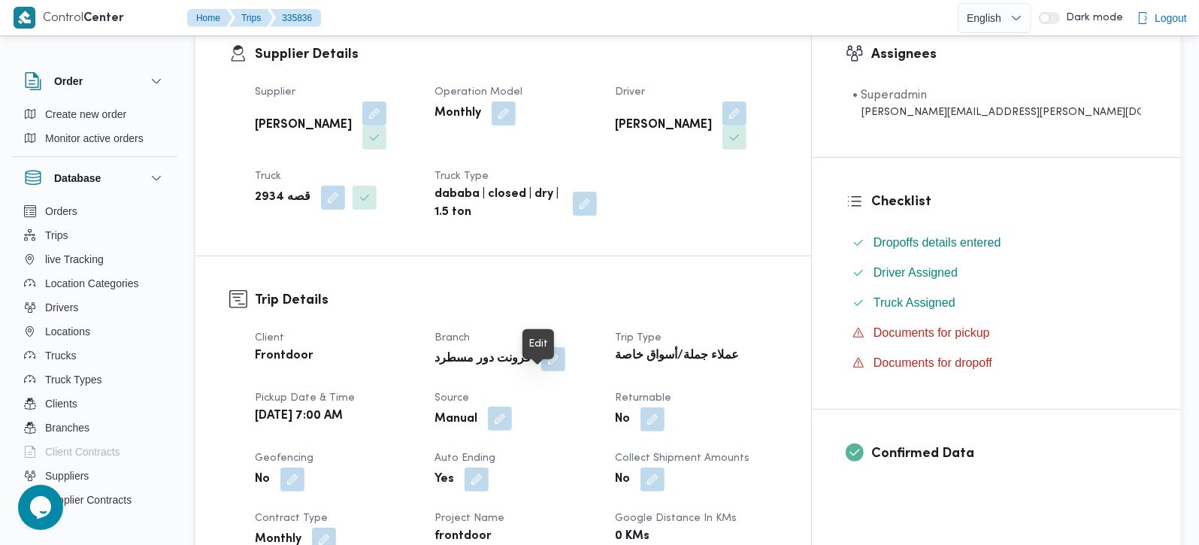
click at [512, 407] on button "button" at bounding box center [500, 419] width 24 height 24
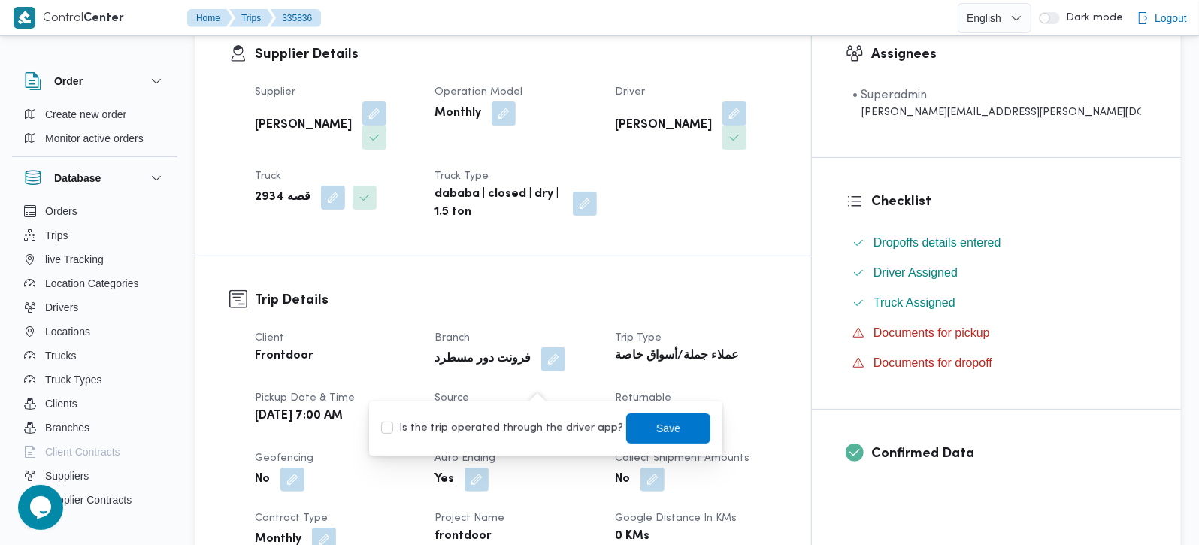
click at [534, 422] on label "Is the trip operated through the driver app?" at bounding box center [502, 428] width 242 height 18
checkbox input "true"
click at [626, 430] on span "Save" at bounding box center [668, 428] width 84 height 30
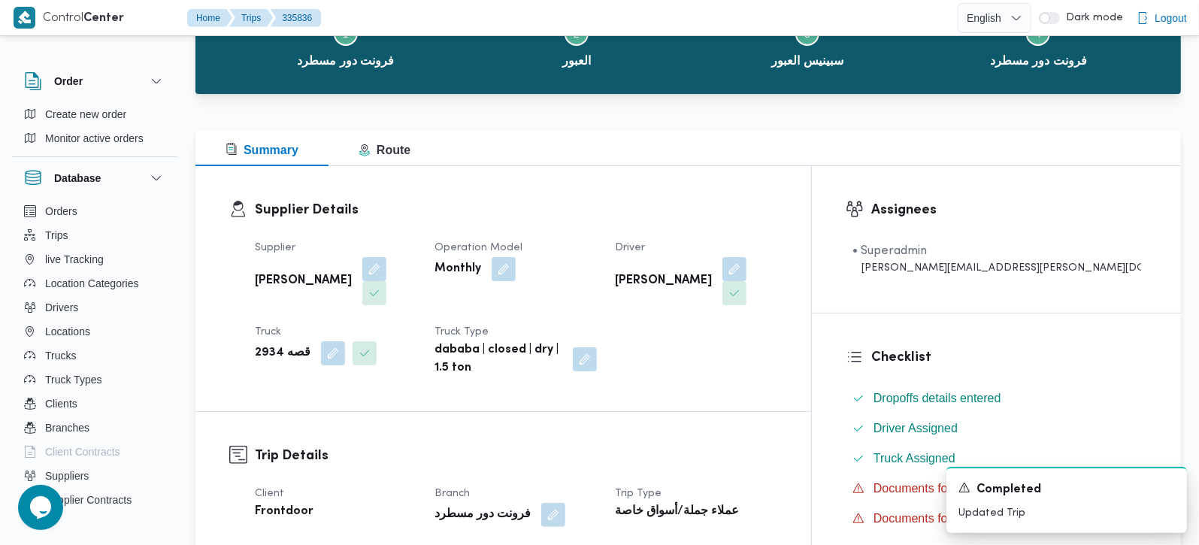
scroll to position [0, 0]
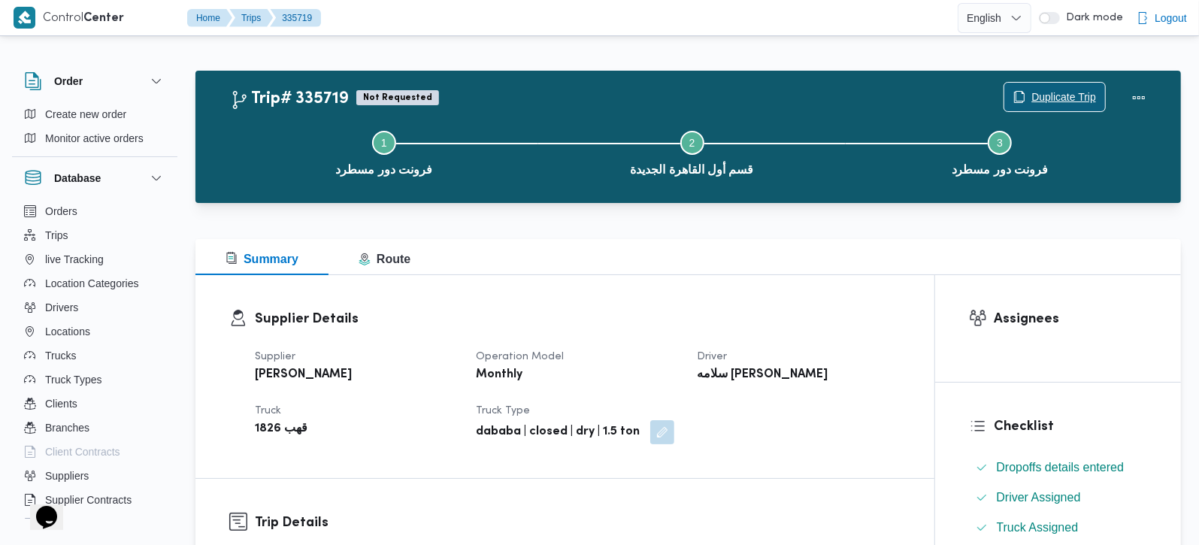
click at [1040, 89] on span "Duplicate Trip" at bounding box center [1063, 97] width 65 height 18
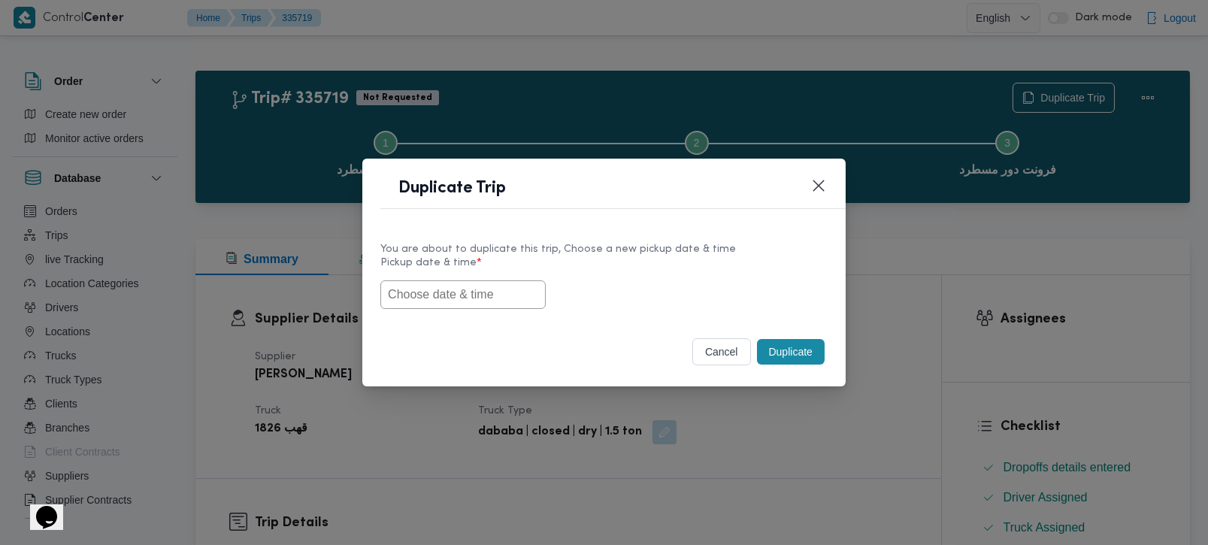
click at [513, 288] on input "text" at bounding box center [462, 294] width 165 height 29
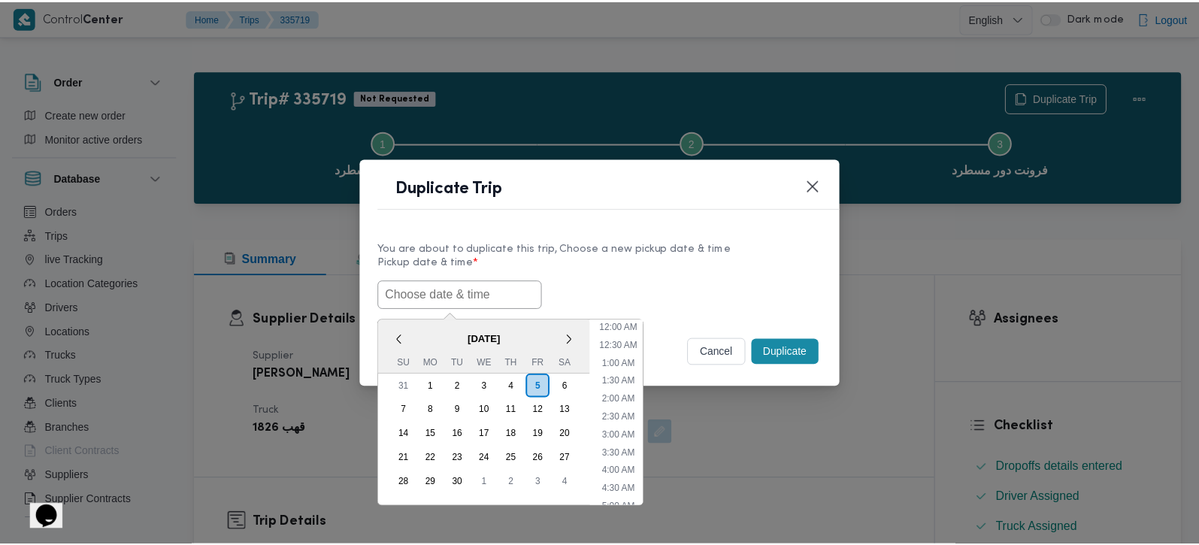
scroll to position [565, 0]
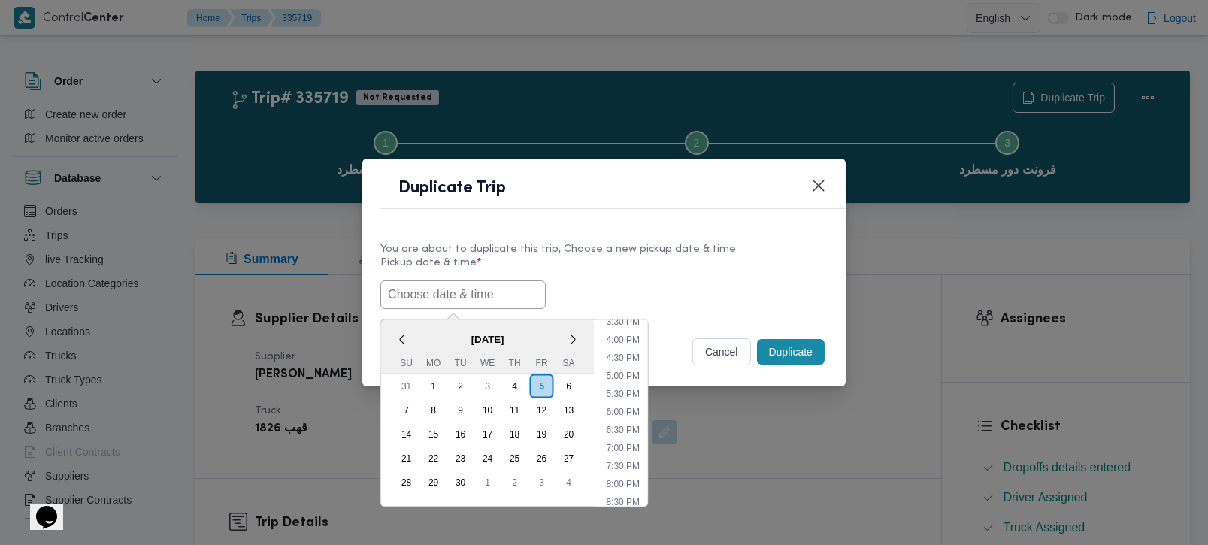
paste input "[DATE] 7:00AM"
type input "[DATE] 7:00AM"
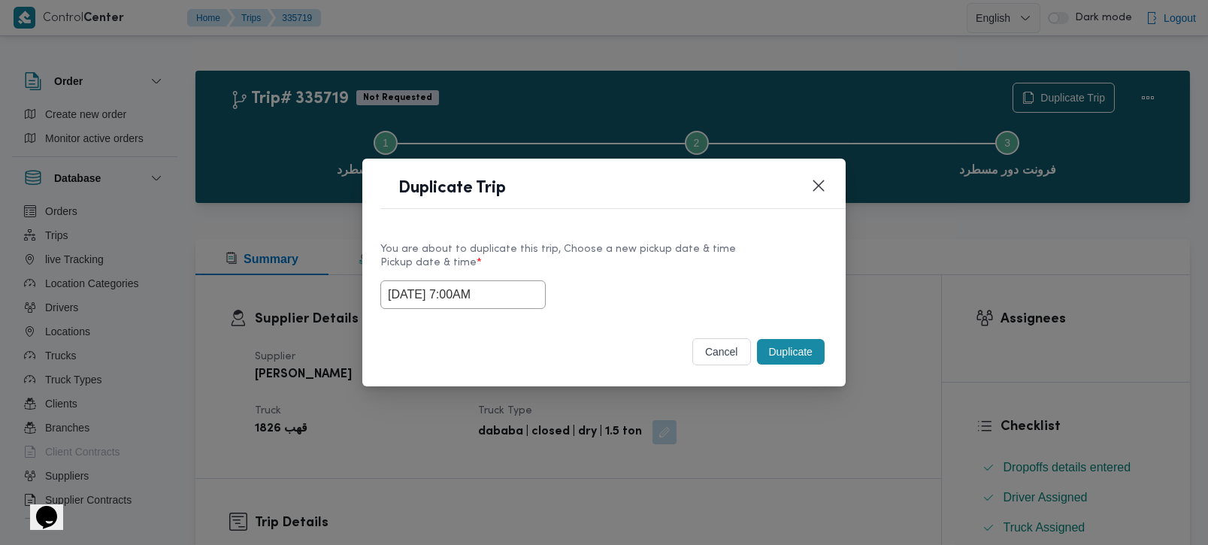
click at [680, 276] on label "Pickup date & time *" at bounding box center [603, 268] width 447 height 23
click at [809, 353] on button "Duplicate" at bounding box center [791, 352] width 68 height 26
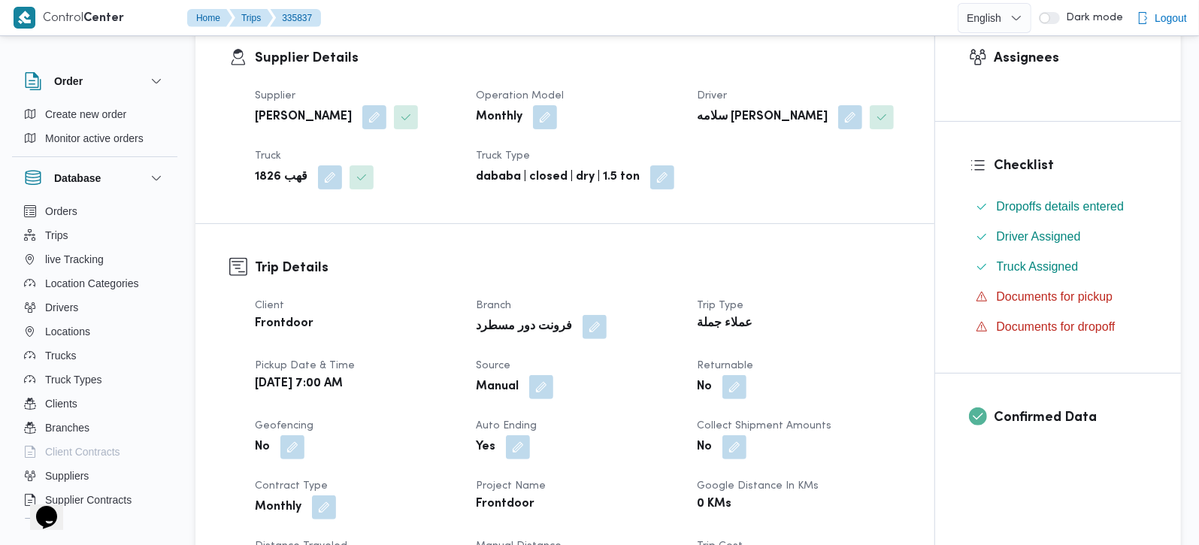
scroll to position [265, 0]
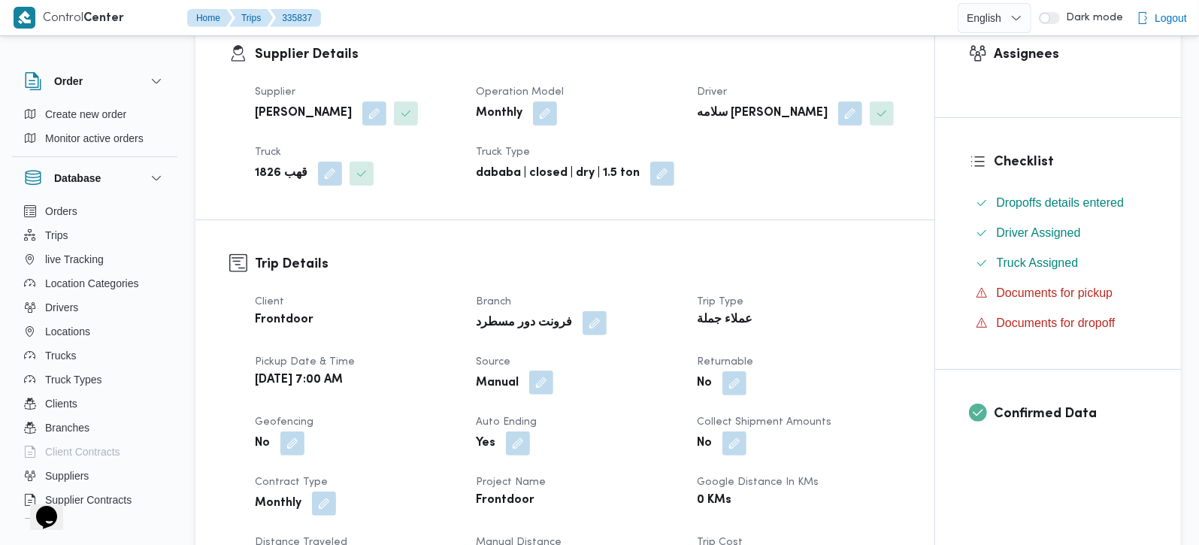
click at [540, 380] on button "button" at bounding box center [541, 383] width 24 height 24
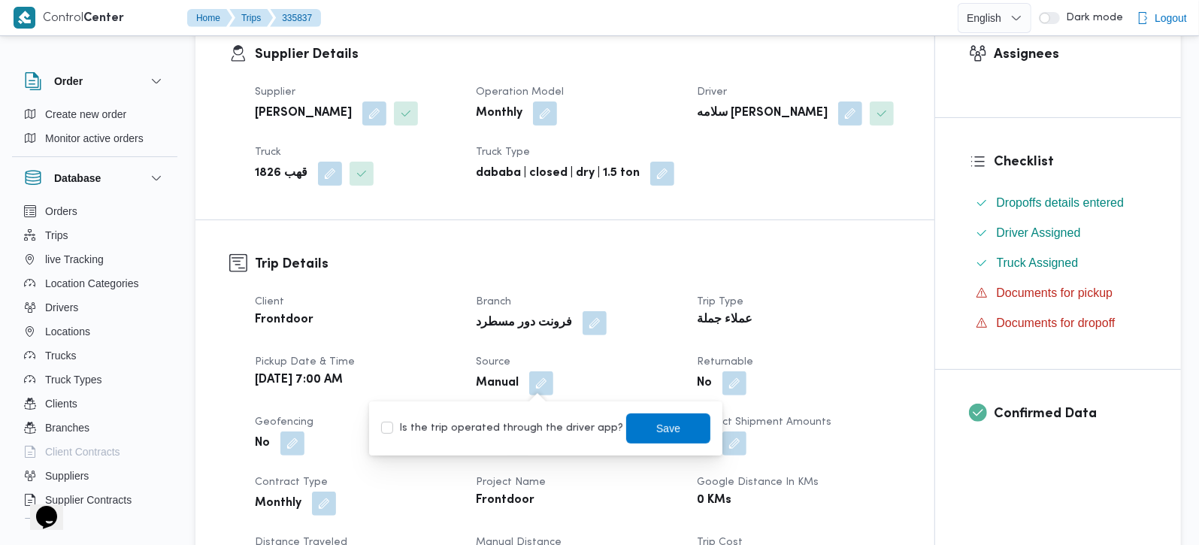
click at [533, 423] on label "Is the trip operated through the driver app?" at bounding box center [502, 428] width 242 height 18
checkbox input "true"
click at [637, 424] on span "Save" at bounding box center [668, 428] width 84 height 30
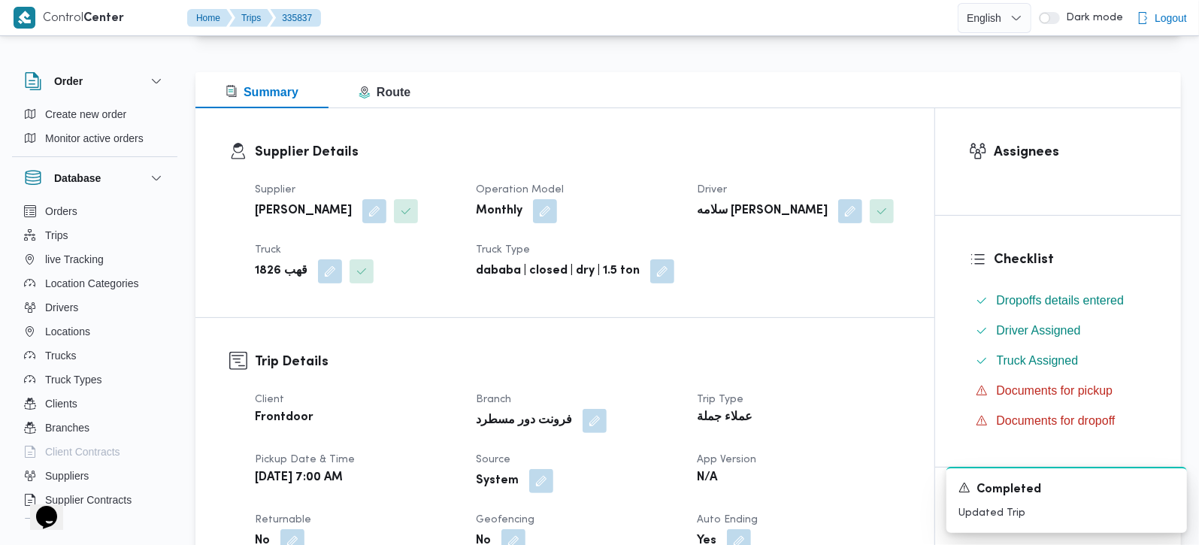
scroll to position [0, 0]
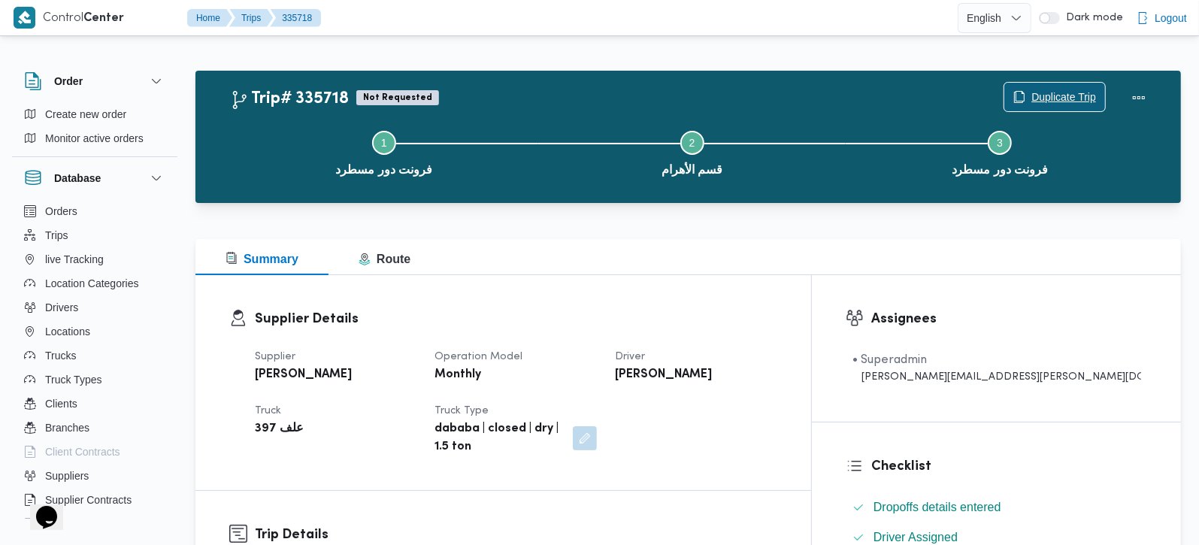
click at [1040, 95] on span "Duplicate Trip" at bounding box center [1063, 97] width 65 height 18
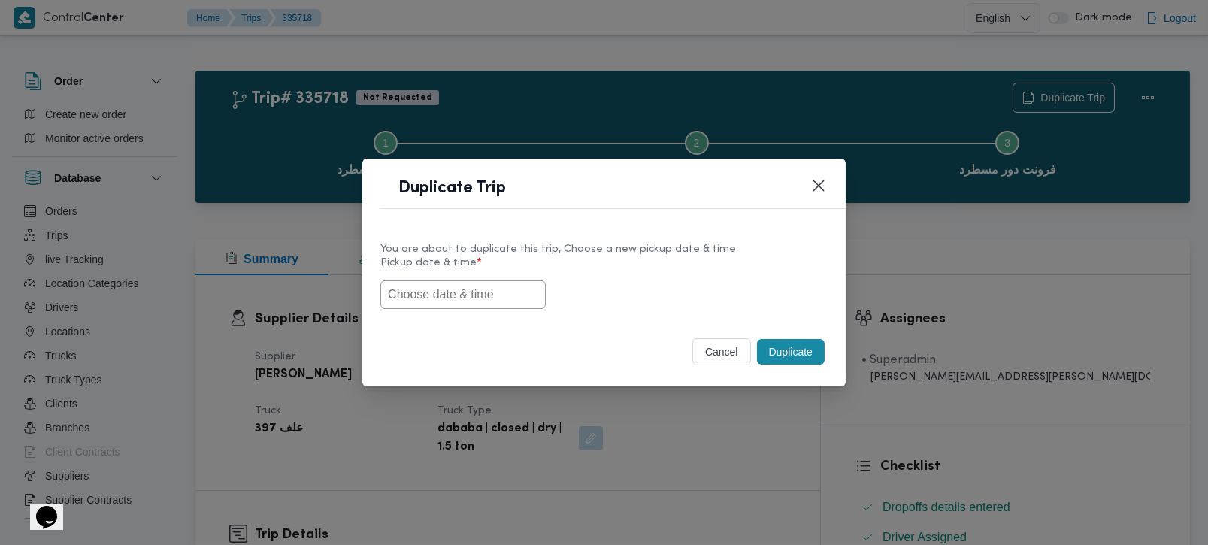
click at [493, 292] on input "text" at bounding box center [462, 294] width 165 height 29
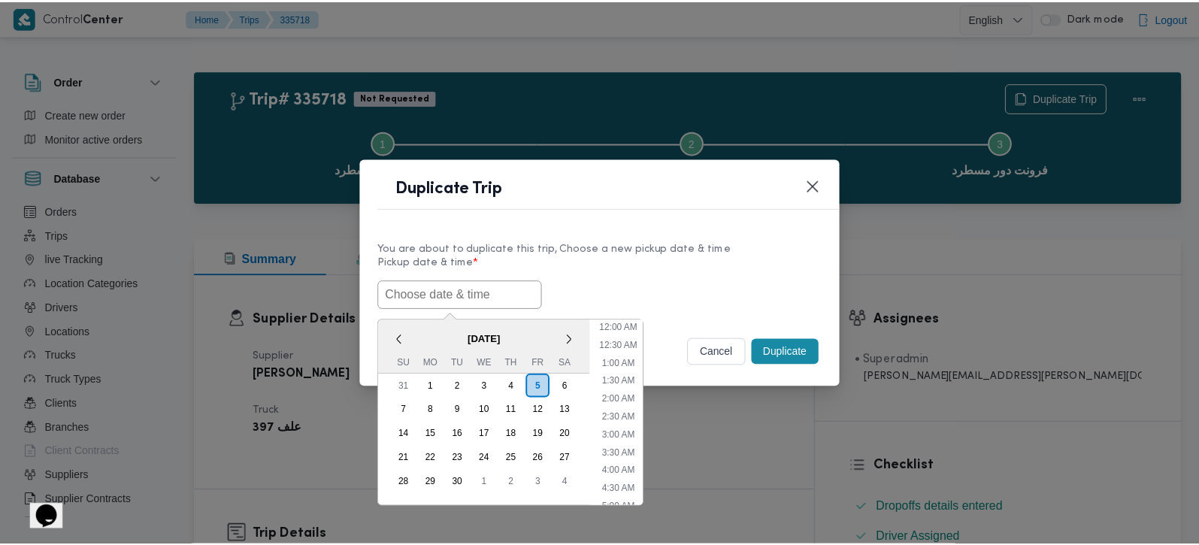
scroll to position [565, 0]
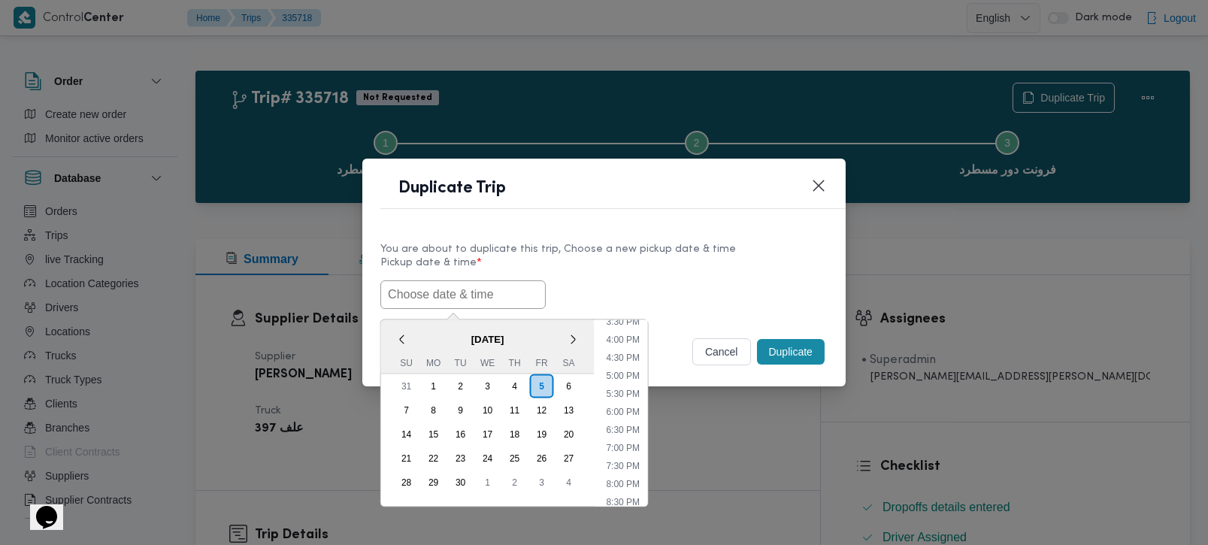
paste input "06/09/2025 7:00AM"
type input "06/09/2025 7:00AM"
click at [710, 265] on label "Pickup date & time *" at bounding box center [603, 268] width 447 height 23
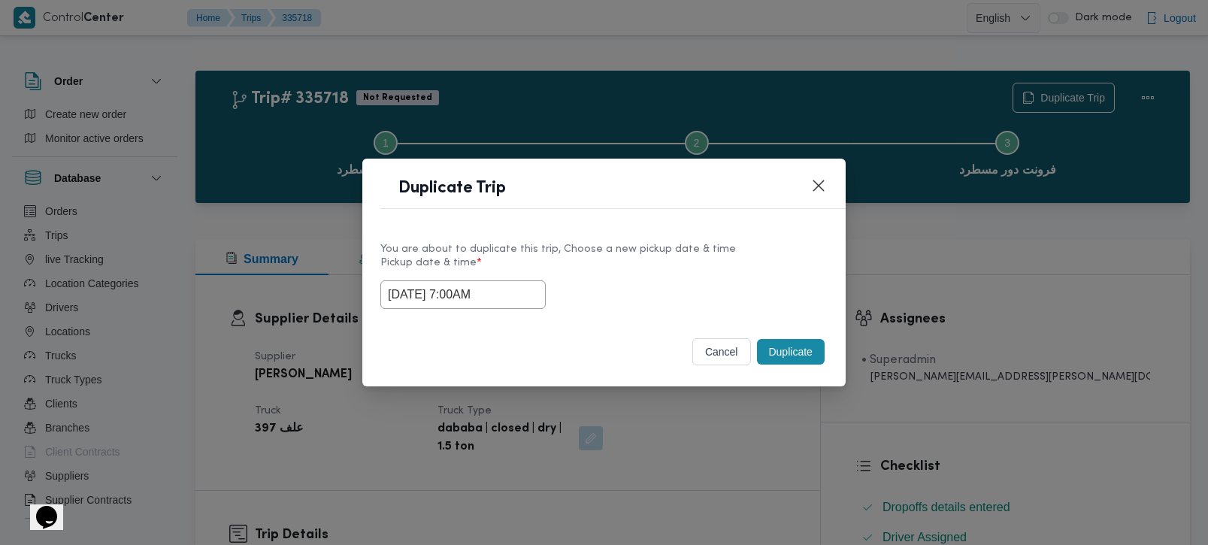
click at [794, 342] on button "Duplicate" at bounding box center [791, 352] width 68 height 26
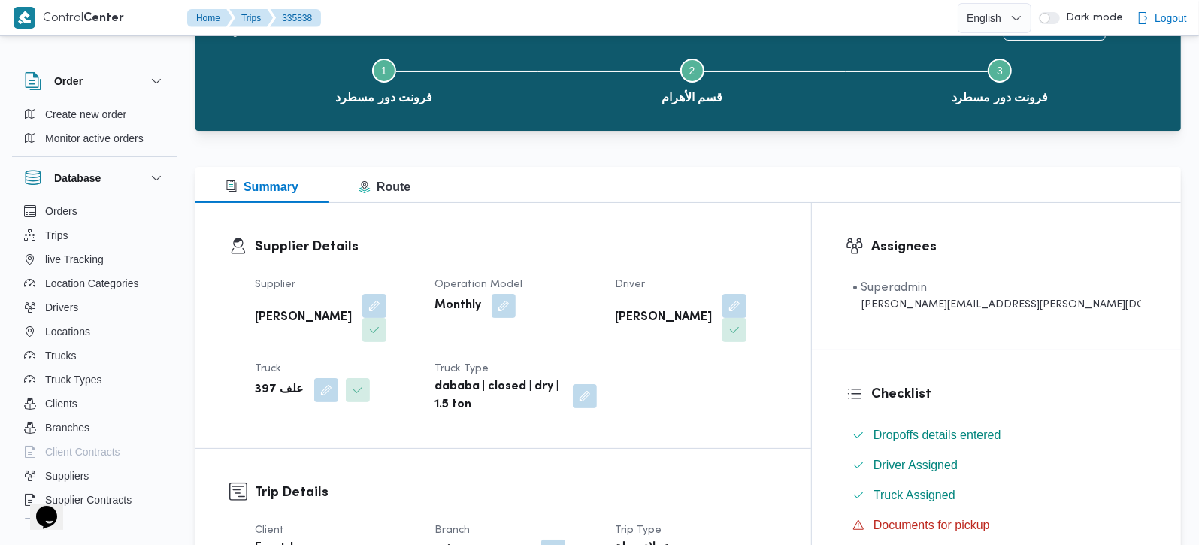
scroll to position [177, 0]
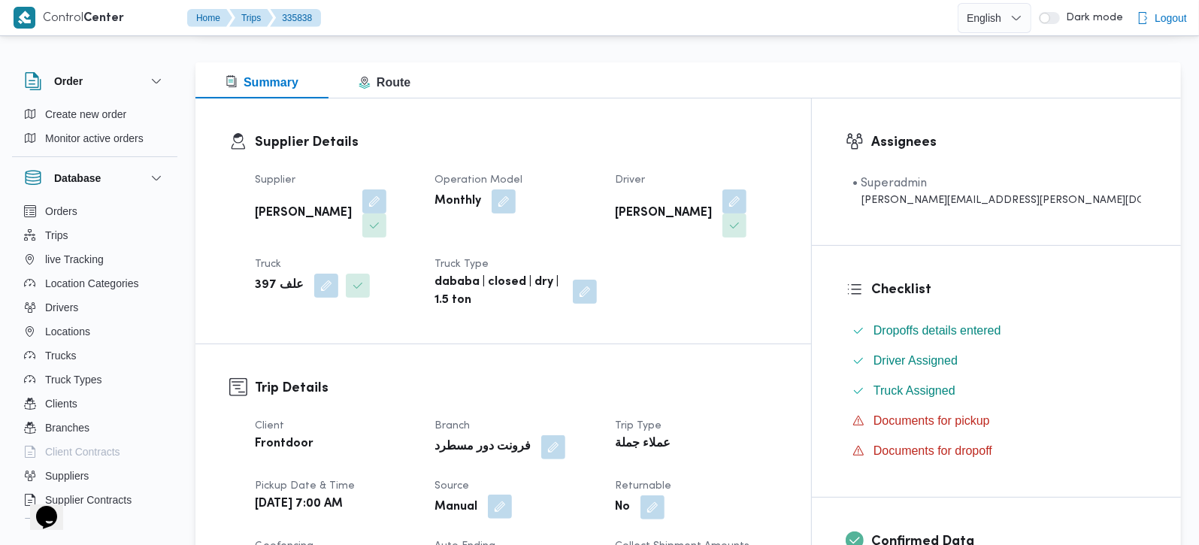
click at [512, 495] on button "button" at bounding box center [500, 507] width 24 height 24
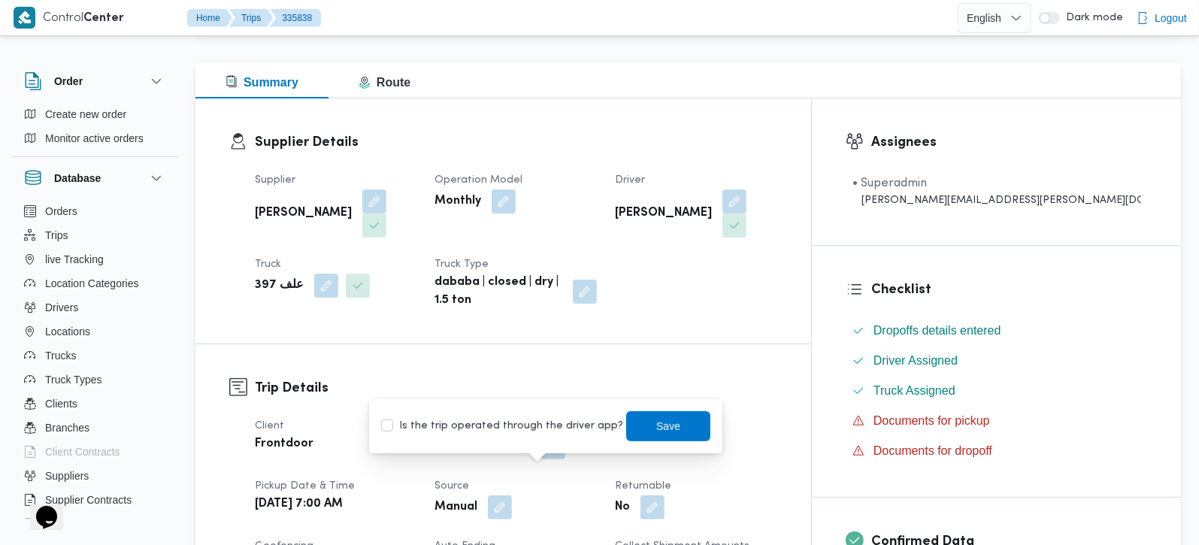
click at [530, 435] on div "Is the trip operated through the driver app? Save" at bounding box center [546, 426] width 332 height 33
click at [583, 424] on label "Is the trip operated through the driver app?" at bounding box center [502, 426] width 242 height 18
checkbox input "true"
click at [629, 422] on span "Save" at bounding box center [668, 425] width 84 height 30
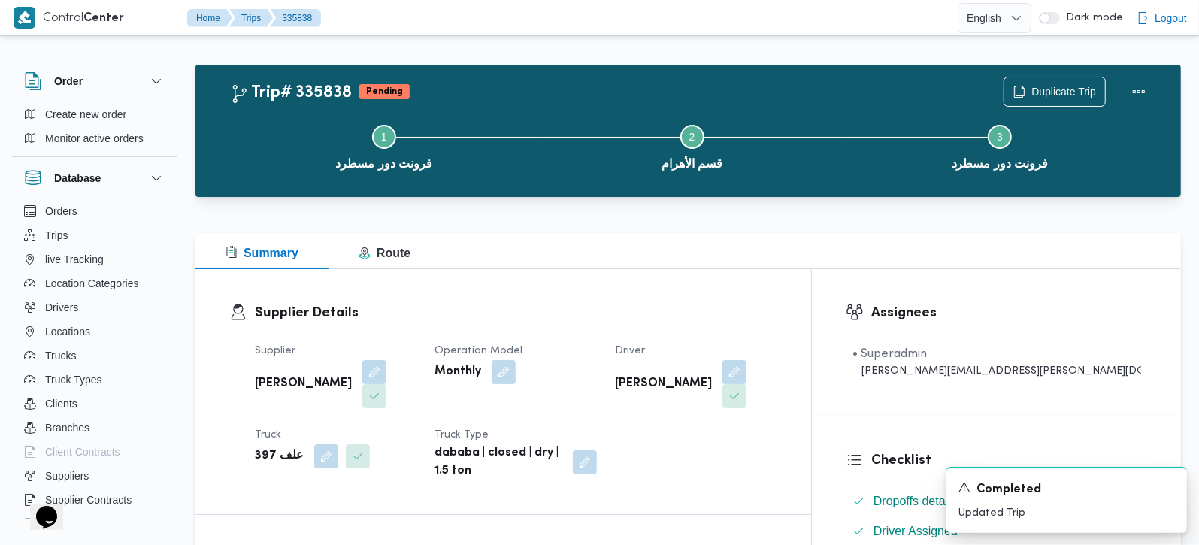
scroll to position [0, 0]
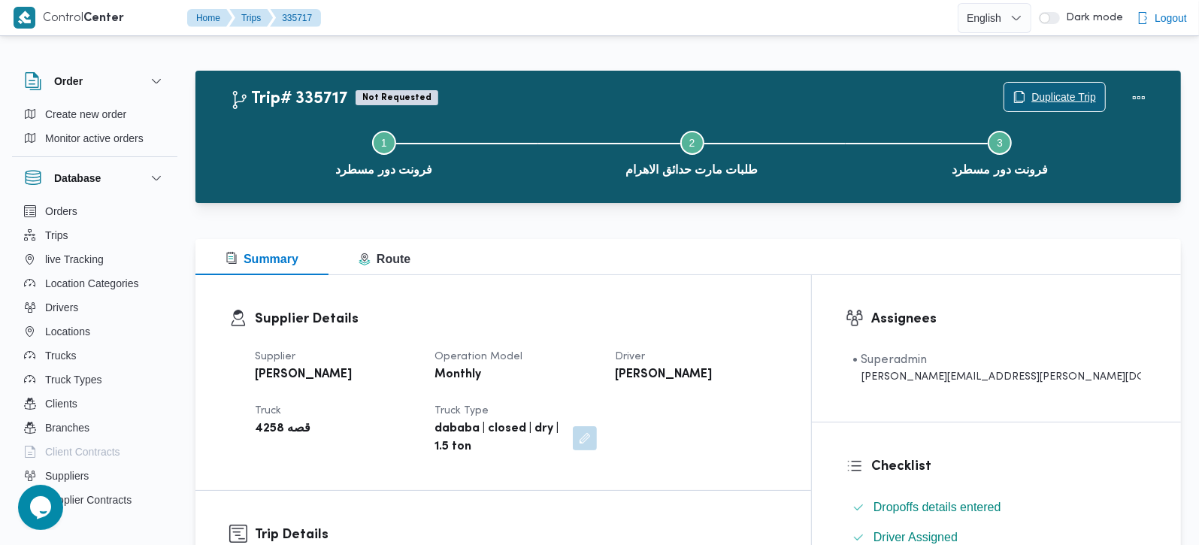
click at [1040, 102] on span "Duplicate Trip" at bounding box center [1063, 97] width 65 height 18
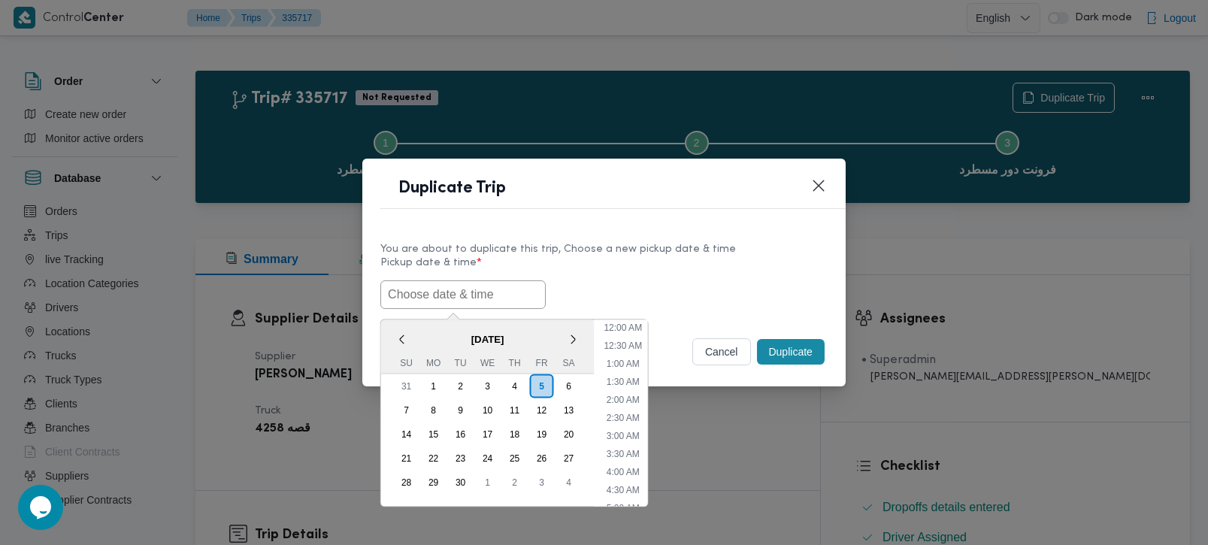
click at [512, 285] on input "text" at bounding box center [462, 294] width 165 height 29
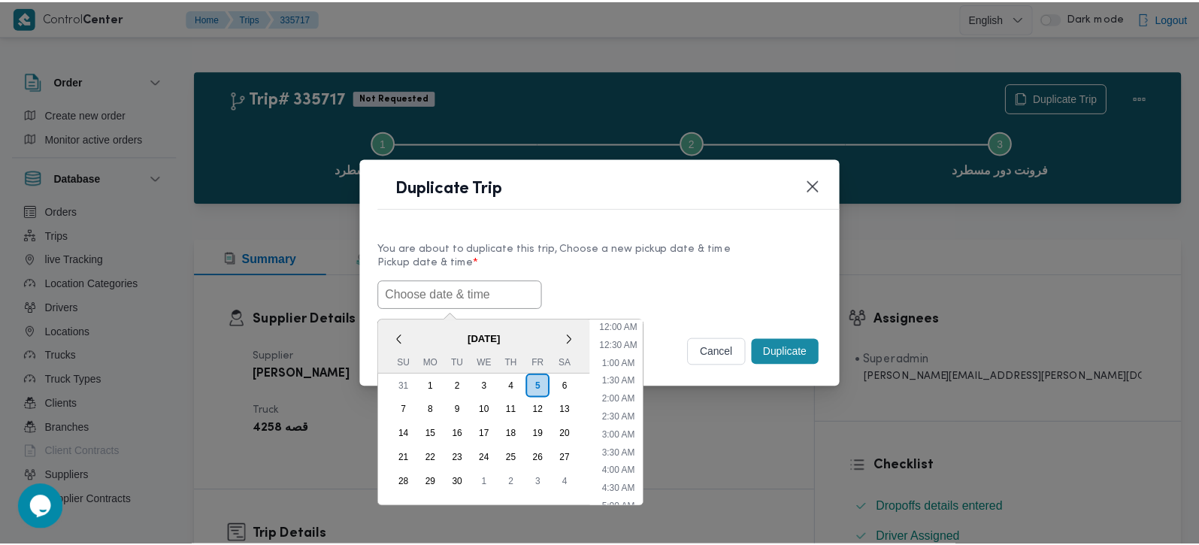
scroll to position [565, 0]
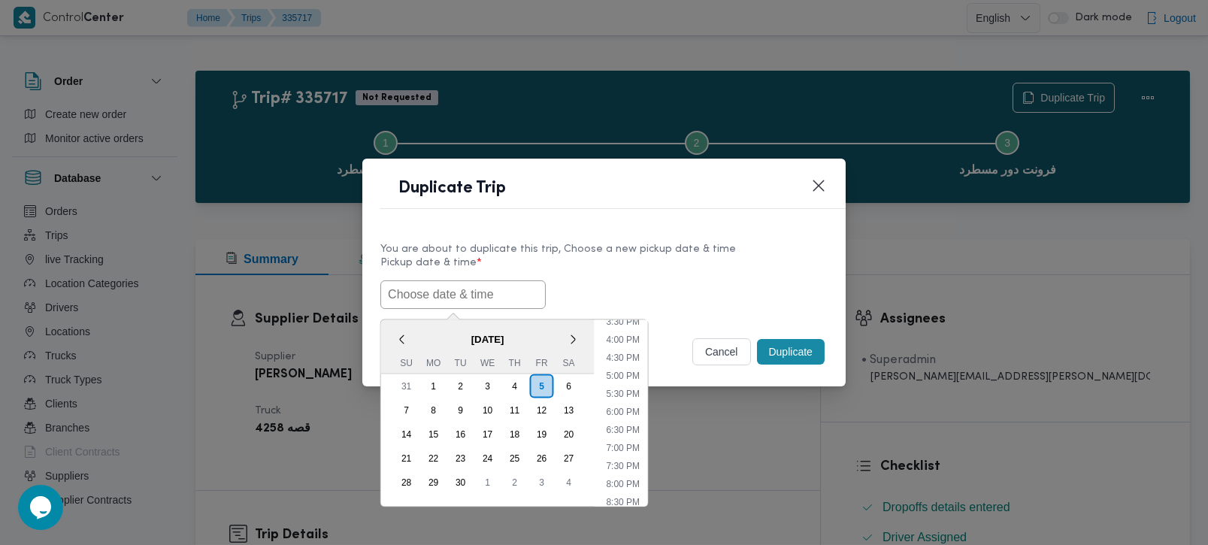
paste input "06/09/2025 7:00AM"
type input "06/09/2025 7:00AM"
drag, startPoint x: 723, startPoint y: 282, endPoint x: 749, endPoint y: 317, distance: 44.0
click at [723, 282] on div "06/09/2025 7:00AM < September 2025 > Su Mo Tu We Th Fr Sa 31 1 2 3 4 5 6 7 8 9 …" at bounding box center [603, 294] width 447 height 29
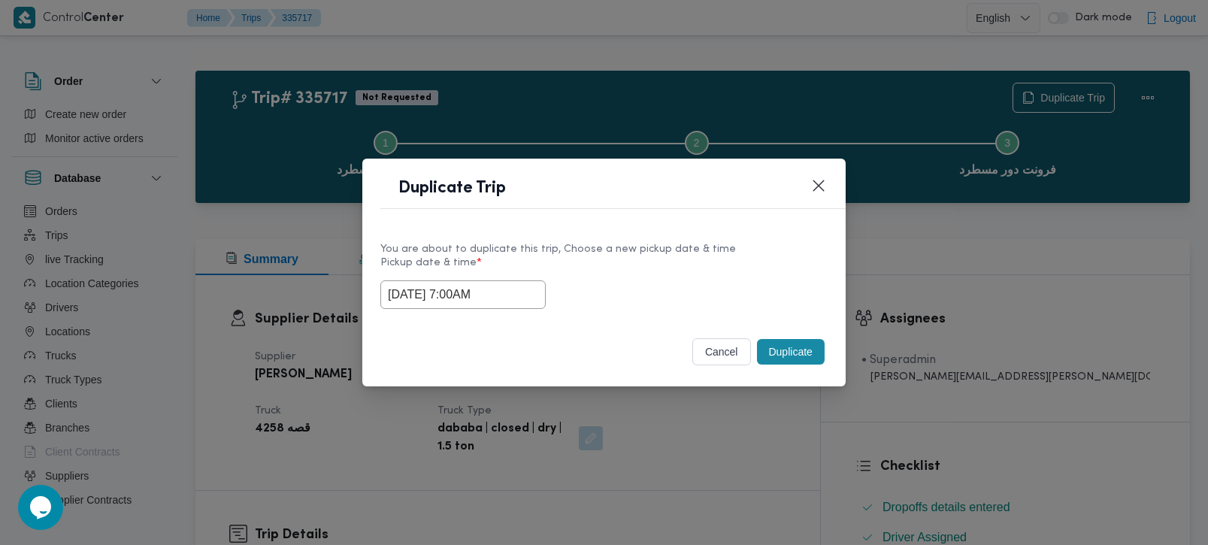
click at [795, 363] on button "Duplicate" at bounding box center [791, 352] width 68 height 26
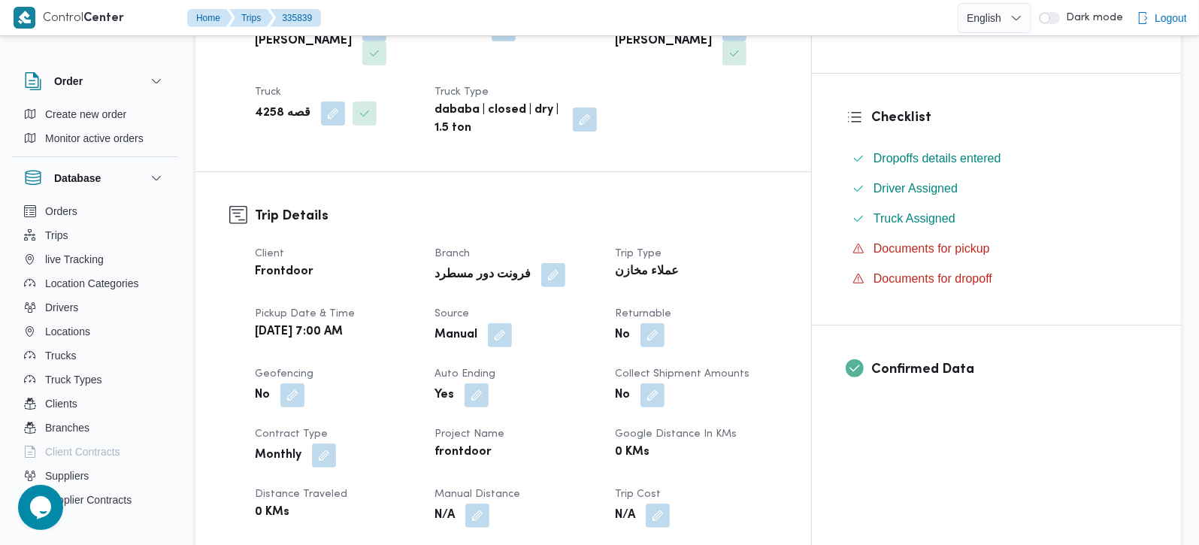
scroll to position [353, 0]
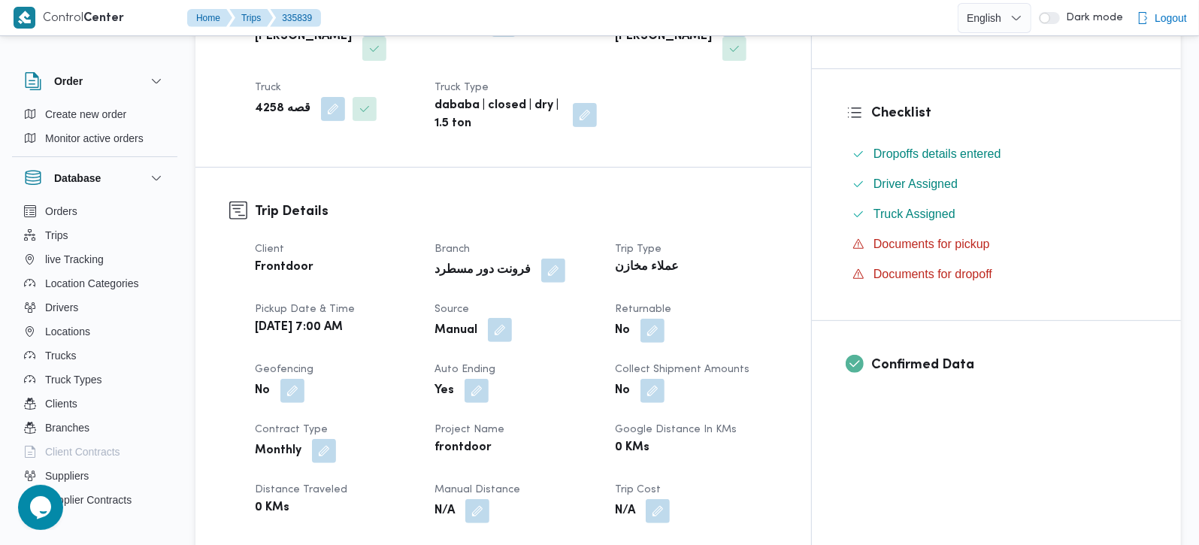
click at [512, 318] on button "button" at bounding box center [500, 330] width 24 height 24
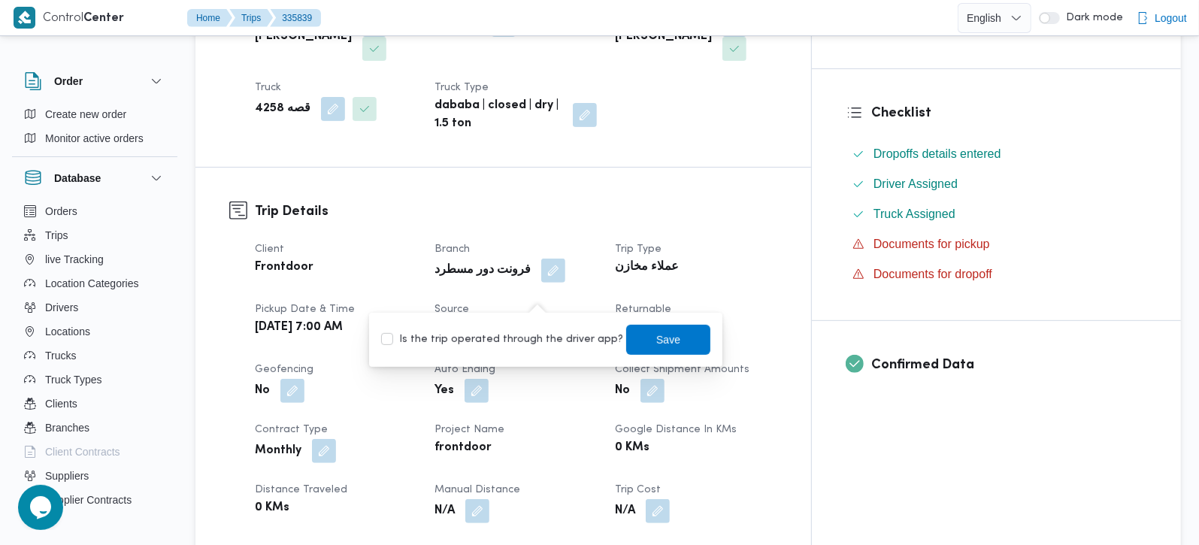
click at [538, 326] on div "Is the trip operated through the driver app? Save" at bounding box center [546, 339] width 332 height 33
click at [552, 334] on label "Is the trip operated through the driver app?" at bounding box center [502, 340] width 242 height 18
checkbox input "true"
click at [656, 339] on span "Save" at bounding box center [668, 339] width 24 height 18
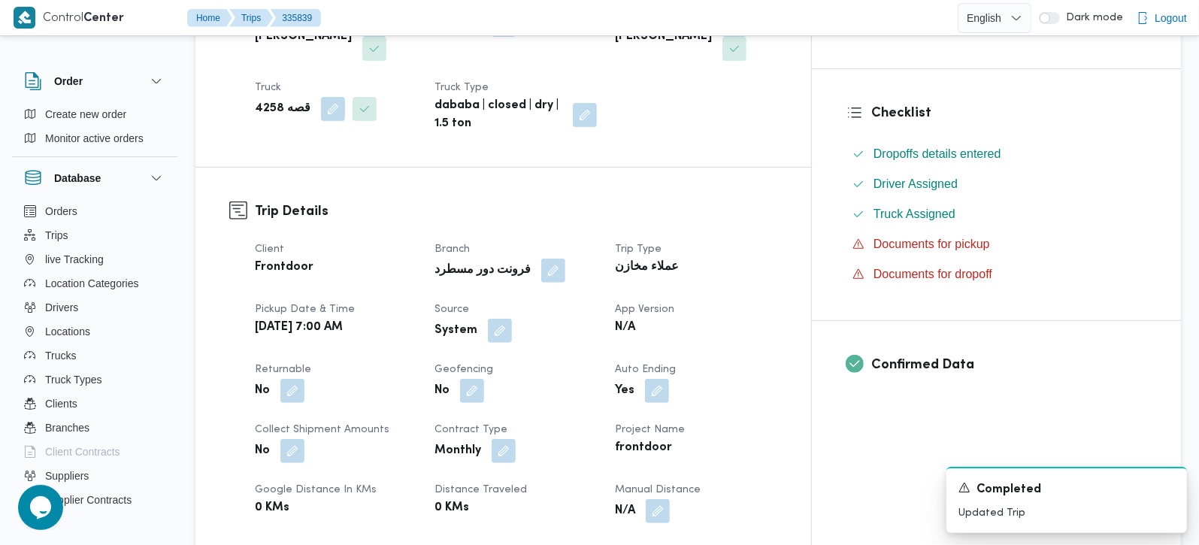
scroll to position [0, 0]
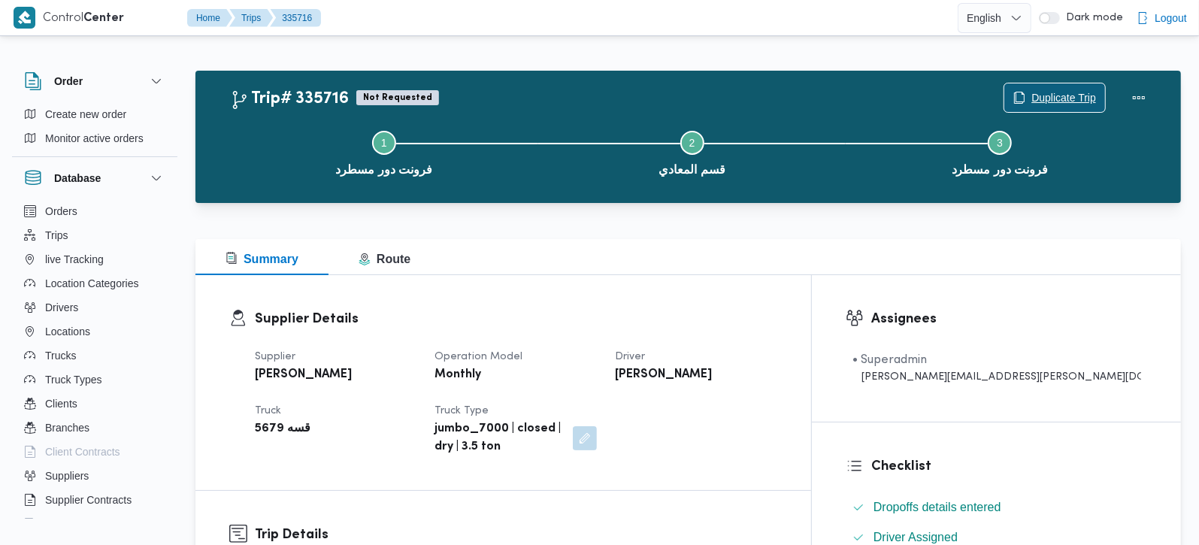
click at [1066, 88] on span "Duplicate Trip" at bounding box center [1054, 97] width 101 height 29
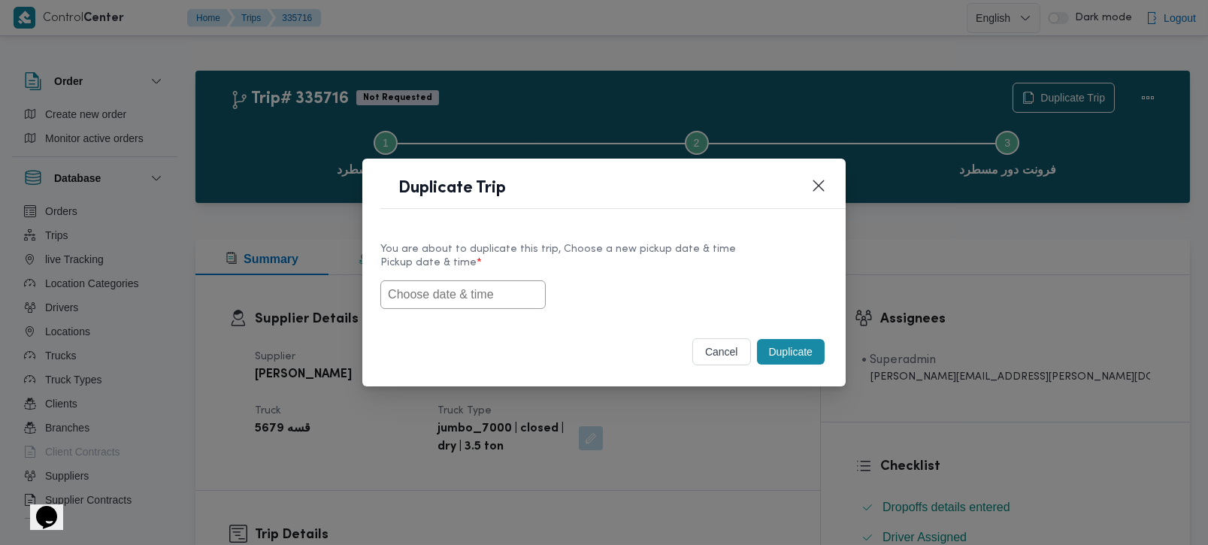
click at [484, 295] on input "text" at bounding box center [462, 294] width 165 height 29
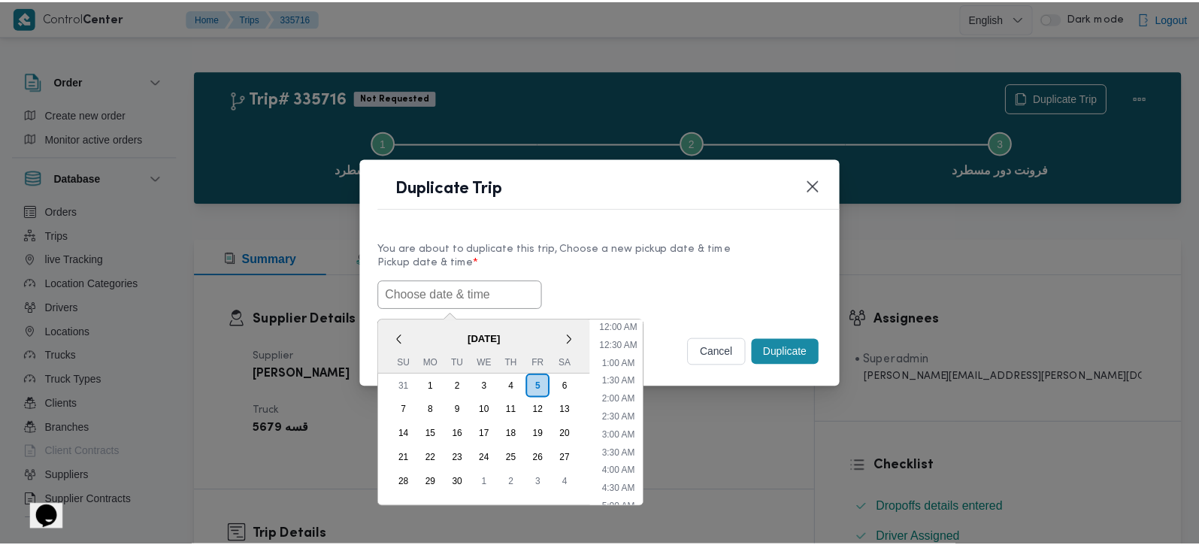
scroll to position [565, 0]
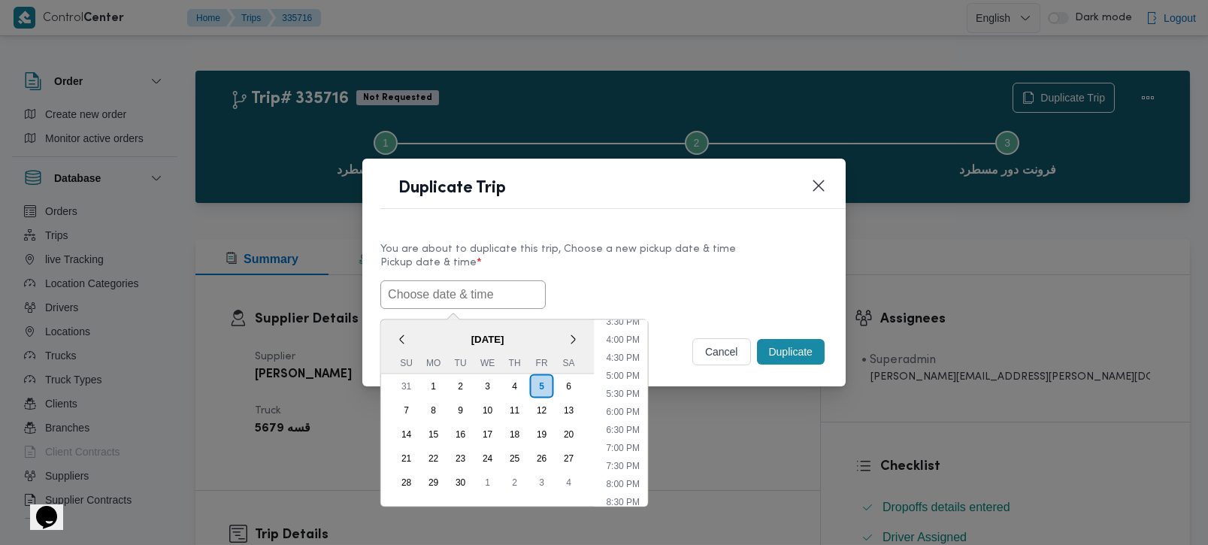
paste input "[DATE] 7:00AM"
type input "[DATE] 7:00AM"
click at [592, 272] on label "Pickup date & time *" at bounding box center [603, 268] width 447 height 23
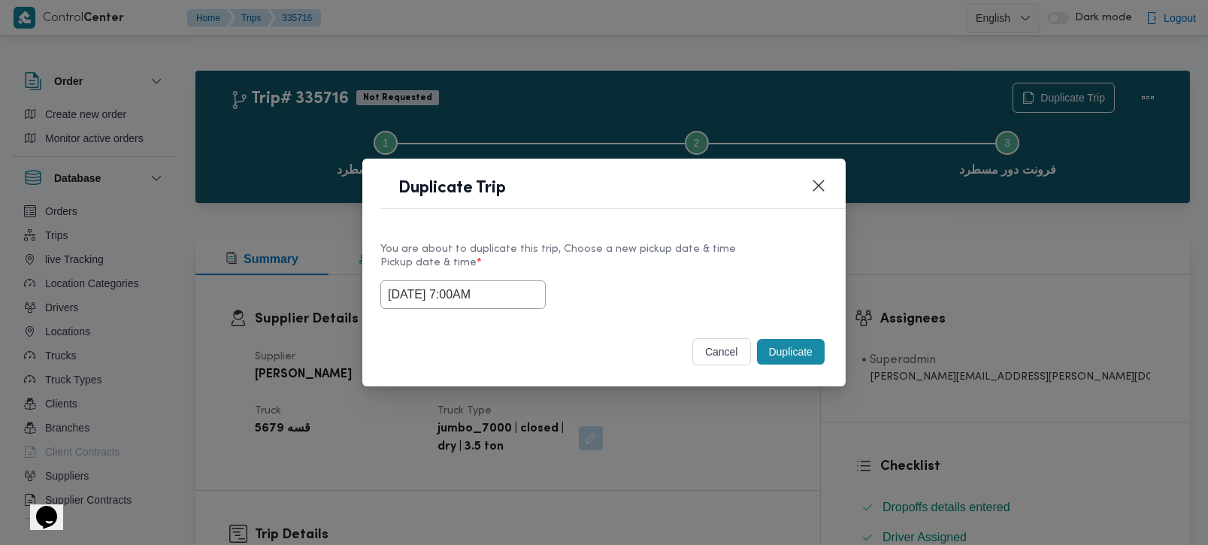
click at [792, 359] on button "Duplicate" at bounding box center [791, 352] width 68 height 26
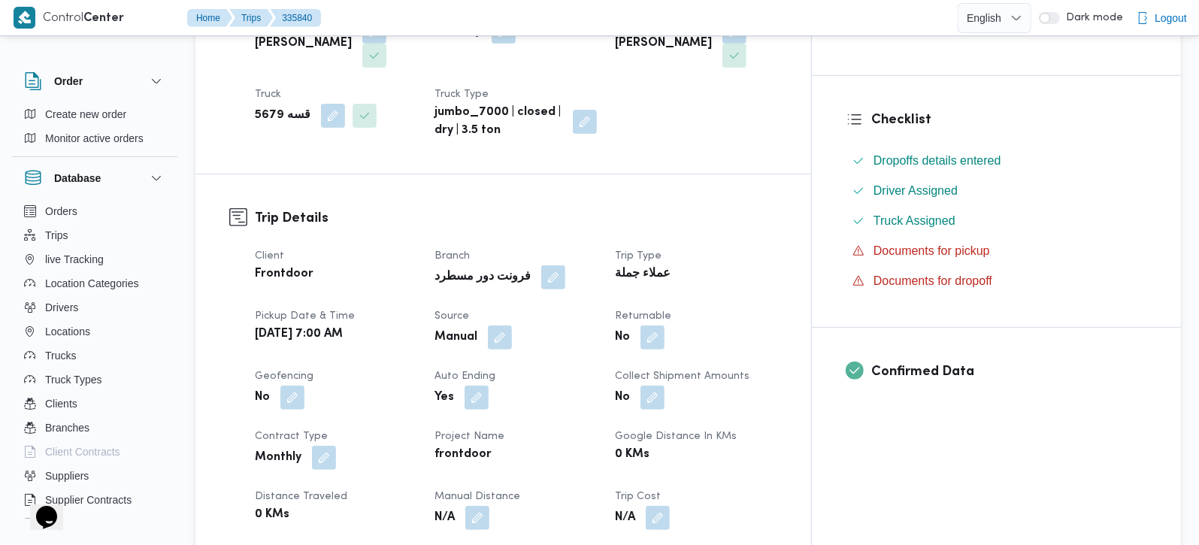
scroll to position [353, 0]
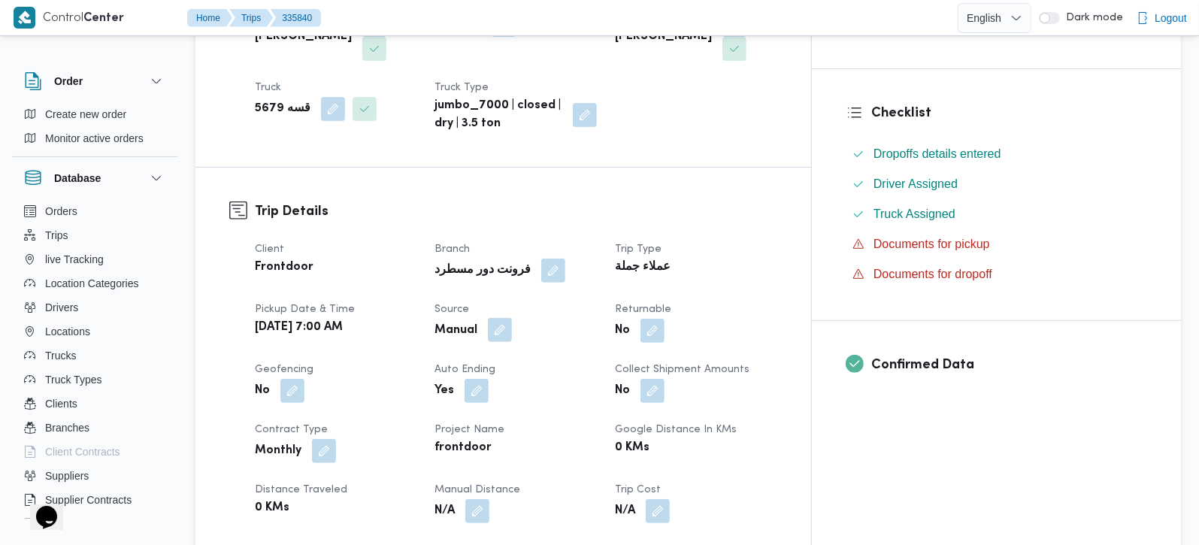
click at [512, 318] on button "button" at bounding box center [500, 330] width 24 height 24
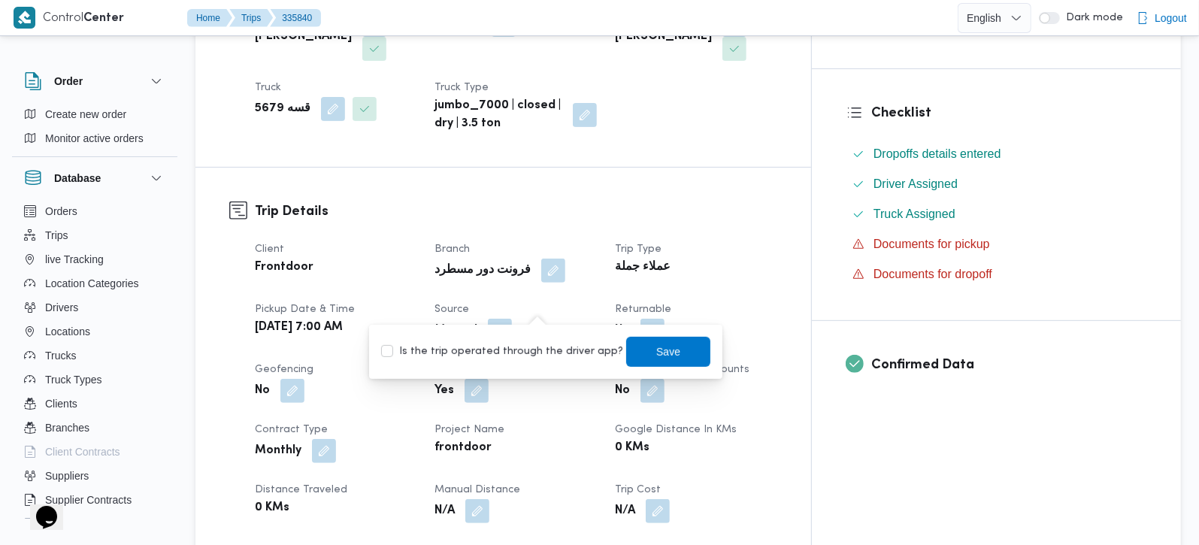
click at [532, 344] on label "Is the trip operated through the driver app?" at bounding box center [502, 352] width 242 height 18
checkbox input "true"
click at [656, 347] on span "Save" at bounding box center [668, 351] width 24 height 18
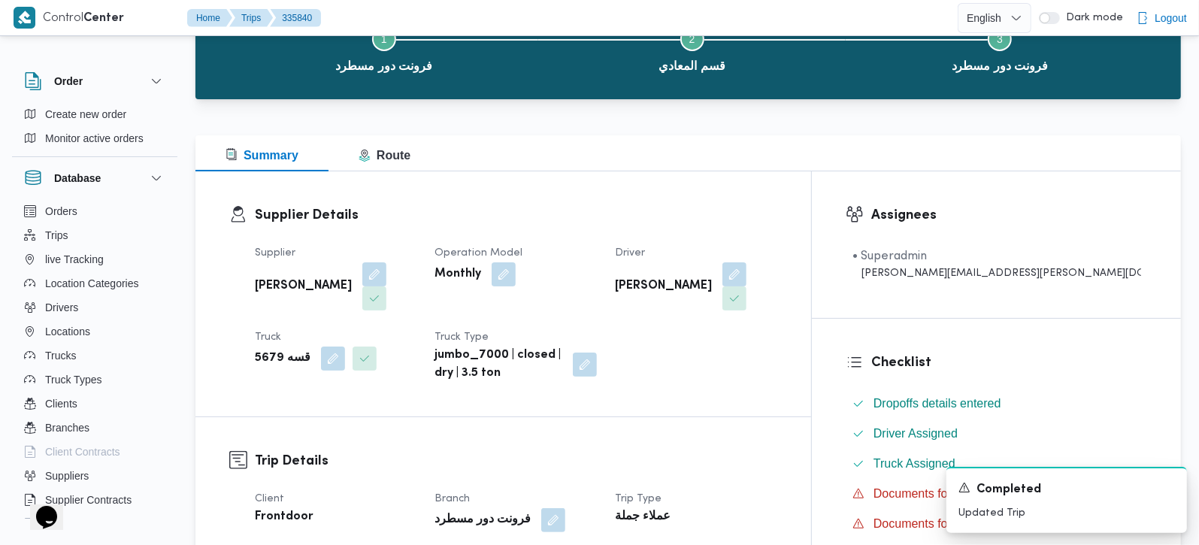
scroll to position [0, 0]
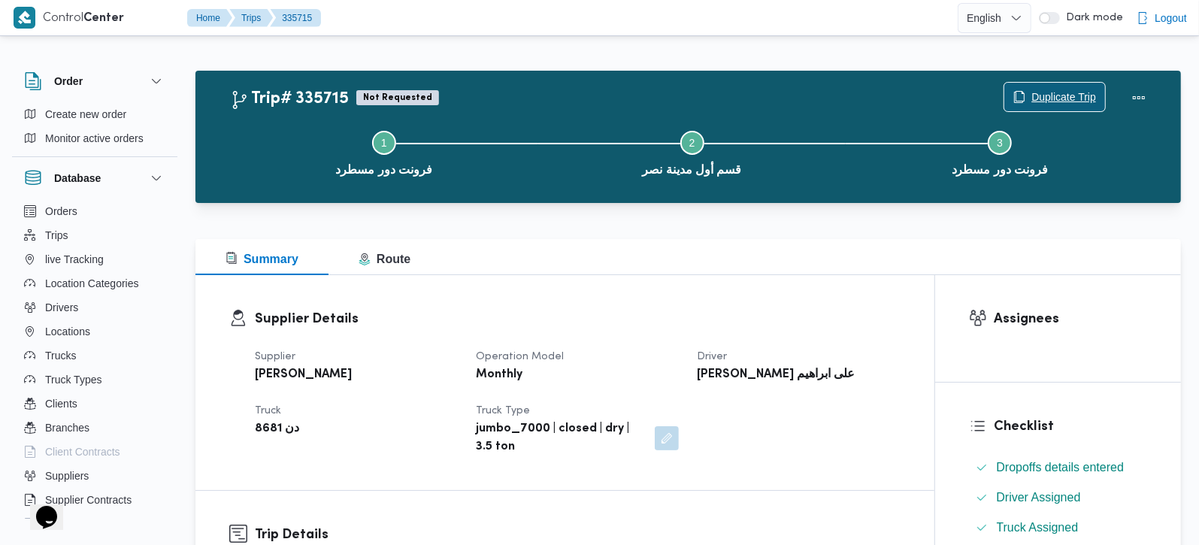
click at [1046, 88] on span "Duplicate Trip" at bounding box center [1054, 97] width 101 height 29
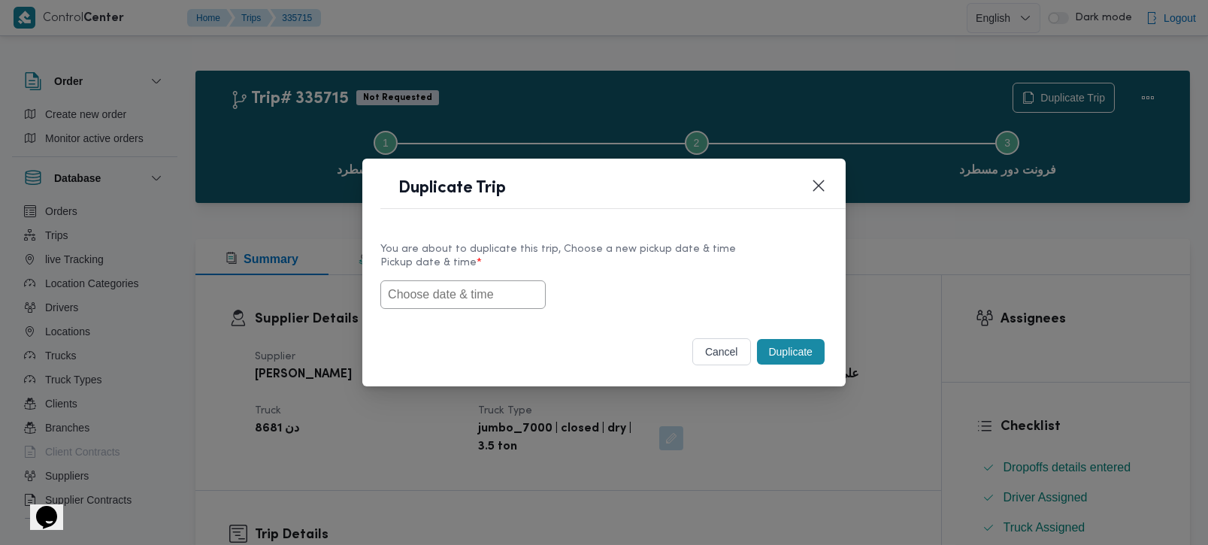
click at [517, 286] on input "text" at bounding box center [462, 294] width 165 height 29
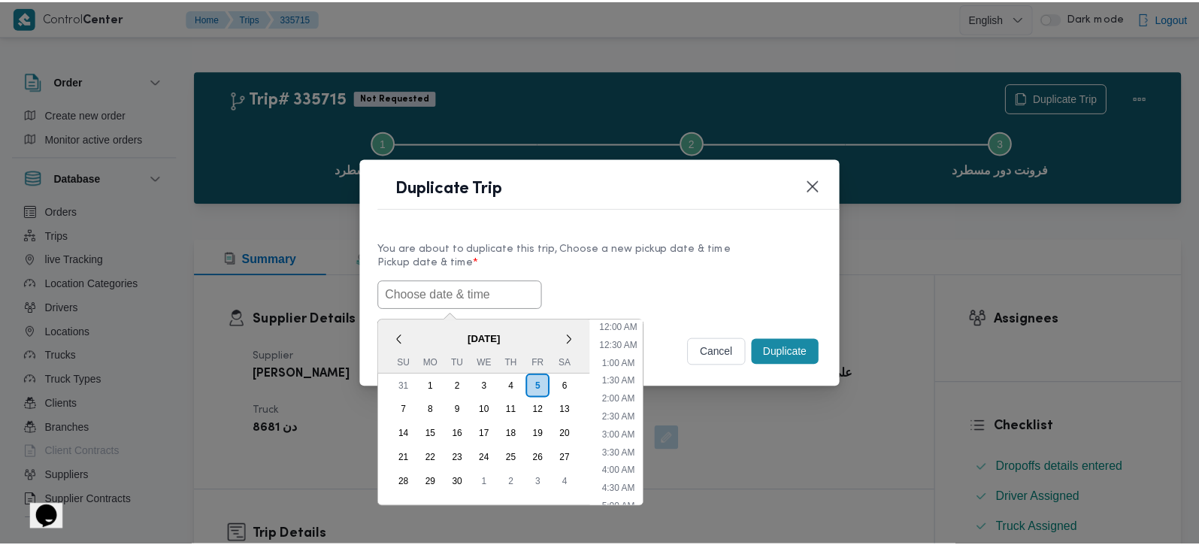
scroll to position [565, 0]
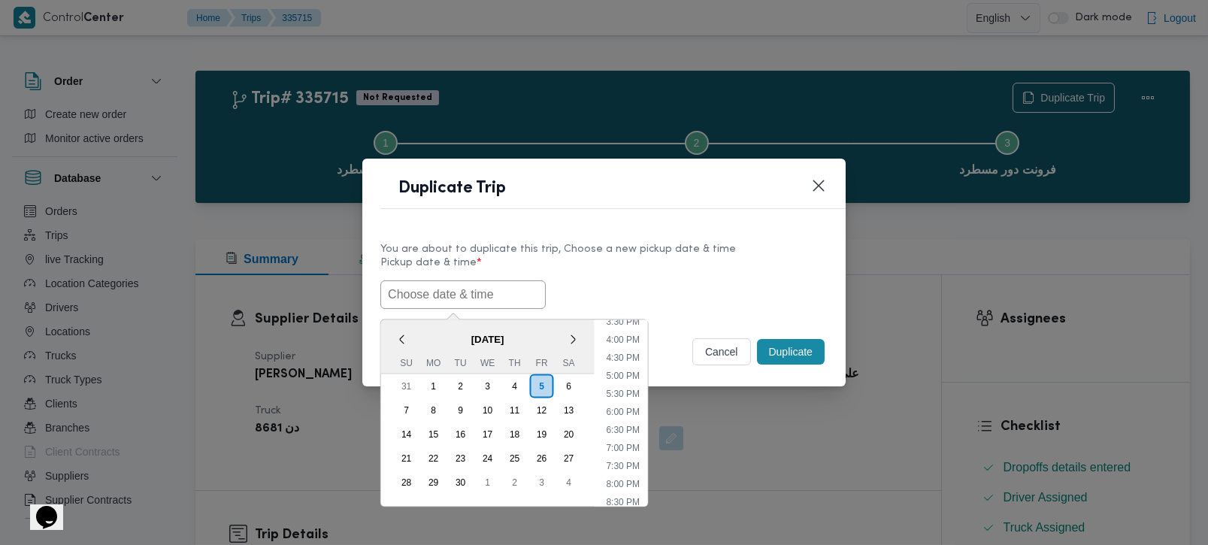
paste input "[DATE] 7:00AM"
type input "[DATE] 7:00AM"
click at [625, 280] on div "06/09/2025 7:00AM < September 2025 > Su Mo Tu We Th Fr Sa 31 1 2 3 4 5 6 7 8 9 …" at bounding box center [603, 294] width 447 height 29
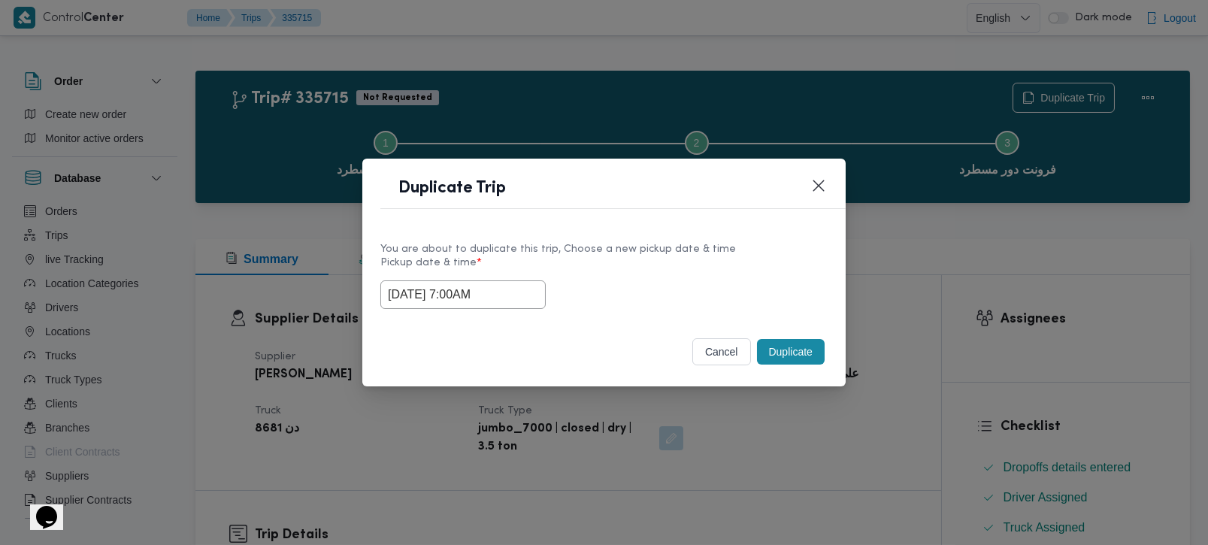
click at [767, 354] on button "Duplicate" at bounding box center [791, 352] width 68 height 26
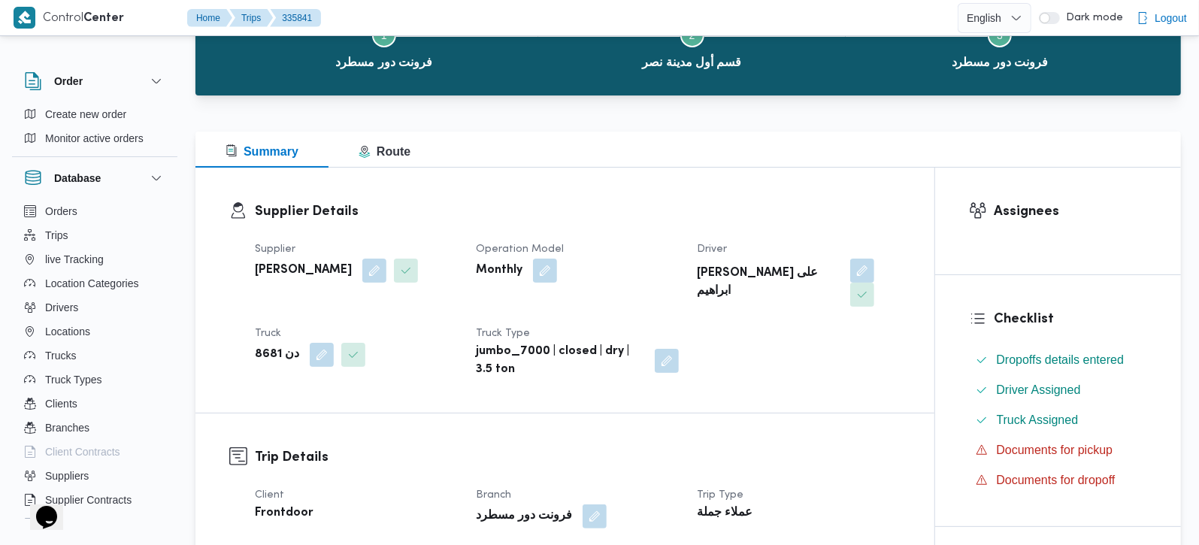
scroll to position [353, 0]
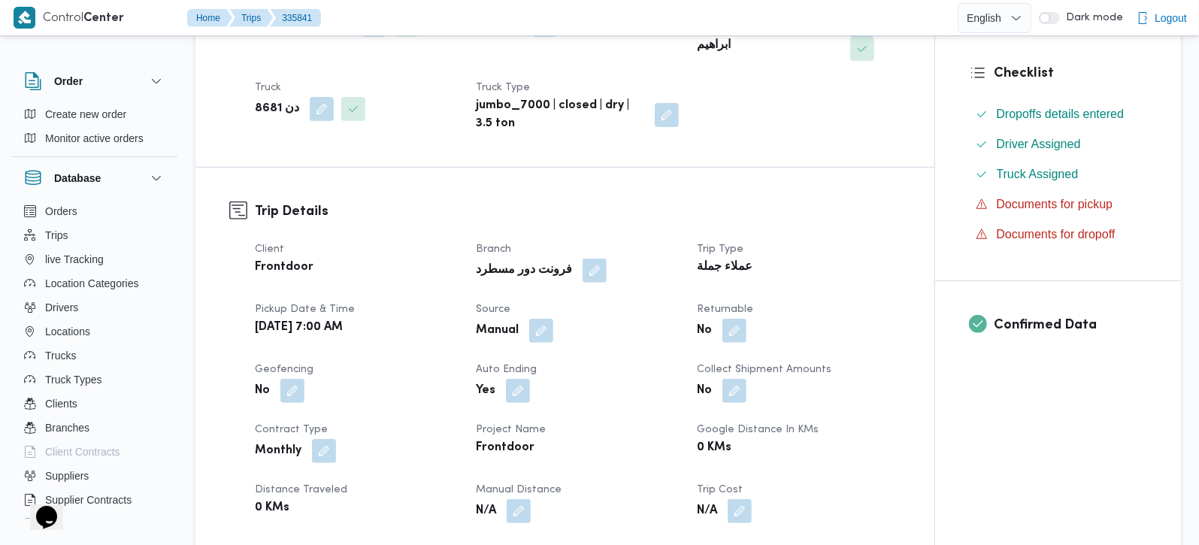
click at [535, 317] on div "Manual" at bounding box center [577, 330] width 206 height 27
click at [540, 318] on button "button" at bounding box center [541, 330] width 24 height 24
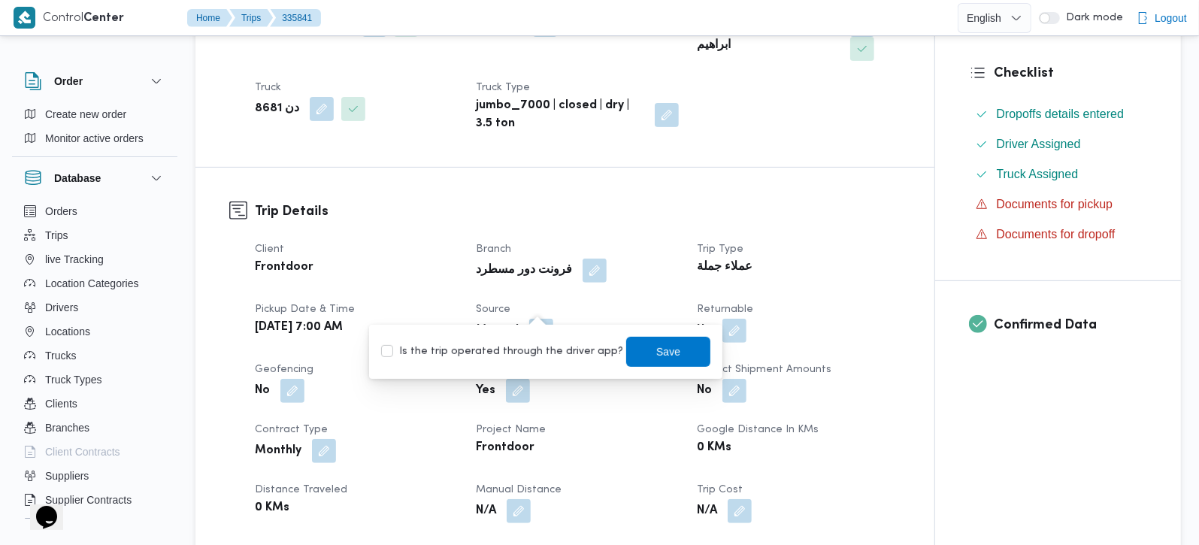
click at [542, 344] on label "Is the trip operated through the driver app?" at bounding box center [502, 352] width 242 height 18
checkbox input "true"
click at [635, 347] on span "Save" at bounding box center [668, 351] width 84 height 30
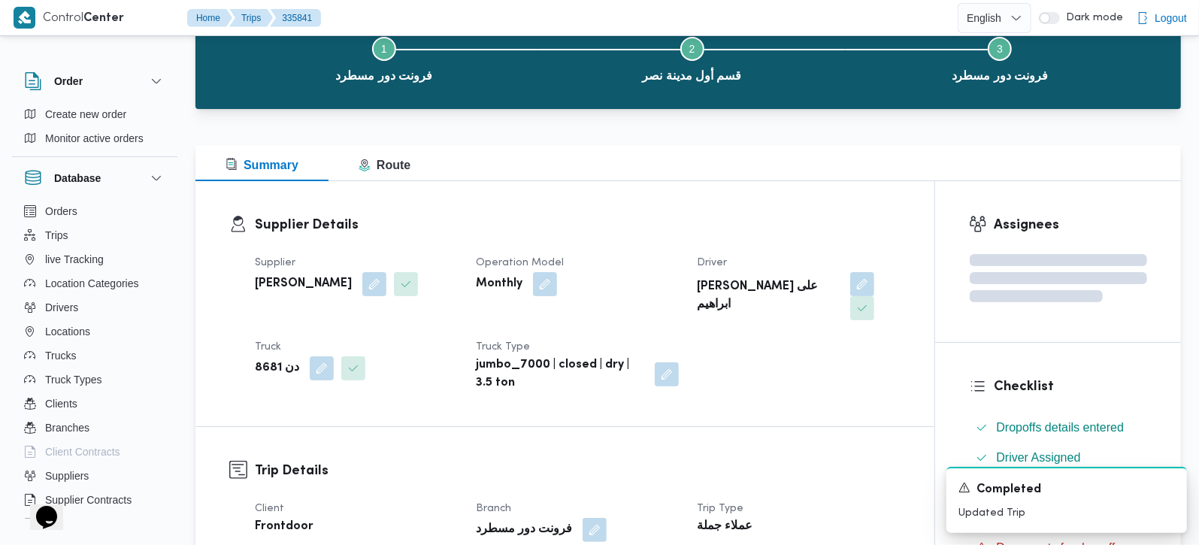
scroll to position [88, 0]
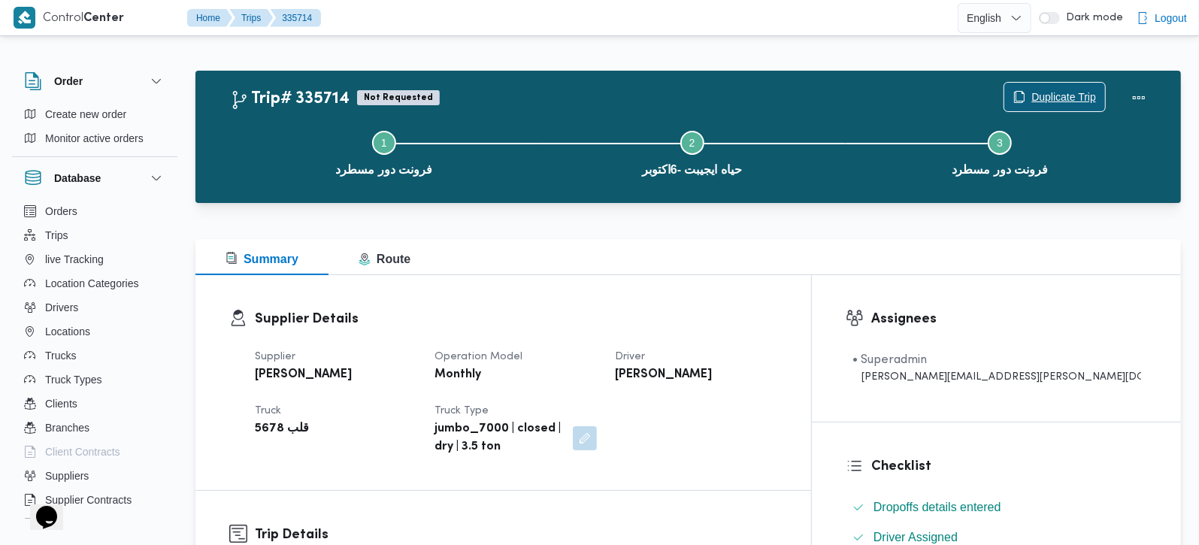
click at [1041, 98] on span "Duplicate Trip" at bounding box center [1063, 97] width 65 height 18
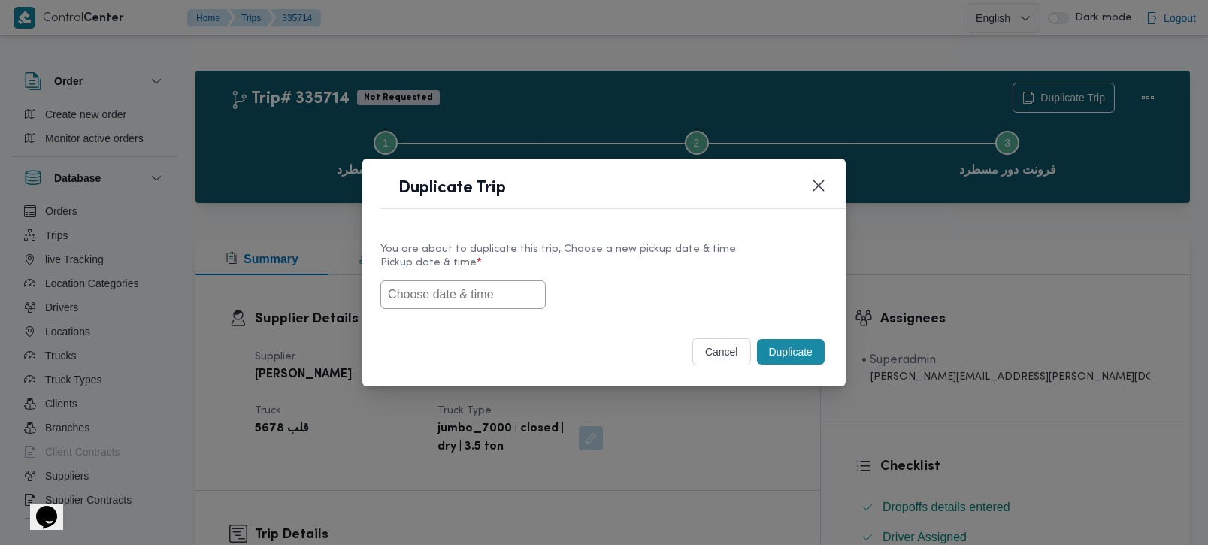
click at [507, 286] on input "text" at bounding box center [462, 294] width 165 height 29
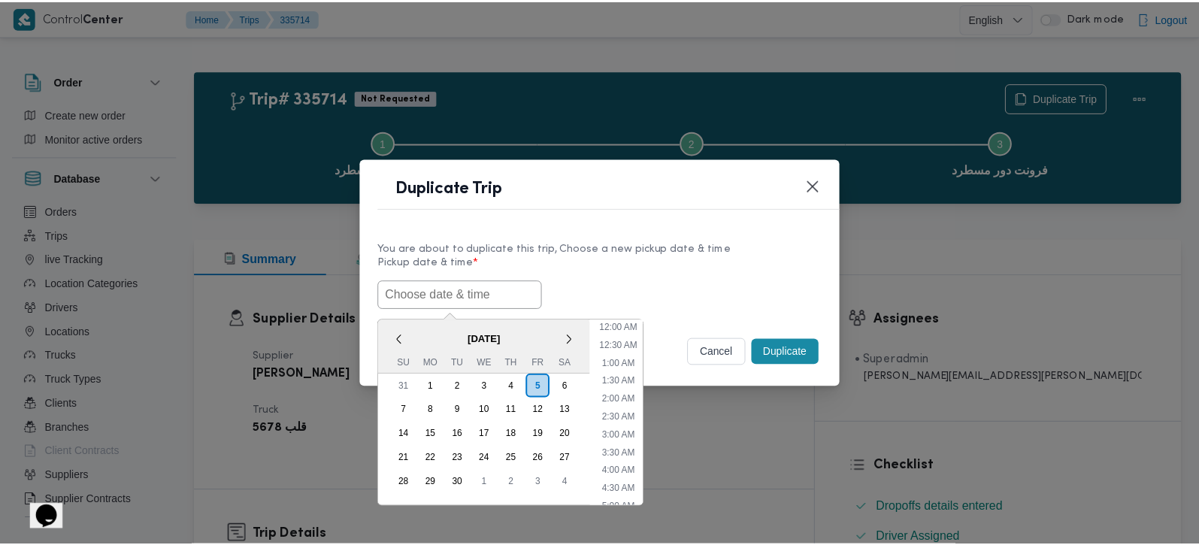
scroll to position [565, 0]
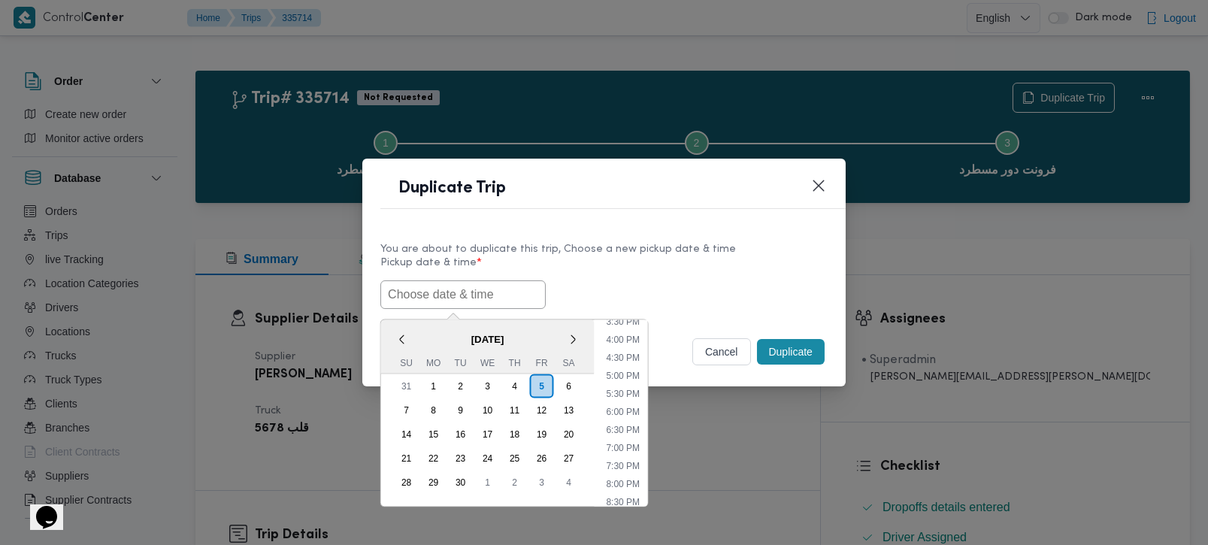
paste input "06/09/2025 7:00AM"
type input "06/09/2025 7:00AM"
drag, startPoint x: 603, startPoint y: 266, endPoint x: 654, endPoint y: 284, distance: 54.2
click at [603, 266] on label "Pickup date & time *" at bounding box center [603, 268] width 447 height 23
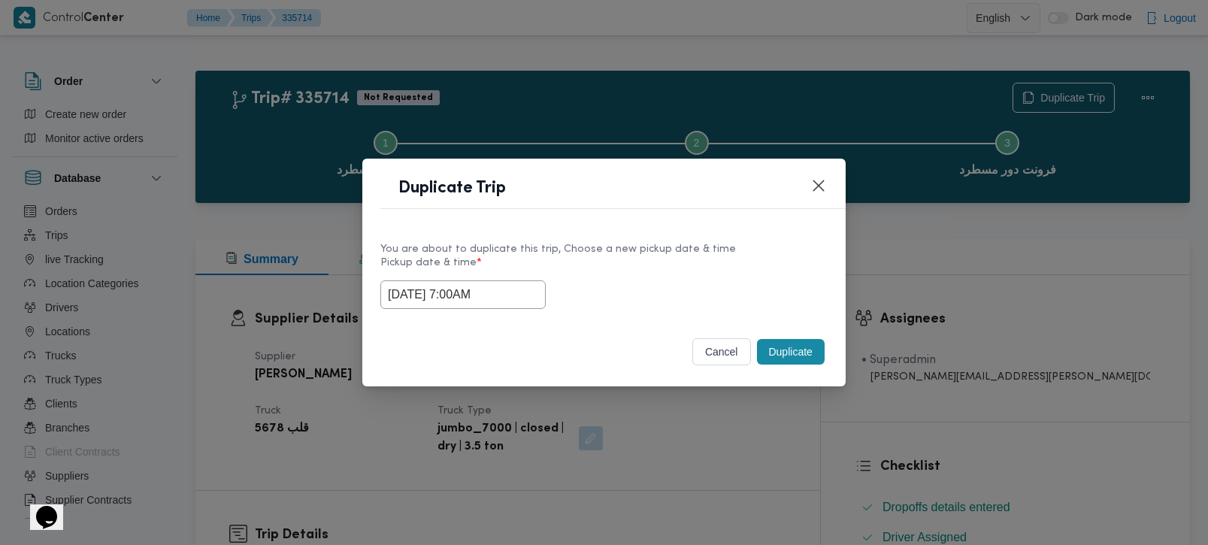
click at [779, 347] on button "Duplicate" at bounding box center [791, 352] width 68 height 26
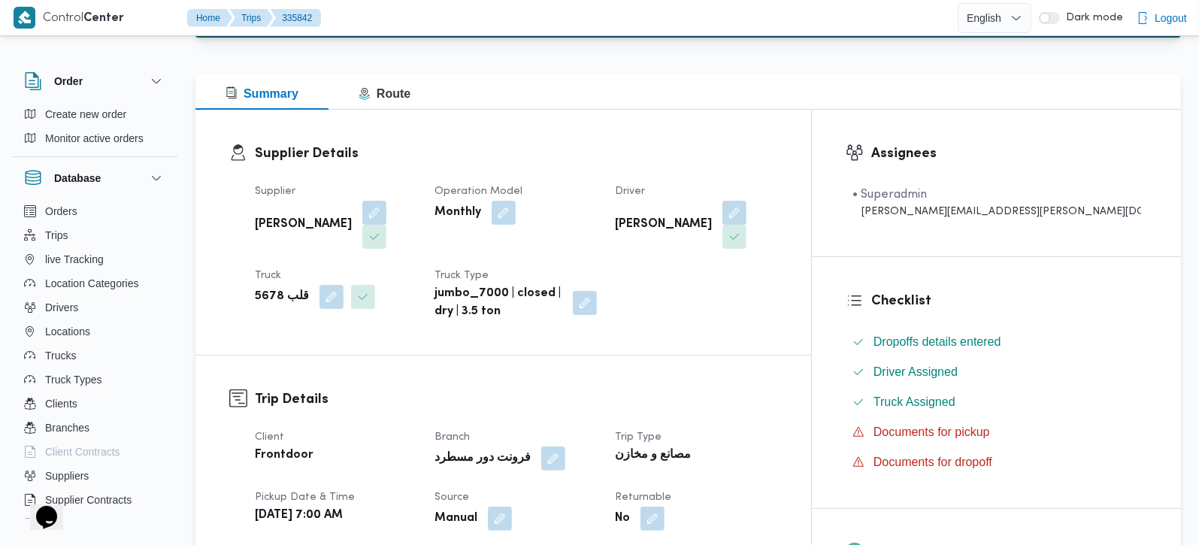
scroll to position [353, 0]
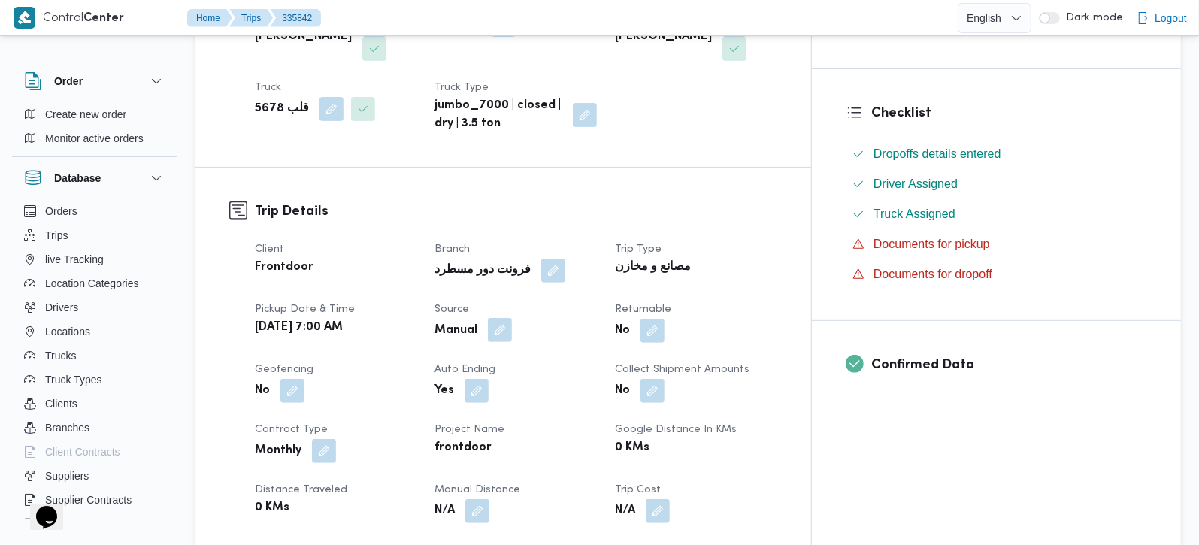
click at [512, 318] on button "button" at bounding box center [500, 330] width 24 height 24
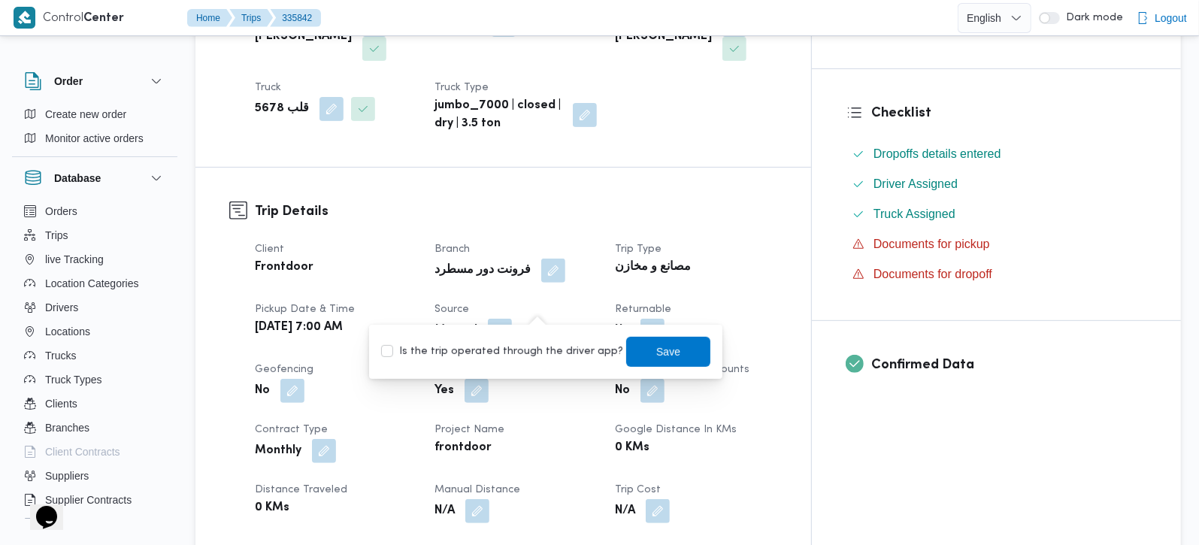
click at [543, 344] on label "Is the trip operated through the driver app?" at bounding box center [502, 352] width 242 height 18
checkbox input "true"
click at [656, 352] on span "Save" at bounding box center [668, 351] width 24 height 18
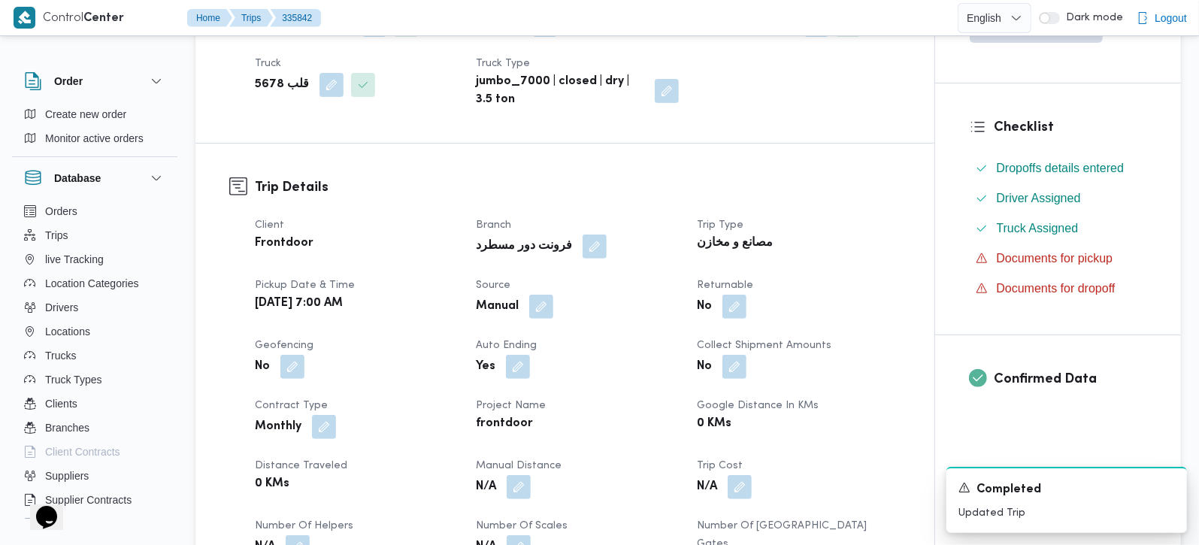
scroll to position [0, 0]
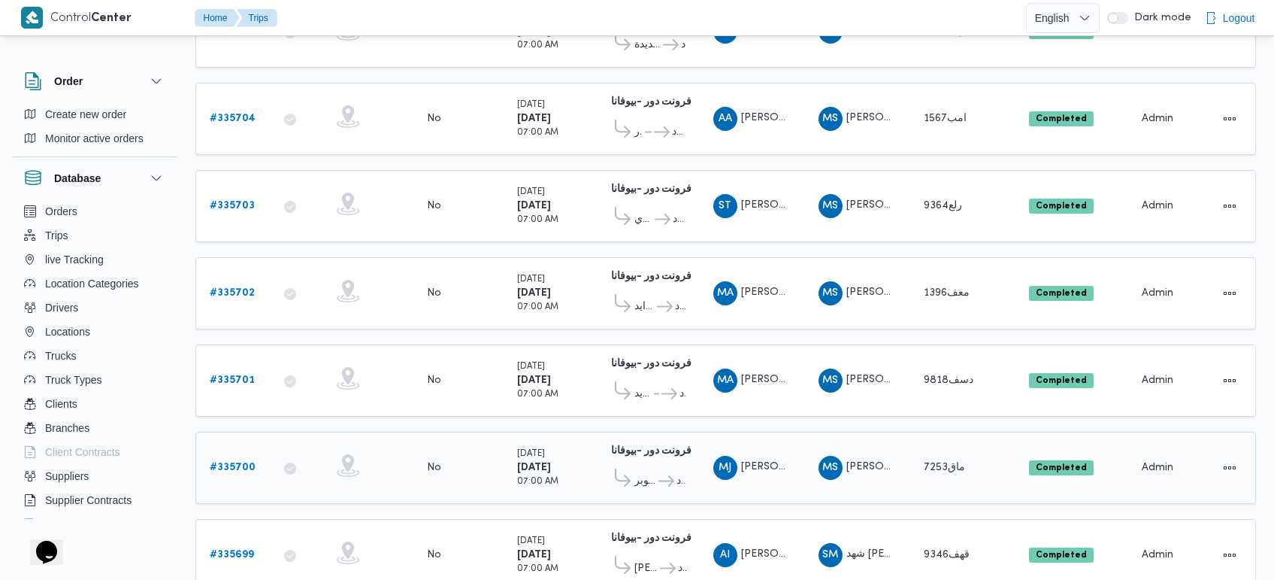
scroll to position [982, 0]
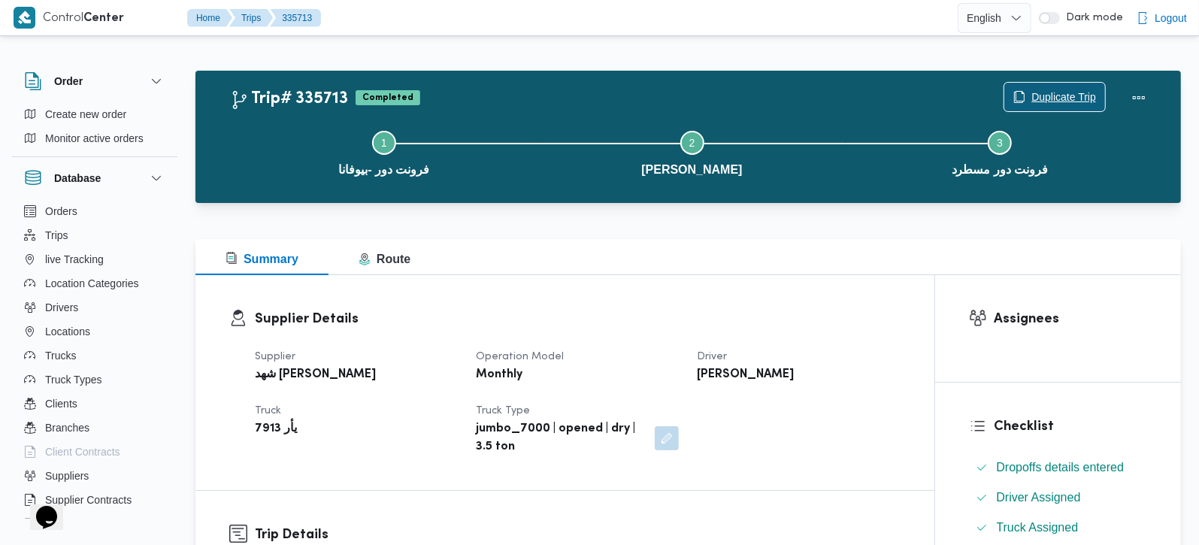
click at [1074, 89] on span "Duplicate Trip" at bounding box center [1063, 97] width 65 height 18
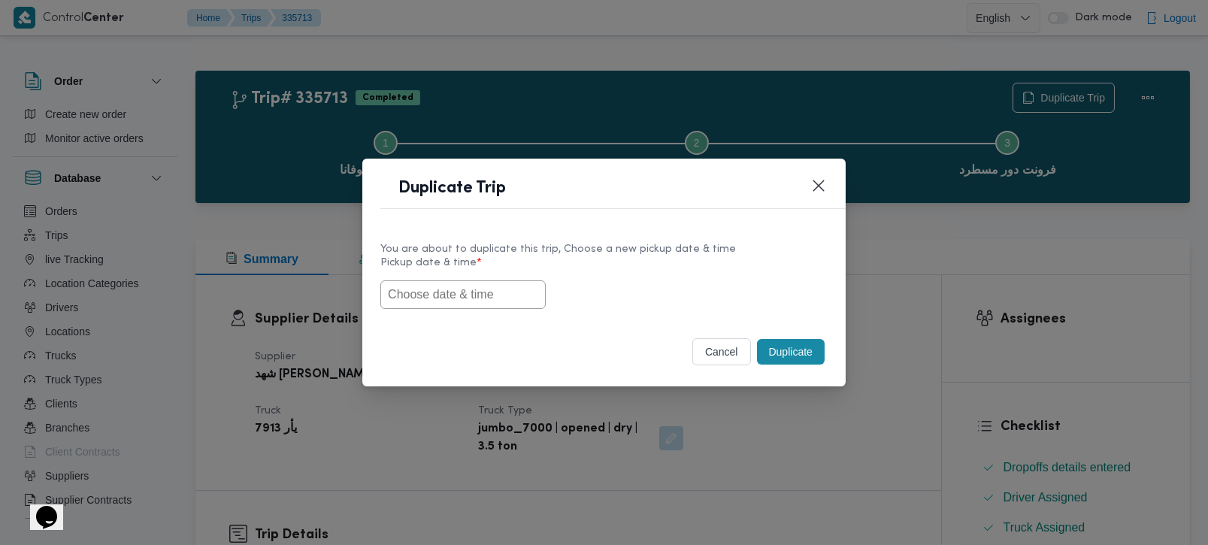
click at [485, 298] on input "text" at bounding box center [462, 294] width 165 height 29
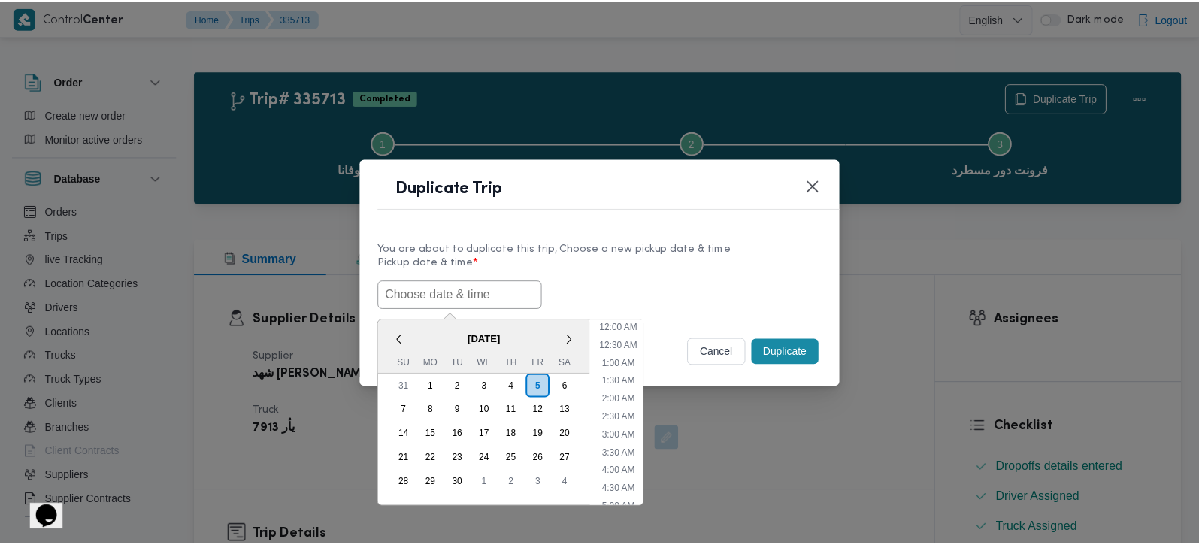
scroll to position [565, 0]
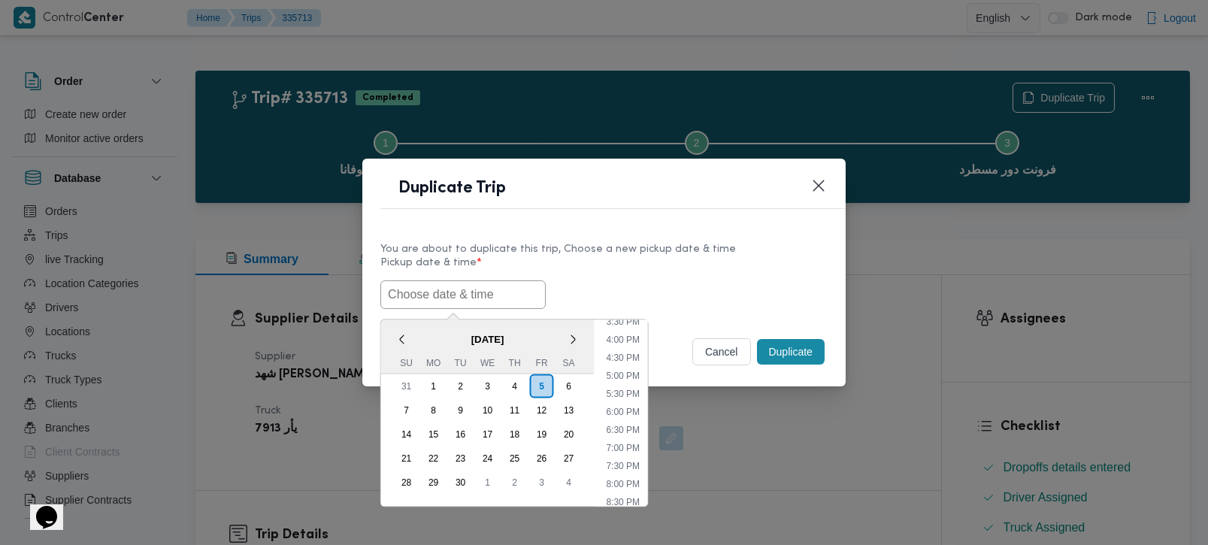
paste input "[DATE] 7:00AM"
type input "[DATE] 7:00AM"
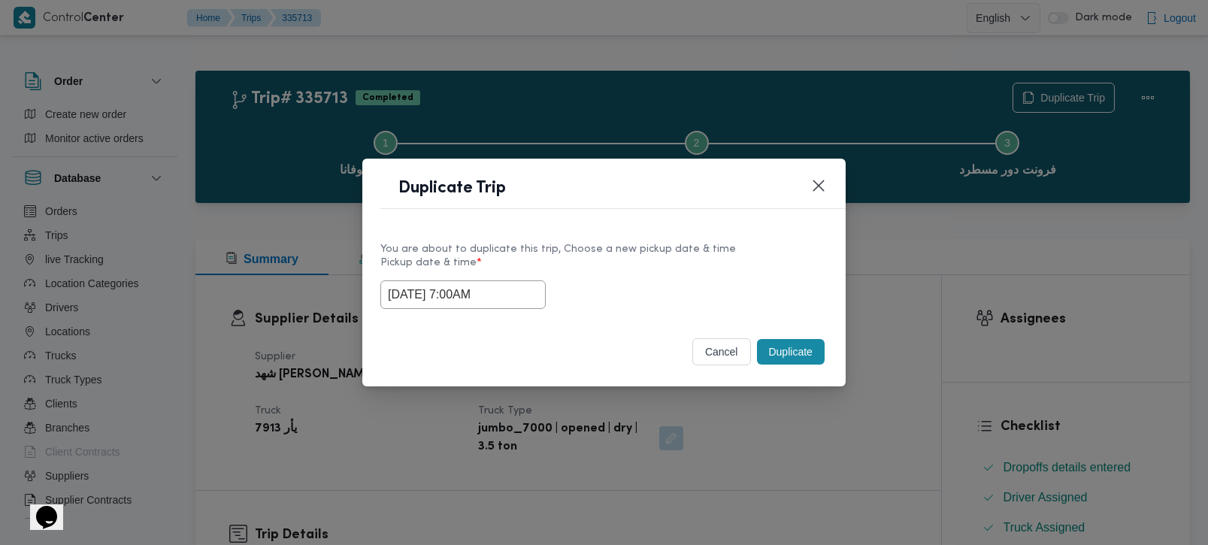
drag, startPoint x: 667, startPoint y: 280, endPoint x: 732, endPoint y: 322, distance: 77.8
click at [667, 280] on div "[DATE] 7:00AM" at bounding box center [603, 294] width 447 height 29
click at [784, 349] on button "Duplicate" at bounding box center [791, 352] width 68 height 26
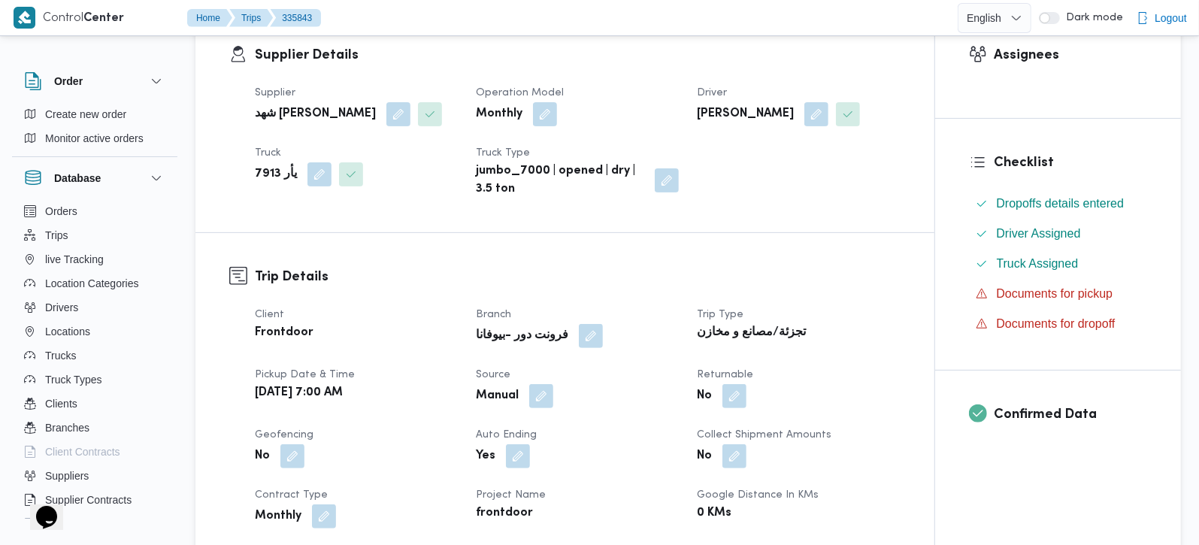
scroll to position [265, 0]
click at [308, 107] on b "شهد [PERSON_NAME]" at bounding box center [315, 113] width 121 height 18
copy div "شهد [PERSON_NAME]"
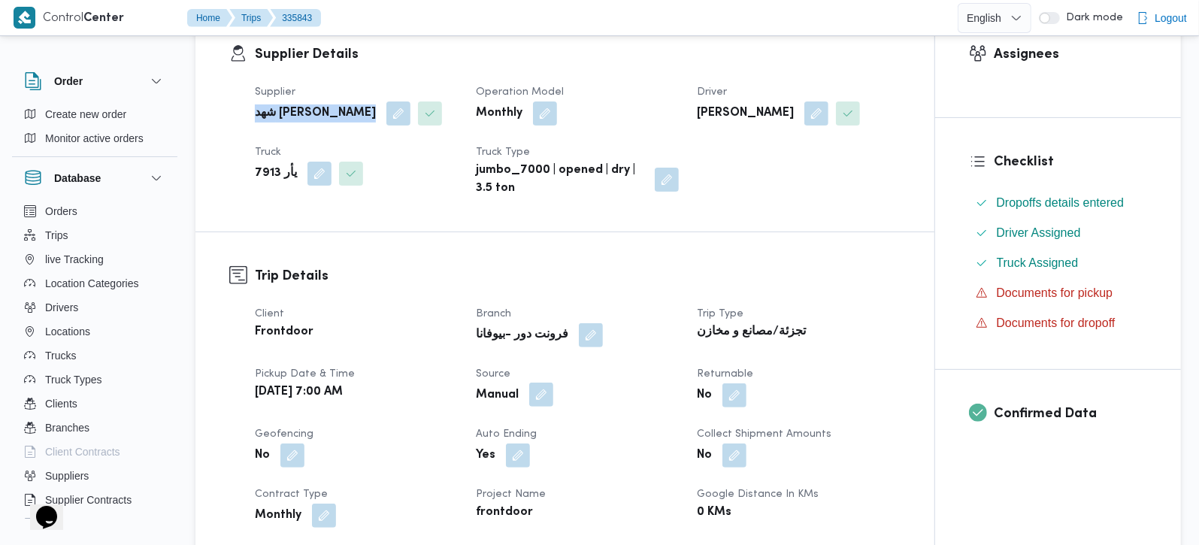
click at [538, 407] on button "button" at bounding box center [541, 395] width 24 height 24
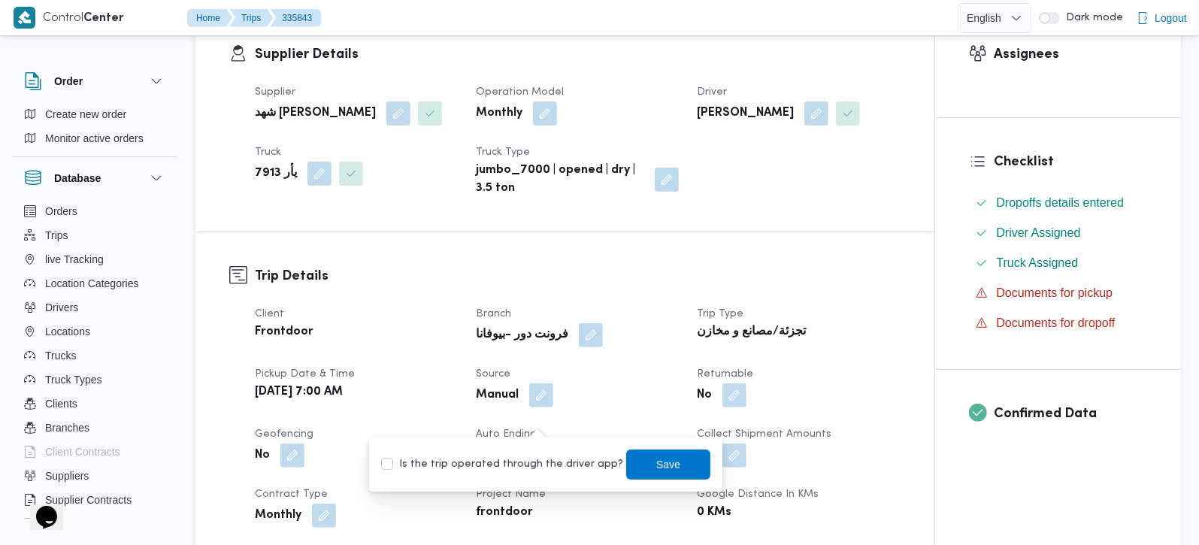
click at [539, 455] on label "Is the trip operated through the driver app?" at bounding box center [502, 464] width 242 height 18
checkbox input "true"
click at [656, 456] on span "Save" at bounding box center [668, 464] width 24 height 18
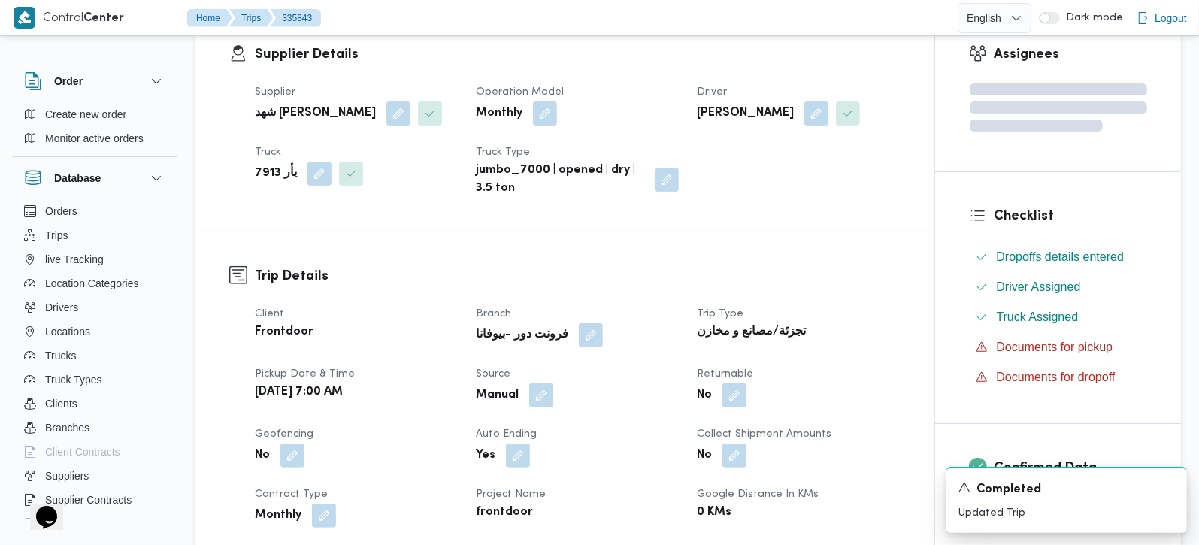
scroll to position [0, 0]
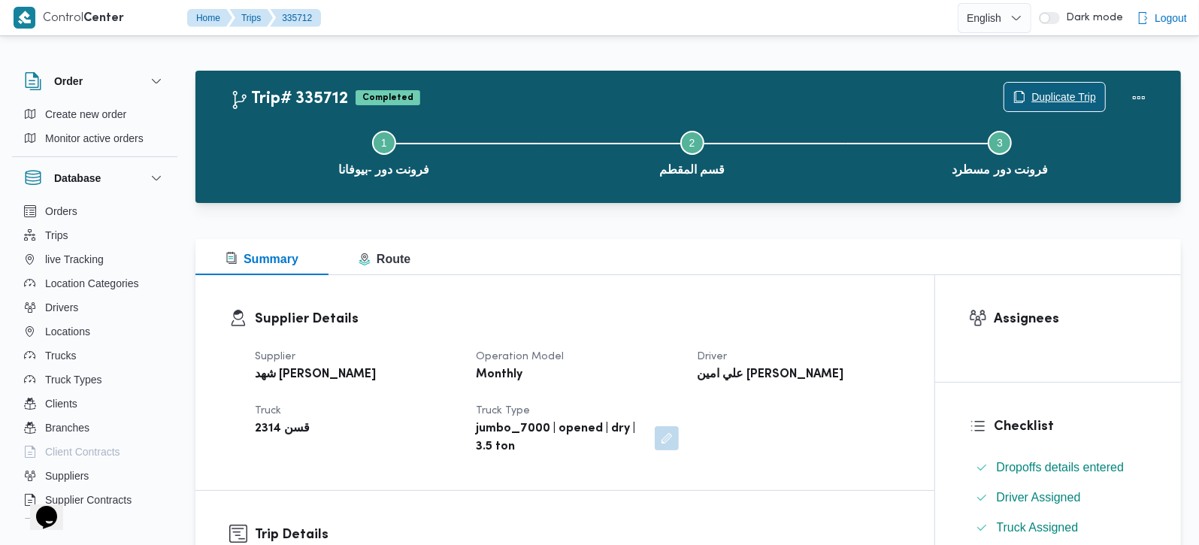
click at [1079, 95] on span "Duplicate Trip" at bounding box center [1063, 97] width 65 height 18
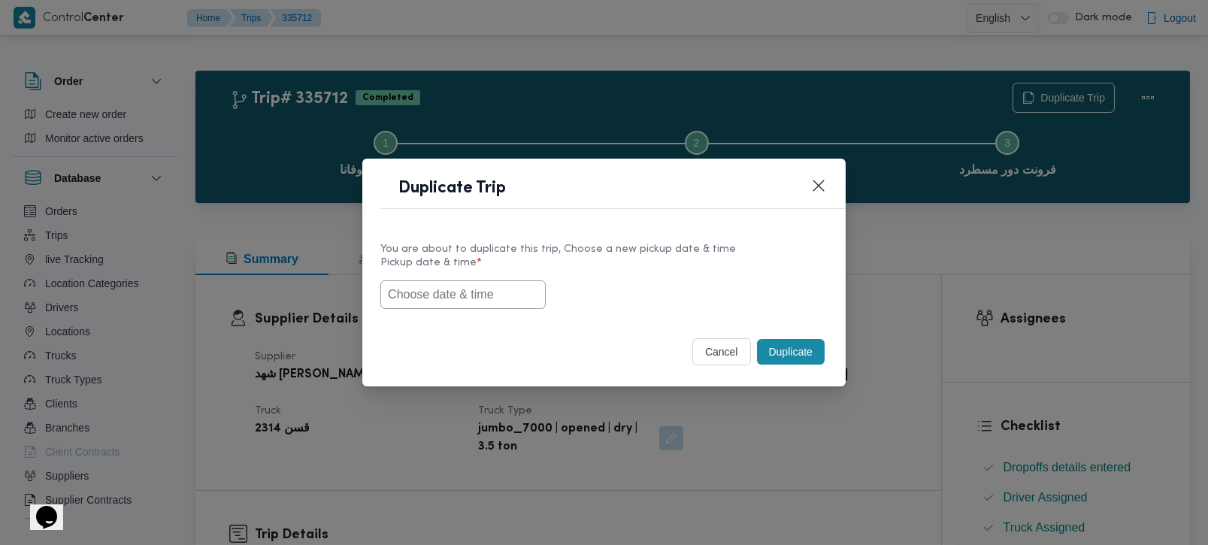
click at [452, 274] on label "Pickup date & time *" at bounding box center [603, 268] width 447 height 23
click at [473, 295] on input "text" at bounding box center [462, 294] width 165 height 29
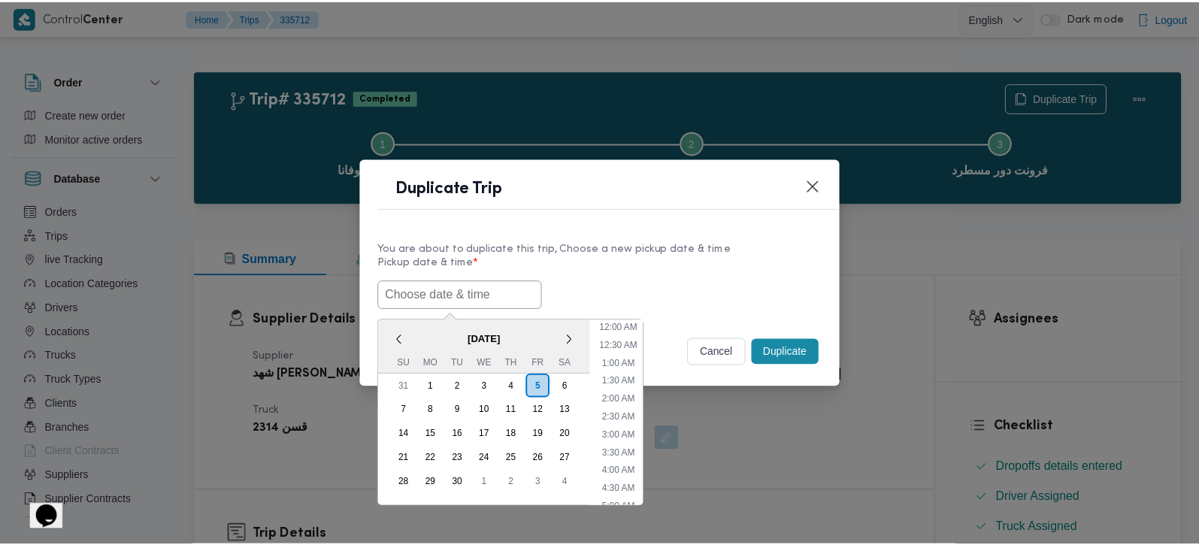
scroll to position [565, 0]
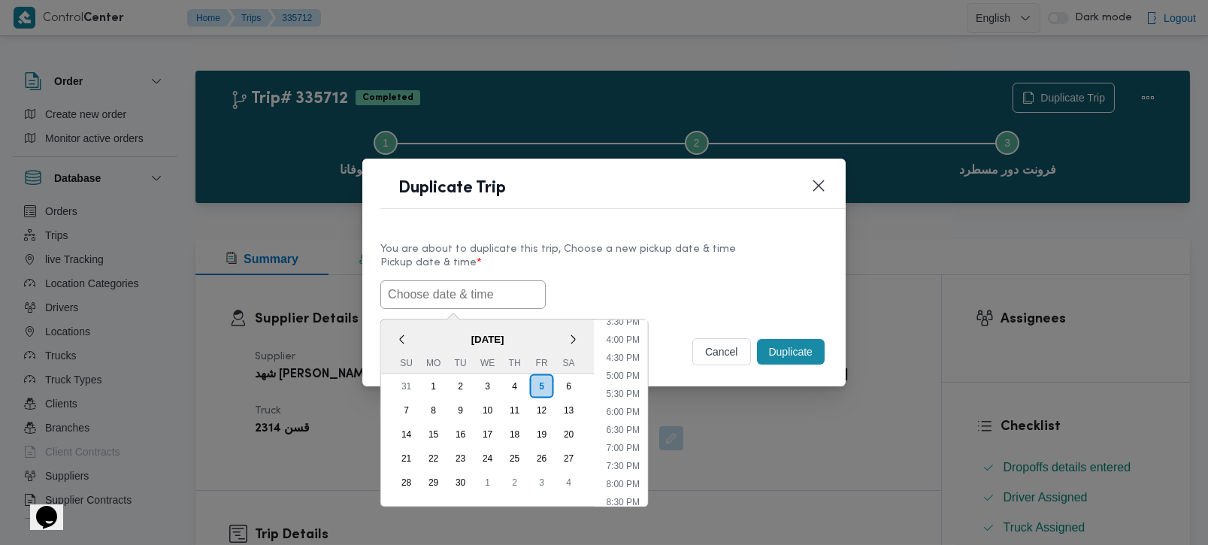
paste input "[DATE] 7:00AM"
type input "[DATE] 7:00AM"
click at [660, 261] on label "Pickup date & time *" at bounding box center [603, 268] width 447 height 23
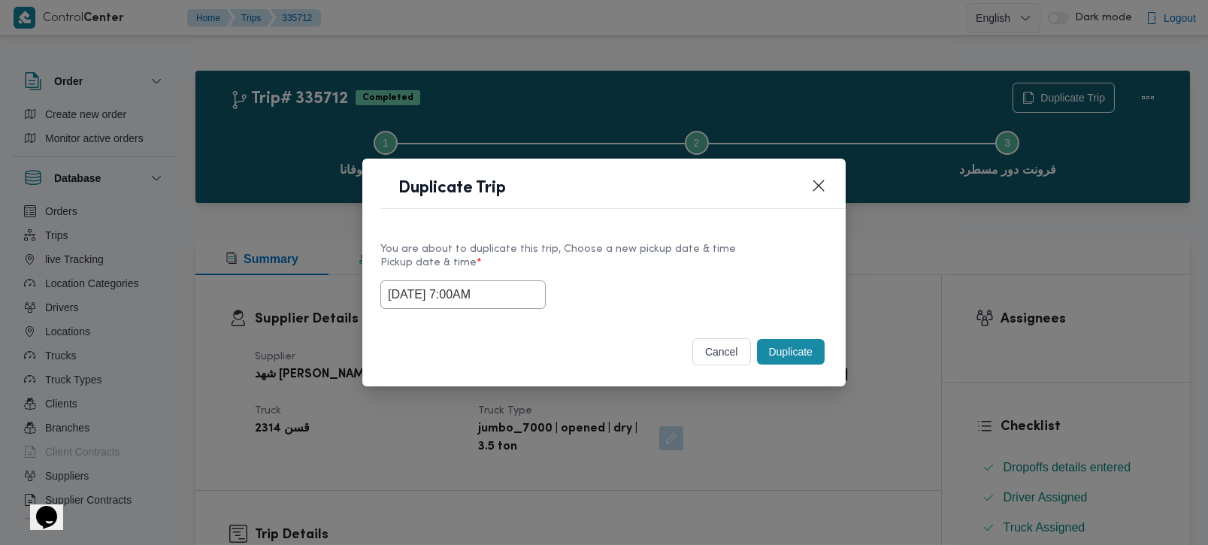
click at [762, 332] on div "cancel Duplicate" at bounding box center [603, 354] width 483 height 63
click at [766, 342] on button "Duplicate" at bounding box center [791, 352] width 68 height 26
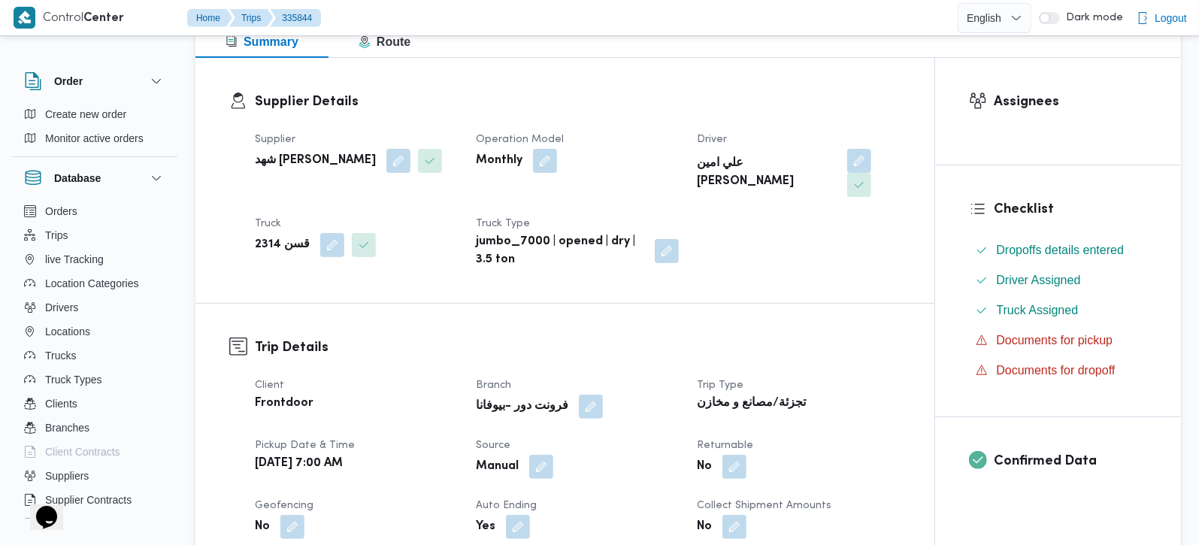
scroll to position [353, 0]
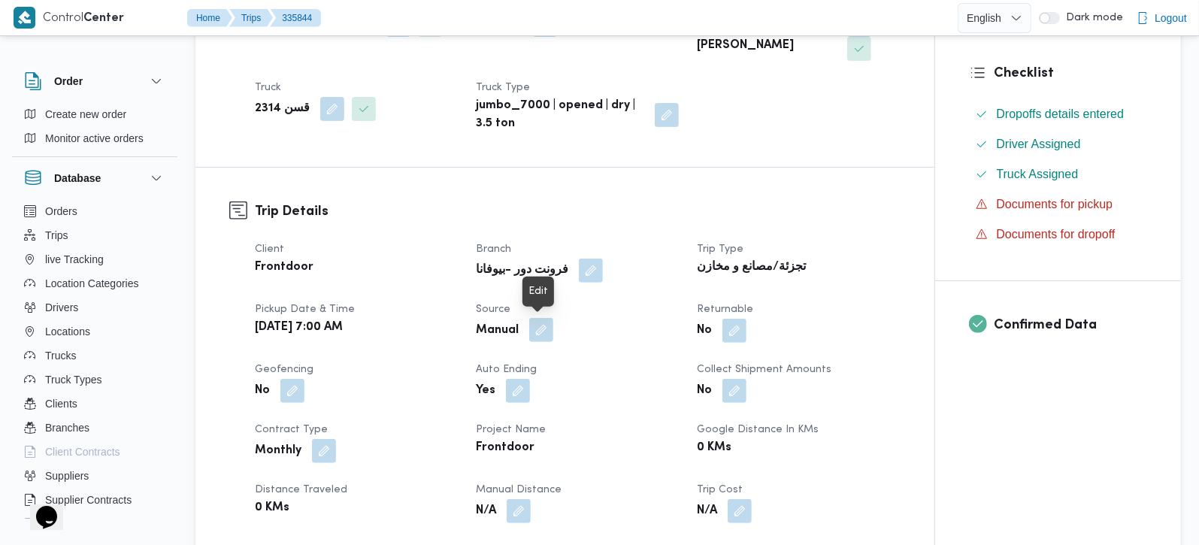
click at [543, 333] on button "button" at bounding box center [541, 330] width 24 height 24
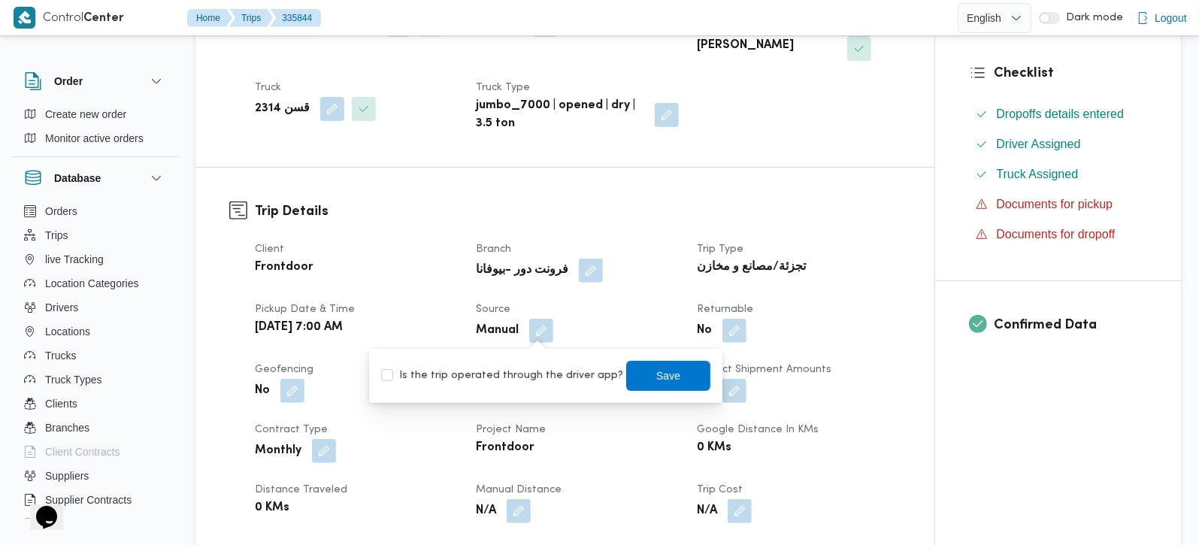
click at [537, 374] on label "Is the trip operated through the driver app?" at bounding box center [502, 376] width 242 height 18
checkbox input "true"
click at [634, 382] on span "Save" at bounding box center [668, 375] width 84 height 30
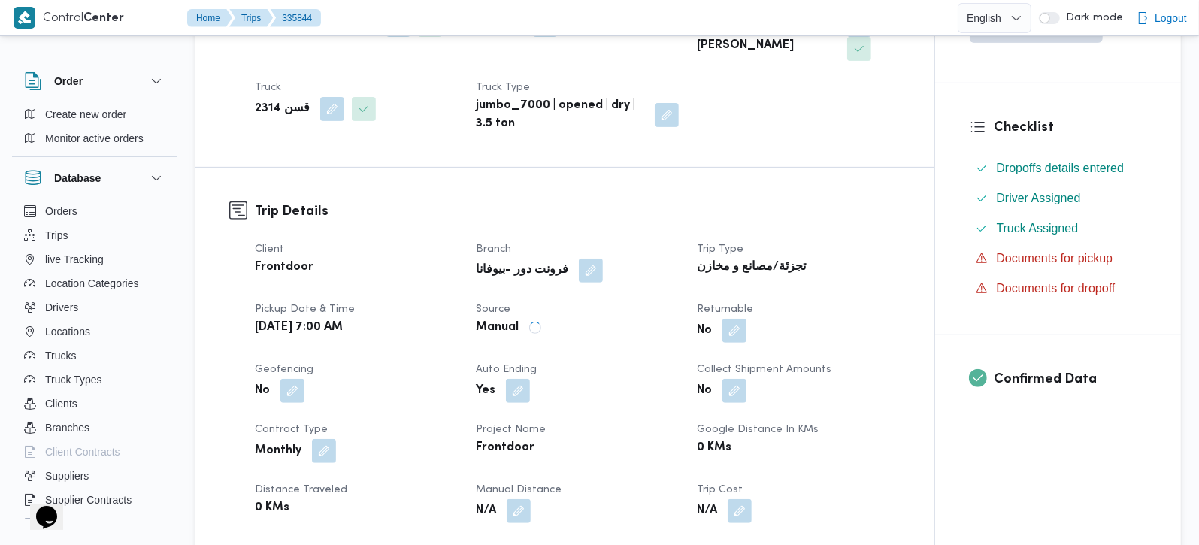
scroll to position [0, 0]
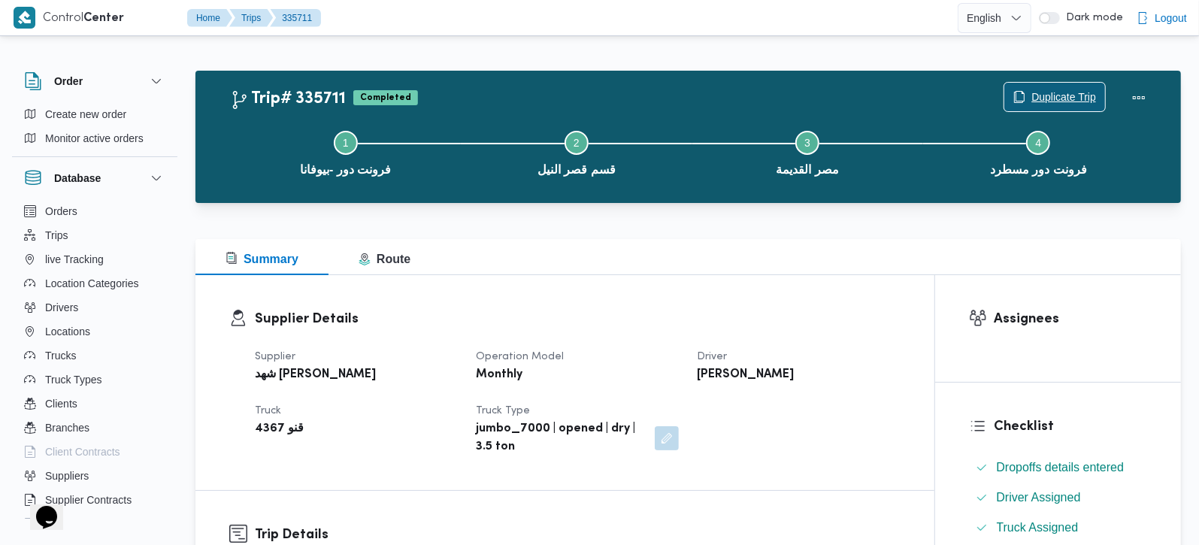
click at [1061, 88] on span "Duplicate Trip" at bounding box center [1054, 97] width 101 height 29
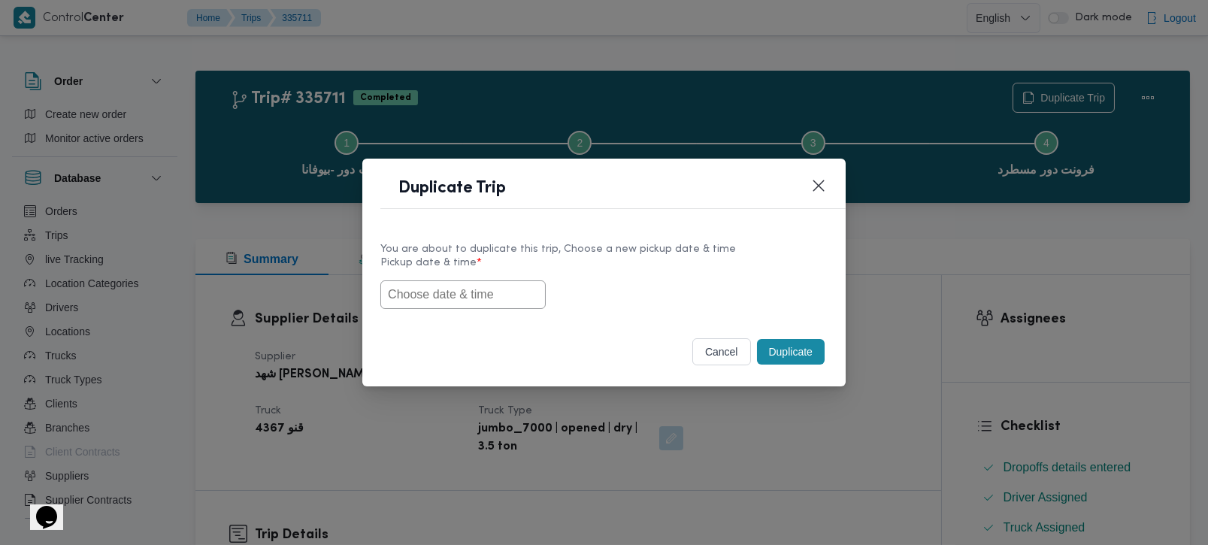
click at [468, 282] on input "text" at bounding box center [462, 294] width 165 height 29
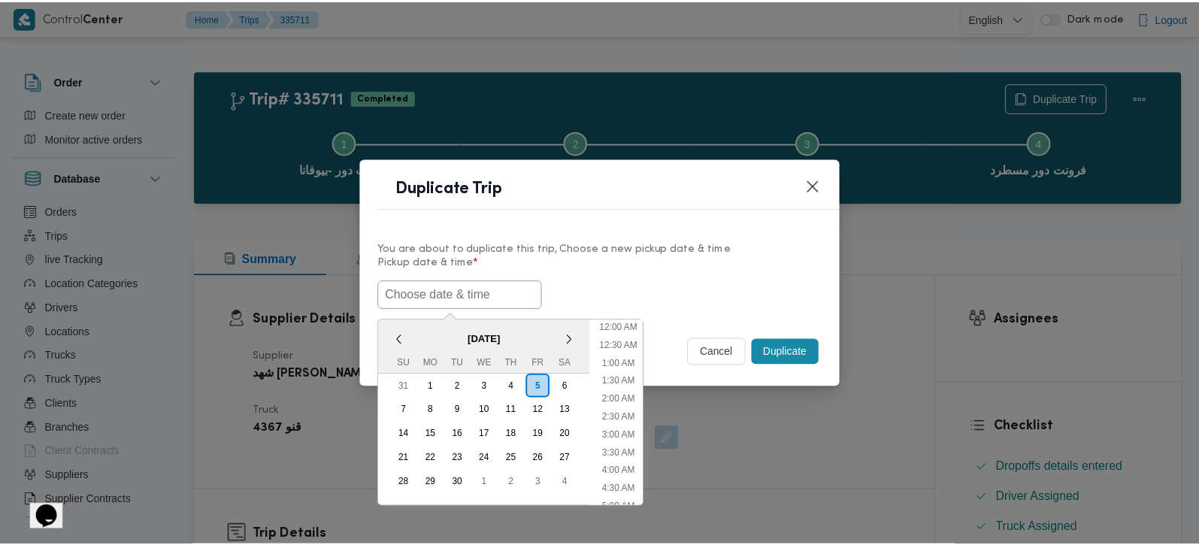
scroll to position [565, 0]
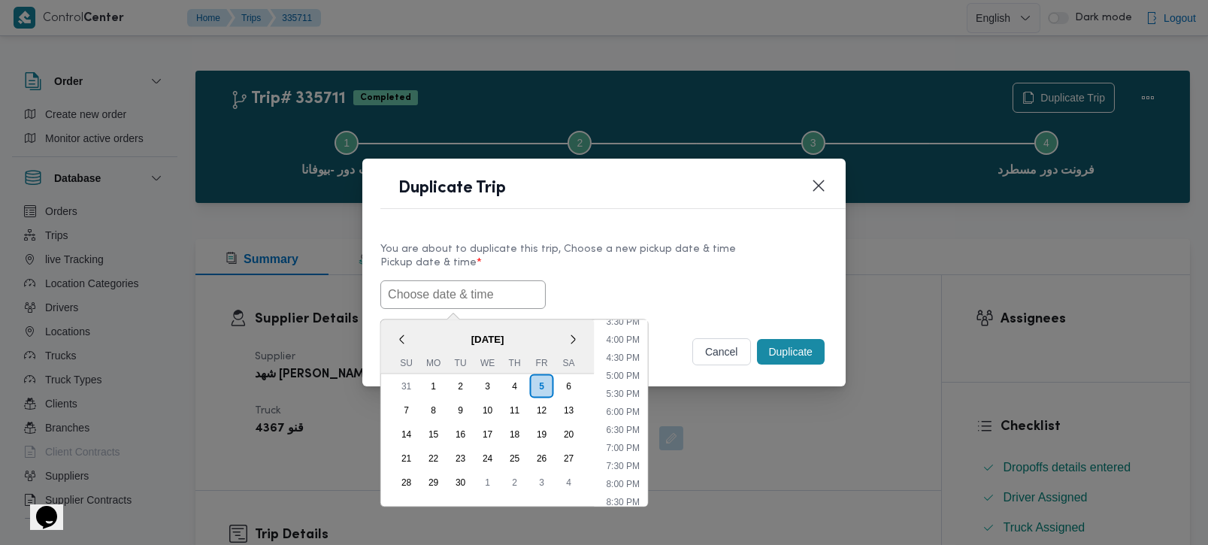
paste input "[DATE] 7:00AM"
type input "[DATE] 7:00AM"
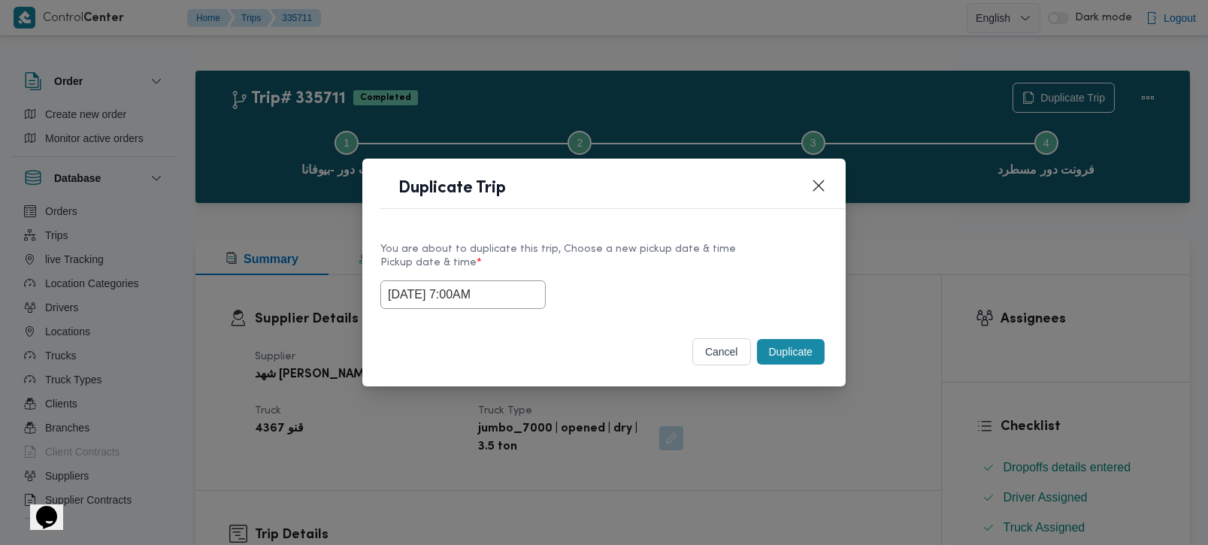
drag, startPoint x: 623, startPoint y: 257, endPoint x: 649, endPoint y: 262, distance: 26.8
click at [623, 257] on label "Pickup date & time *" at bounding box center [603, 268] width 447 height 23
click at [774, 344] on button "Duplicate" at bounding box center [791, 352] width 68 height 26
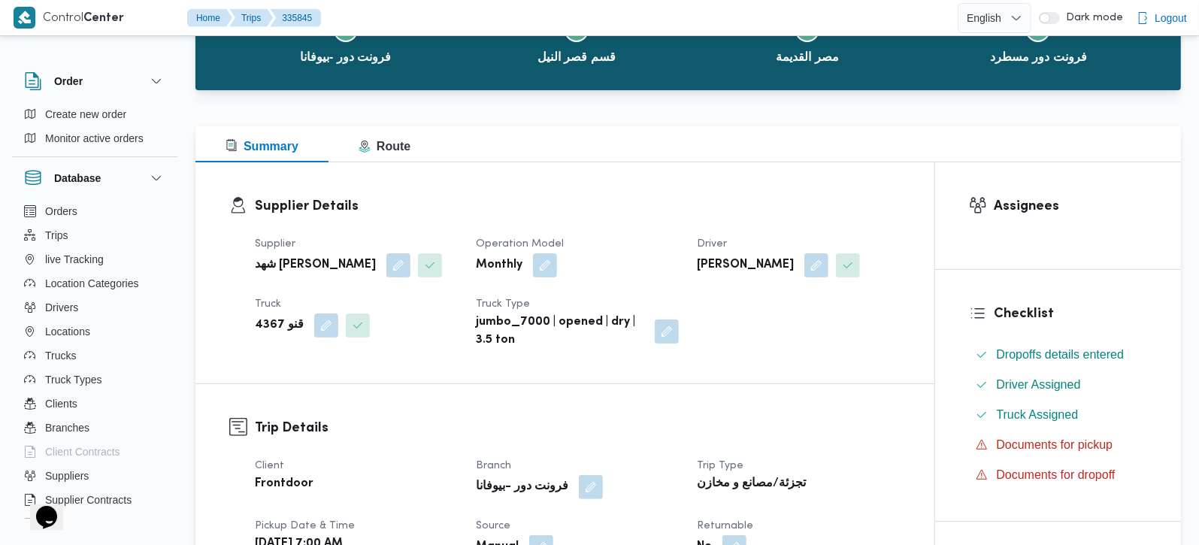
scroll to position [265, 0]
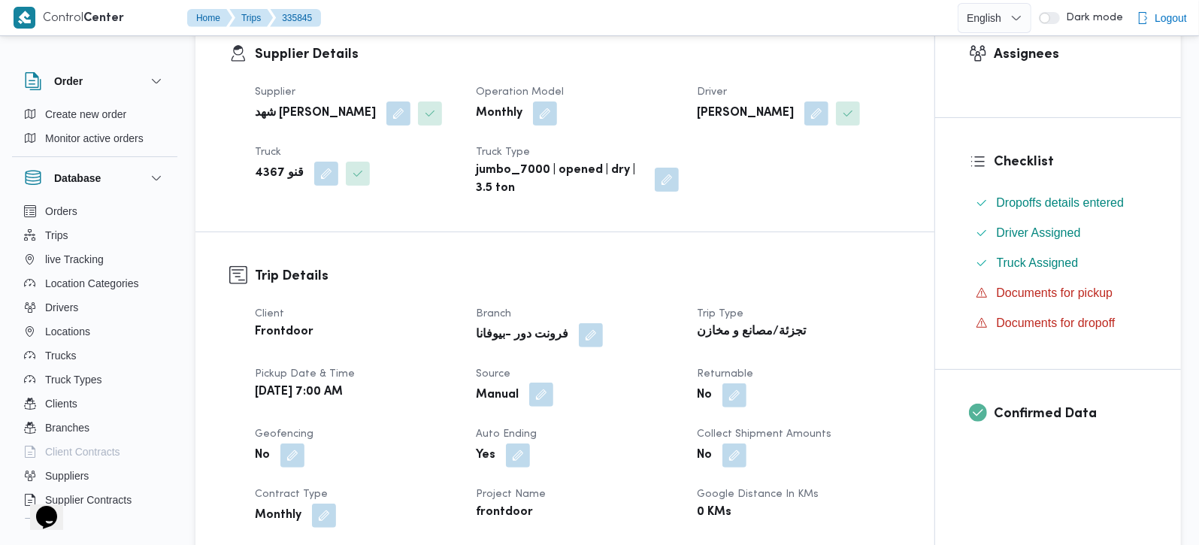
click at [547, 407] on button "button" at bounding box center [541, 395] width 24 height 24
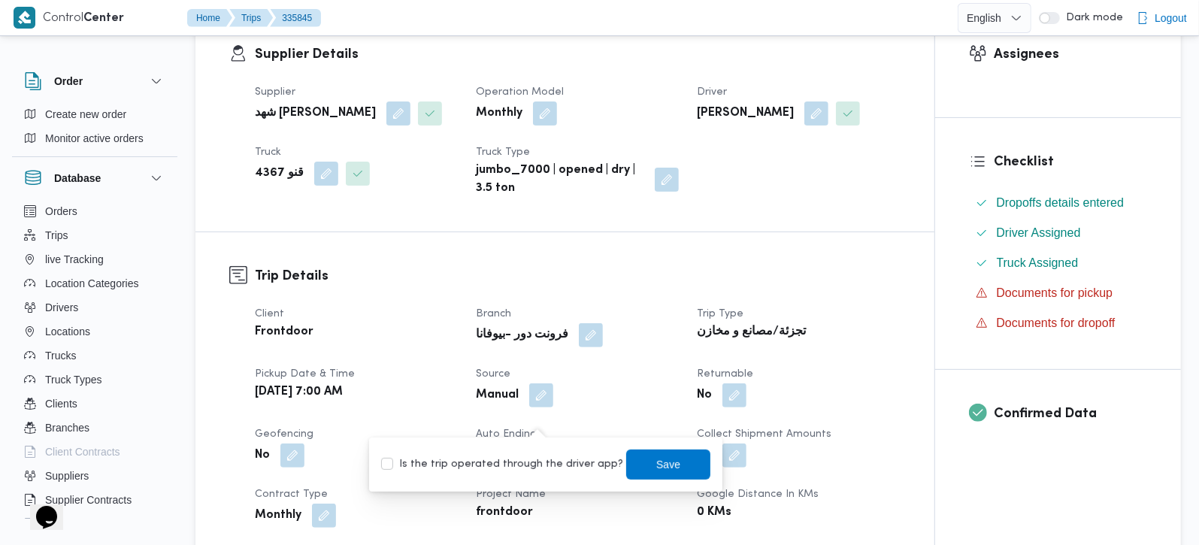
click at [540, 450] on div "Is the trip operated through the driver app? Save" at bounding box center [546, 464] width 332 height 33
click at [580, 459] on label "Is the trip operated through the driver app?" at bounding box center [502, 464] width 242 height 18
checkbox input "true"
click at [656, 467] on span "Save" at bounding box center [668, 464] width 24 height 18
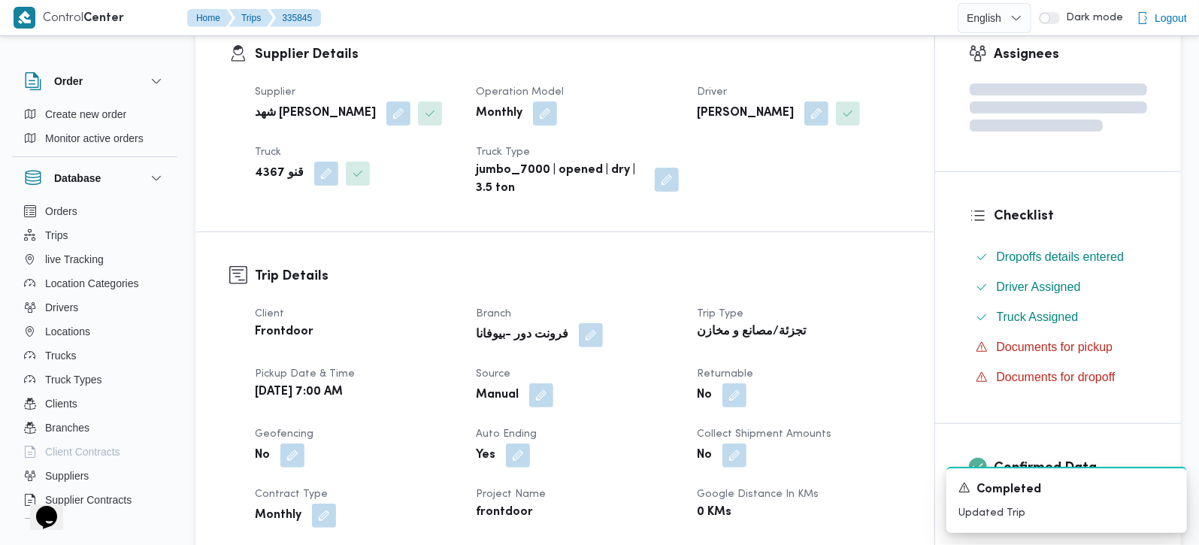
scroll to position [0, 0]
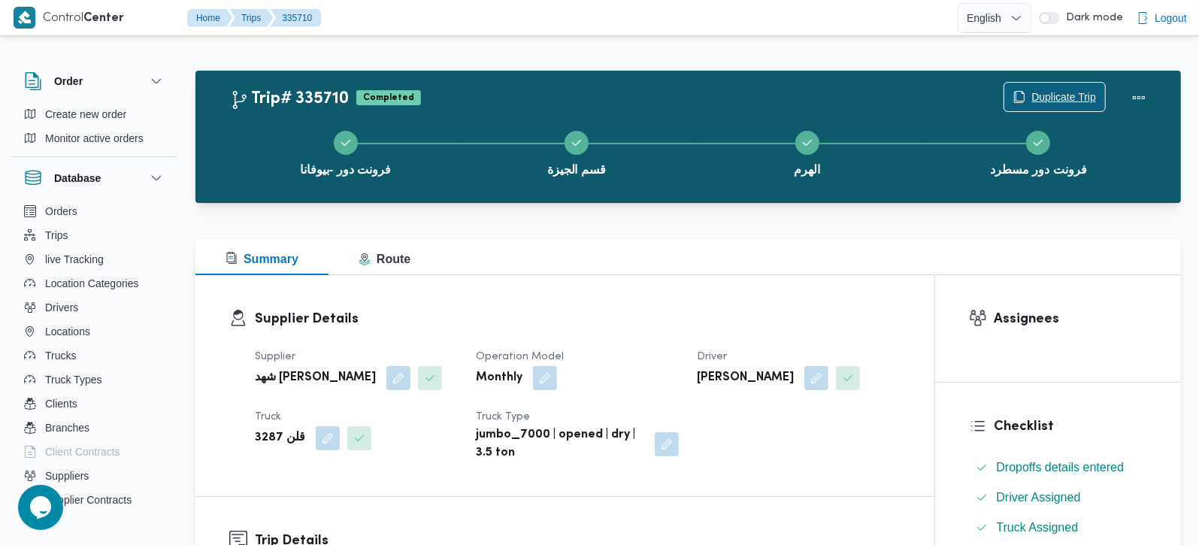
click at [1041, 95] on span "Duplicate Trip" at bounding box center [1063, 97] width 65 height 18
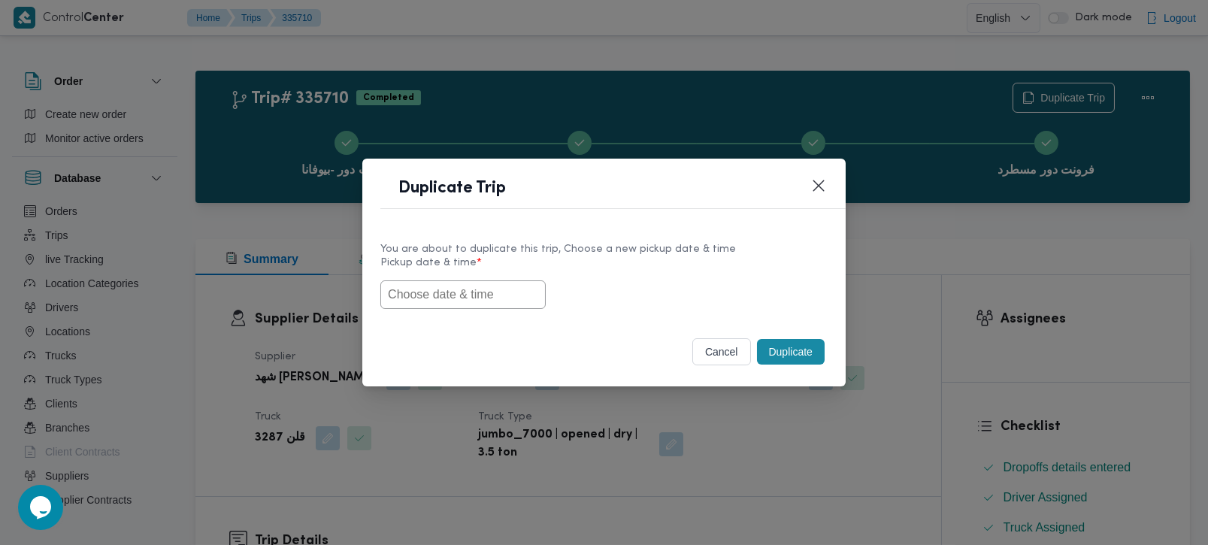
click at [420, 295] on input "text" at bounding box center [462, 294] width 165 height 29
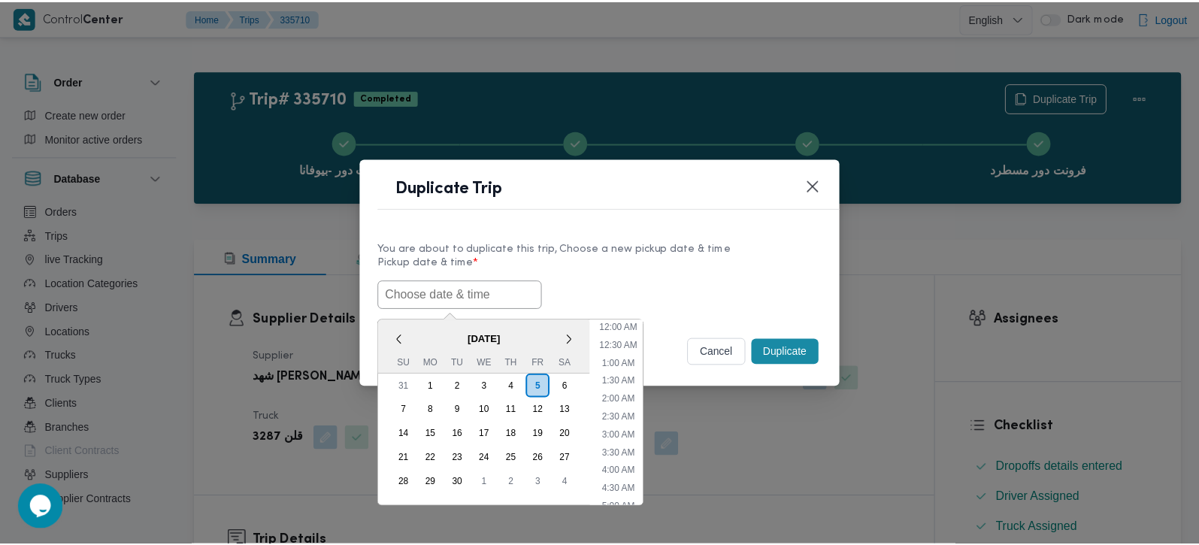
scroll to position [565, 0]
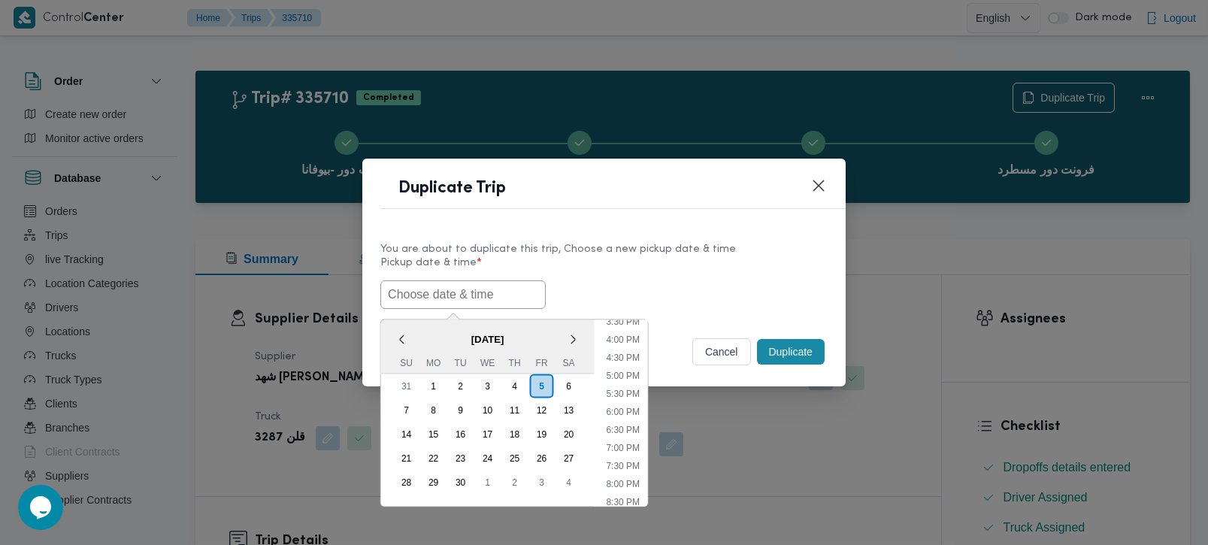
paste input "[DATE] 7:00AM"
type input "[DATE] 7:00AM"
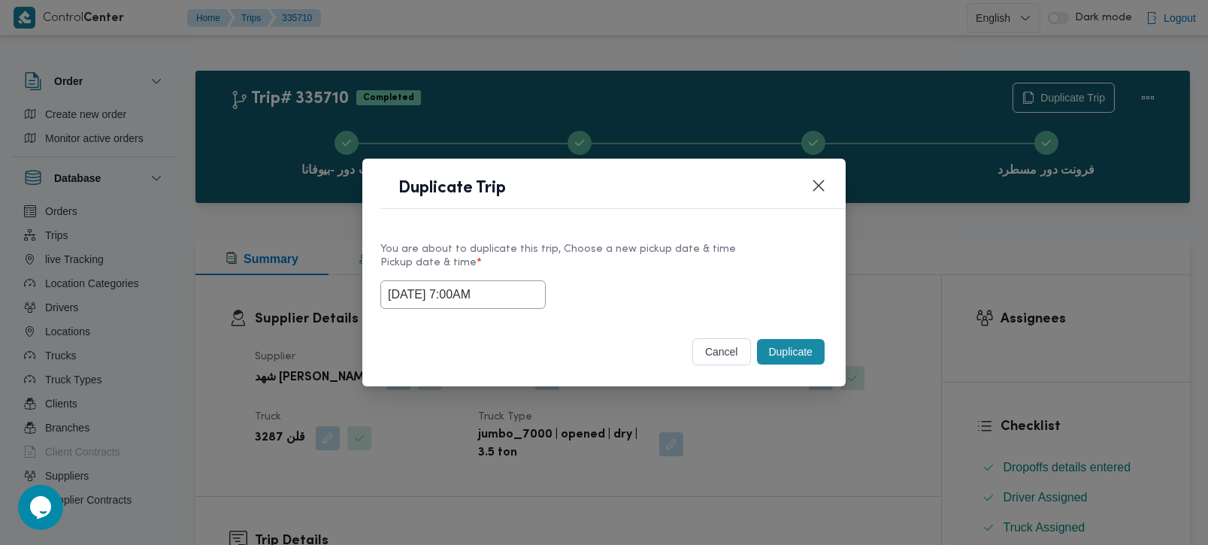
click at [743, 282] on div "[DATE] 7:00AM" at bounding box center [603, 294] width 447 height 29
click at [817, 356] on button "Duplicate" at bounding box center [791, 352] width 68 height 26
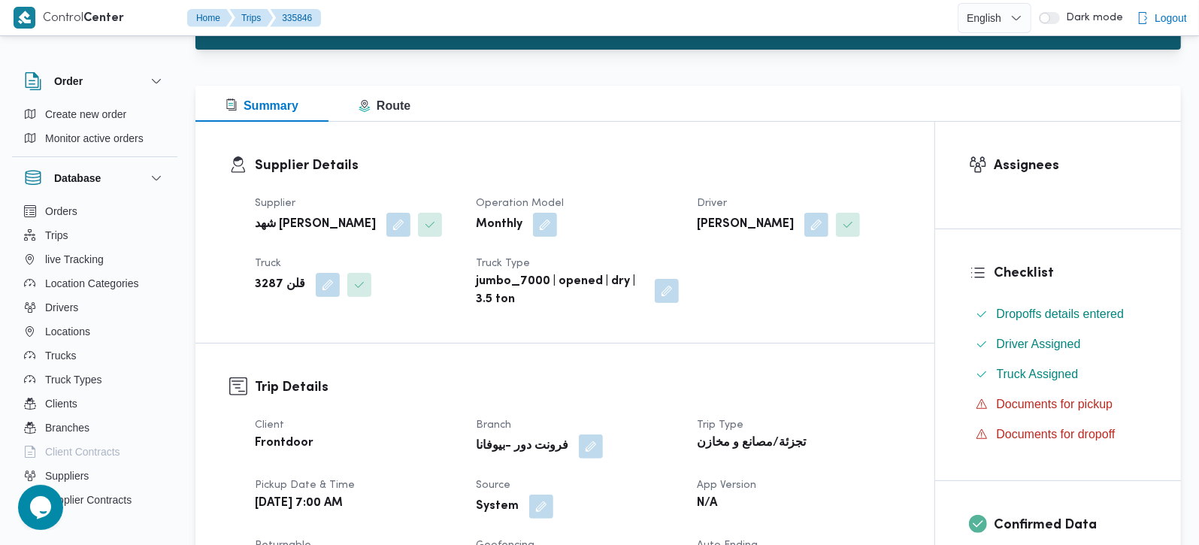
scroll to position [265, 0]
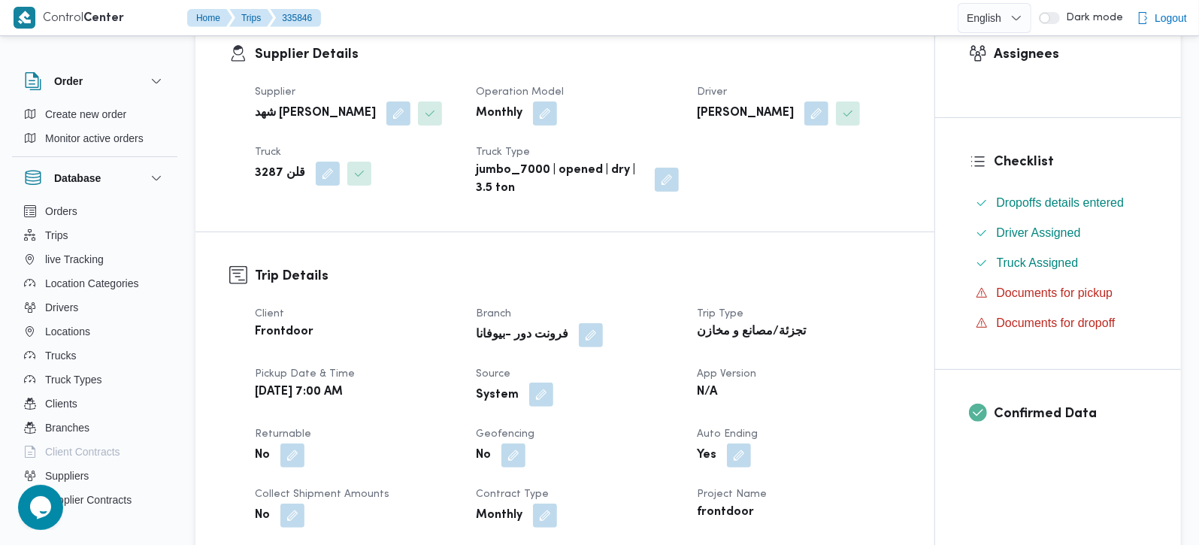
click at [549, 407] on button "button" at bounding box center [541, 395] width 24 height 24
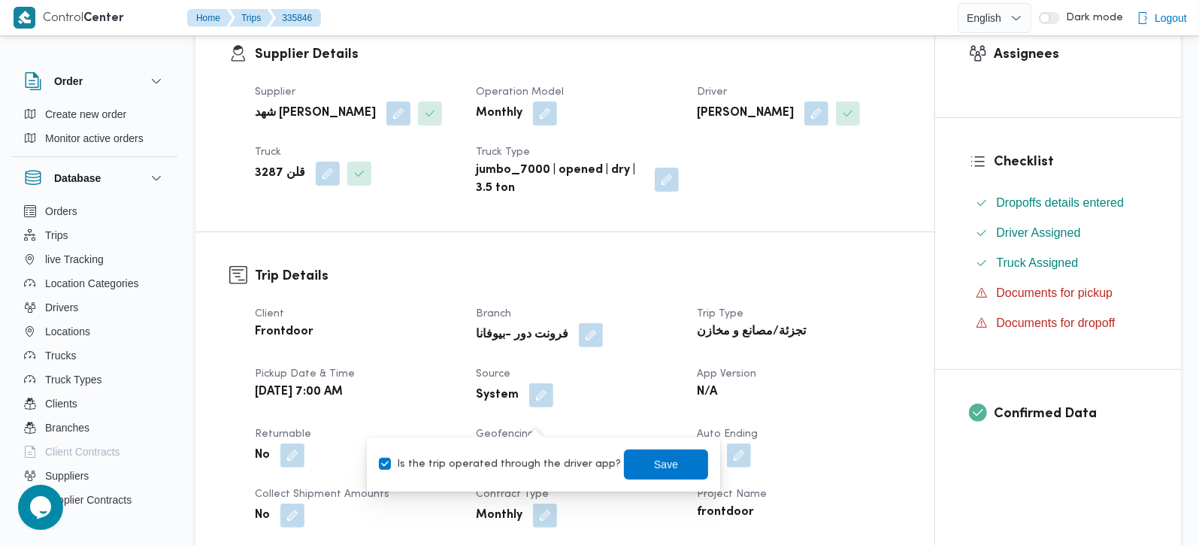
click at [643, 232] on div "Supplier Details Supplier شهد مصطفي احمد عبدة عباس حمودة Operation Model Monthl…" at bounding box center [564, 121] width 739 height 221
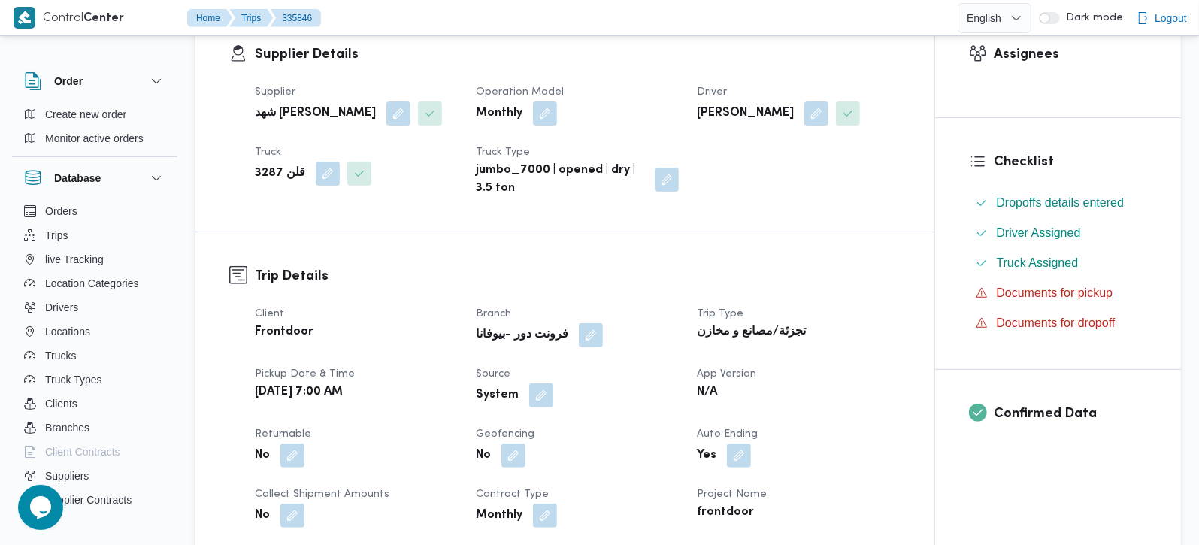
scroll to position [0, 0]
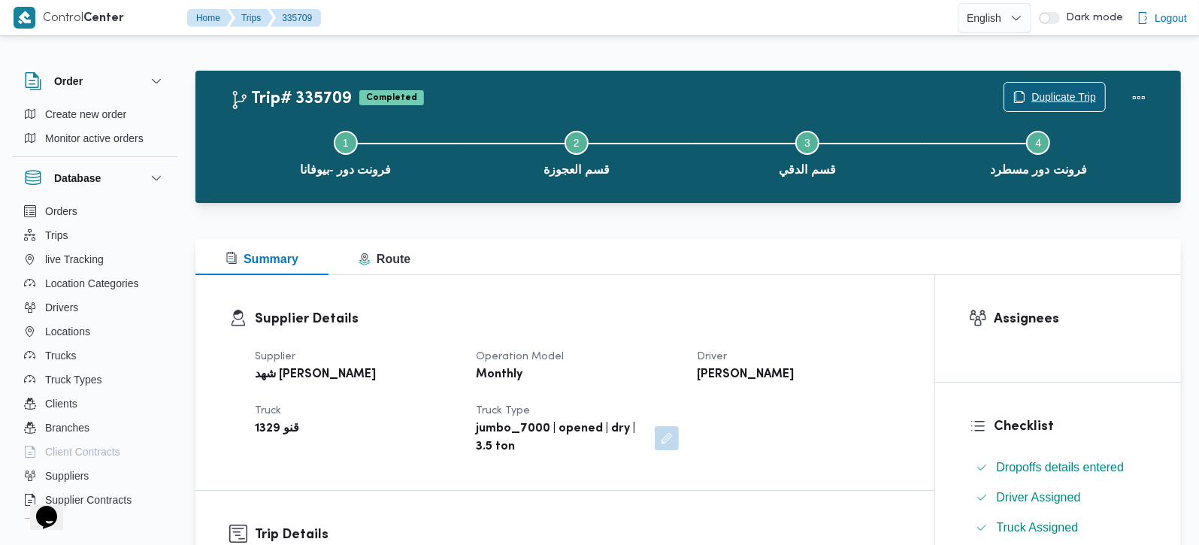
click at [1040, 93] on span "Duplicate Trip" at bounding box center [1063, 97] width 65 height 18
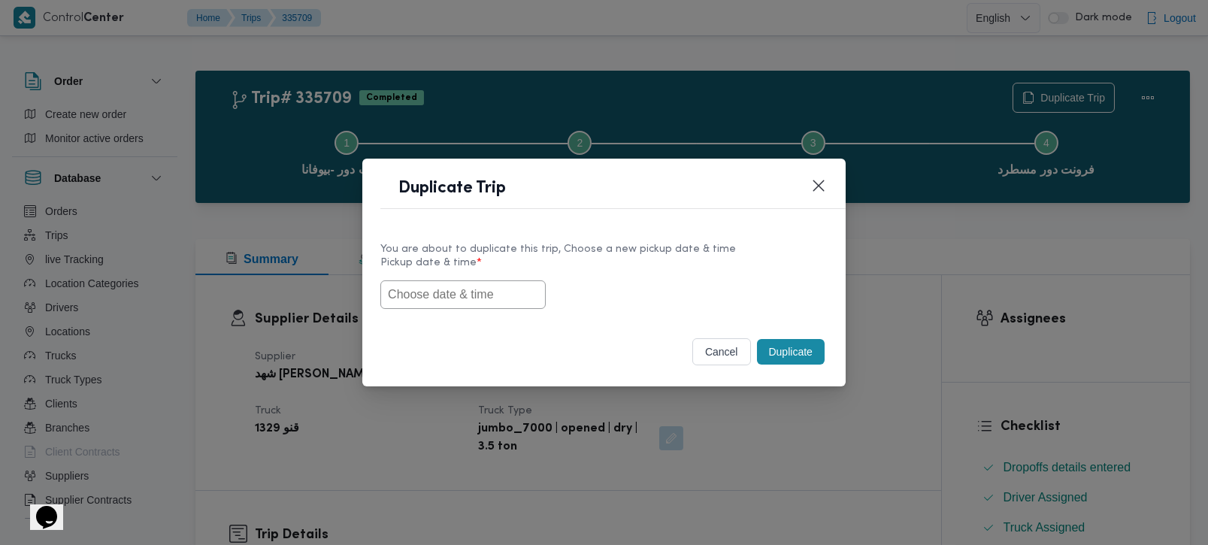
click at [485, 319] on div "You are about to duplicate this trip, Choose a new pickup date & time Pickup da…" at bounding box center [603, 275] width 483 height 96
click at [483, 307] on input "text" at bounding box center [462, 294] width 165 height 29
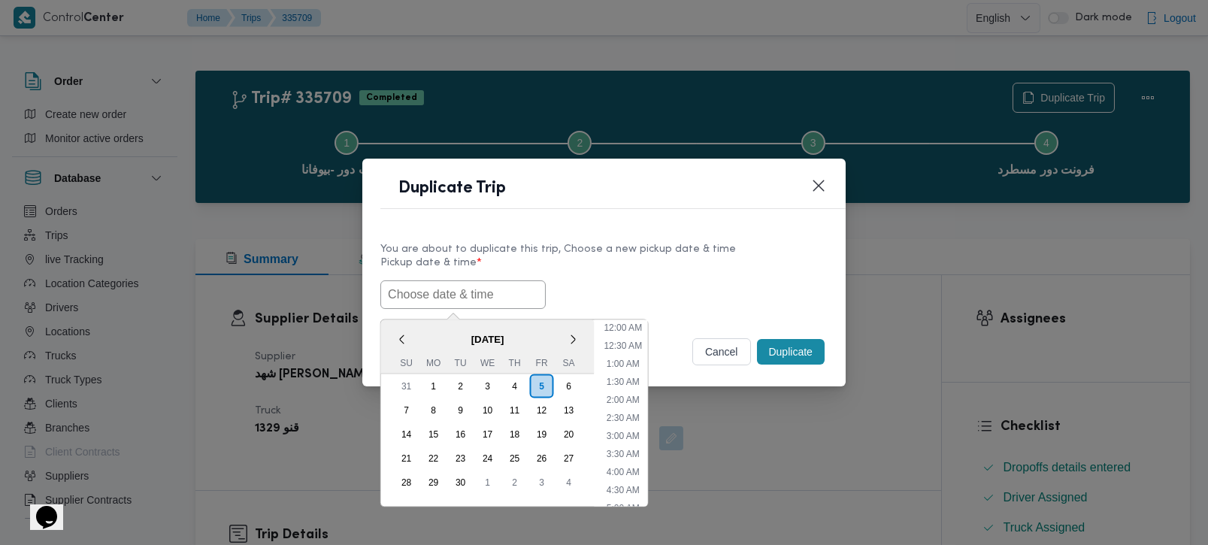
paste input "[DATE] 7:00AM"
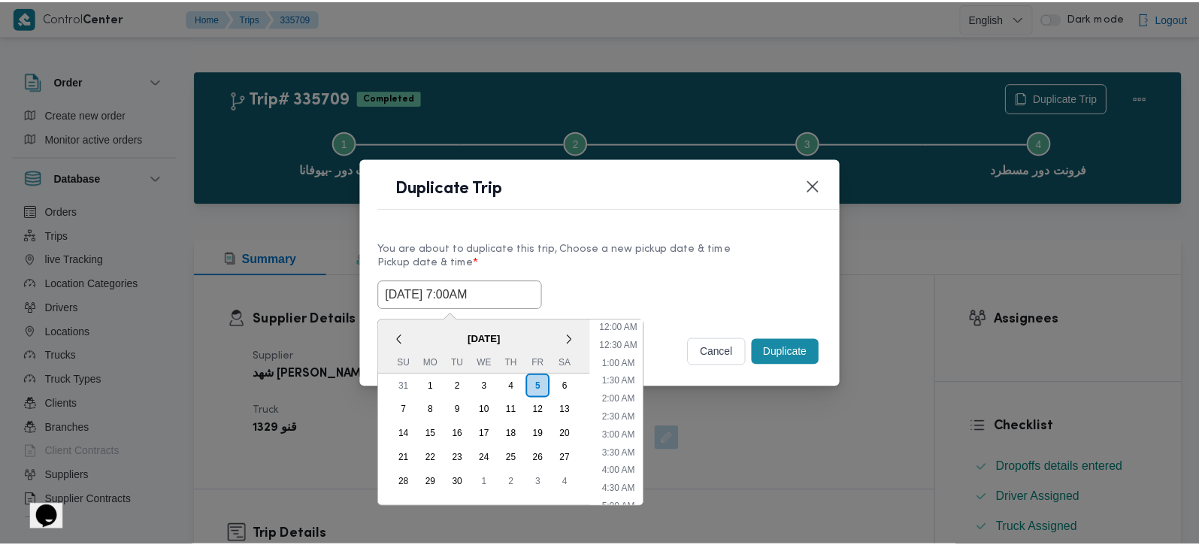
scroll to position [565, 0]
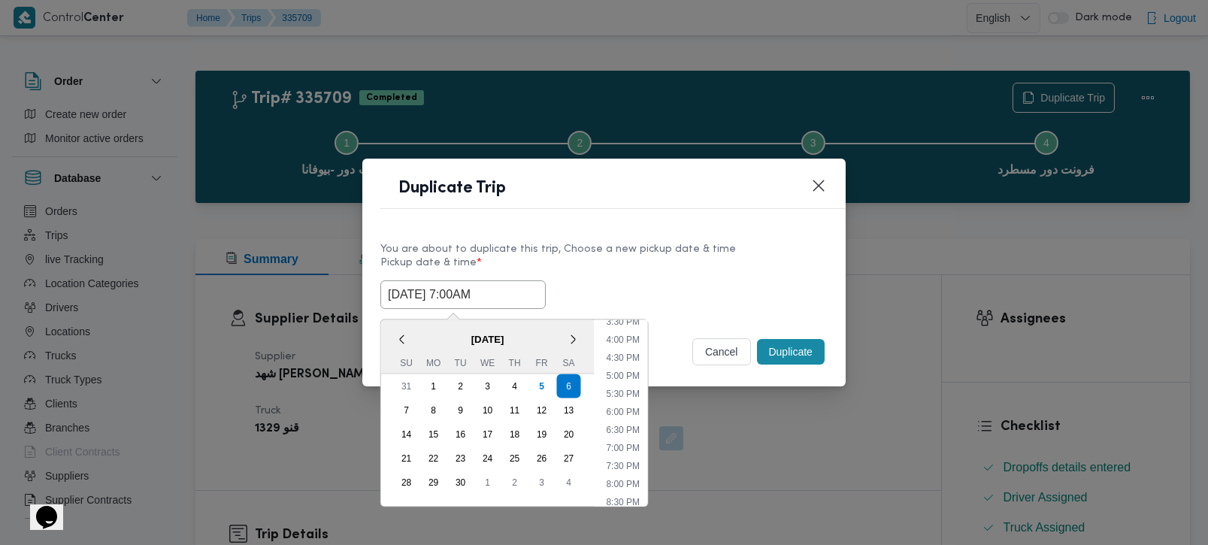
type input "[DATE] 7:00AM"
drag, startPoint x: 639, startPoint y: 273, endPoint x: 673, endPoint y: 298, distance: 42.4
click at [639, 273] on label "Pickup date & time *" at bounding box center [603, 268] width 447 height 23
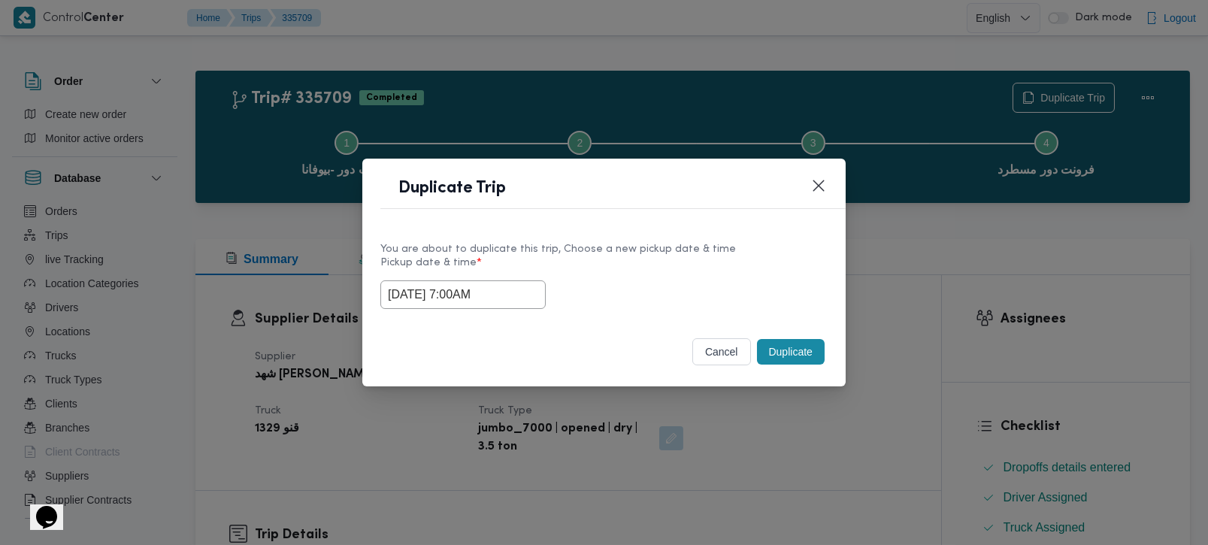
click at [781, 344] on button "Duplicate" at bounding box center [791, 352] width 68 height 26
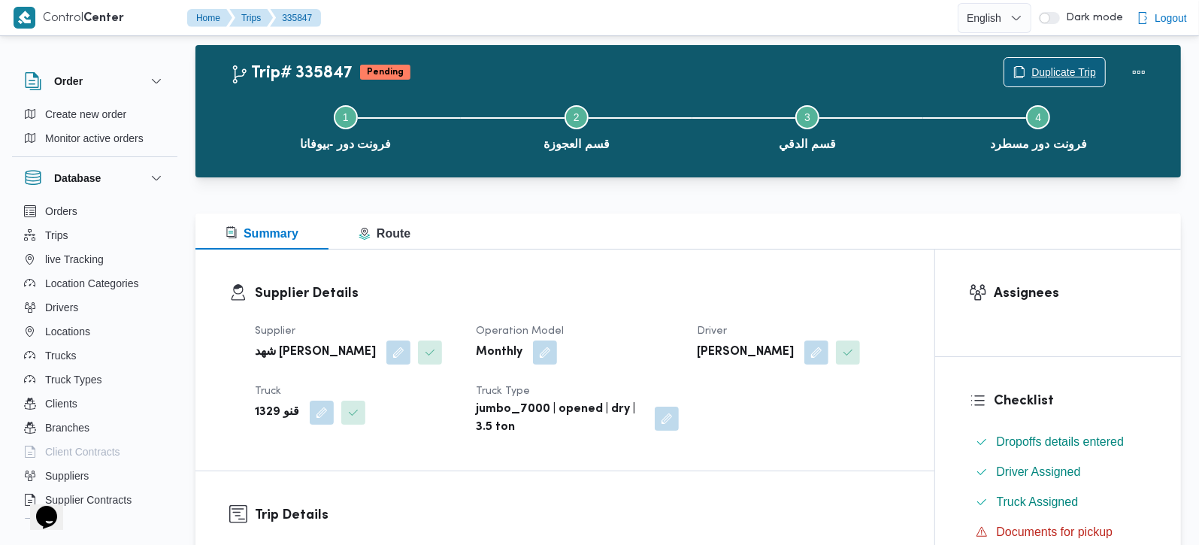
scroll to position [353, 0]
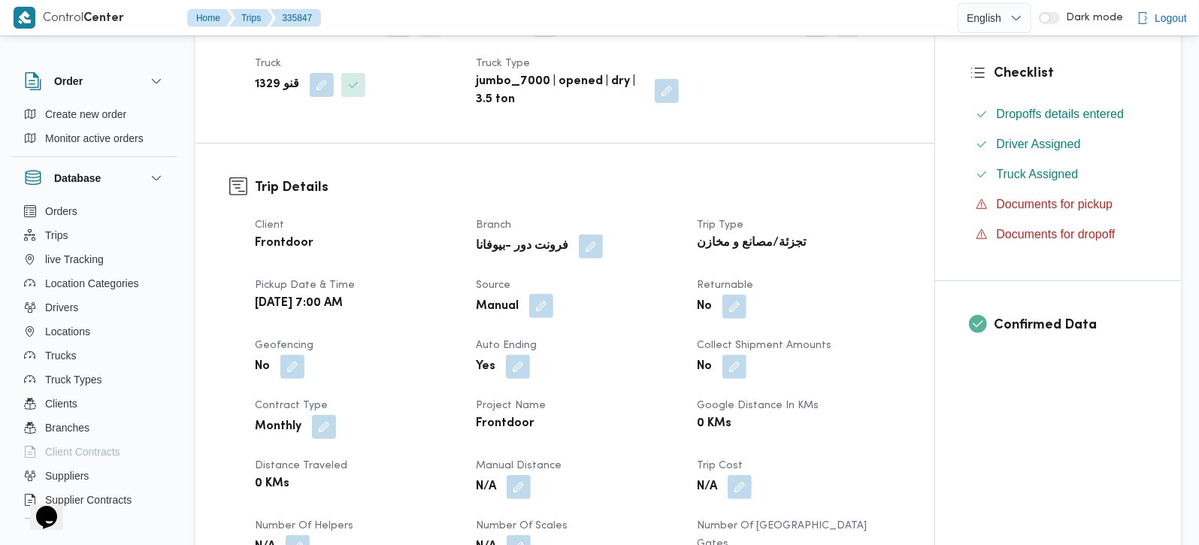
click at [540, 318] on button "button" at bounding box center [541, 306] width 24 height 24
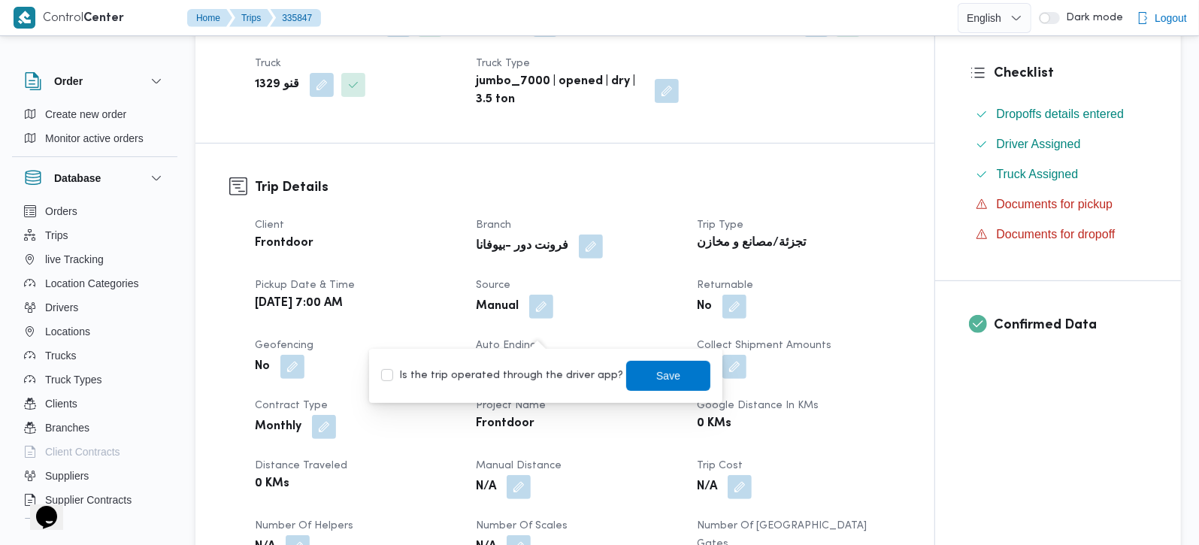
click at [537, 374] on label "Is the trip operated through the driver app?" at bounding box center [502, 376] width 242 height 18
checkbox input "true"
click at [676, 370] on span "Save" at bounding box center [668, 375] width 84 height 30
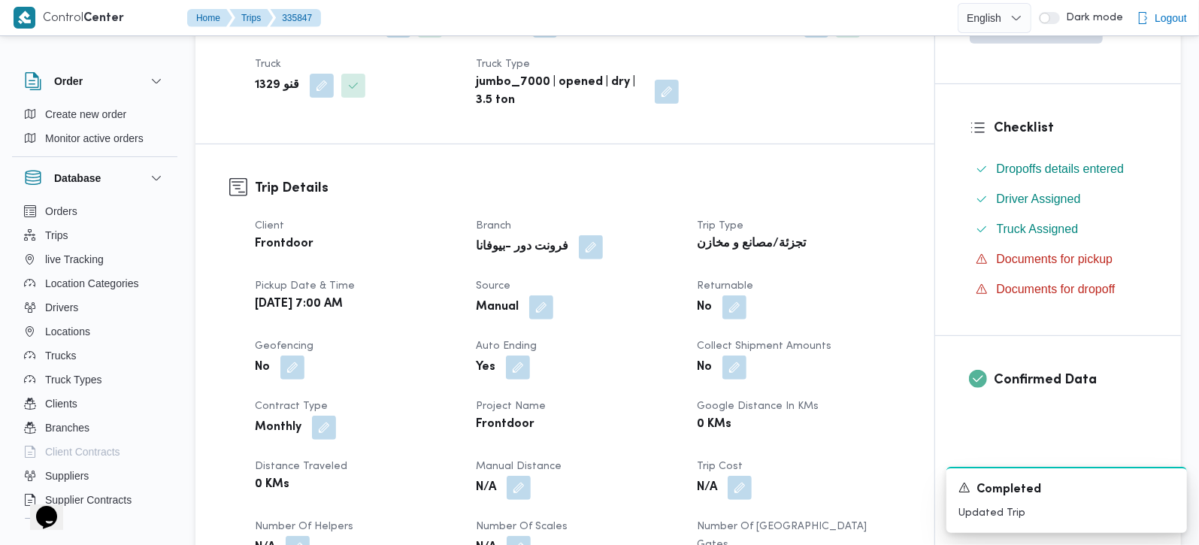
scroll to position [0, 0]
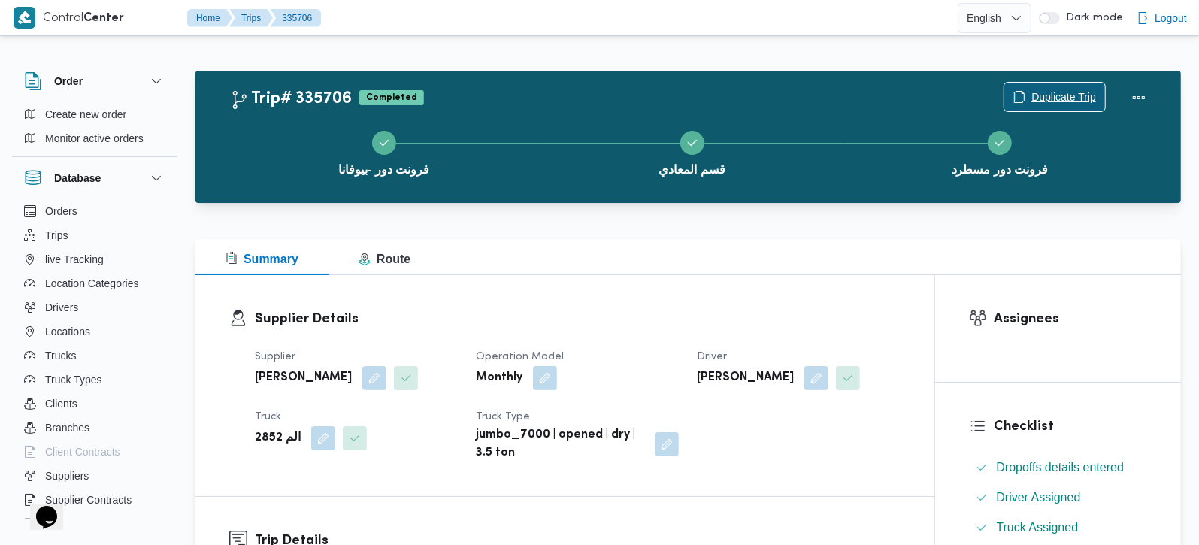
click at [1073, 92] on span "Duplicate Trip" at bounding box center [1063, 97] width 65 height 18
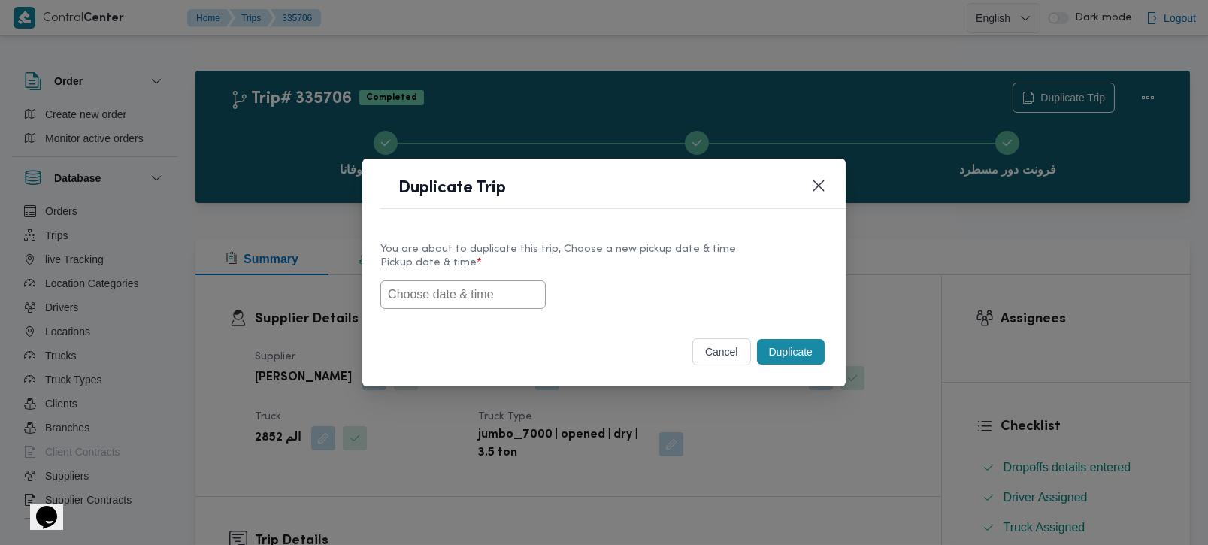
click at [512, 283] on input "text" at bounding box center [462, 294] width 165 height 29
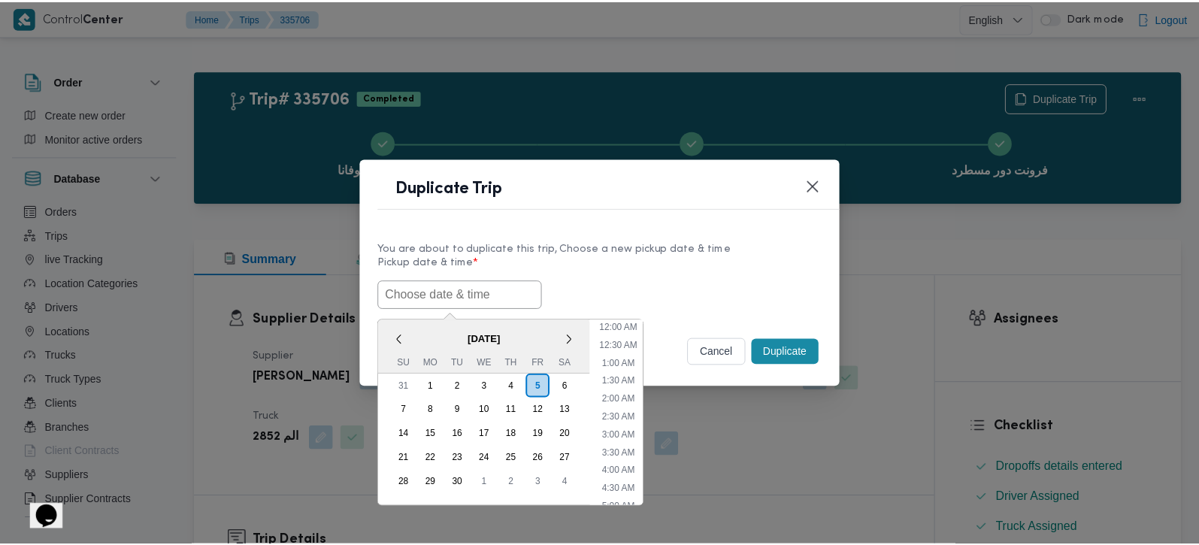
scroll to position [565, 0]
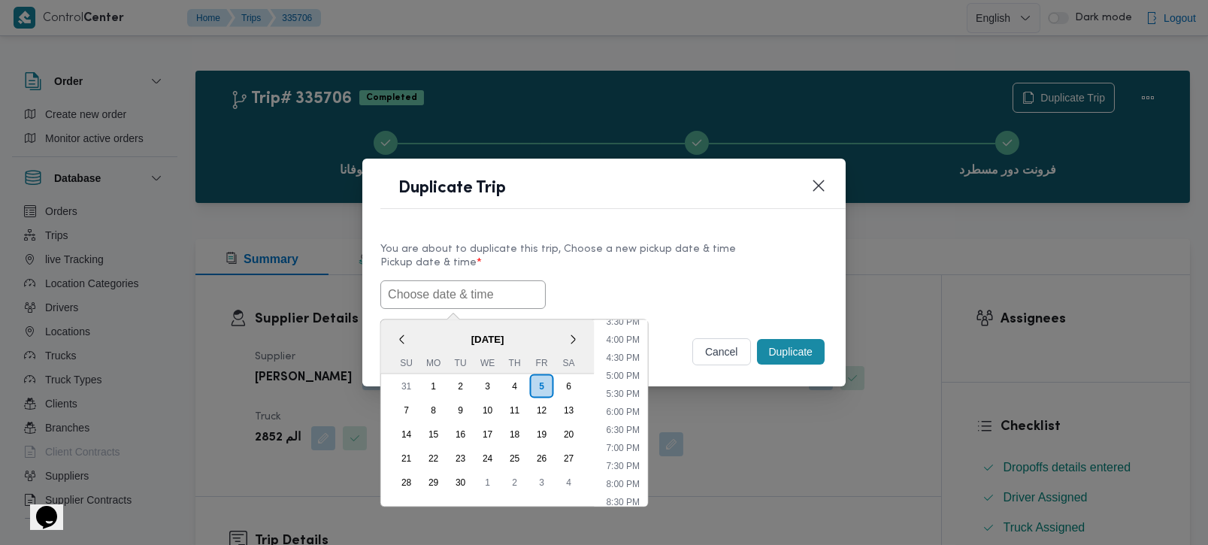
paste input "[DATE] 7:00AM"
type input "[DATE] 7:00AM"
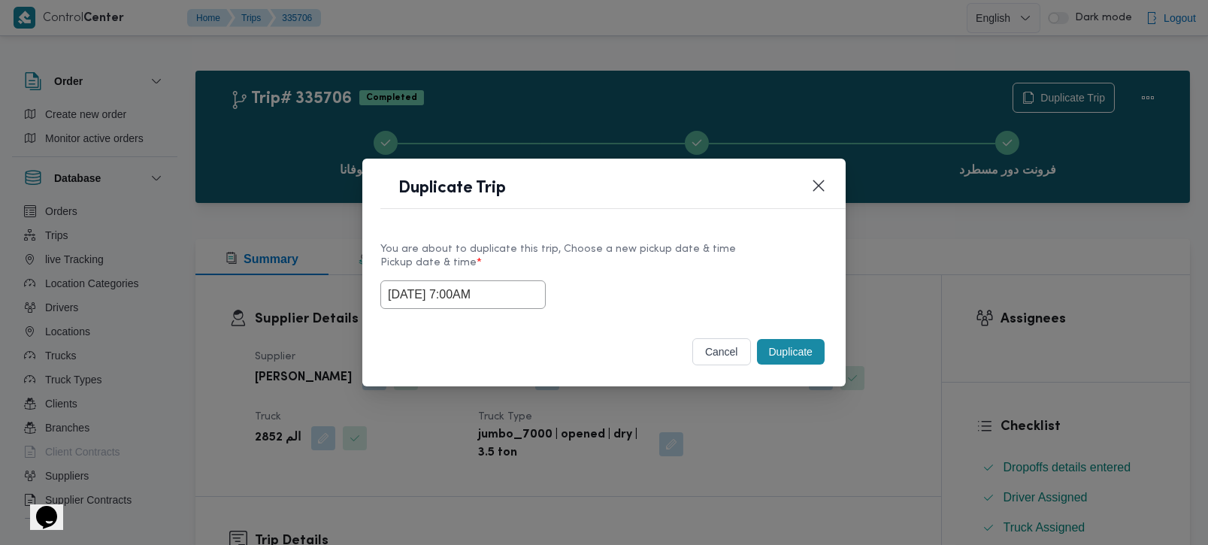
click at [595, 264] on label "Pickup date & time *" at bounding box center [603, 268] width 447 height 23
click at [781, 344] on button "Duplicate" at bounding box center [791, 352] width 68 height 26
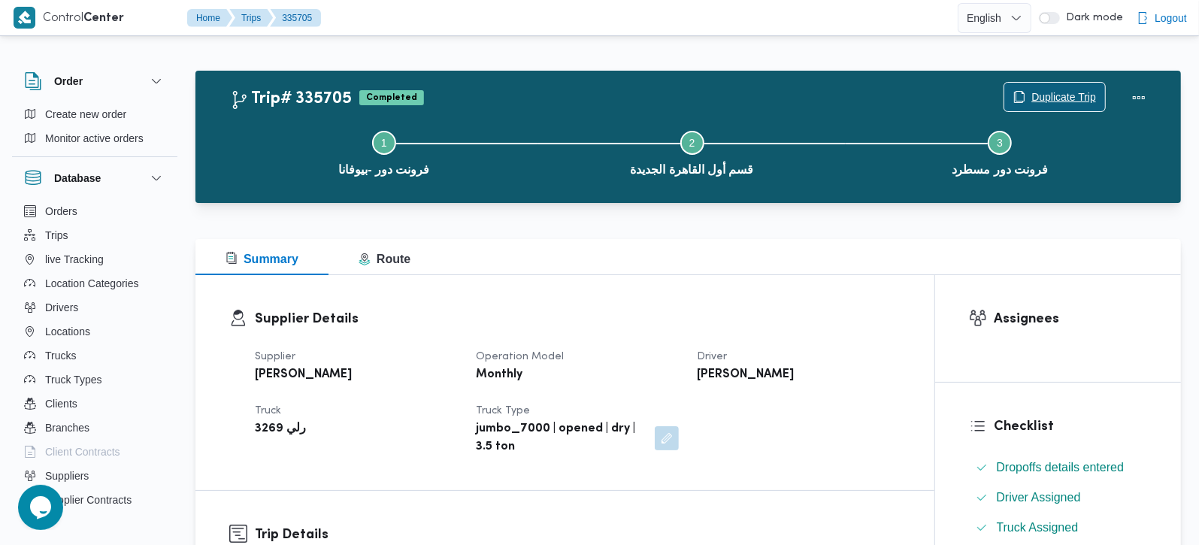
click at [1044, 92] on span "Duplicate Trip" at bounding box center [1063, 97] width 65 height 18
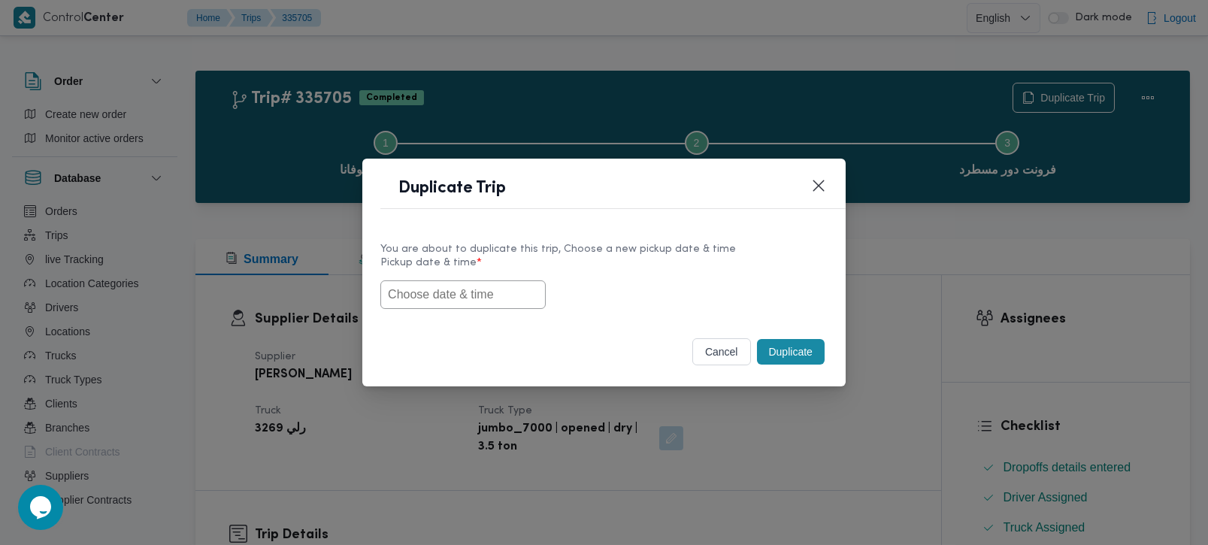
click at [444, 304] on input "text" at bounding box center [462, 294] width 165 height 29
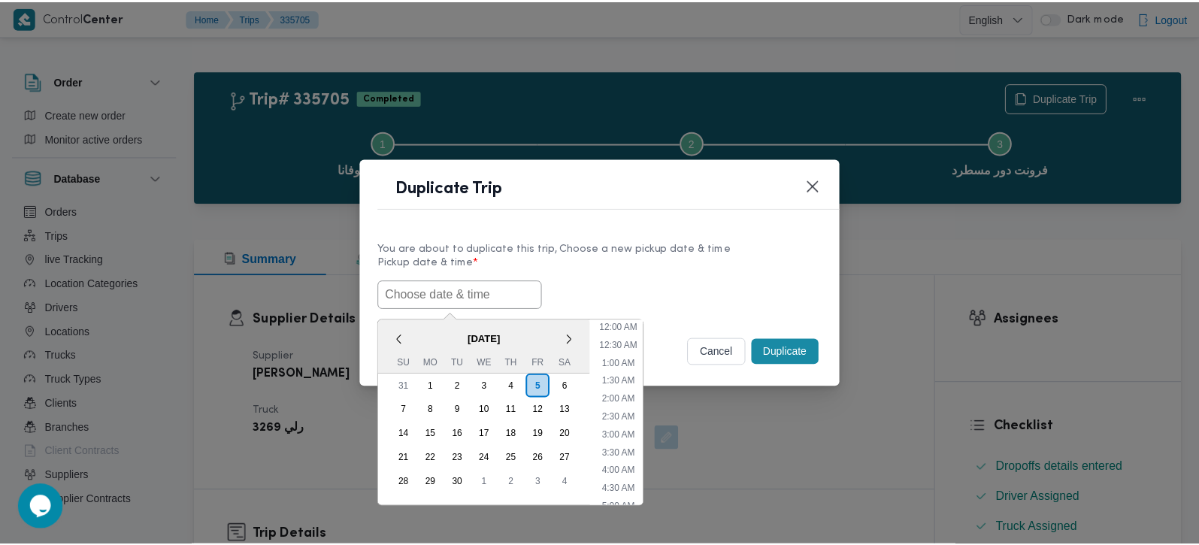
scroll to position [565, 0]
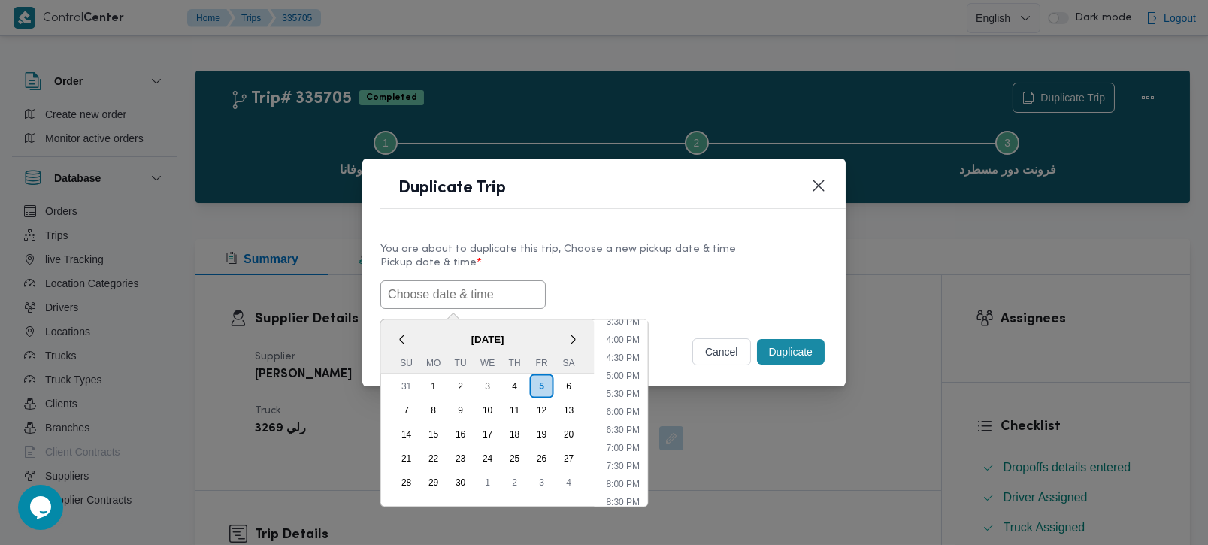
paste input "[DATE] 7:00AM"
type input "[DATE] 7:00AM"
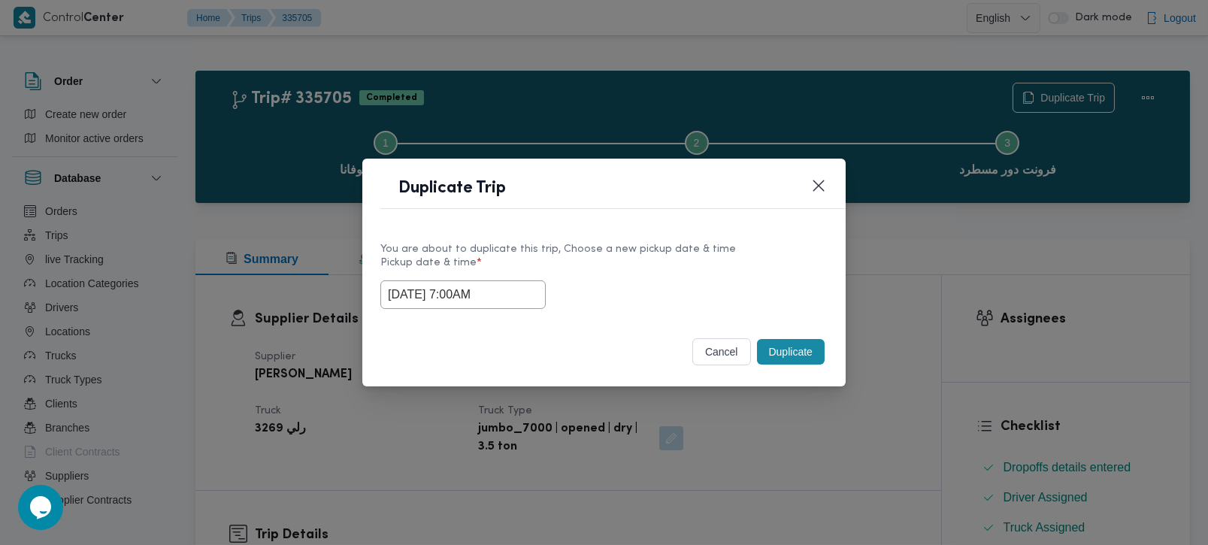
click at [697, 285] on div "[DATE] 7:00AM" at bounding box center [603, 294] width 447 height 29
click at [799, 344] on button "Duplicate" at bounding box center [791, 352] width 68 height 26
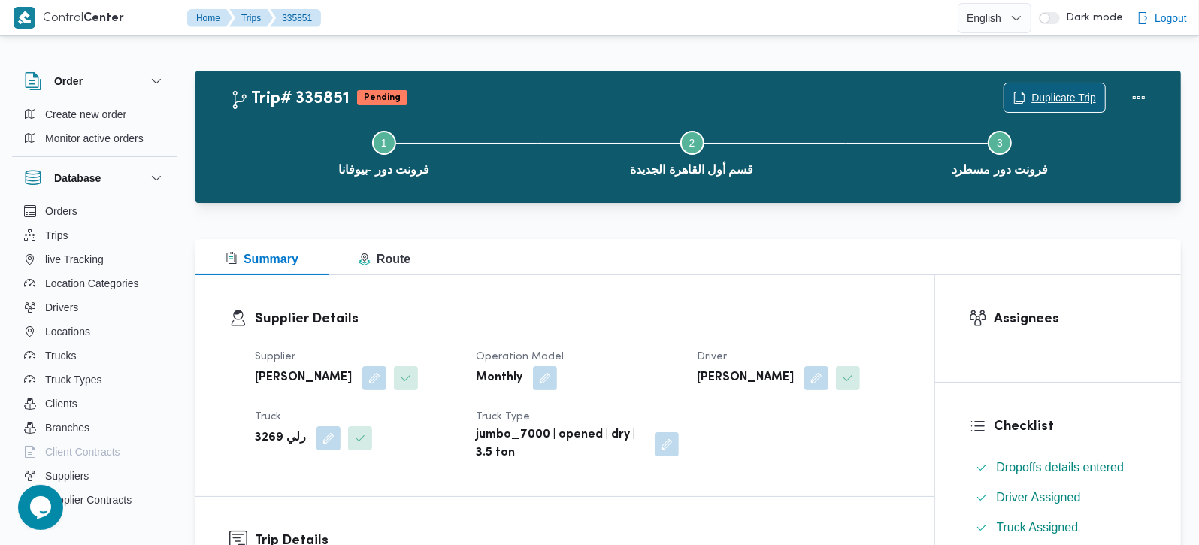
scroll to position [353, 0]
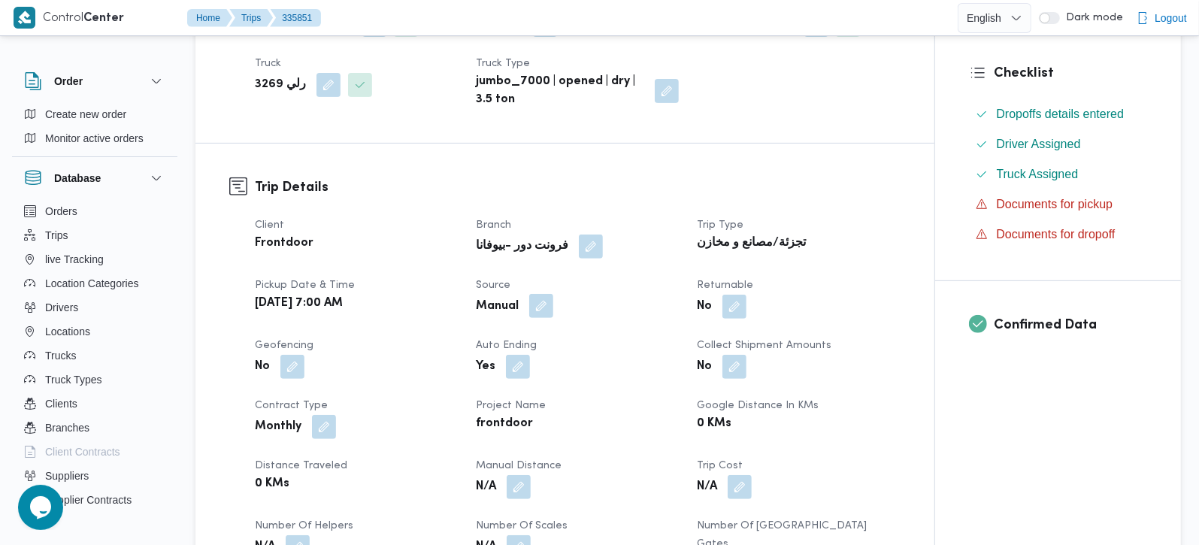
click at [543, 313] on button "button" at bounding box center [541, 306] width 24 height 24
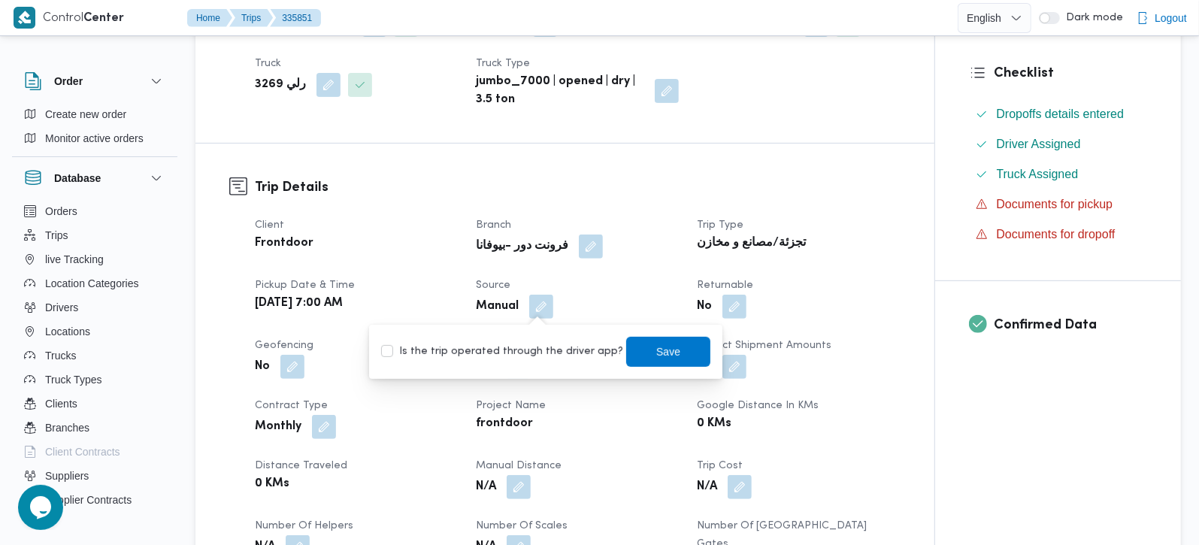
click at [543, 354] on label "Is the trip operated through the driver app?" at bounding box center [502, 352] width 242 height 18
checkbox input "true"
click at [626, 355] on span "Save" at bounding box center [668, 351] width 84 height 30
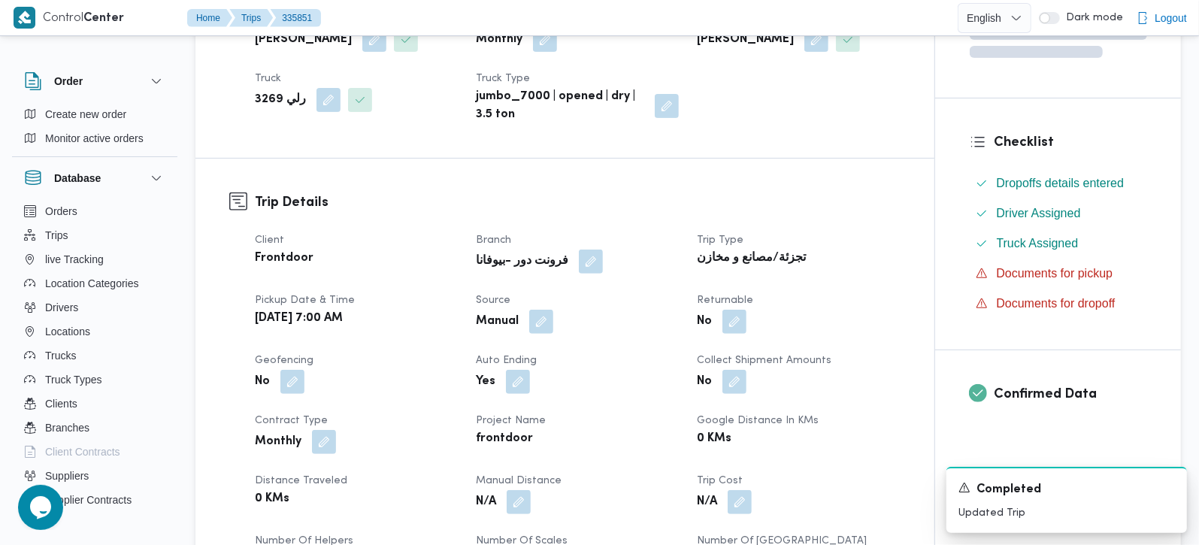
scroll to position [0, 0]
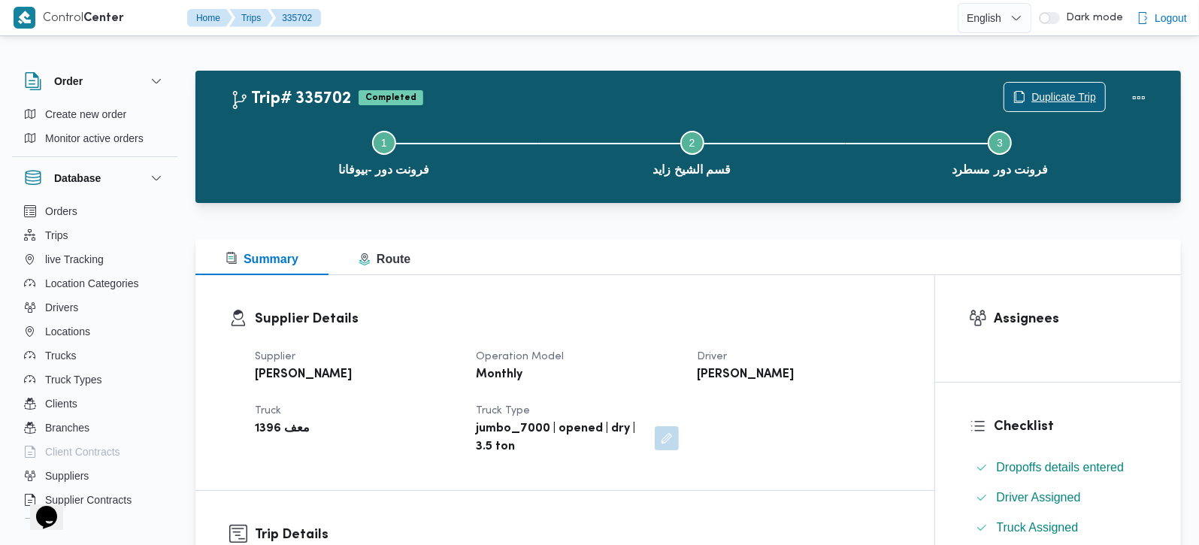
click at [1058, 98] on span "Duplicate Trip" at bounding box center [1063, 97] width 65 height 18
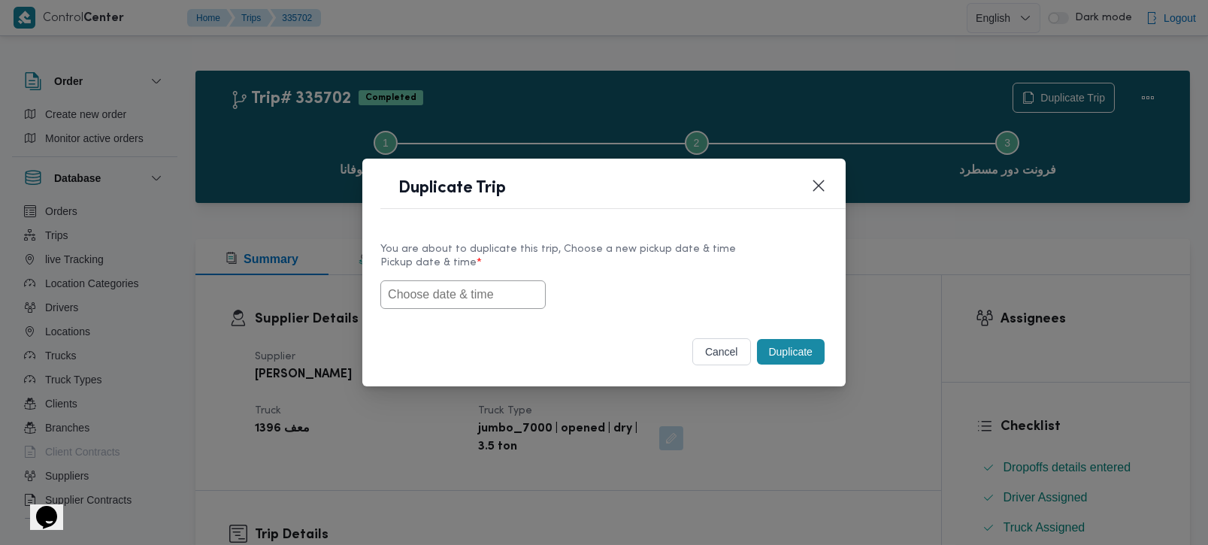
click at [438, 289] on input "text" at bounding box center [462, 294] width 165 height 29
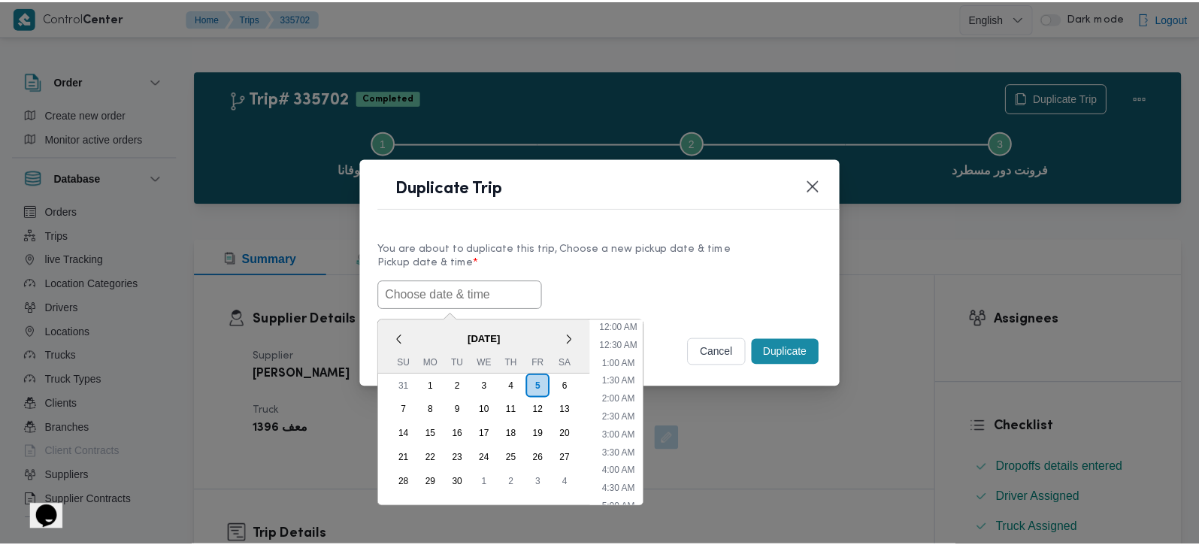
scroll to position [565, 0]
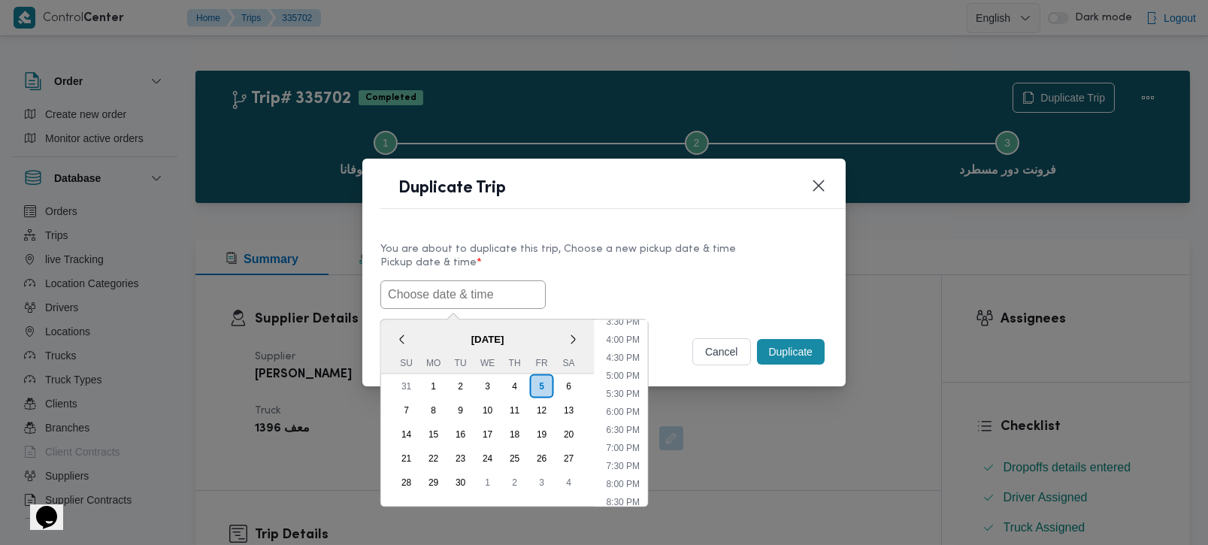
paste input "[DATE] 7:00AM"
type input "[DATE] 7:00AM"
click at [640, 281] on div "[DATE] 7:00AM < [DATE] > Su Mo Tu We Th Fr Sa 31 1 2 3 4 5 6 7 8 9 10 11 12 13 …" at bounding box center [603, 294] width 447 height 29
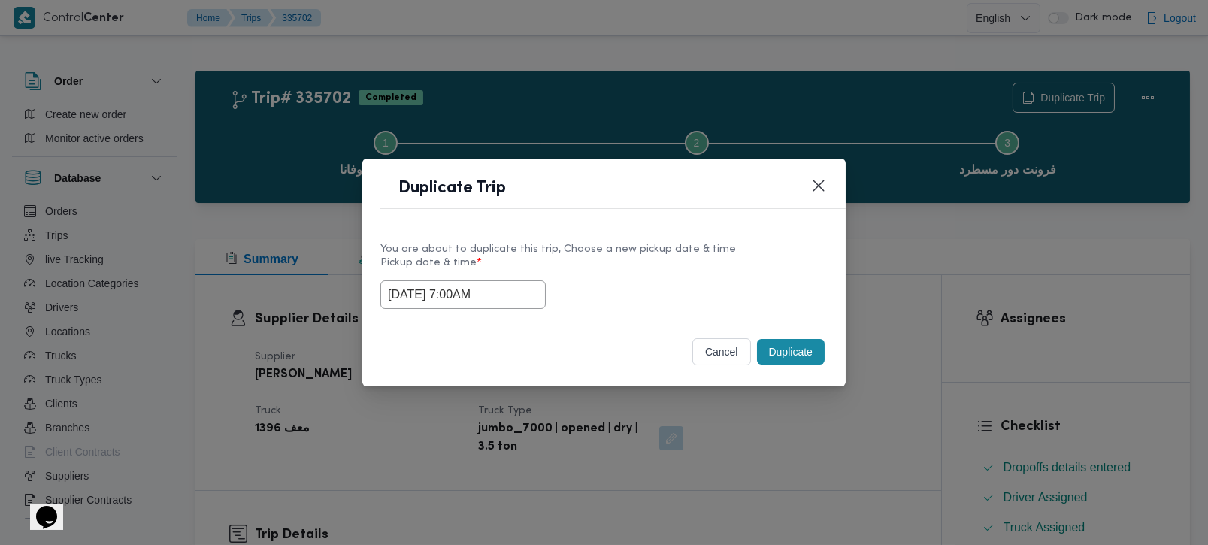
click at [814, 344] on button "Duplicate" at bounding box center [791, 352] width 68 height 26
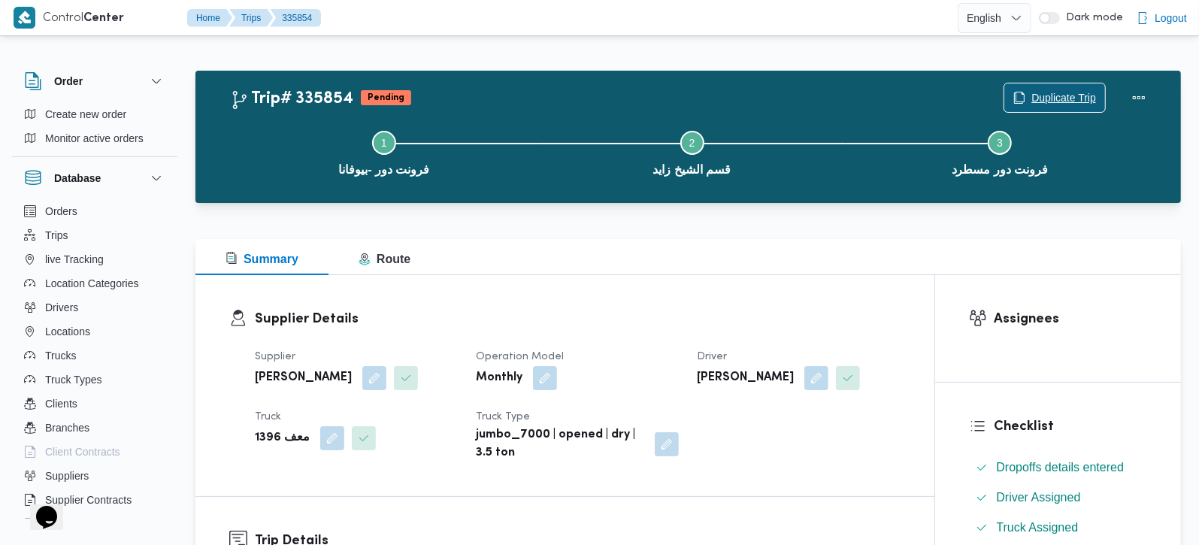
scroll to position [353, 0]
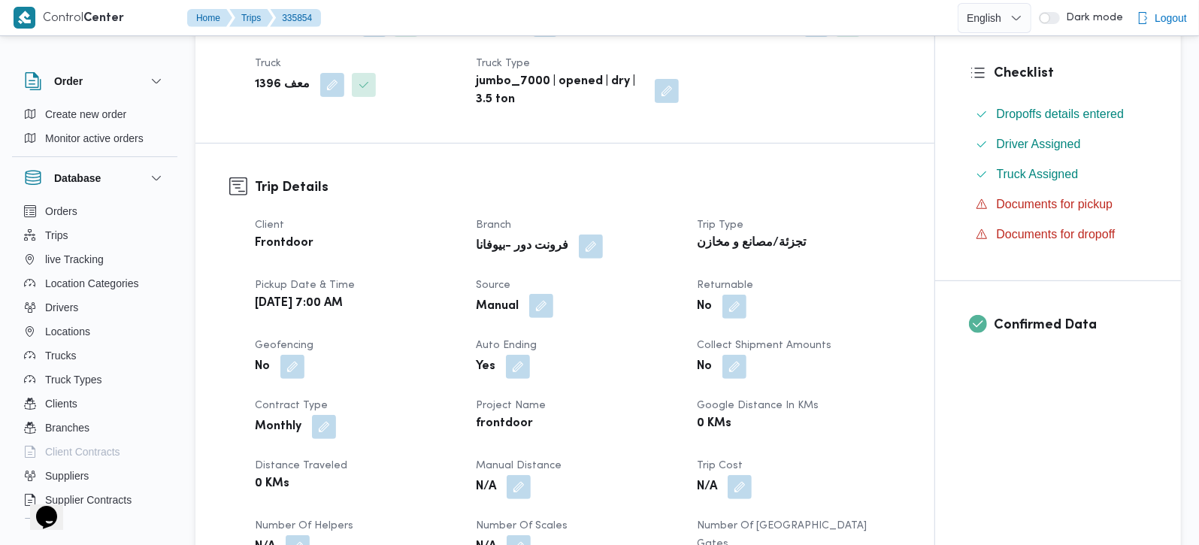
click at [544, 302] on button "button" at bounding box center [541, 306] width 24 height 24
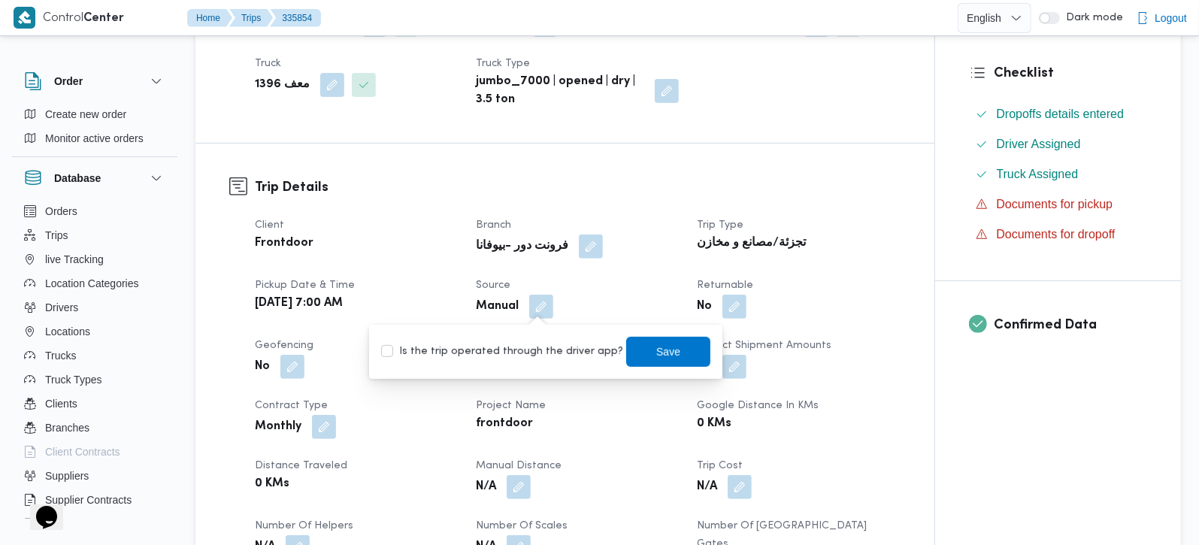
click at [530, 352] on label "Is the trip operated through the driver app?" at bounding box center [502, 352] width 242 height 18
checkbox input "true"
click at [634, 355] on span "Save" at bounding box center [668, 351] width 84 height 30
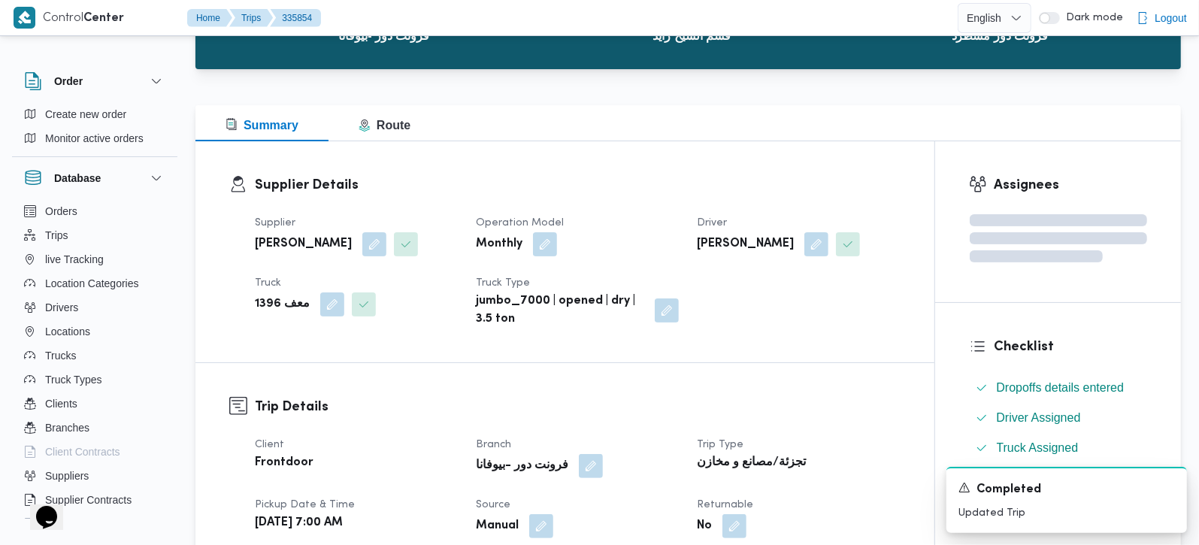
scroll to position [88, 0]
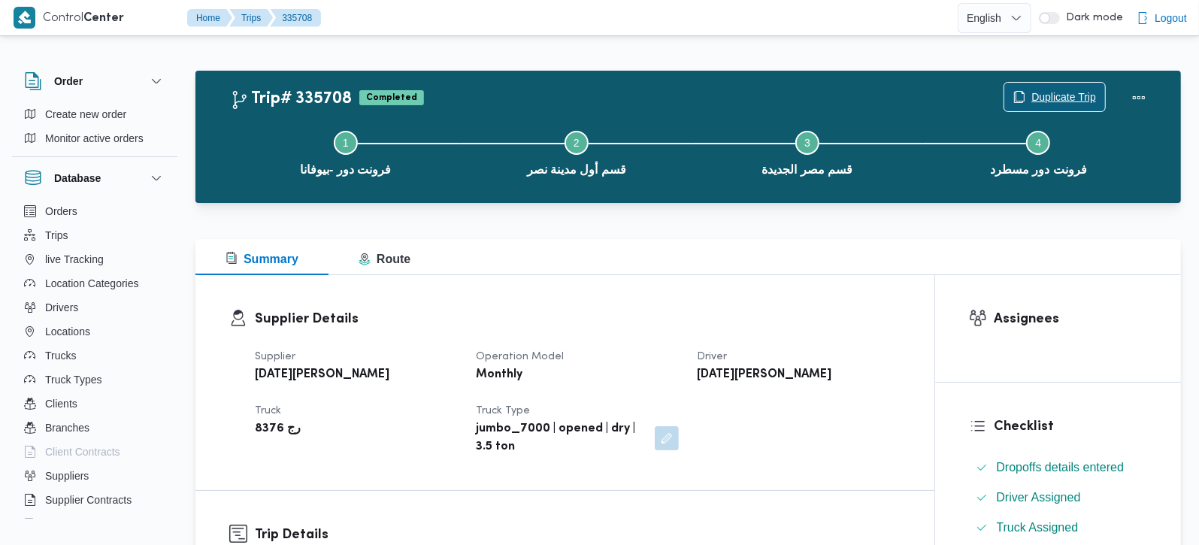
click at [1027, 99] on span "Duplicate Trip" at bounding box center [1054, 97] width 101 height 29
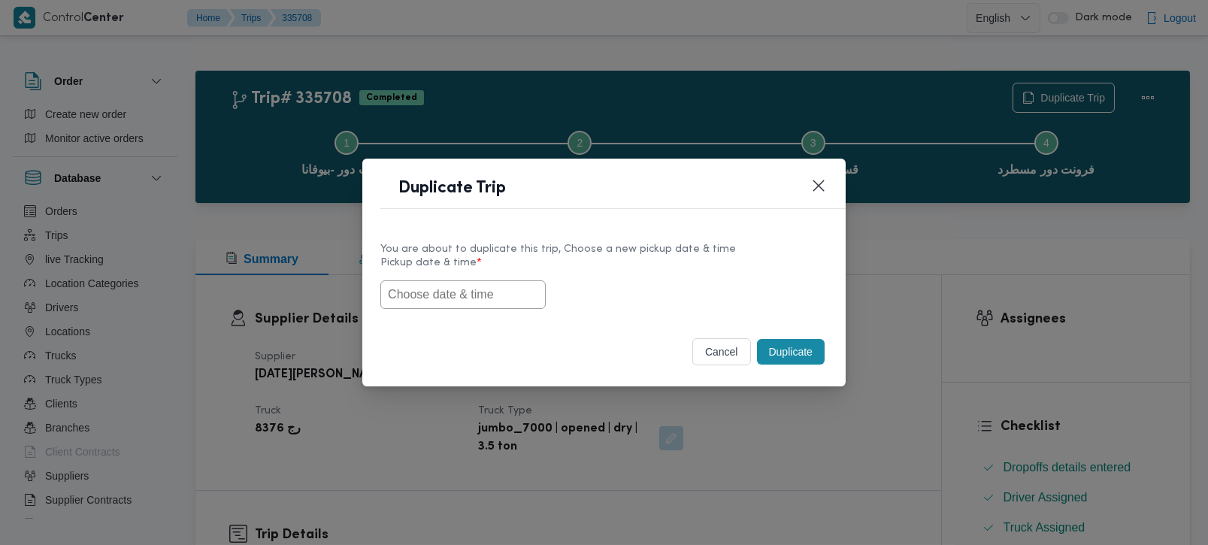
click at [505, 288] on input "text" at bounding box center [462, 294] width 165 height 29
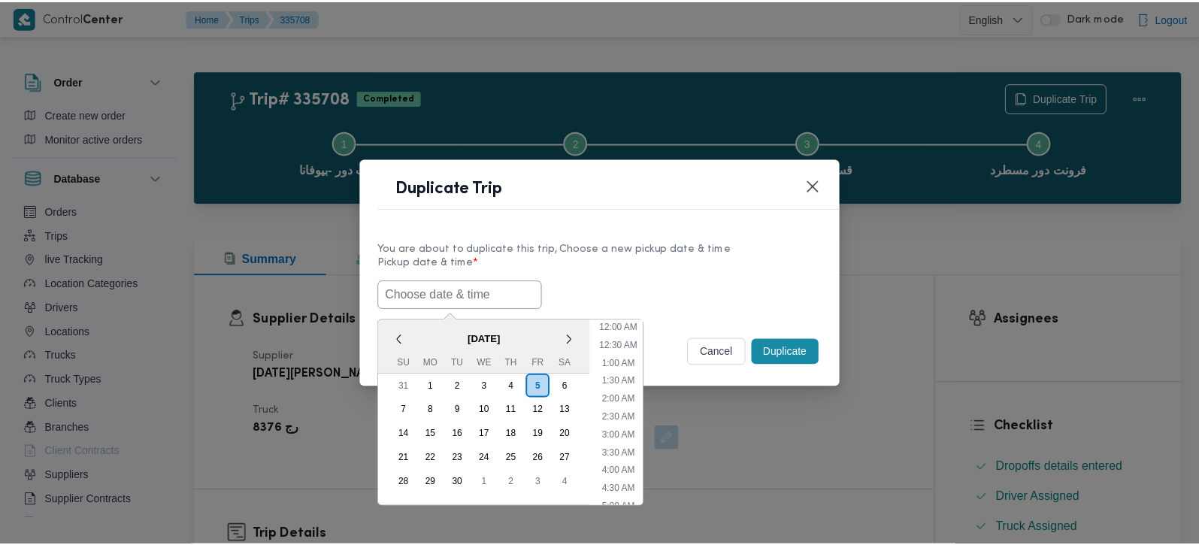
scroll to position [565, 0]
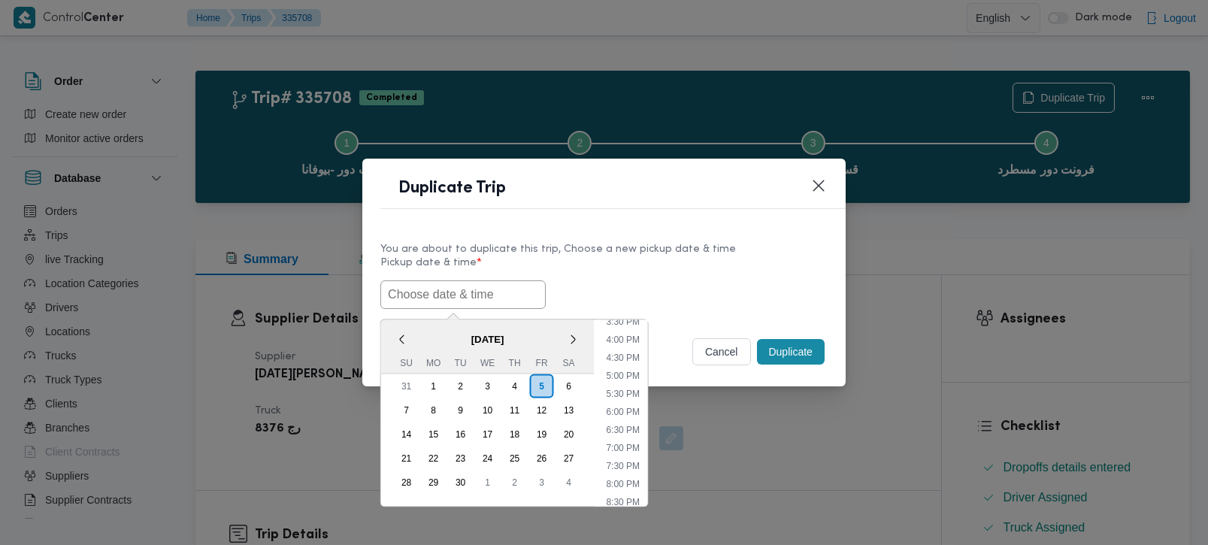
paste input "[DATE] 7:00AM"
type input "[DATE] 7:00AM"
drag, startPoint x: 619, startPoint y: 278, endPoint x: 628, endPoint y: 285, distance: 11.3
click at [619, 280] on div "[DATE] 7:00AM < [DATE] > Su Mo Tu We Th Fr Sa 31 1 2 3 4 5 6 7 8 9 10 11 12 13 …" at bounding box center [603, 294] width 447 height 29
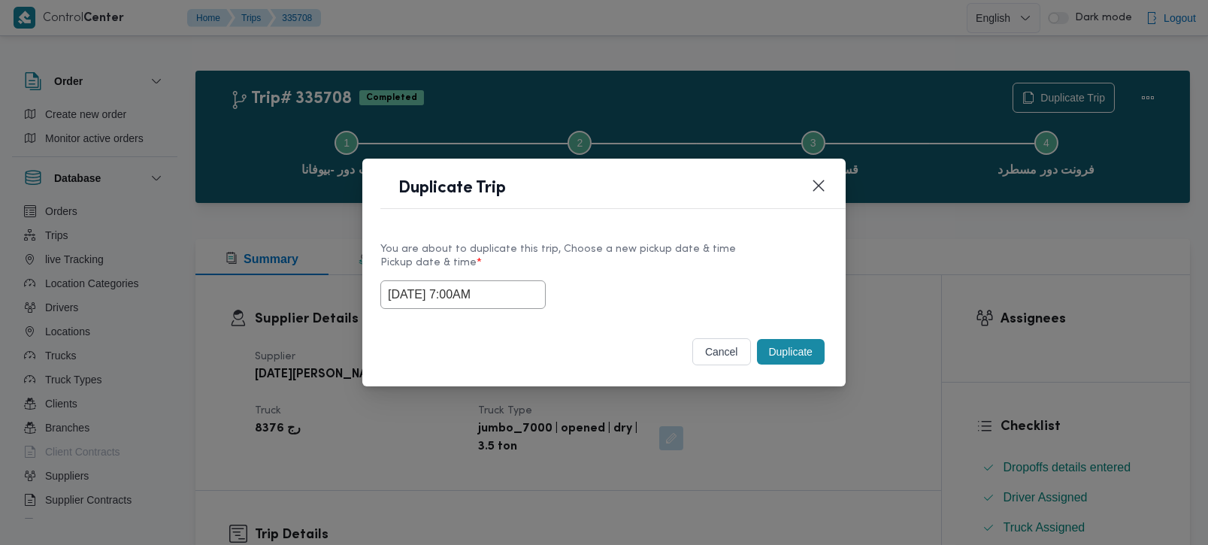
click at [795, 357] on button "Duplicate" at bounding box center [791, 352] width 68 height 26
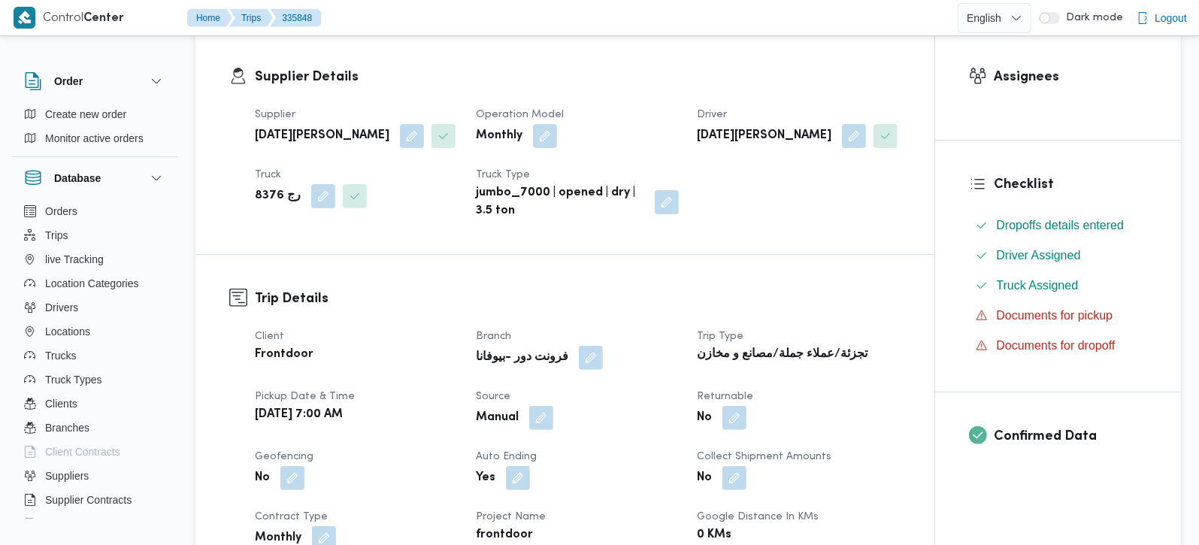
scroll to position [442, 0]
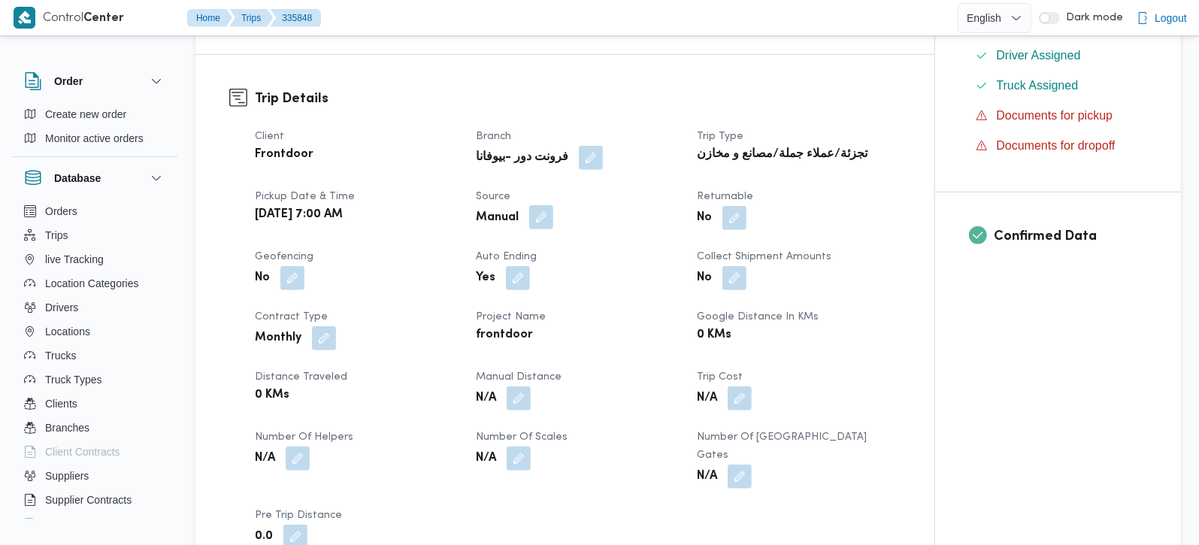
click at [547, 216] on button "button" at bounding box center [541, 217] width 24 height 24
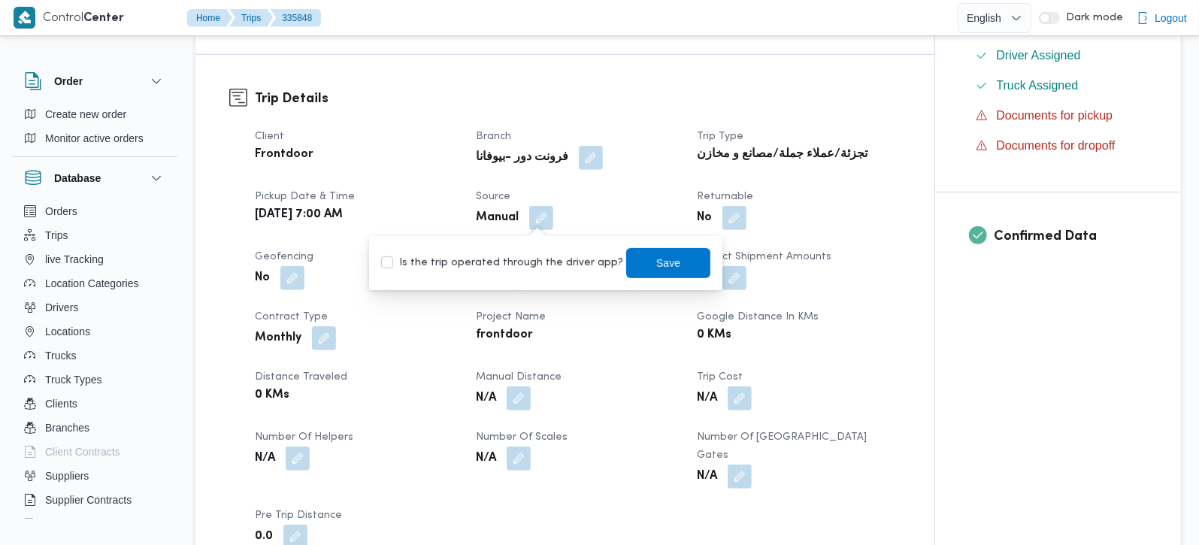
click at [539, 269] on label "Is the trip operated through the driver app?" at bounding box center [502, 263] width 242 height 18
checkbox input "true"
click at [626, 269] on span "Save" at bounding box center [668, 262] width 84 height 30
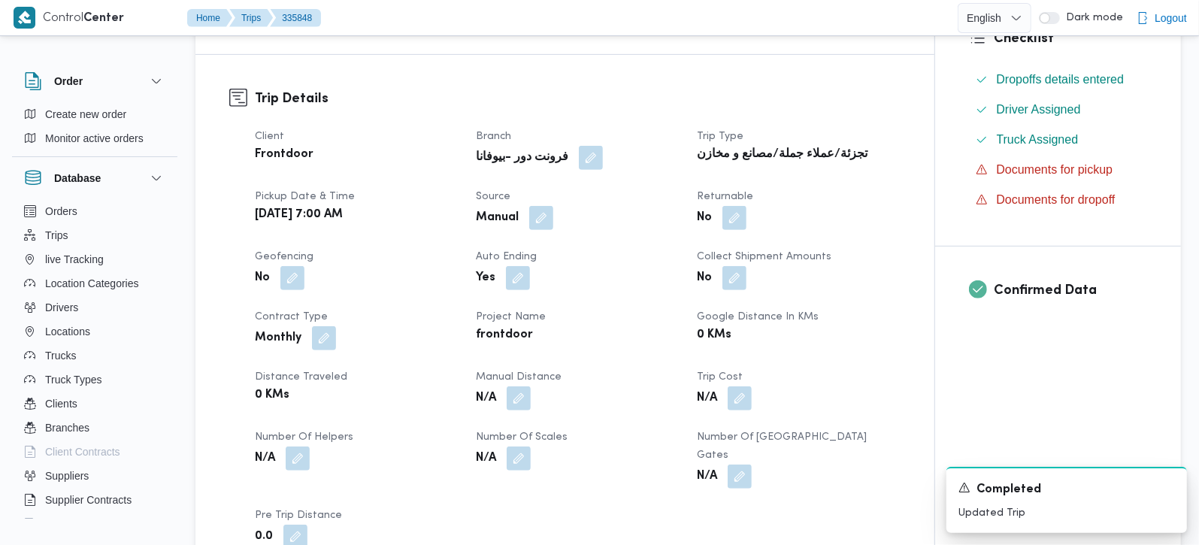
scroll to position [0, 0]
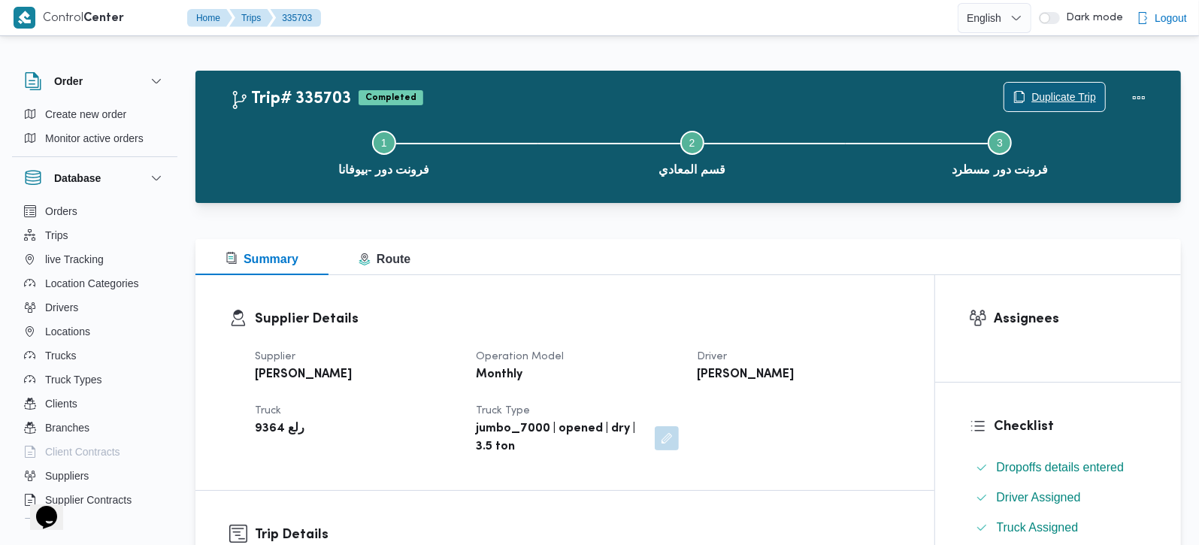
click at [1064, 96] on span "Duplicate Trip" at bounding box center [1063, 97] width 65 height 18
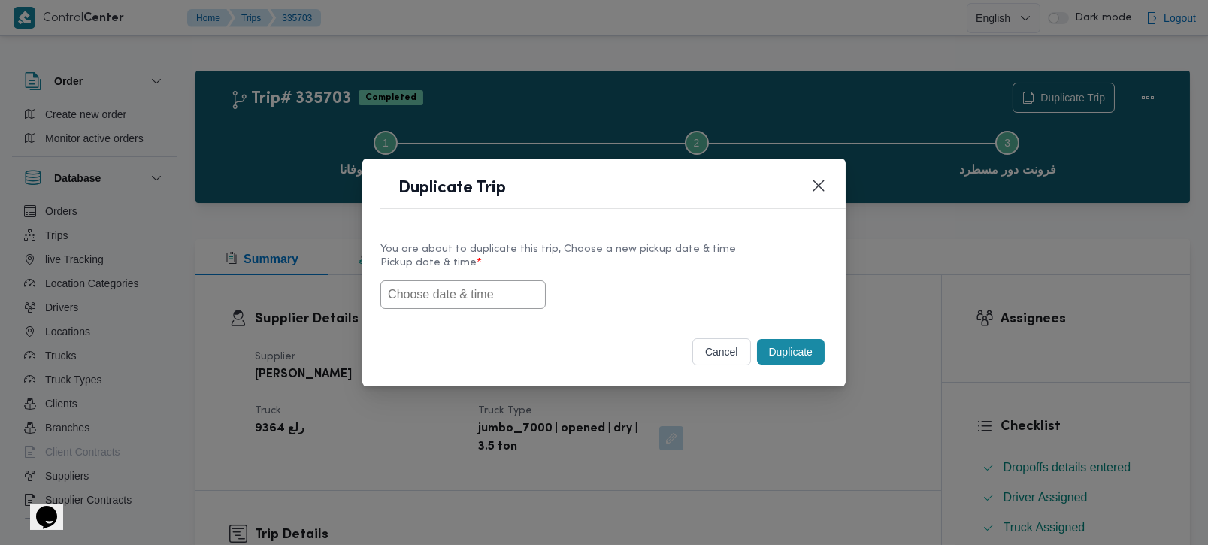
click at [531, 295] on input "text" at bounding box center [462, 294] width 165 height 29
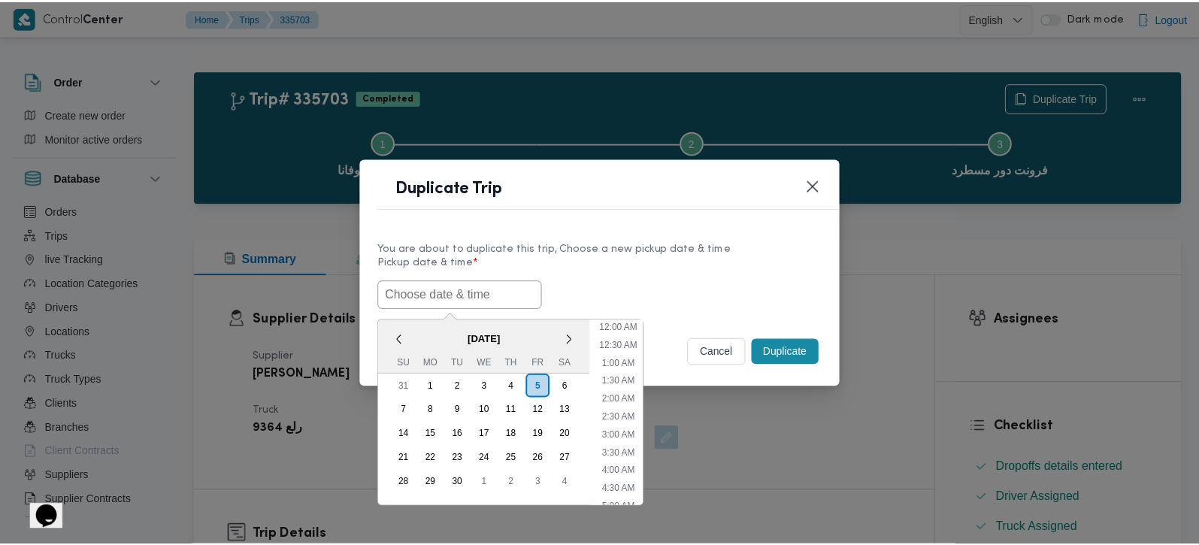
scroll to position [565, 0]
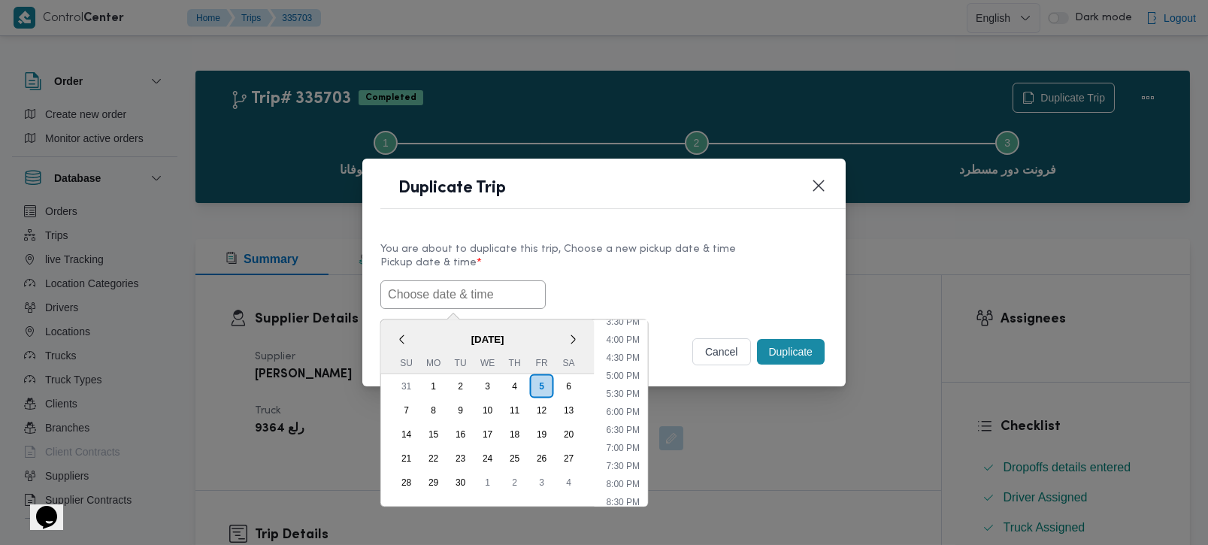
paste input "[DATE] 7:00AM"
type input "[DATE] 7:00AM"
click at [653, 284] on div "[DATE] 7:00AM < [DATE] > Su Mo Tu We Th Fr Sa 31 1 2 3 4 5 6 7 8 9 10 11 12 13 …" at bounding box center [603, 294] width 447 height 29
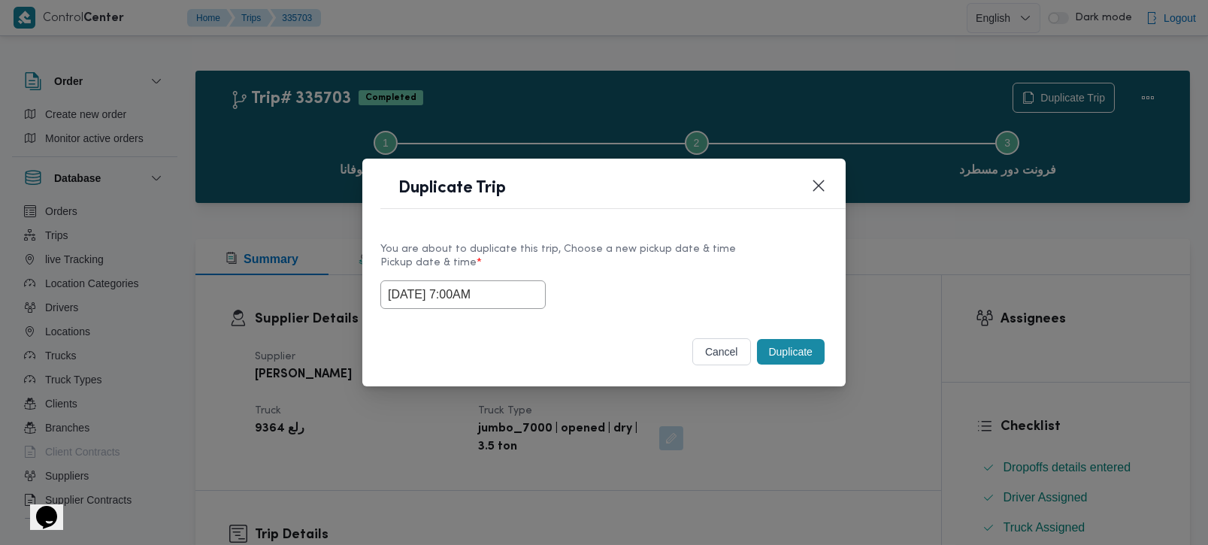
click at [801, 354] on button "Duplicate" at bounding box center [791, 352] width 68 height 26
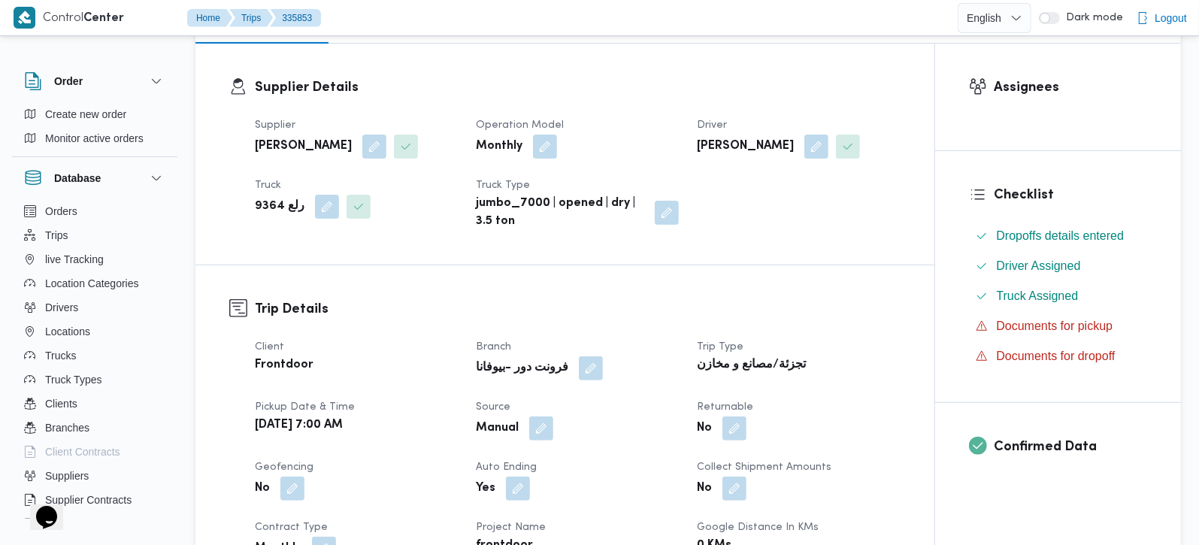
scroll to position [442, 0]
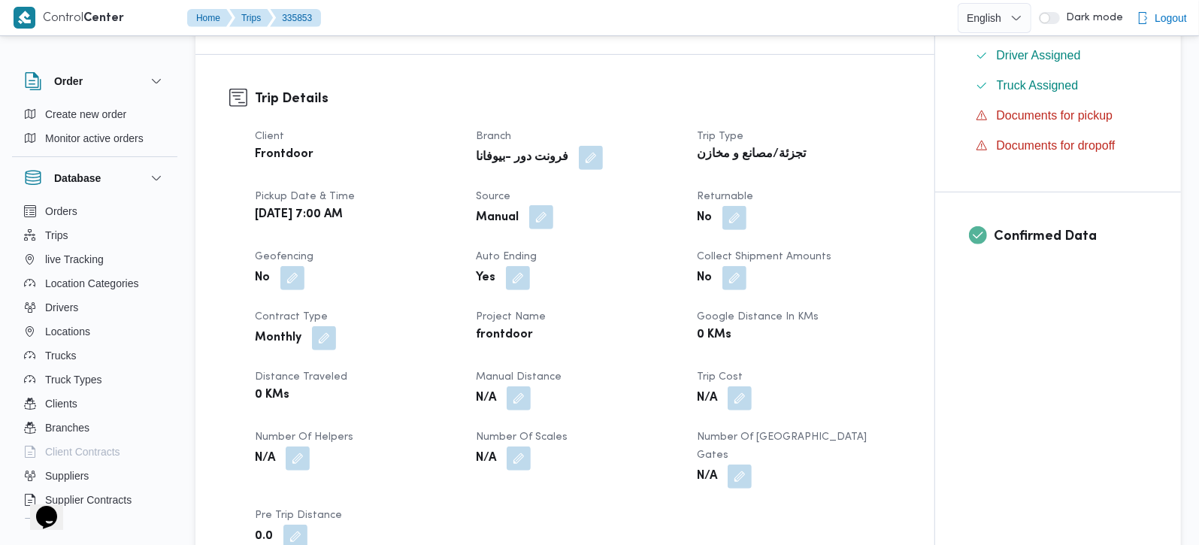
click at [539, 222] on button "button" at bounding box center [541, 217] width 24 height 24
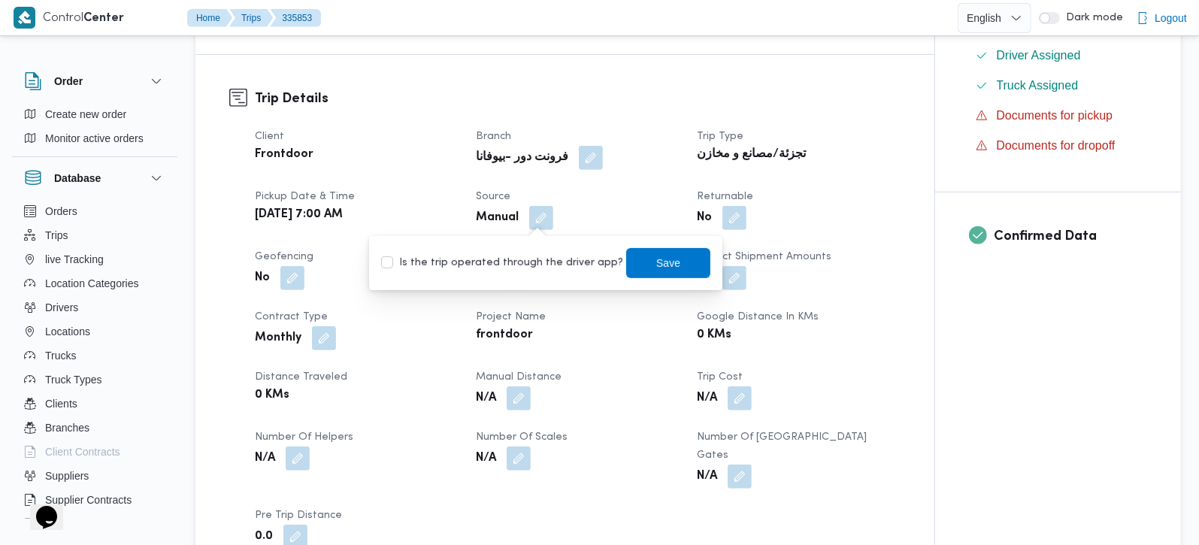
click at [528, 266] on label "Is the trip operated through the driver app?" at bounding box center [502, 263] width 242 height 18
checkbox input "true"
click at [626, 259] on span "Save" at bounding box center [668, 262] width 84 height 30
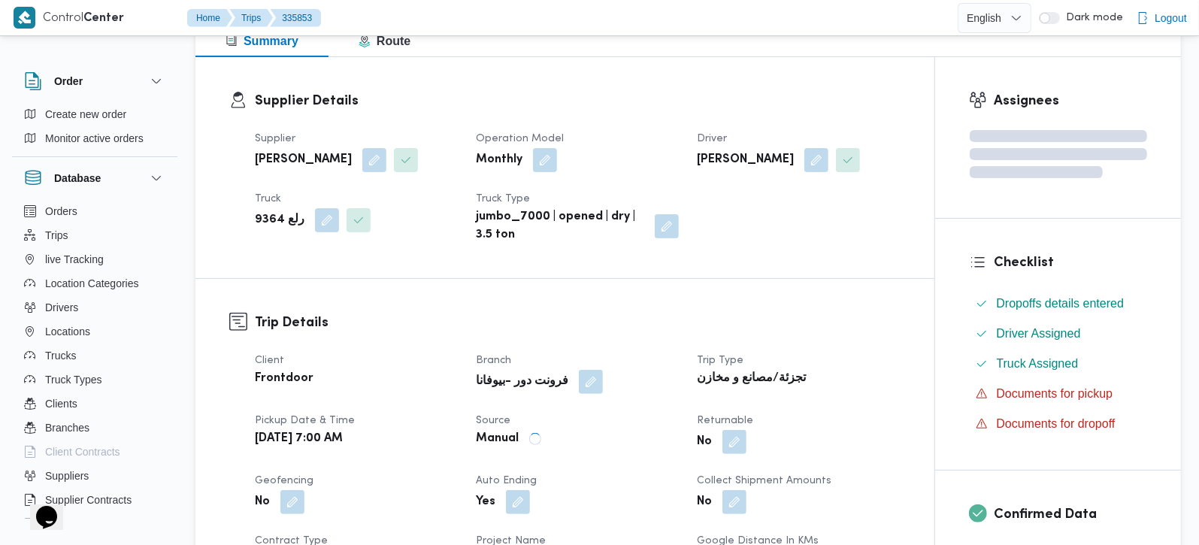
scroll to position [0, 0]
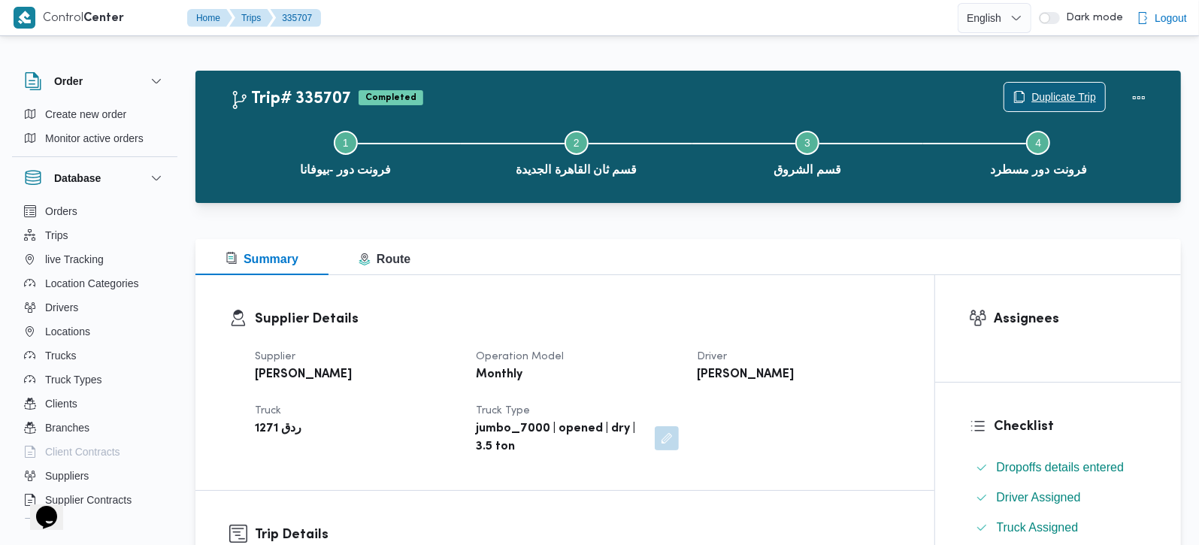
click at [1044, 92] on span "Duplicate Trip" at bounding box center [1063, 97] width 65 height 18
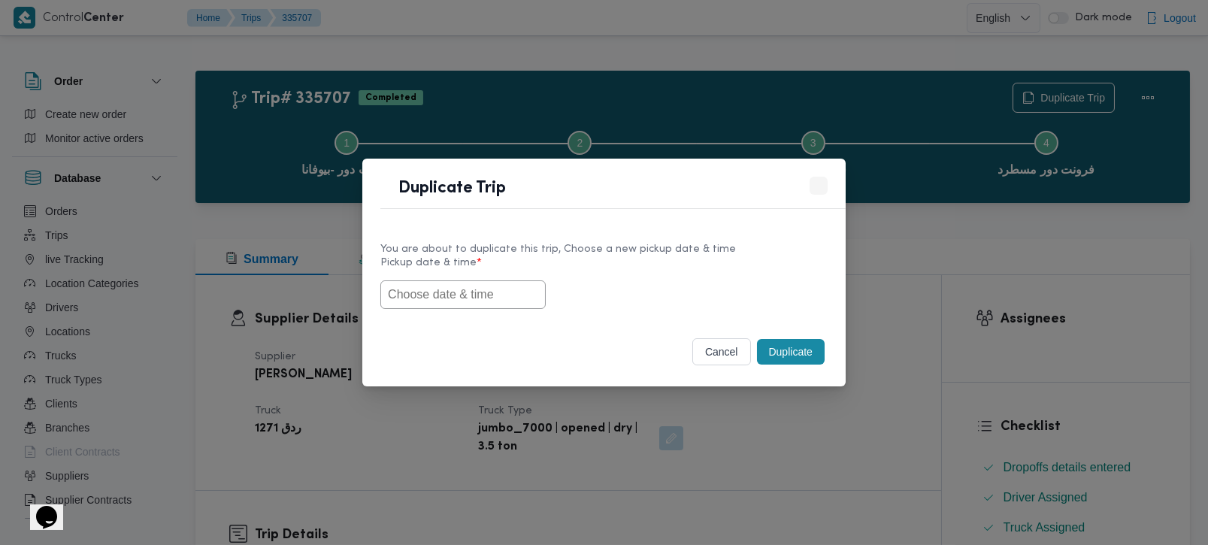
click at [440, 311] on div "You are about to duplicate this trip, Choose a new pickup date & time Pickup da…" at bounding box center [603, 275] width 483 height 96
click at [449, 292] on input "text" at bounding box center [462, 294] width 165 height 29
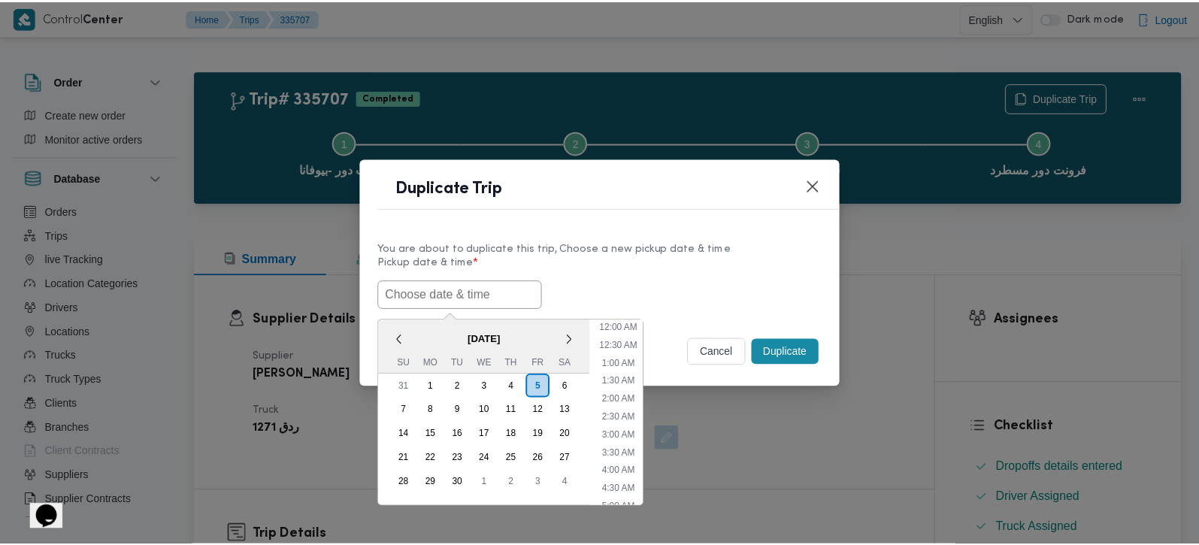
scroll to position [565, 0]
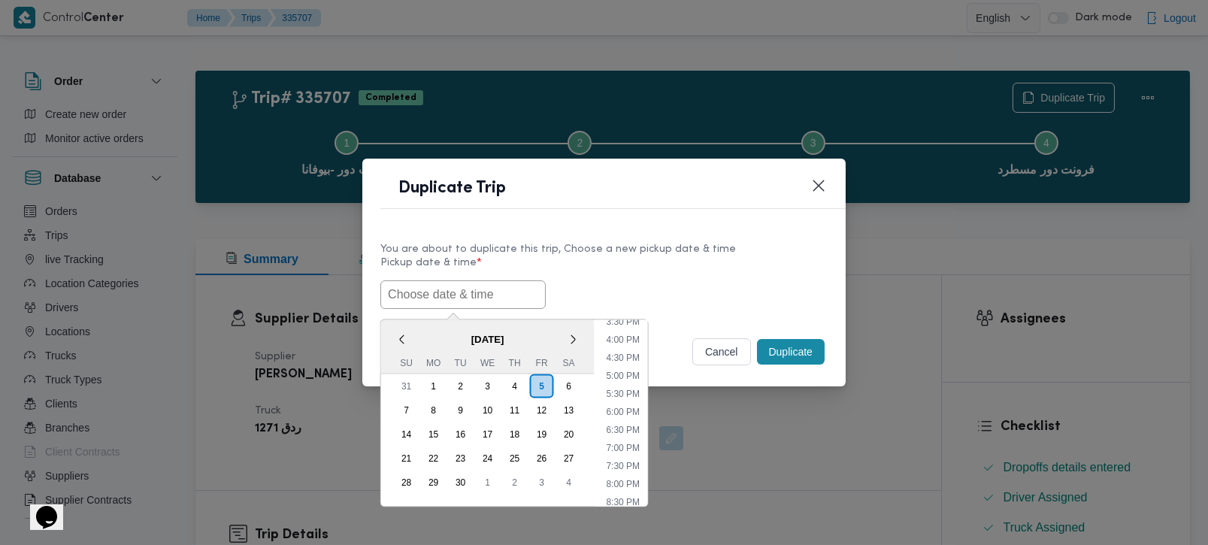
paste input "[DATE] 7:00AM"
type input "[DATE] 7:00AM"
click at [634, 269] on label "Pickup date & time *" at bounding box center [603, 268] width 447 height 23
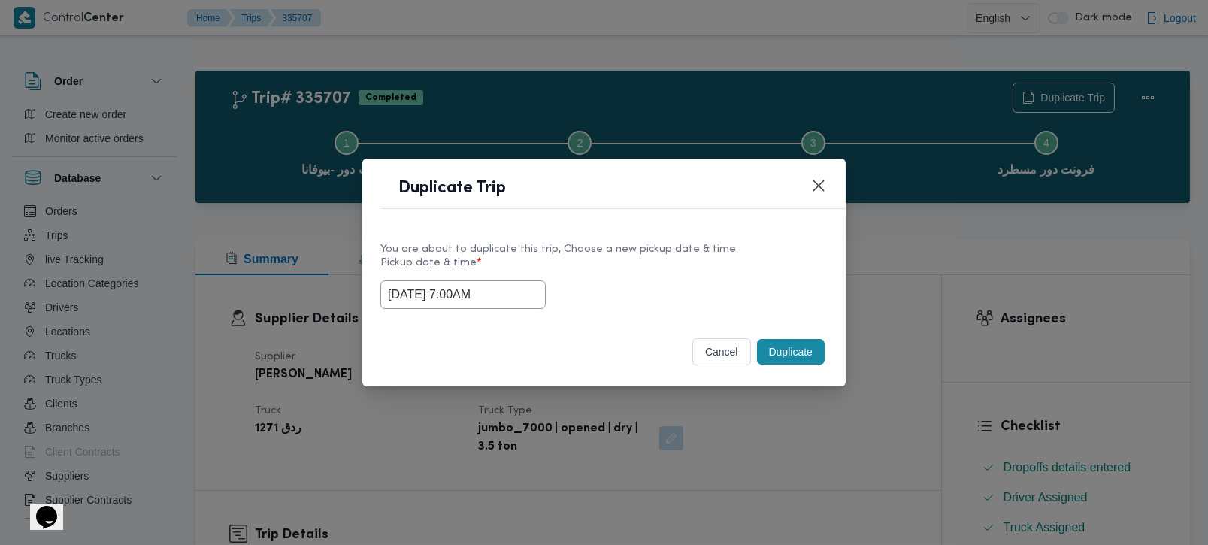
click at [785, 344] on button "Duplicate" at bounding box center [791, 352] width 68 height 26
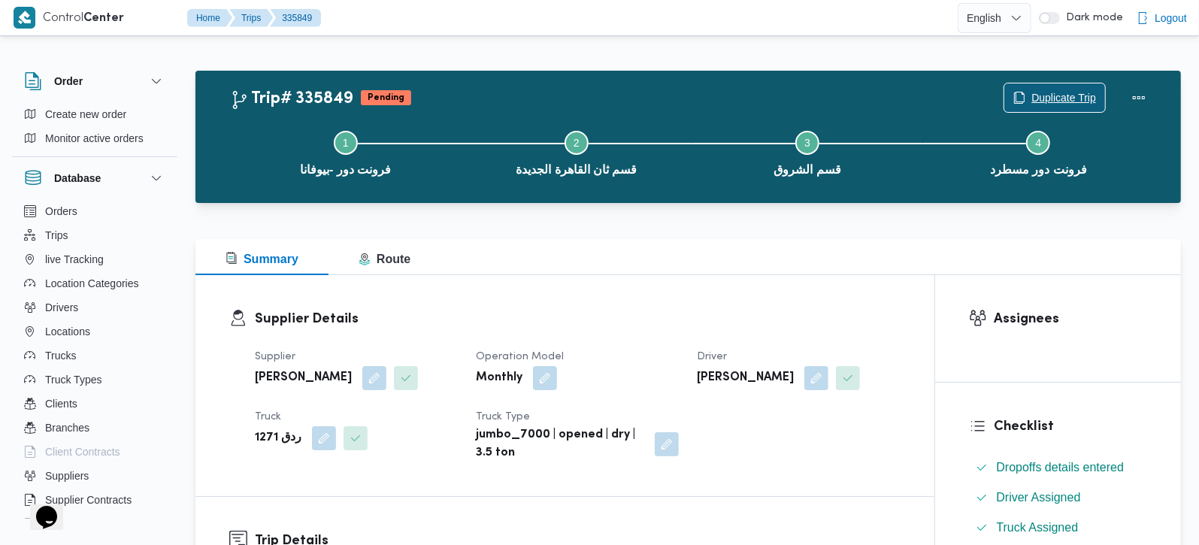
scroll to position [353, 0]
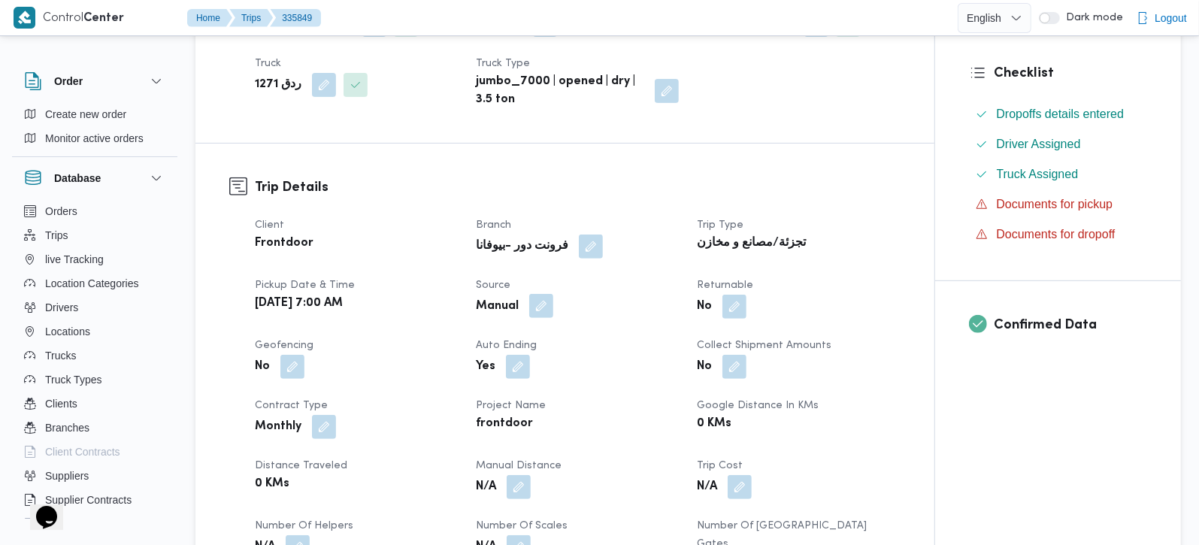
click at [540, 296] on button "button" at bounding box center [541, 306] width 24 height 24
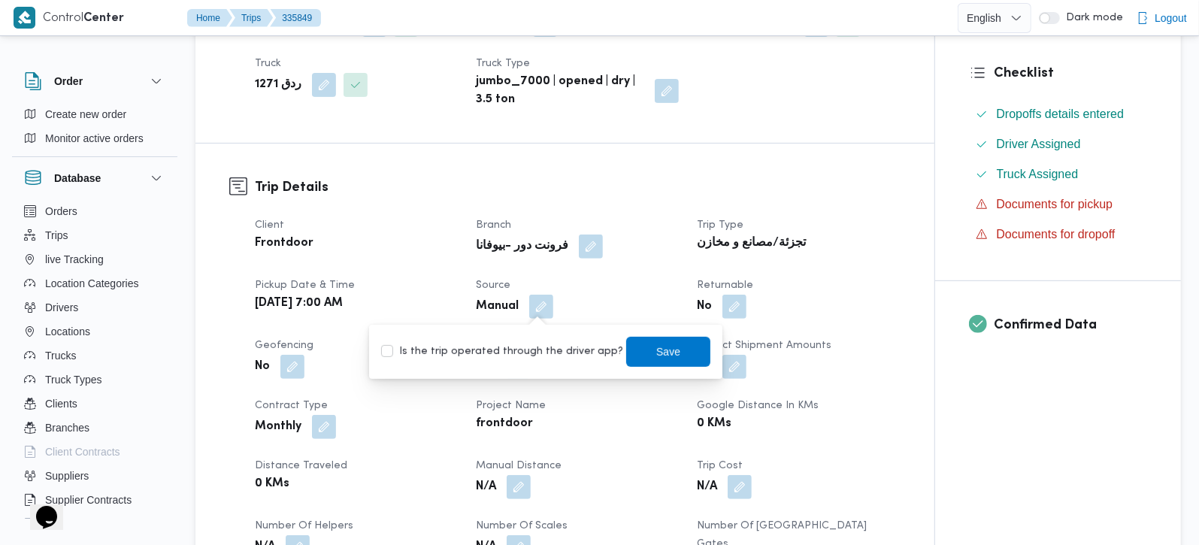
click at [534, 347] on label "Is the trip operated through the driver app?" at bounding box center [502, 352] width 242 height 18
checkbox input "true"
click at [656, 352] on span "Save" at bounding box center [668, 351] width 24 height 18
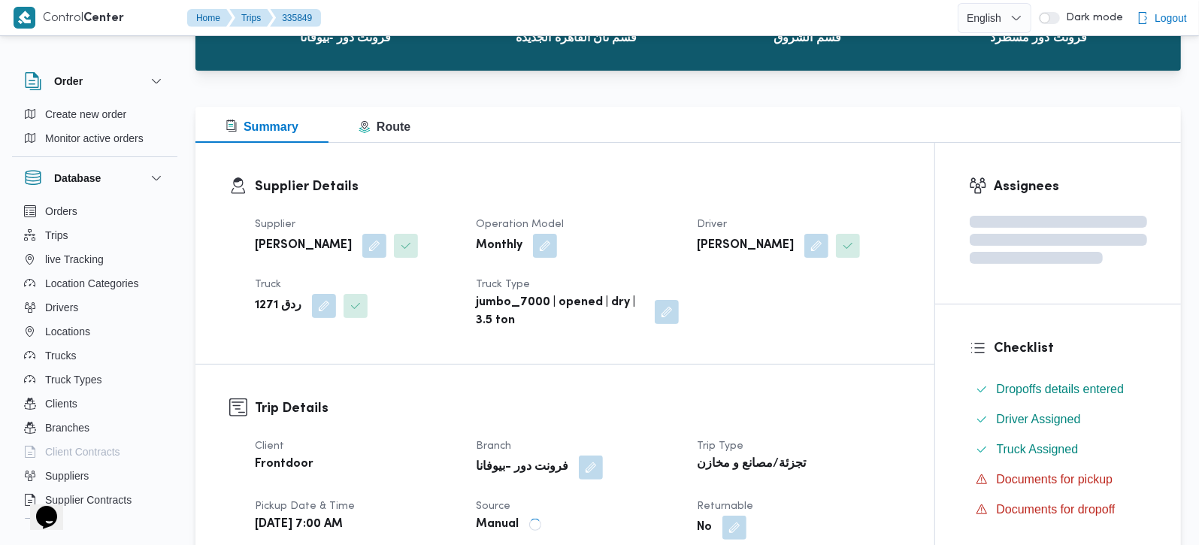
scroll to position [0, 0]
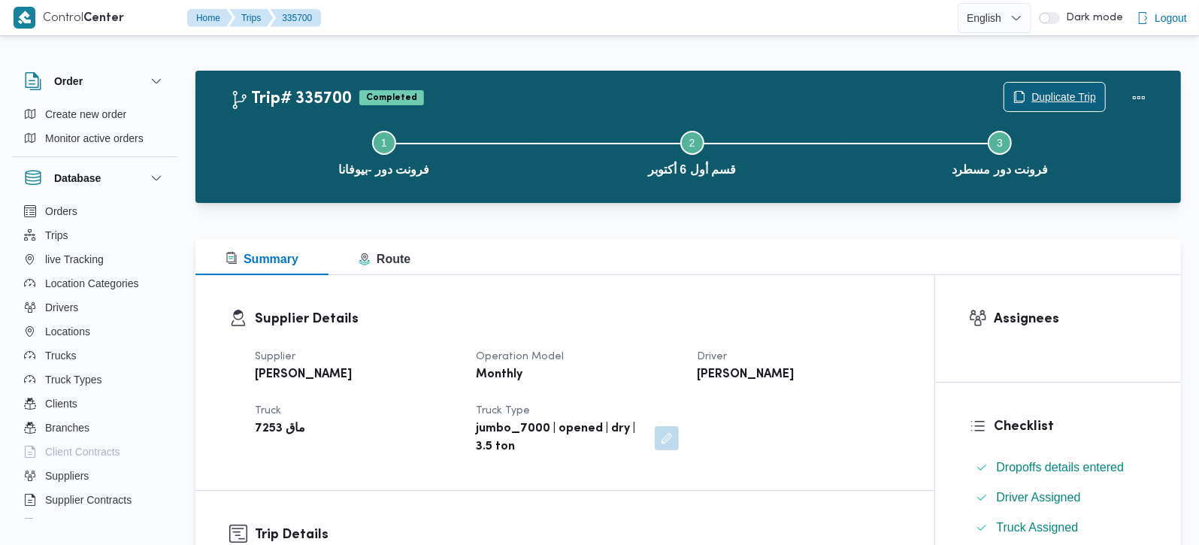
click at [1052, 89] on span "Duplicate Trip" at bounding box center [1063, 97] width 65 height 18
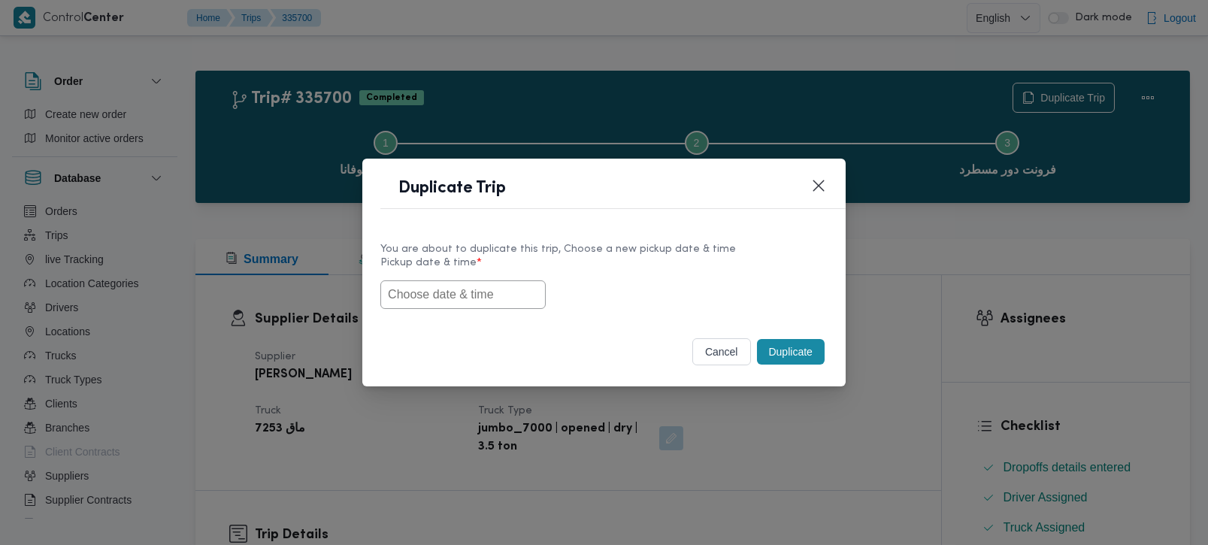
click at [472, 294] on input "text" at bounding box center [462, 294] width 165 height 29
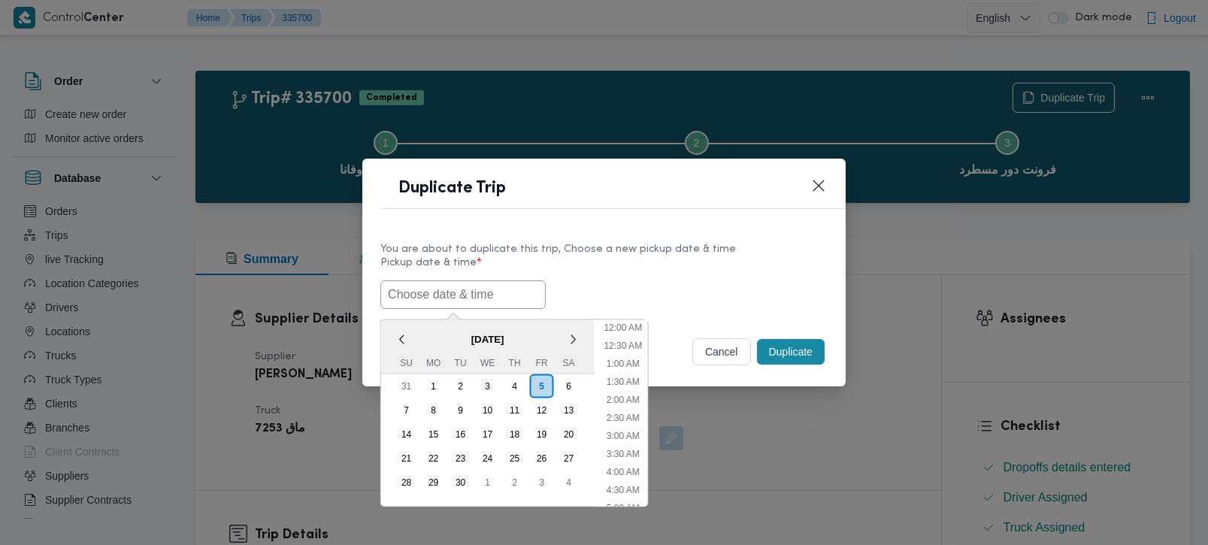
paste input "[DATE] 7:00AM"
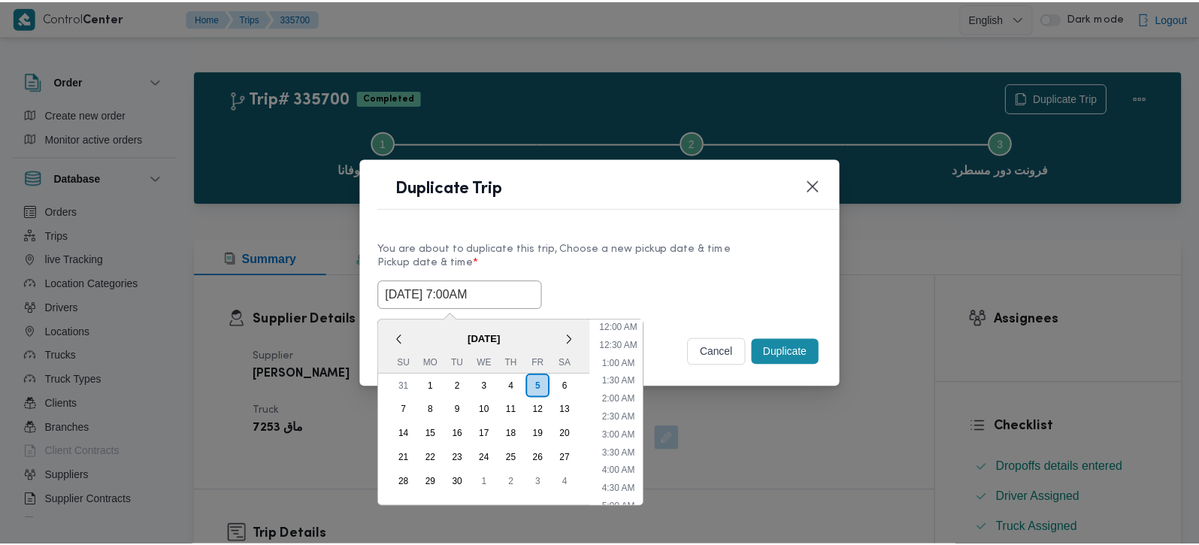
scroll to position [565, 0]
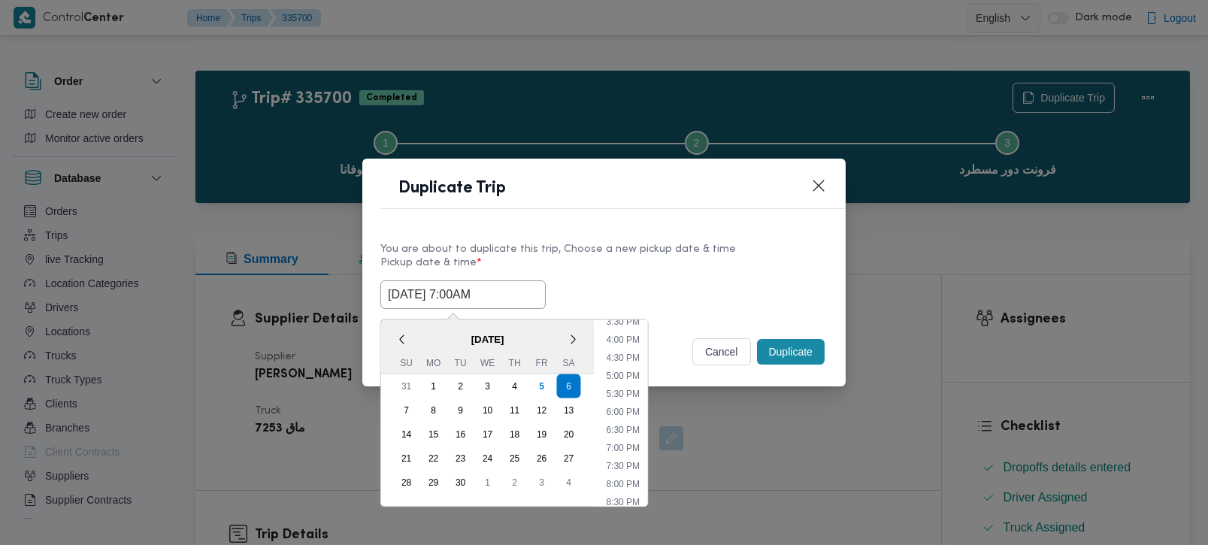
type input "[DATE] 7:00AM"
drag, startPoint x: 721, startPoint y: 283, endPoint x: 751, endPoint y: 313, distance: 42.0
click at [721, 283] on div "[DATE] 7:00AM < [DATE] > Su Mo Tu We Th Fr Sa 31 1 2 3 4 5 6 7 8 9 10 11 12 13 …" at bounding box center [603, 294] width 447 height 29
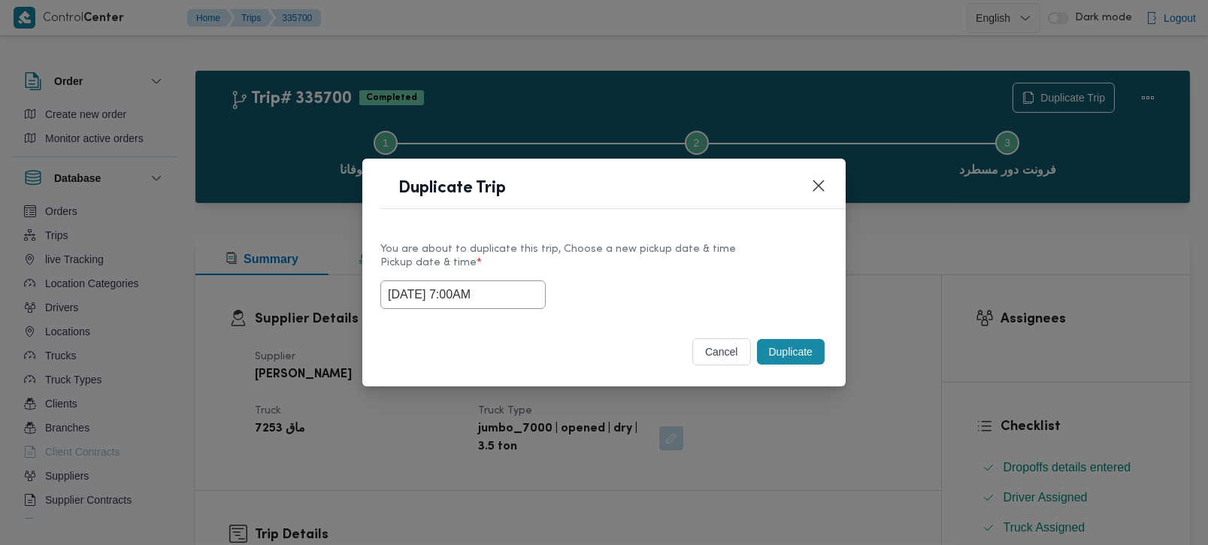
click at [793, 347] on button "Duplicate" at bounding box center [791, 352] width 68 height 26
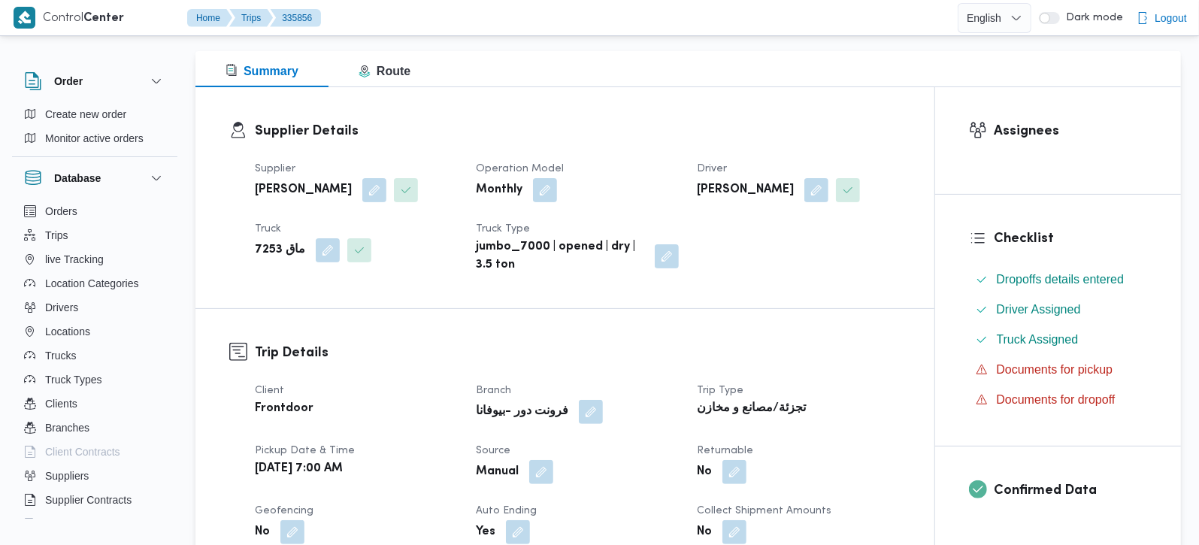
scroll to position [353, 0]
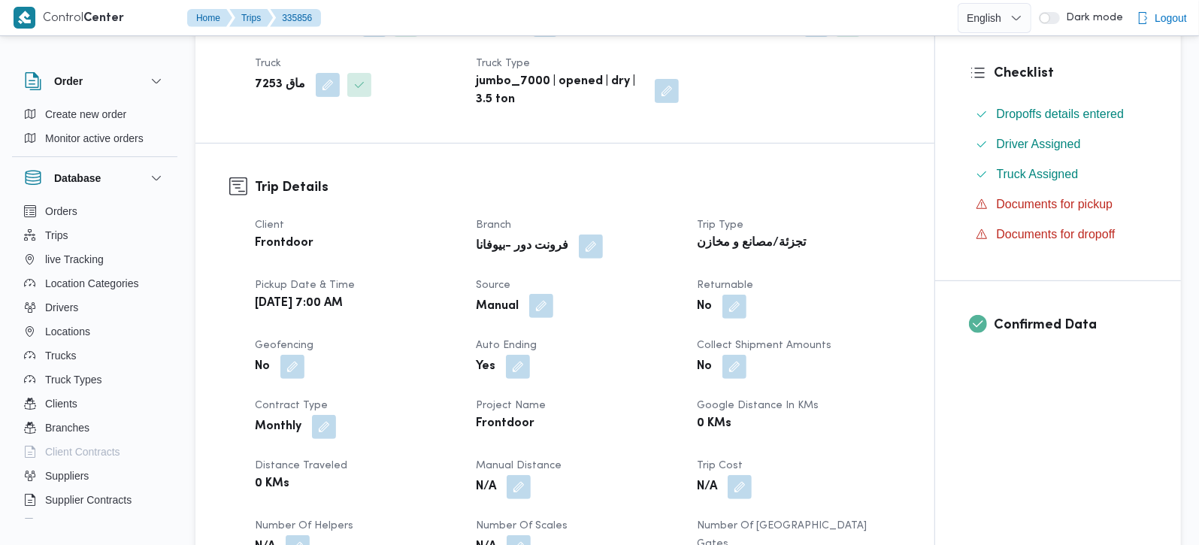
click at [547, 311] on button "button" at bounding box center [541, 306] width 24 height 24
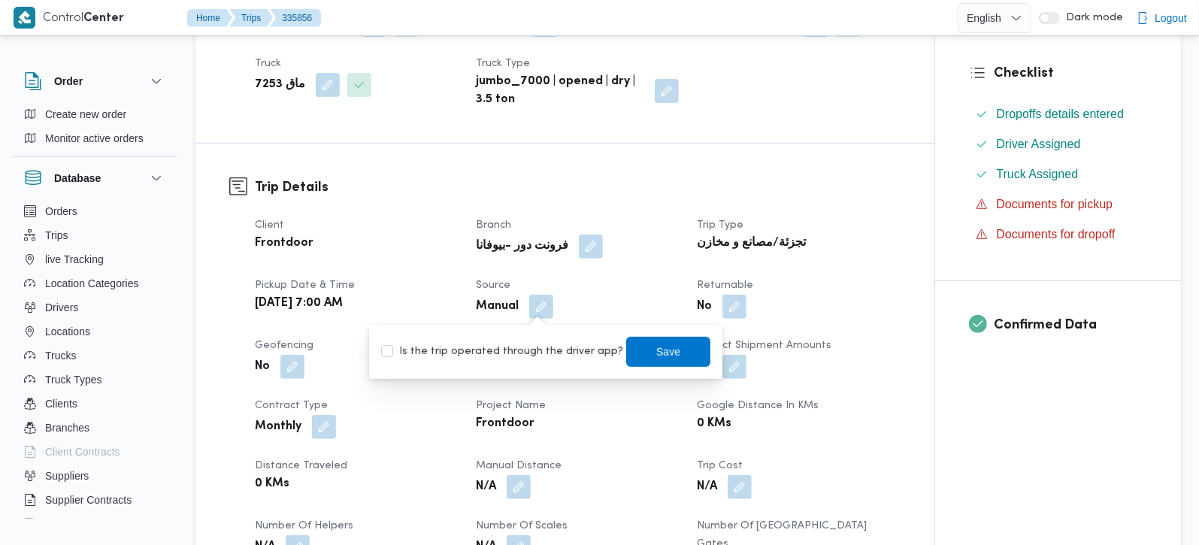
click at [534, 348] on label "Is the trip operated through the driver app?" at bounding box center [502, 352] width 242 height 18
checkbox input "true"
click at [656, 348] on span "Save" at bounding box center [668, 351] width 24 height 18
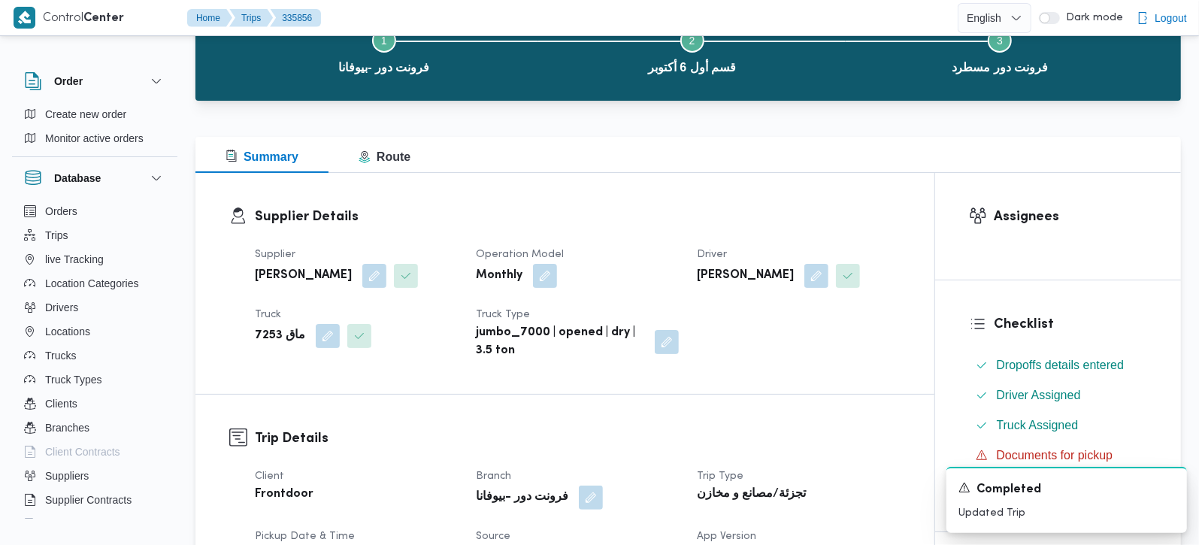
scroll to position [0, 0]
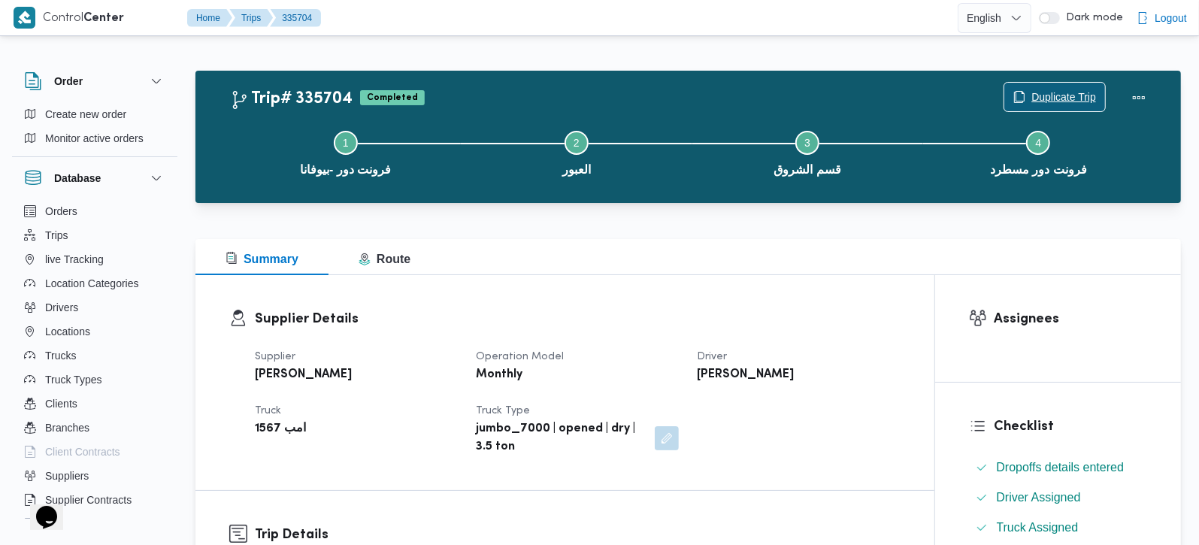
click at [1065, 92] on span "Duplicate Trip" at bounding box center [1063, 97] width 65 height 18
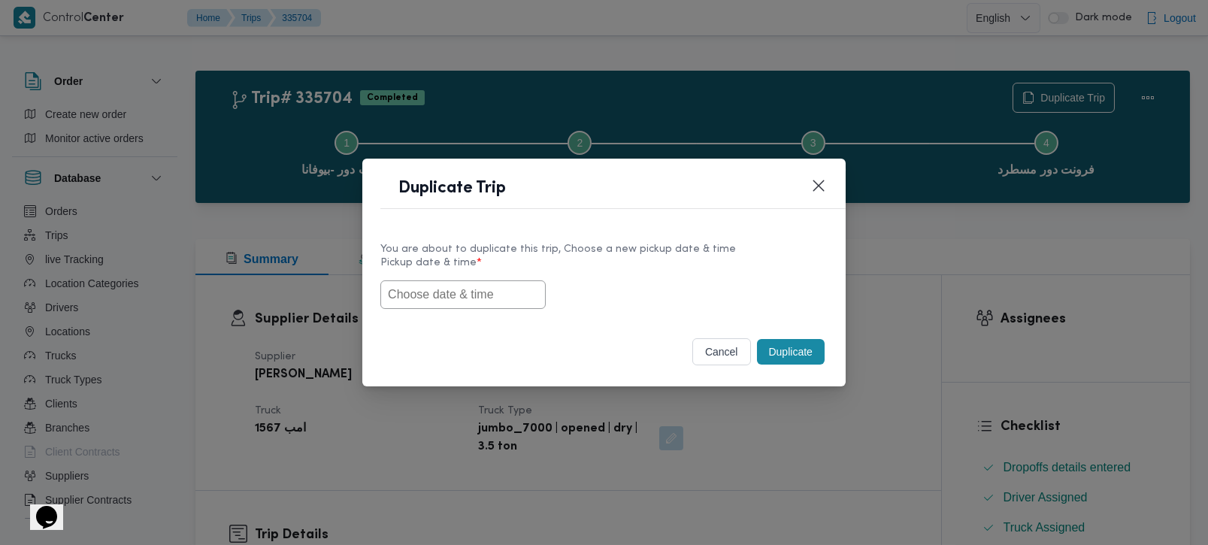
click at [489, 303] on input "text" at bounding box center [462, 294] width 165 height 29
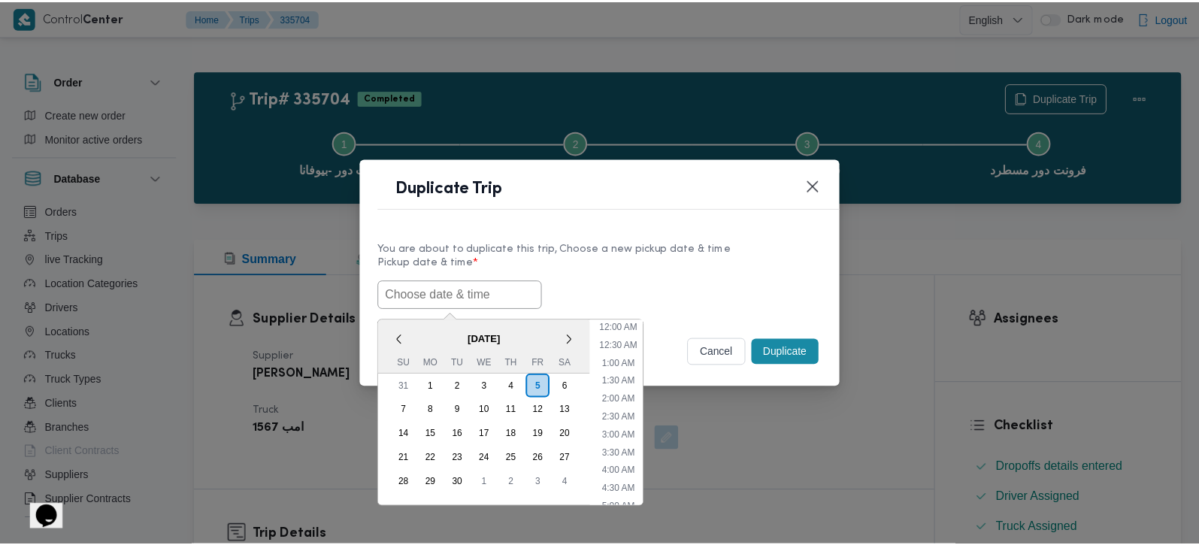
scroll to position [565, 0]
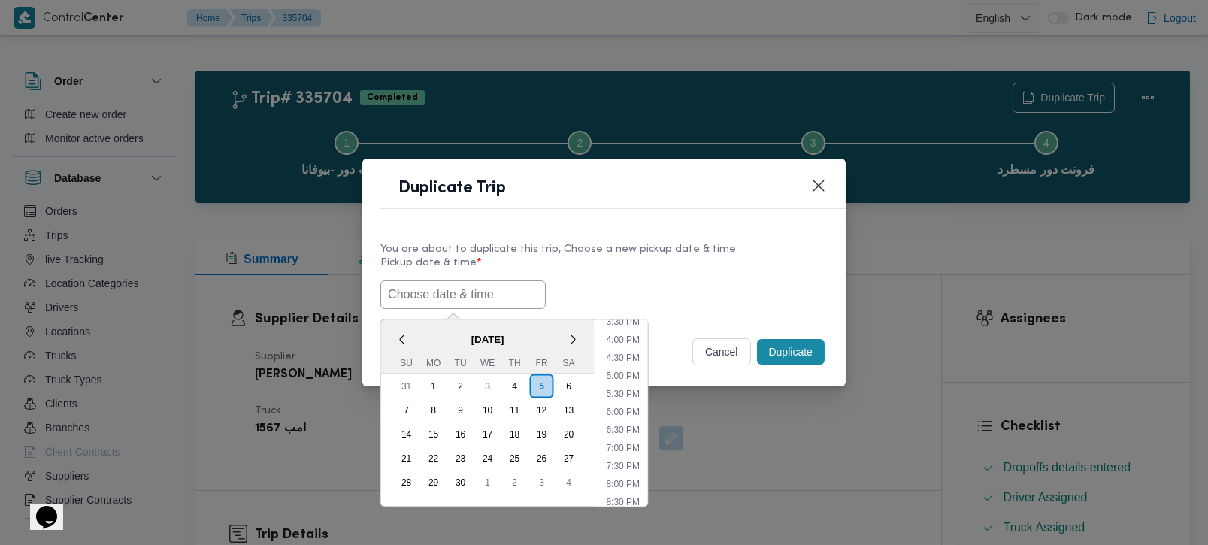
paste input "[DATE] 7:00AM"
type input "[DATE] 7:00AM"
click at [719, 268] on label "Pickup date & time *" at bounding box center [603, 268] width 447 height 23
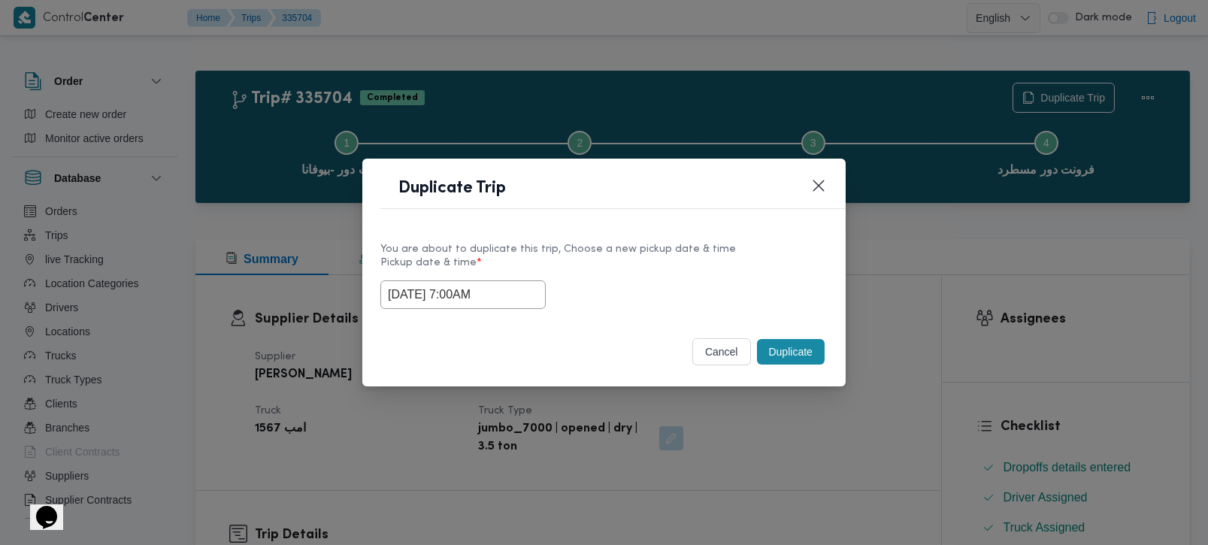
click at [808, 359] on button "Duplicate" at bounding box center [791, 352] width 68 height 26
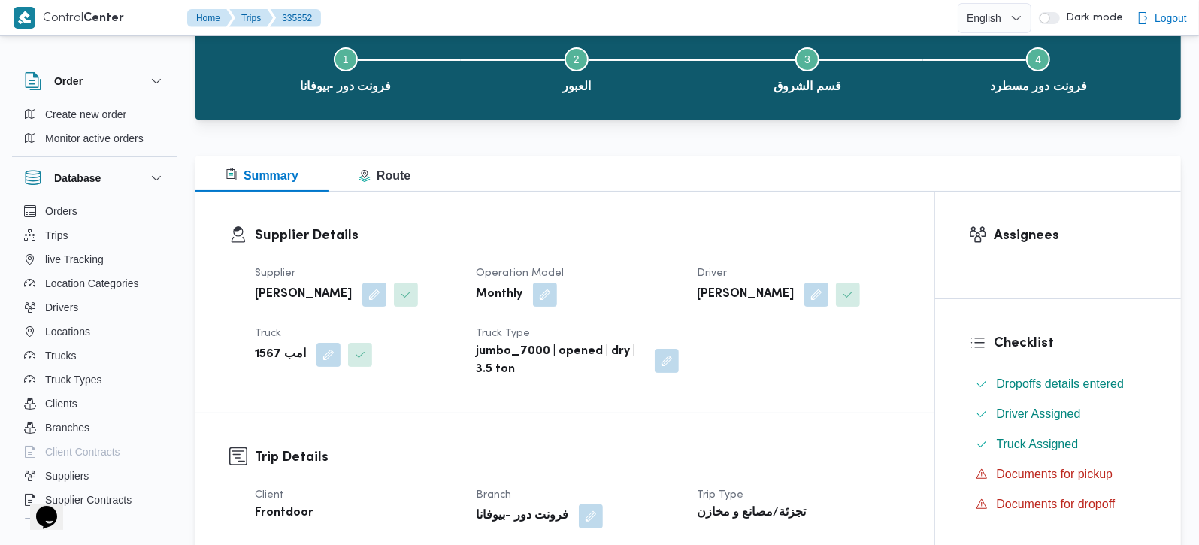
scroll to position [177, 0]
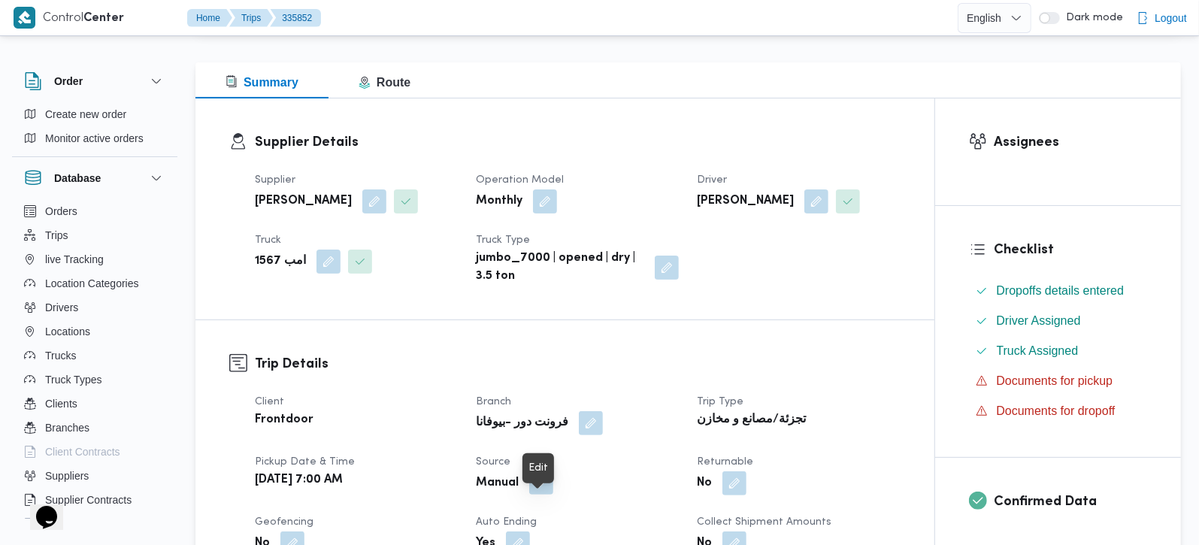
click at [545, 495] on button "button" at bounding box center [541, 483] width 24 height 24
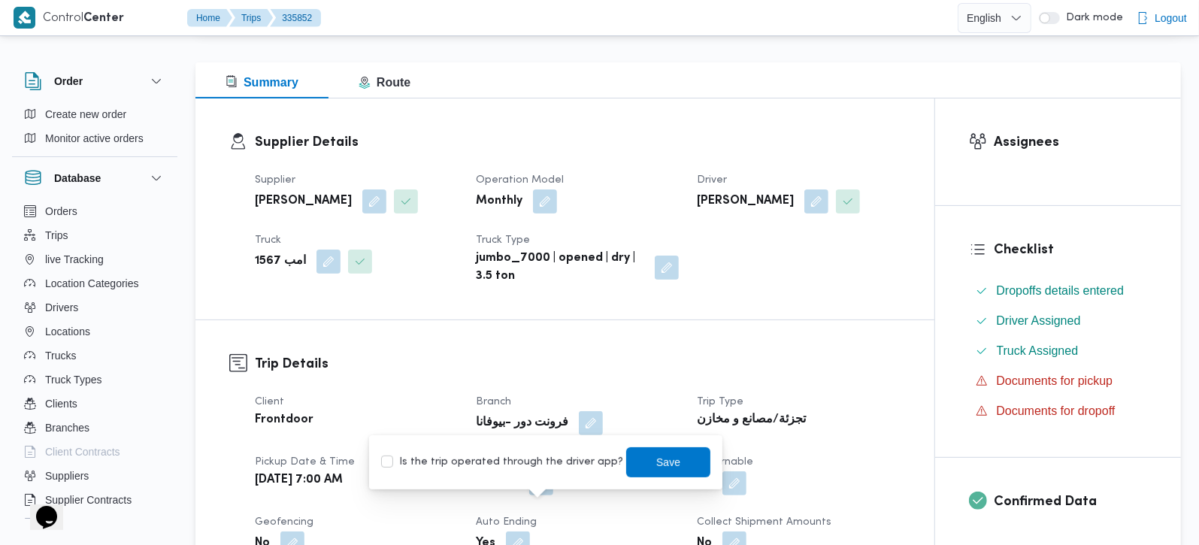
click at [544, 463] on label "Is the trip operated through the driver app?" at bounding box center [502, 462] width 242 height 18
checkbox input "true"
click at [635, 473] on span "Save" at bounding box center [668, 461] width 84 height 30
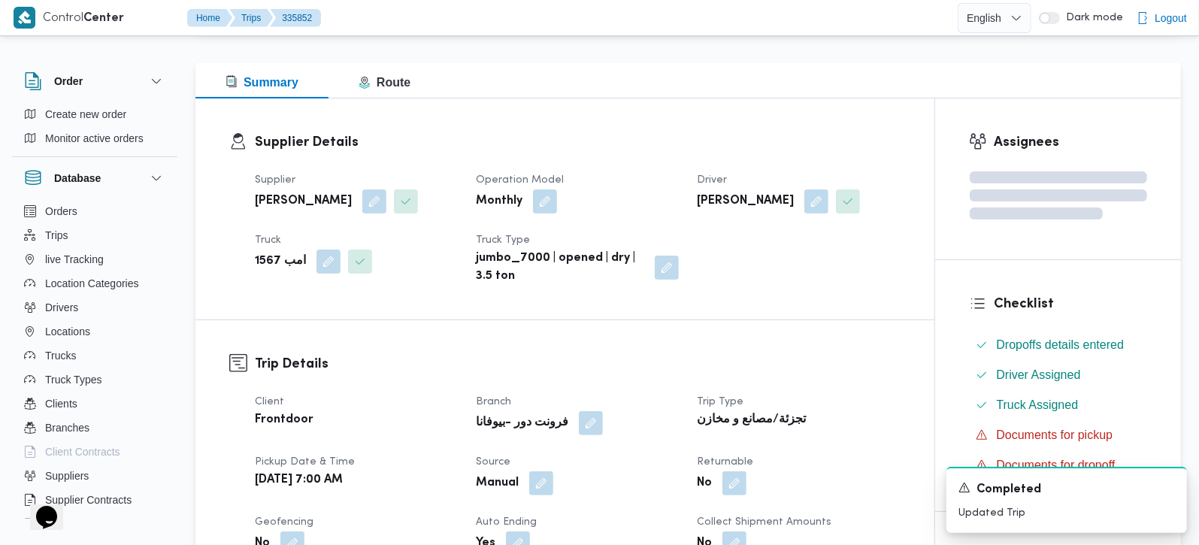
scroll to position [0, 0]
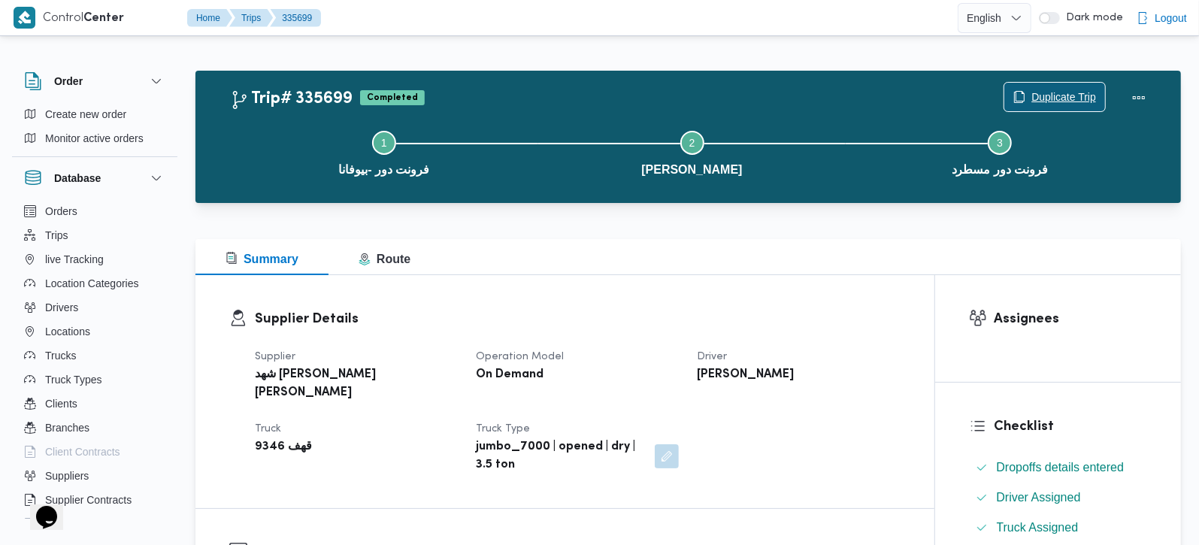
click at [1049, 88] on span "Duplicate Trip" at bounding box center [1054, 97] width 101 height 29
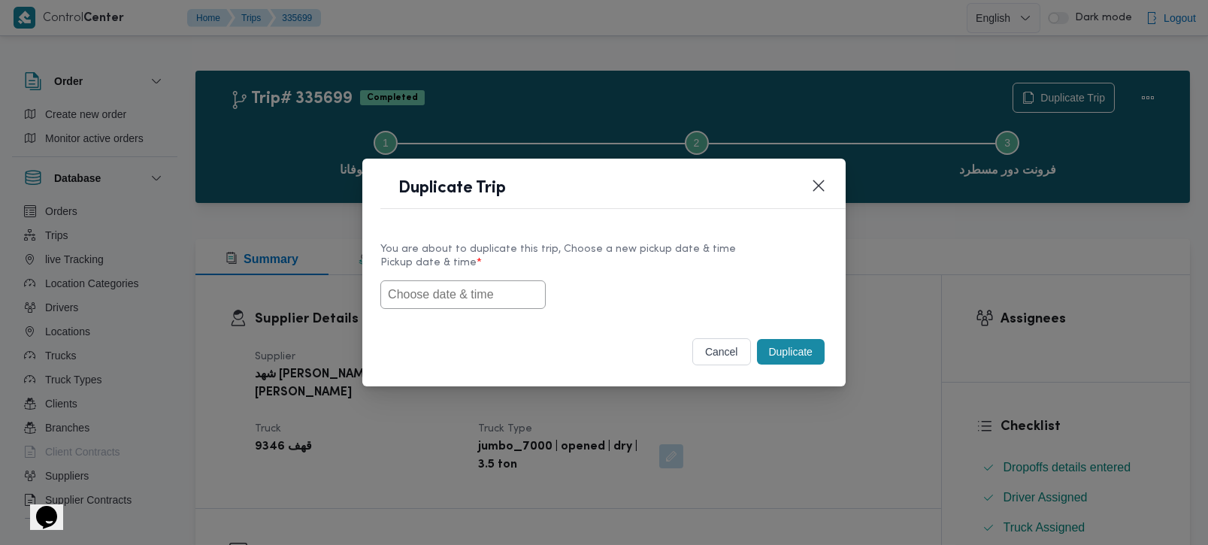
click at [448, 299] on input "text" at bounding box center [462, 294] width 165 height 29
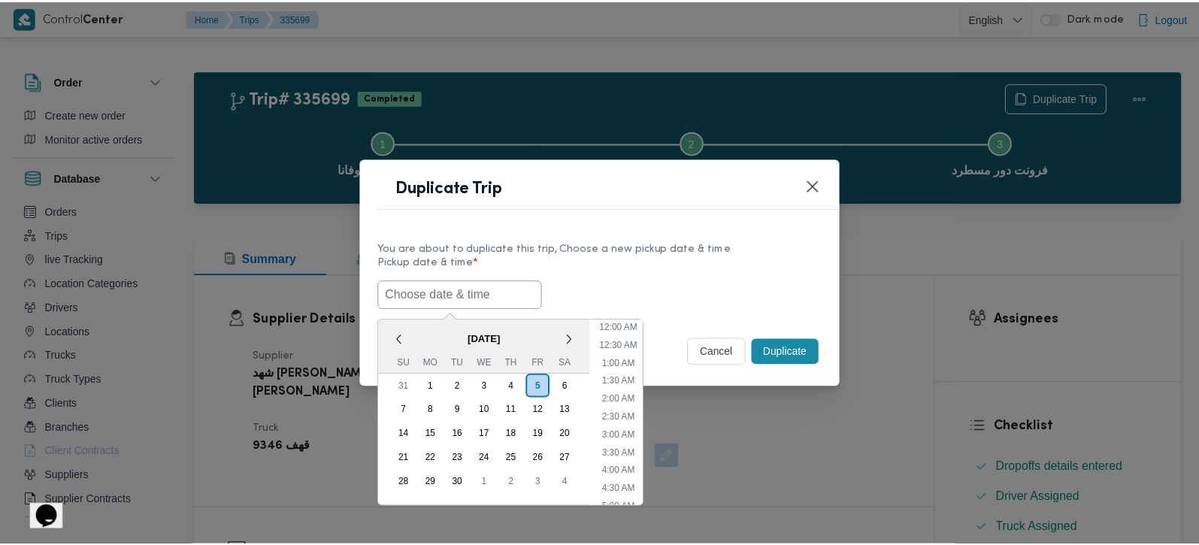
scroll to position [565, 0]
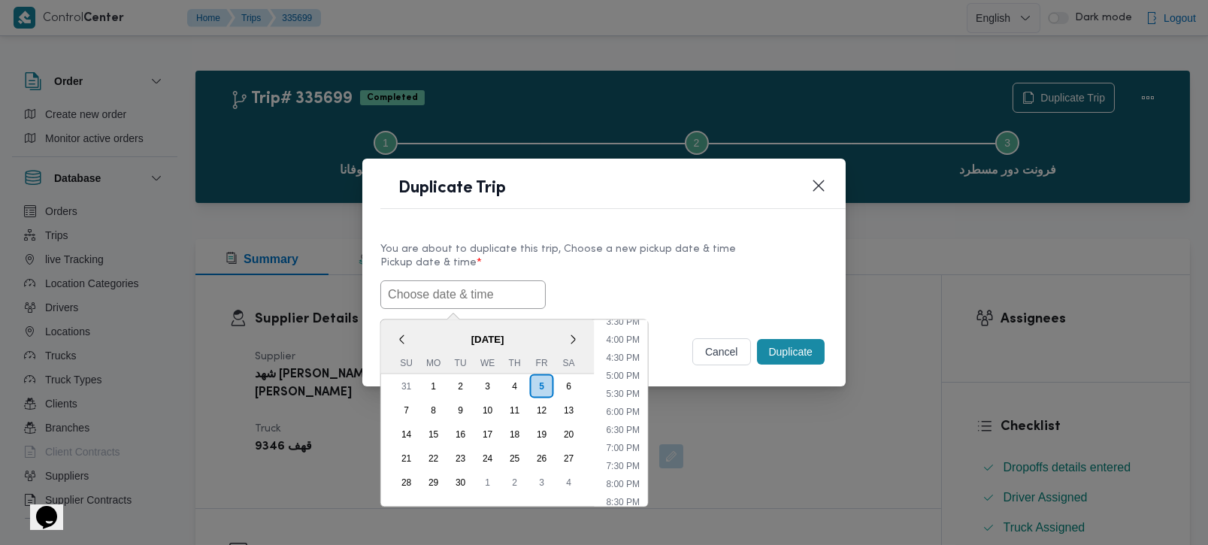
paste input "[DATE] 7:00AM"
type input "[DATE] 7:00AM"
click at [750, 289] on div "06/09/2025 7:00AM < September 2025 > Su Mo Tu We Th Fr Sa 31 1 2 3 4 5 6 7 8 9 …" at bounding box center [603, 294] width 447 height 29
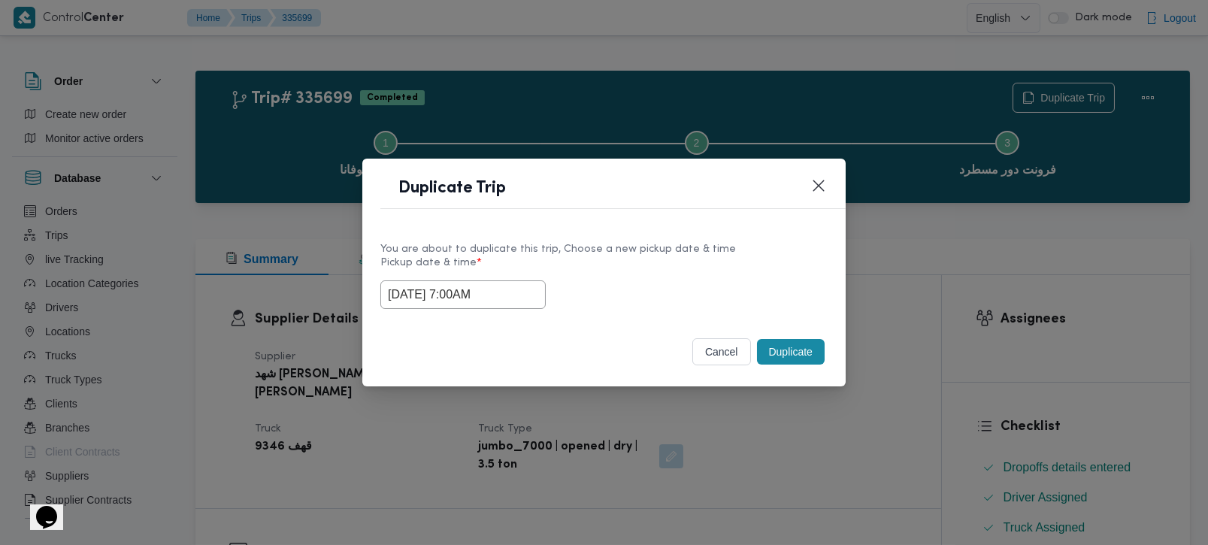
click at [810, 356] on button "Duplicate" at bounding box center [791, 352] width 68 height 26
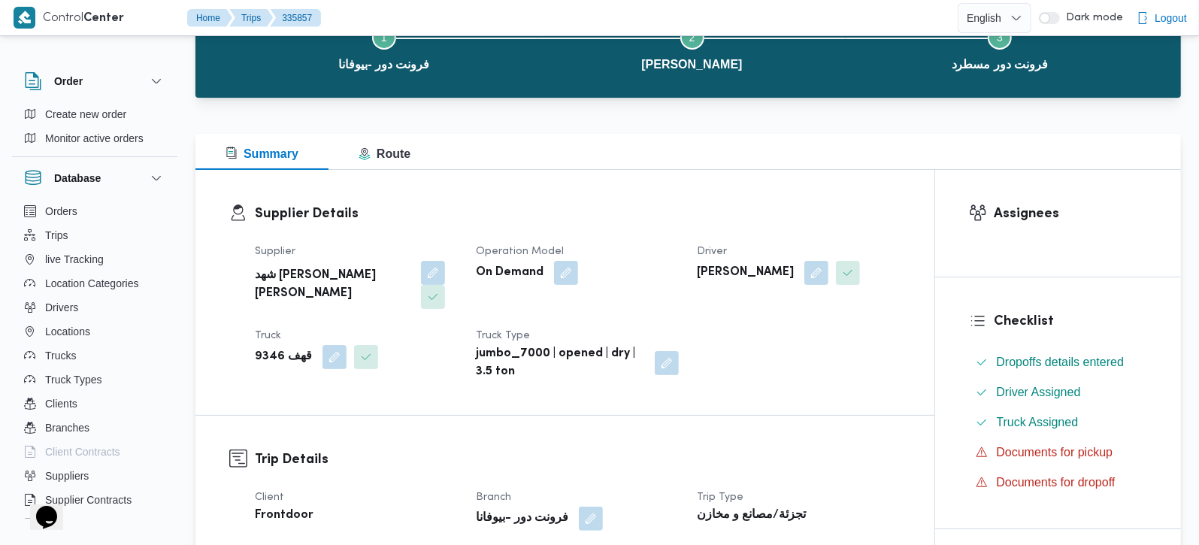
scroll to position [353, 0]
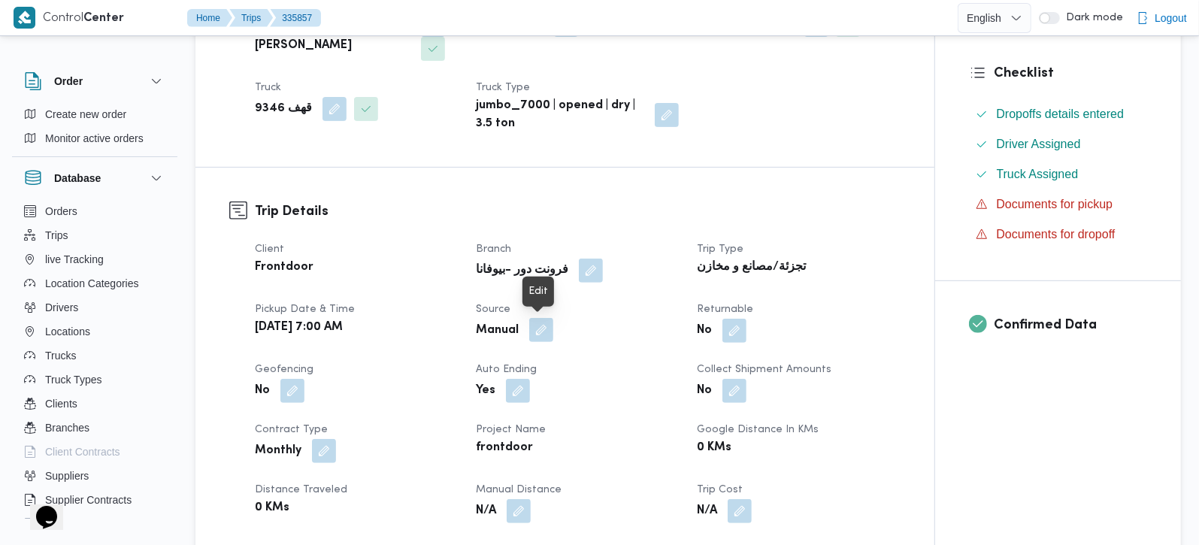
click at [543, 340] on button "button" at bounding box center [541, 330] width 24 height 24
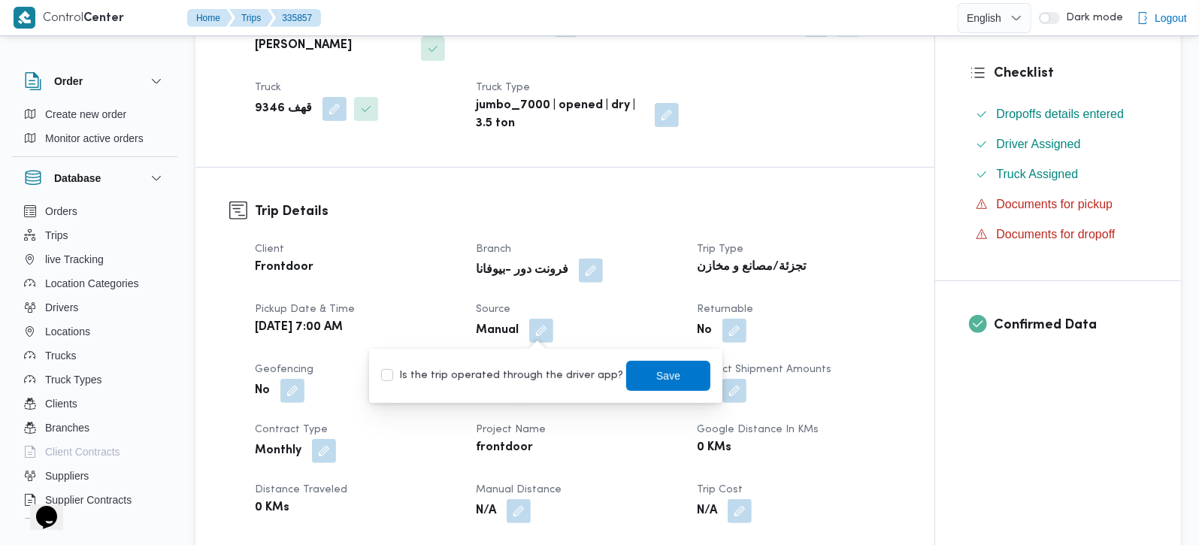
click at [533, 380] on label "Is the trip operated through the driver app?" at bounding box center [502, 376] width 242 height 18
checkbox input "true"
click at [664, 382] on span "Save" at bounding box center [668, 375] width 84 height 30
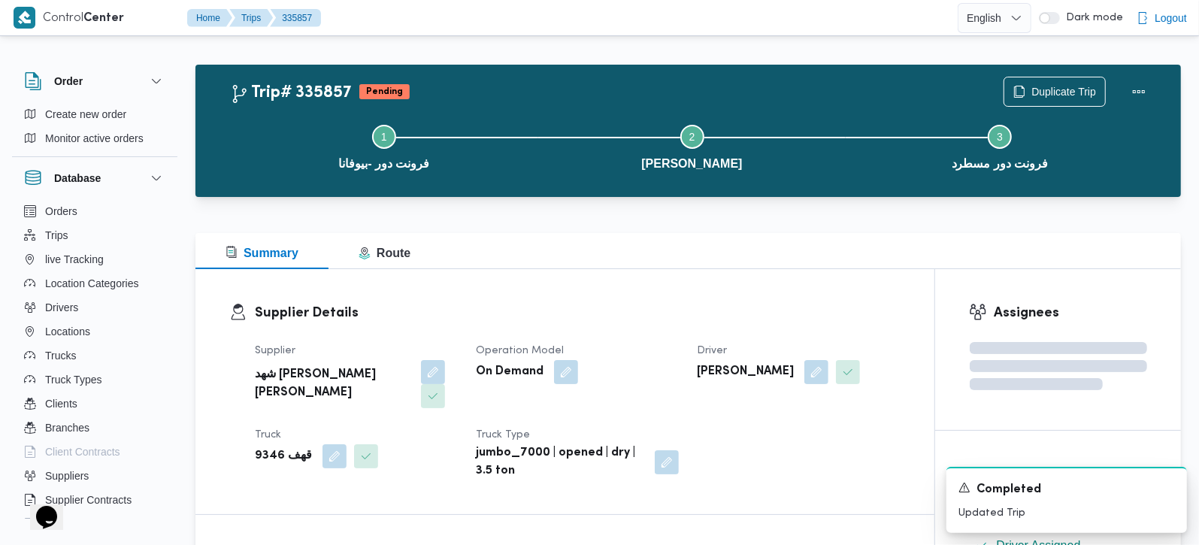
scroll to position [0, 0]
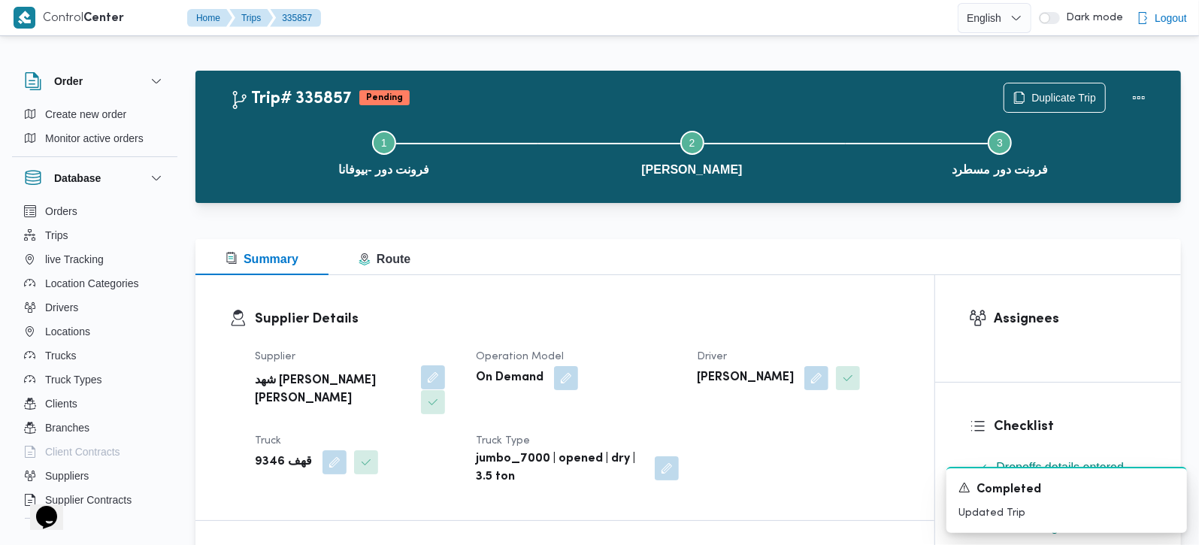
click at [421, 382] on button "button" at bounding box center [433, 377] width 24 height 24
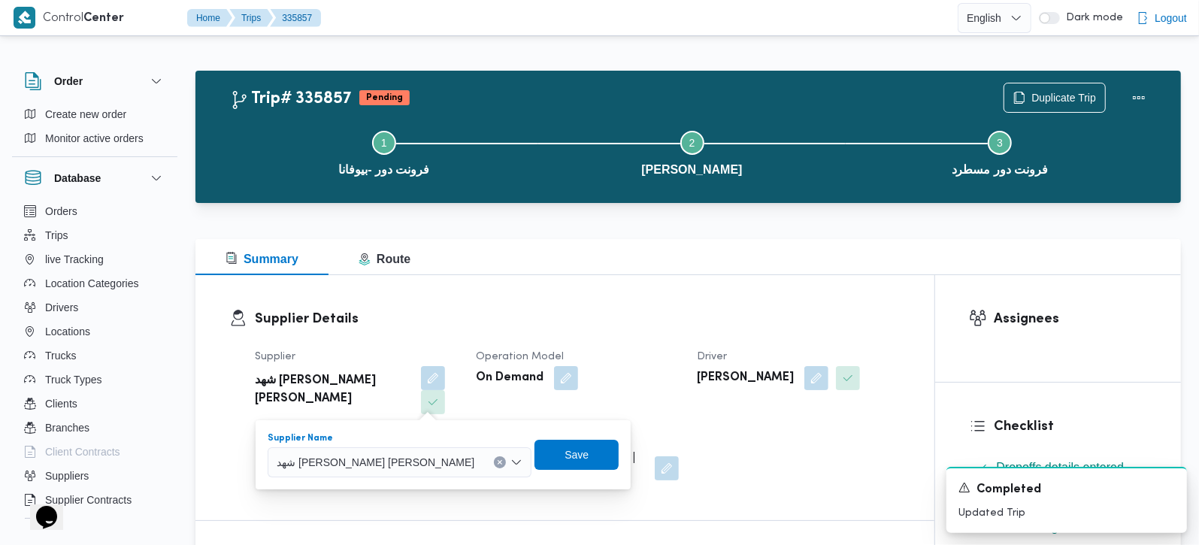
click at [497, 459] on icon "Clear input" at bounding box center [500, 462] width 6 height 6
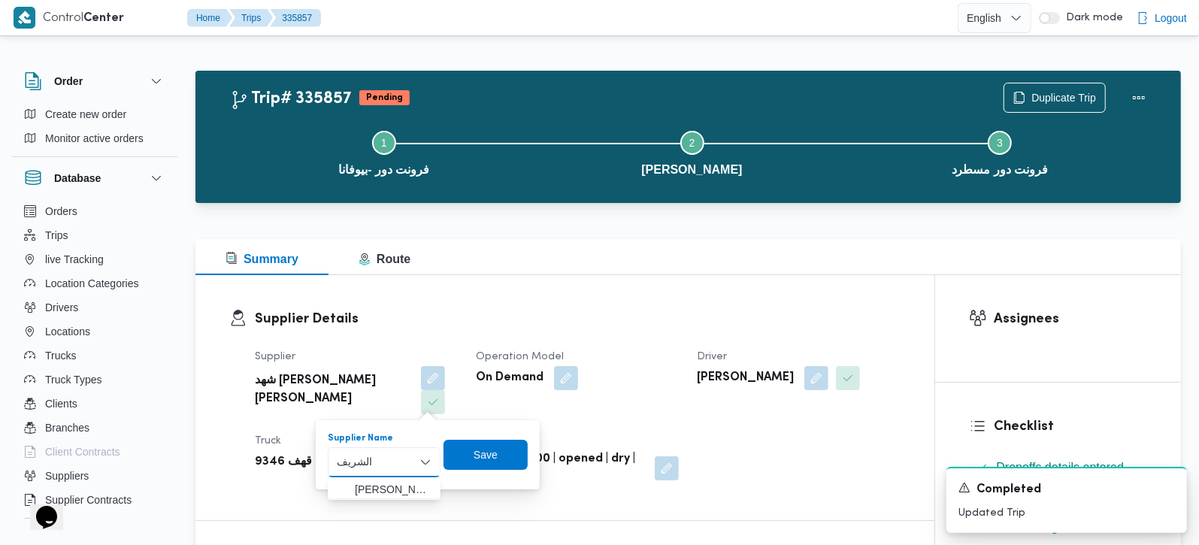
type input "الشريف"
click at [379, 495] on span "محمد صلاح عبداللطيف الشريف" at bounding box center [393, 489] width 77 height 18
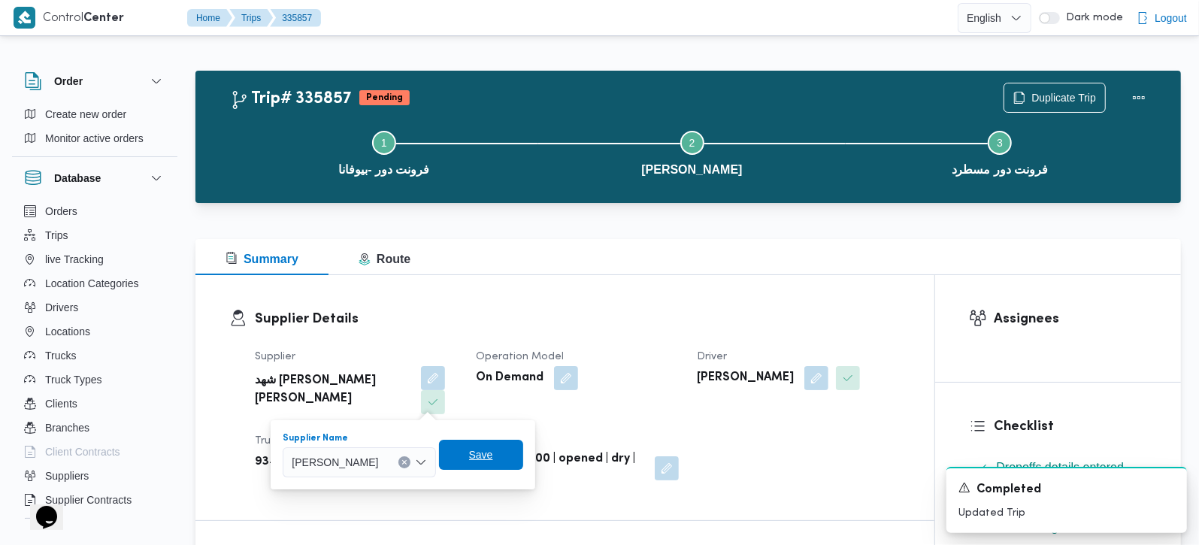
click at [493, 462] on span "Save" at bounding box center [481, 455] width 24 height 18
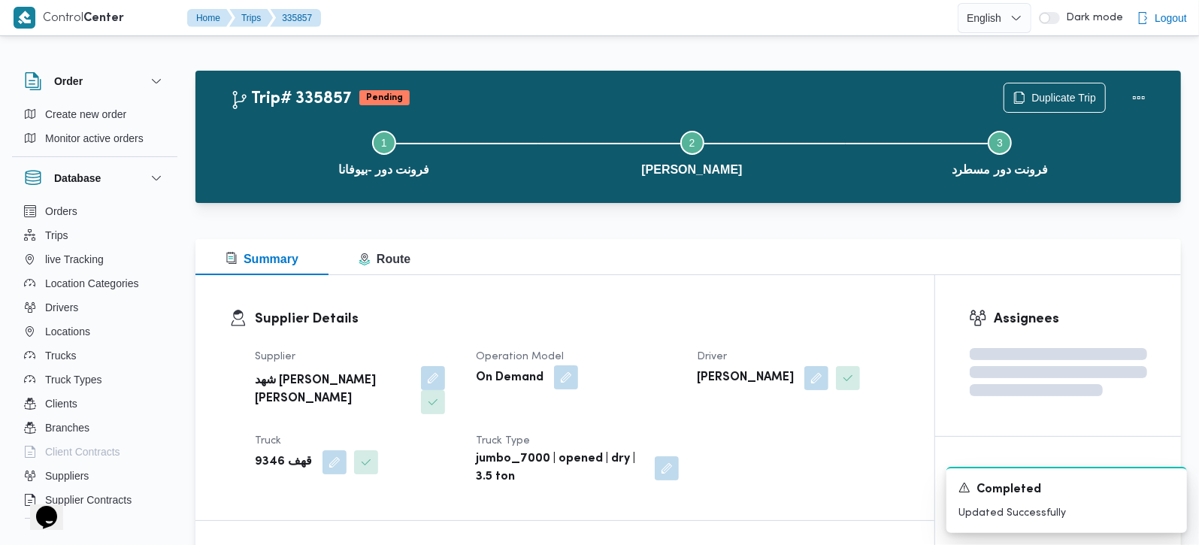
click at [572, 378] on button "button" at bounding box center [566, 377] width 24 height 24
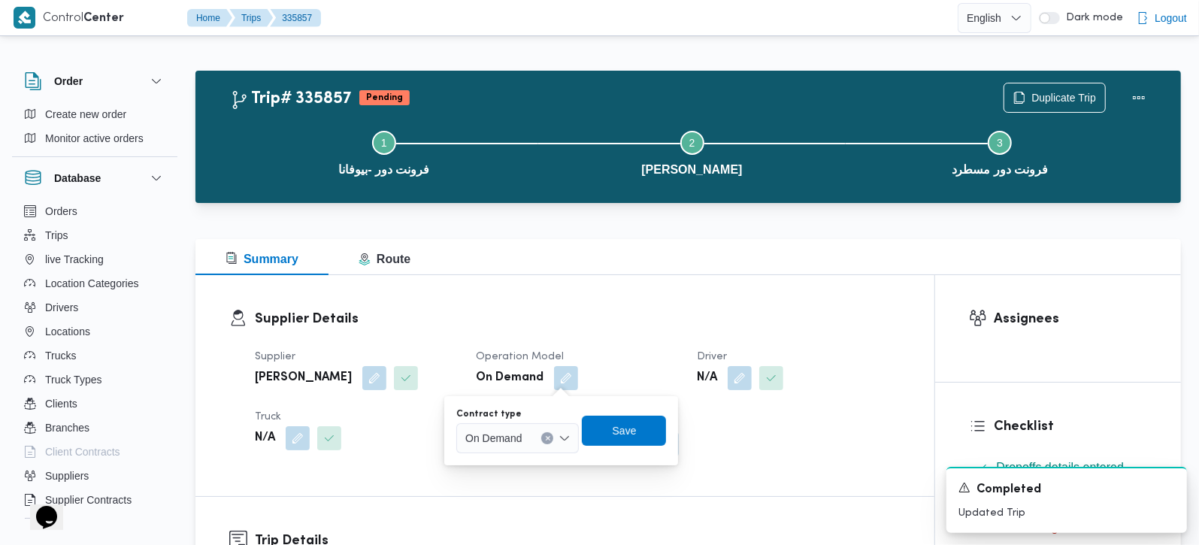
click at [567, 429] on div "On Demand" at bounding box center [517, 438] width 123 height 30
click at [528, 465] on span "Monthly" at bounding box center [526, 465] width 86 height 18
click at [630, 428] on span "Save" at bounding box center [619, 430] width 84 height 30
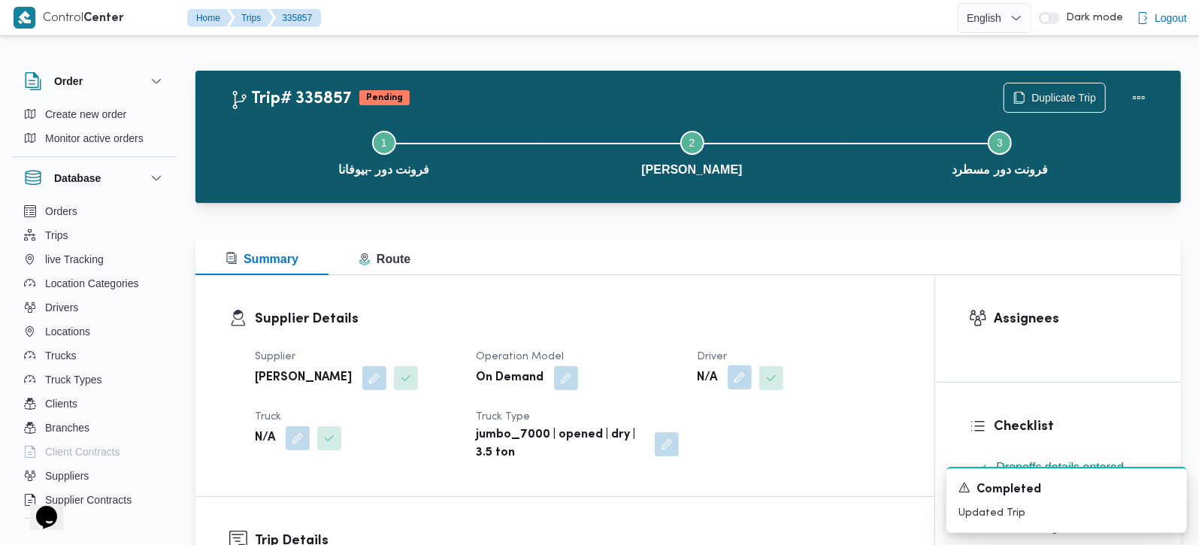
click at [743, 375] on button "button" at bounding box center [740, 377] width 24 height 24
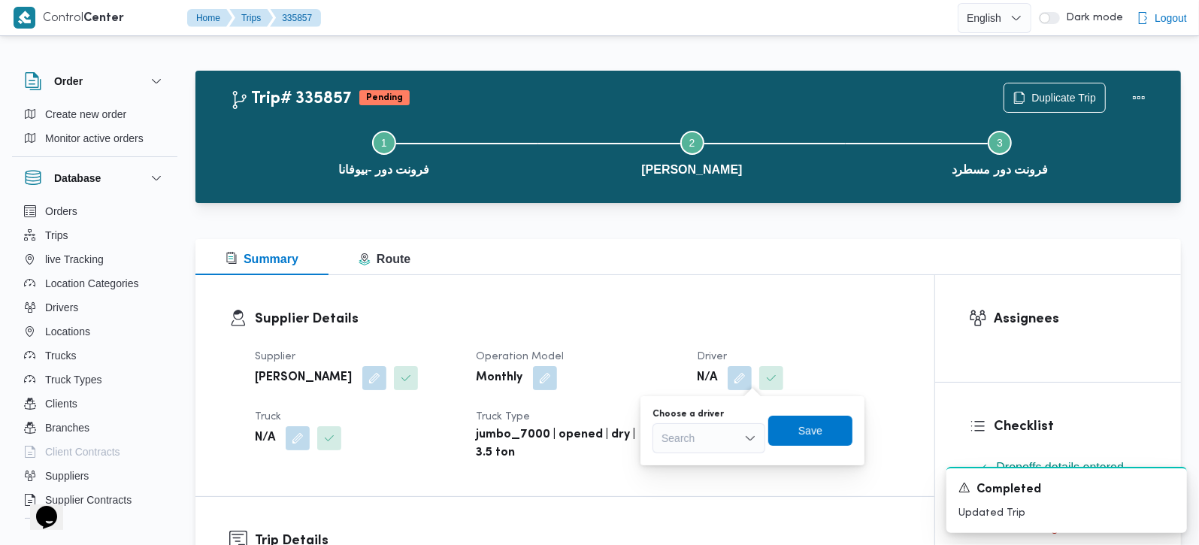
click at [728, 429] on div "Search" at bounding box center [708, 438] width 113 height 30
click at [685, 438] on input "مموددكمال" at bounding box center [686, 438] width 50 height 18
click at [697, 441] on input "ممودكمال" at bounding box center [683, 438] width 45 height 18
click at [682, 434] on input "محمودكمال" at bounding box center [687, 438] width 52 height 18
type input "محمود كمال"
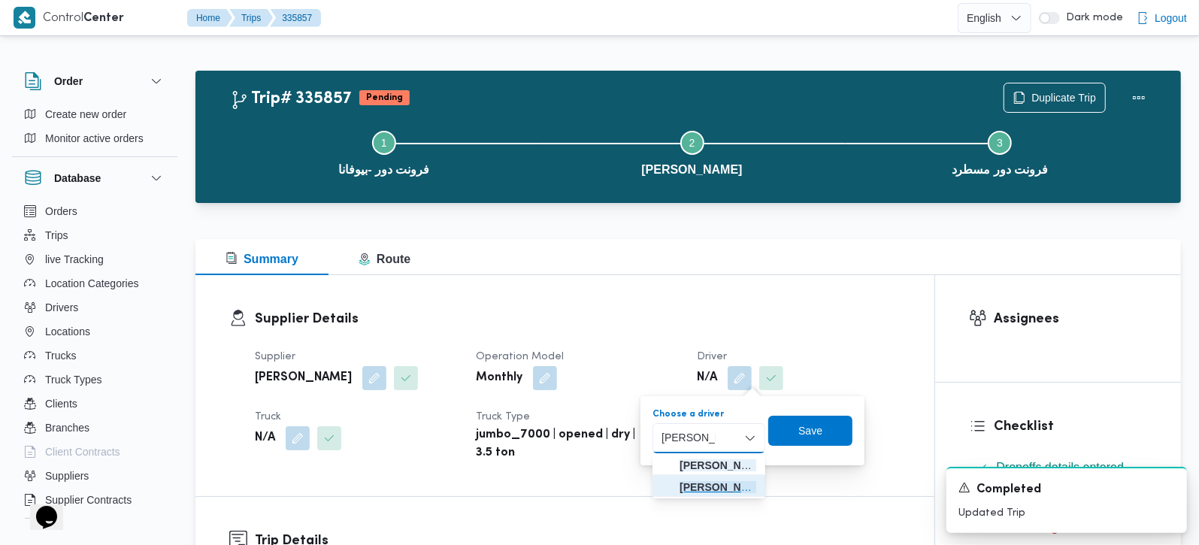
click at [731, 480] on span "محمود كمال عبدالغني محمود ابراهيم" at bounding box center [717, 487] width 77 height 18
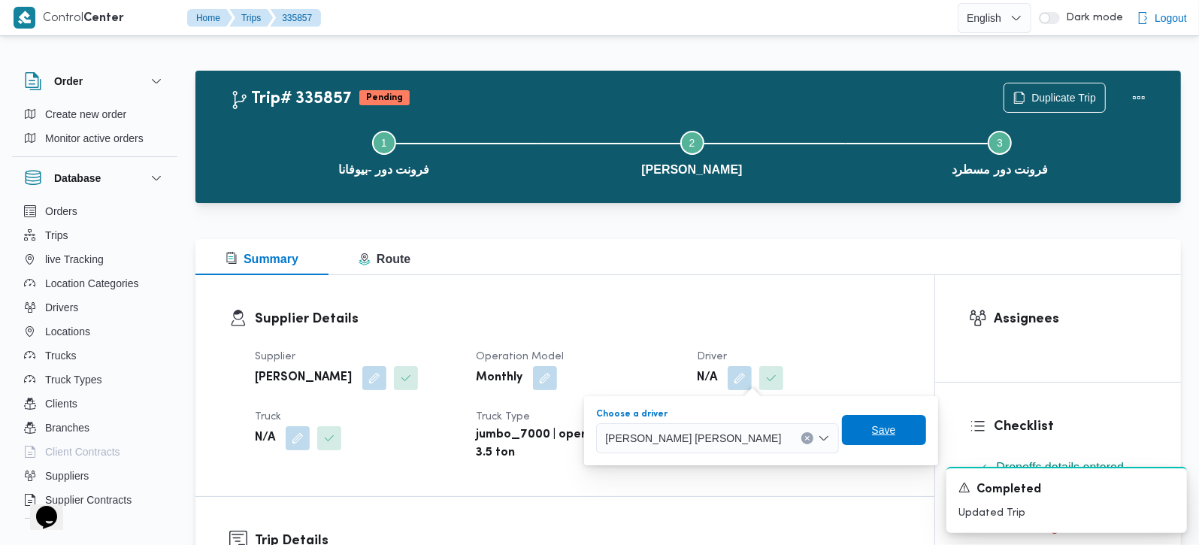
click at [849, 434] on span "Save" at bounding box center [884, 430] width 84 height 30
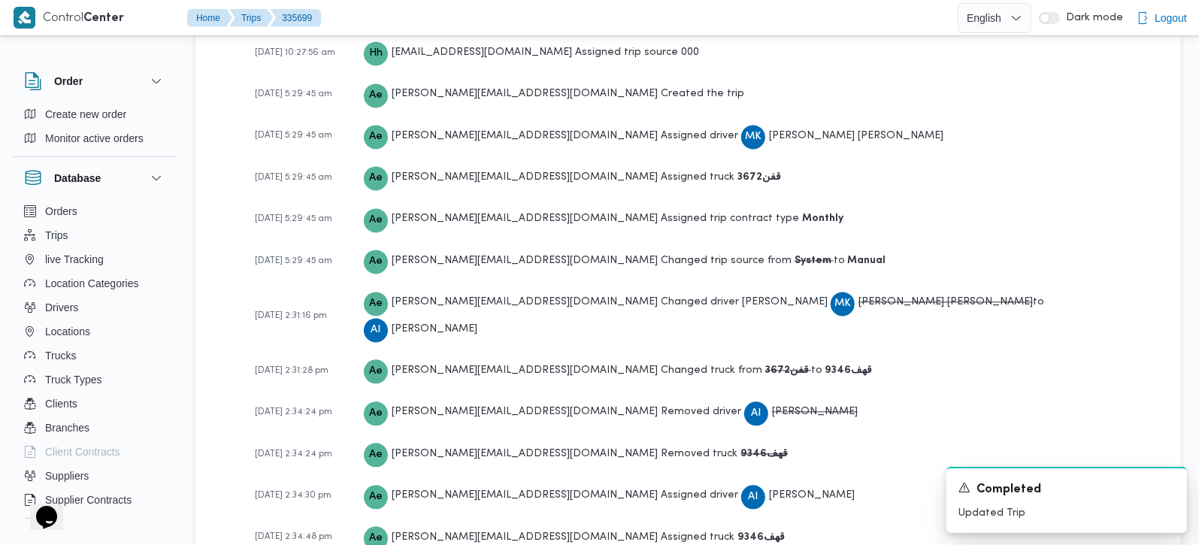
scroll to position [2211, 0]
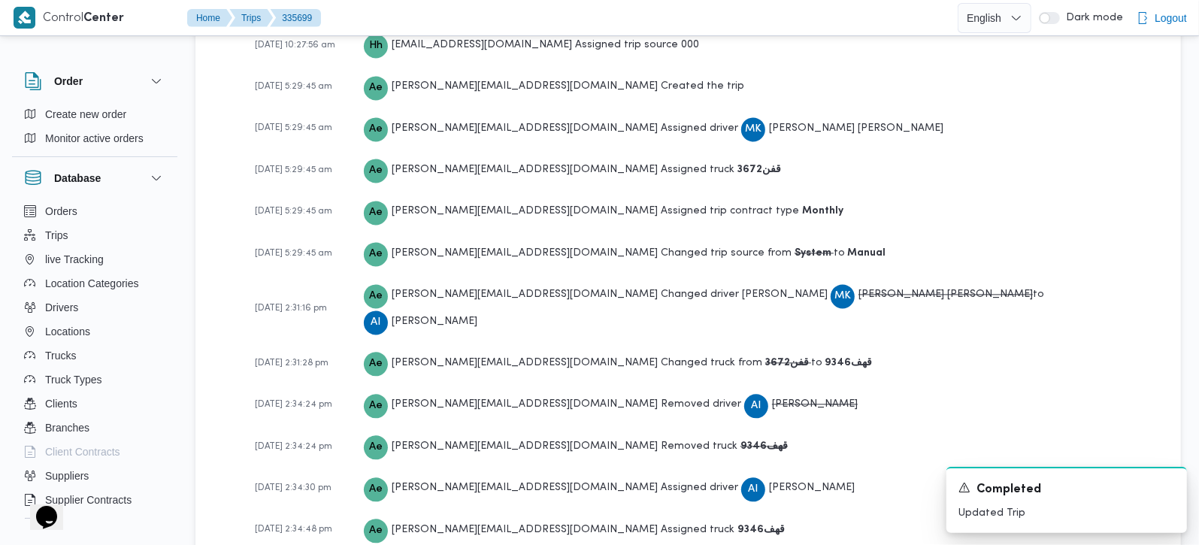
click at [765, 358] on b "قفن3672" at bounding box center [788, 363] width 46 height 10
copy b "قفن3672"
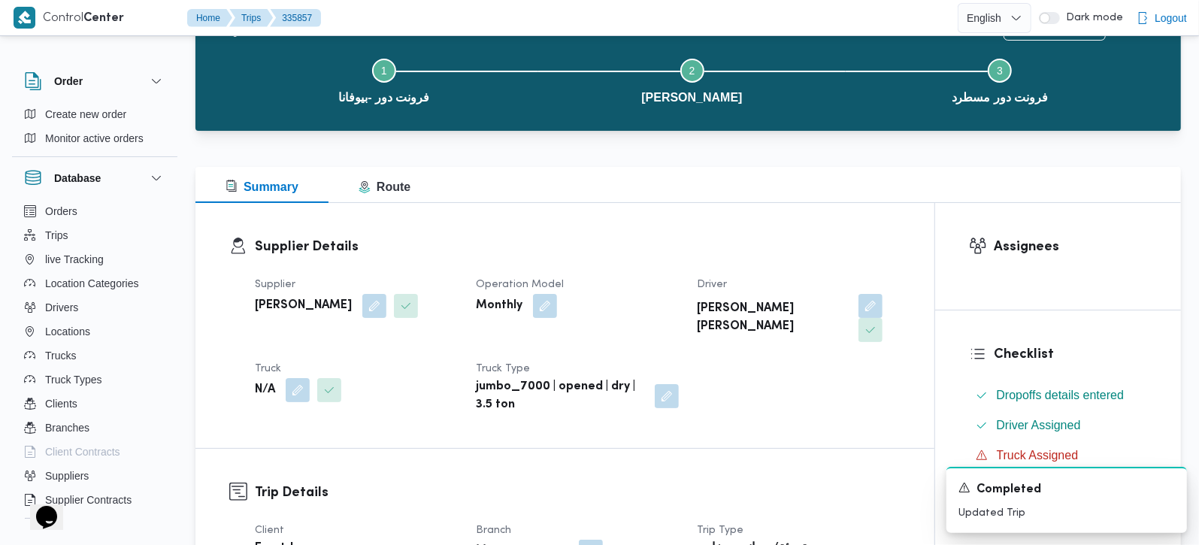
scroll to position [177, 0]
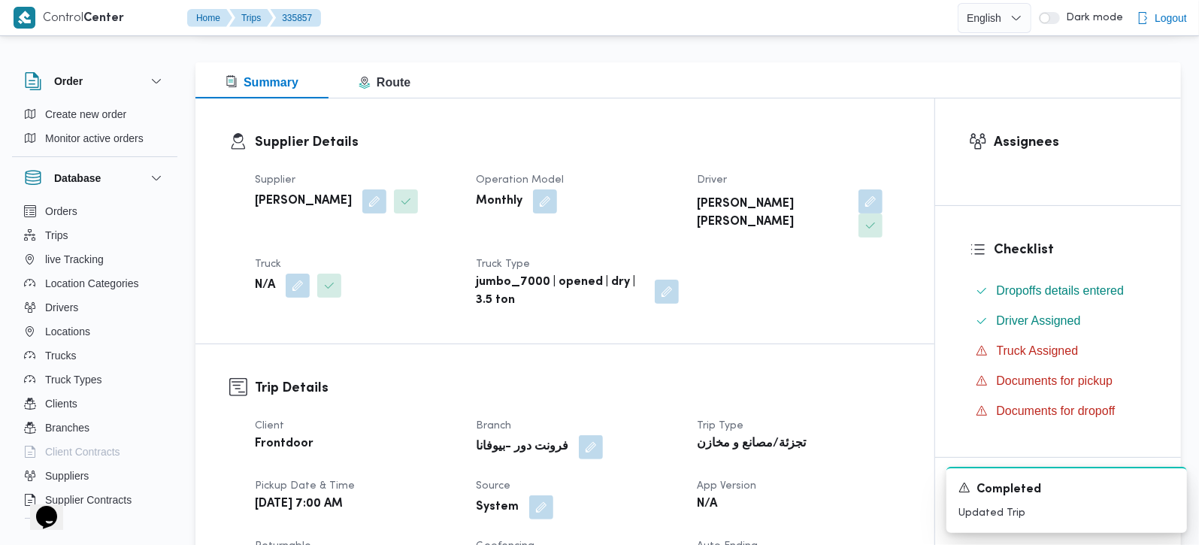
click at [284, 289] on span at bounding box center [294, 286] width 32 height 24
click at [292, 295] on button "button" at bounding box center [298, 285] width 24 height 24
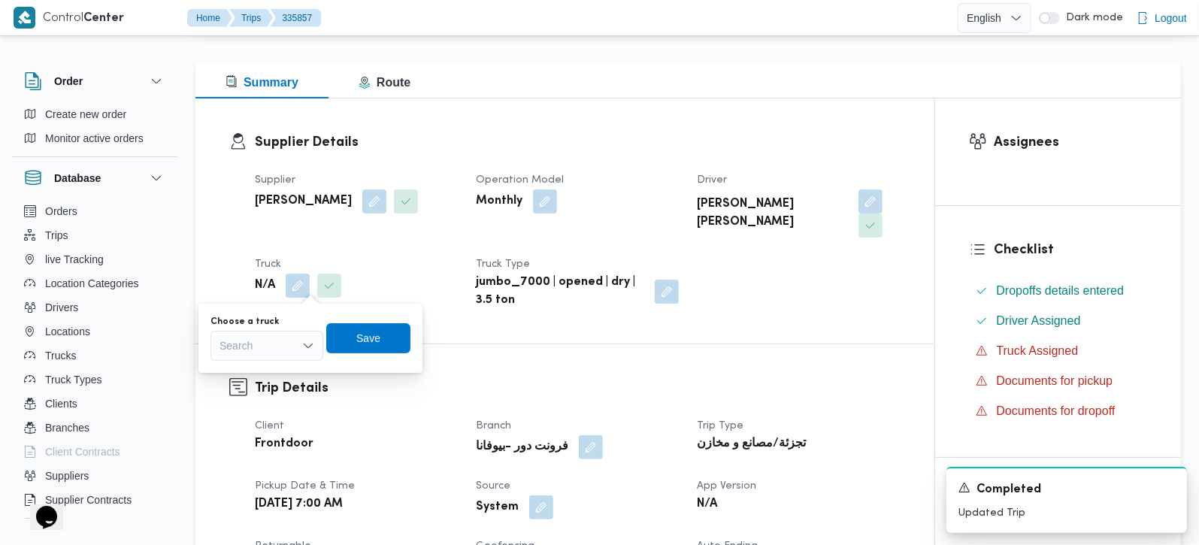
click at [279, 331] on div "Search" at bounding box center [266, 346] width 113 height 30
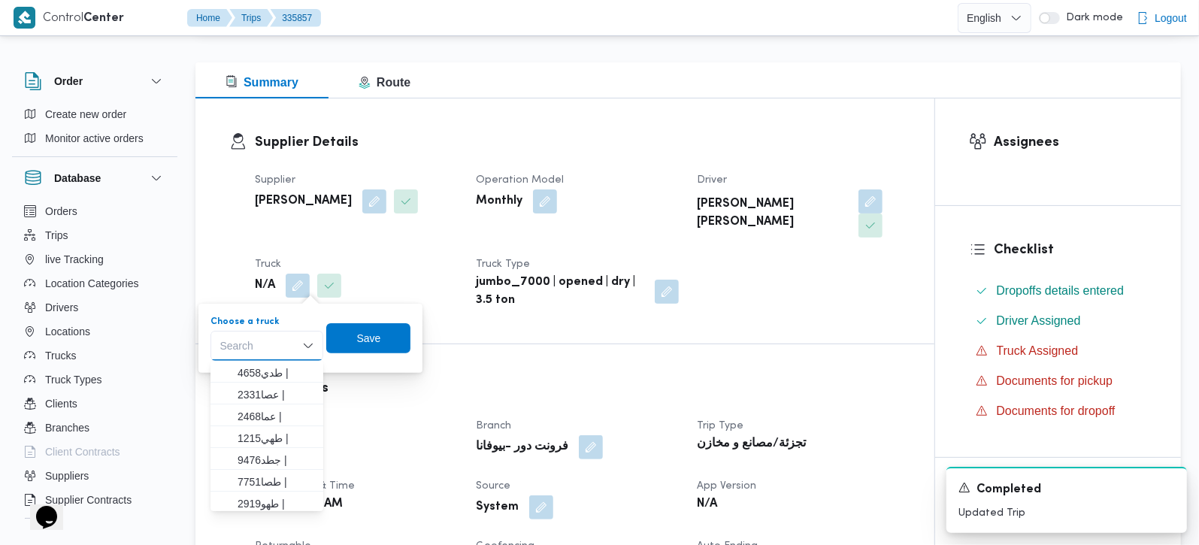
paste input "قفن3672"
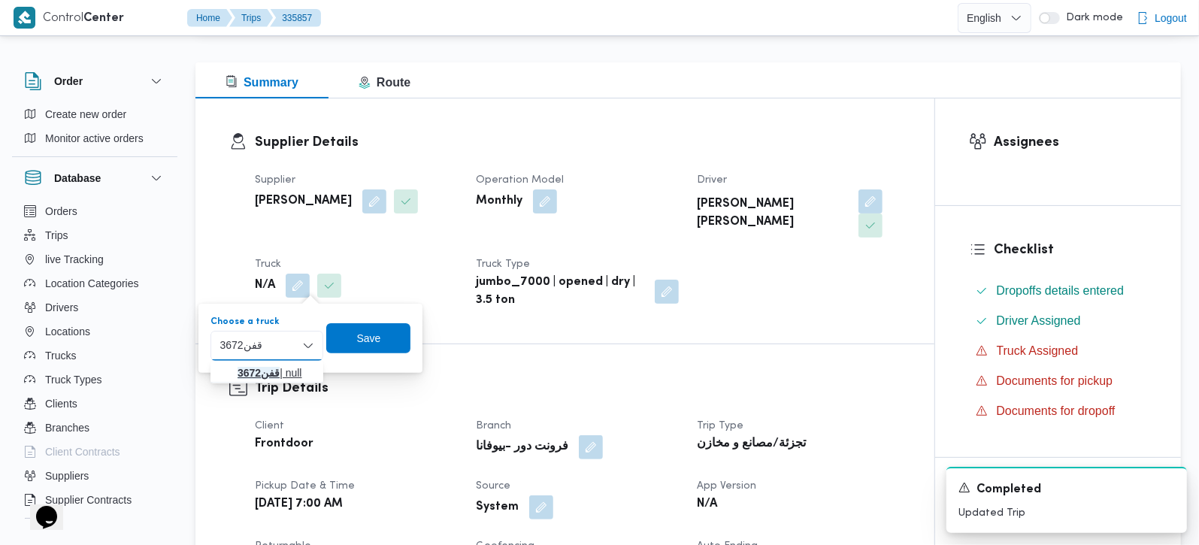
type input "قفن3672"
click at [268, 374] on mark "قفن3672" at bounding box center [259, 373] width 42 height 12
click at [389, 345] on span "Save" at bounding box center [379, 337] width 84 height 30
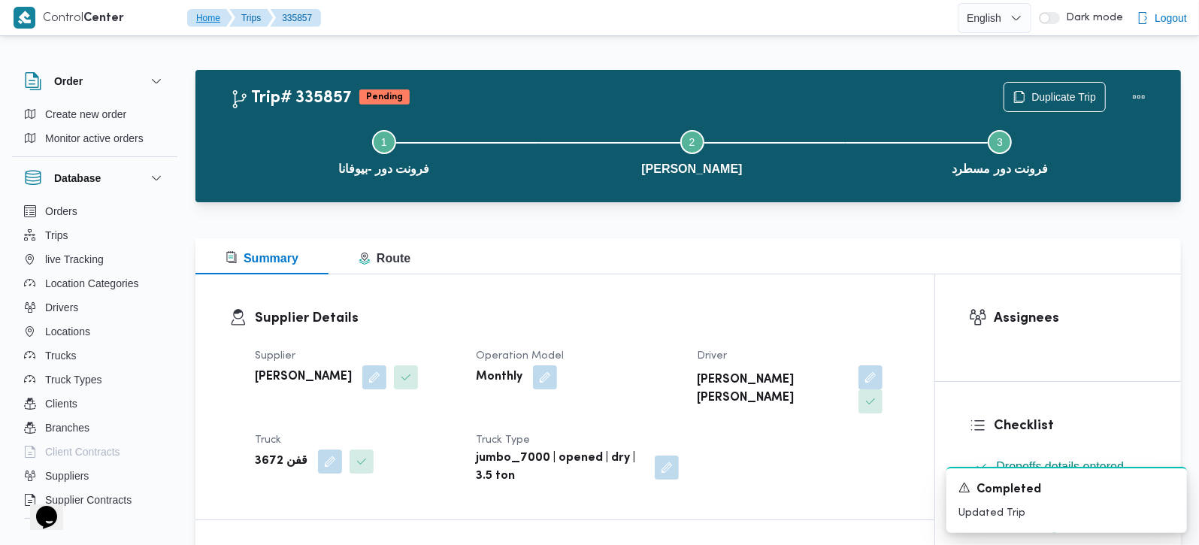
scroll to position [0, 0]
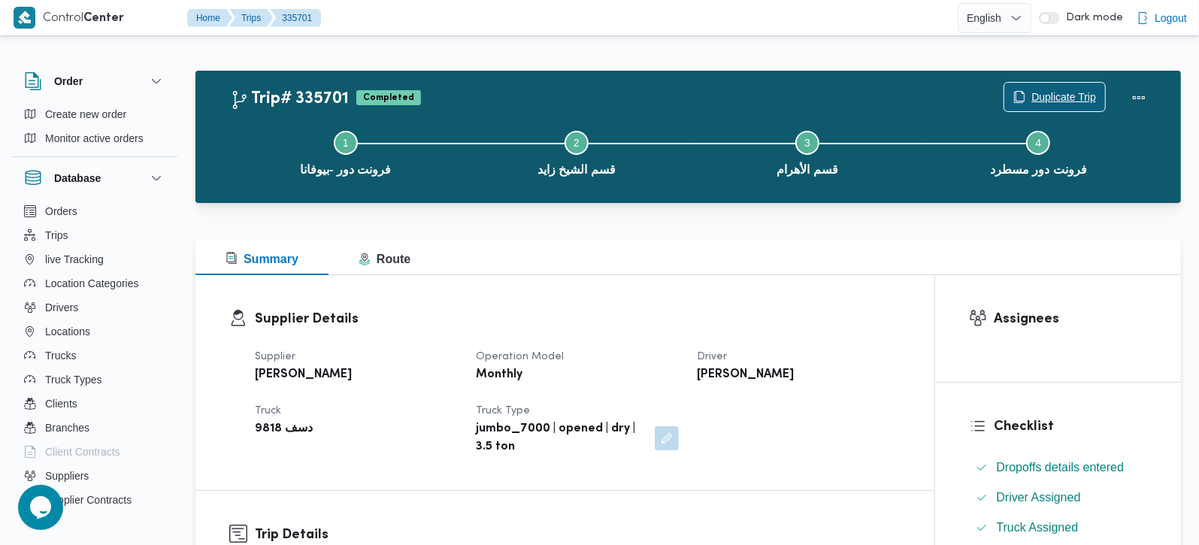
click at [1065, 87] on span "Duplicate Trip" at bounding box center [1054, 97] width 101 height 29
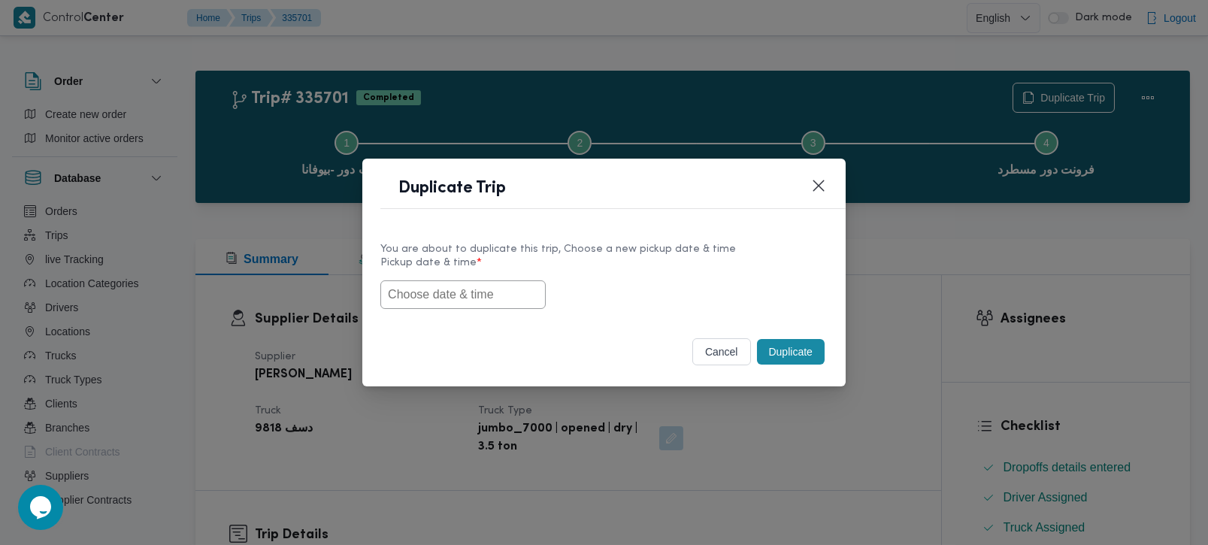
click at [505, 286] on input "text" at bounding box center [462, 294] width 165 height 29
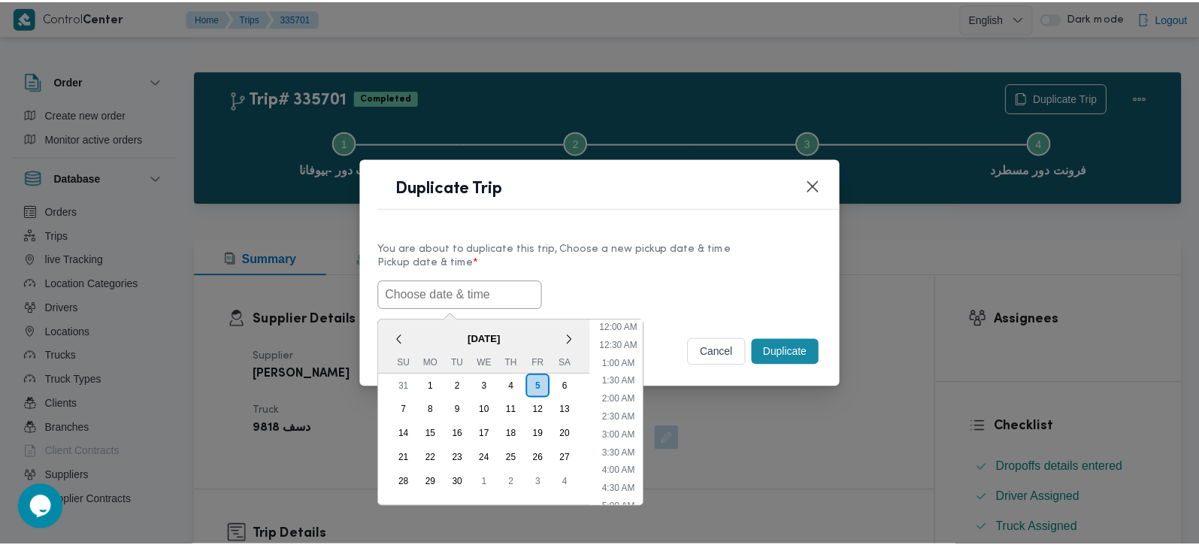
scroll to position [565, 0]
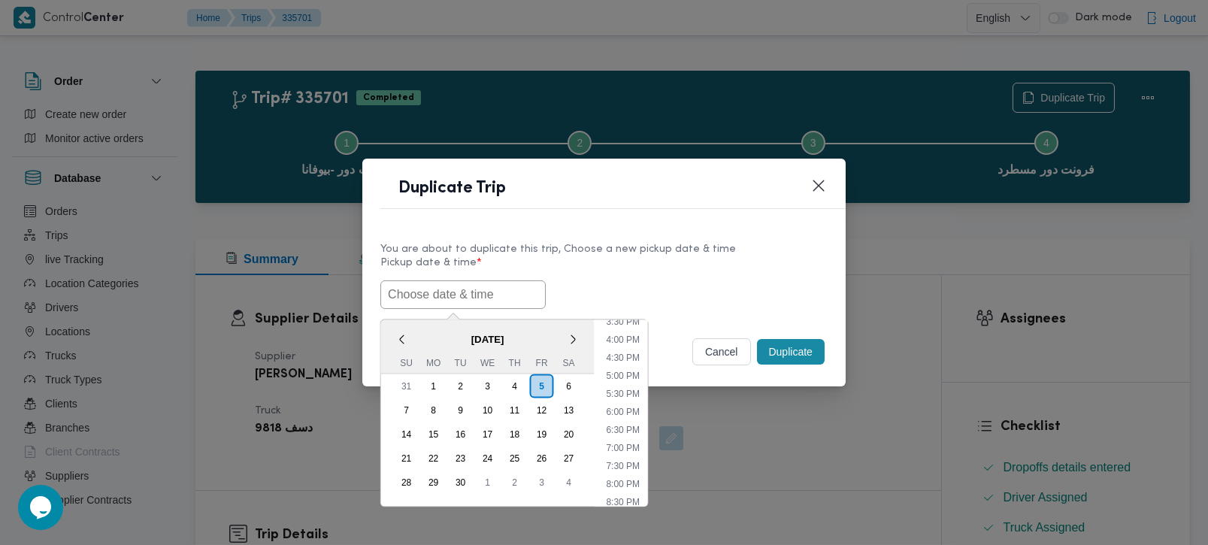
paste input "[DATE] 7:00AM"
type input "[DATE] 7:00AM"
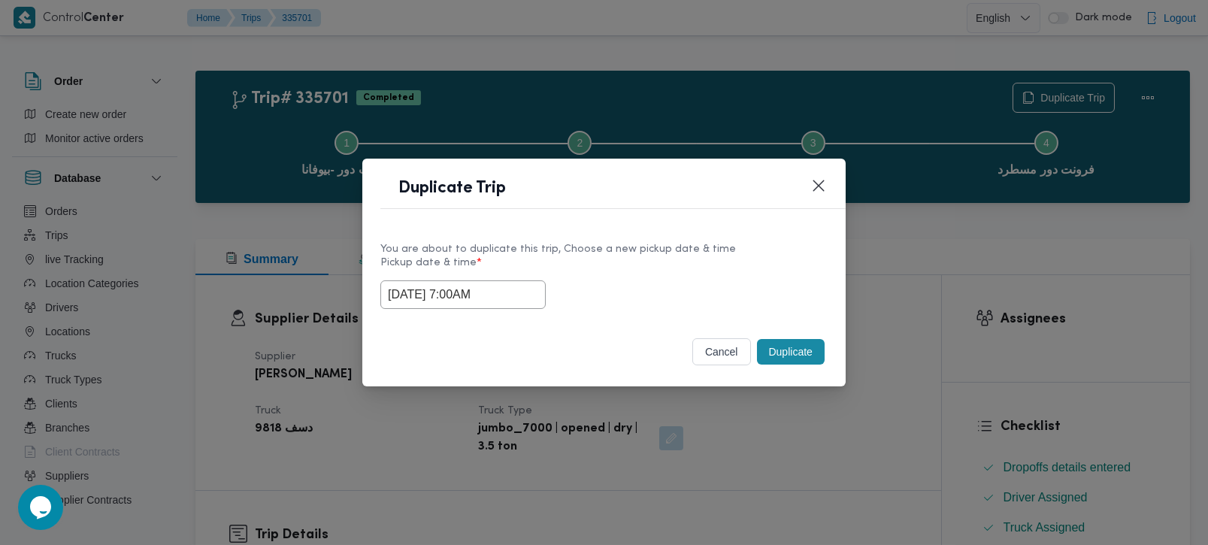
click at [631, 283] on div "[DATE] 7:00AM" at bounding box center [603, 294] width 447 height 29
click at [810, 357] on button "Duplicate" at bounding box center [791, 352] width 68 height 26
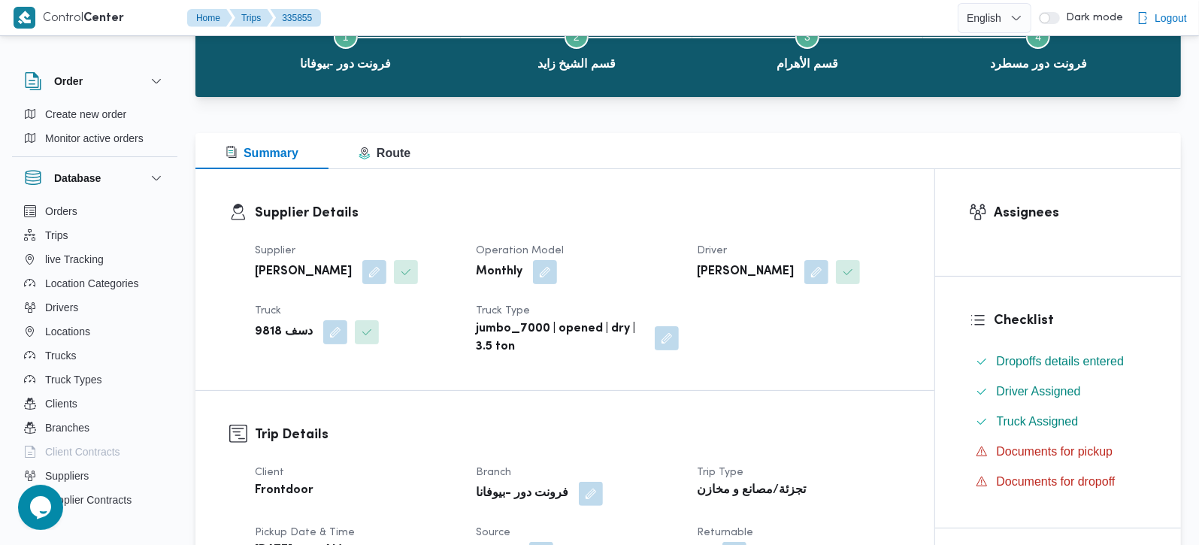
scroll to position [265, 0]
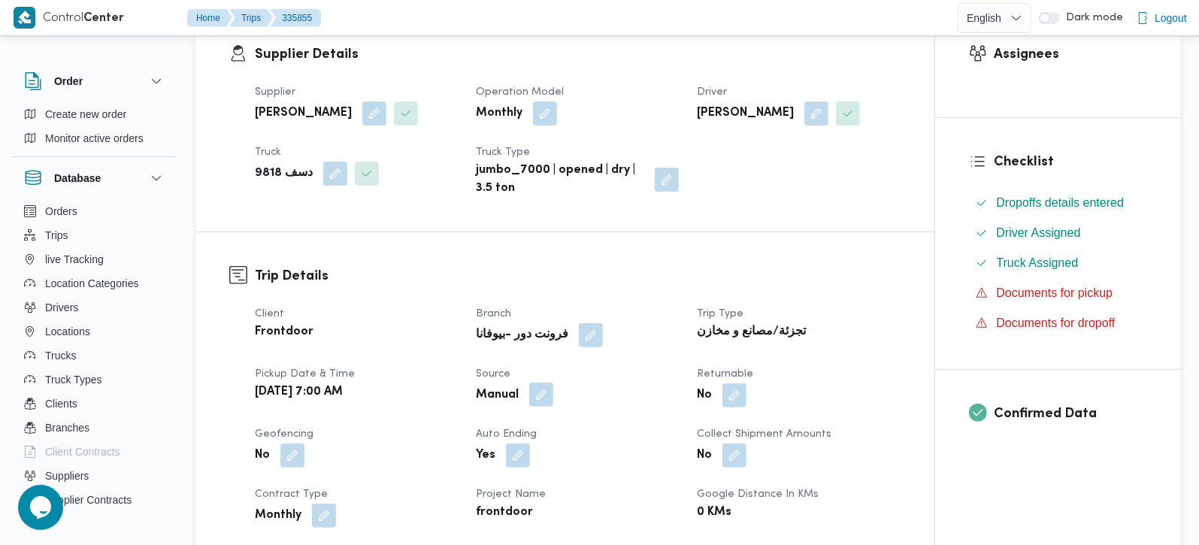
click at [540, 394] on button "button" at bounding box center [541, 395] width 24 height 24
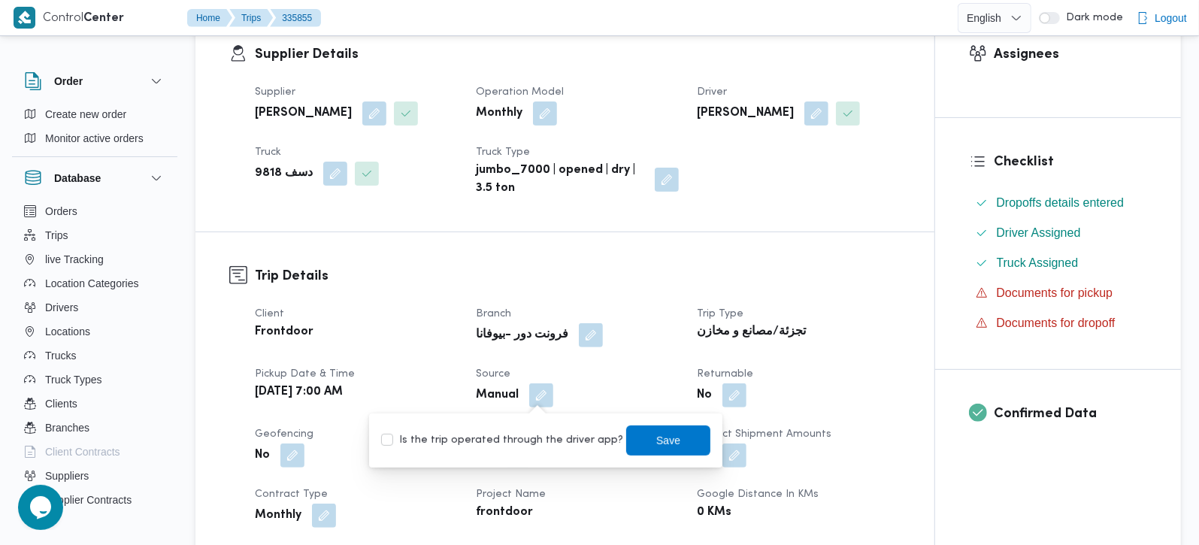
click at [535, 446] on label "Is the trip operated through the driver app?" at bounding box center [502, 440] width 242 height 18
checkbox input "true"
click at [657, 441] on span "Save" at bounding box center [668, 440] width 24 height 18
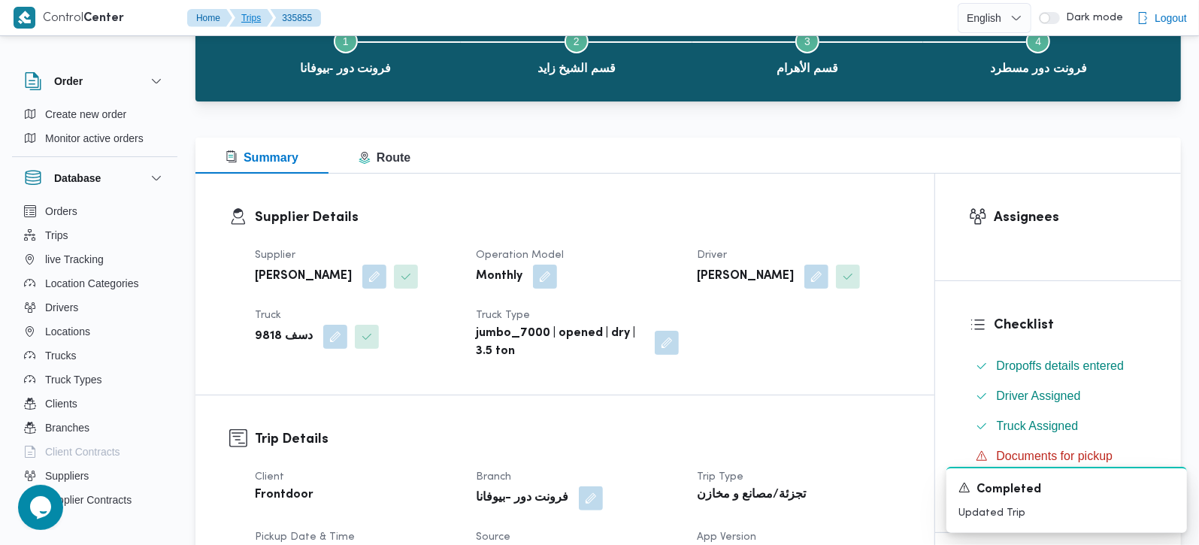
scroll to position [0, 0]
